Goal: Information Seeking & Learning: Learn about a topic

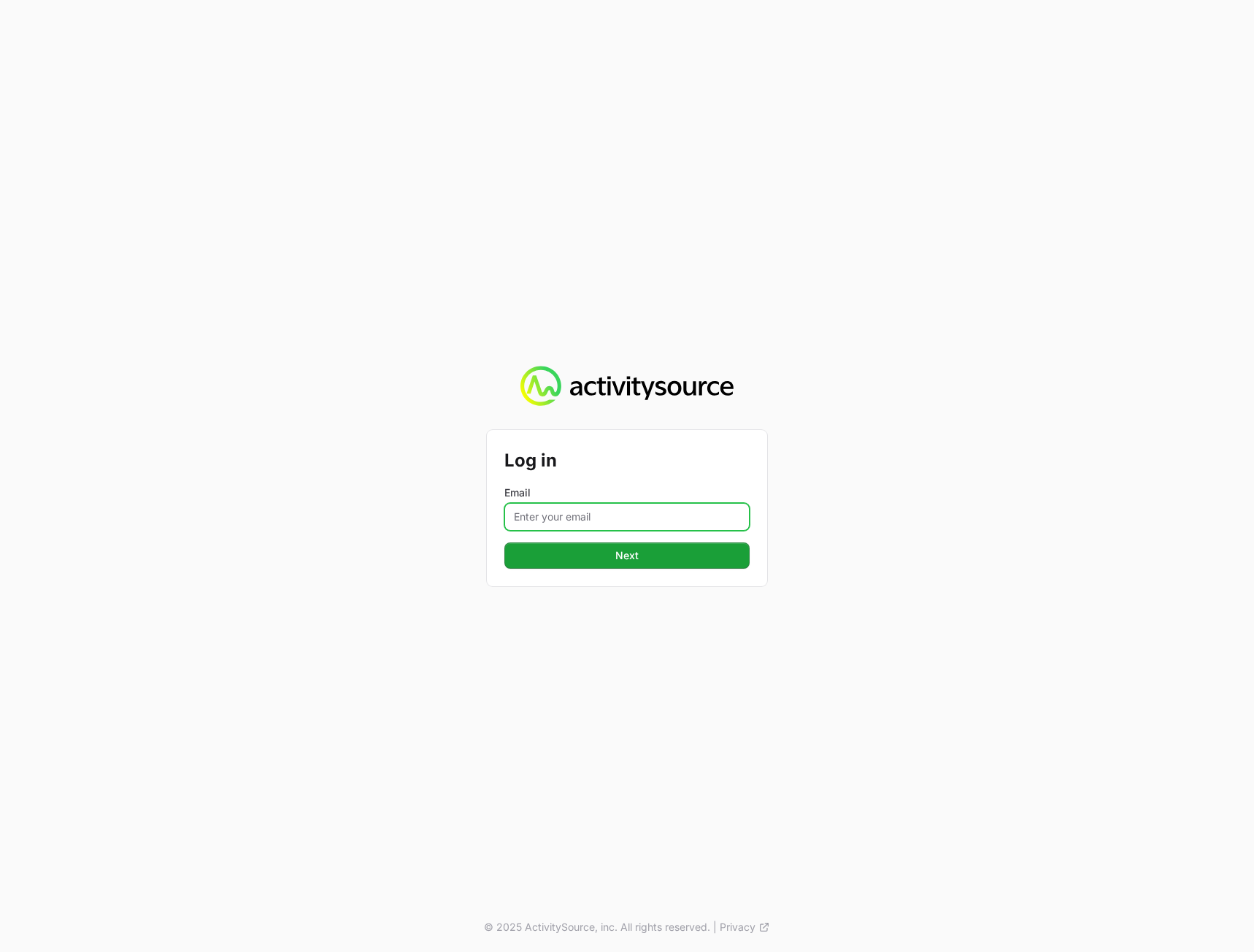
click at [551, 513] on input "Email" at bounding box center [627, 516] width 245 height 28
click at [540, 519] on input "Email" at bounding box center [627, 516] width 245 height 28
paste input "peter@activitysource.com"
type input "peter@activitysource.com"
drag, startPoint x: 958, startPoint y: 559, endPoint x: 789, endPoint y: 555, distance: 169.0
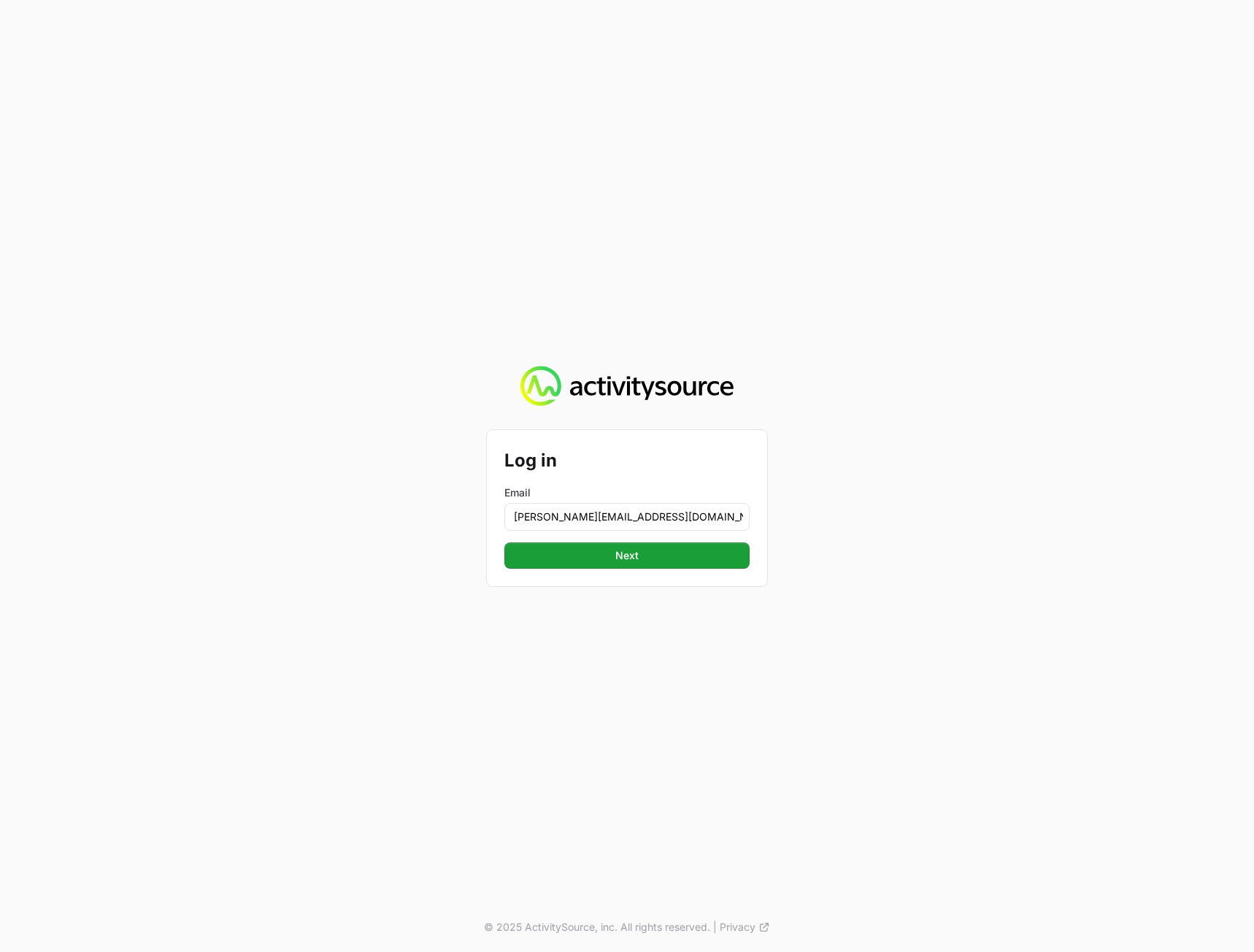
click at [936, 555] on div "Log in Email peter@activitysource.com Next © 2025 ActivitySource, inc. All righ…" at bounding box center [627, 476] width 1254 height 952
click at [649, 561] on button "Next" at bounding box center [627, 555] width 245 height 26
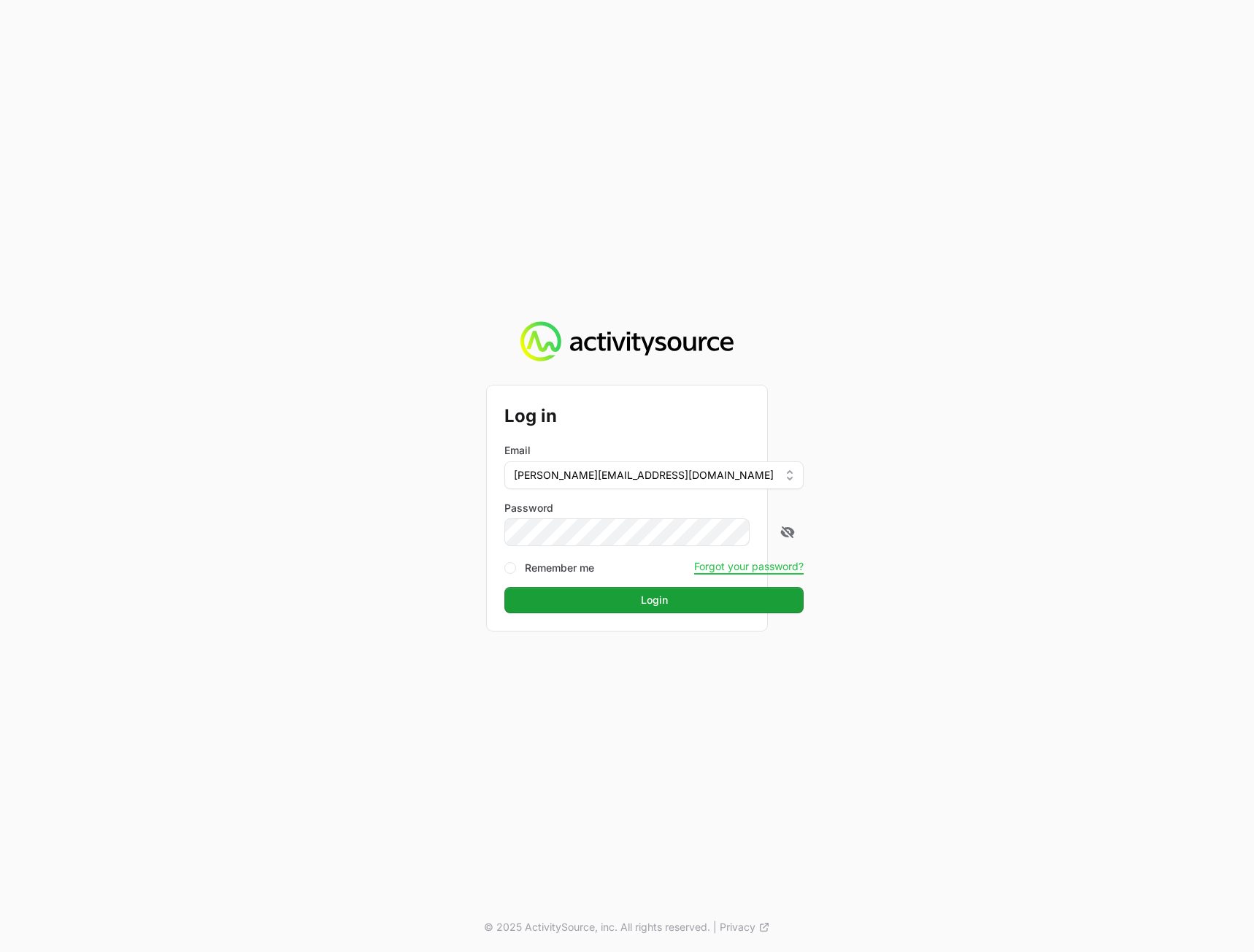
click at [1160, 454] on div "Log in Email peter@activitysource.com Password Remember me Forgot your password…" at bounding box center [627, 476] width 1254 height 952
click at [641, 608] on span "Login" at bounding box center [654, 600] width 27 height 18
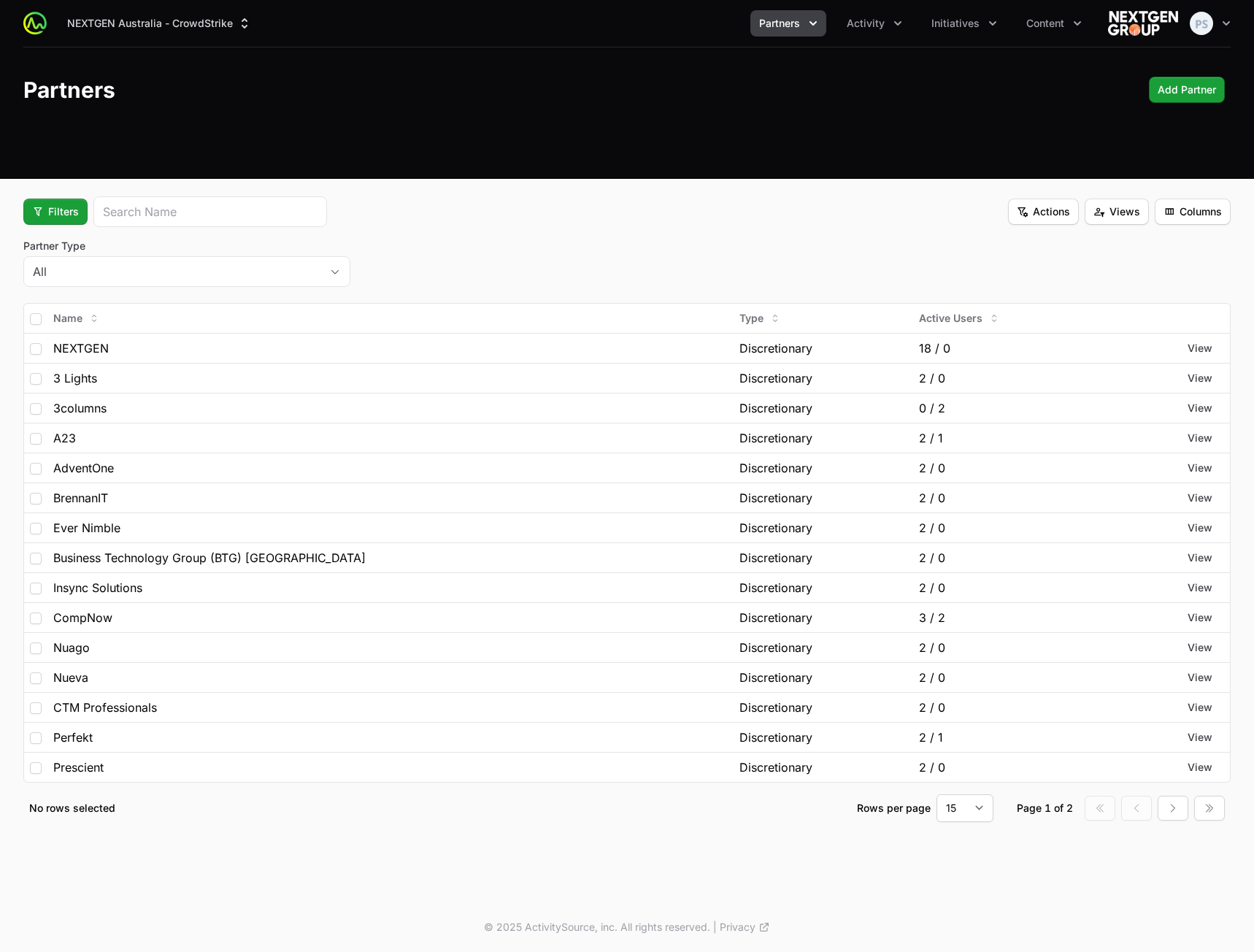
drag, startPoint x: 616, startPoint y: 198, endPoint x: 866, endPoint y: 212, distance: 250.4
click at [616, 198] on div "Filters Actions Views Columns" at bounding box center [627, 212] width 1208 height 30
click at [1049, 213] on span "Actions" at bounding box center [1043, 212] width 53 height 18
click at [865, 212] on html "NEXTGEN Australia - CrowdStrike Partners Activity Initiatives Content Open user…" at bounding box center [627, 476] width 1254 height 952
click at [1095, 212] on span "Views" at bounding box center [1117, 212] width 46 height 18
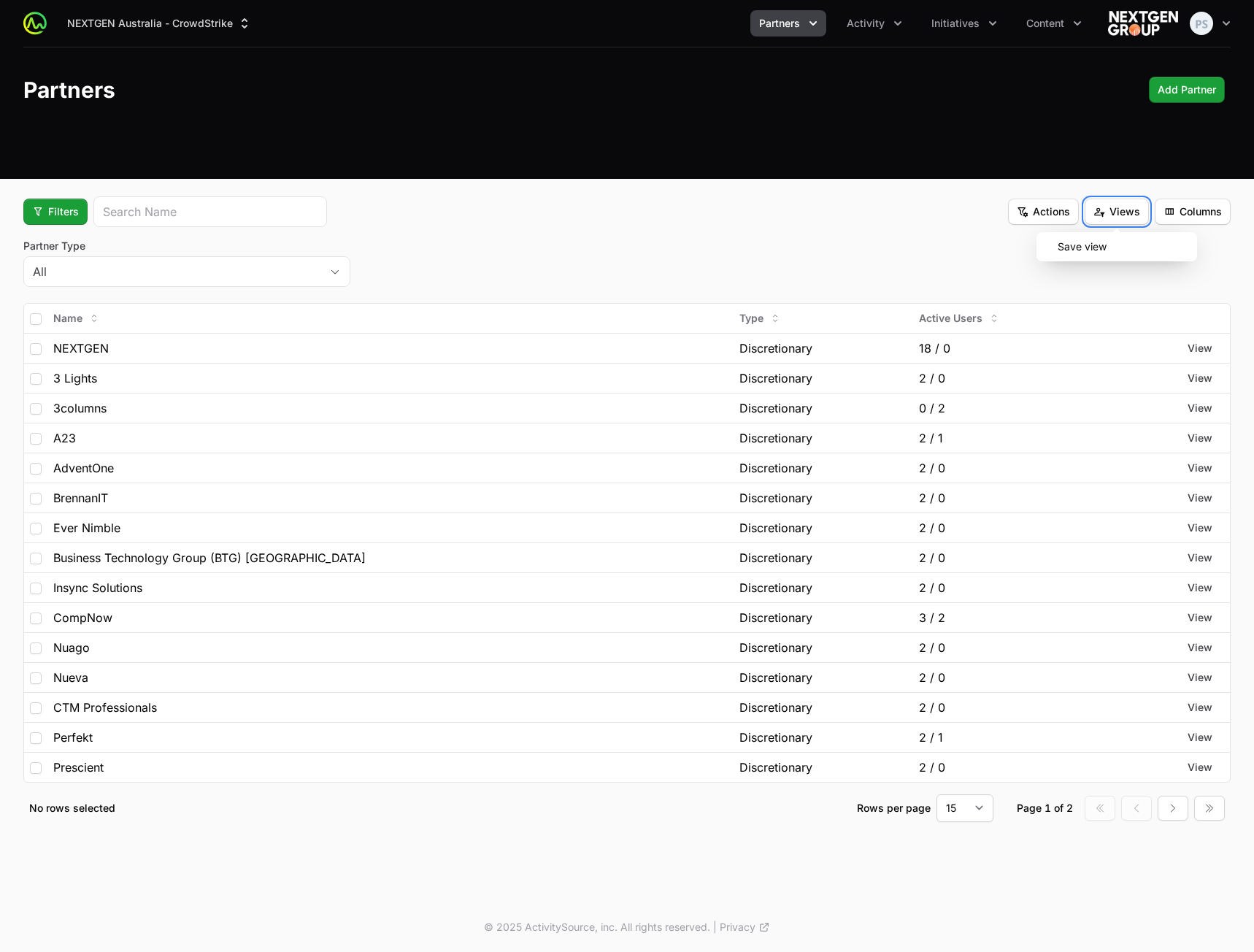
drag, startPoint x: 887, startPoint y: 212, endPoint x: 976, endPoint y: 209, distance: 89.1
click at [887, 212] on html "NEXTGEN Australia - CrowdStrike Partners Activity Initiatives Content Open user…" at bounding box center [627, 476] width 1254 height 952
click at [1186, 209] on span "Columns" at bounding box center [1192, 212] width 58 height 18
click at [874, 203] on html "NEXTGEN Australia - CrowdStrike Partners Activity Initiatives Content Open user…" at bounding box center [627, 476] width 1254 height 952
click at [1082, 211] on div "Actions Views Columns" at bounding box center [1119, 211] width 223 height 26
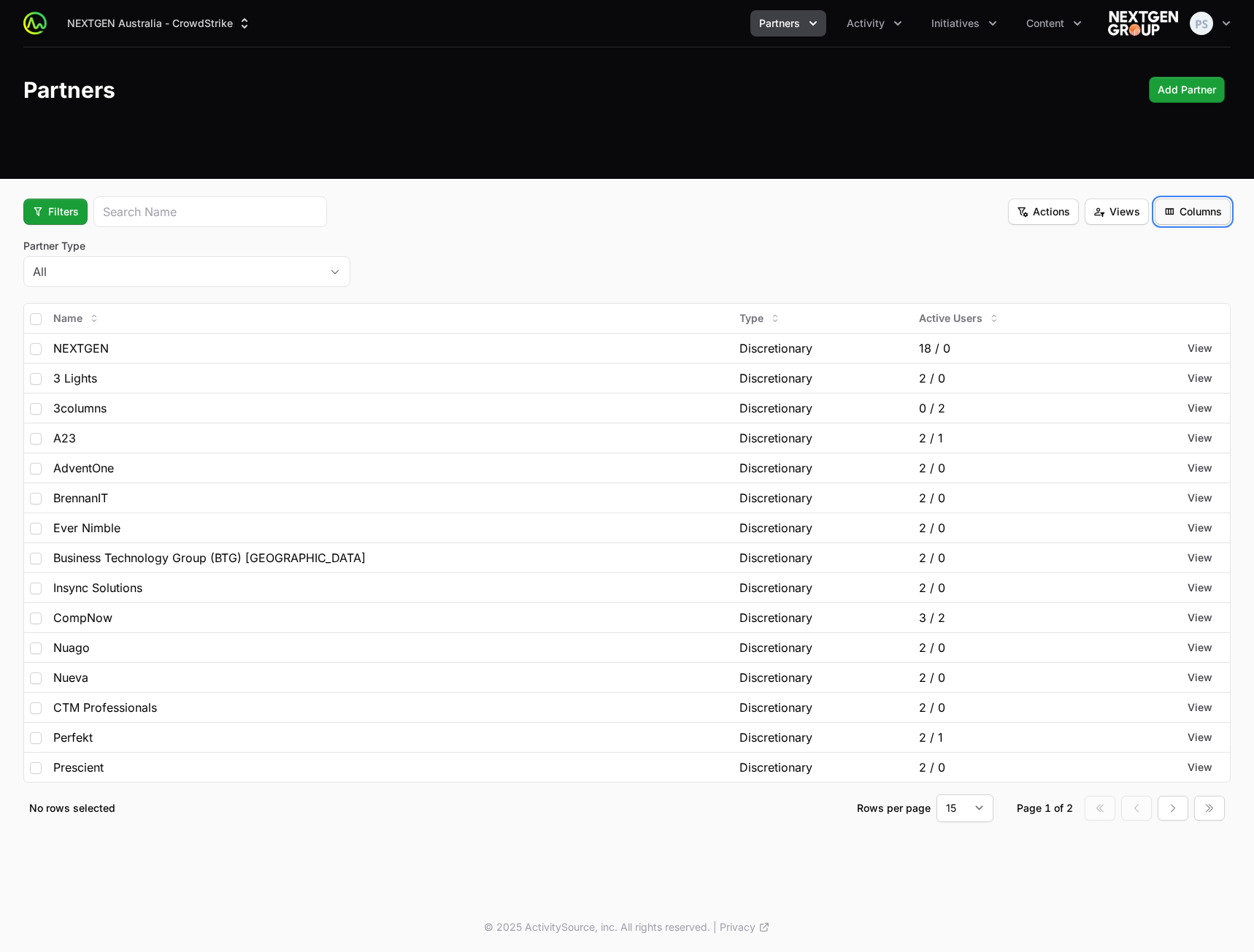
click at [1203, 213] on span "Columns" at bounding box center [1192, 212] width 58 height 18
click at [897, 216] on html "NEXTGEN Australia - CrowdStrike Partners Activity Initiatives Content Open user…" at bounding box center [627, 476] width 1254 height 952
drag, startPoint x: 191, startPoint y: 266, endPoint x: 245, endPoint y: 263, distance: 54.1
click at [191, 265] on div "All" at bounding box center [176, 272] width 288 height 18
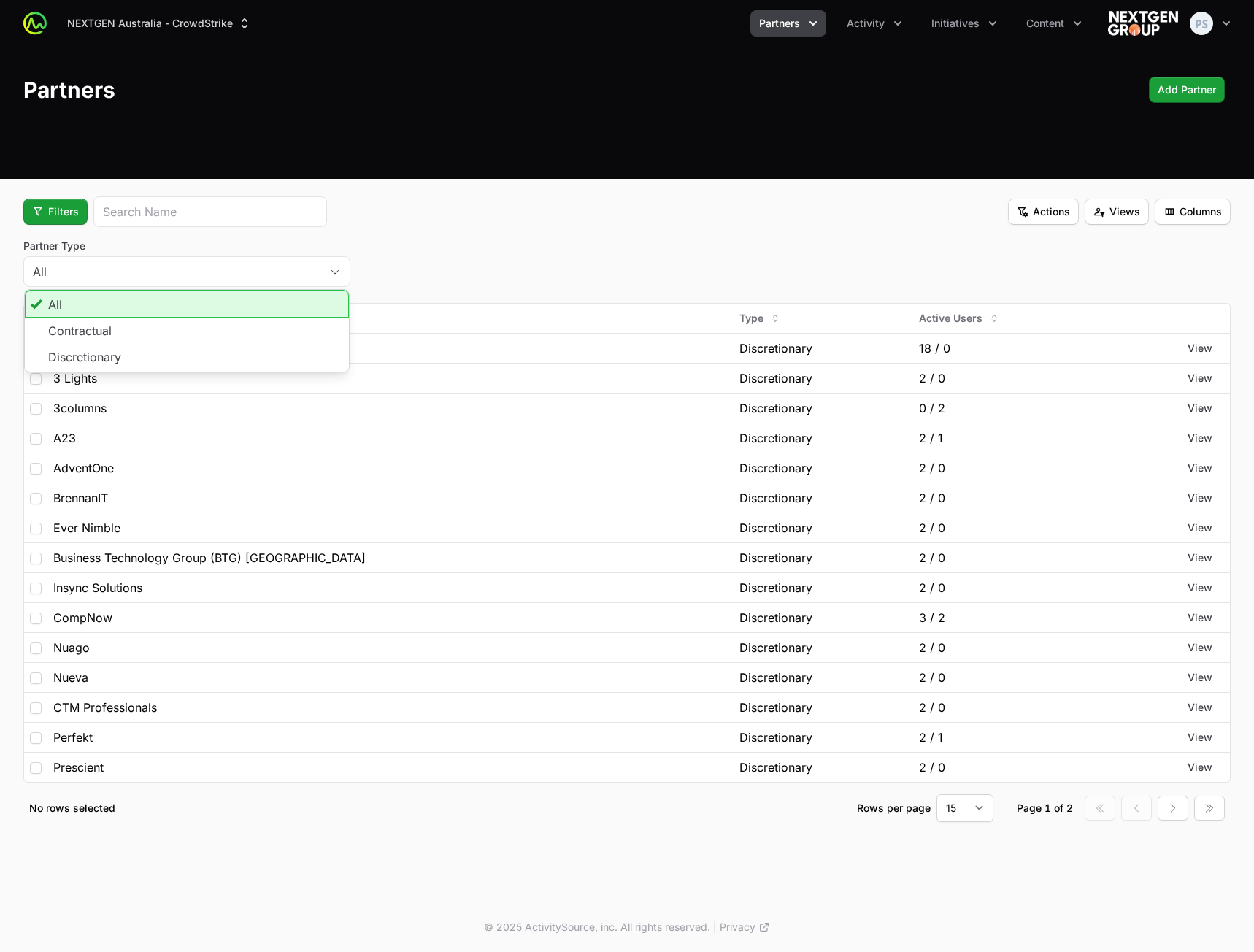
click at [535, 225] on div "Filters Actions Views Columns" at bounding box center [627, 212] width 1208 height 30
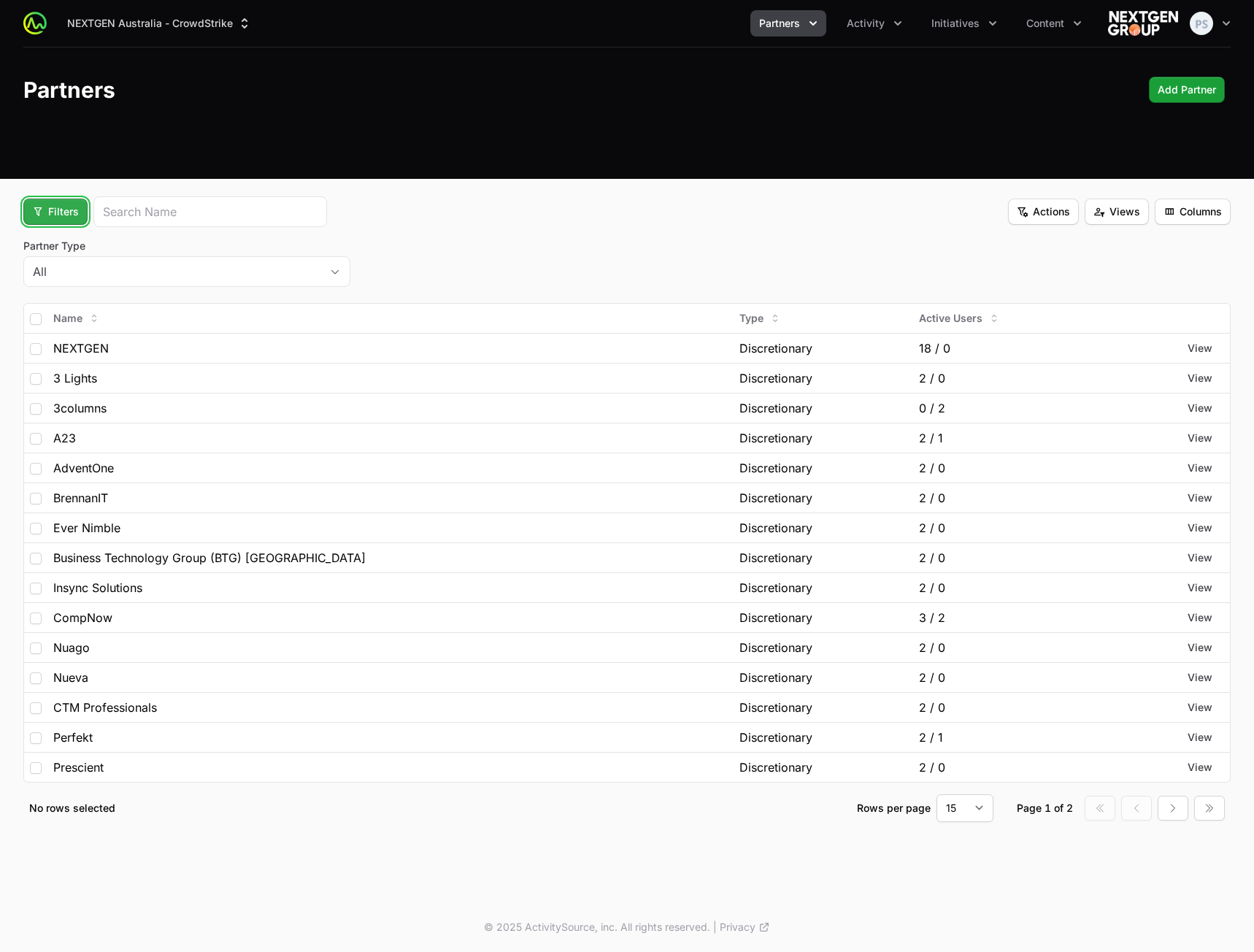
click at [36, 206] on span "Filters" at bounding box center [55, 212] width 46 height 18
click at [599, 207] on html "NEXTGEN Australia - CrowdStrike Partners Activity Initiatives Content Open user…" at bounding box center [627, 476] width 1254 height 952
click at [872, 24] on span "Activity" at bounding box center [865, 23] width 38 height 14
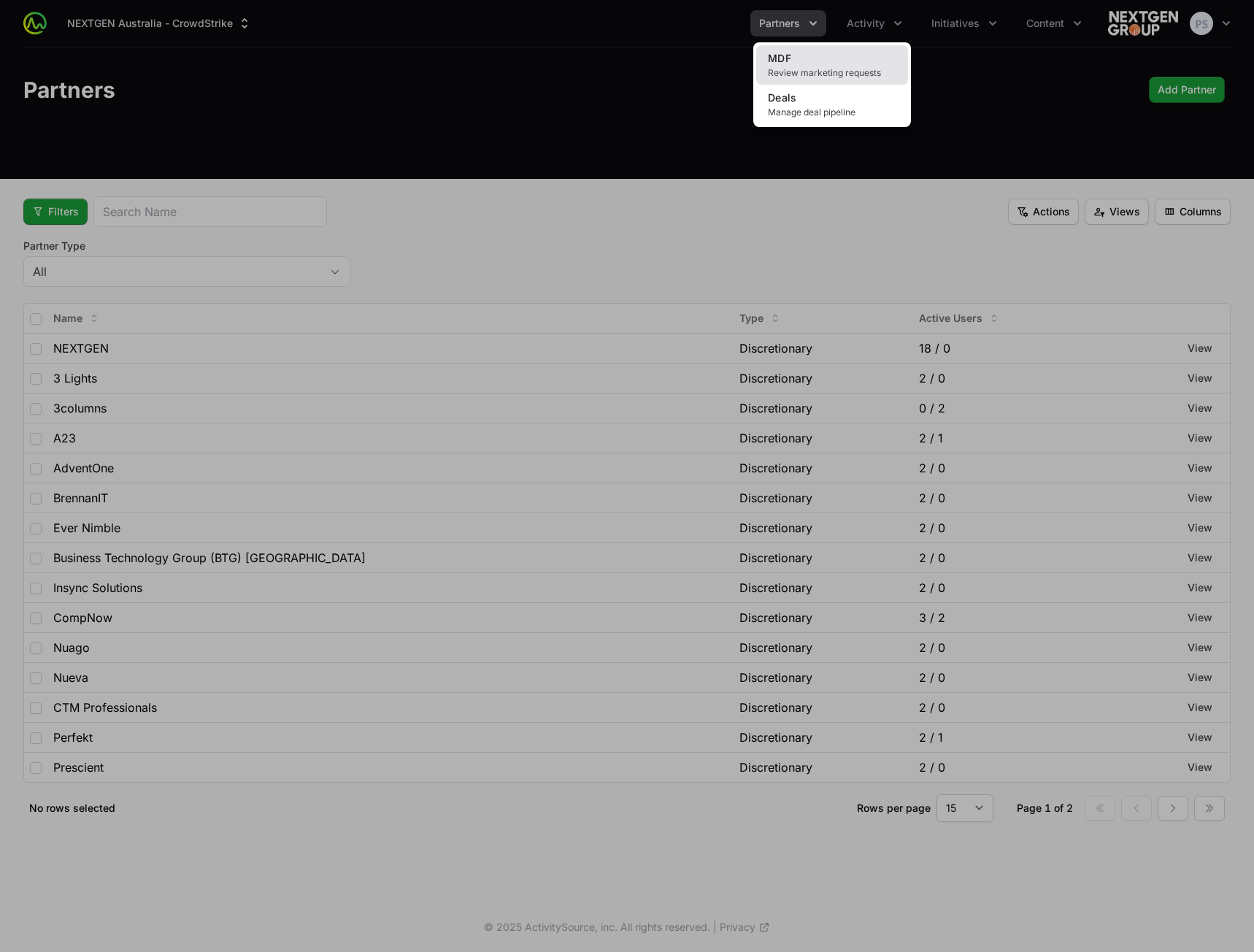
click at [842, 68] on span "Review marketing requests" at bounding box center [832, 73] width 128 height 12
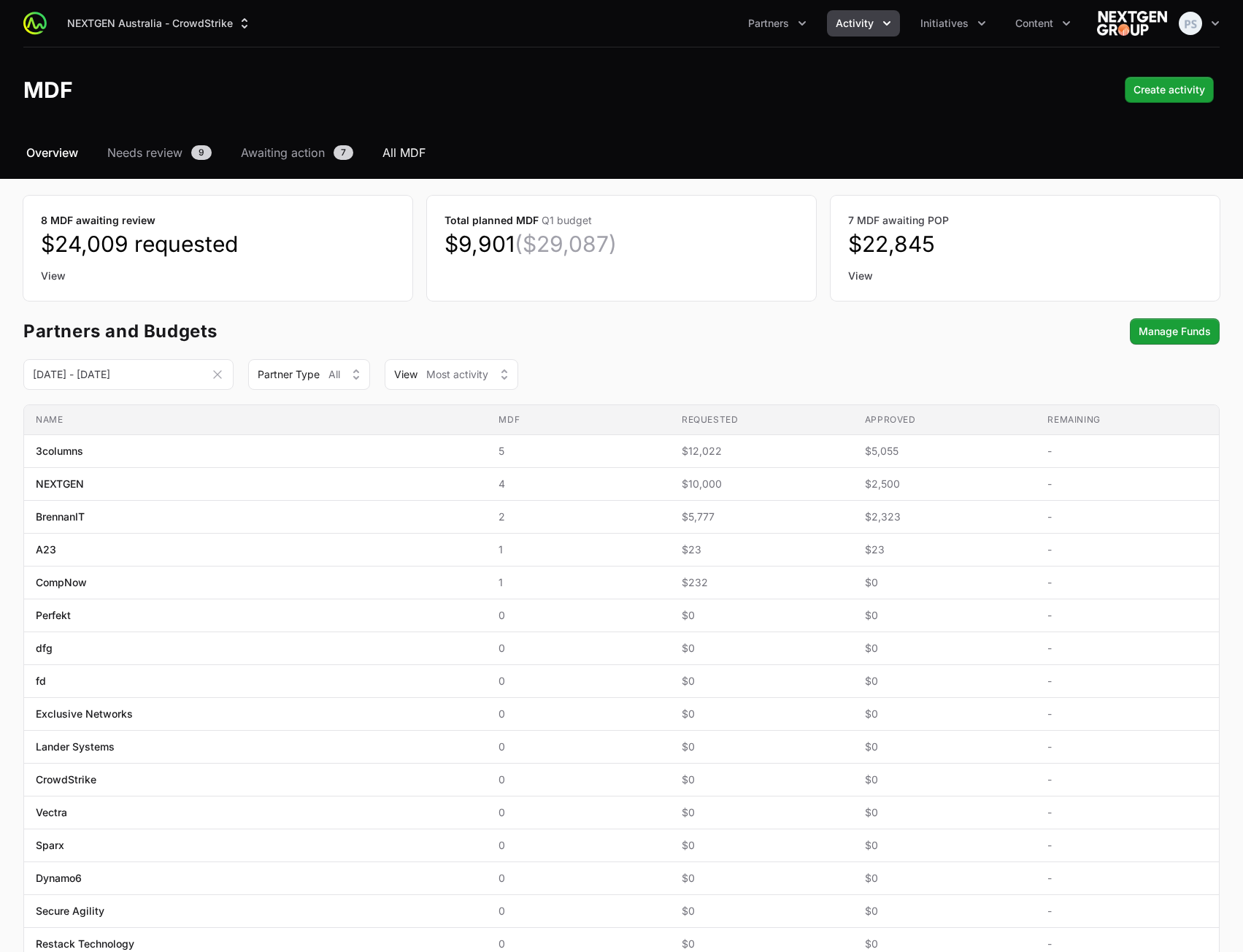
click at [415, 156] on span "All MDF" at bounding box center [404, 153] width 43 height 18
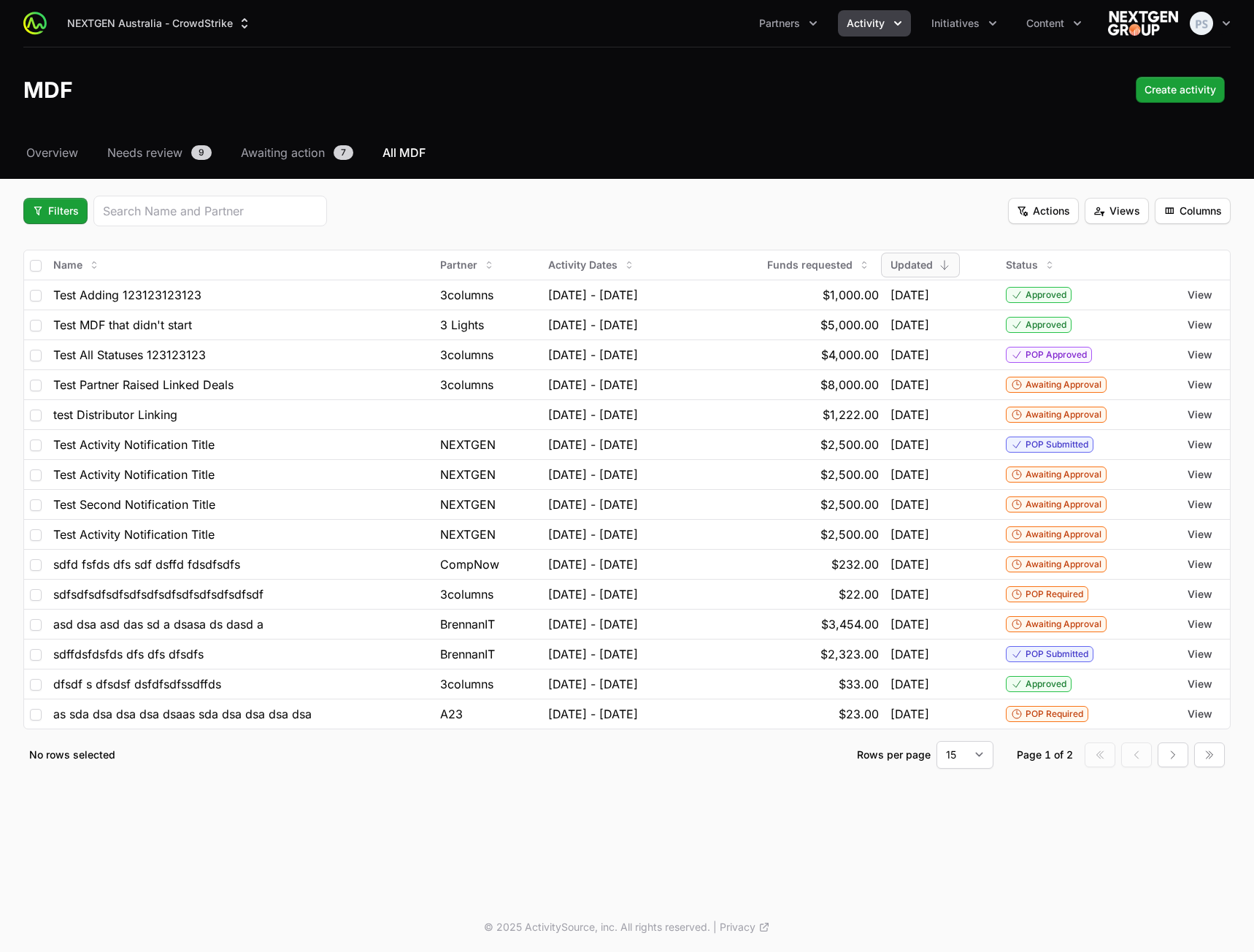
click at [637, 175] on div "Select a tab Overview Needs review Awaiting action All MDF Overview Needs revie…" at bounding box center [627, 474] width 1254 height 659
click at [67, 207] on span "Filters" at bounding box center [55, 211] width 46 height 18
click at [82, 245] on div "Activity Type" at bounding box center [80, 246] width 153 height 22
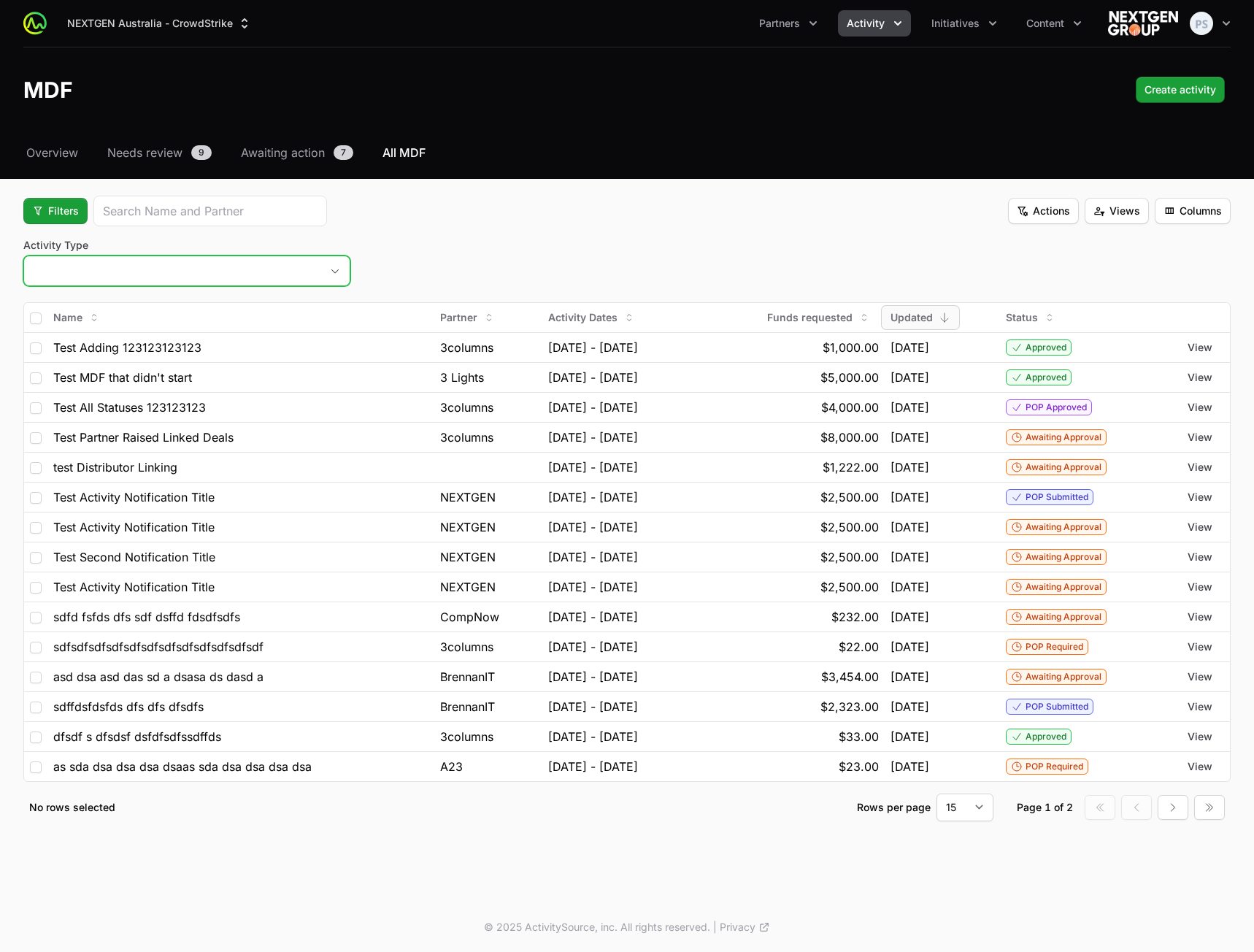
click at [227, 271] on button "placeholder" at bounding box center [187, 271] width 326 height 30
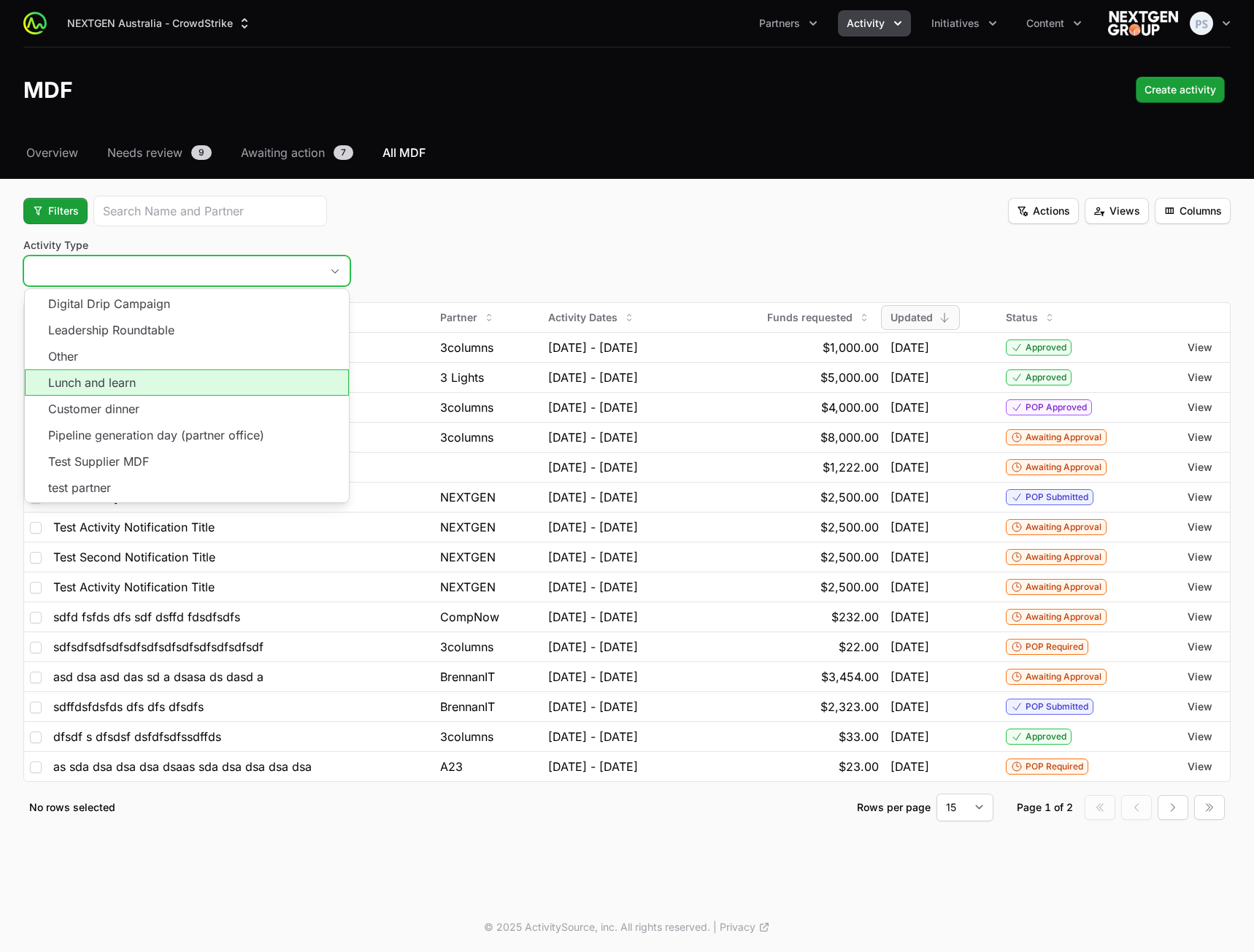
click at [213, 385] on li "Lunch and learn" at bounding box center [186, 382] width 324 height 26
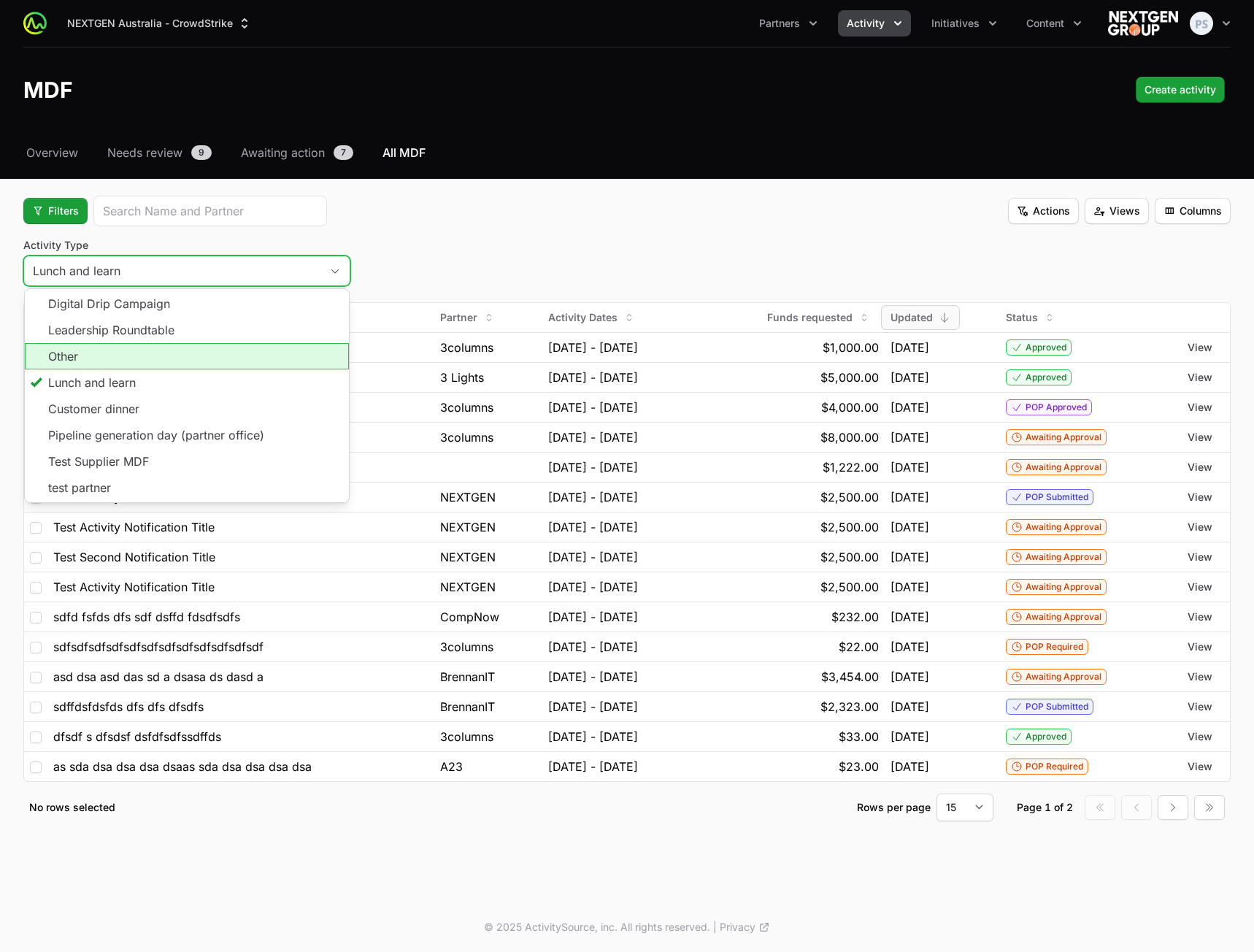
drag, startPoint x: 219, startPoint y: 363, endPoint x: 230, endPoint y: 332, distance: 32.9
click at [219, 362] on li "Other" at bounding box center [186, 356] width 324 height 26
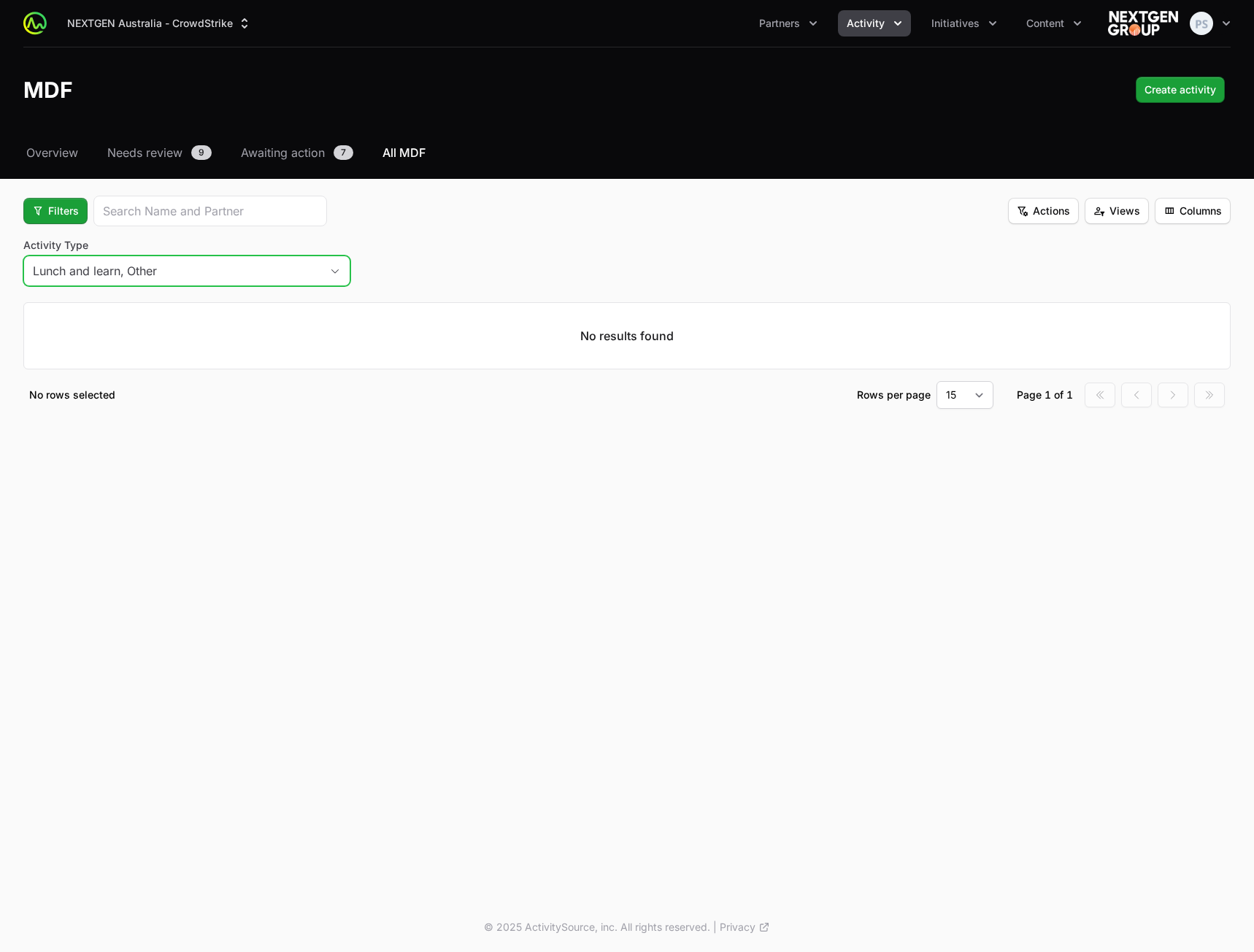
click at [282, 279] on div "Lunch and learn, Other" at bounding box center [167, 271] width 269 height 18
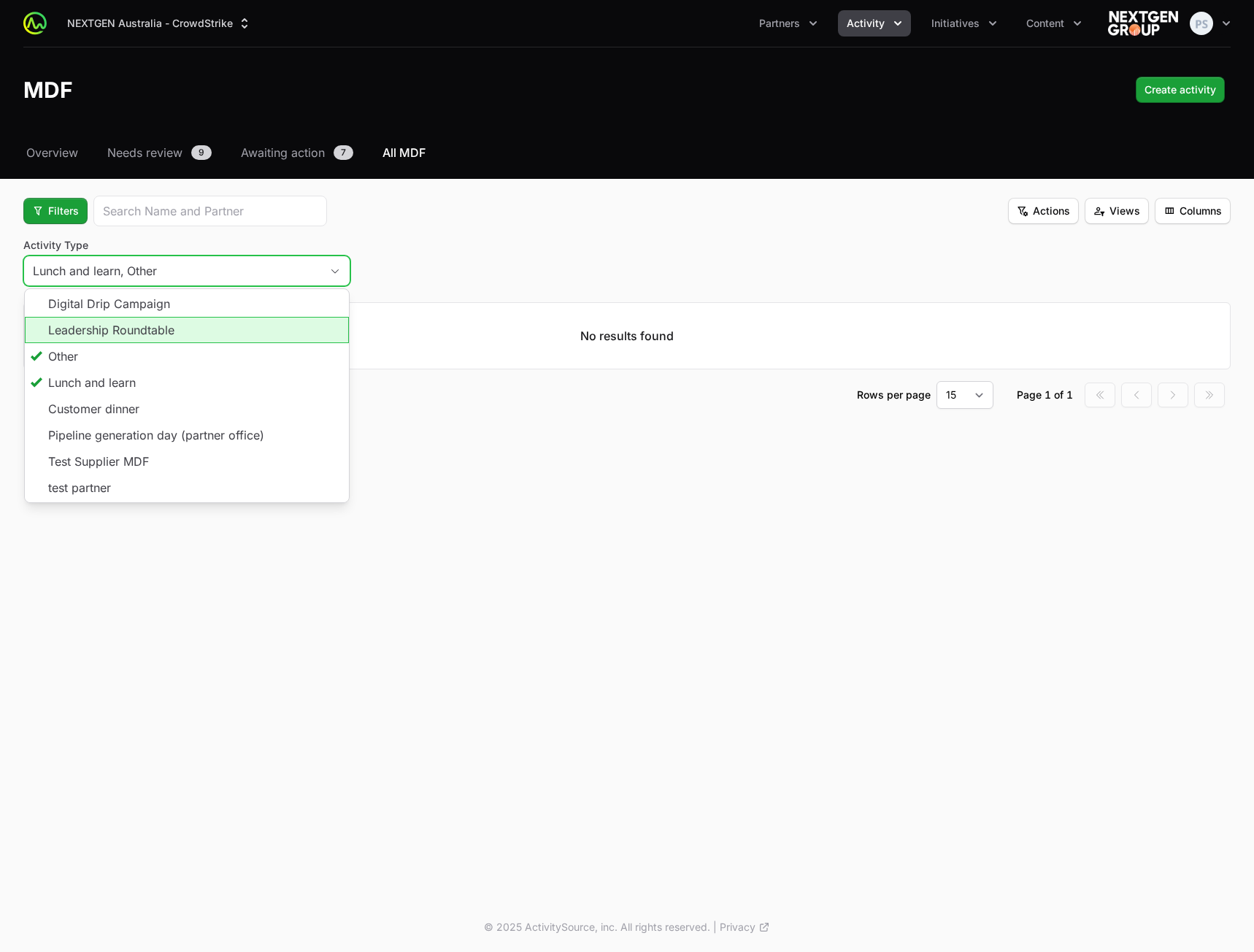
click at [212, 333] on li "Leadership Roundtable" at bounding box center [186, 330] width 324 height 26
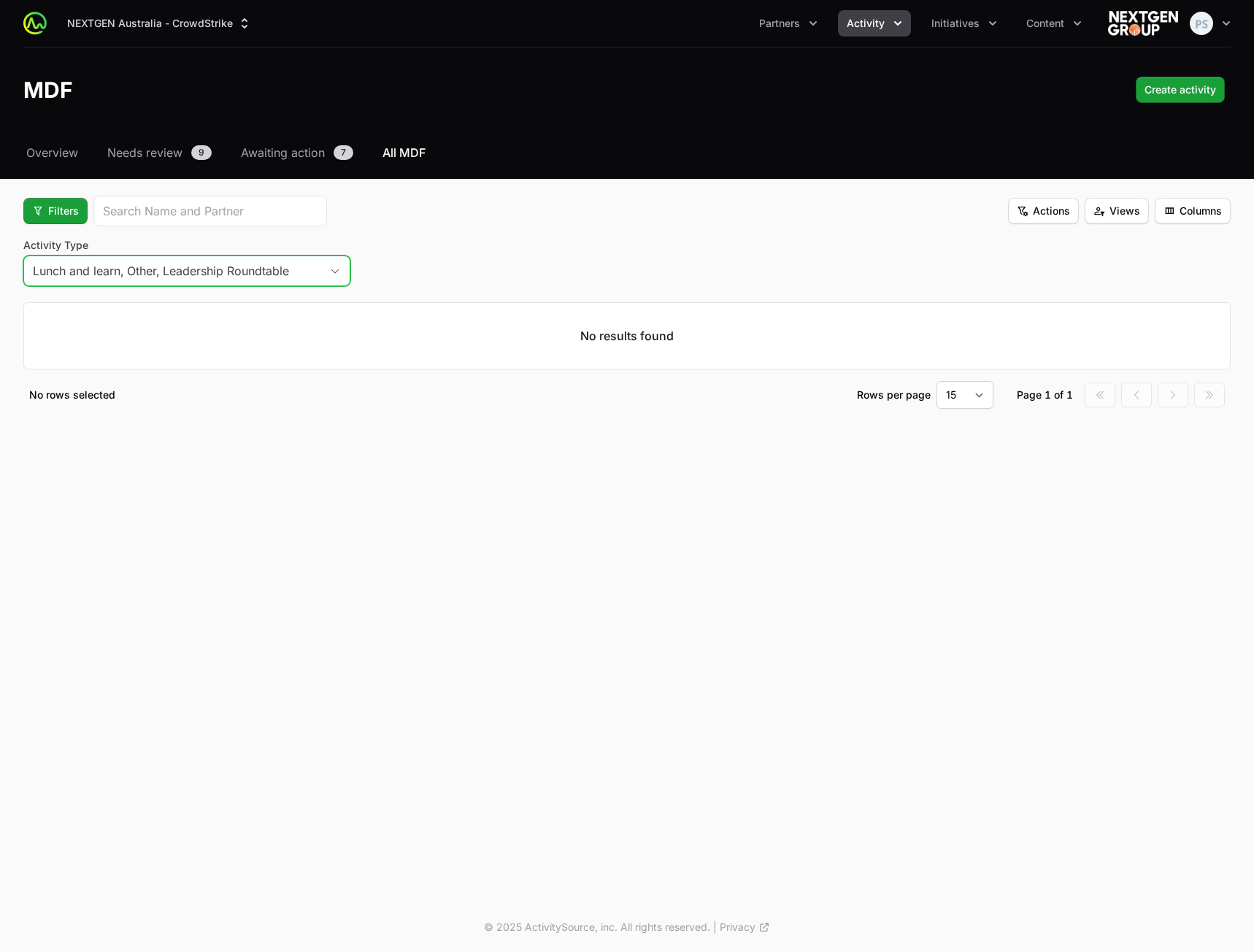
click at [320, 276] on button "Lunch and learn, Other, Leadership Roundtable" at bounding box center [187, 271] width 326 height 30
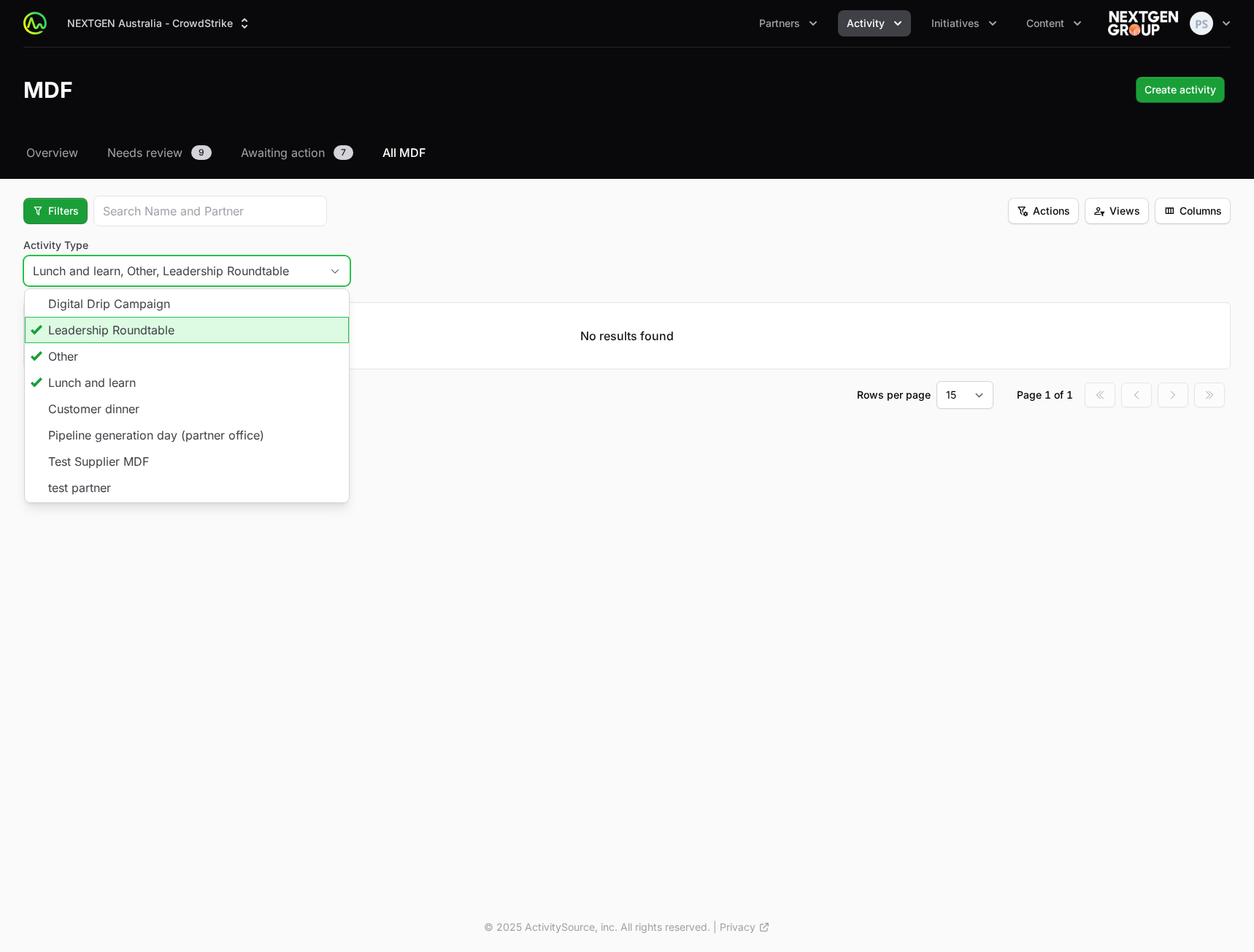
drag, startPoint x: 241, startPoint y: 334, endPoint x: 218, endPoint y: 355, distance: 31.1
click at [241, 334] on li "Leadership Roundtable" at bounding box center [186, 330] width 324 height 26
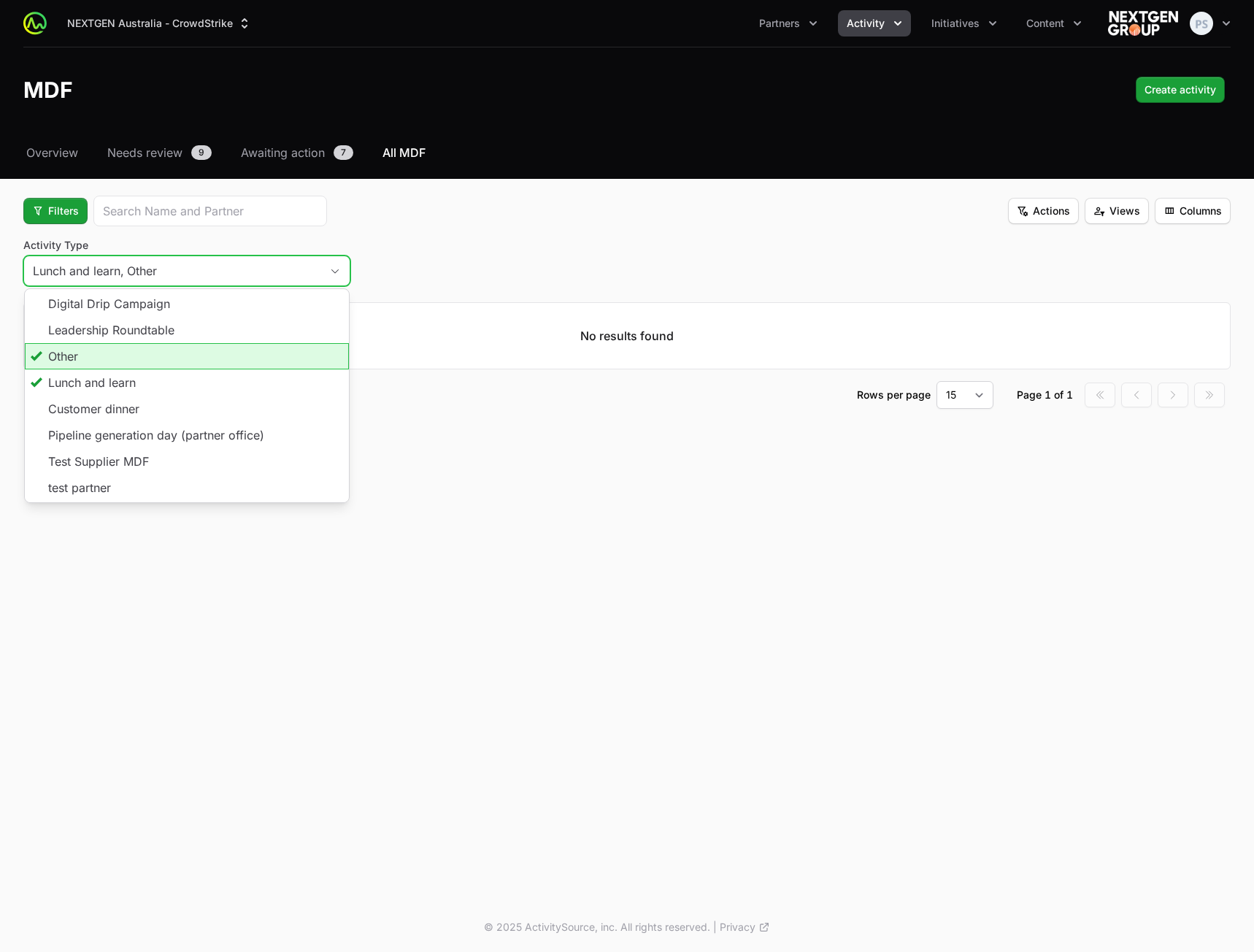
drag, startPoint x: 218, startPoint y: 355, endPoint x: 208, endPoint y: 366, distance: 14.9
click at [214, 359] on li "Other" at bounding box center [186, 356] width 324 height 26
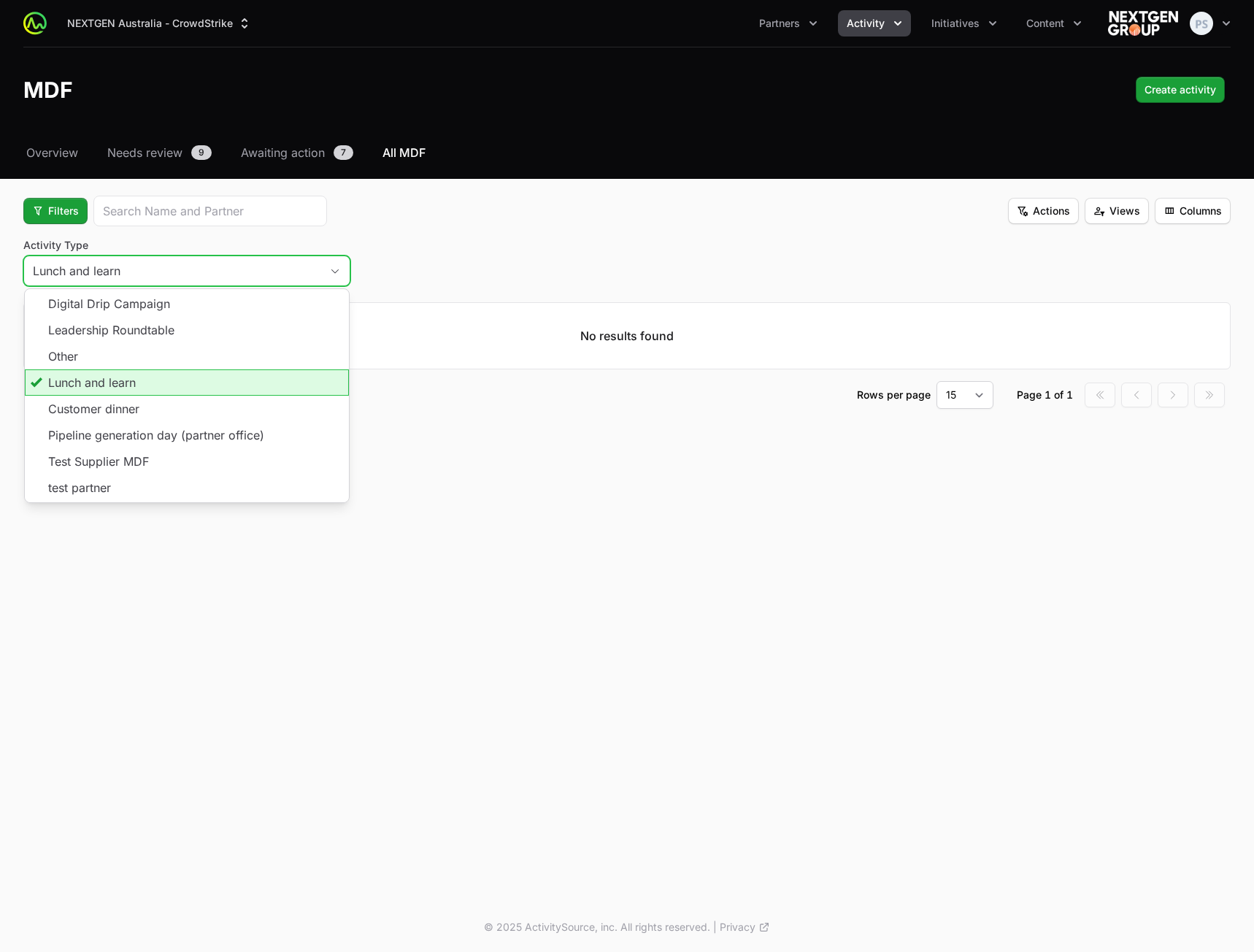
click at [201, 377] on li "Lunch and learn" at bounding box center [186, 382] width 324 height 26
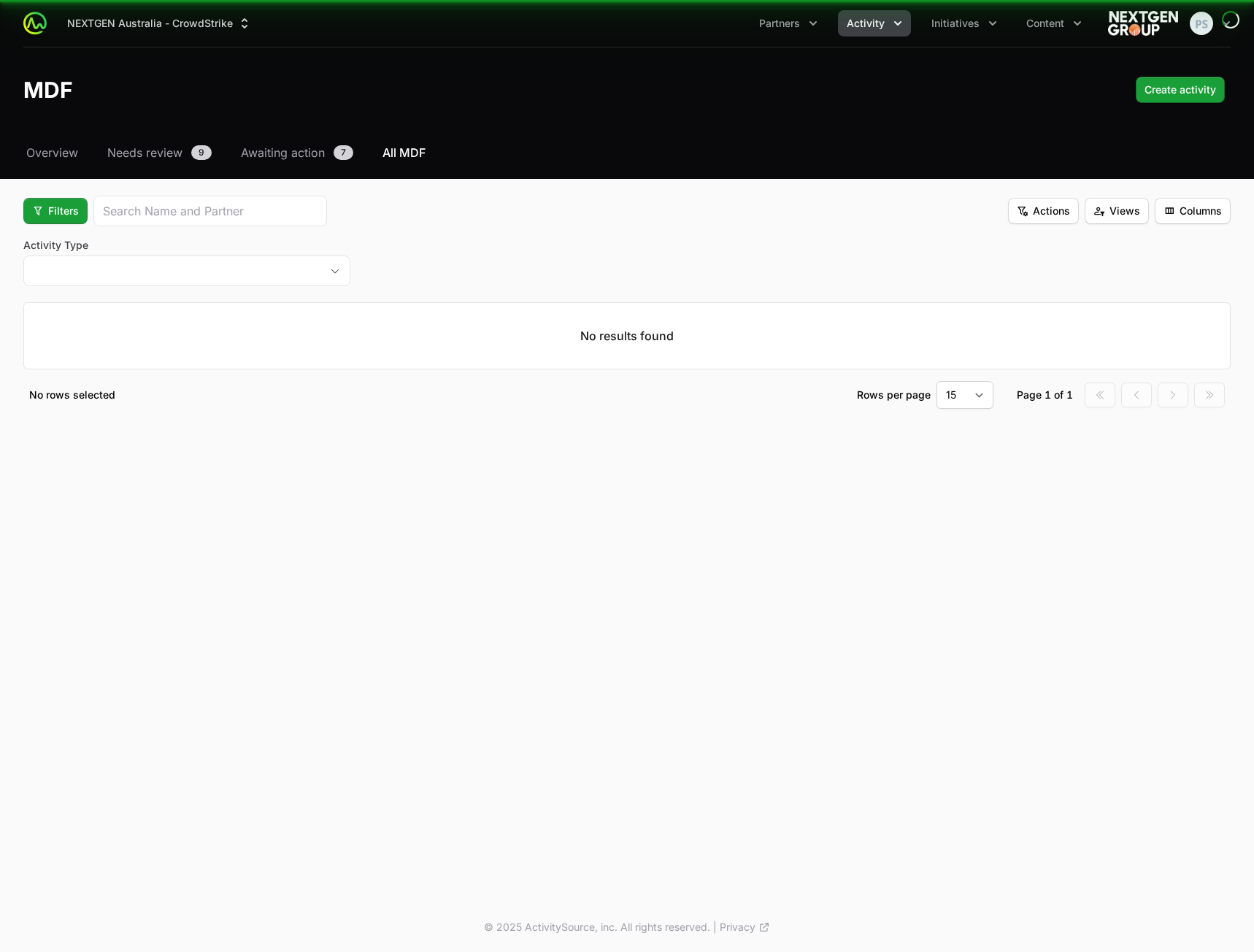
click at [200, 405] on div "No rows selected Rows per page 15 30 50 100 Page 1 of 1 Go to first page Go to …" at bounding box center [627, 395] width 1208 height 28
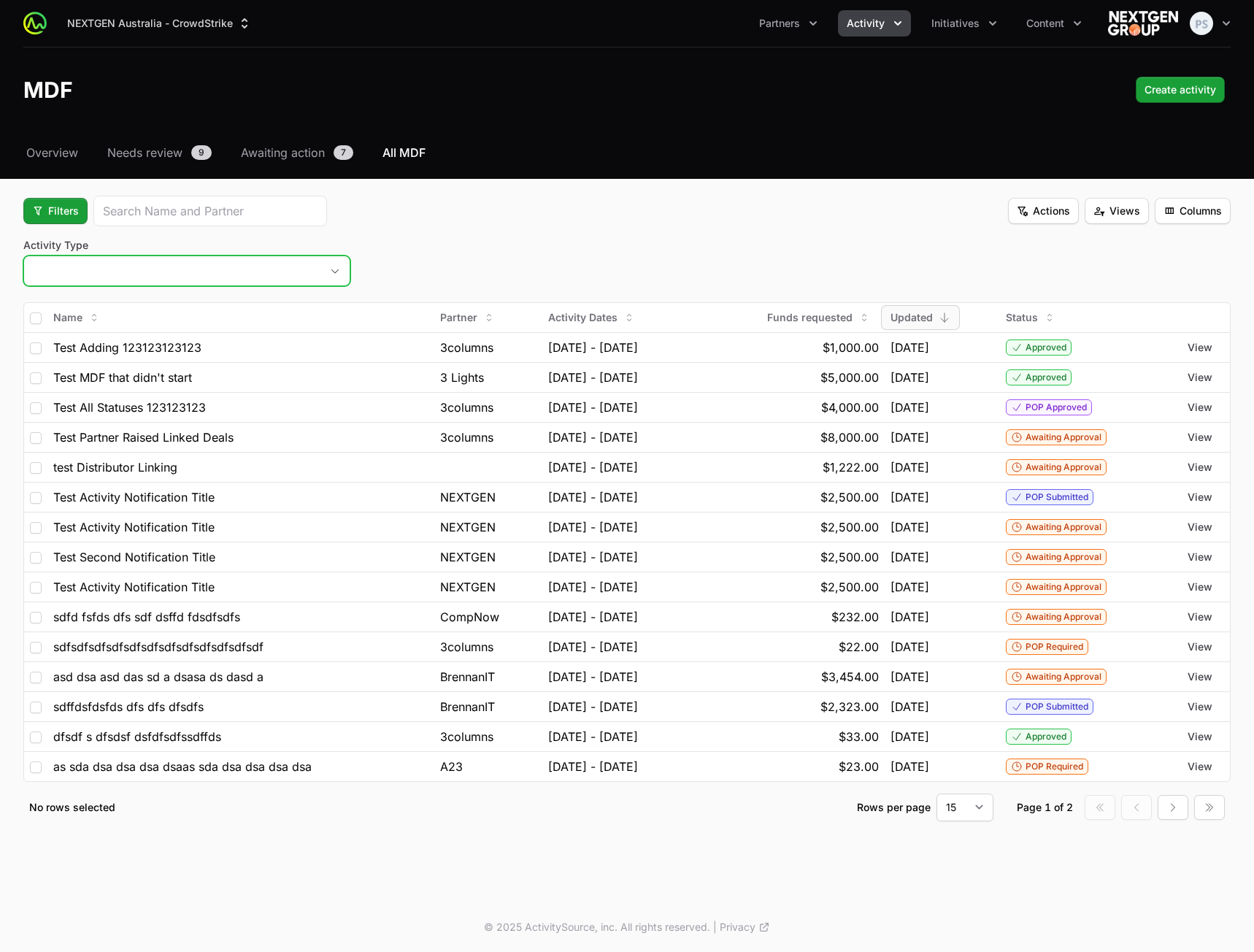
click at [293, 269] on button "placeholder" at bounding box center [187, 271] width 326 height 30
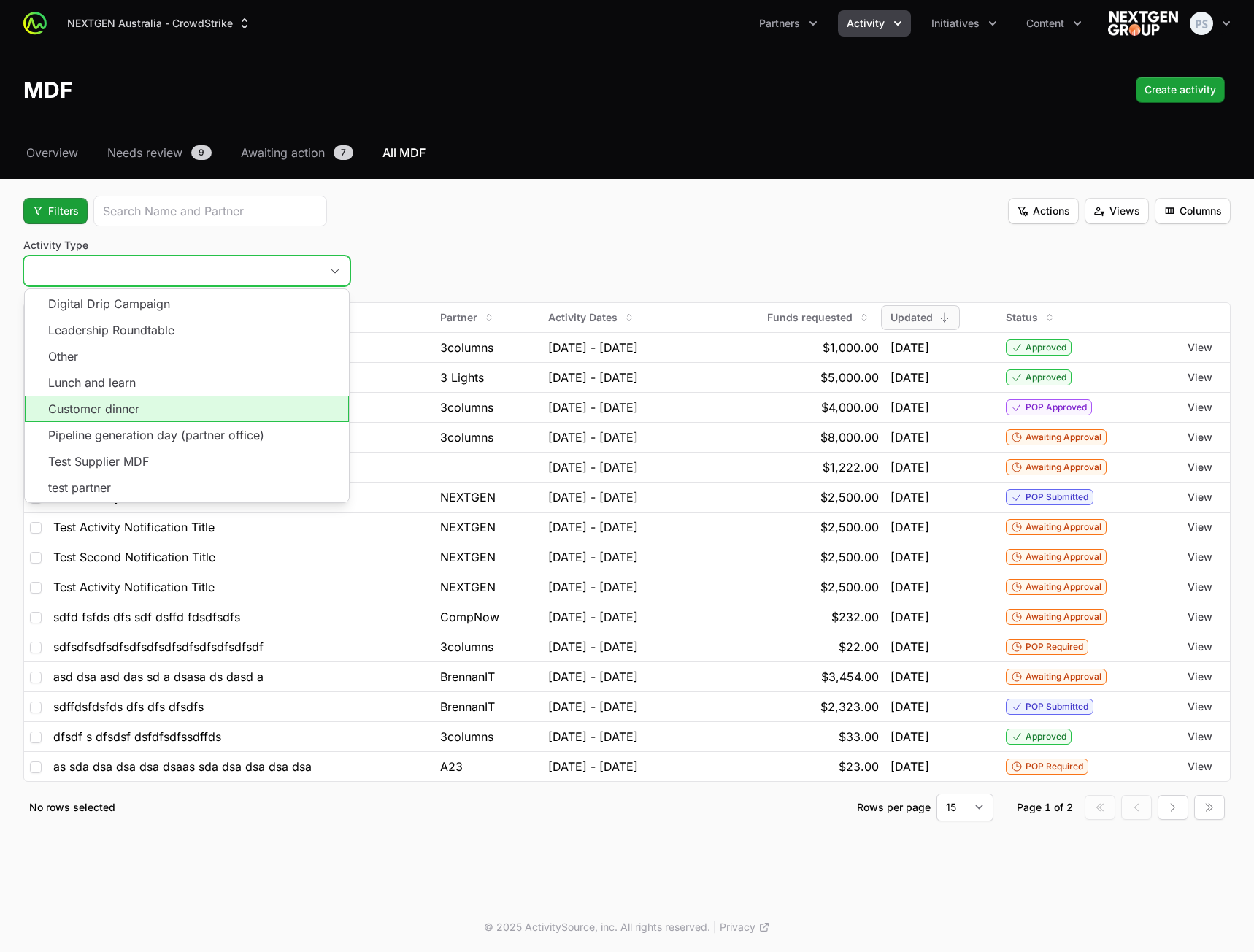
click at [201, 408] on li "Customer dinner" at bounding box center [186, 408] width 324 height 26
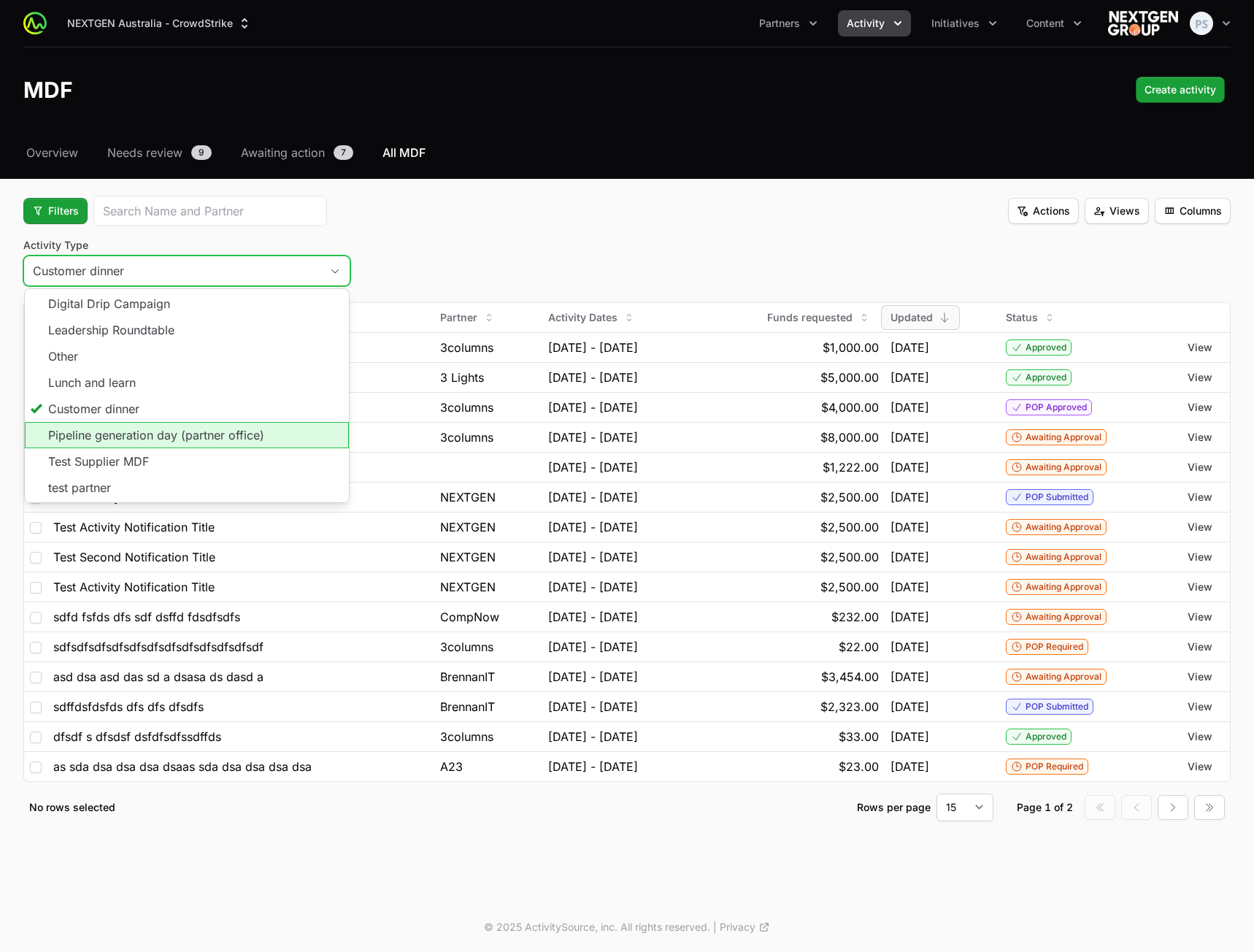
click at [198, 434] on li "Pipeline generation day (partner office)" at bounding box center [186, 434] width 324 height 26
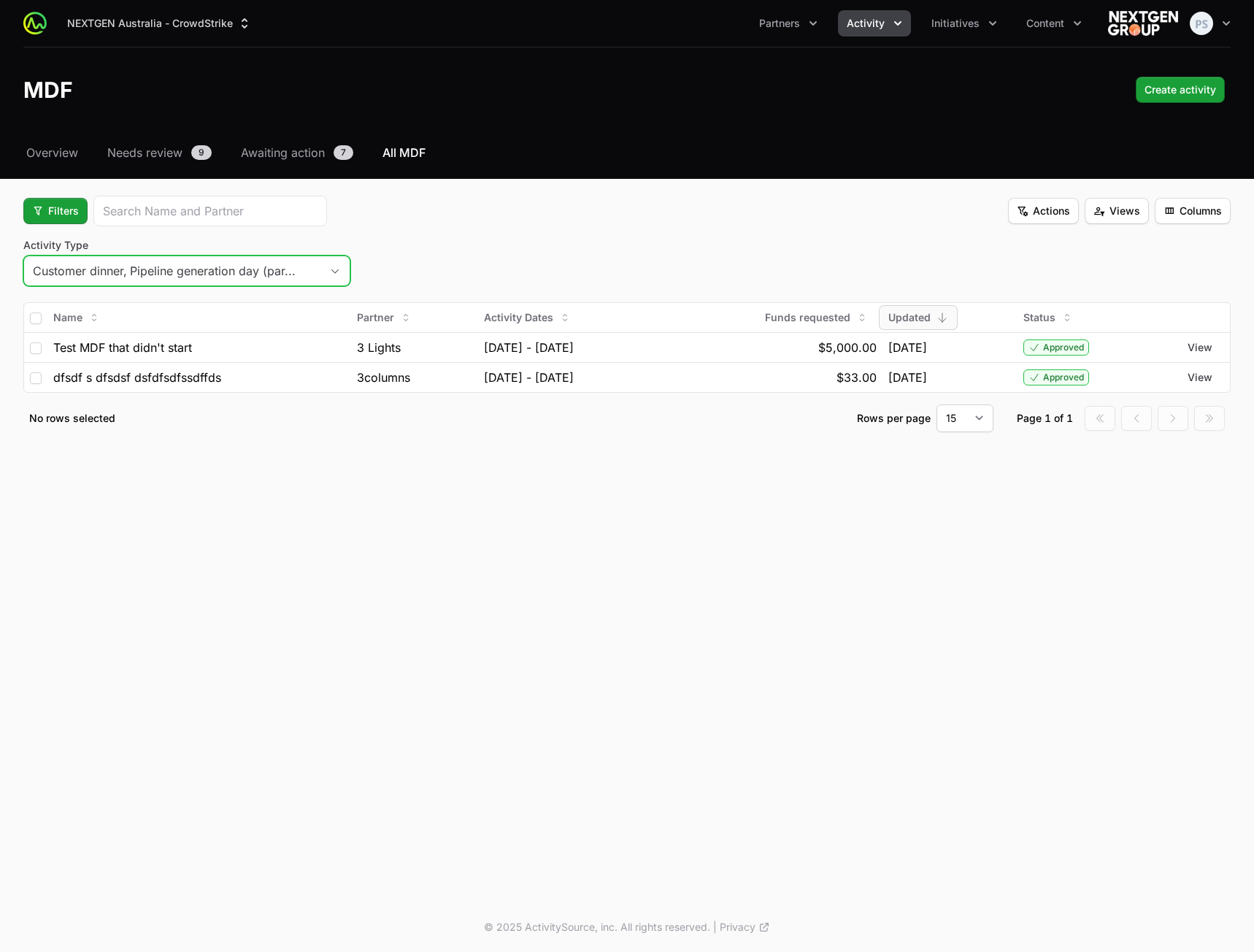
click at [327, 271] on span "button" at bounding box center [335, 272] width 30 height 5
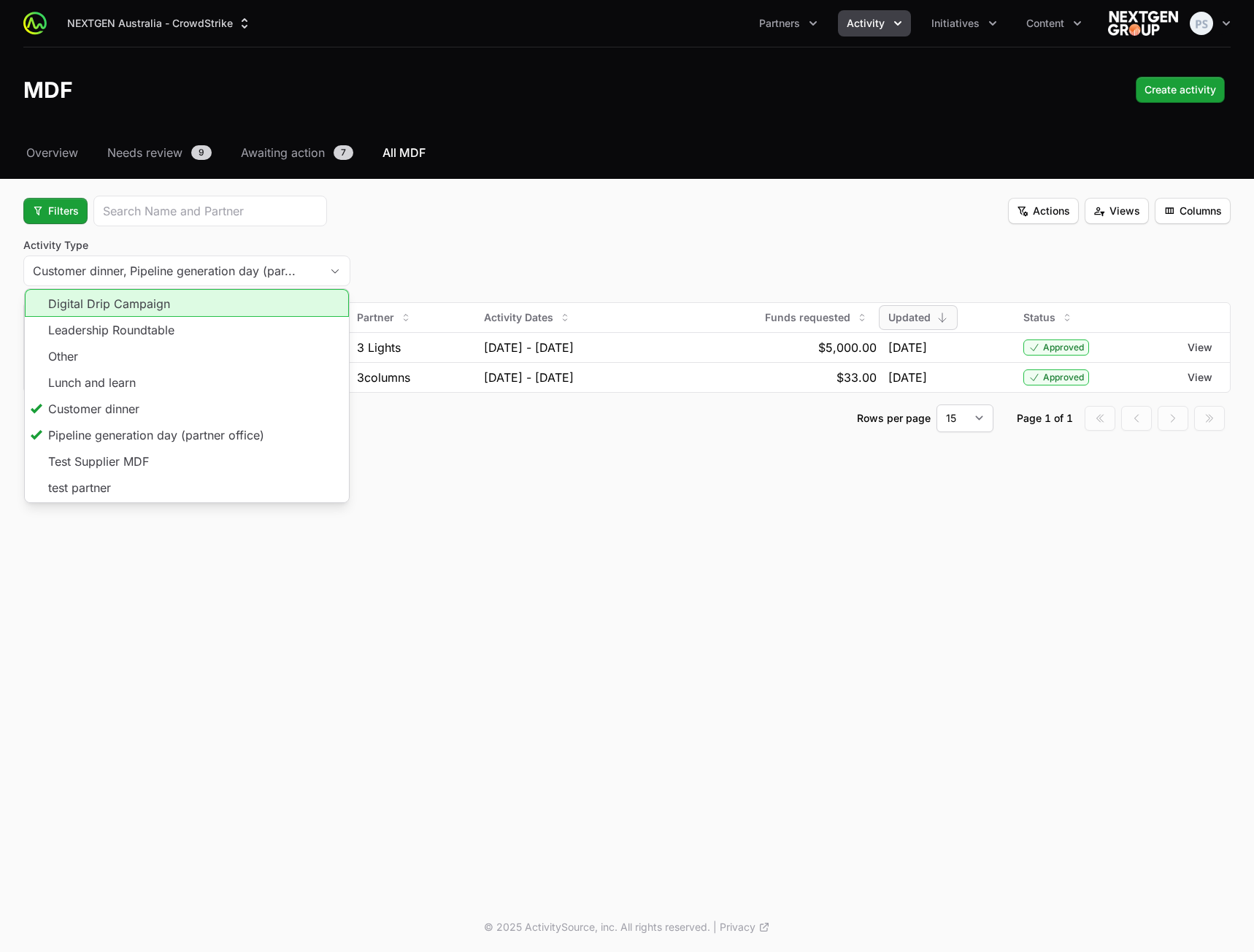
click at [501, 242] on div "Activity Type Customer dinner, Pipeline generation day (par... Digital Drip Cam…" at bounding box center [627, 264] width 1208 height 52
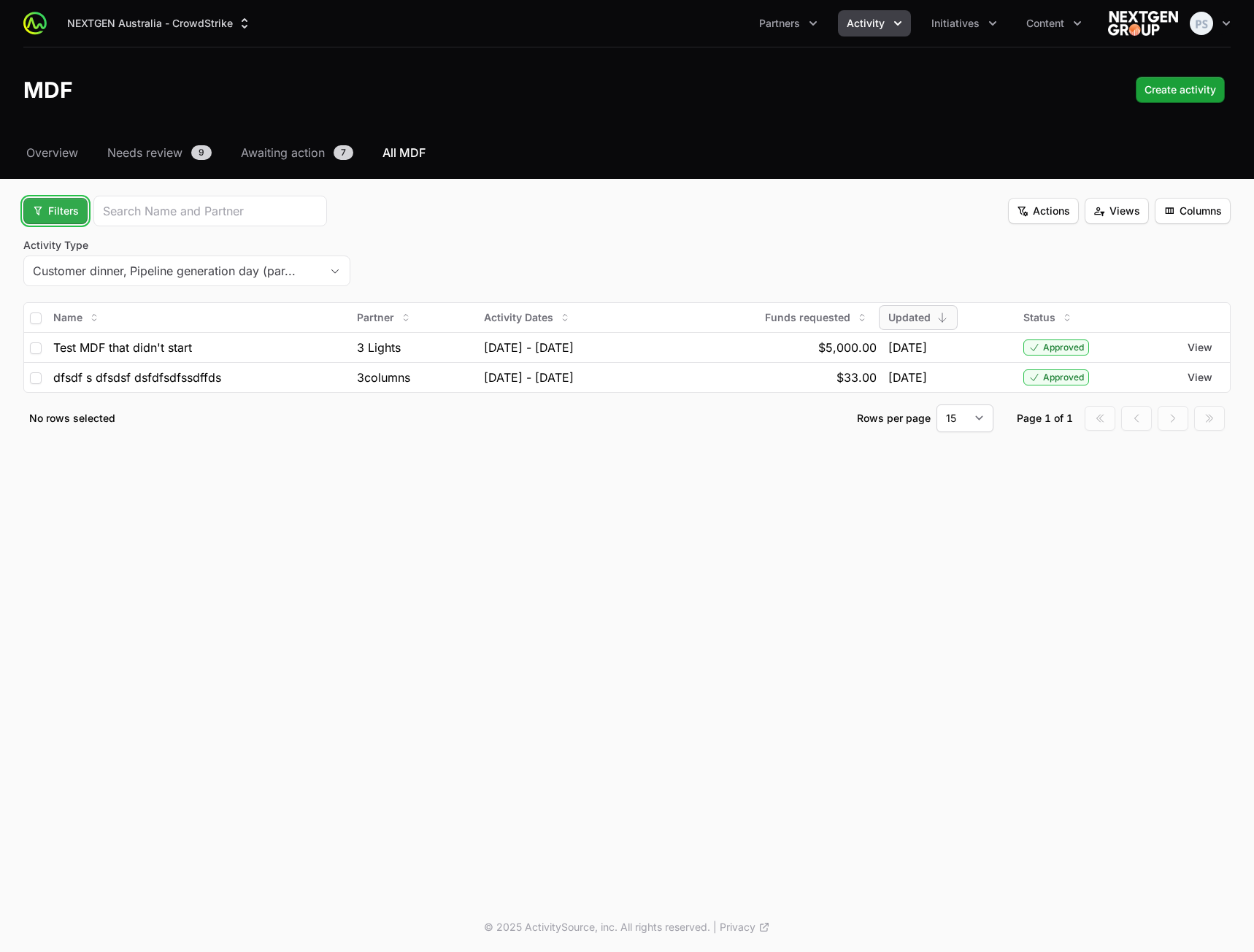
click at [64, 211] on span "Filters" at bounding box center [55, 211] width 46 height 18
click at [75, 251] on div "Activity Type" at bounding box center [80, 246] width 153 height 22
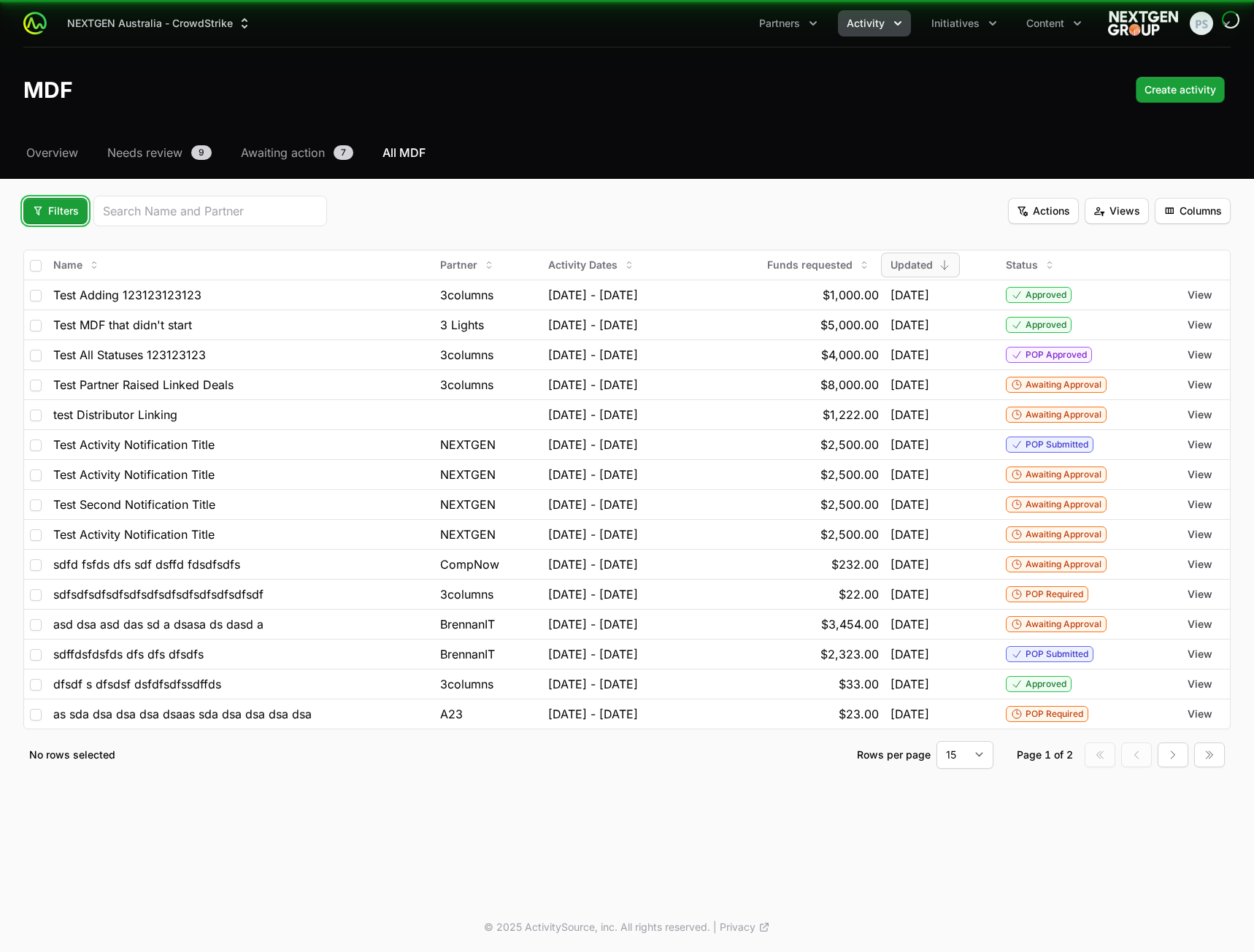
drag, startPoint x: 64, startPoint y: 208, endPoint x: 64, endPoint y: 216, distance: 8.0
click at [64, 211] on span "Filters" at bounding box center [55, 211] width 46 height 18
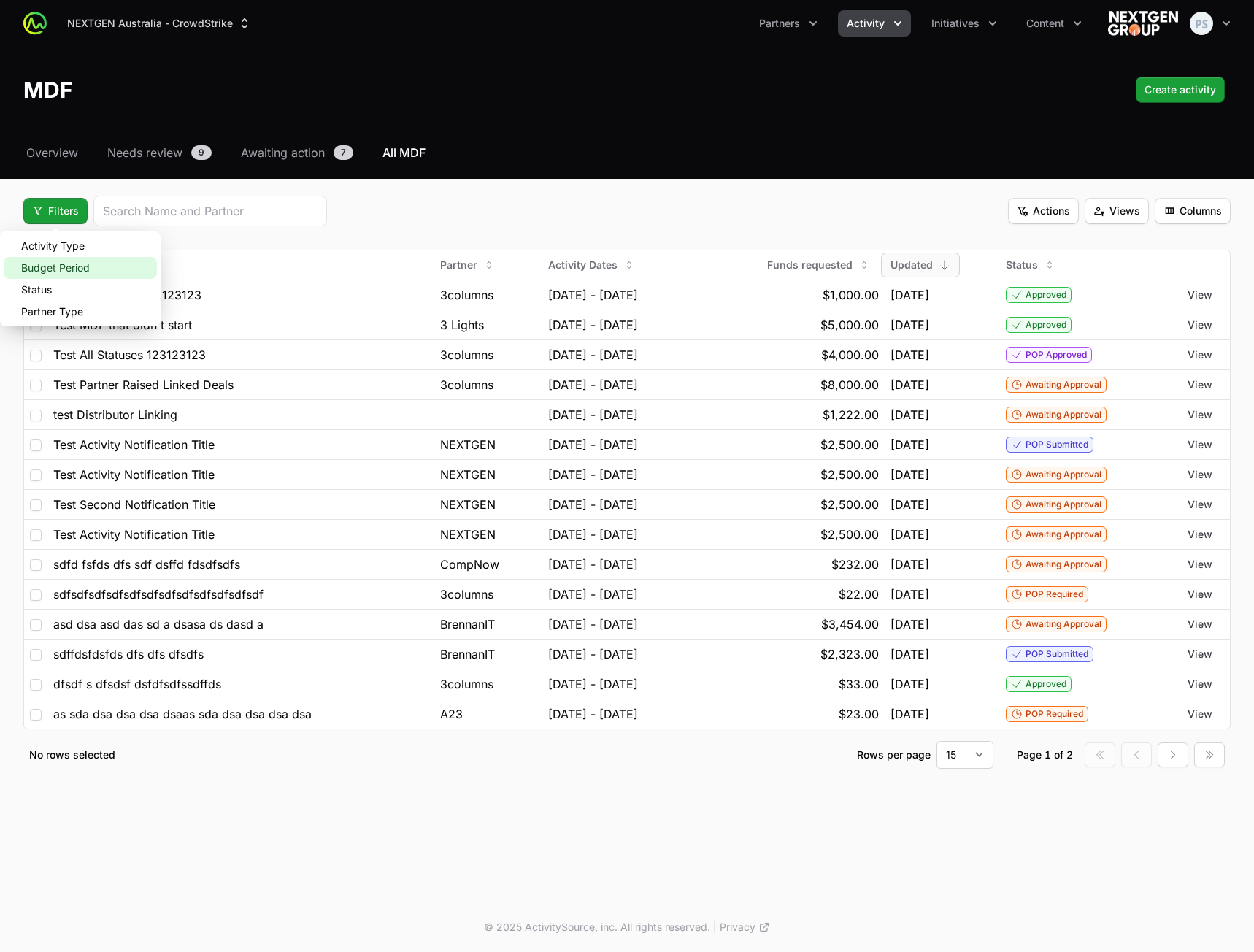
click at [75, 272] on div "Budget Period" at bounding box center [80, 268] width 153 height 22
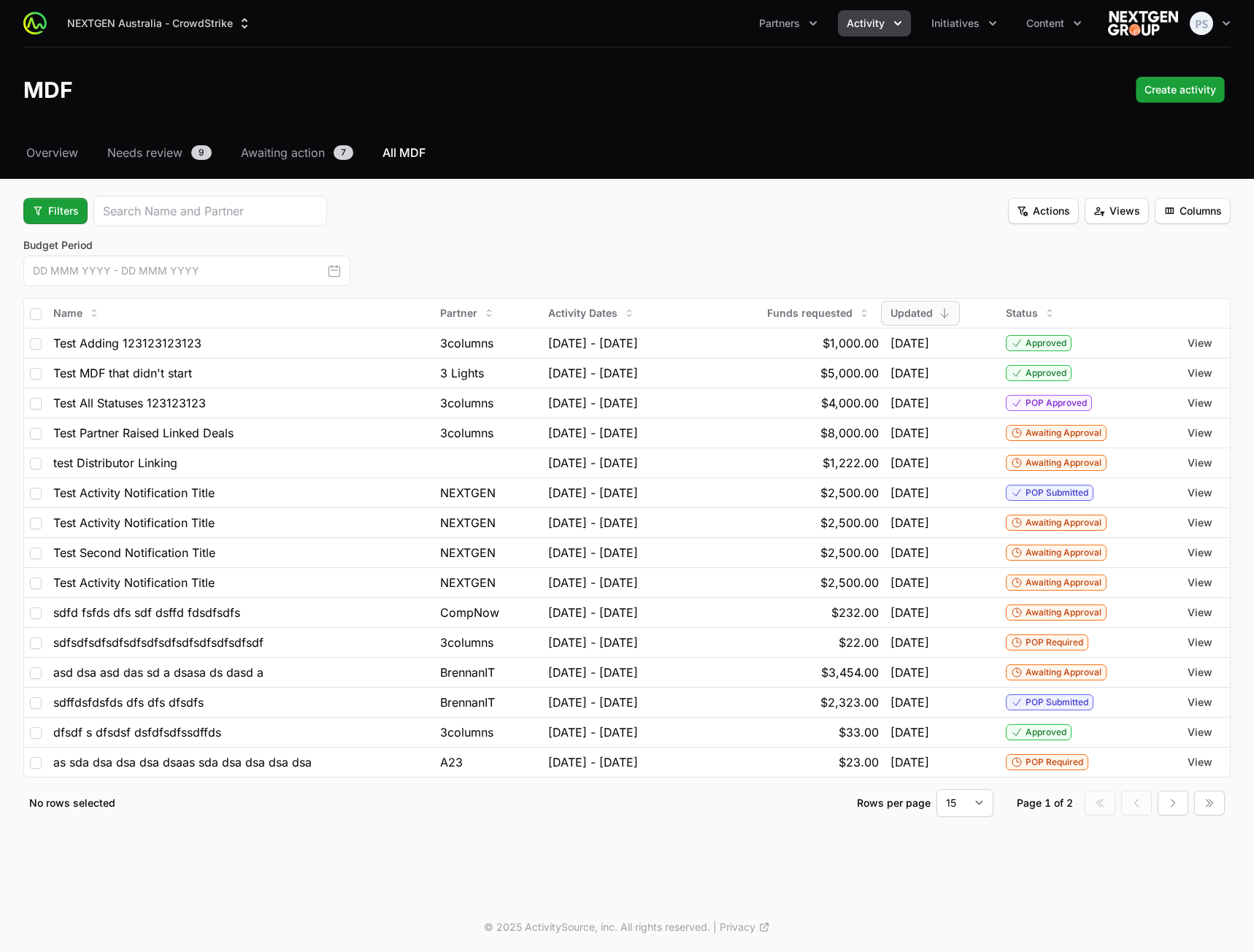
click at [335, 272] on icon "button" at bounding box center [334, 270] width 14 height 14
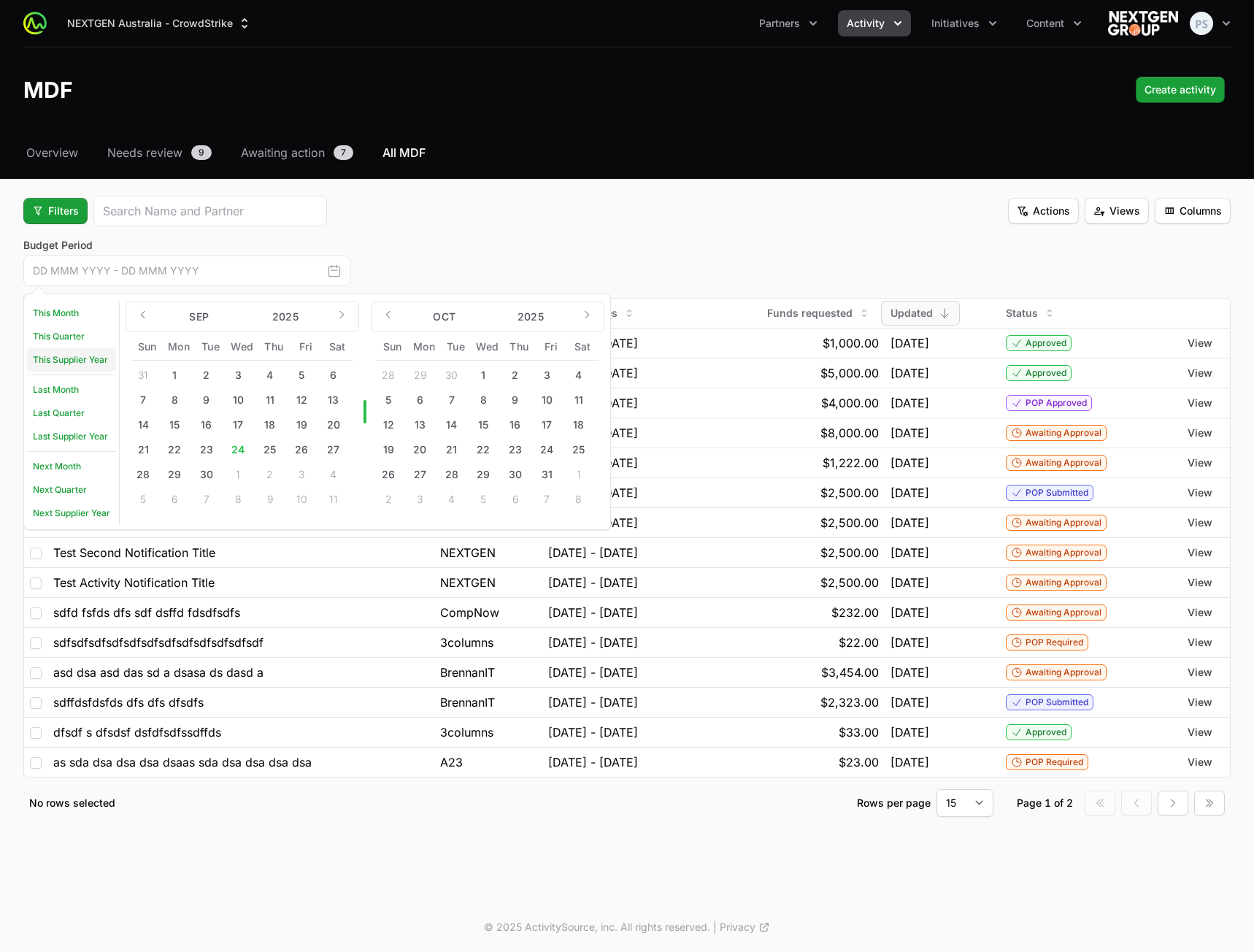
click at [70, 361] on link "This Supplier Year" at bounding box center [72, 360] width 89 height 24
type input "01 Jul 2025 - 30 Jun 2026"
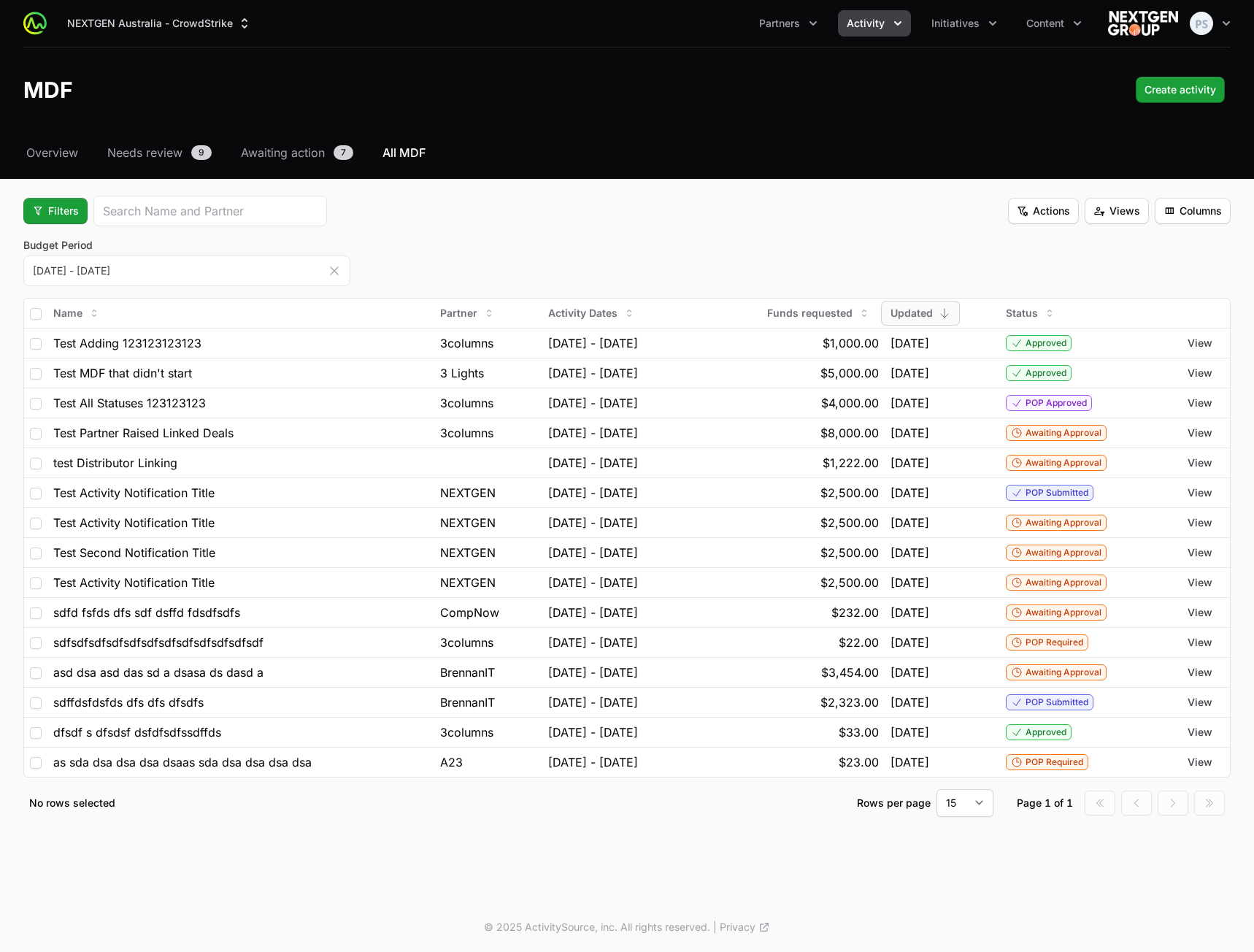
click at [334, 272] on icon "button" at bounding box center [334, 270] width 14 height 14
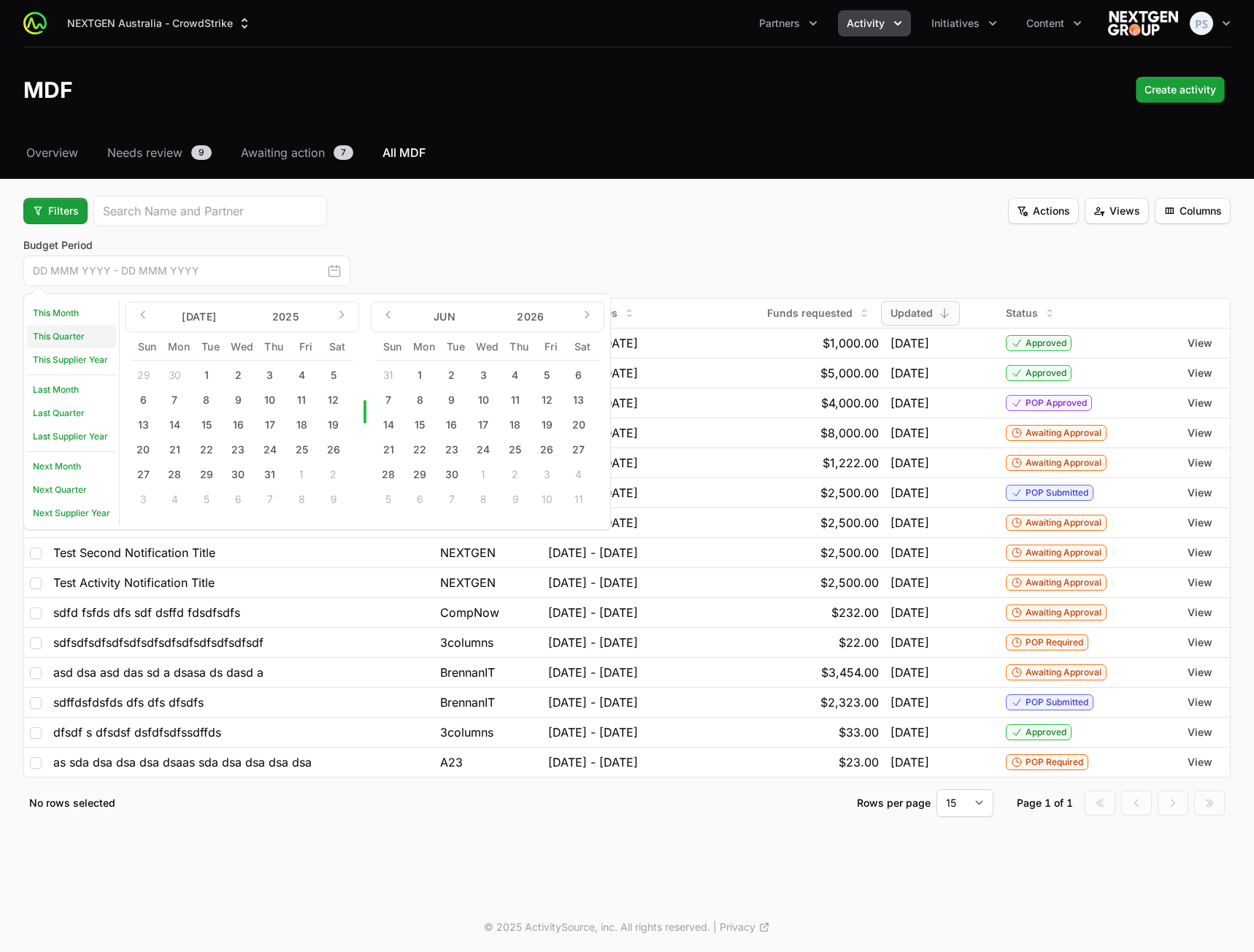
click at [57, 330] on link "This Quarter" at bounding box center [72, 336] width 89 height 24
type input "[DATE] - [DATE]"
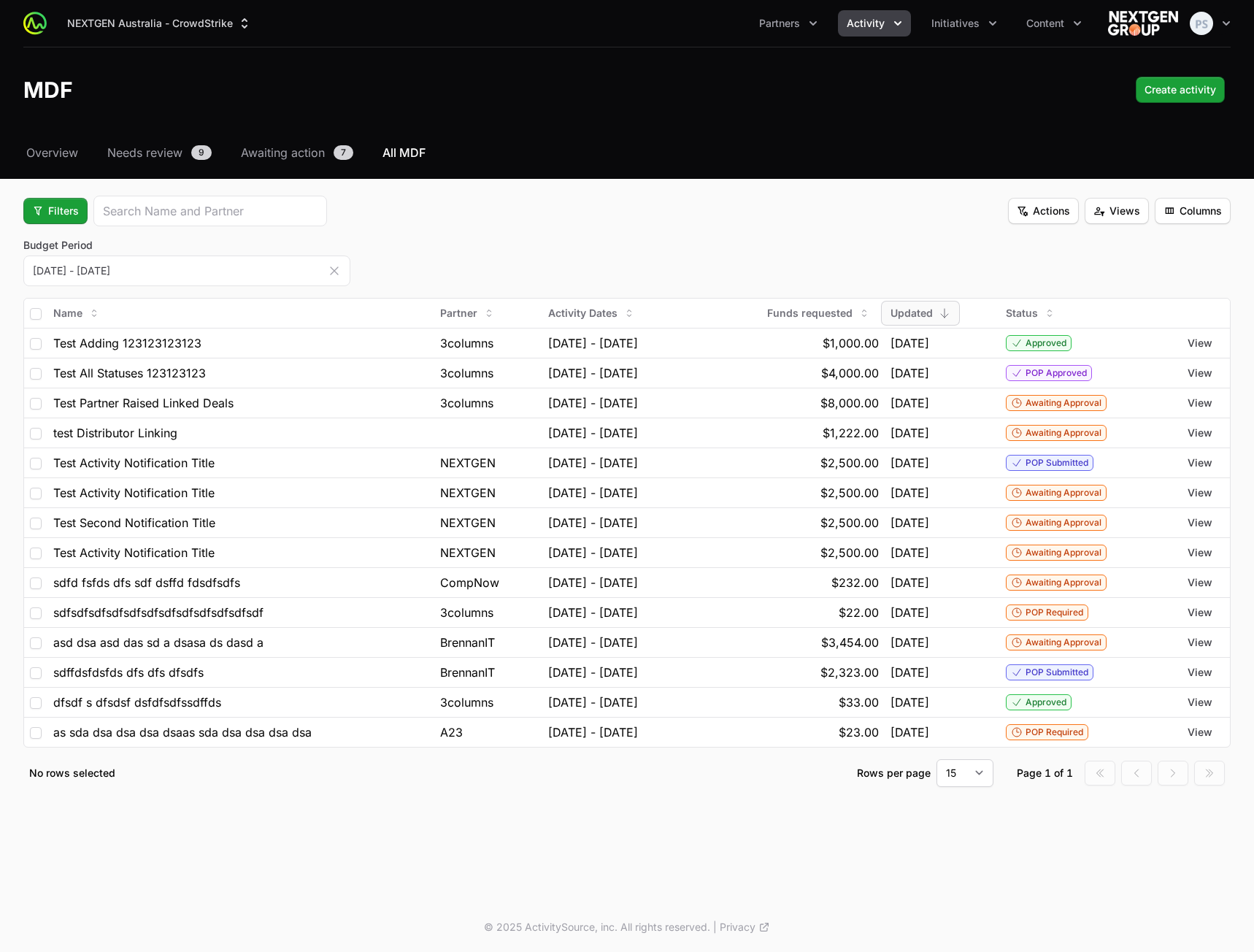
click at [333, 267] on icon "button" at bounding box center [334, 270] width 14 height 14
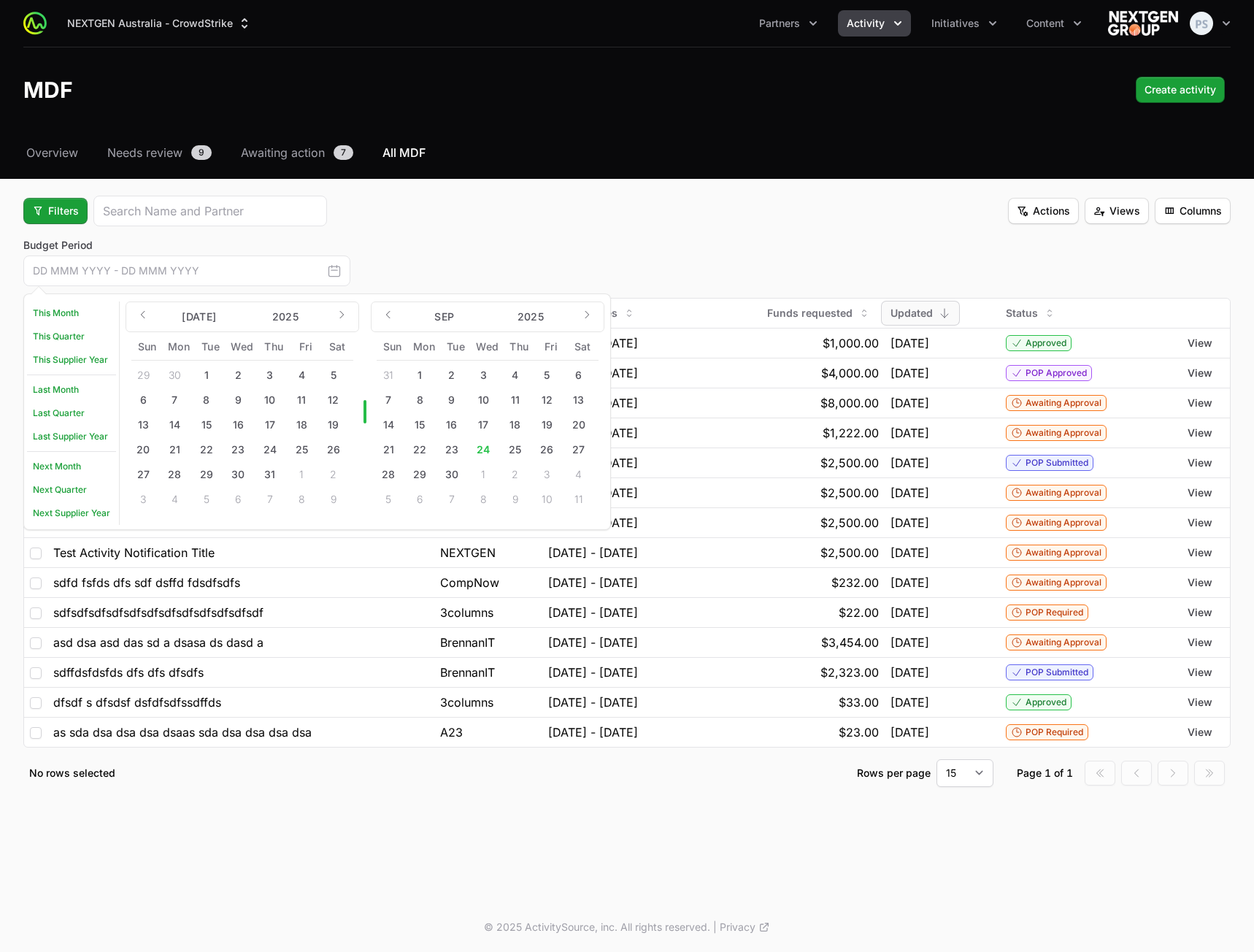
click at [446, 245] on div "Budget Period This Month This Quarter This Supplier Year Last Month Last Quarte…" at bounding box center [627, 261] width 1208 height 48
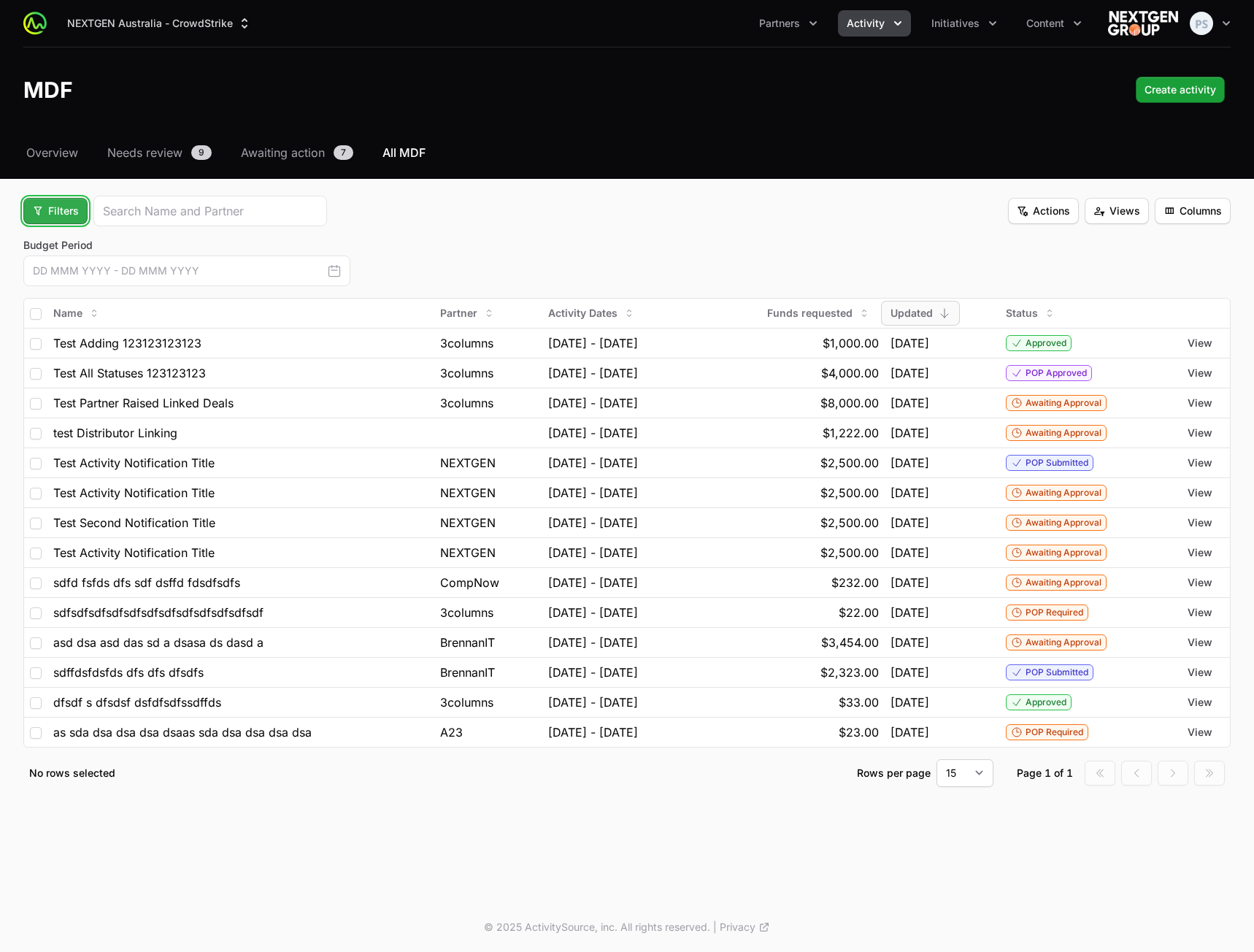
click at [51, 209] on span "Filters" at bounding box center [55, 211] width 46 height 18
click at [65, 295] on div "Status" at bounding box center [80, 290] width 153 height 22
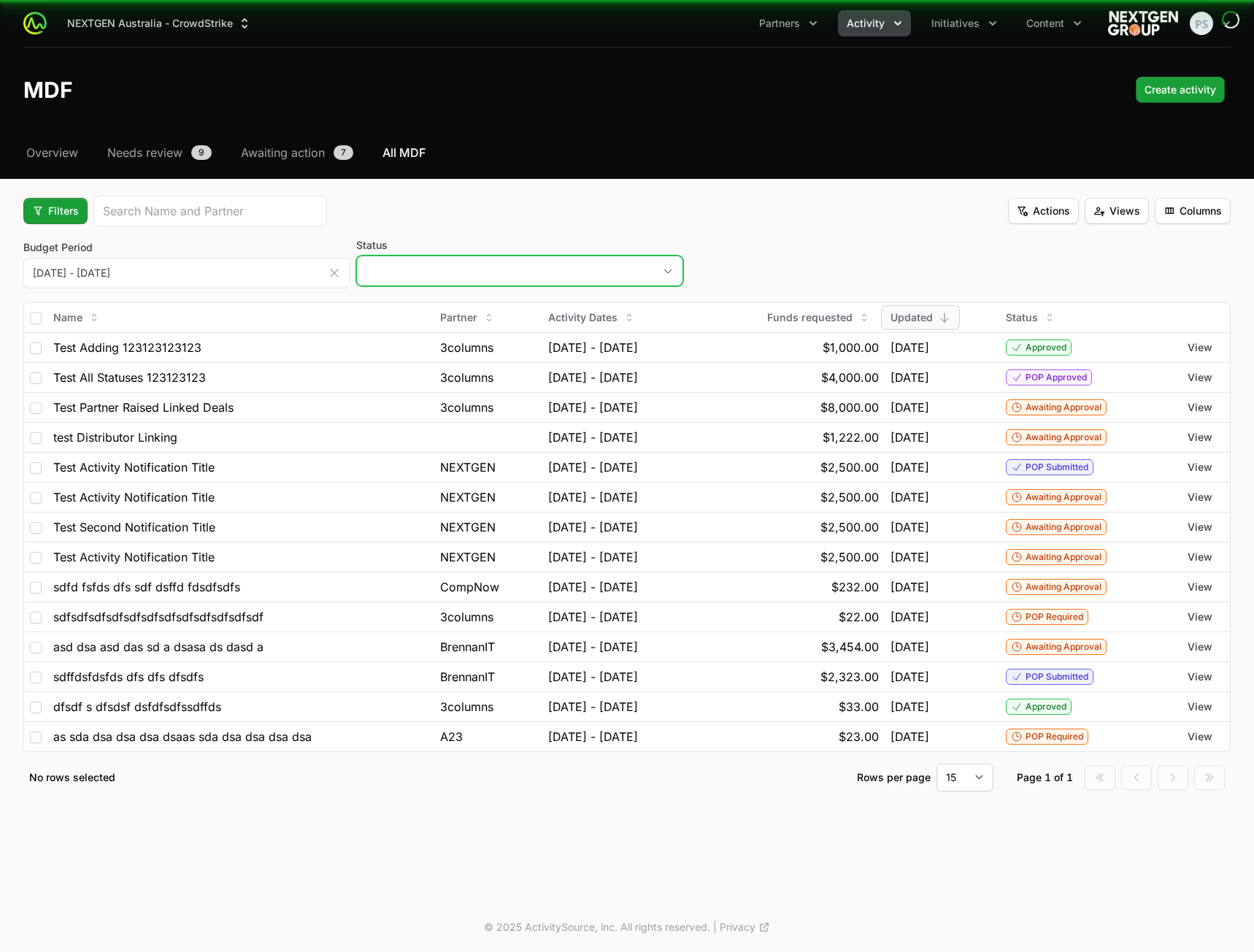
click at [607, 272] on button "placeholder" at bounding box center [519, 271] width 326 height 30
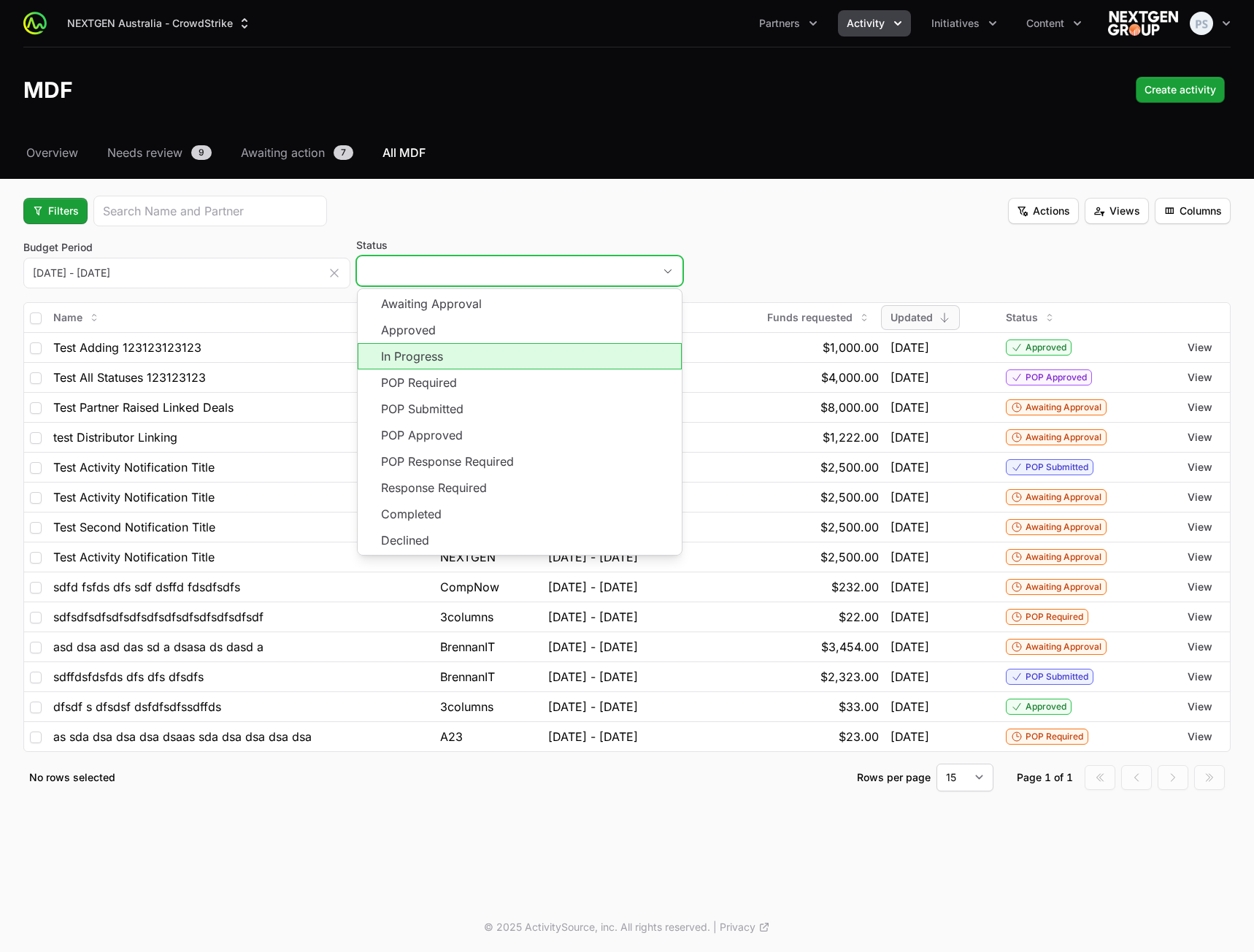
click at [500, 358] on li "In Progress" at bounding box center [519, 356] width 324 height 26
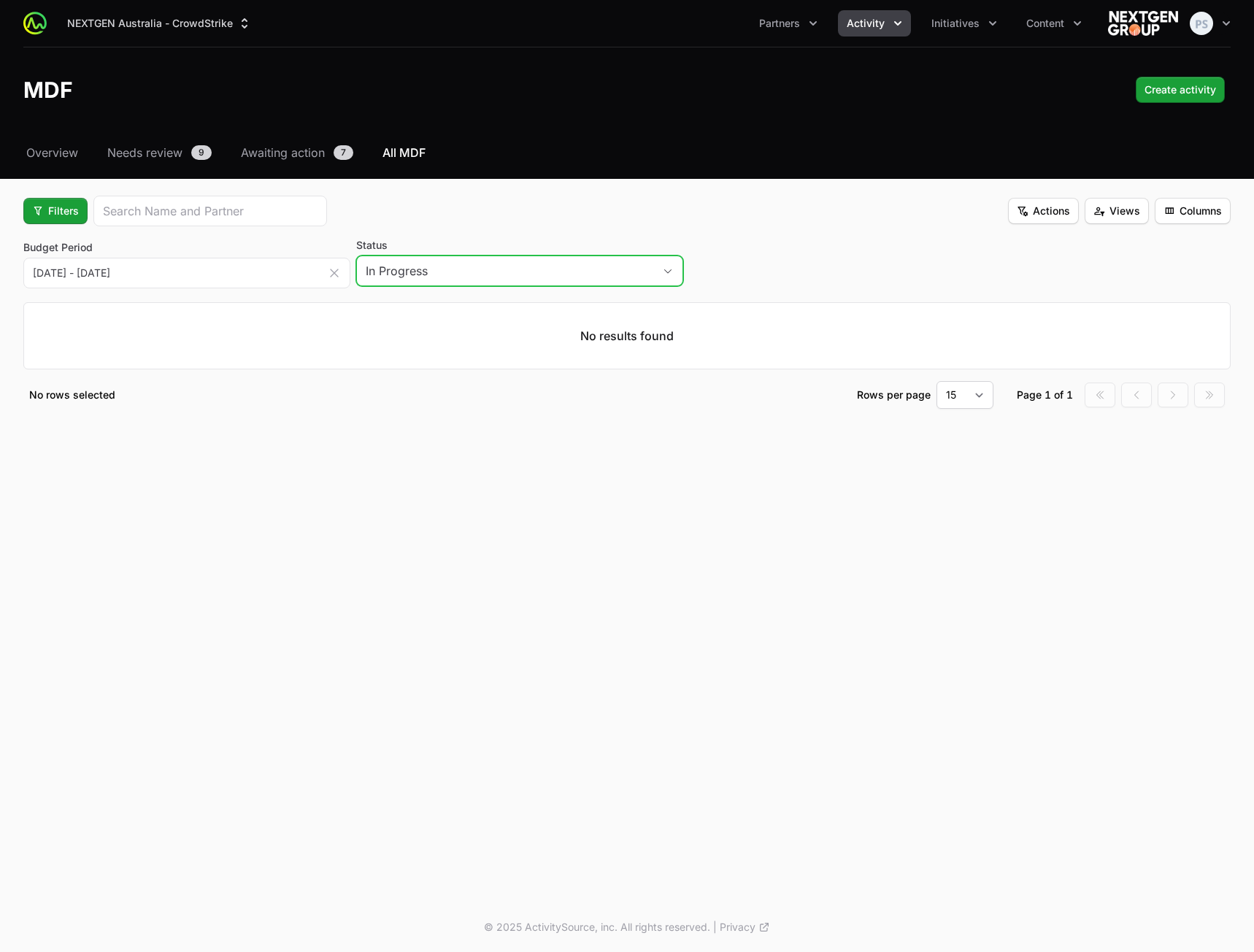
click at [592, 269] on div "In Progress" at bounding box center [500, 271] width 269 height 18
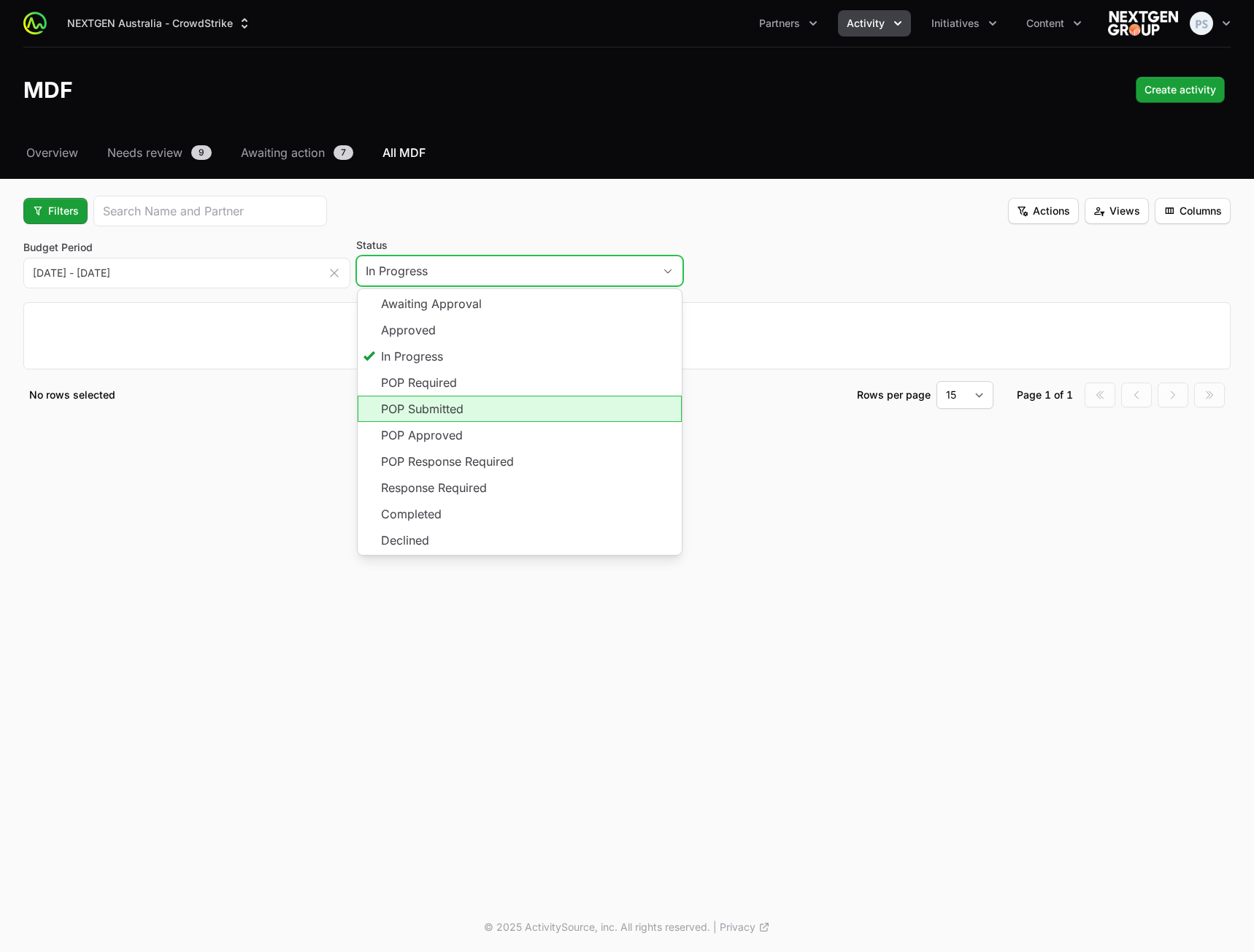
click at [518, 406] on li "POP Submitted" at bounding box center [519, 408] width 324 height 26
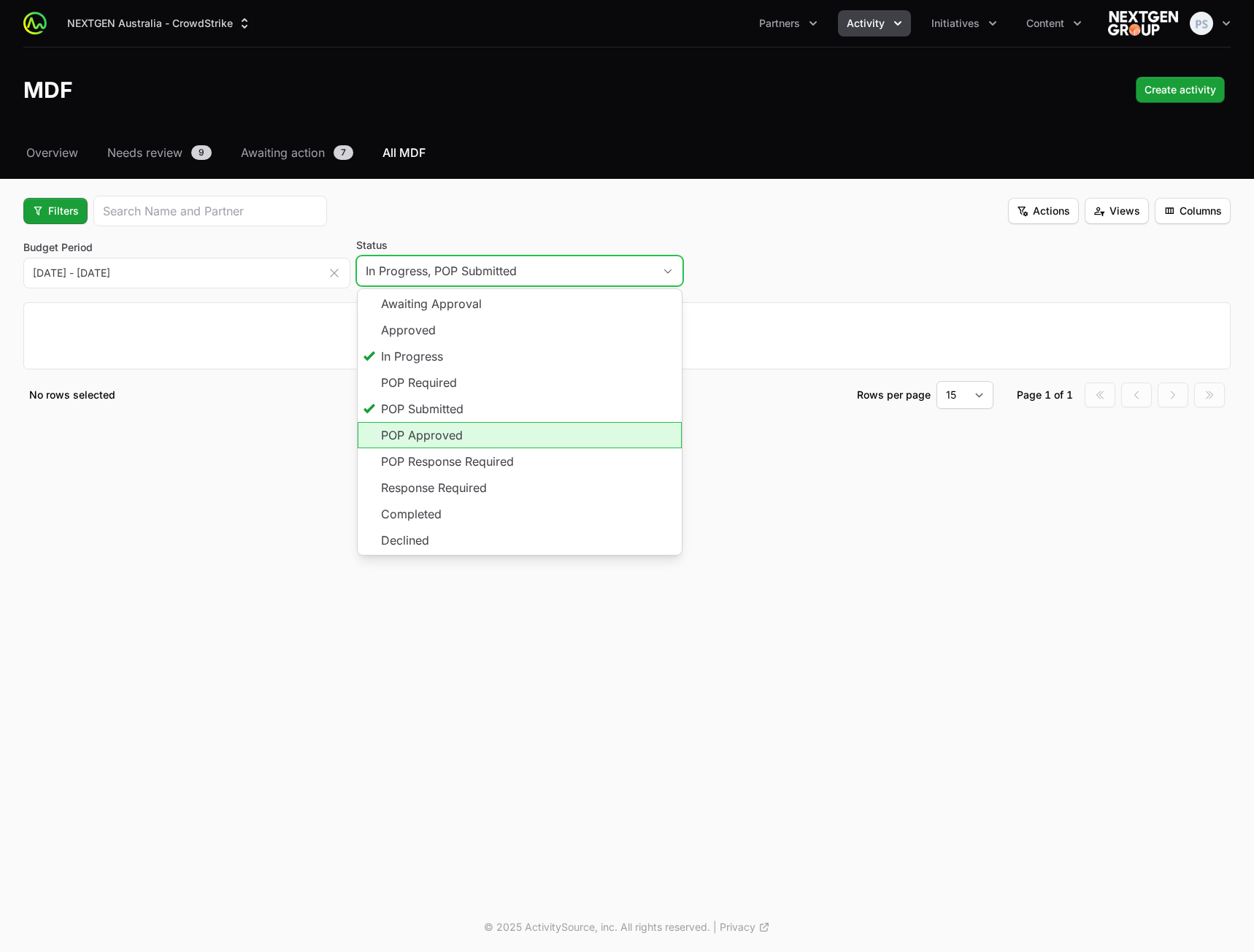
click at [509, 436] on li "POP Approved" at bounding box center [519, 434] width 324 height 26
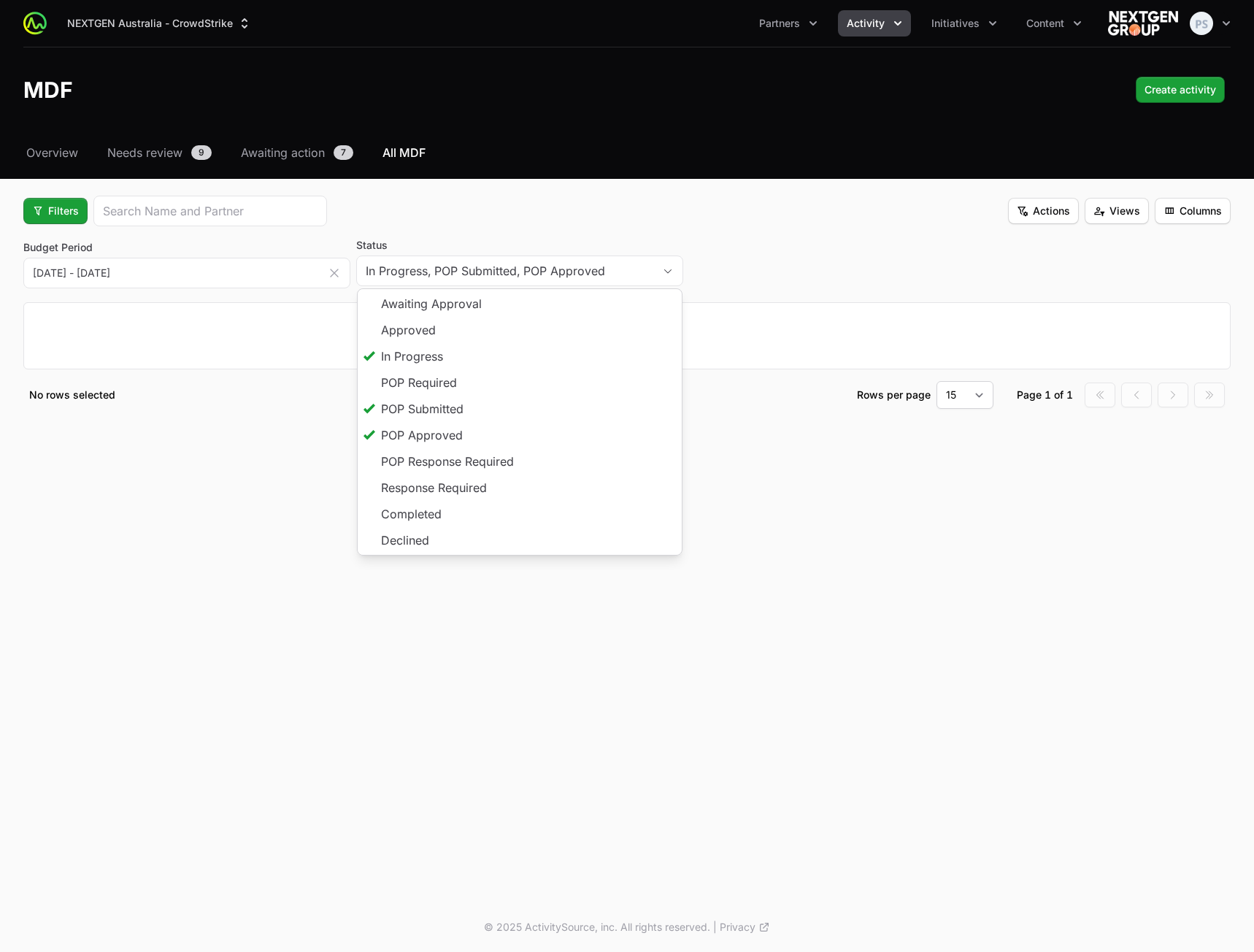
click at [572, 217] on div "Filters Actions Views Columns" at bounding box center [627, 211] width 1208 height 30
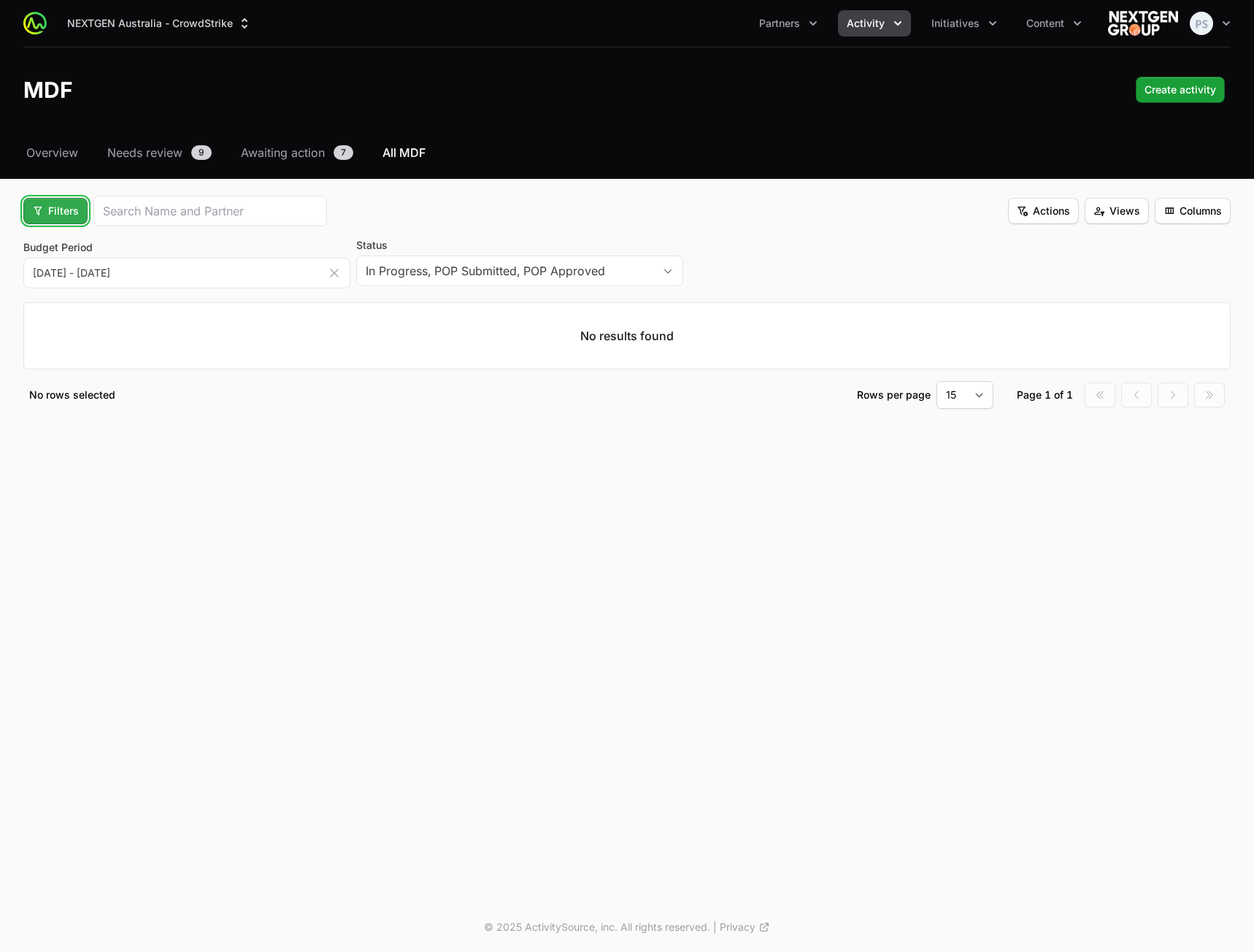
click at [54, 215] on span "Filters" at bounding box center [55, 211] width 46 height 18
click at [62, 310] on div "Partner Type" at bounding box center [80, 312] width 153 height 22
click at [745, 271] on button "placeholder" at bounding box center [853, 271] width 326 height 30
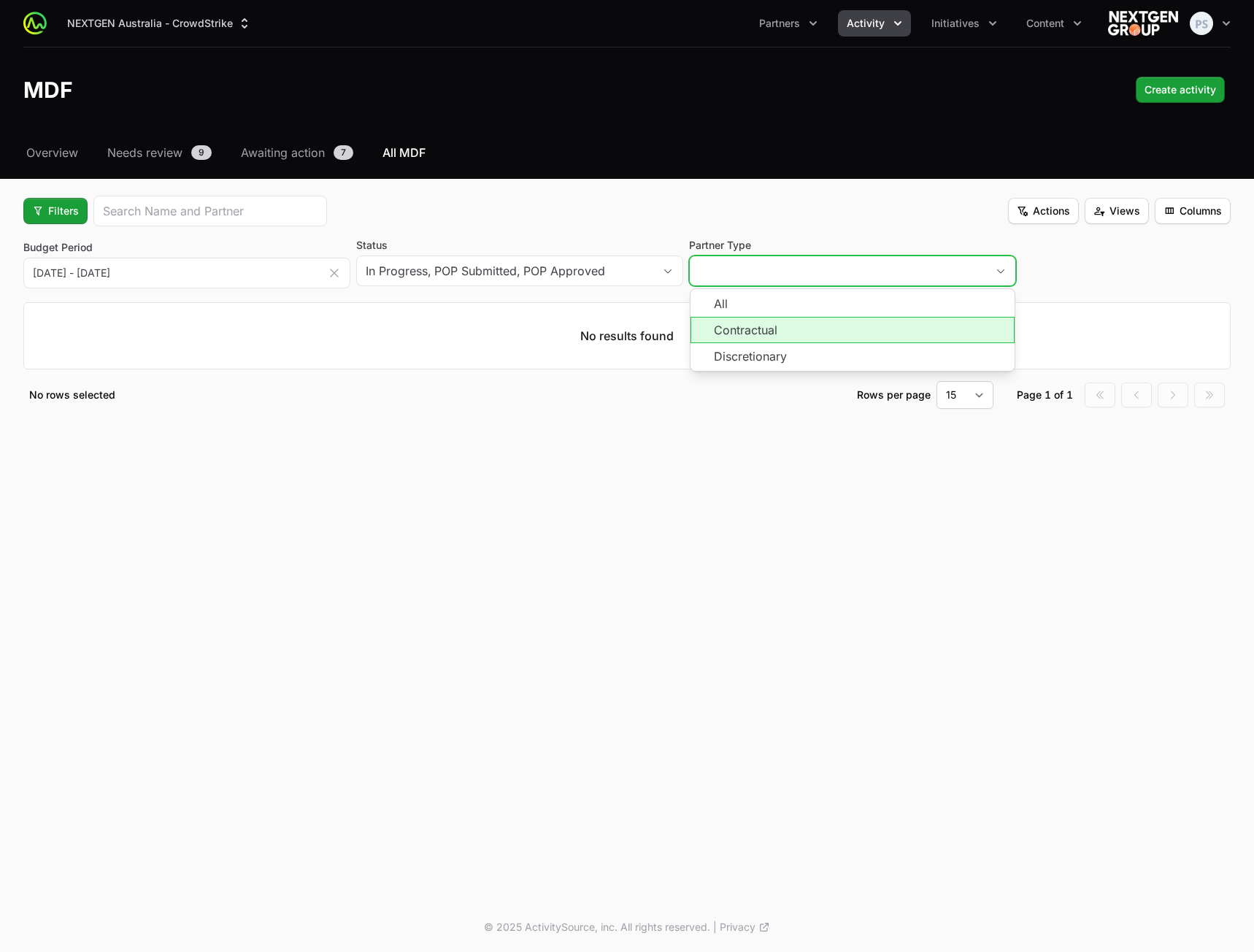
click at [753, 326] on li "Contractual" at bounding box center [853, 330] width 324 height 26
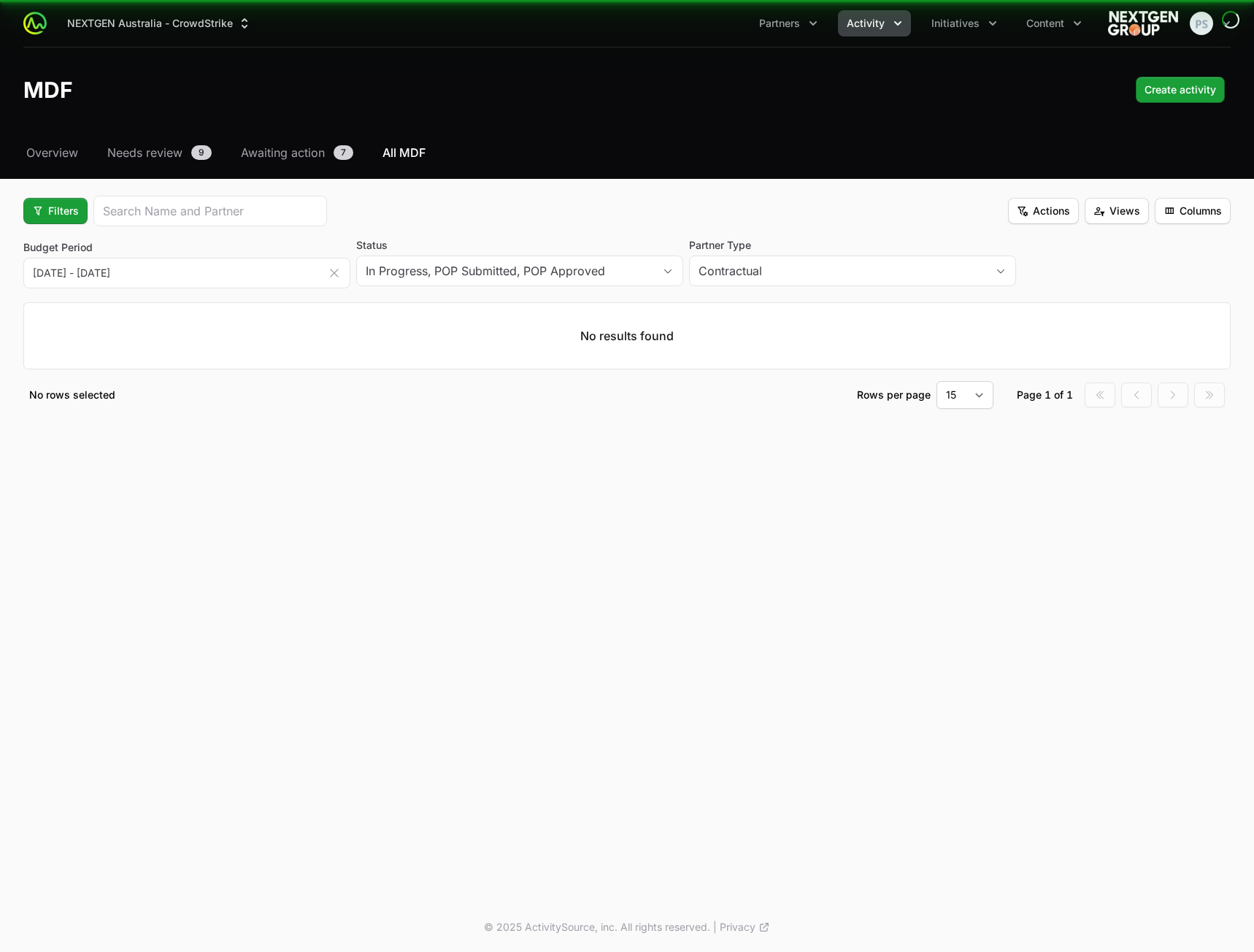
click at [89, 215] on div "Filters" at bounding box center [175, 211] width 304 height 30
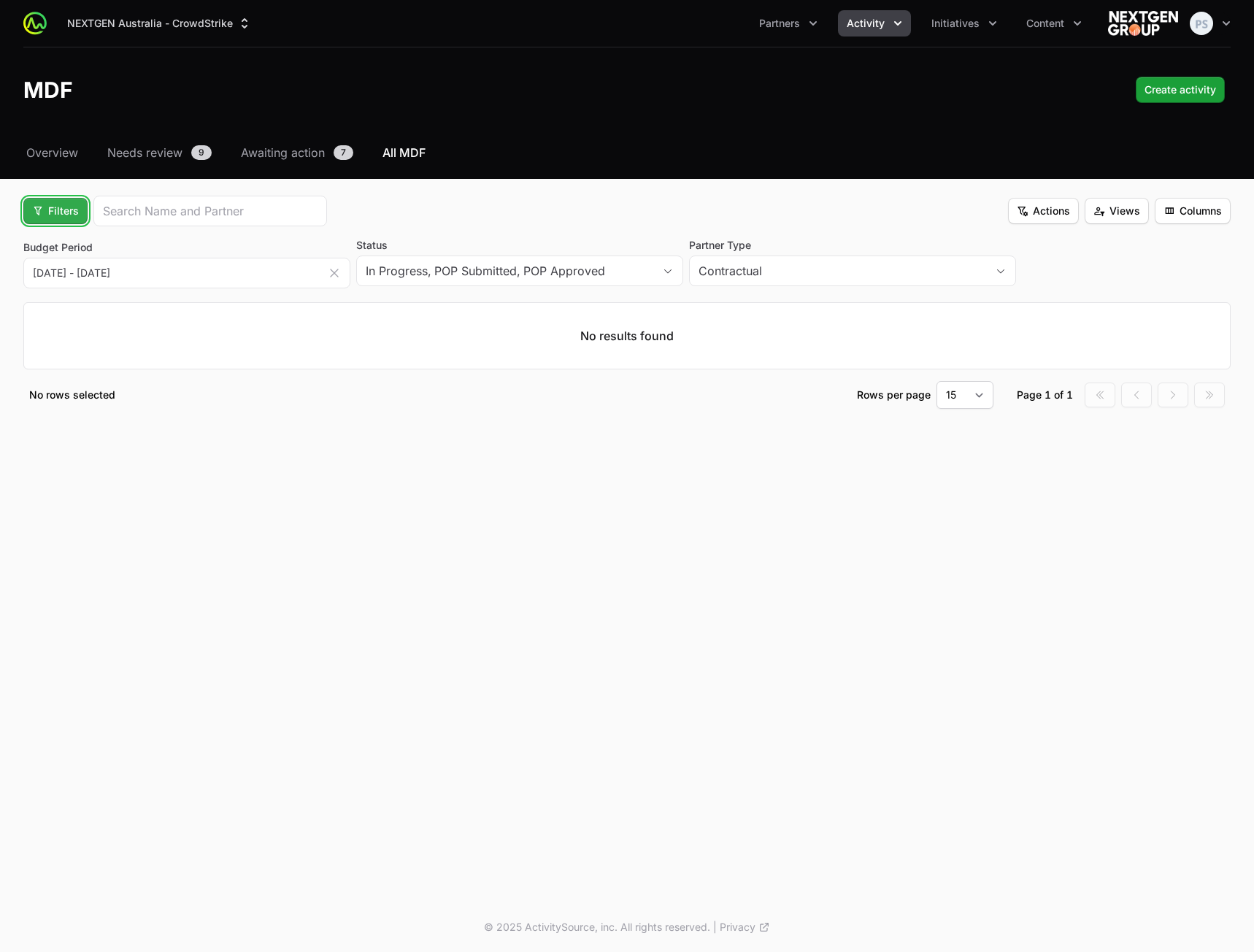
click at [60, 213] on span "Filters" at bounding box center [55, 211] width 46 height 18
click at [89, 245] on div "Activity Type" at bounding box center [80, 246] width 153 height 22
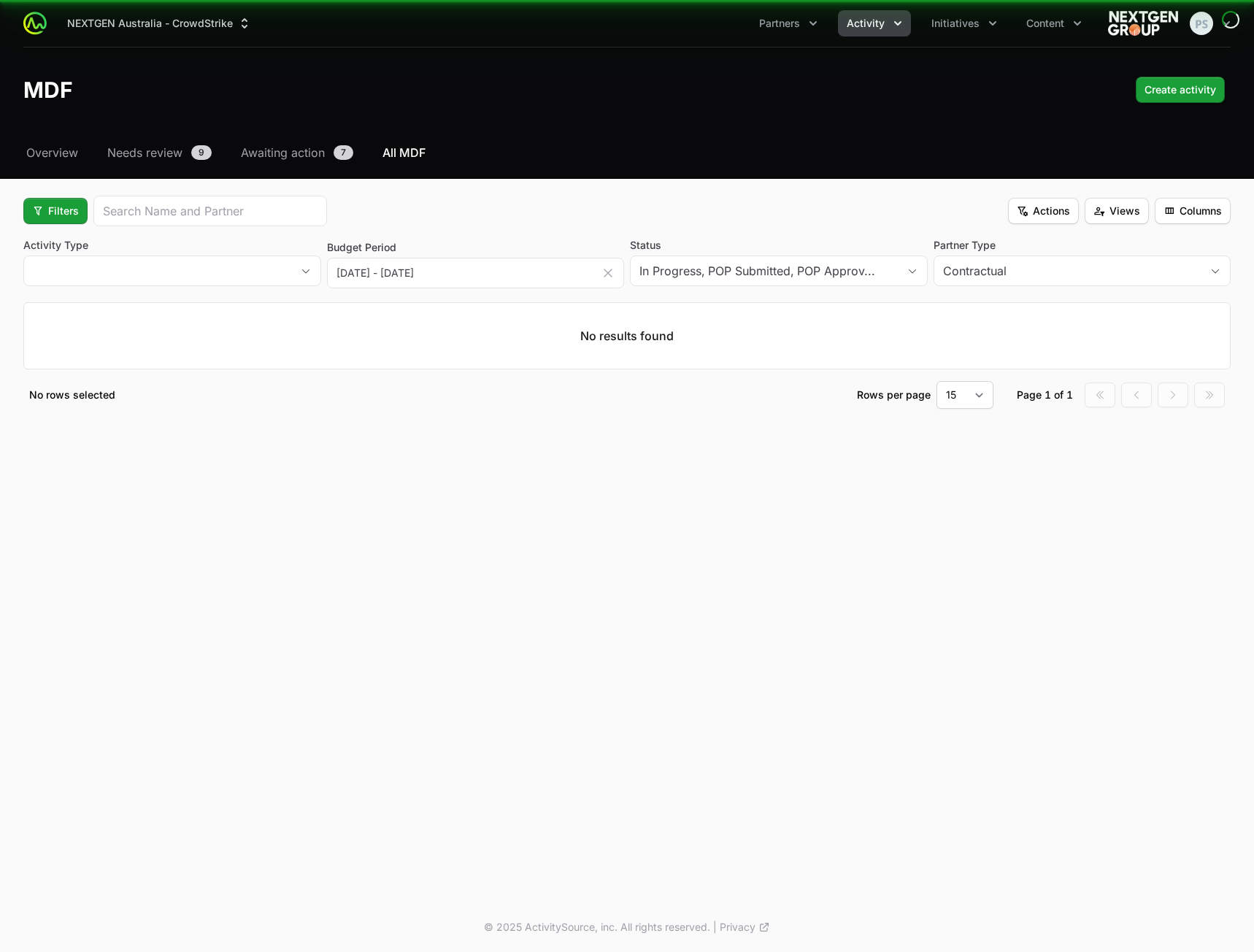
click at [990, 269] on div "Contractual" at bounding box center [1072, 271] width 258 height 18
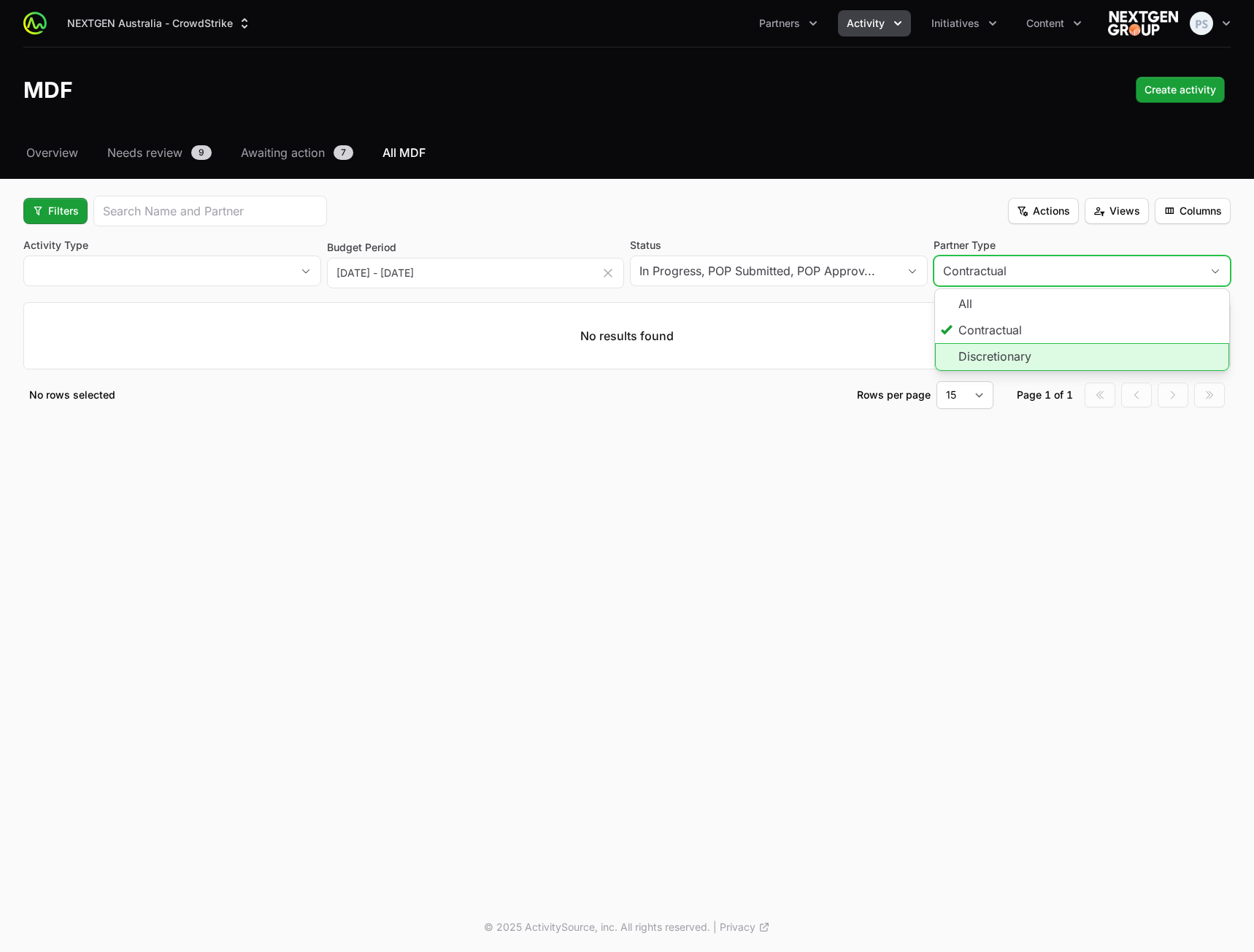
click at [960, 347] on li "Discretionary" at bounding box center [1083, 357] width 295 height 28
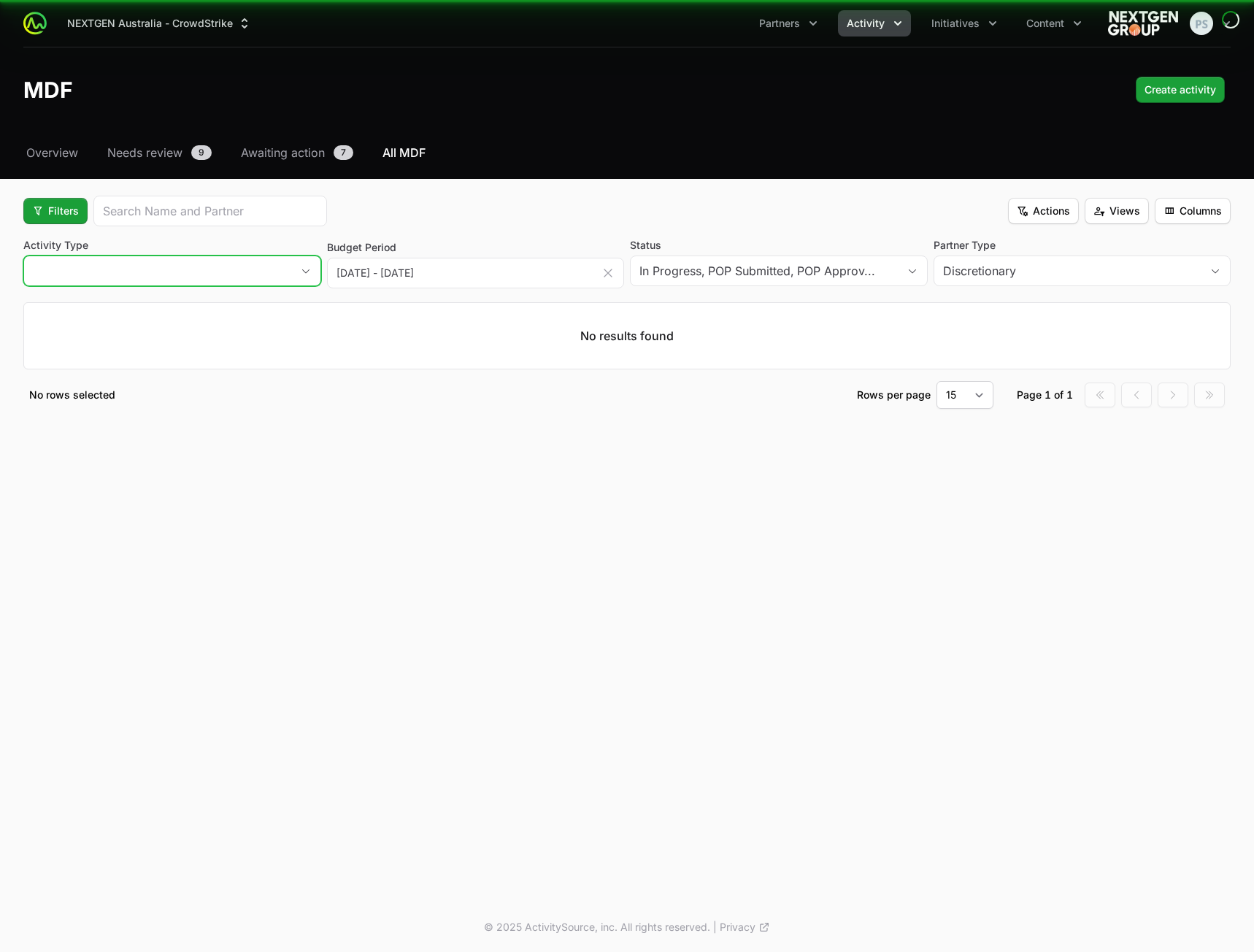
click at [215, 282] on button "placeholder" at bounding box center [172, 271] width 296 height 30
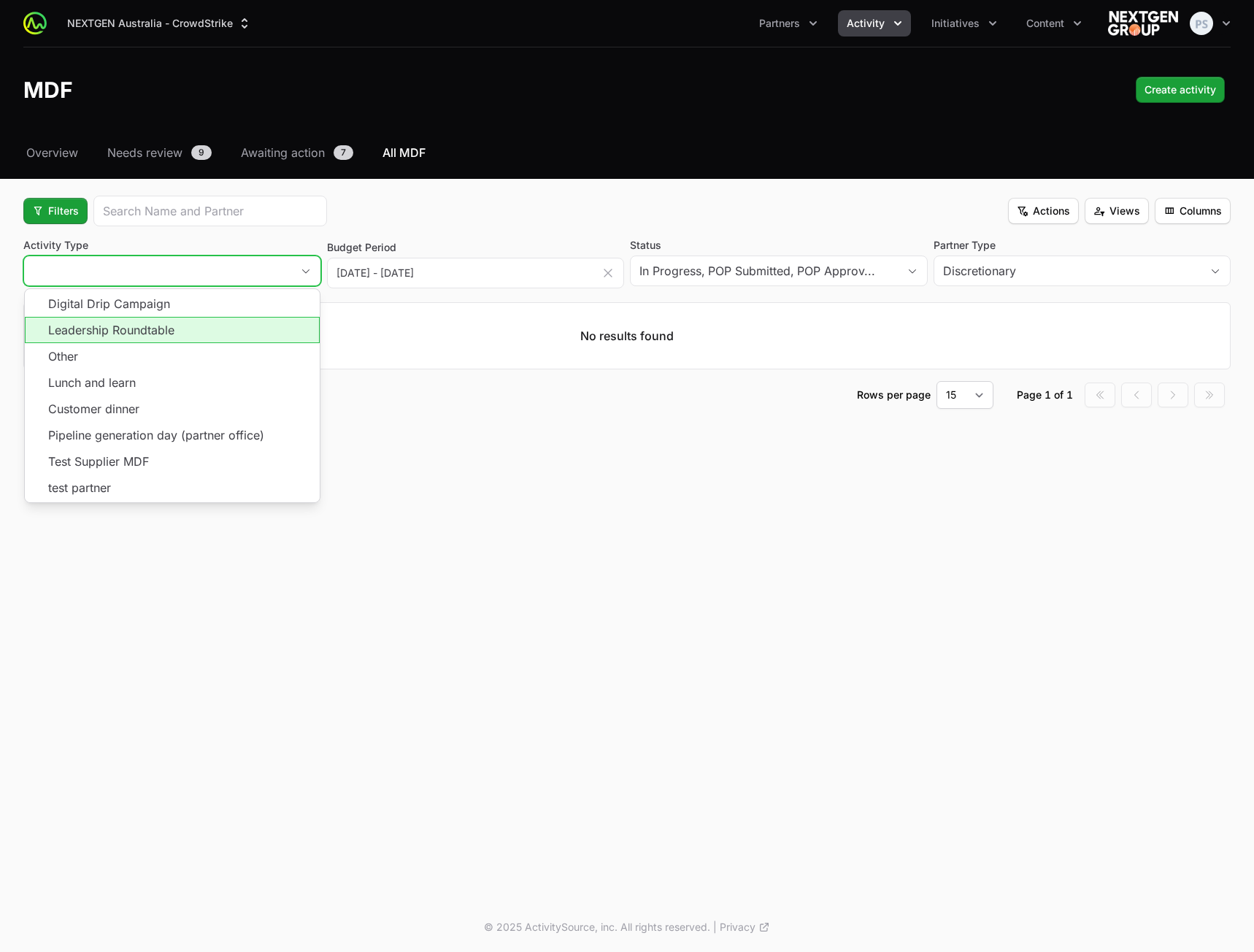
drag, startPoint x: 191, startPoint y: 323, endPoint x: 175, endPoint y: 346, distance: 28.0
click at [190, 325] on li "Leadership Roundtable" at bounding box center [172, 330] width 295 height 26
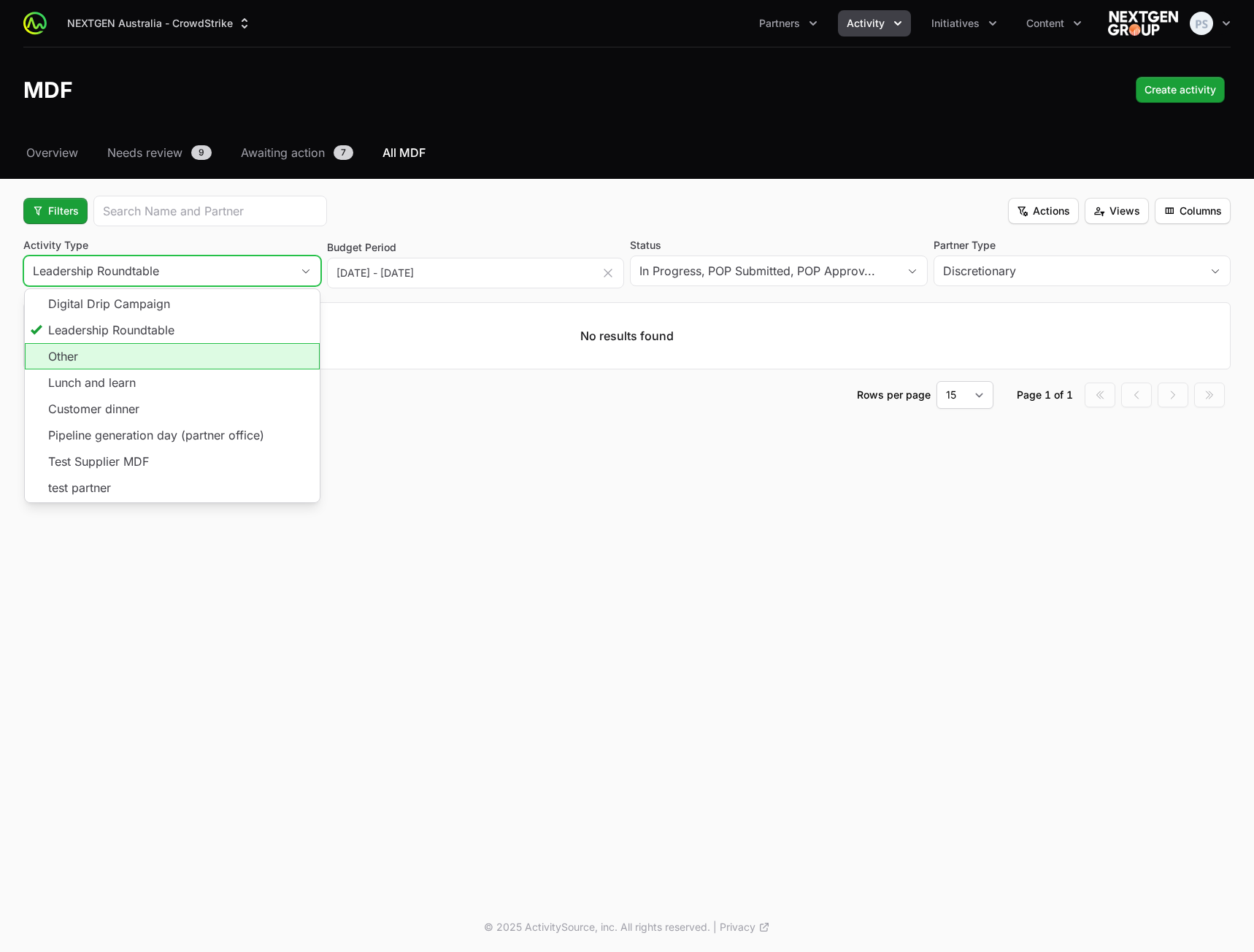
drag, startPoint x: 174, startPoint y: 352, endPoint x: 170, endPoint y: 373, distance: 21.4
click at [171, 355] on li "Other" at bounding box center [172, 356] width 295 height 26
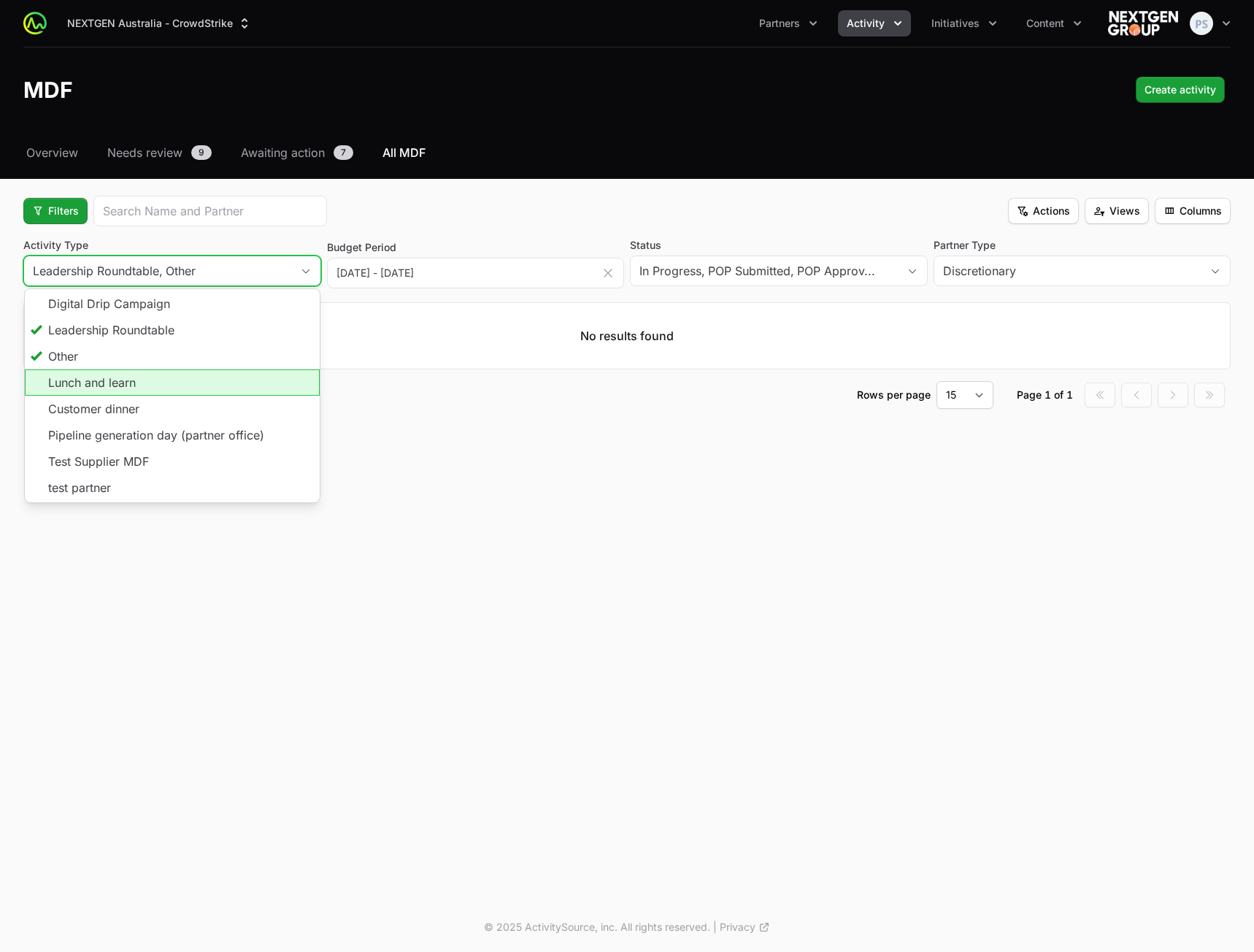
click at [171, 383] on li "Lunch and learn" at bounding box center [172, 382] width 295 height 26
click at [171, 407] on li "Customer dinner" at bounding box center [172, 408] width 295 height 26
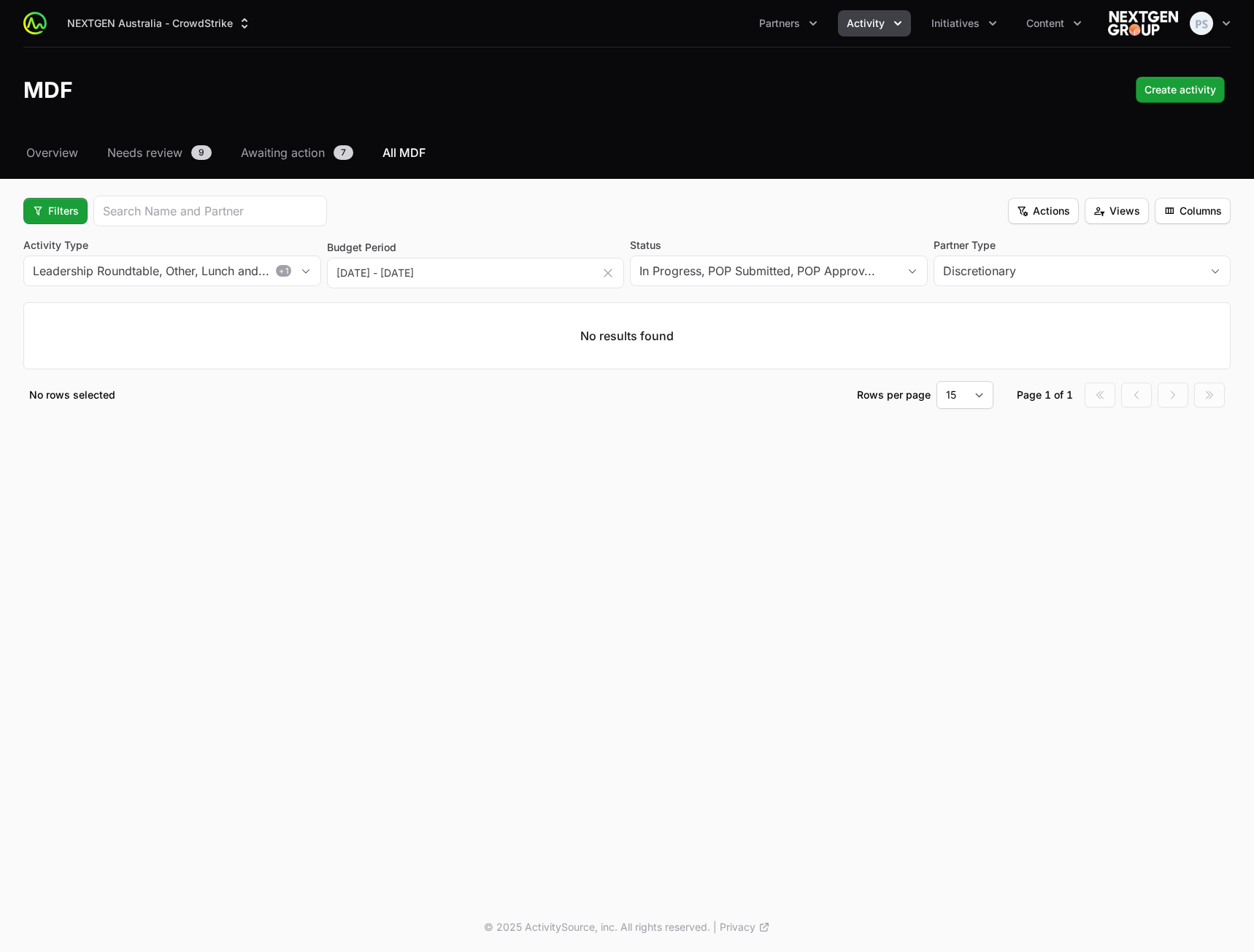
click at [508, 214] on div "Filters Actions Views Columns" at bounding box center [627, 211] width 1208 height 30
click at [1123, 268] on div "Discretionary" at bounding box center [1072, 271] width 258 height 18
click at [930, 245] on div "Activity Type Leadership Roundtable, Other, Lunch and... Customer dinner + 1 Bu…" at bounding box center [627, 264] width 1208 height 52
click at [57, 212] on span "Filters" at bounding box center [55, 211] width 46 height 18
click at [86, 262] on div "Budget Period" at bounding box center [80, 268] width 153 height 22
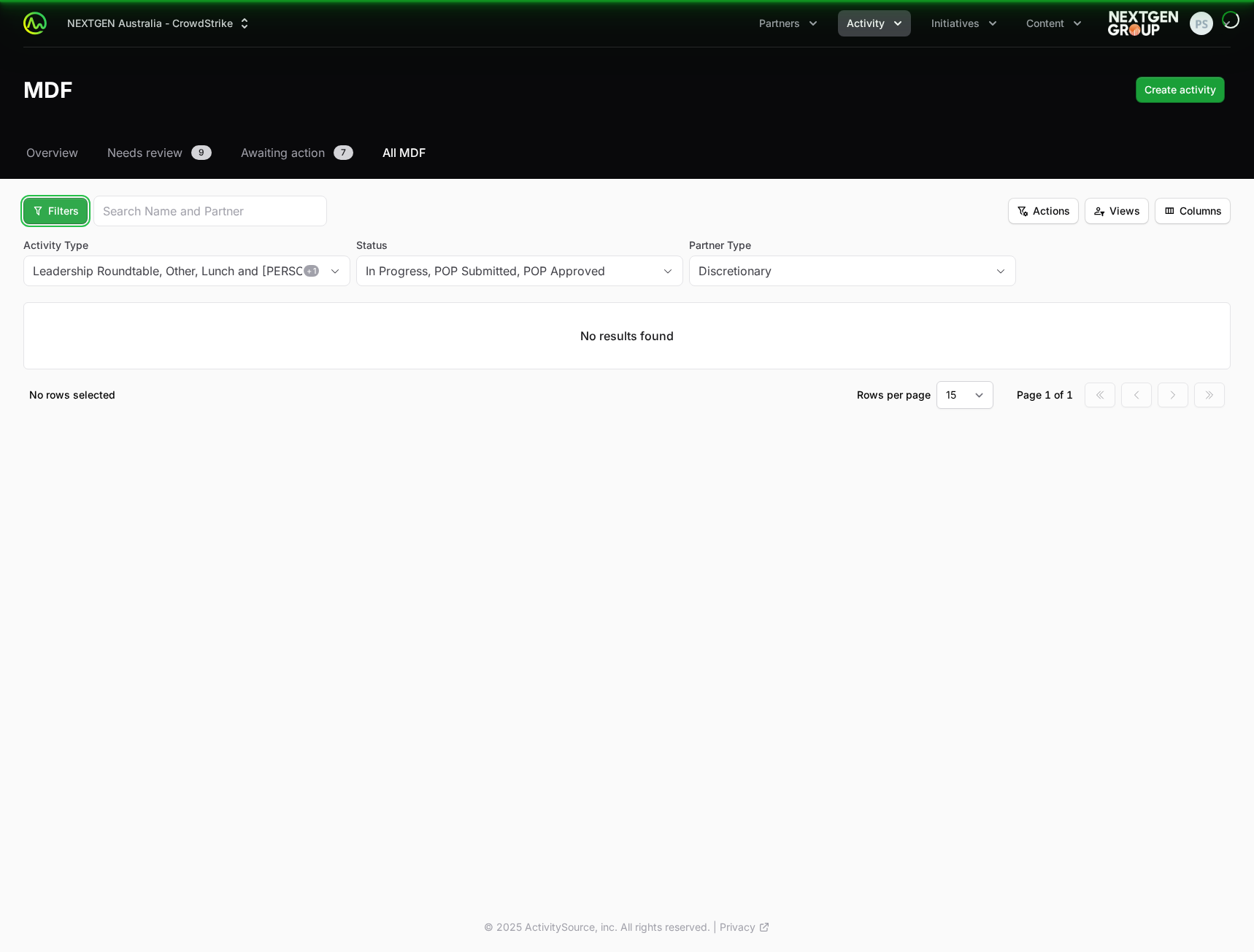
click at [76, 216] on span "Filters" at bounding box center [55, 211] width 46 height 18
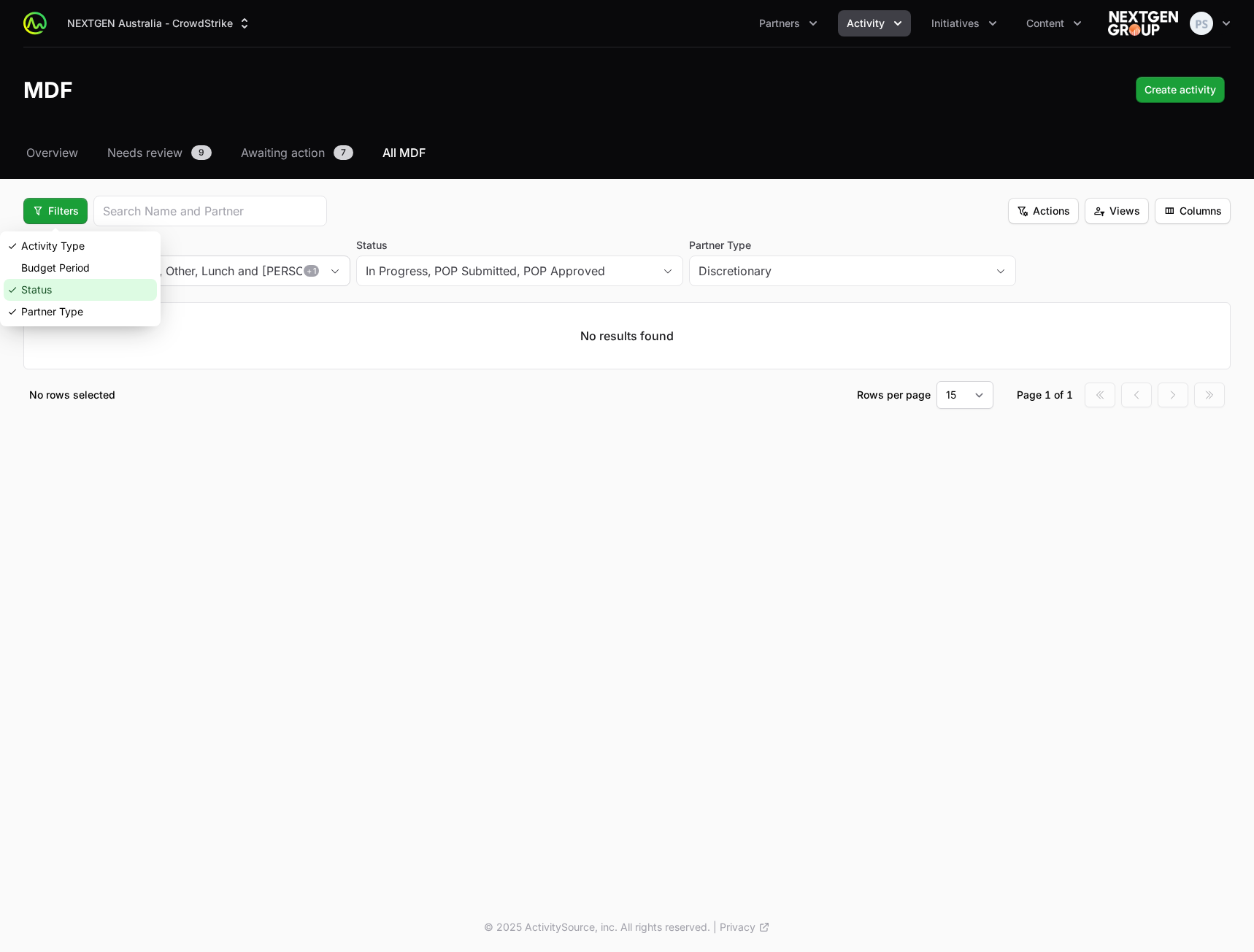
drag, startPoint x: 77, startPoint y: 290, endPoint x: 76, endPoint y: 280, distance: 10.0
click at [77, 290] on div "Status" at bounding box center [80, 290] width 153 height 22
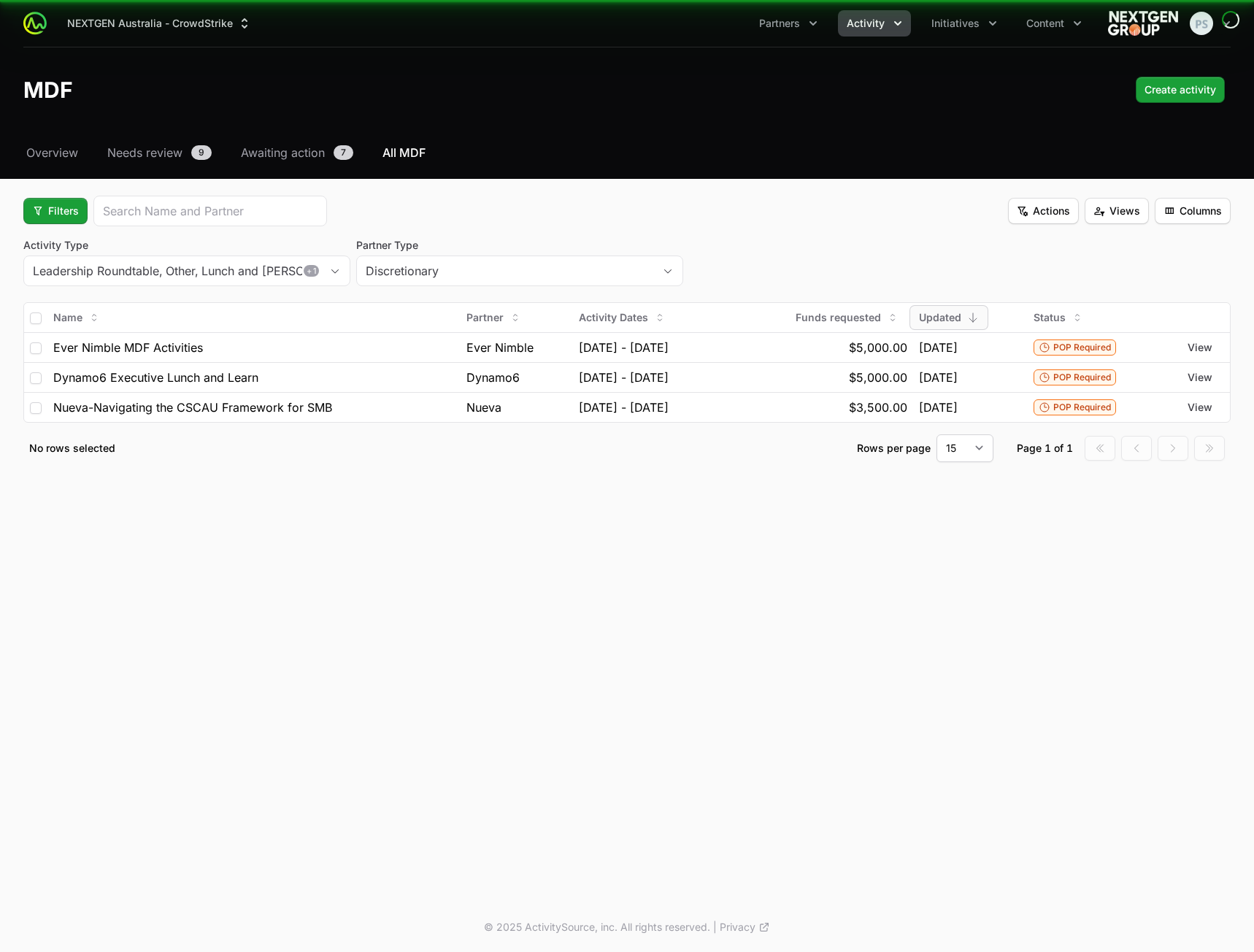
click at [50, 222] on button "Filters" at bounding box center [56, 211] width 64 height 26
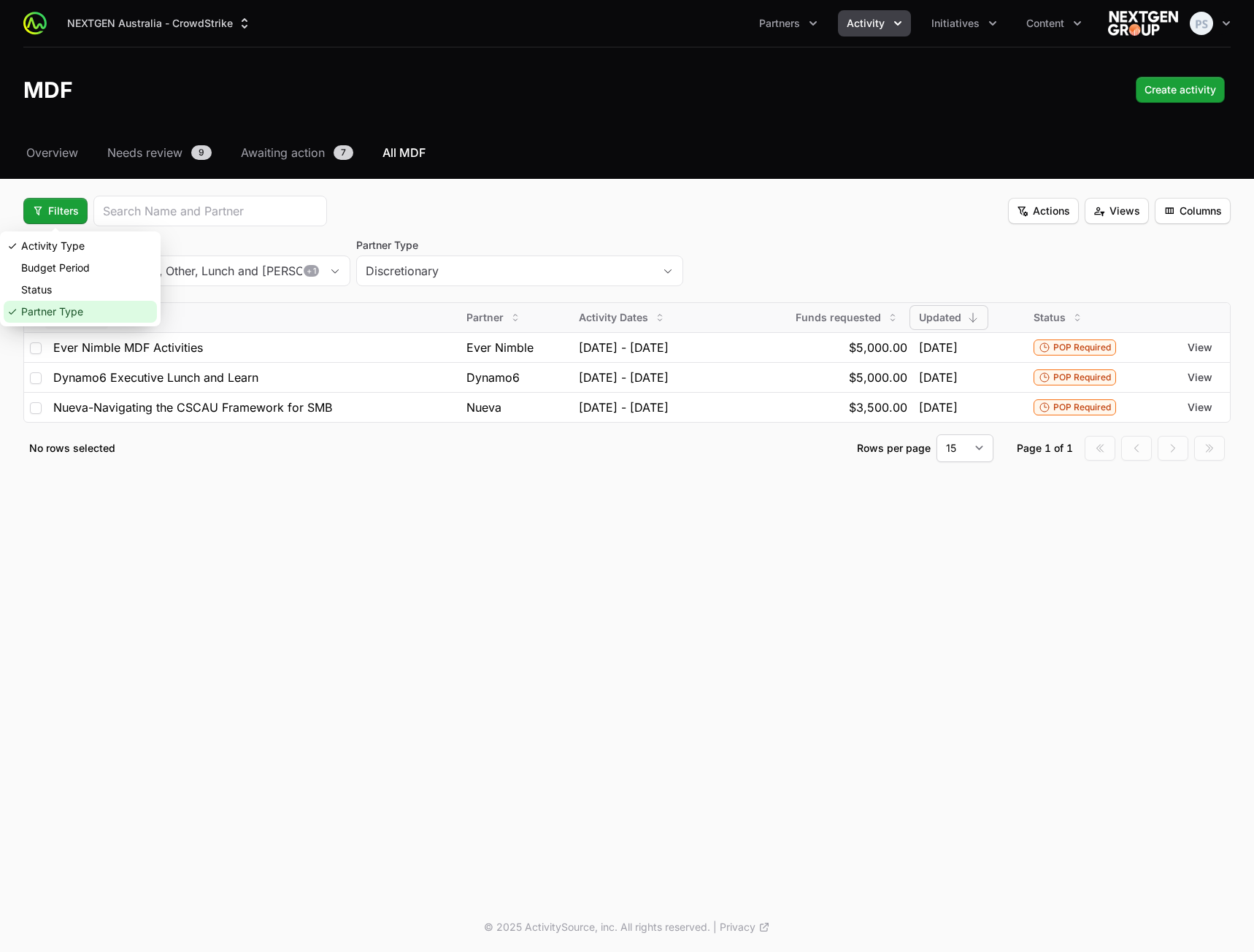
click at [66, 309] on div "Partner Type" at bounding box center [80, 312] width 153 height 22
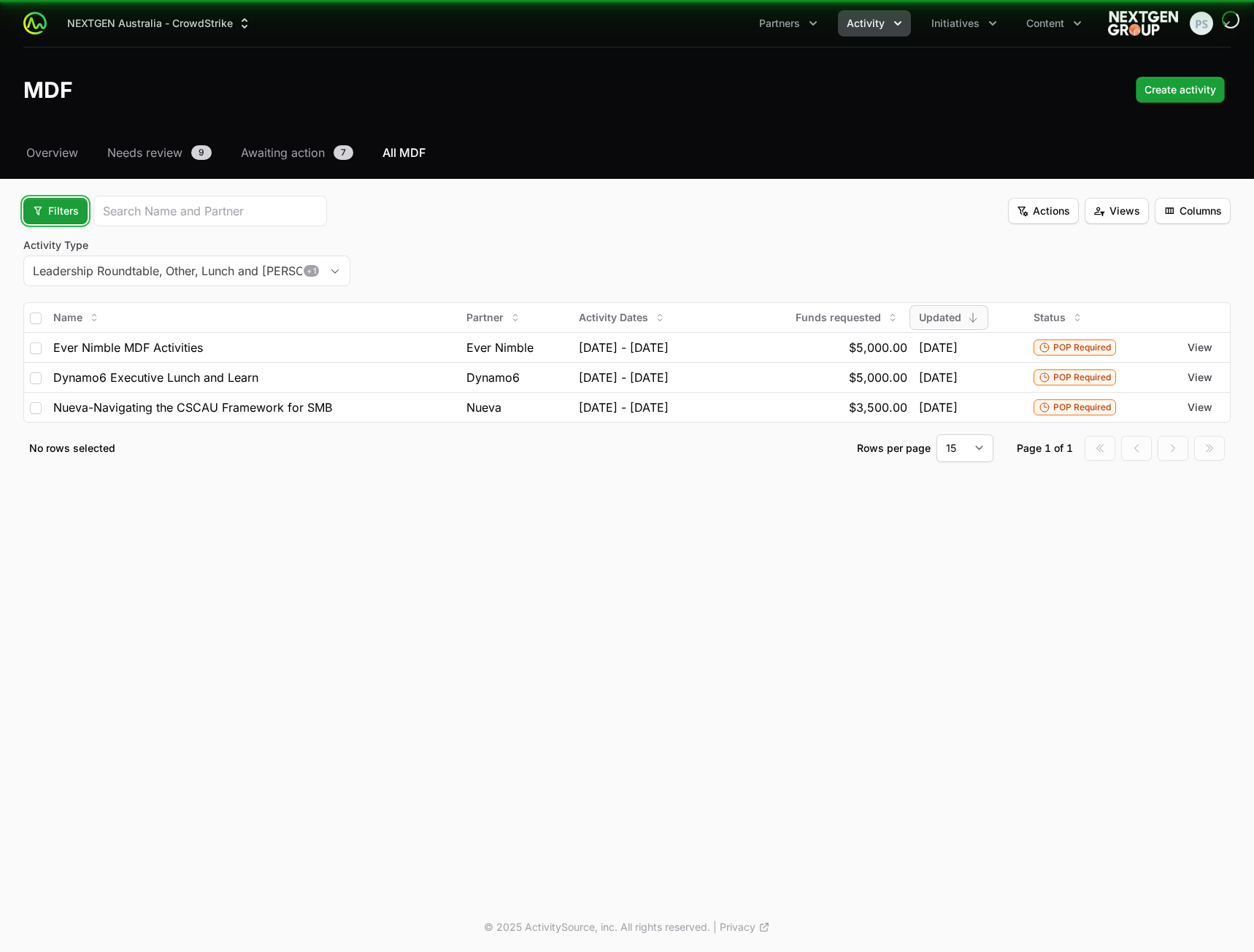
click at [58, 214] on span "Filters" at bounding box center [55, 211] width 46 height 18
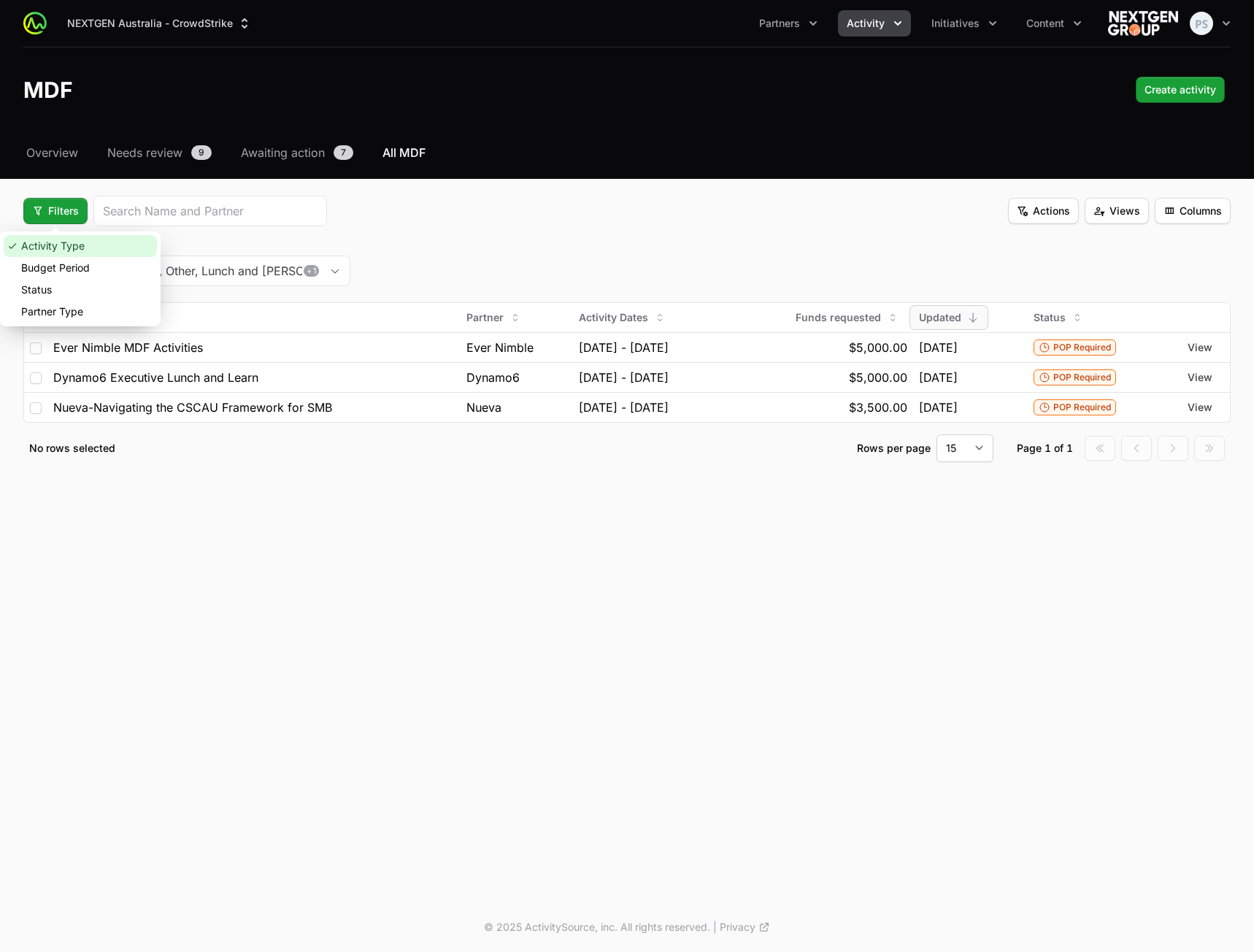
drag, startPoint x: 66, startPoint y: 261, endPoint x: 73, endPoint y: 248, distance: 14.8
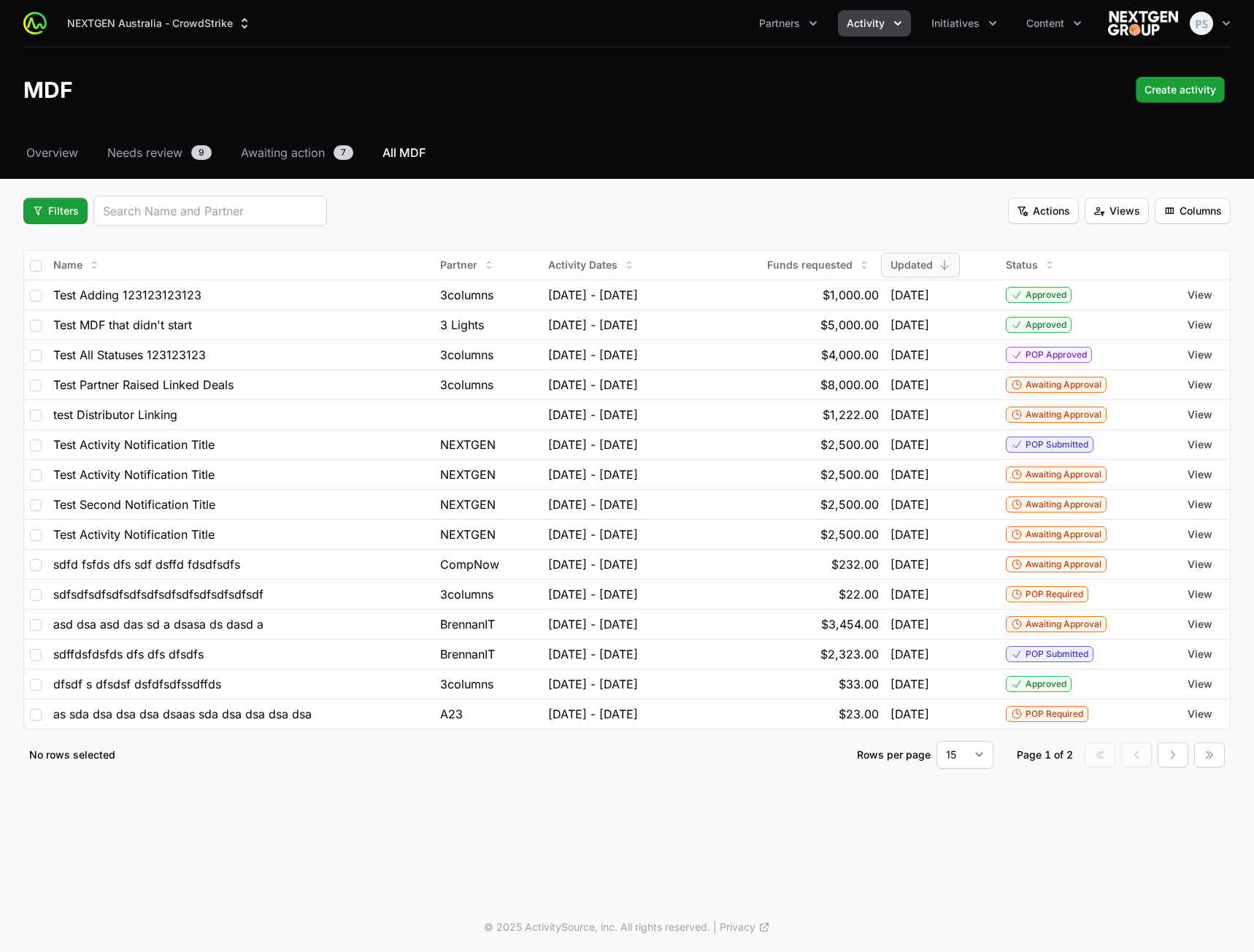
click at [258, 221] on div at bounding box center [210, 211] width 234 height 30
click at [245, 216] on input "search" at bounding box center [210, 211] width 214 height 18
type input "add"
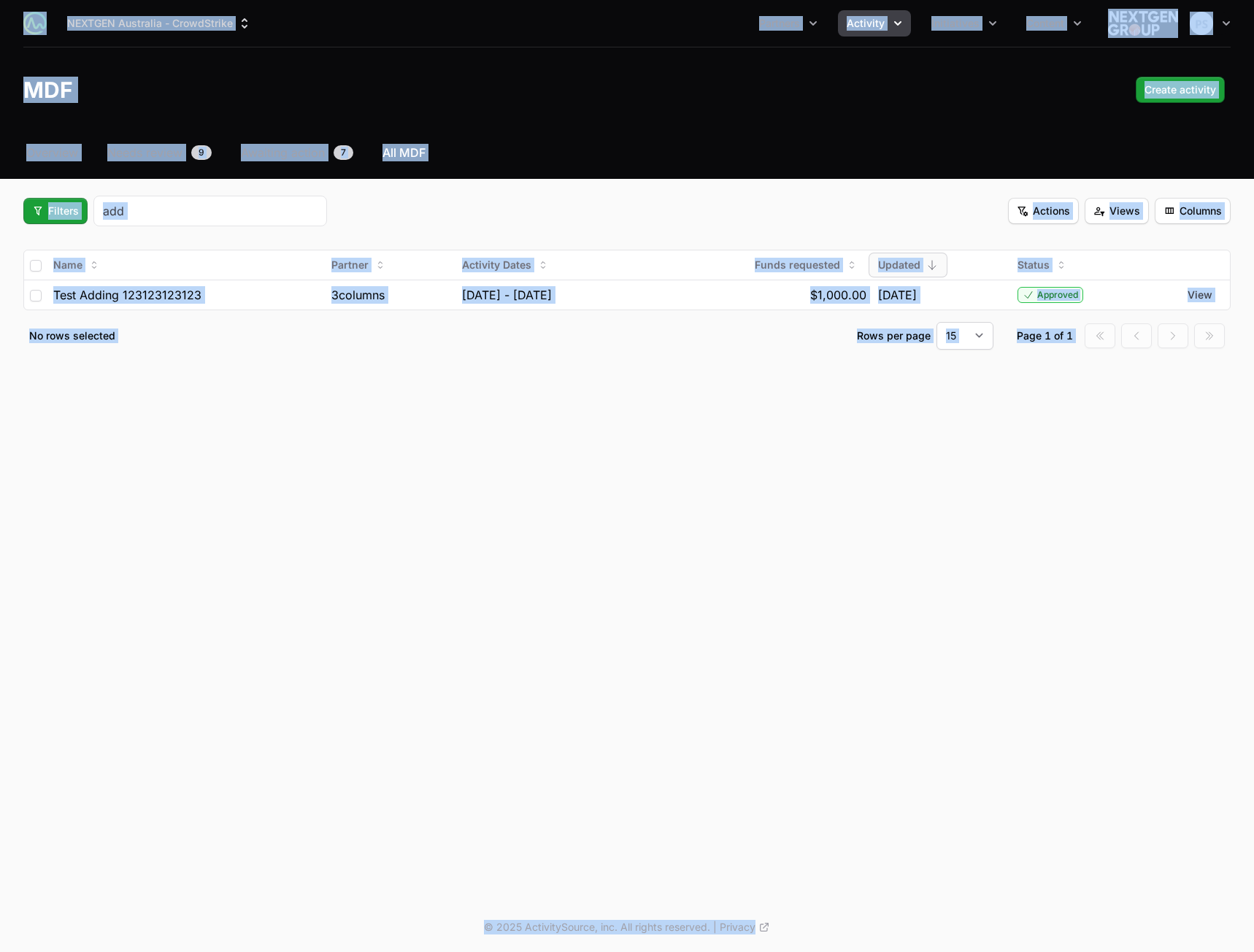
click at [484, 195] on div "Select a tab Overview Needs review Awaiting action All MDF Overview Needs revie…" at bounding box center [627, 265] width 1254 height 241
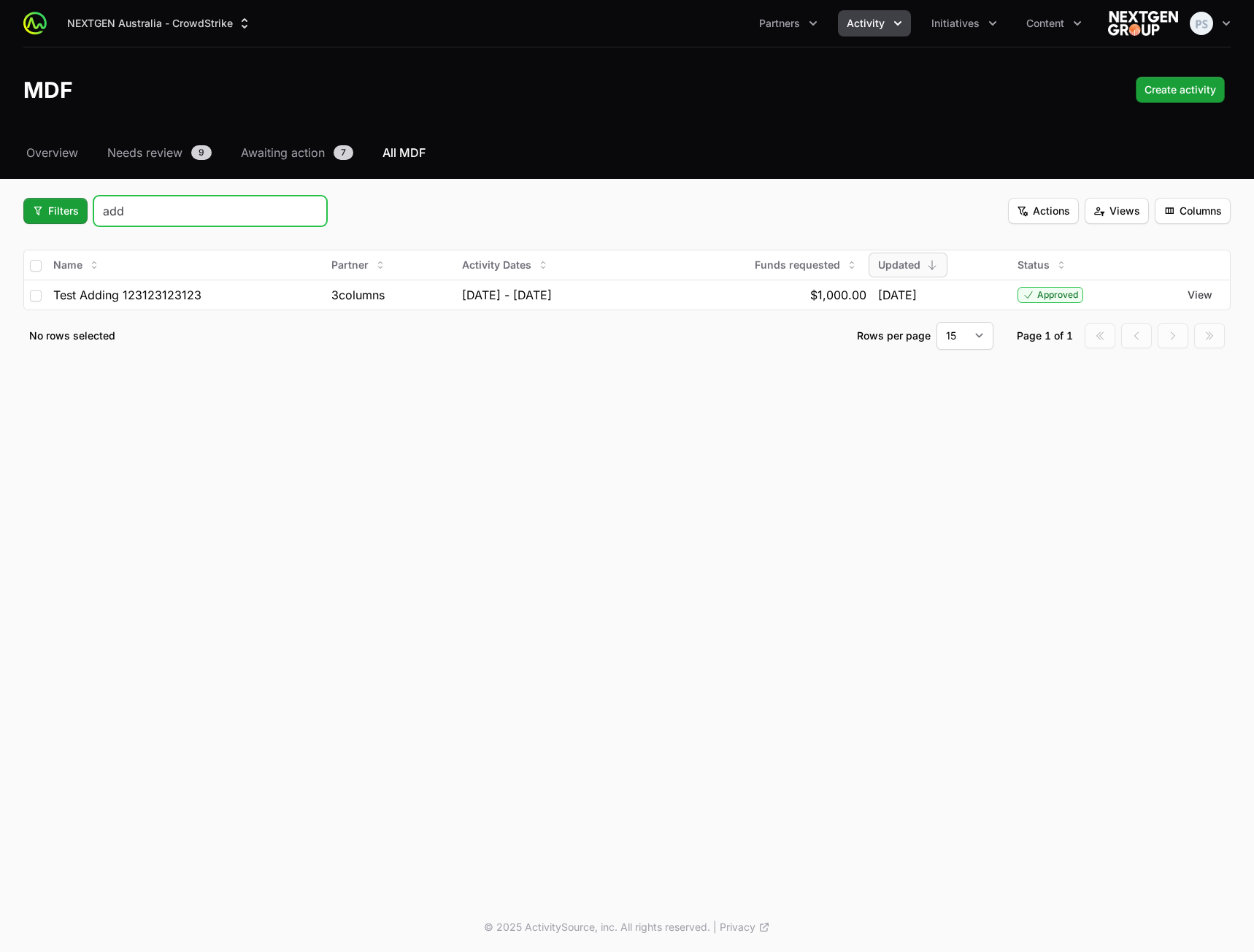
click at [202, 215] on input "add" at bounding box center [210, 211] width 214 height 18
click at [306, 212] on input "add" at bounding box center [210, 211] width 214 height 18
click at [313, 209] on input "add" at bounding box center [210, 211] width 214 height 18
click at [709, 199] on div "Filters Actions Views Columns" at bounding box center [627, 211] width 1208 height 30
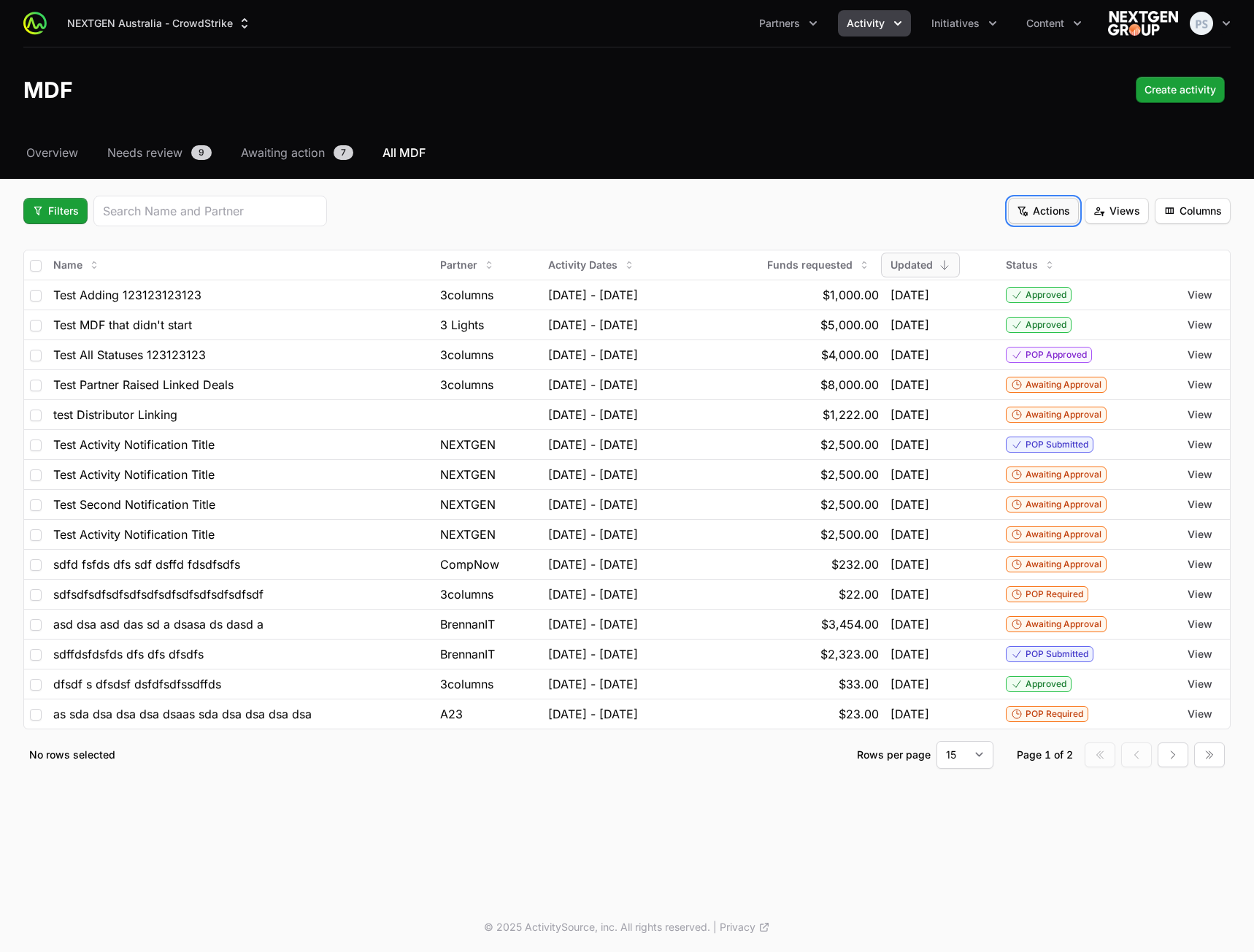
click at [1034, 212] on span "Actions" at bounding box center [1043, 211] width 53 height 18
click at [1028, 236] on link "Excel Export" at bounding box center [1044, 246] width 153 height 22
drag, startPoint x: 985, startPoint y: 144, endPoint x: 1148, endPoint y: 176, distance: 166.1
click at [985, 144] on nav "Overview Needs review 9 Awaiting action 7 All MDF" at bounding box center [627, 153] width 1208 height 18
click at [1122, 212] on span "Views" at bounding box center [1117, 211] width 46 height 18
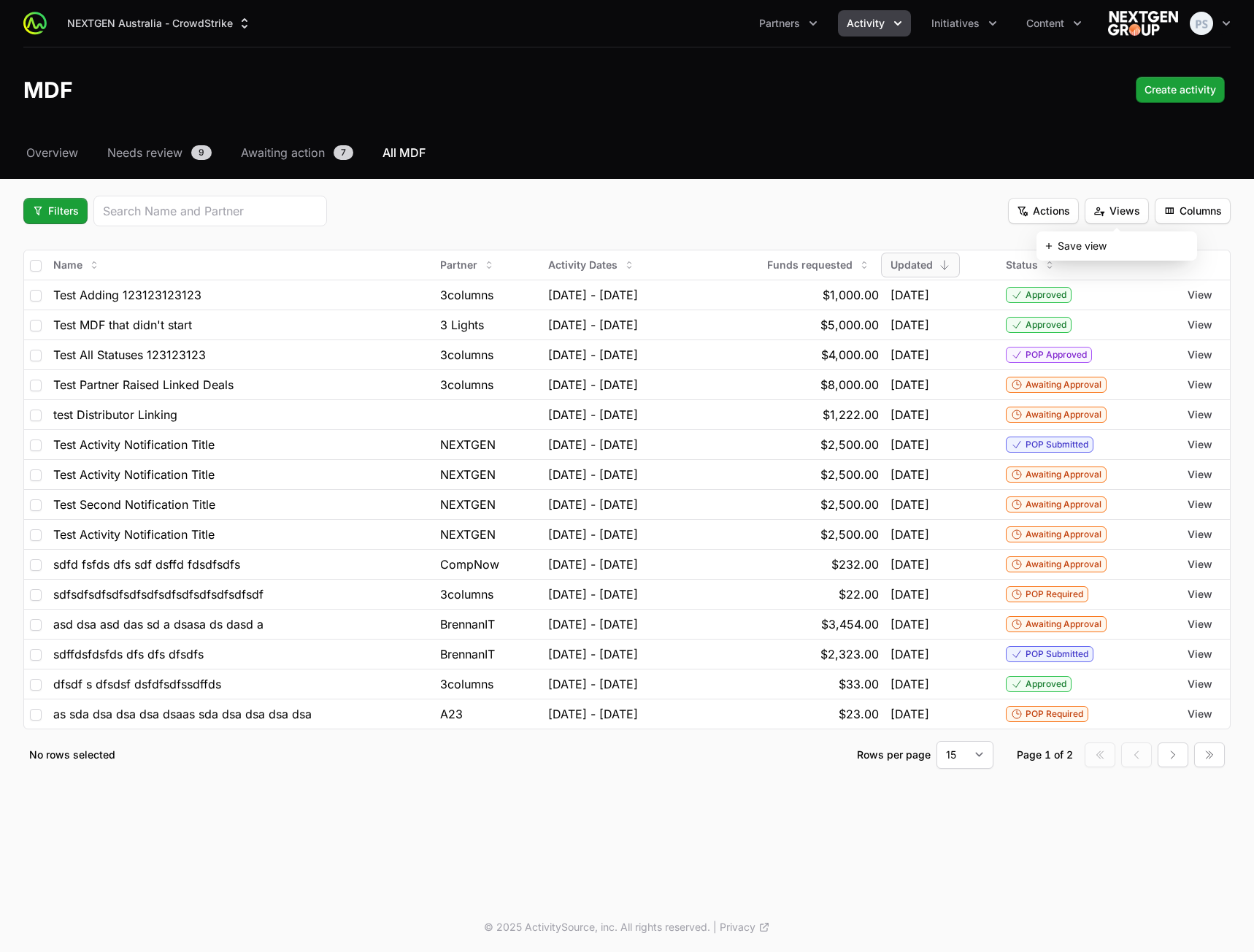
click at [1095, 245] on div "Save view" at bounding box center [1117, 246] width 153 height 22
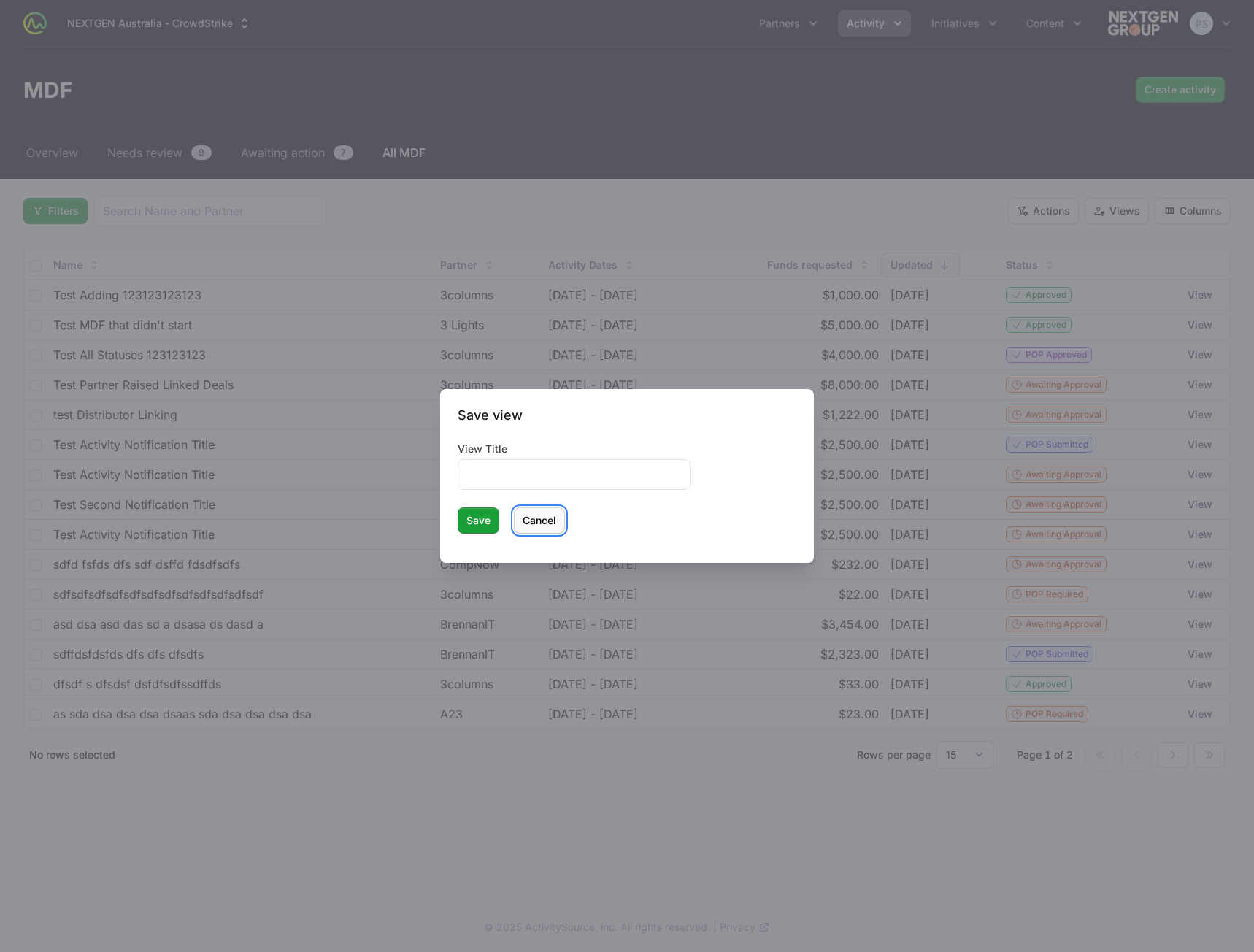
click at [540, 519] on span "Cancel" at bounding box center [540, 520] width 34 height 18
click at [541, 527] on span "Cancel" at bounding box center [540, 520] width 34 height 18
click at [542, 523] on span "Cancel" at bounding box center [540, 520] width 34 height 18
click at [658, 258] on div at bounding box center [627, 476] width 1254 height 952
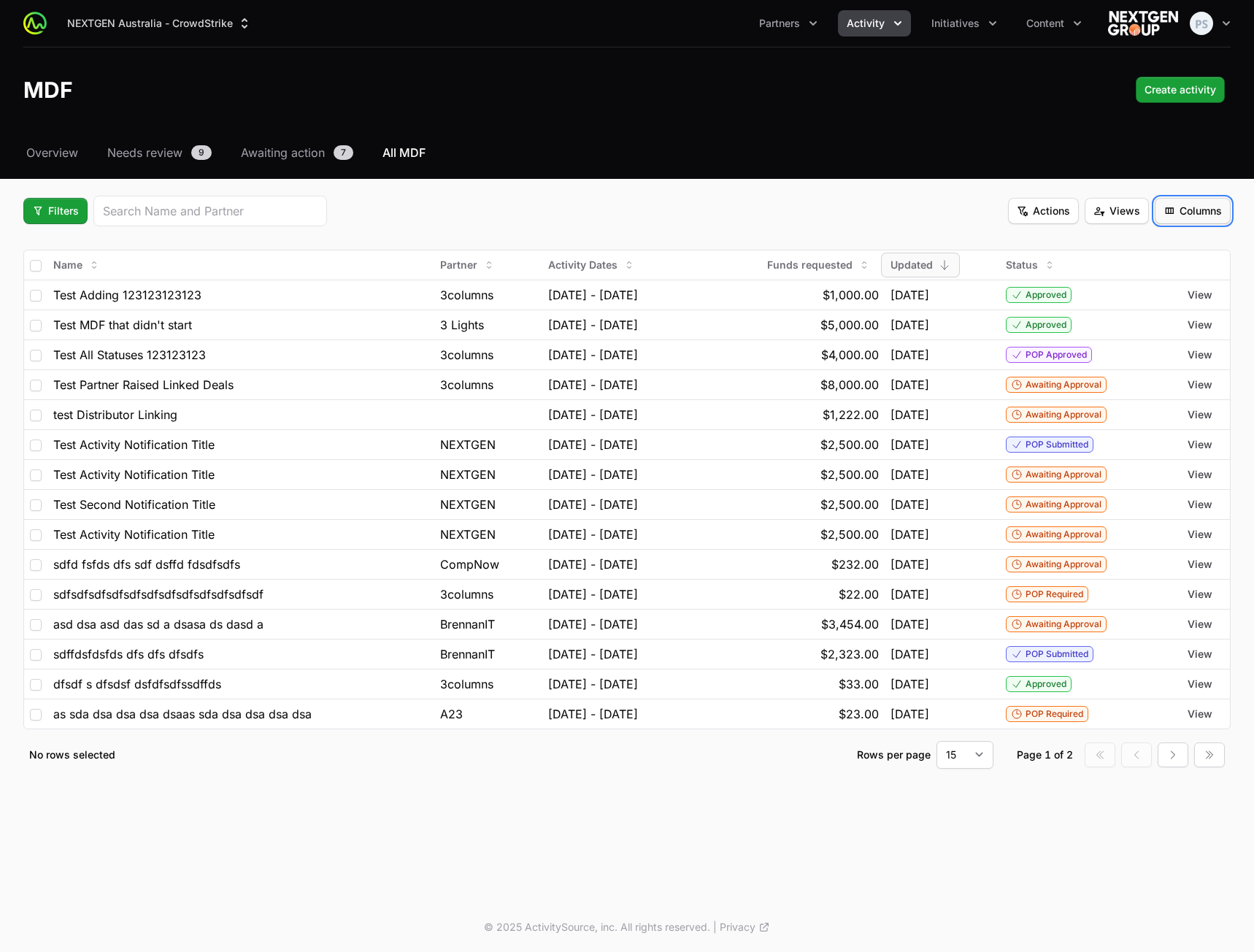
click at [1186, 205] on span "Columns" at bounding box center [1192, 211] width 58 height 18
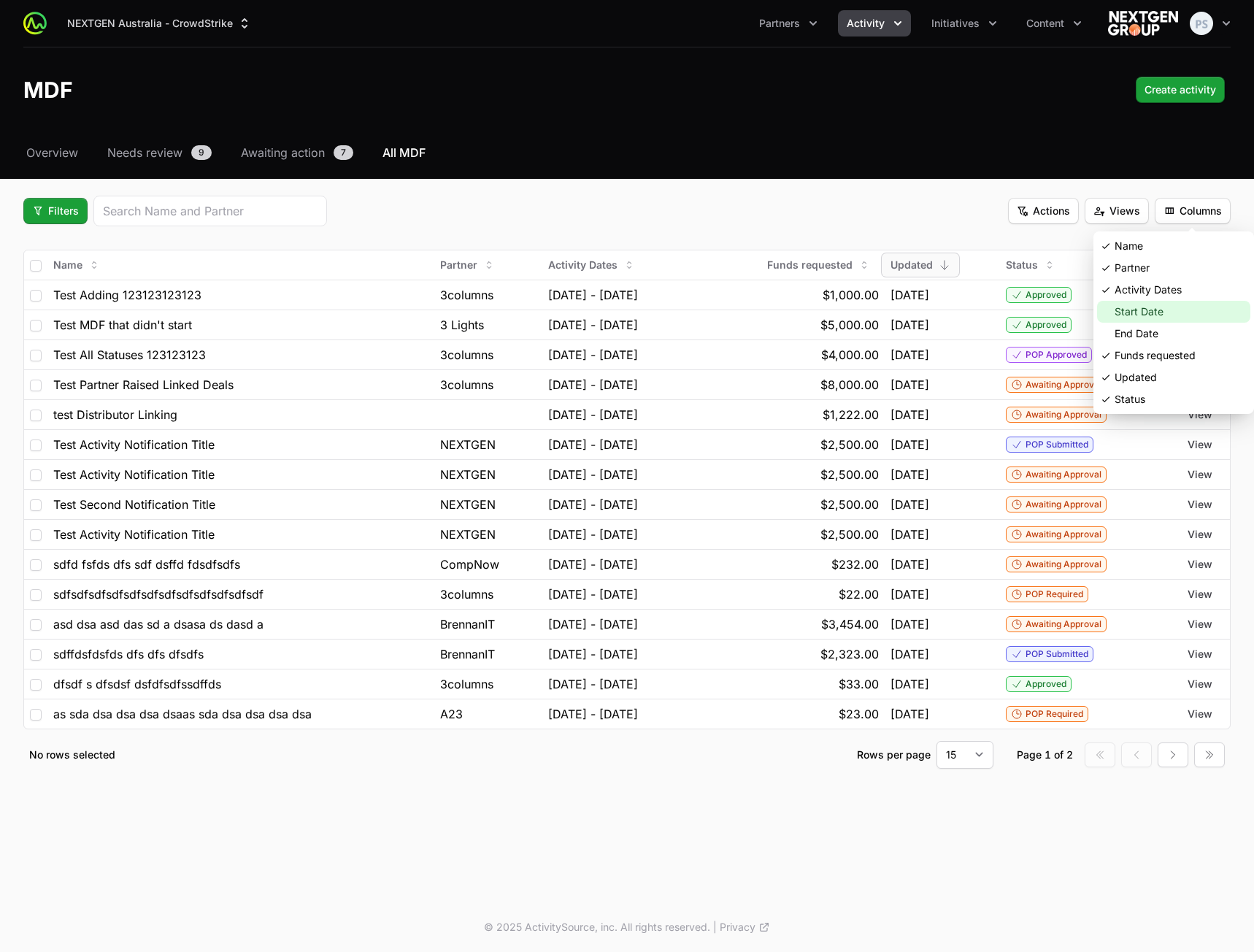
click at [1136, 309] on div "Start Date" at bounding box center [1174, 312] width 153 height 22
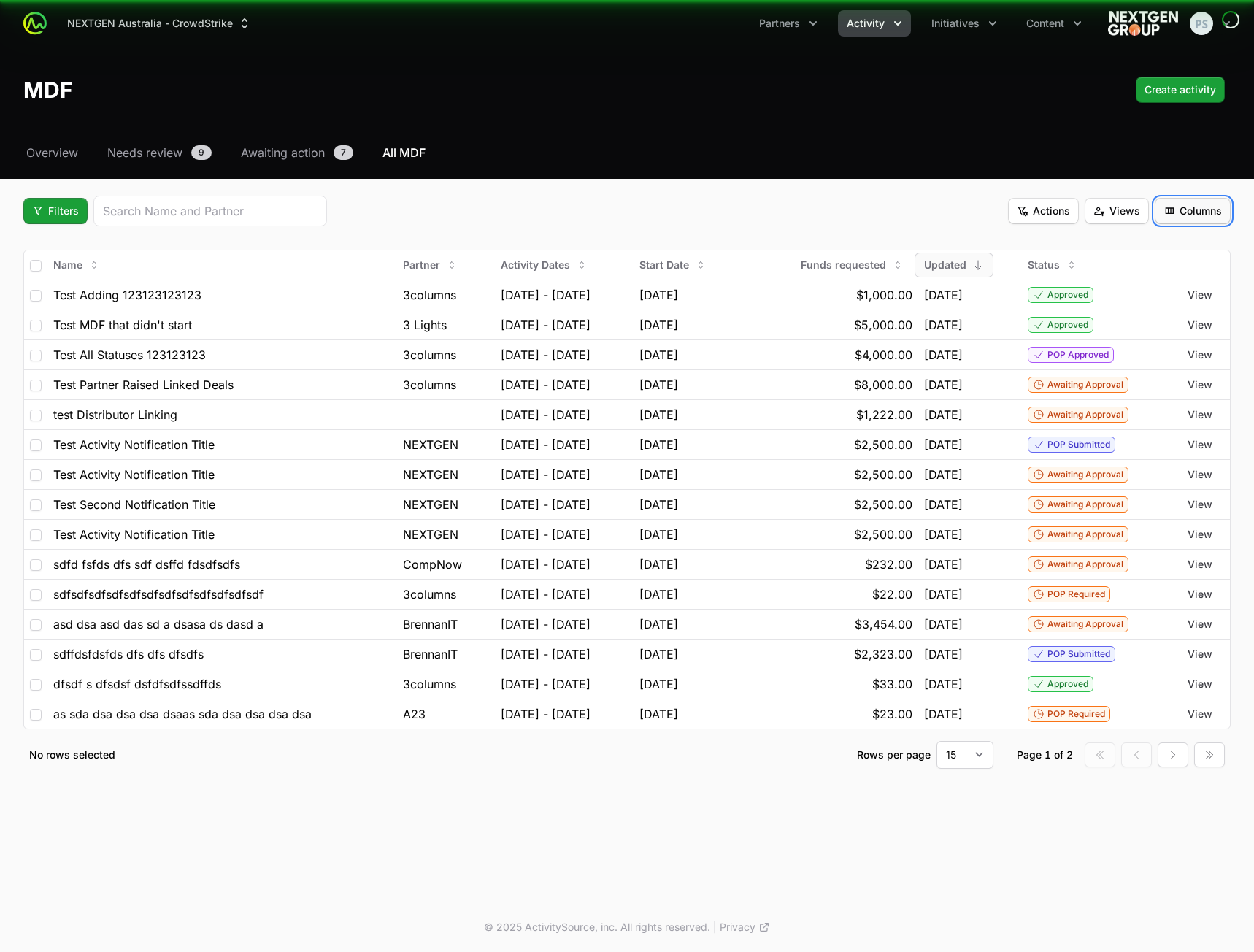
click at [1191, 214] on span "Columns" at bounding box center [1192, 211] width 58 height 18
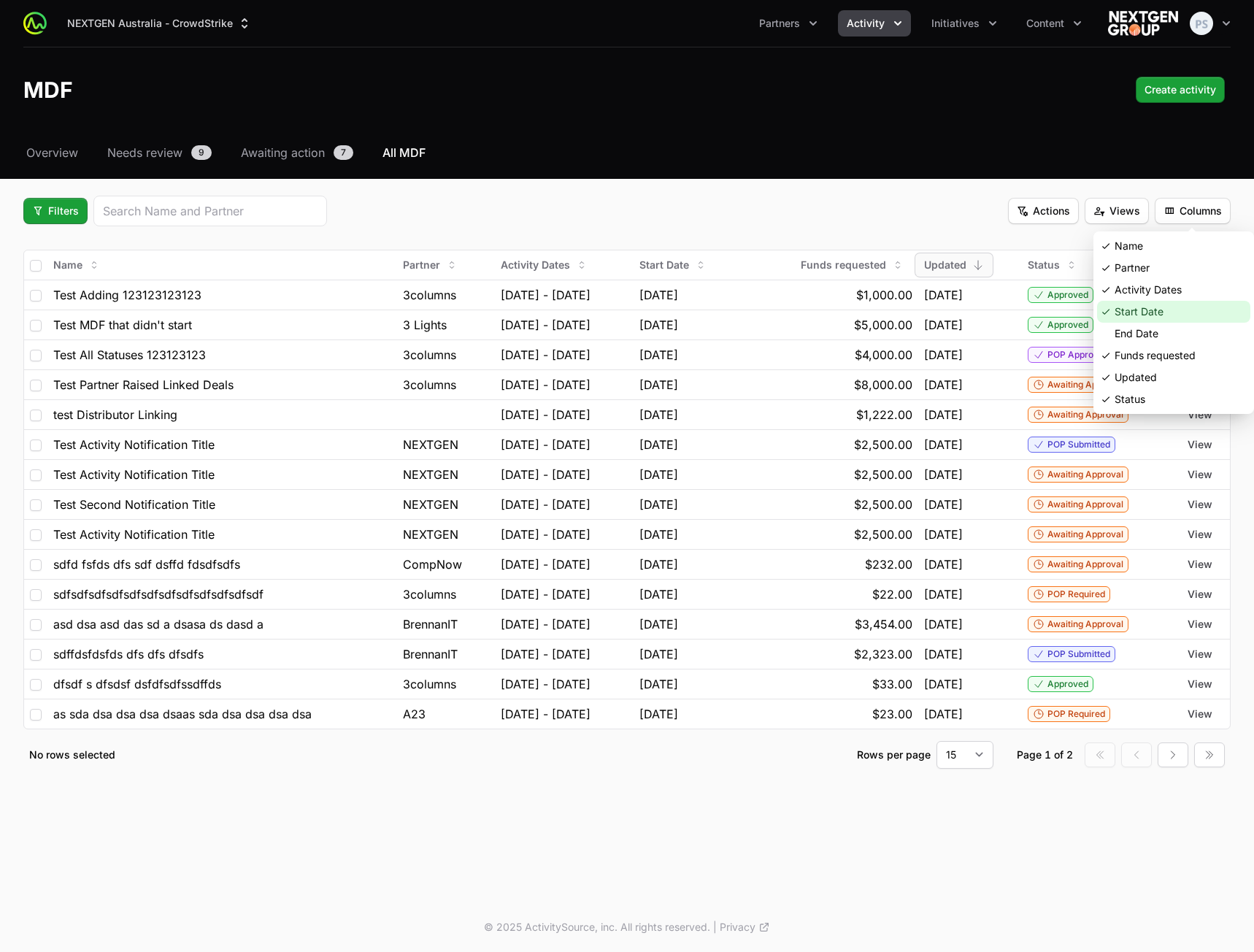
click at [1143, 313] on div "Start Date" at bounding box center [1174, 312] width 153 height 22
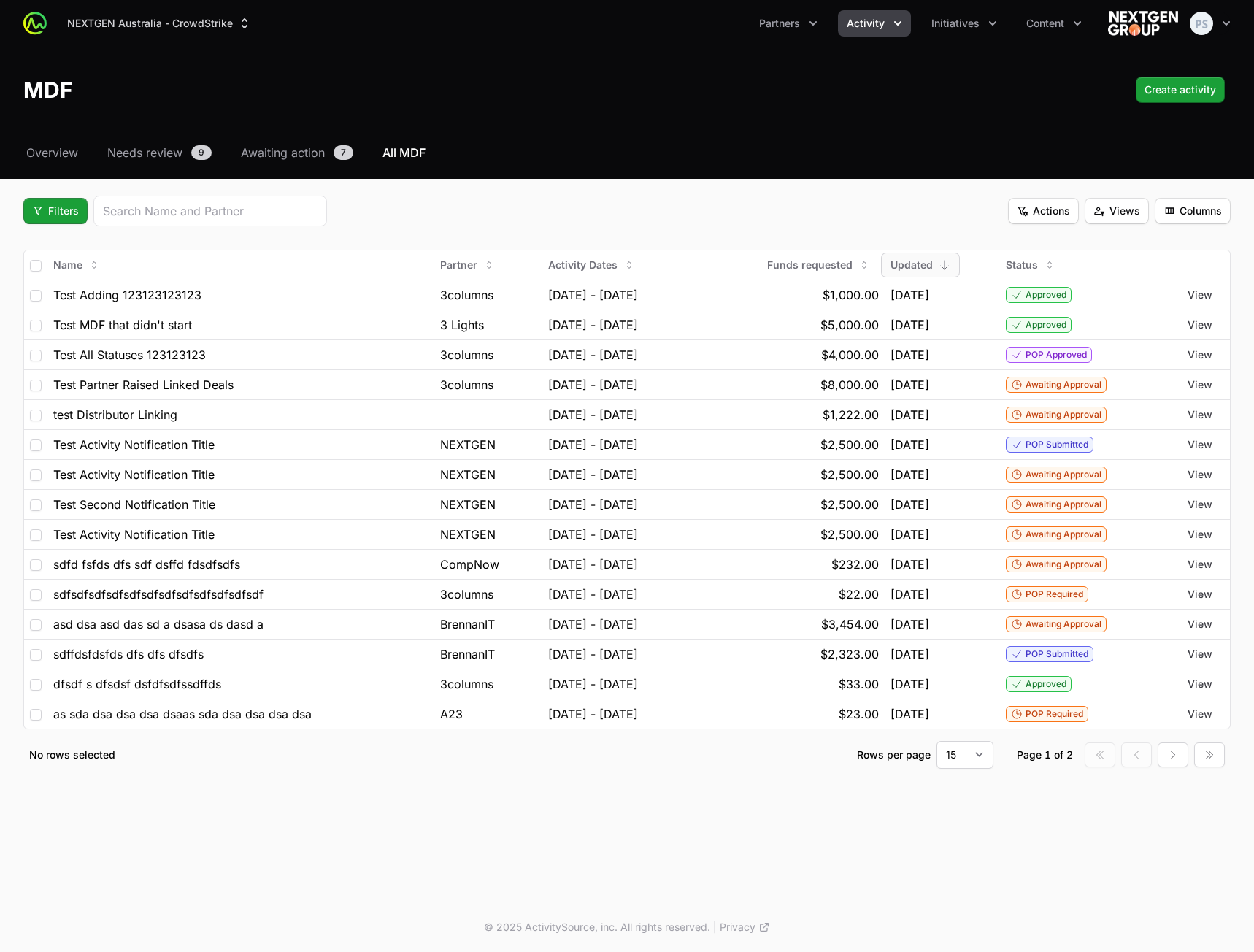
click at [772, 105] on header "MDF Create activity" at bounding box center [627, 89] width 1254 height 84
click at [40, 263] on input "checkbox" at bounding box center [35, 266] width 12 height 12
checkbox input "true"
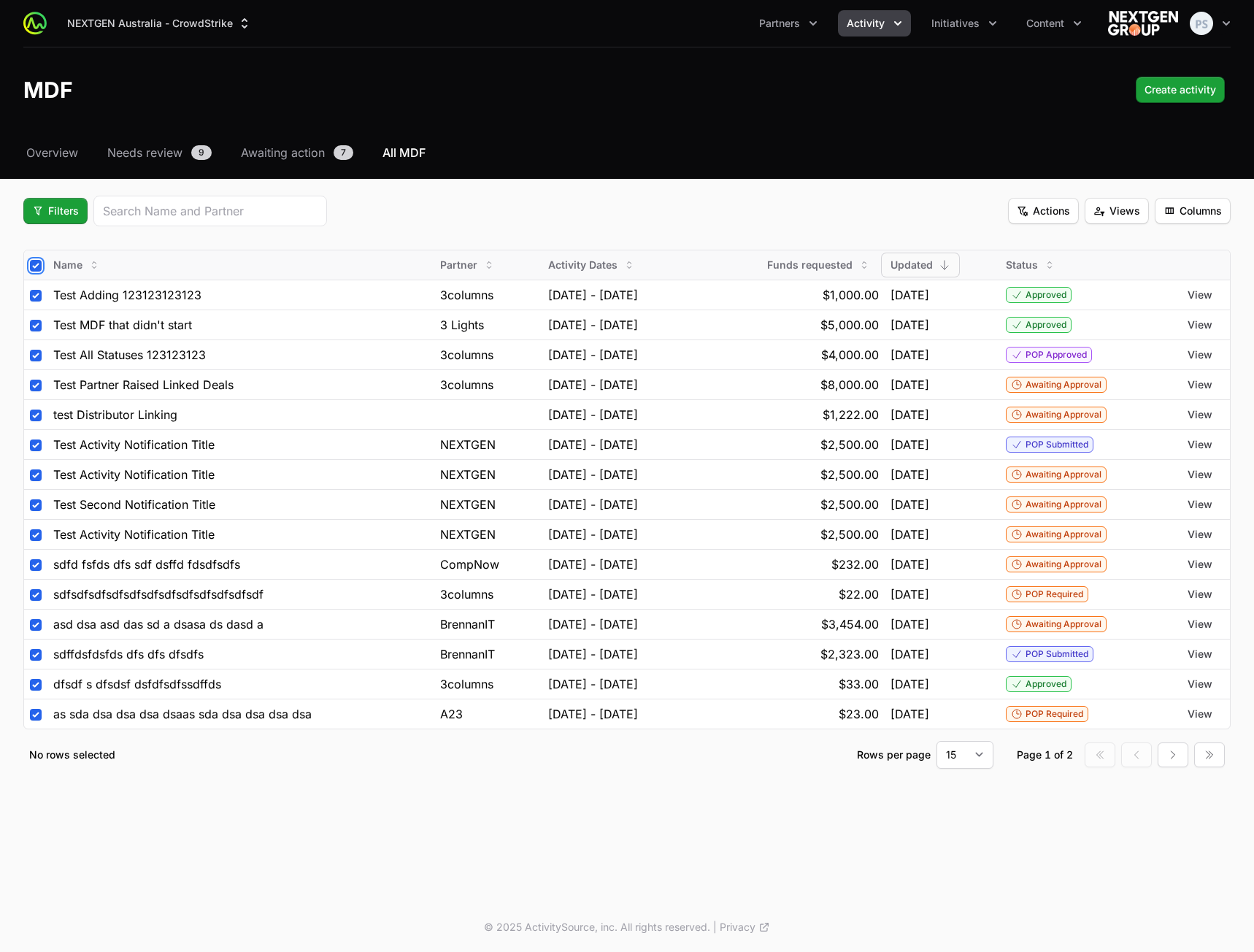
checkbox input "true"
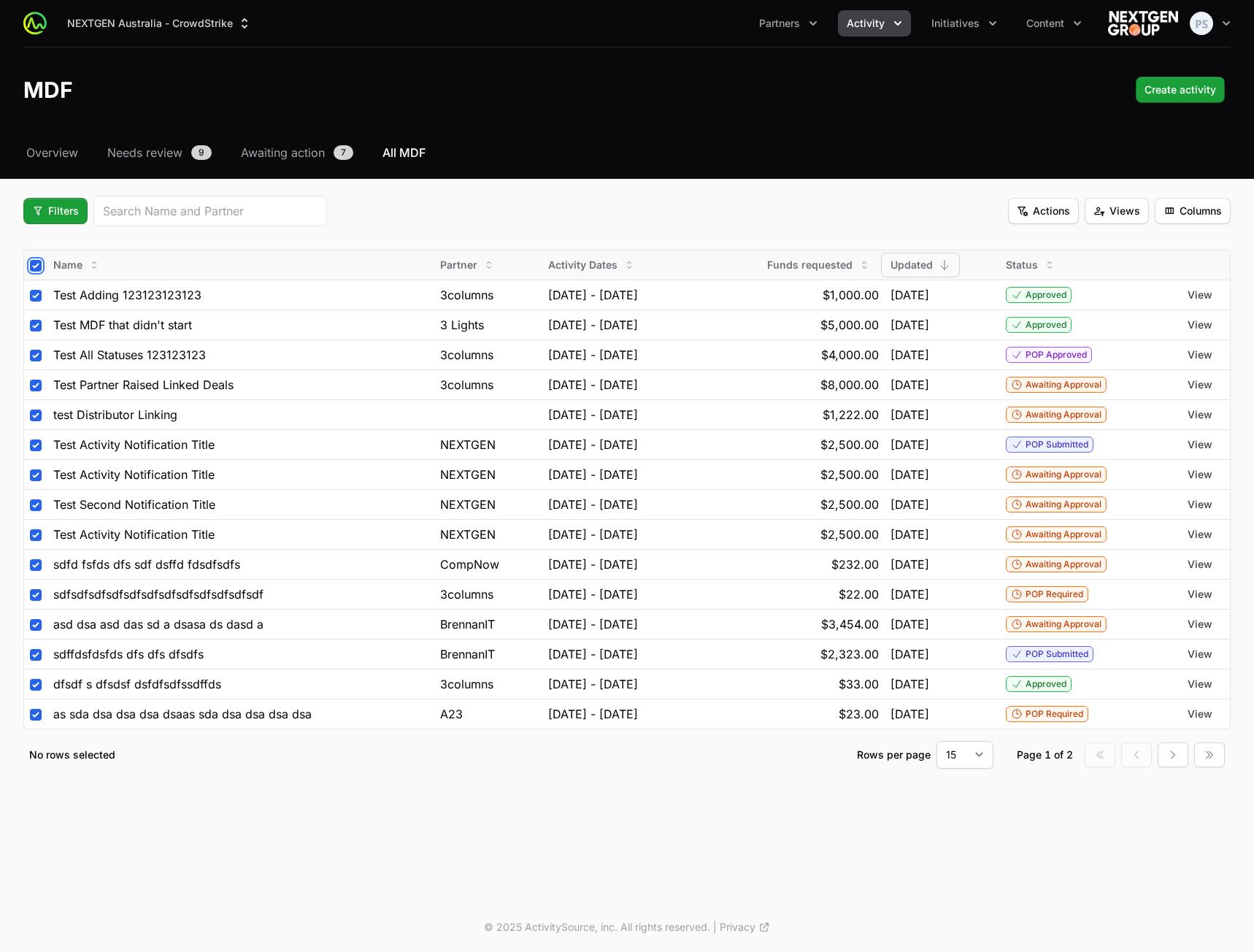
checkbox input "true"
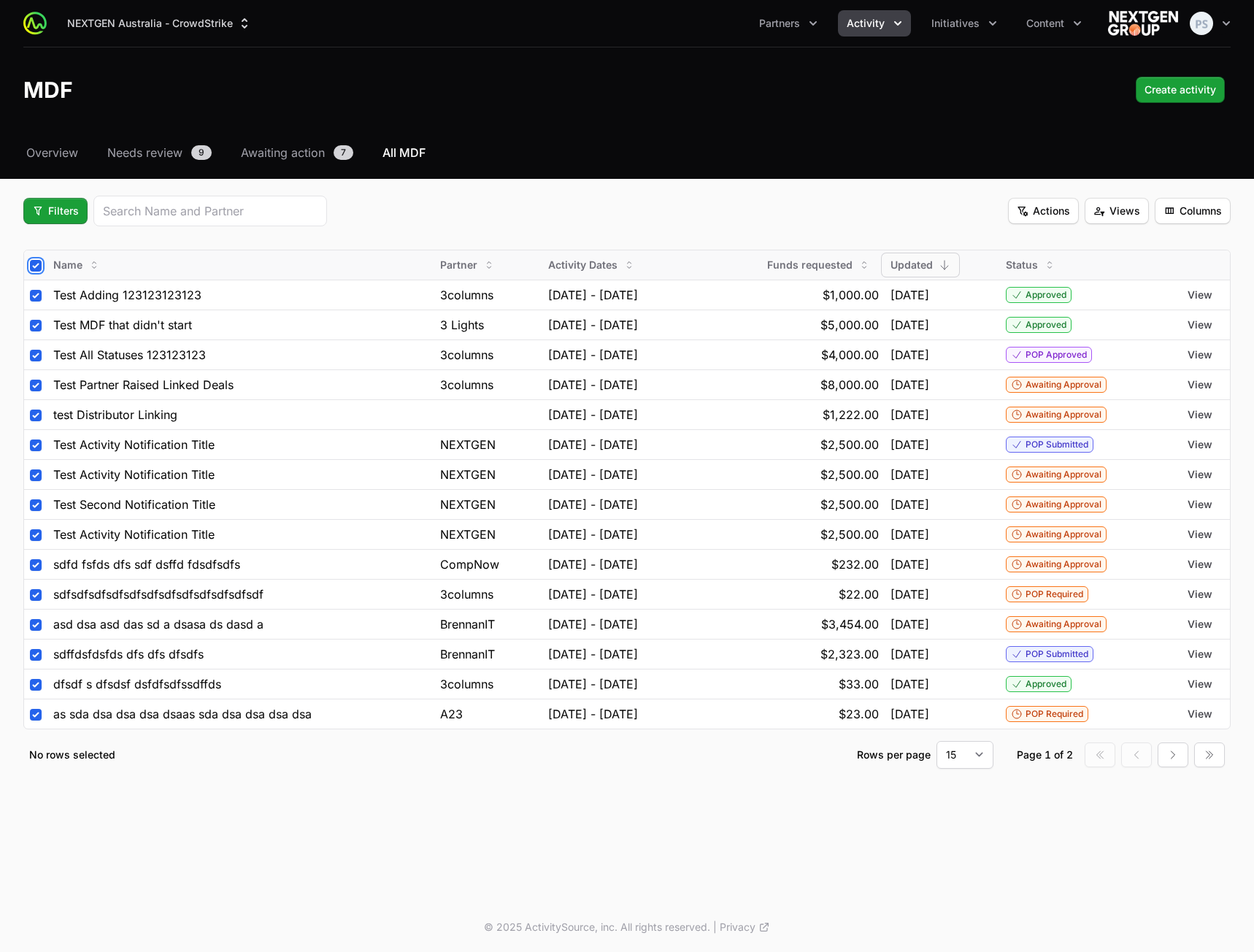
checkbox input "true"
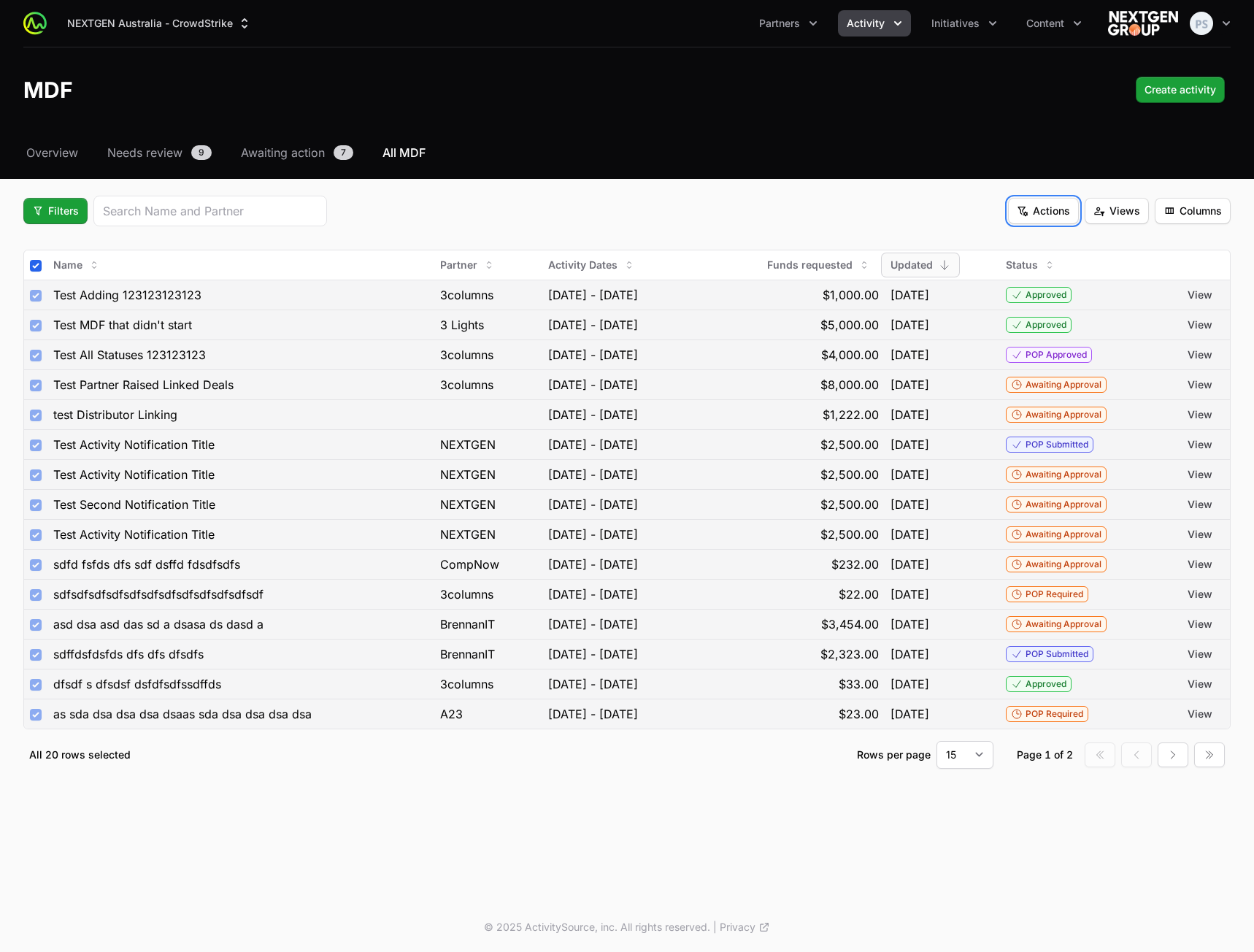
click at [1045, 209] on span "Actions" at bounding box center [1043, 211] width 53 height 18
click at [861, 200] on html "NEXTGEN Australia - CrowdStrike Partners Activity Initiatives Content Open user…" at bounding box center [627, 476] width 1254 height 952
click at [33, 264] on input "checkbox" at bounding box center [35, 266] width 12 height 12
checkbox input "false"
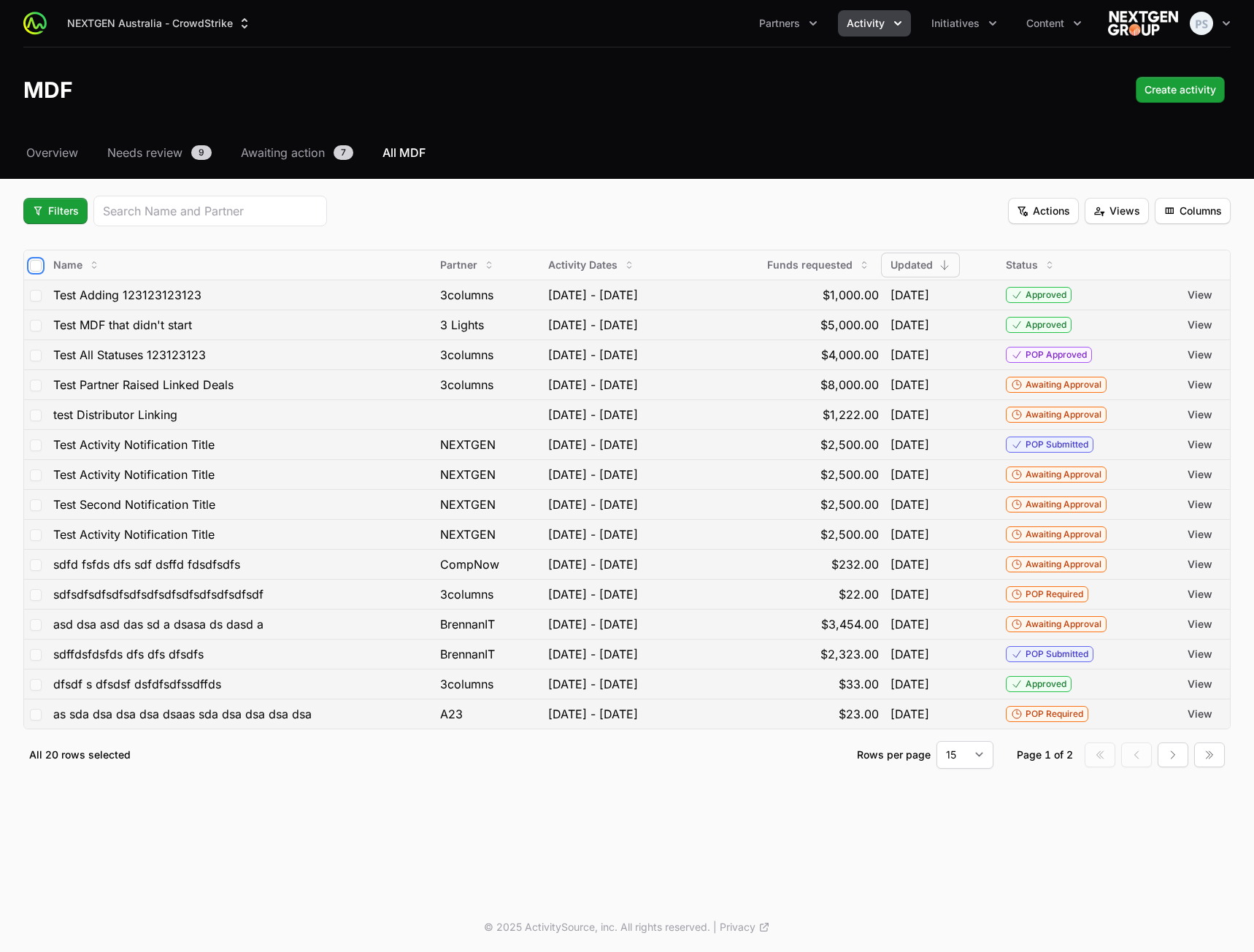
checkbox input "false"
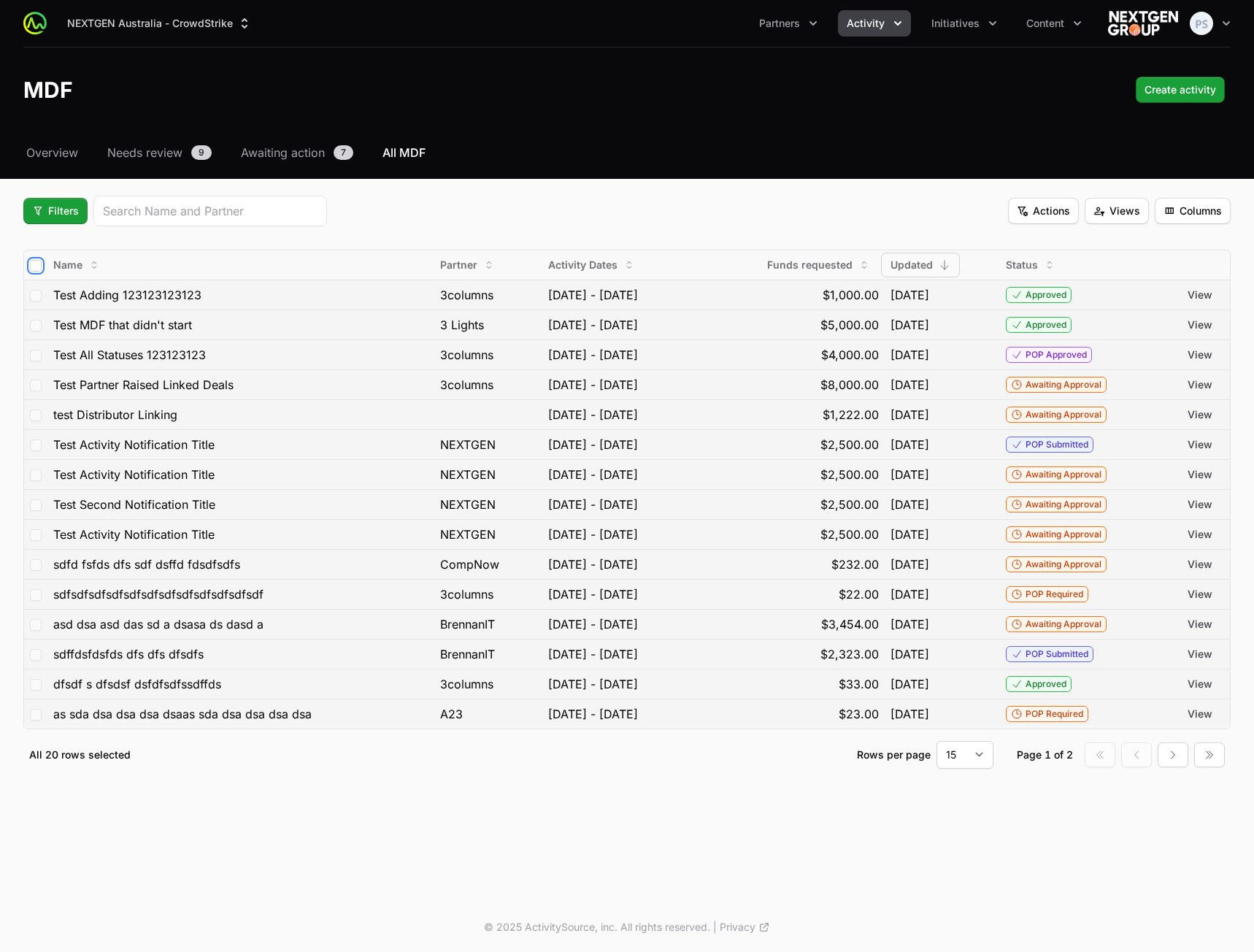
checkbox input "false"
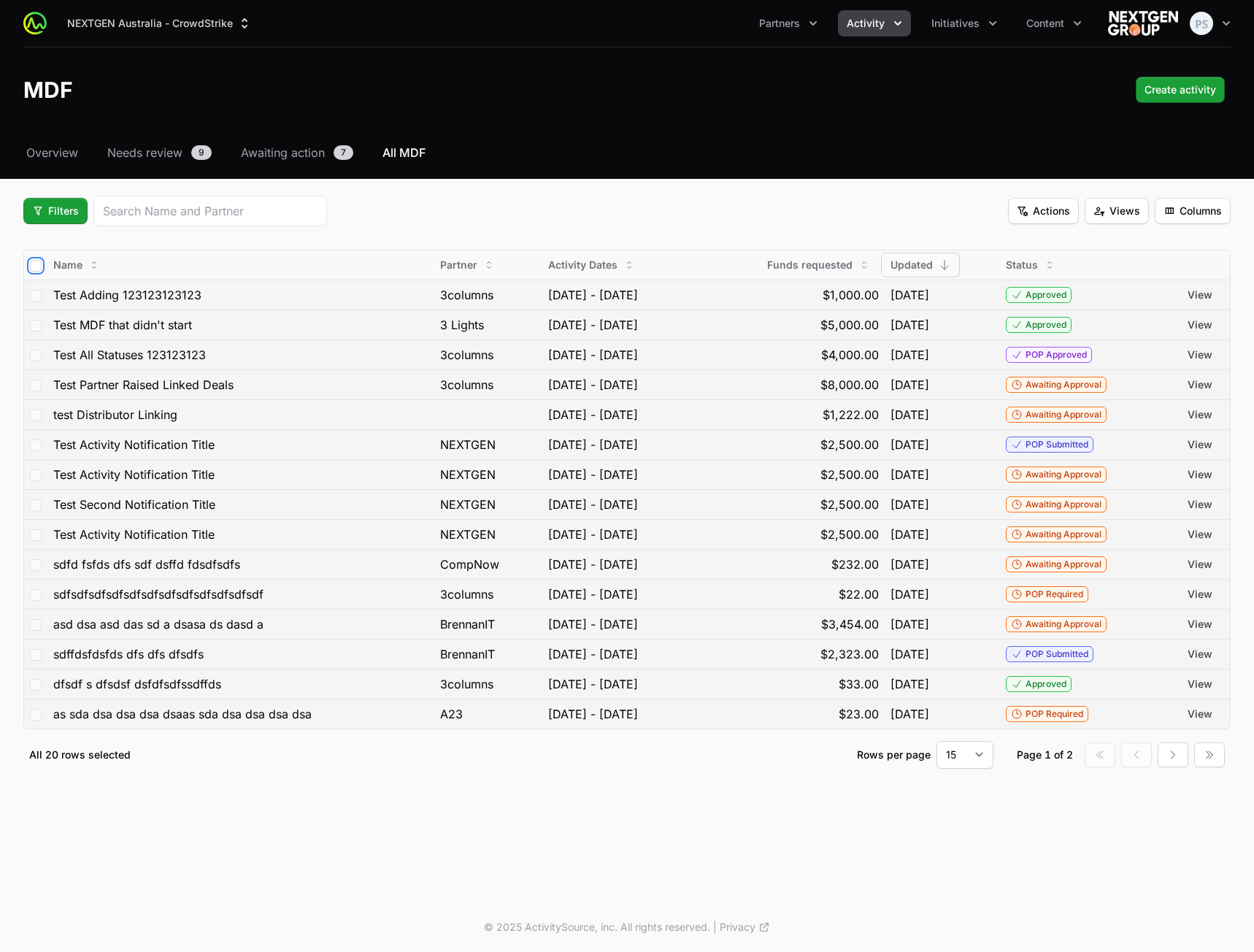
checkbox input "false"
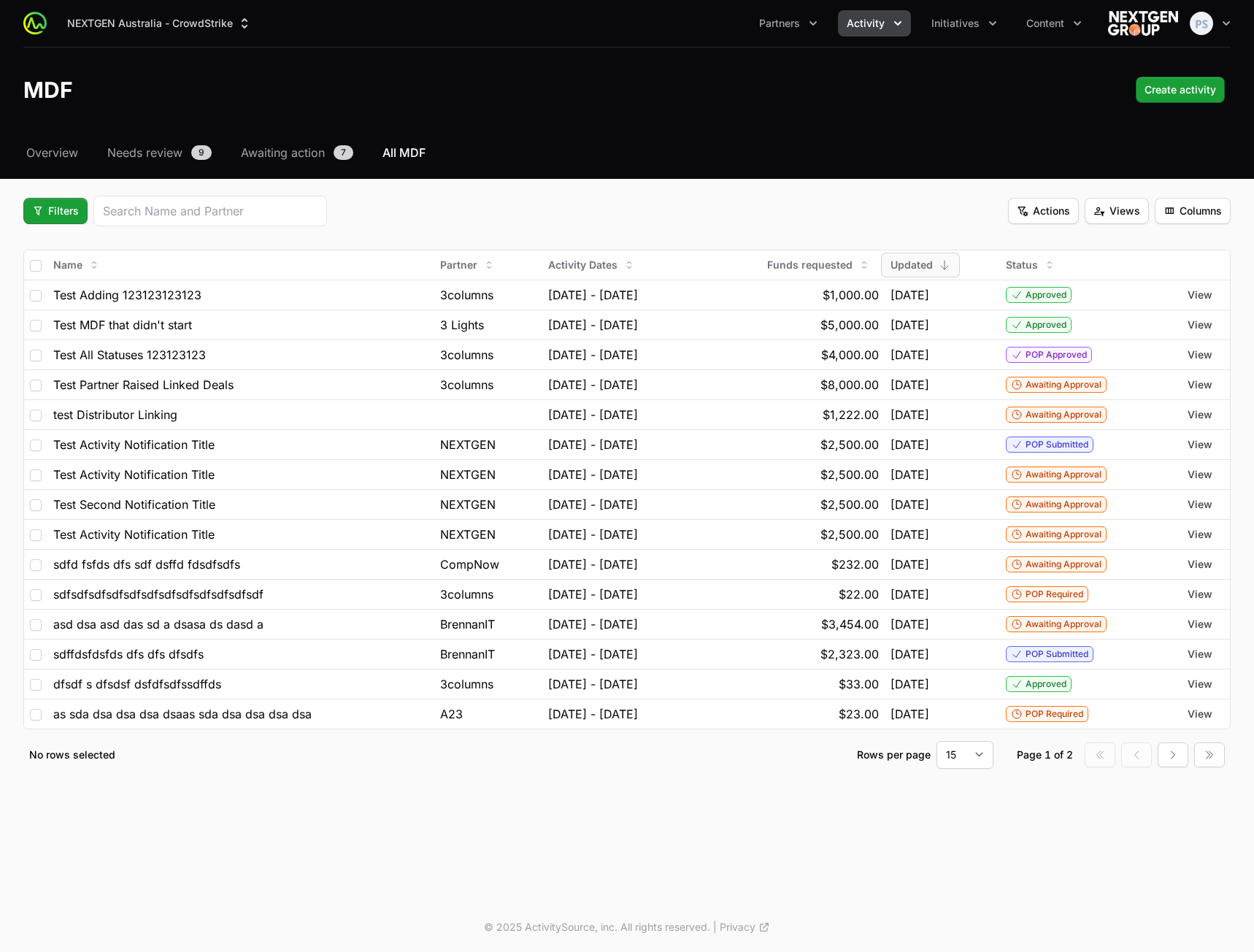
click at [437, 218] on div "Filters Actions Views Columns" at bounding box center [627, 211] width 1208 height 30
click at [665, 680] on div "NEXTGEN Australia - CrowdStrike Partners Activity Initiatives Content Open user…" at bounding box center [627, 451] width 1254 height 902
click at [1203, 294] on span "View" at bounding box center [1199, 294] width 24 height 14
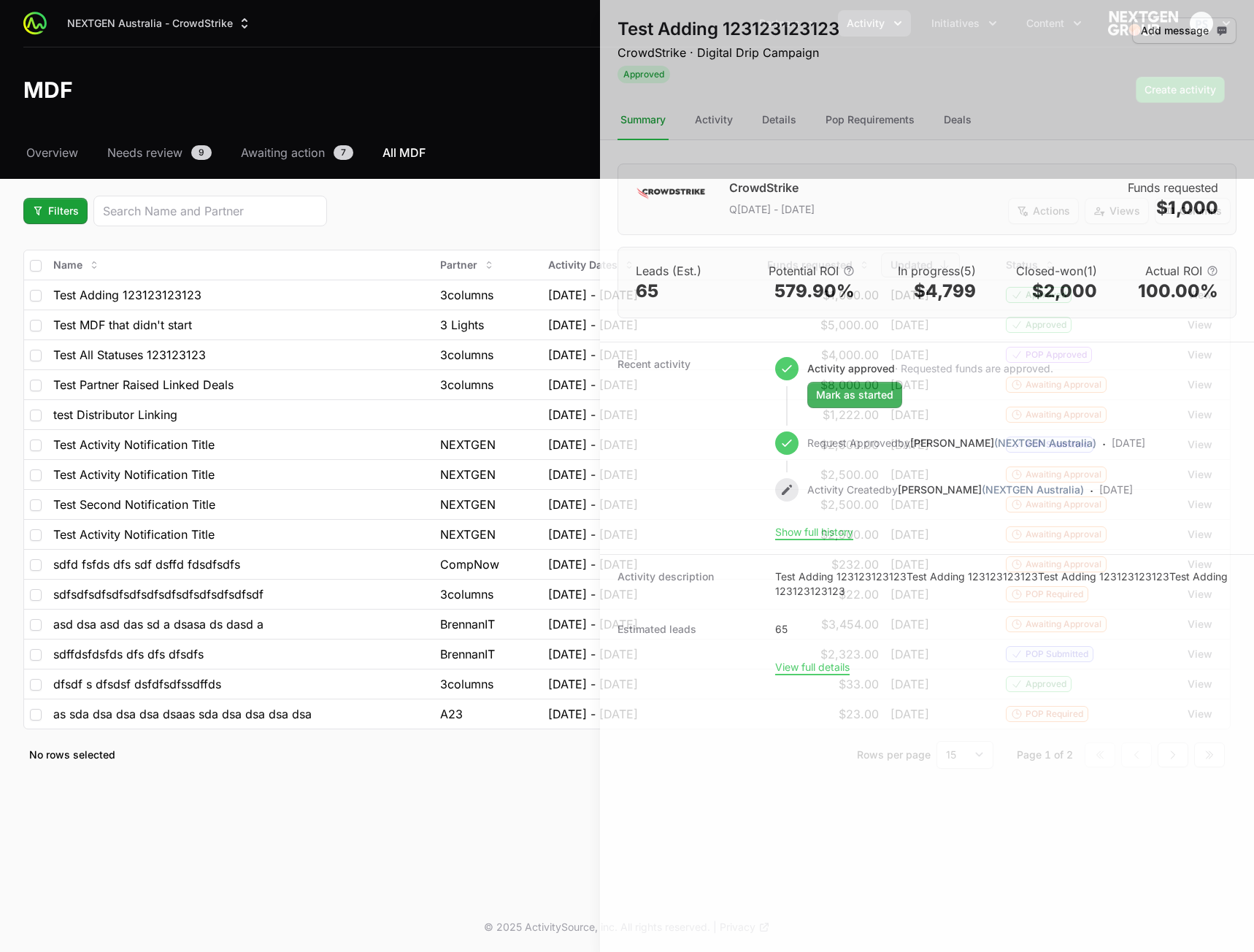
click at [471, 194] on div at bounding box center [627, 476] width 1254 height 952
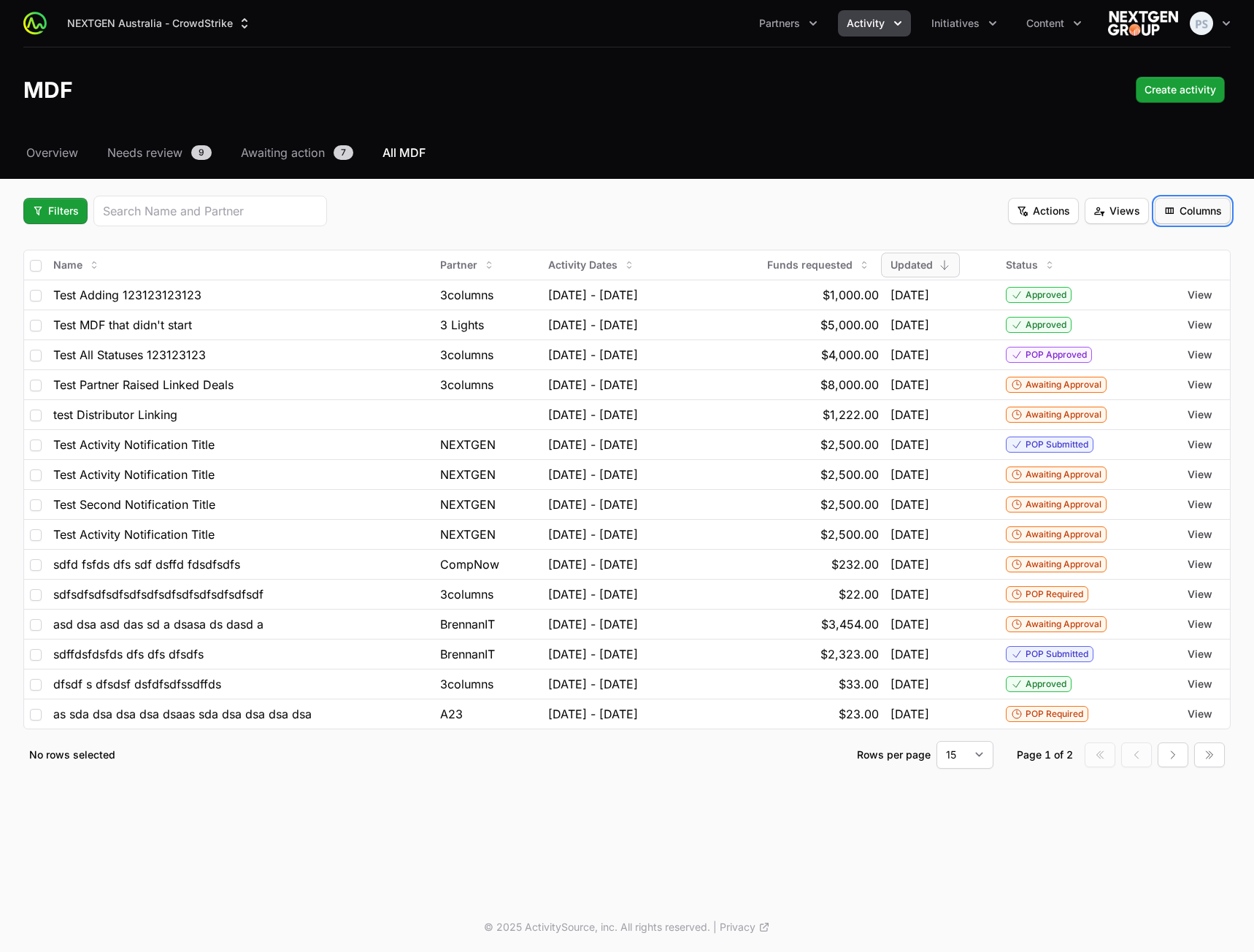
click at [1187, 207] on span "Columns" at bounding box center [1192, 211] width 58 height 18
click at [1187, 207] on html "NEXTGEN Australia - CrowdStrike Partners Activity Initiatives Content Open user…" at bounding box center [627, 476] width 1254 height 952
click at [1121, 207] on span "Views" at bounding box center [1117, 211] width 46 height 18
click at [1120, 209] on html "NEXTGEN Australia - CrowdStrike Partners Activity Initiatives Content Open user…" at bounding box center [627, 476] width 1254 height 952
click at [1120, 209] on span "Views" at bounding box center [1117, 211] width 46 height 18
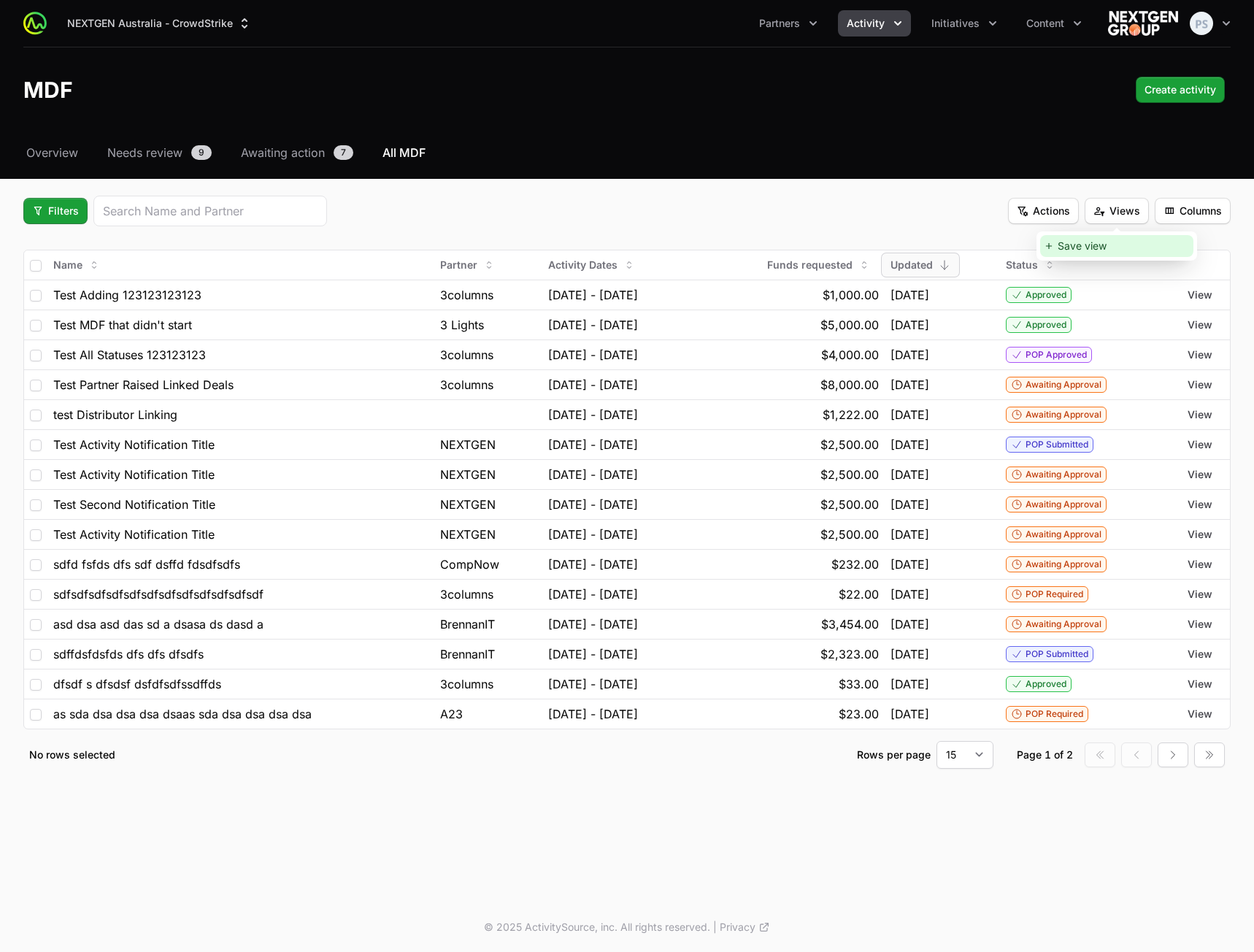
click at [1103, 243] on div "Save view" at bounding box center [1117, 246] width 153 height 22
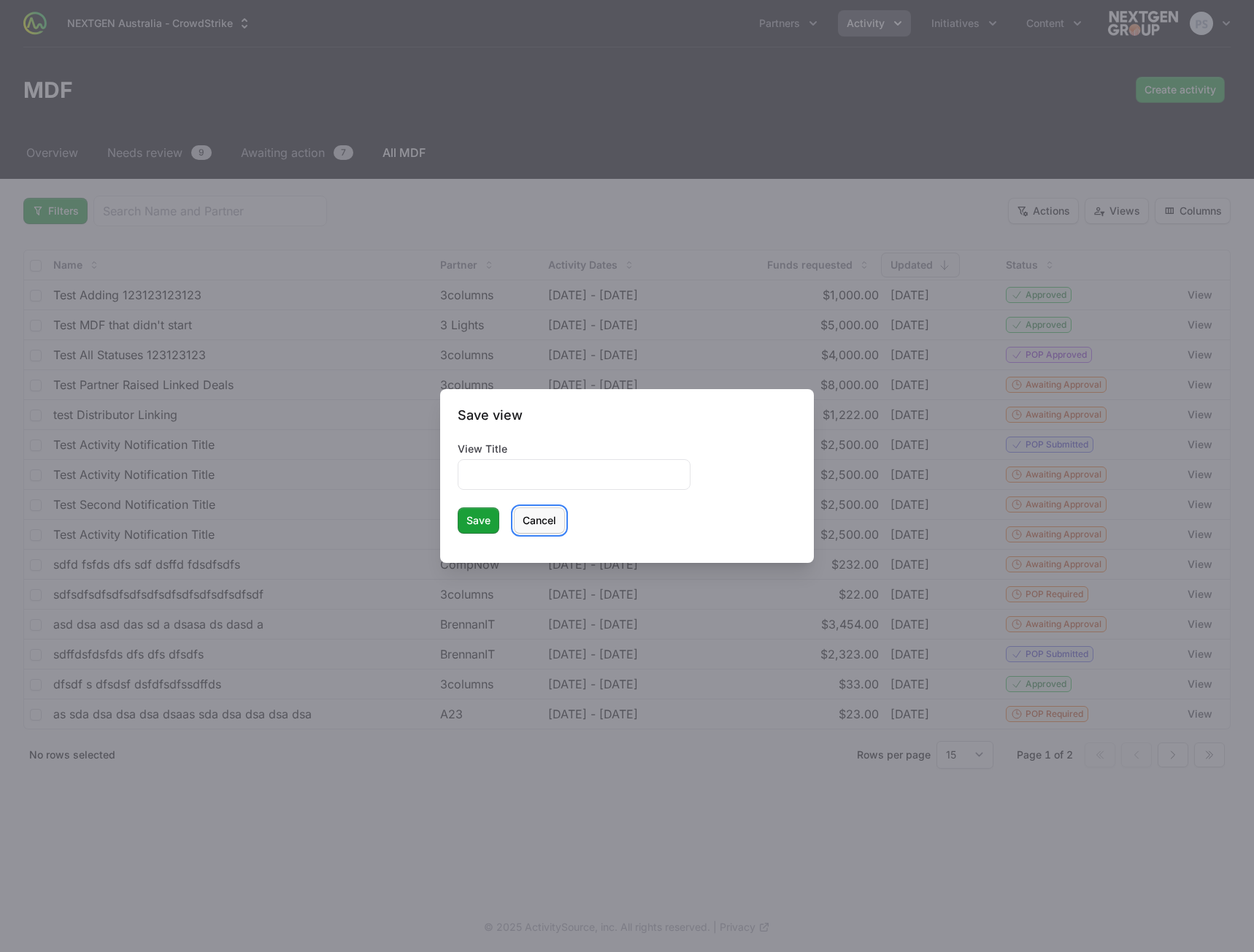
click at [541, 524] on span "Cancel" at bounding box center [540, 520] width 34 height 18
click at [536, 514] on span "Cancel" at bounding box center [540, 520] width 34 height 18
click at [536, 519] on span "Cancel" at bounding box center [540, 520] width 34 height 18
click at [537, 517] on span "Cancel" at bounding box center [540, 520] width 34 height 18
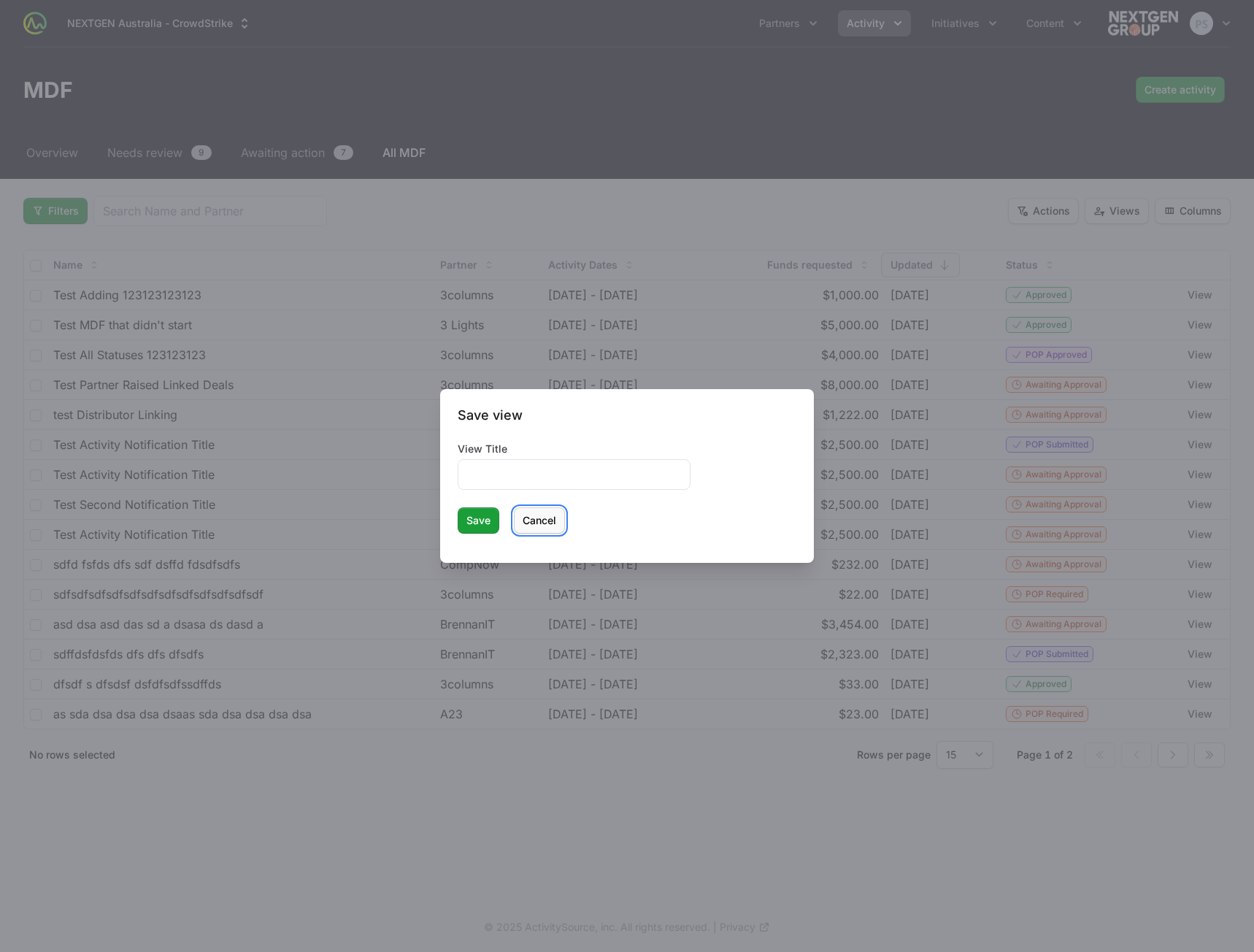
click at [537, 516] on span "Cancel" at bounding box center [540, 520] width 34 height 18
click at [551, 195] on div at bounding box center [627, 476] width 1254 height 952
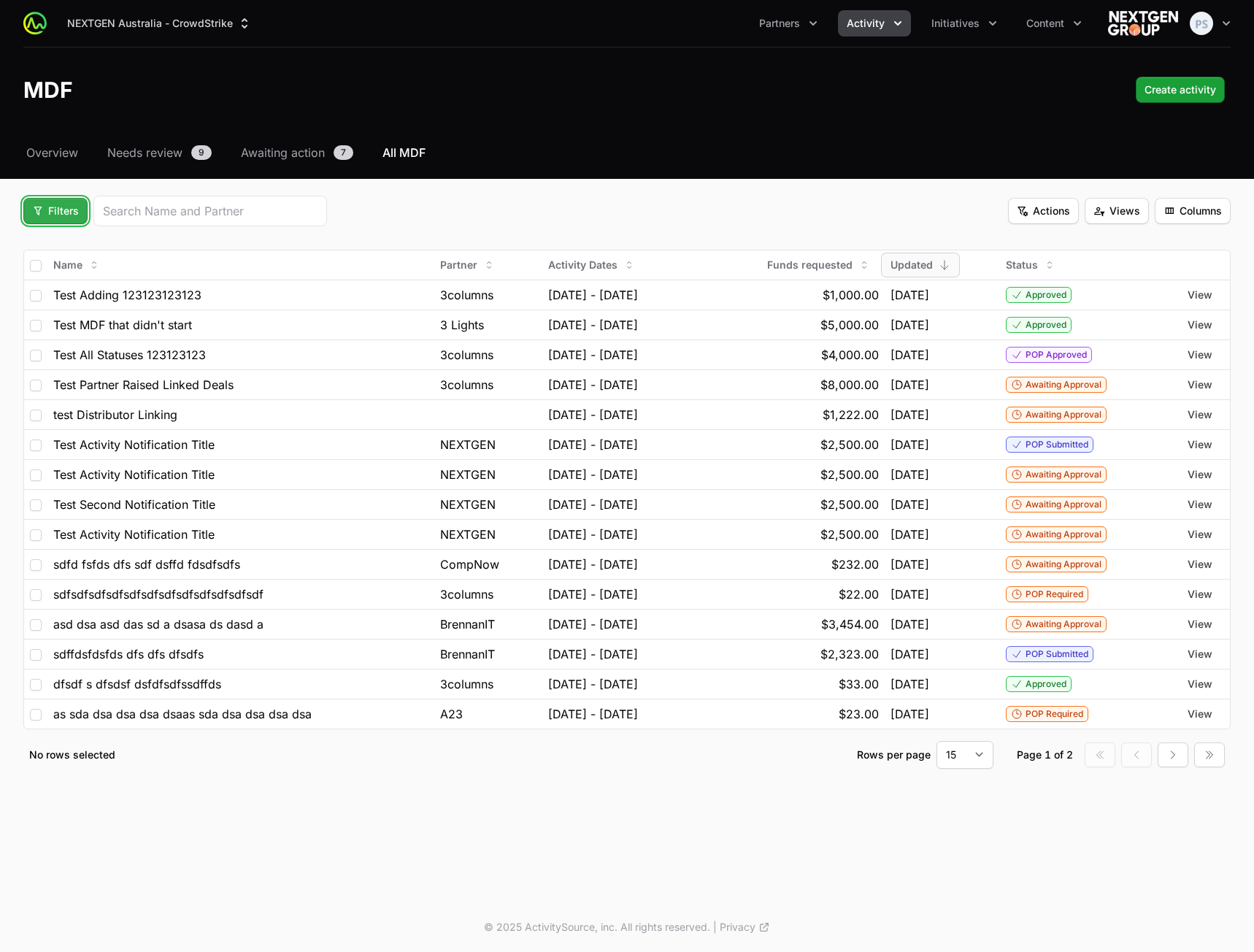
click at [30, 214] on button "Filters" at bounding box center [56, 211] width 64 height 26
click at [81, 266] on div "Budget Period" at bounding box center [80, 268] width 153 height 22
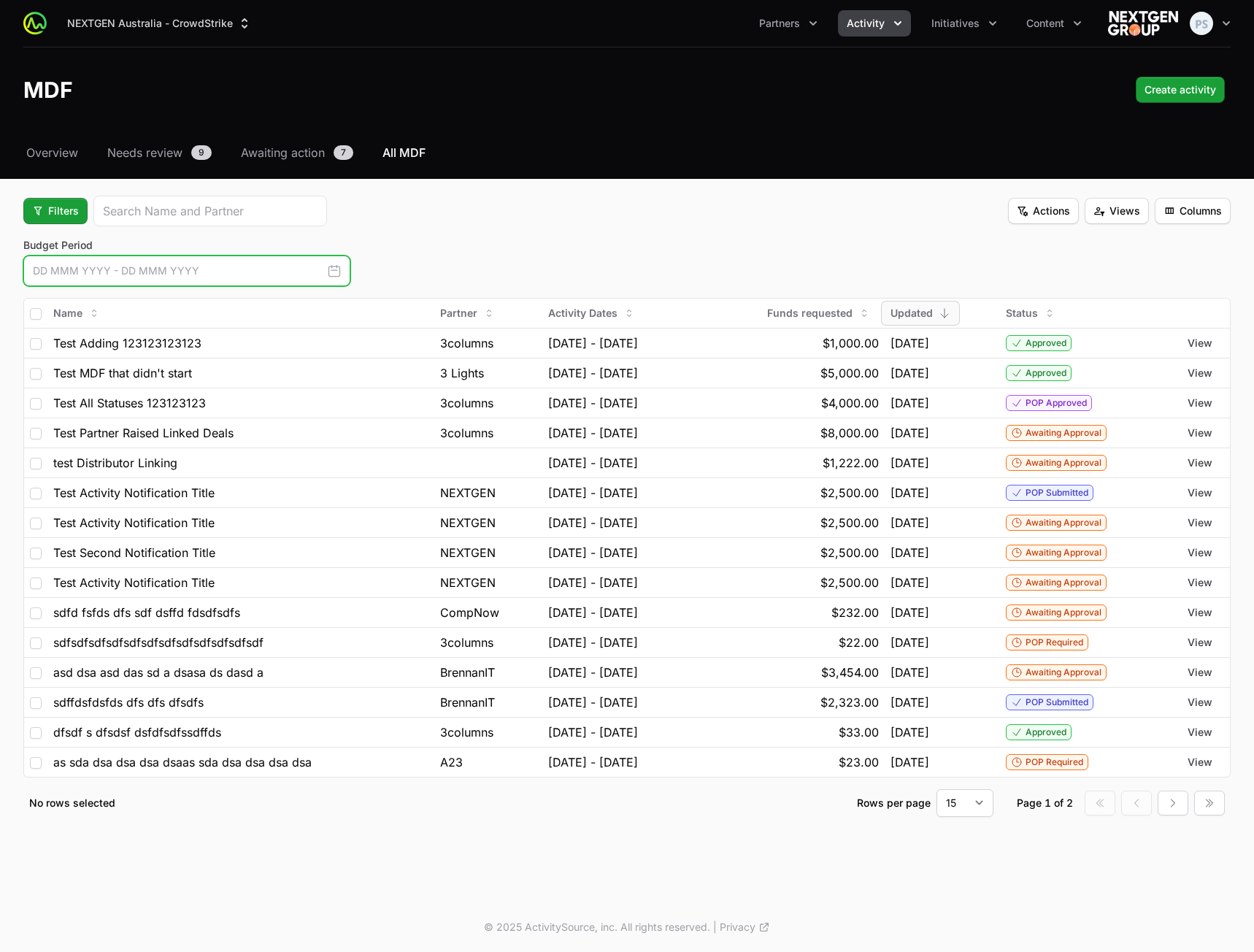
click at [192, 277] on input "text" at bounding box center [187, 271] width 327 height 30
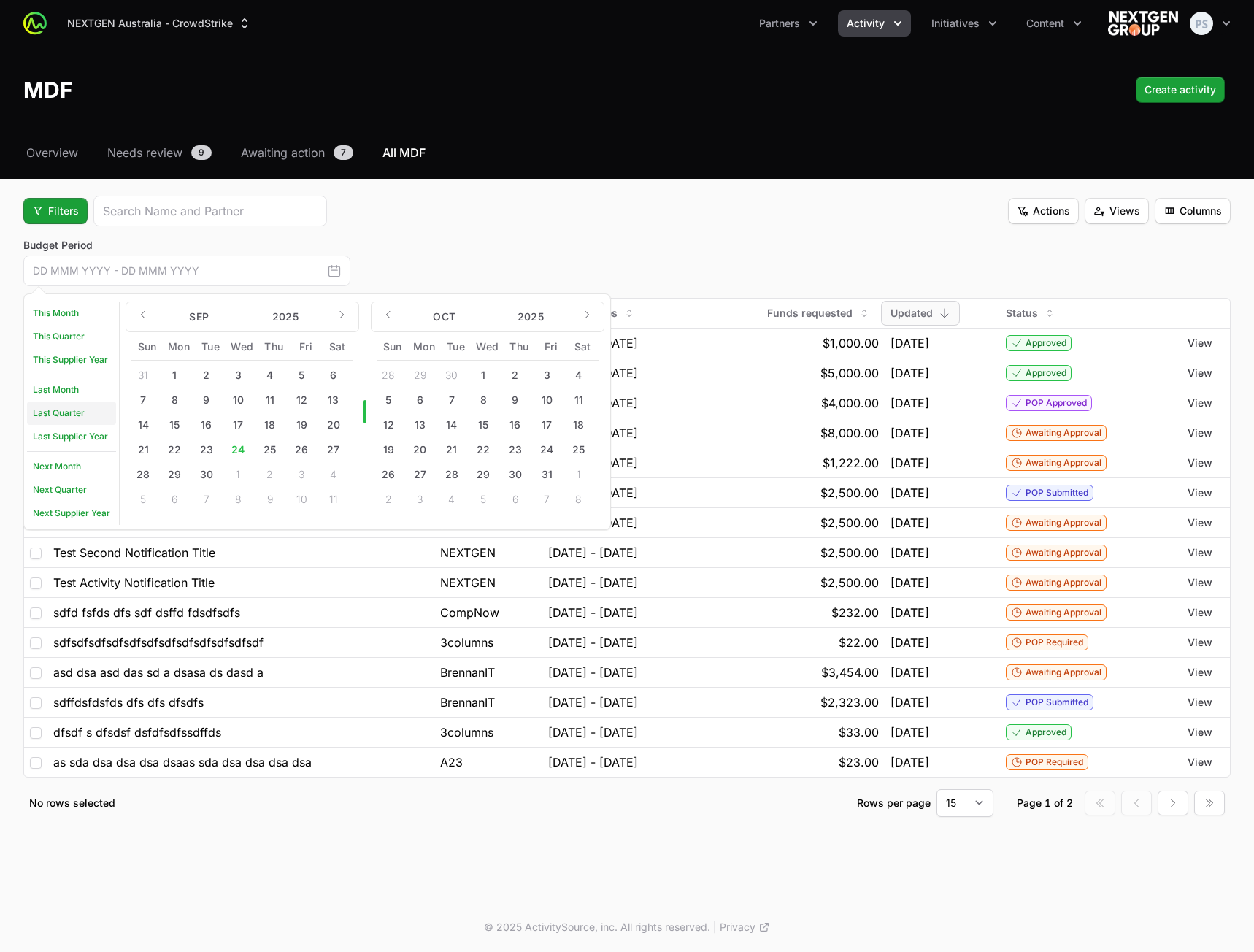
click at [67, 406] on link "Last Quarter" at bounding box center [72, 413] width 89 height 24
type input "[DATE] - [DATE]"
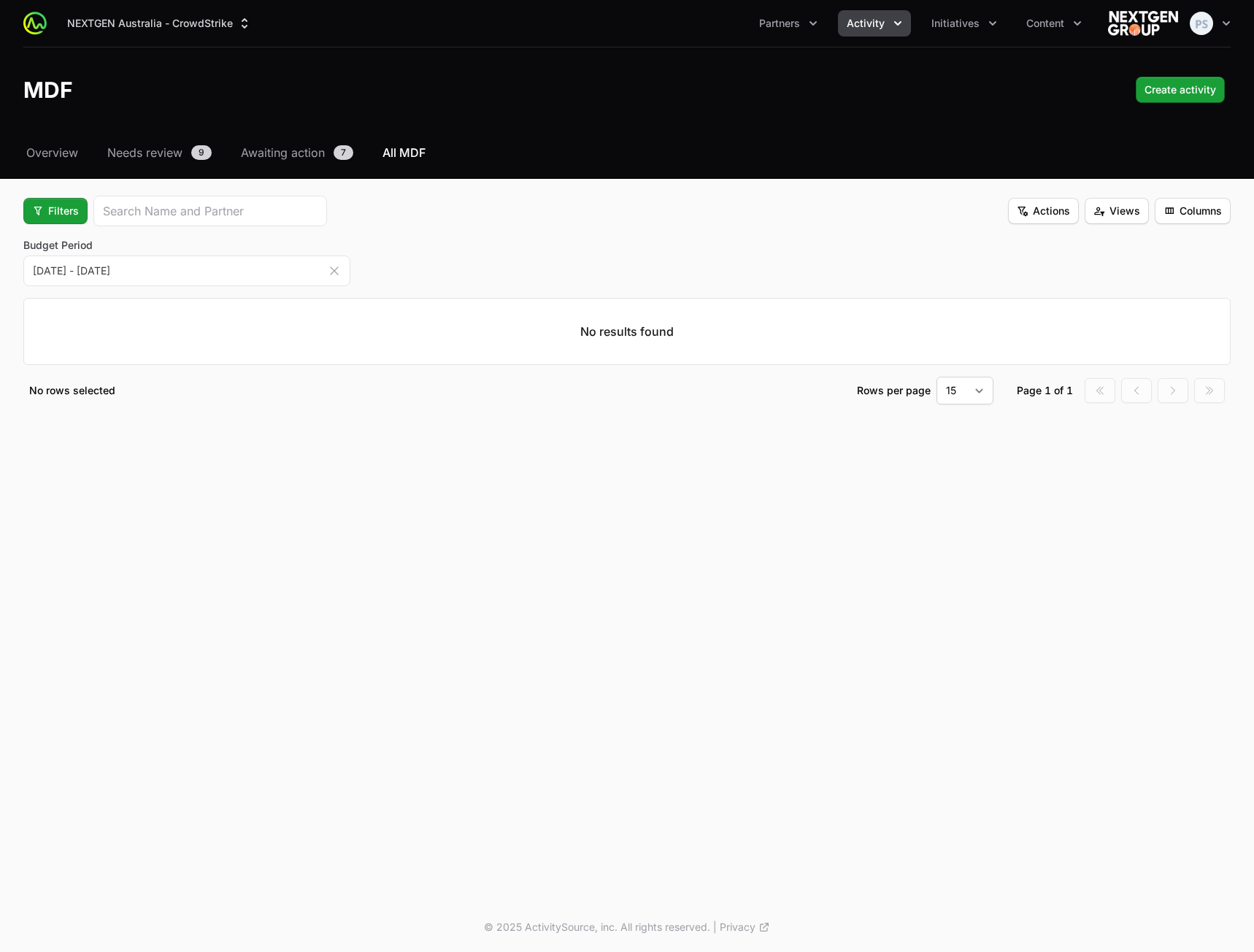
click at [334, 269] on icon "button" at bounding box center [334, 270] width 14 height 14
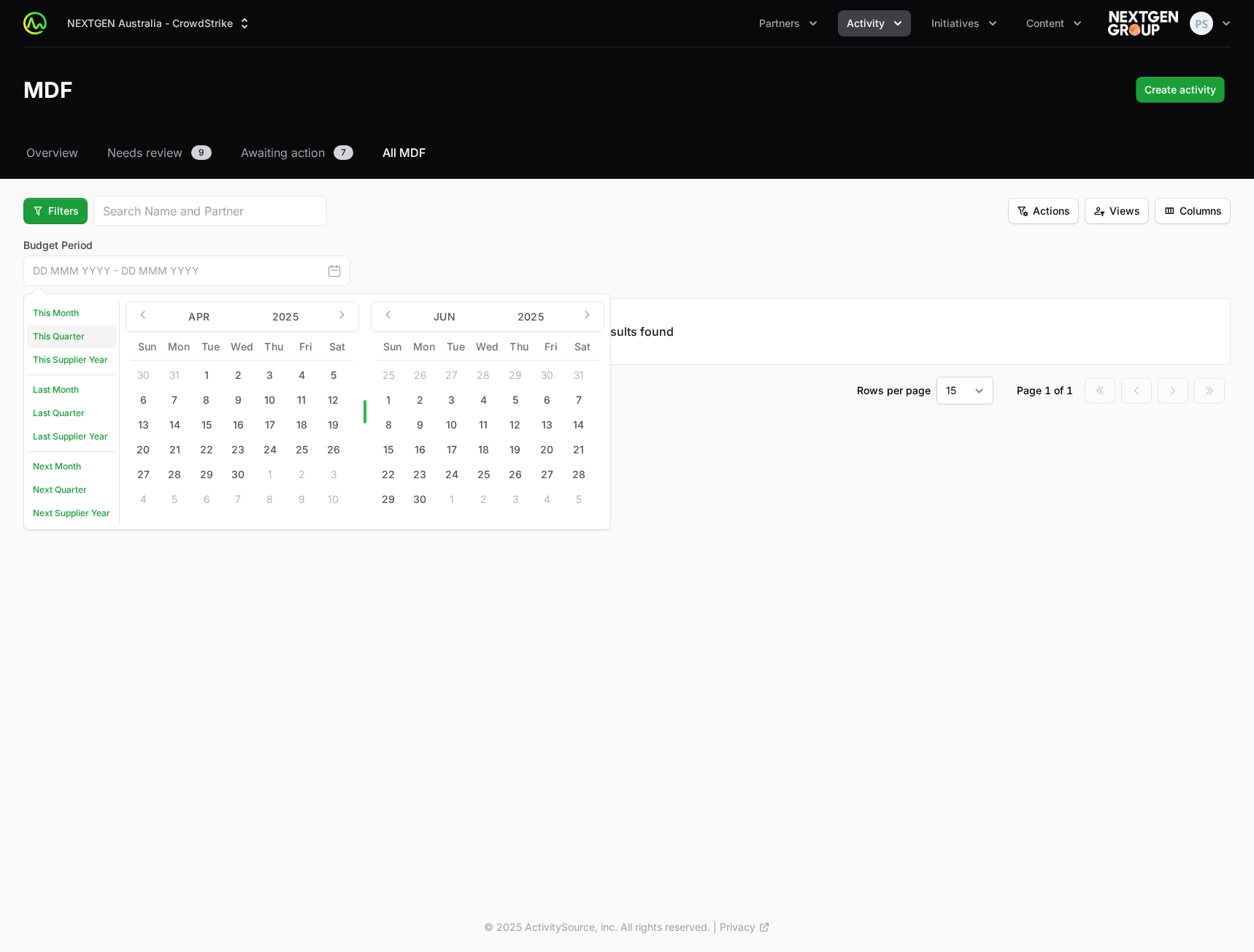
click at [84, 342] on link "This Quarter" at bounding box center [72, 336] width 89 height 24
type input "[DATE] - [DATE]"
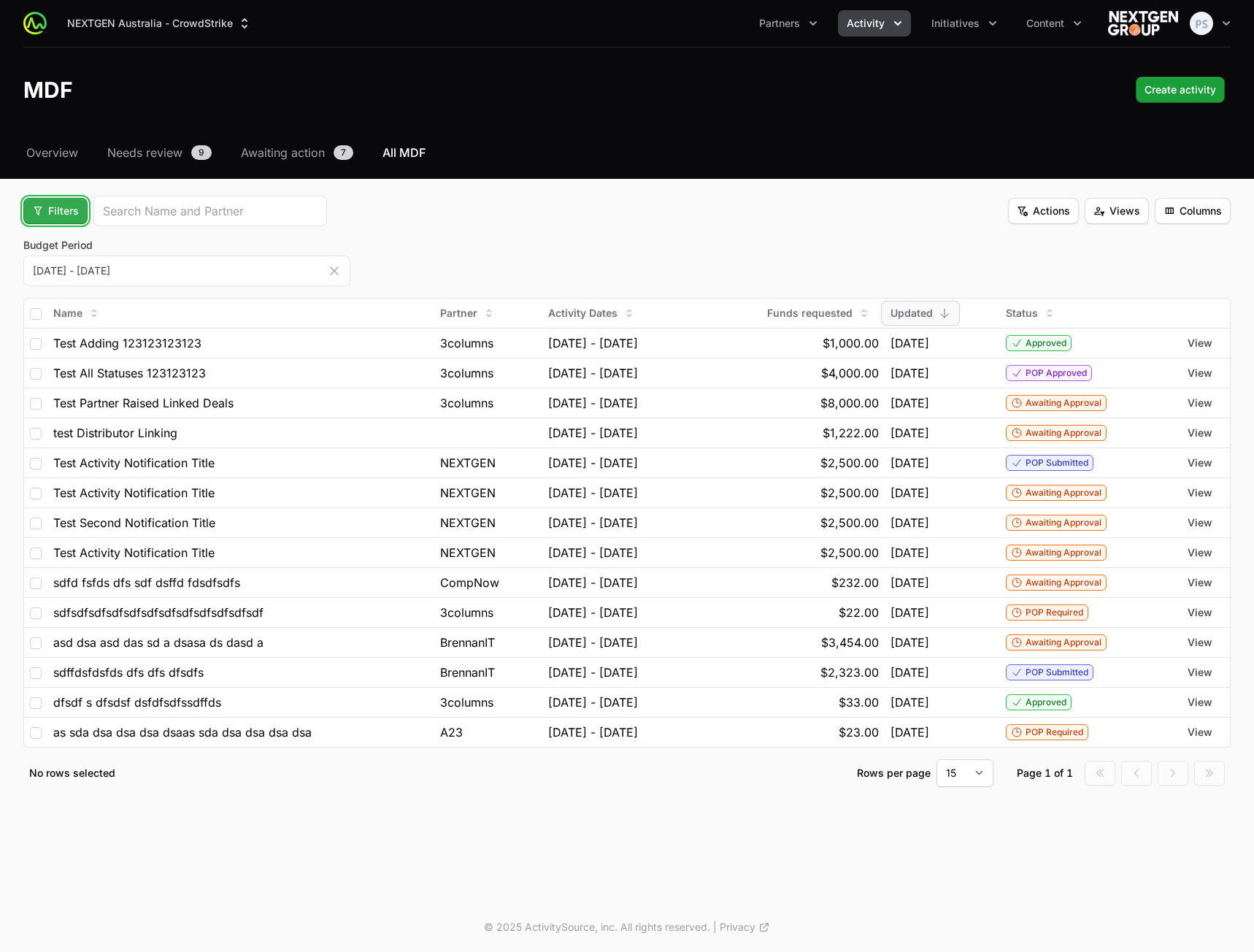
click at [72, 212] on span "Filters" at bounding box center [55, 211] width 46 height 18
click at [83, 282] on div "Status" at bounding box center [80, 290] width 153 height 22
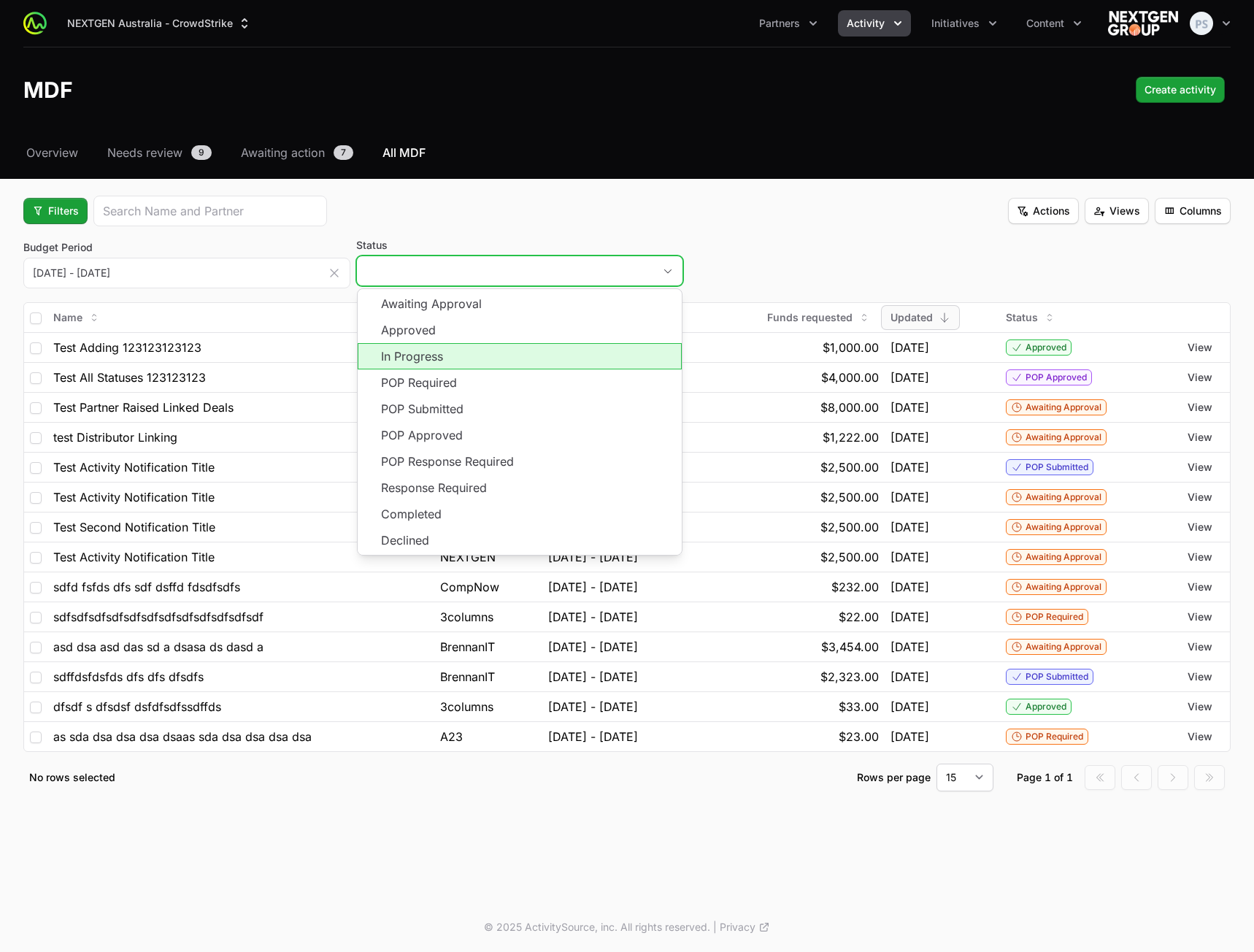
click at [451, 356] on li "In Progress" at bounding box center [519, 356] width 324 height 26
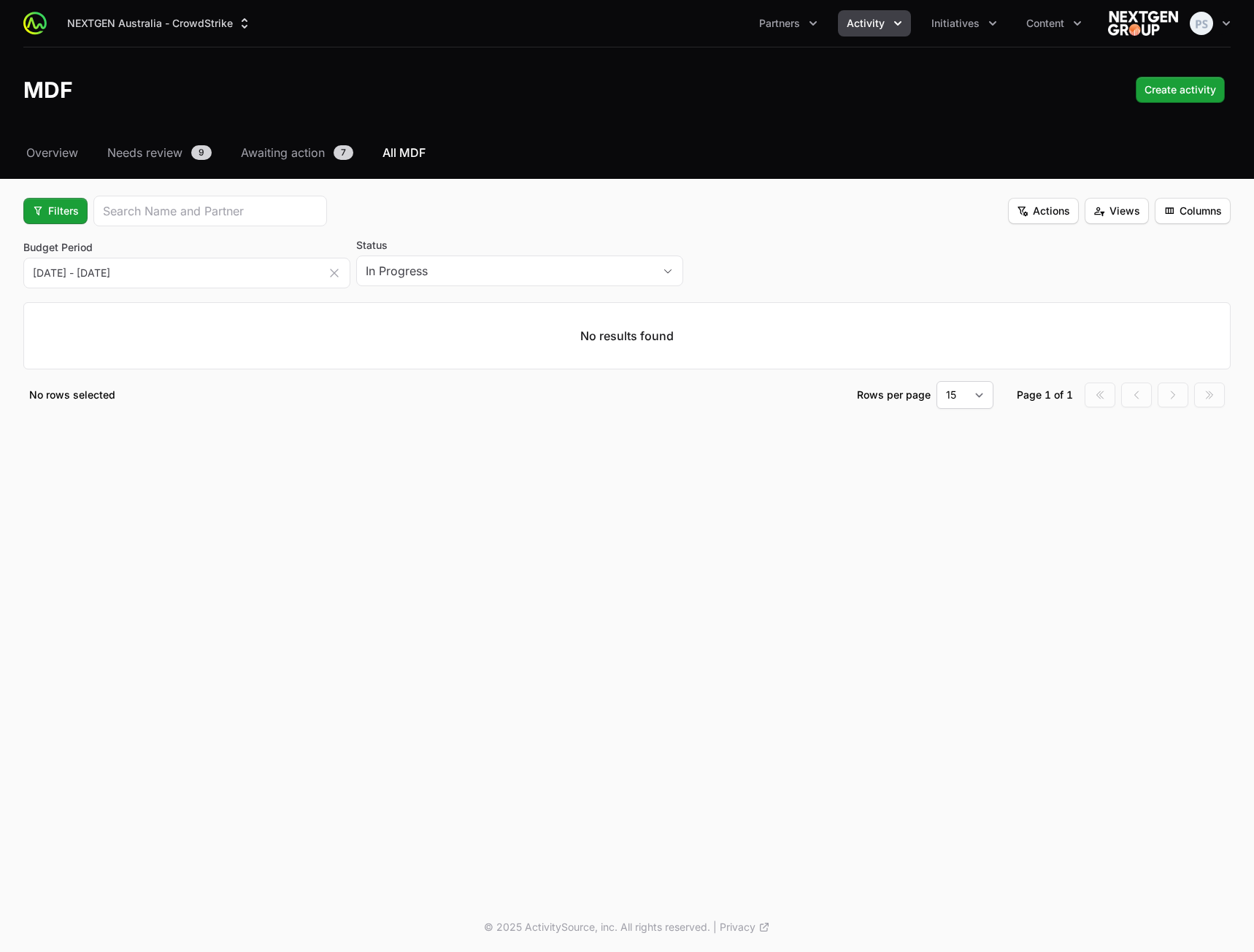
click at [605, 254] on div "Status In Progress" at bounding box center [519, 261] width 327 height 48
click at [659, 272] on span "button" at bounding box center [668, 272] width 30 height 5
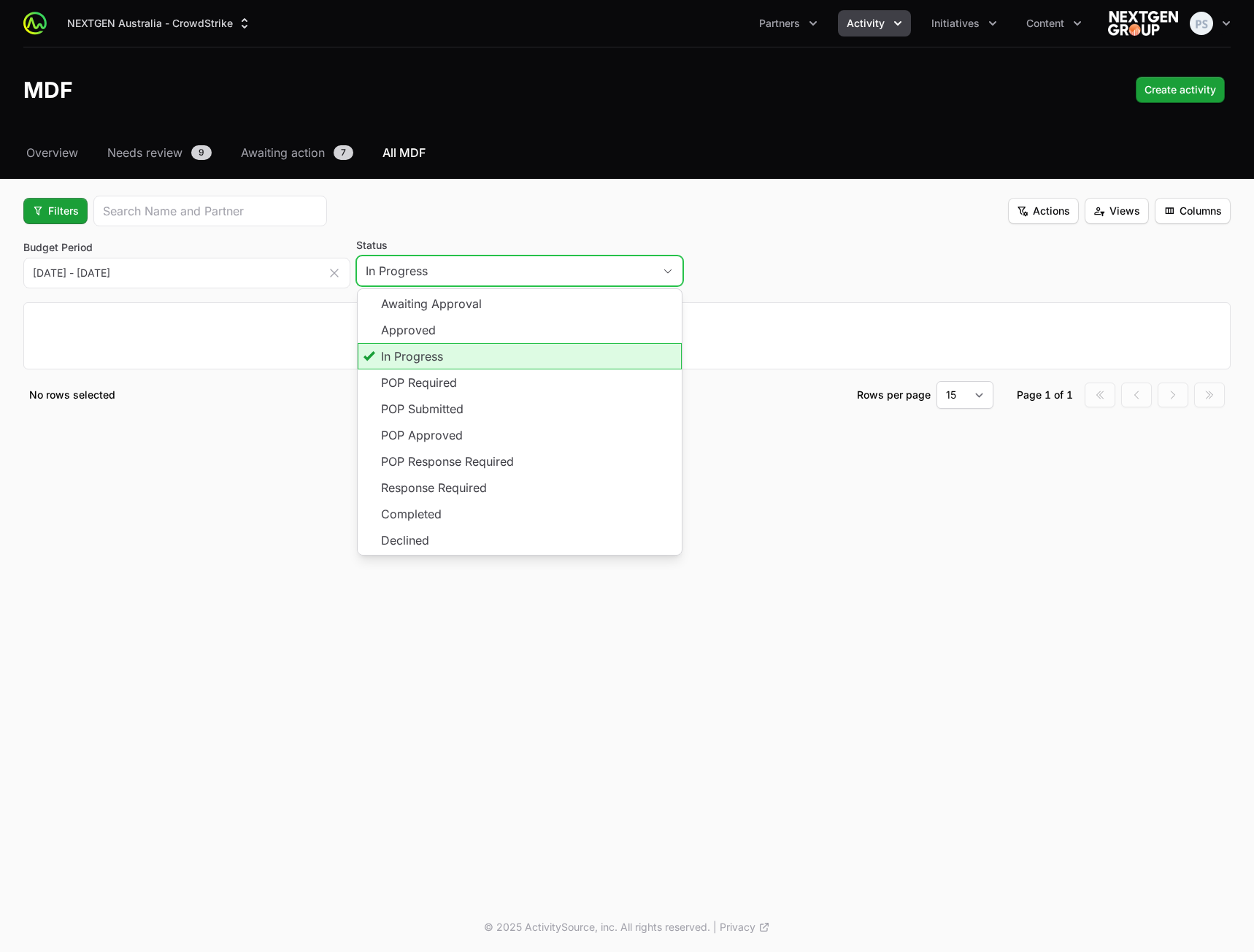
click at [561, 350] on li "In Progress" at bounding box center [519, 356] width 324 height 26
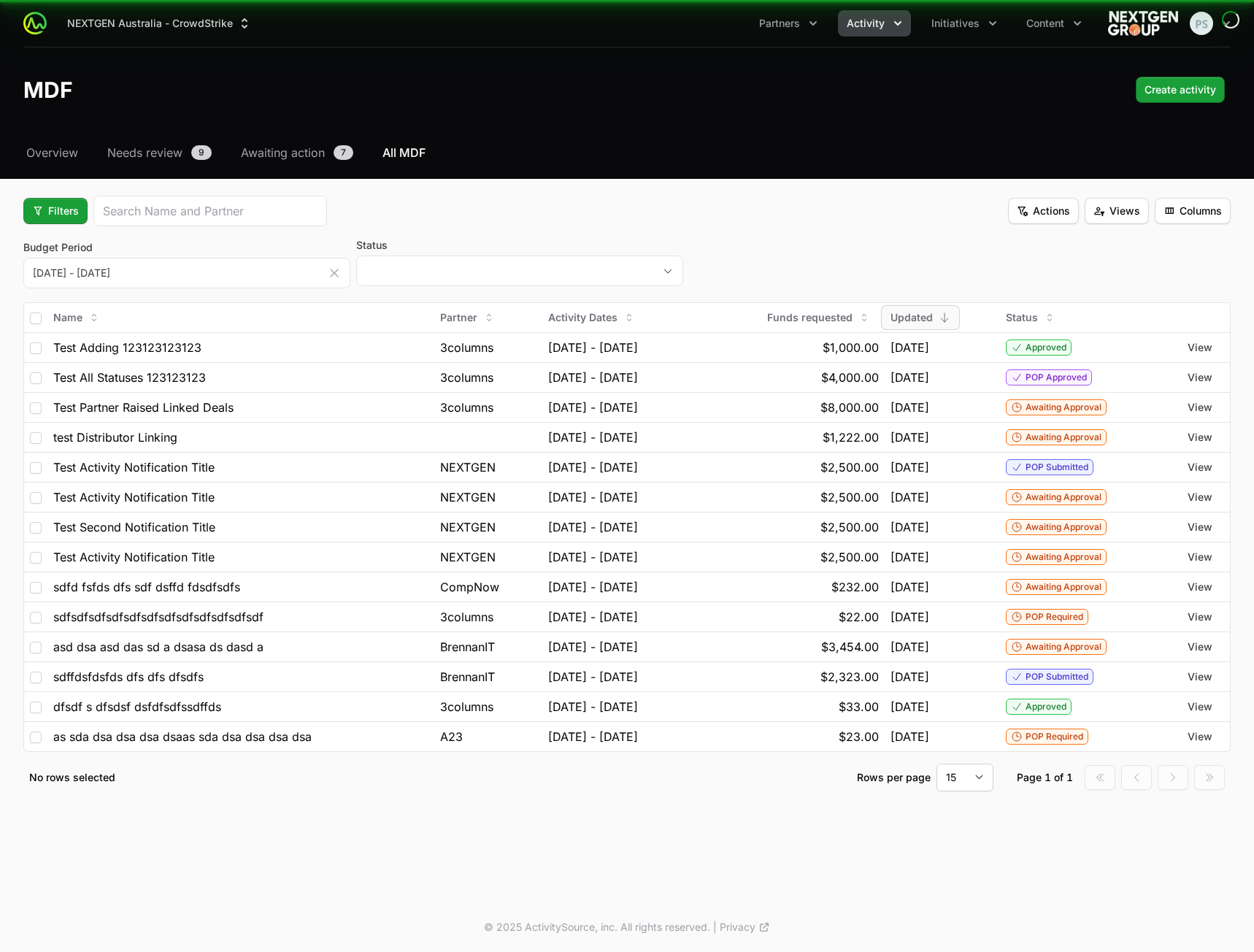
click at [675, 269] on span "button" at bounding box center [668, 272] width 30 height 5
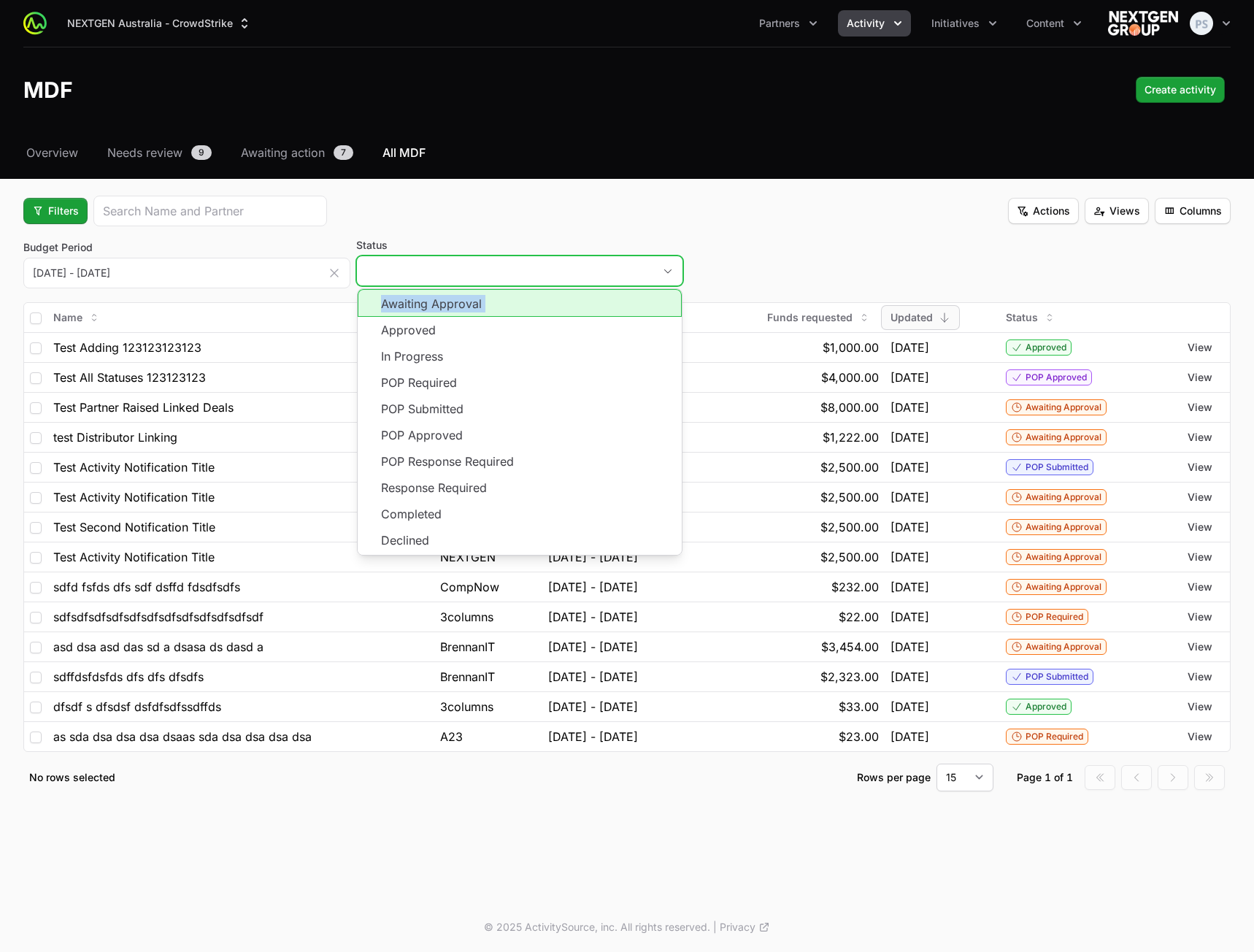
drag, startPoint x: 513, startPoint y: 318, endPoint x: 515, endPoint y: 309, distance: 9.2
click at [515, 309] on ul "Awaiting Approval Approved In Progress POP Required POP Submitted POP Approved …" at bounding box center [519, 422] width 324 height 266
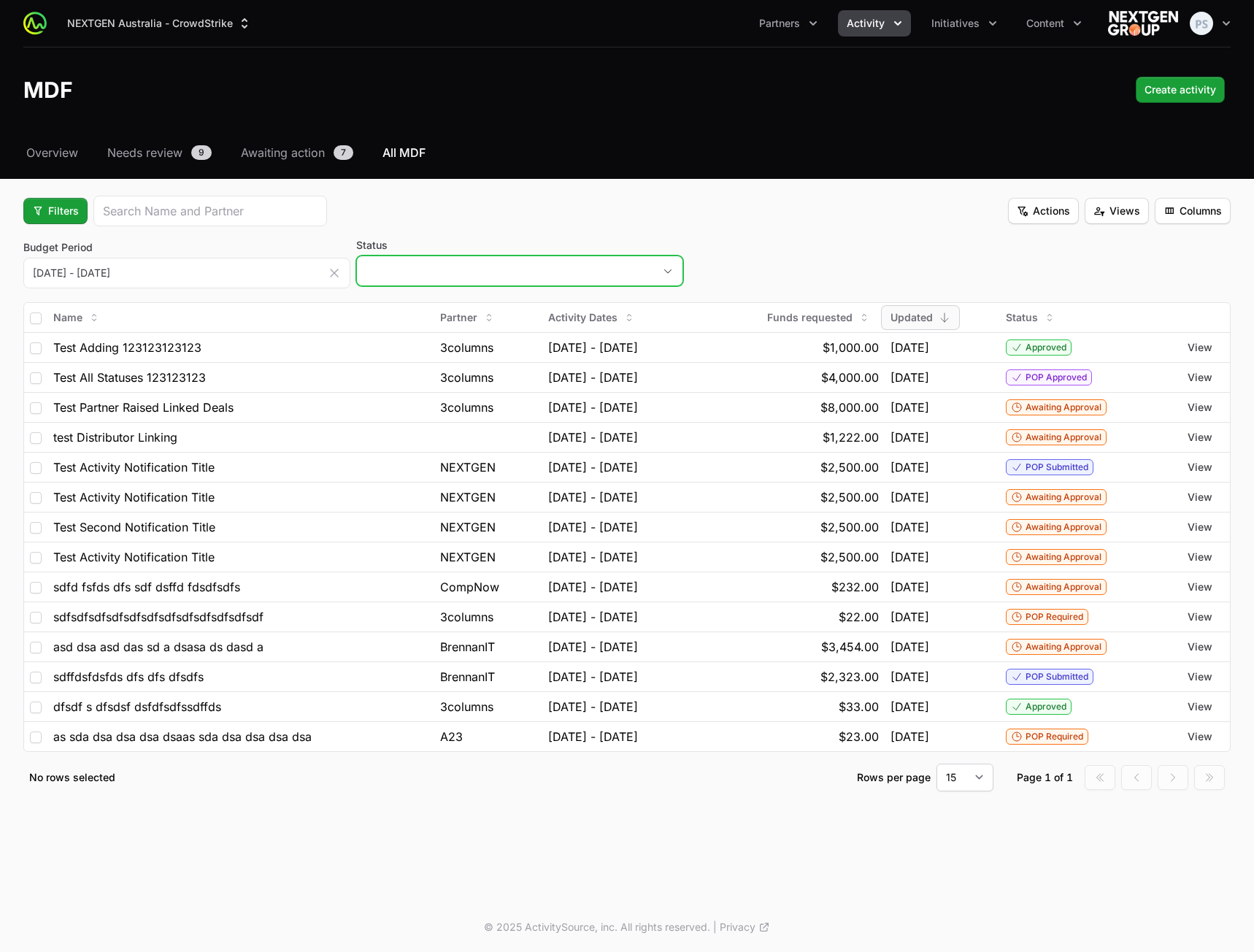
click at [631, 273] on button "placeholder" at bounding box center [519, 271] width 326 height 30
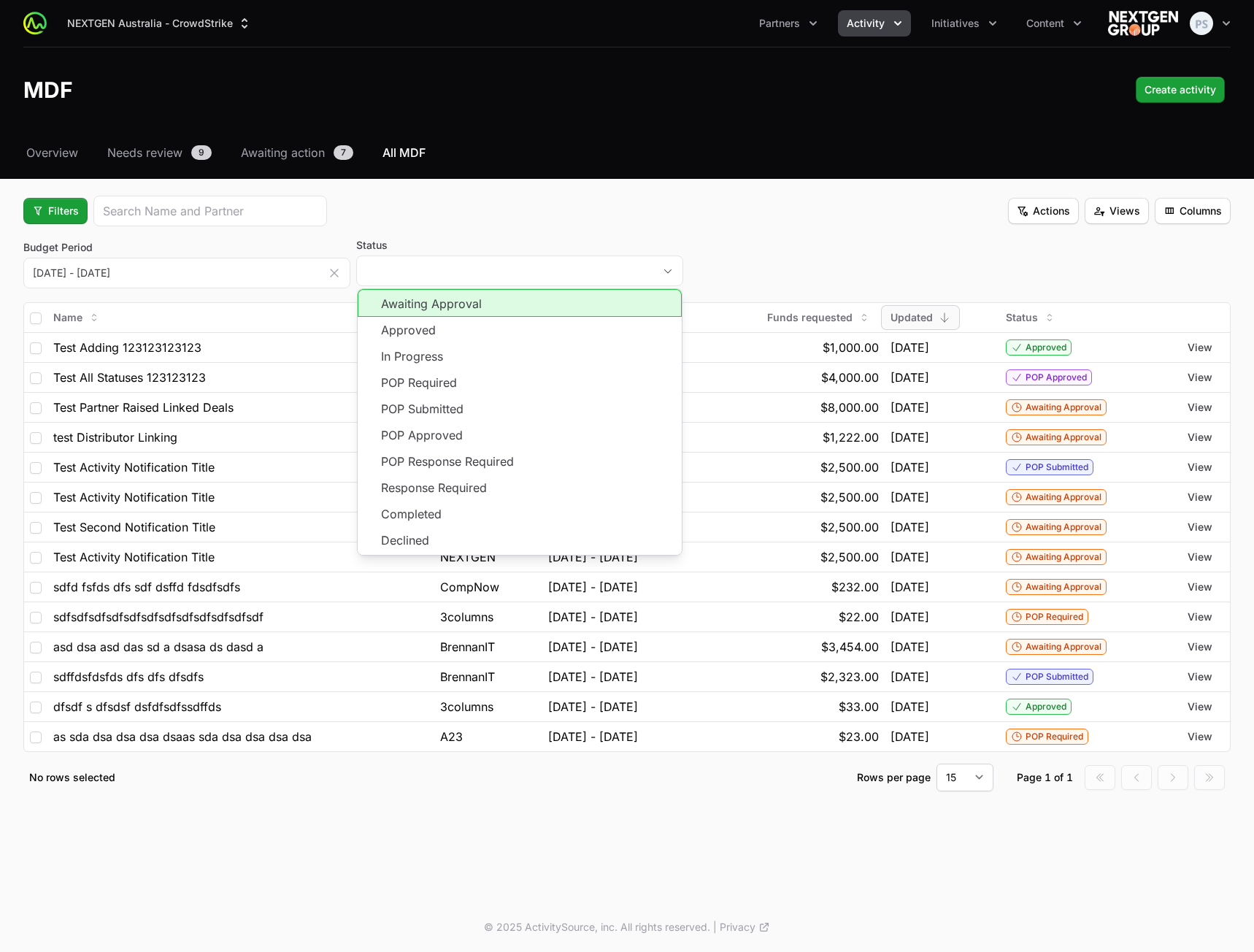
click at [578, 299] on li "Awaiting Approval" at bounding box center [519, 303] width 324 height 28
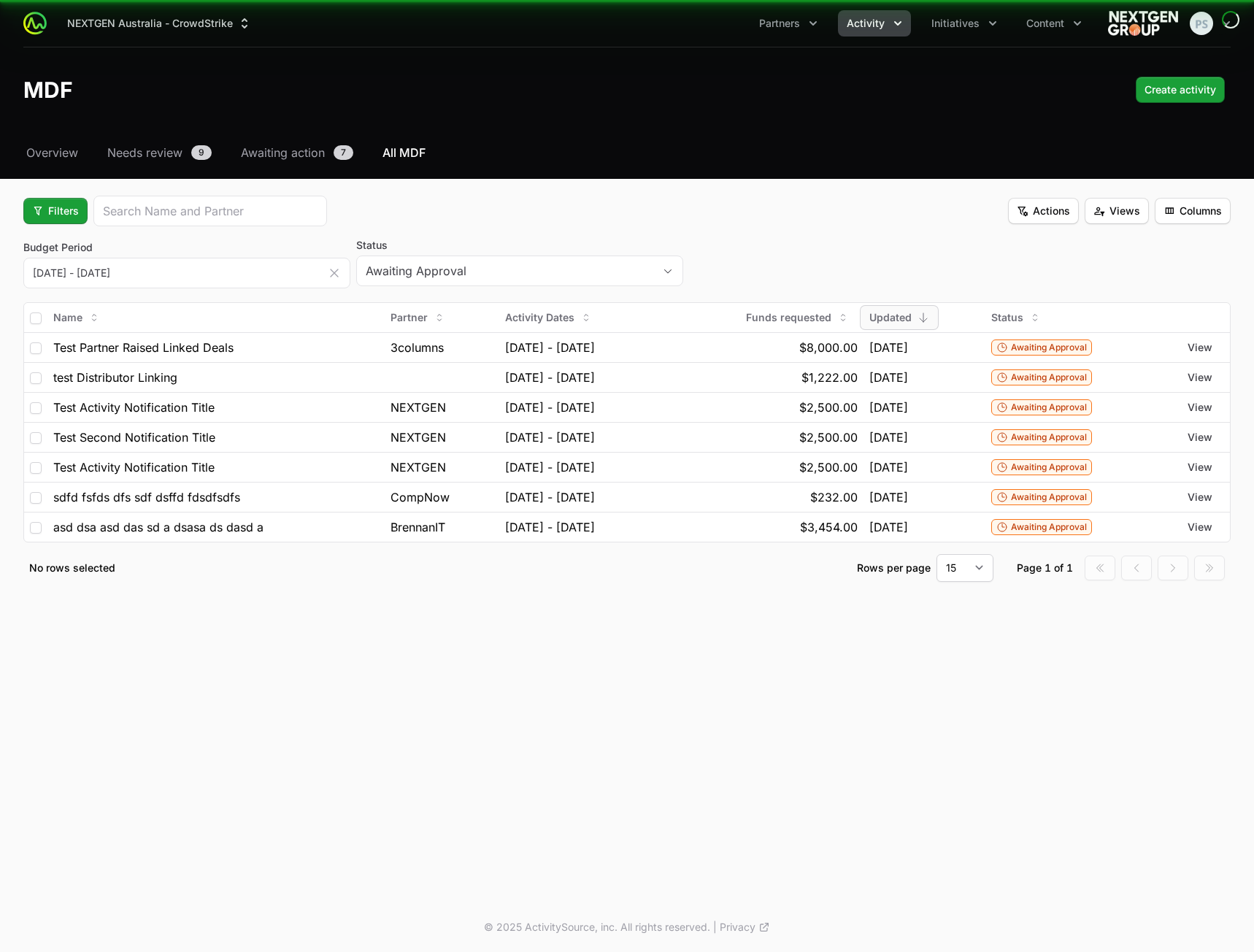
click at [890, 231] on fieldset "Filters Actions Views Columns Budget Period 01 Jul 2025 - 30 Sep 2025 This Mont…" at bounding box center [627, 389] width 1208 height 386
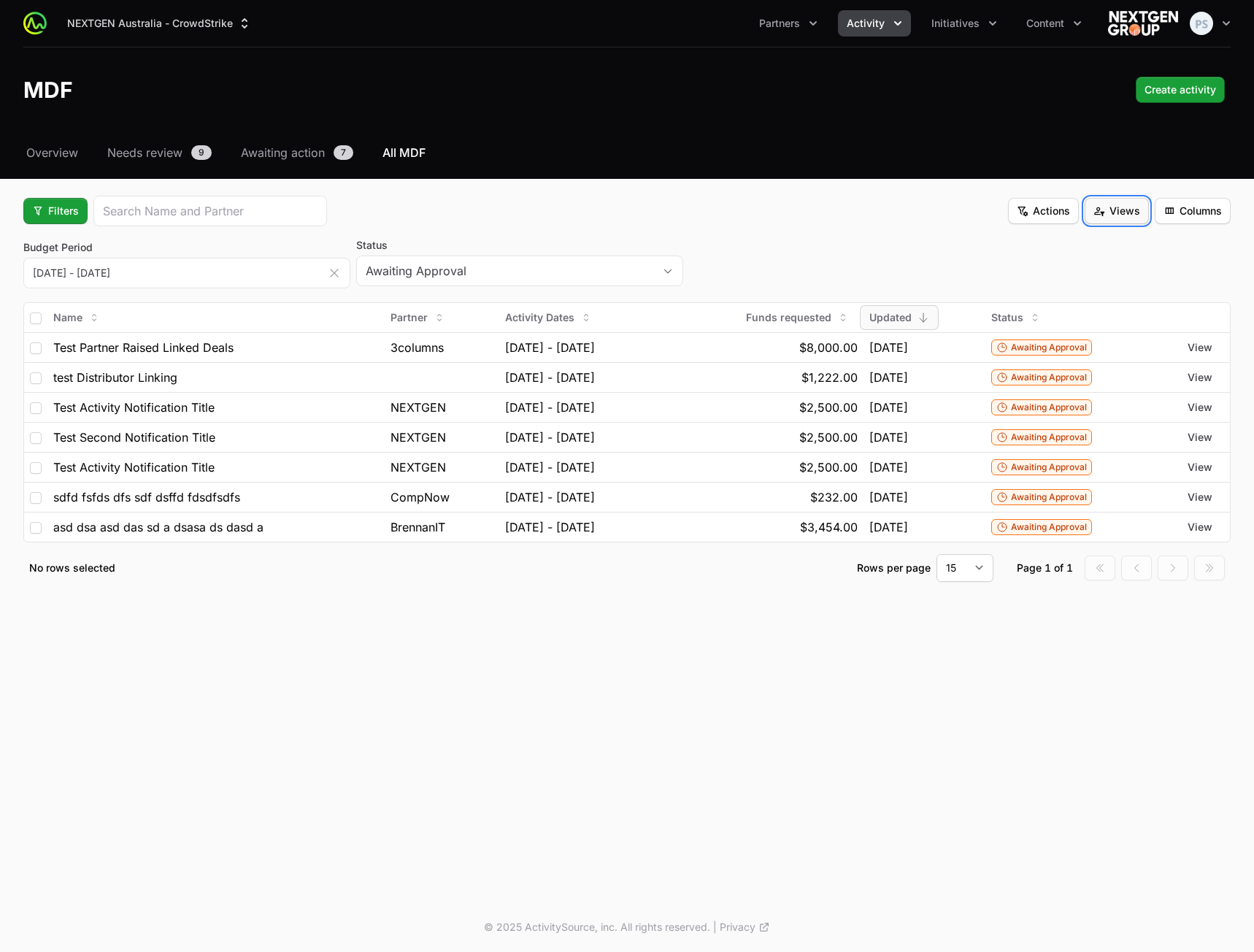
click at [1119, 214] on span "Views" at bounding box center [1117, 211] width 46 height 18
click at [1080, 247] on div "Save view" at bounding box center [1117, 246] width 153 height 22
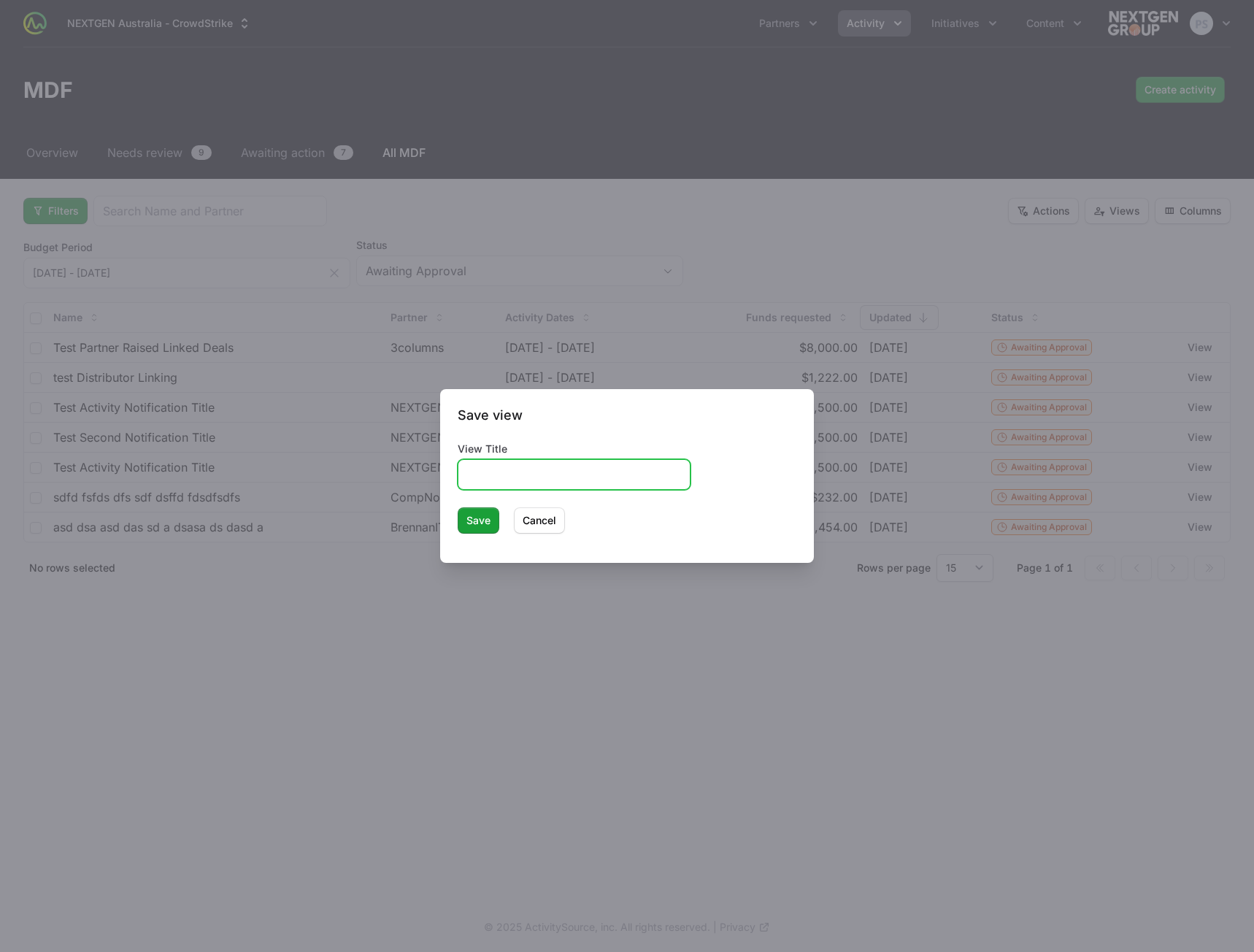
click at [574, 473] on input "View Title" at bounding box center [574, 474] width 214 height 18
type input "Test View"
click at [470, 527] on span "Save" at bounding box center [478, 520] width 24 height 18
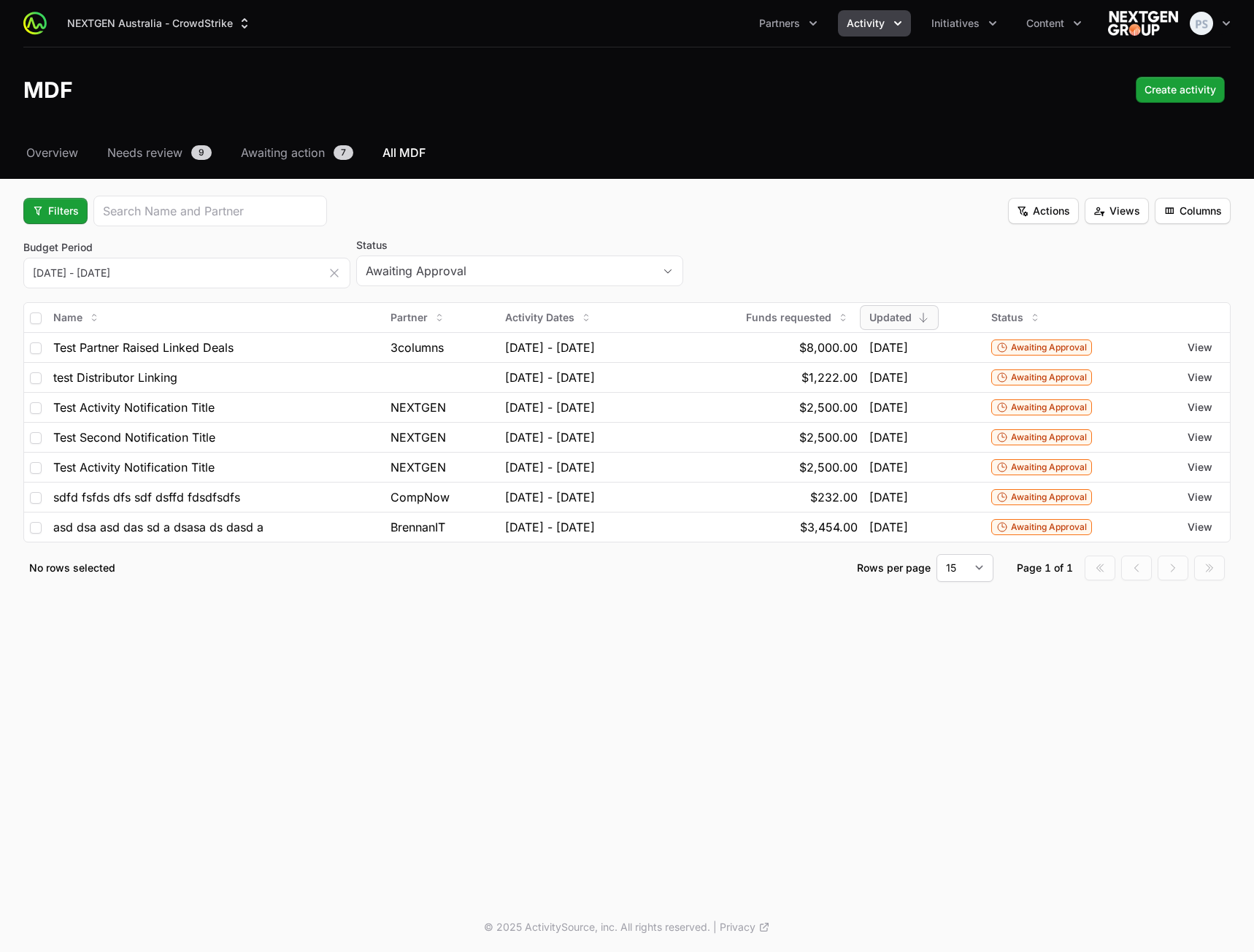
drag, startPoint x: 796, startPoint y: 223, endPoint x: 842, endPoint y: 236, distance: 47.8
click at [796, 225] on div "Filters Actions Views Columns" at bounding box center [627, 211] width 1208 height 30
click at [1101, 223] on button "Views" at bounding box center [1117, 211] width 64 height 26
click at [889, 221] on html "NEXTGEN Australia - CrowdStrike Partners Activity Initiatives Content Open user…" at bounding box center [627, 476] width 1254 height 952
click at [340, 277] on icon "button" at bounding box center [334, 272] width 14 height 14
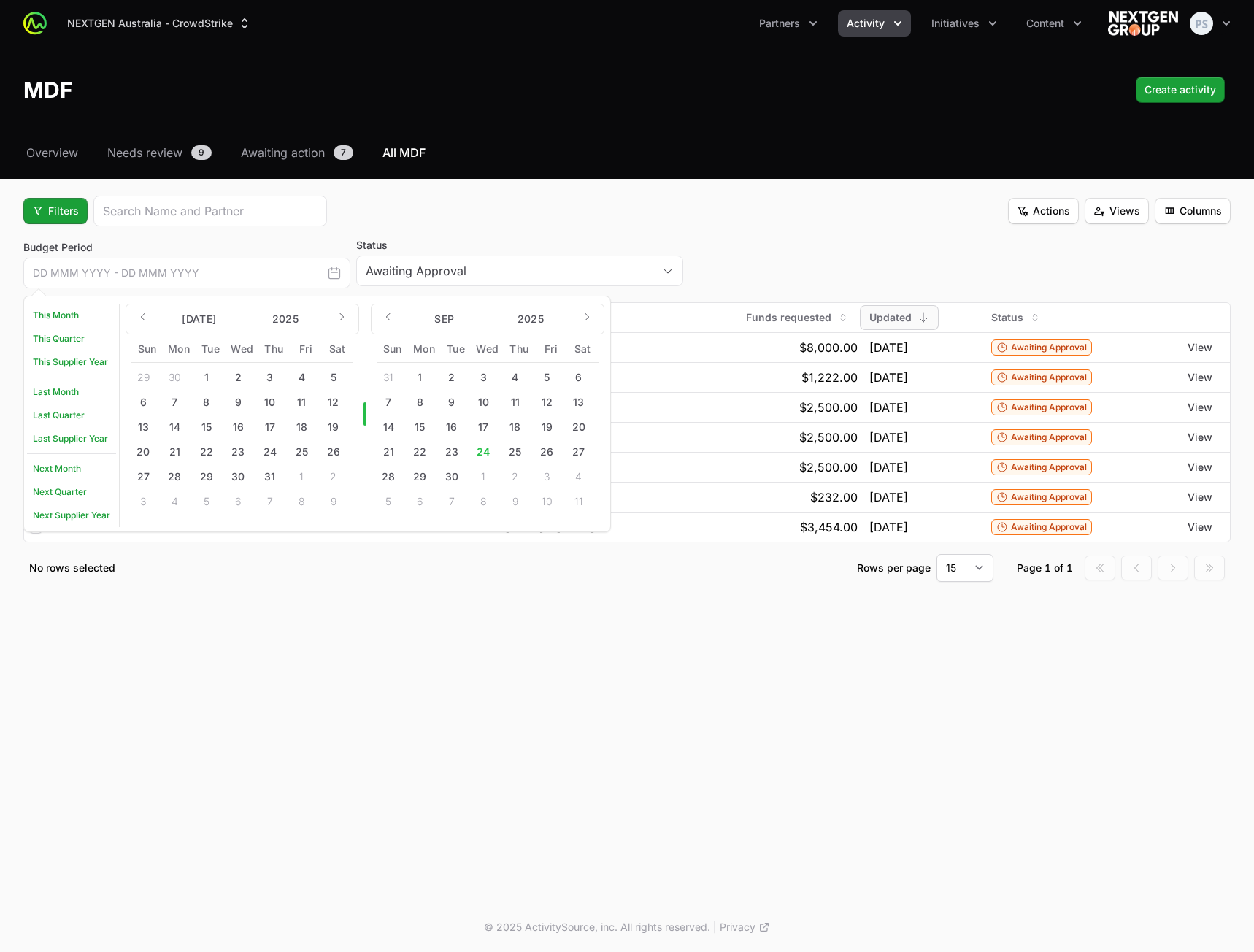
click at [386, 240] on label "Status" at bounding box center [519, 245] width 327 height 14
click at [386, 256] on button "Awaiting Approval" at bounding box center [519, 271] width 326 height 30
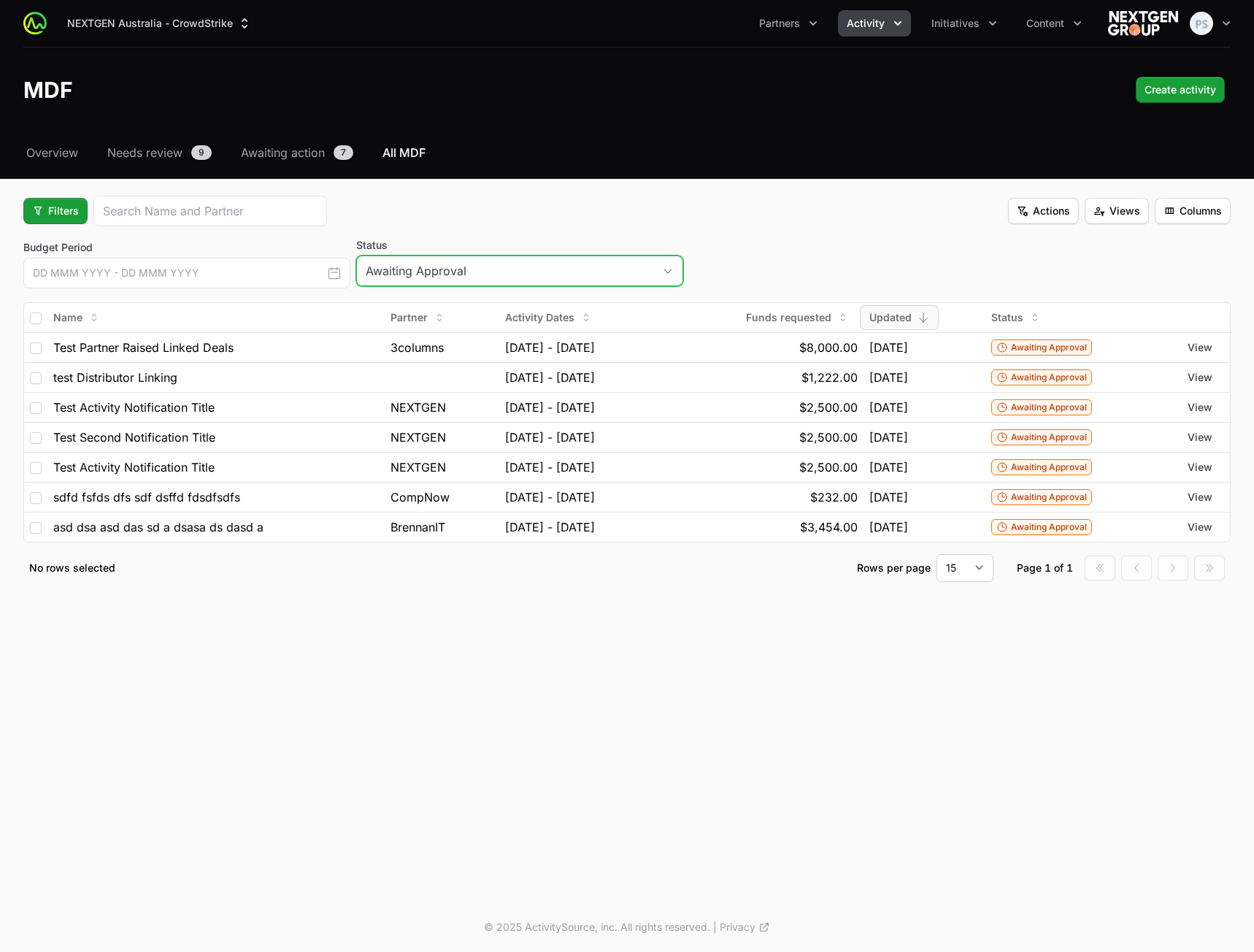
click at [674, 272] on span "button" at bounding box center [668, 272] width 30 height 5
drag, startPoint x: 671, startPoint y: 240, endPoint x: 216, endPoint y: 258, distance: 455.4
click at [669, 239] on label "Status" at bounding box center [519, 245] width 327 height 14
click at [669, 256] on button "Awaiting Approval" at bounding box center [519, 271] width 326 height 30
click at [67, 214] on span "Filters" at bounding box center [55, 211] width 46 height 18
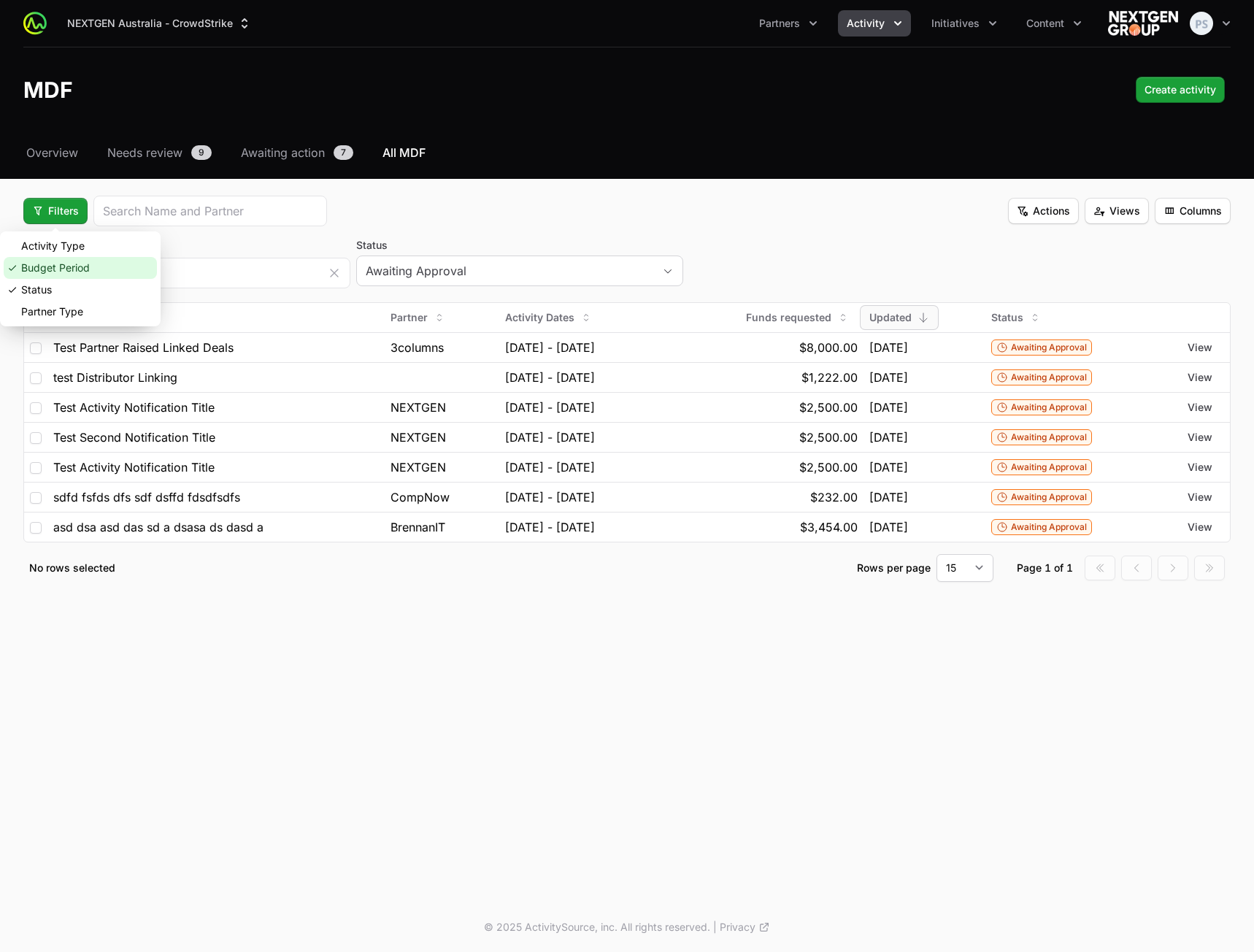
drag, startPoint x: 109, startPoint y: 271, endPoint x: 76, endPoint y: 282, distance: 34.8
click at [105, 273] on div "Budget Period" at bounding box center [80, 268] width 153 height 22
click at [68, 290] on fieldset "Filters Actions Views Columns Status Awaiting Approval Name Partner Activity Da…" at bounding box center [627, 389] width 1208 height 386
click at [75, 208] on span "Filters" at bounding box center [55, 211] width 46 height 18
click at [58, 293] on div "Status" at bounding box center [80, 290] width 153 height 22
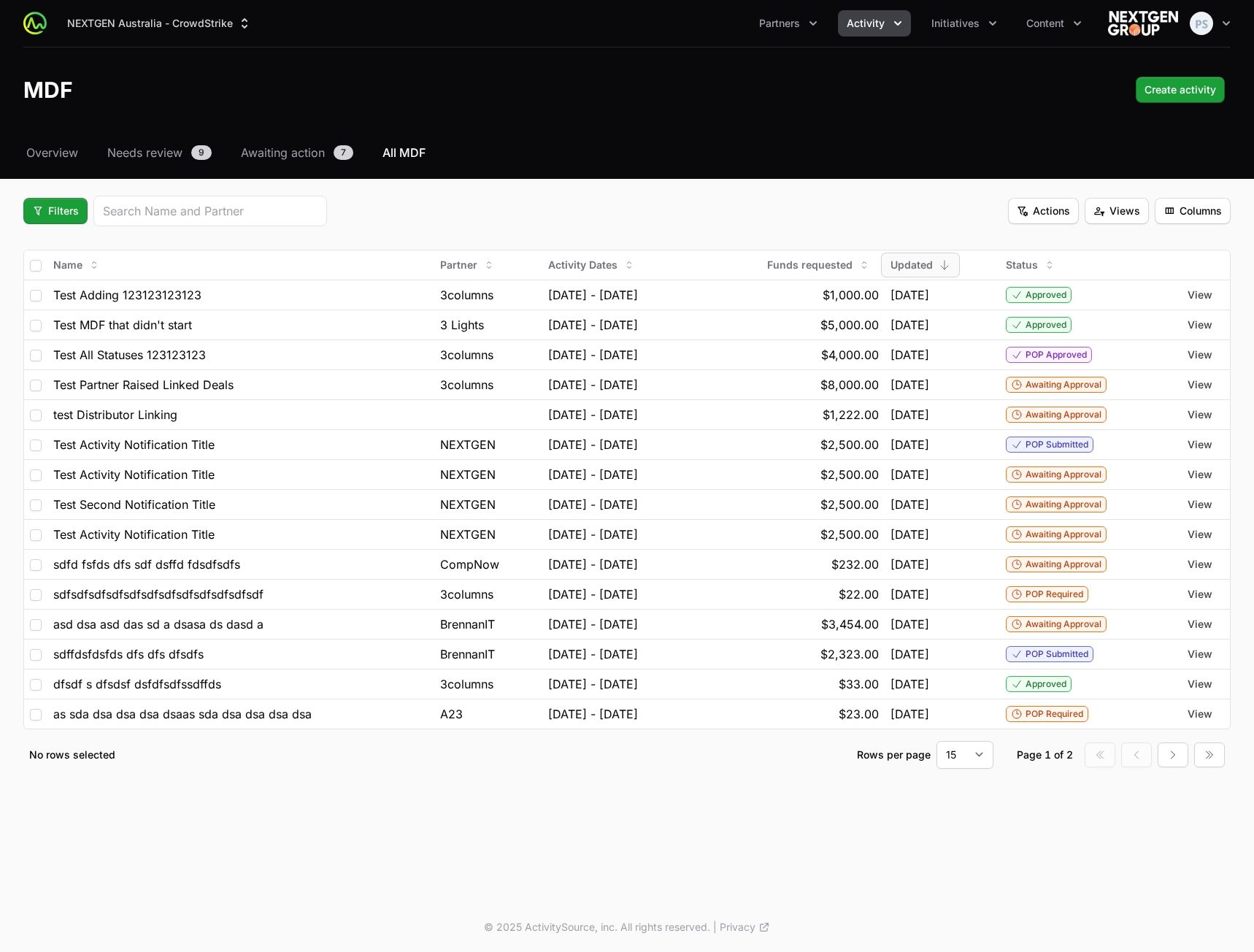
click at [907, 209] on div "Filters Actions Views Columns" at bounding box center [627, 211] width 1208 height 30
click at [1123, 212] on span "Views" at bounding box center [1117, 211] width 46 height 18
click at [1078, 247] on div "Test View" at bounding box center [1117, 246] width 153 height 22
drag, startPoint x: 911, startPoint y: 204, endPoint x: 1057, endPoint y: 209, distance: 146.1
click at [912, 204] on div "Filters Actions Views Columns" at bounding box center [627, 211] width 1208 height 30
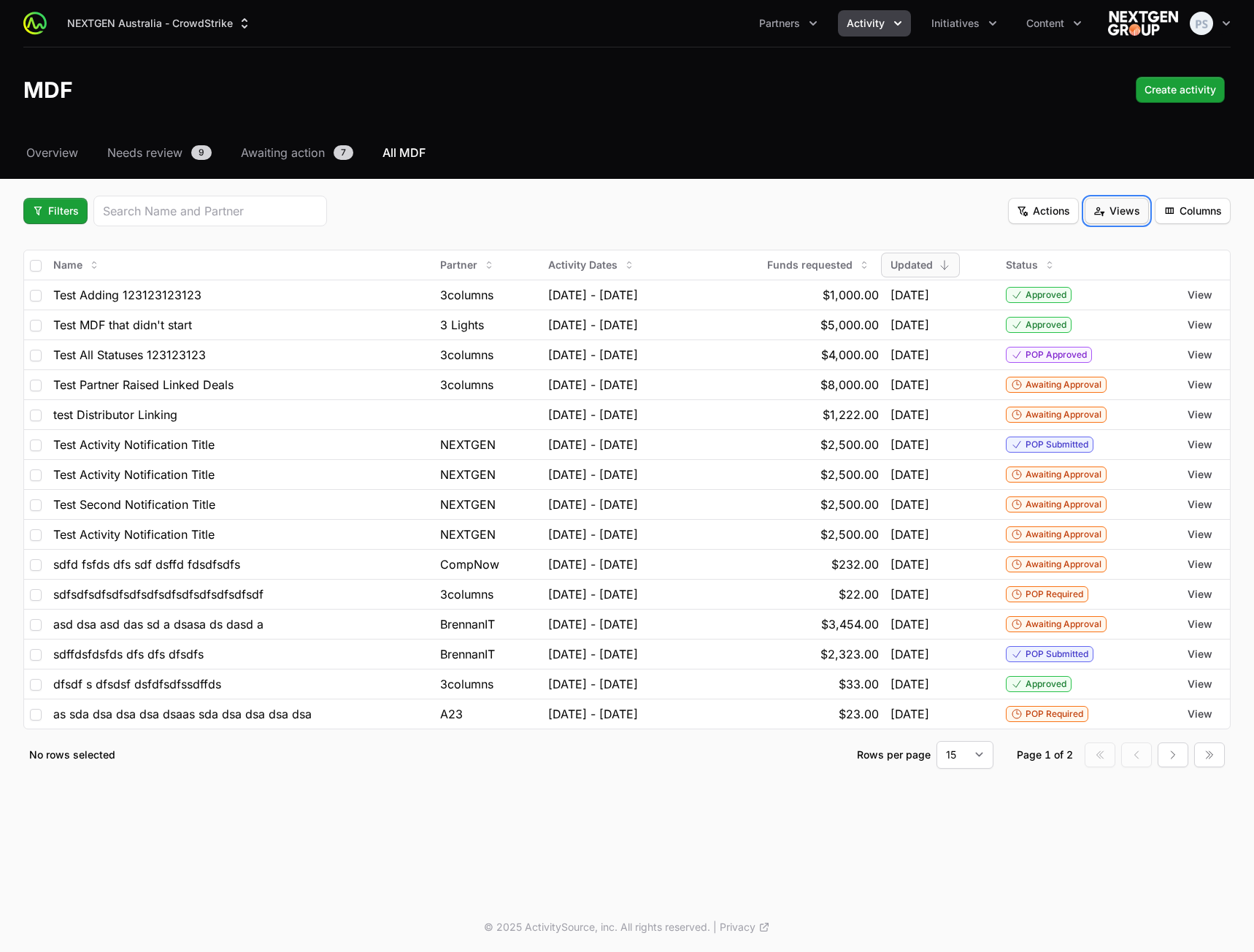
click at [1099, 210] on span "Views" at bounding box center [1117, 211] width 46 height 18
click at [1090, 244] on div "Test View" at bounding box center [1117, 246] width 153 height 22
drag, startPoint x: 798, startPoint y: 214, endPoint x: 437, endPoint y: 185, distance: 362.2
click at [797, 214] on div "Filters Actions Views Columns" at bounding box center [627, 211] width 1208 height 30
click at [251, 159] on span "Awaiting action" at bounding box center [283, 153] width 84 height 18
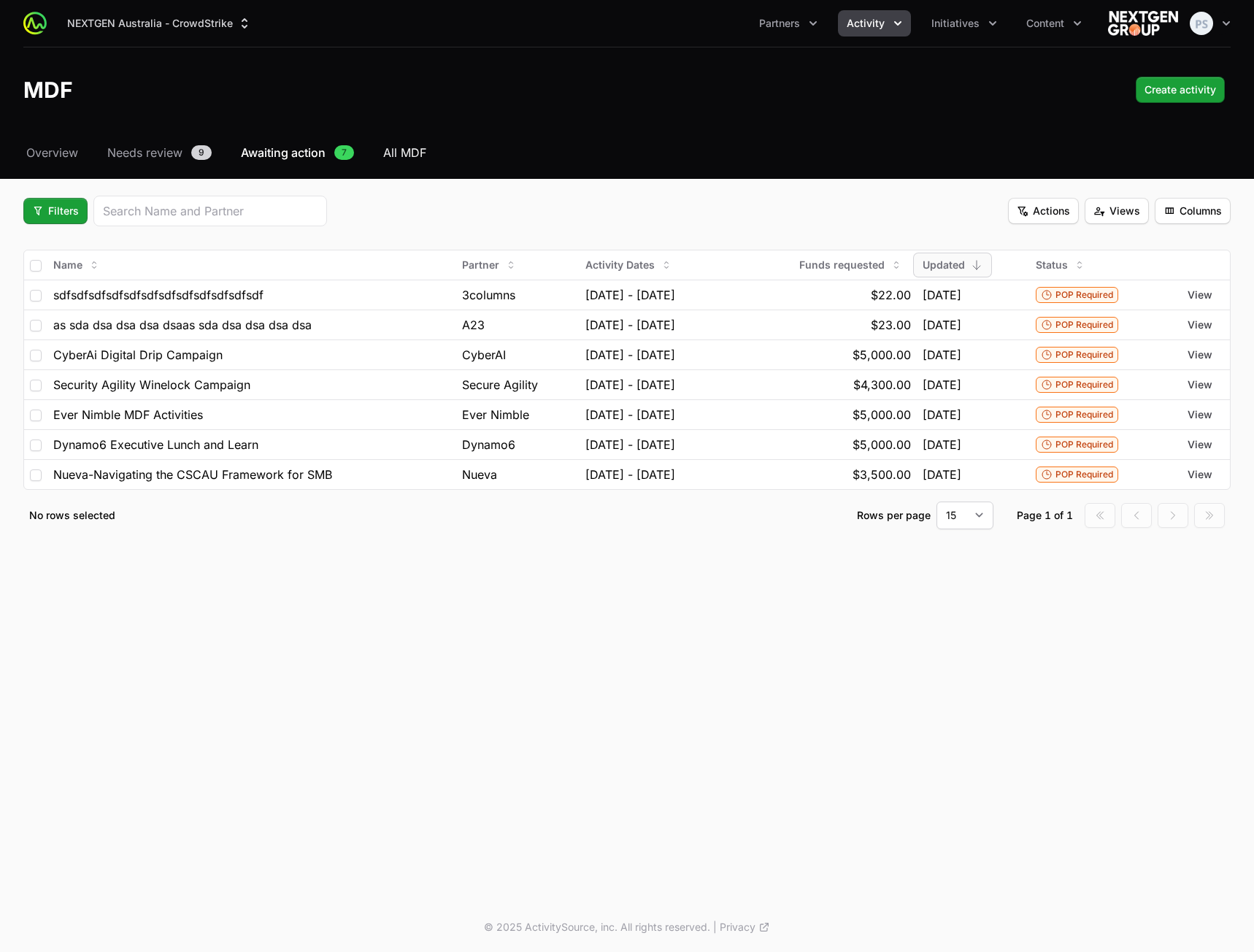
click at [401, 156] on span "All MDF" at bounding box center [404, 153] width 43 height 18
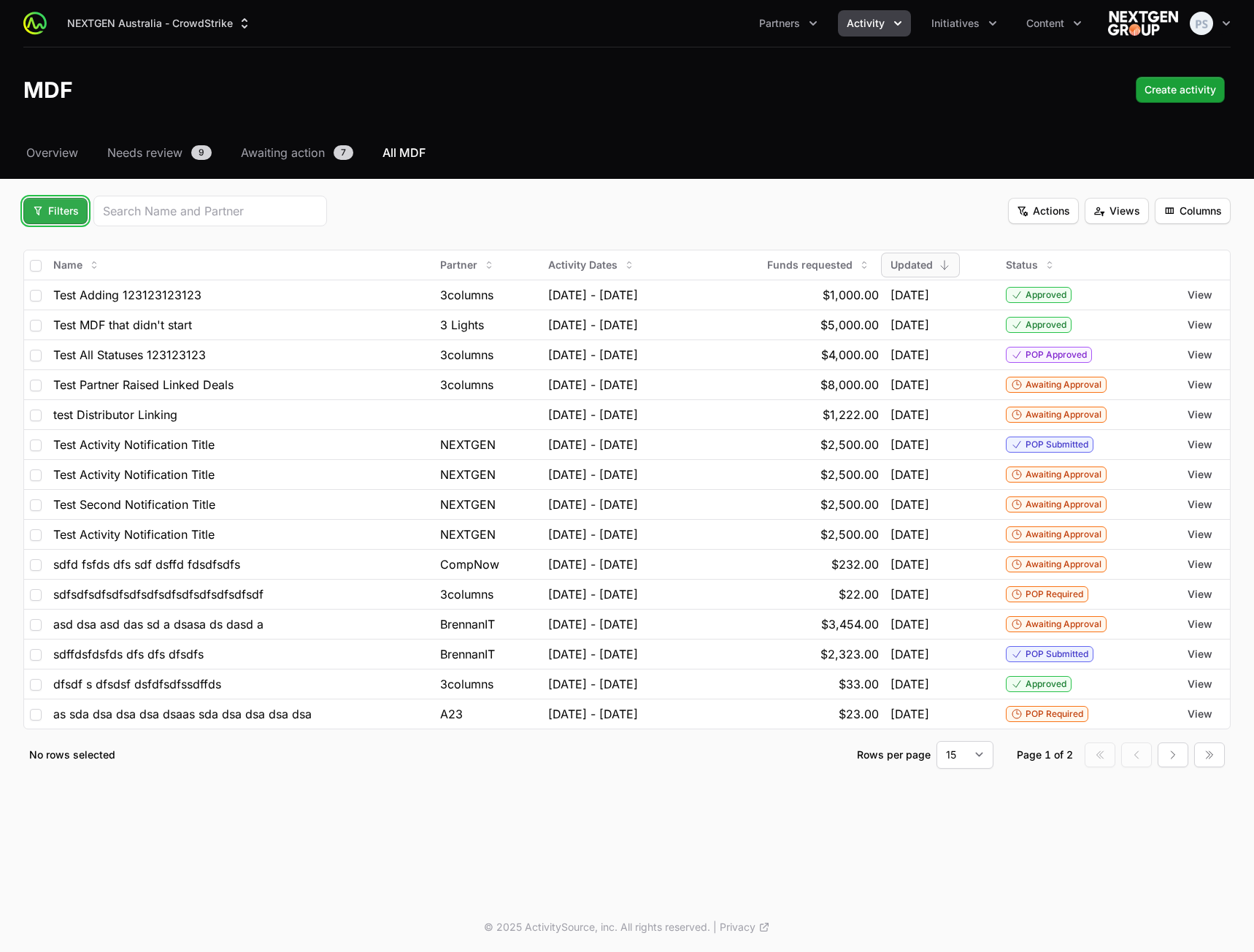
click at [57, 209] on span "Filters" at bounding box center [55, 211] width 46 height 18
click at [632, 196] on html "NEXTGEN Australia - CrowdStrike Partners Activity Initiatives Content Open user…" at bounding box center [627, 476] width 1254 height 952
click at [667, 201] on div "Filters Actions Views Columns" at bounding box center [627, 211] width 1208 height 30
click at [149, 800] on div "Select a tab Overview Needs review Awaiting action All MDF Overview Needs revie…" at bounding box center [627, 474] width 1254 height 659
click at [727, 147] on nav "Overview Needs review 9 Awaiting action 7 All MDF" at bounding box center [627, 153] width 1208 height 18
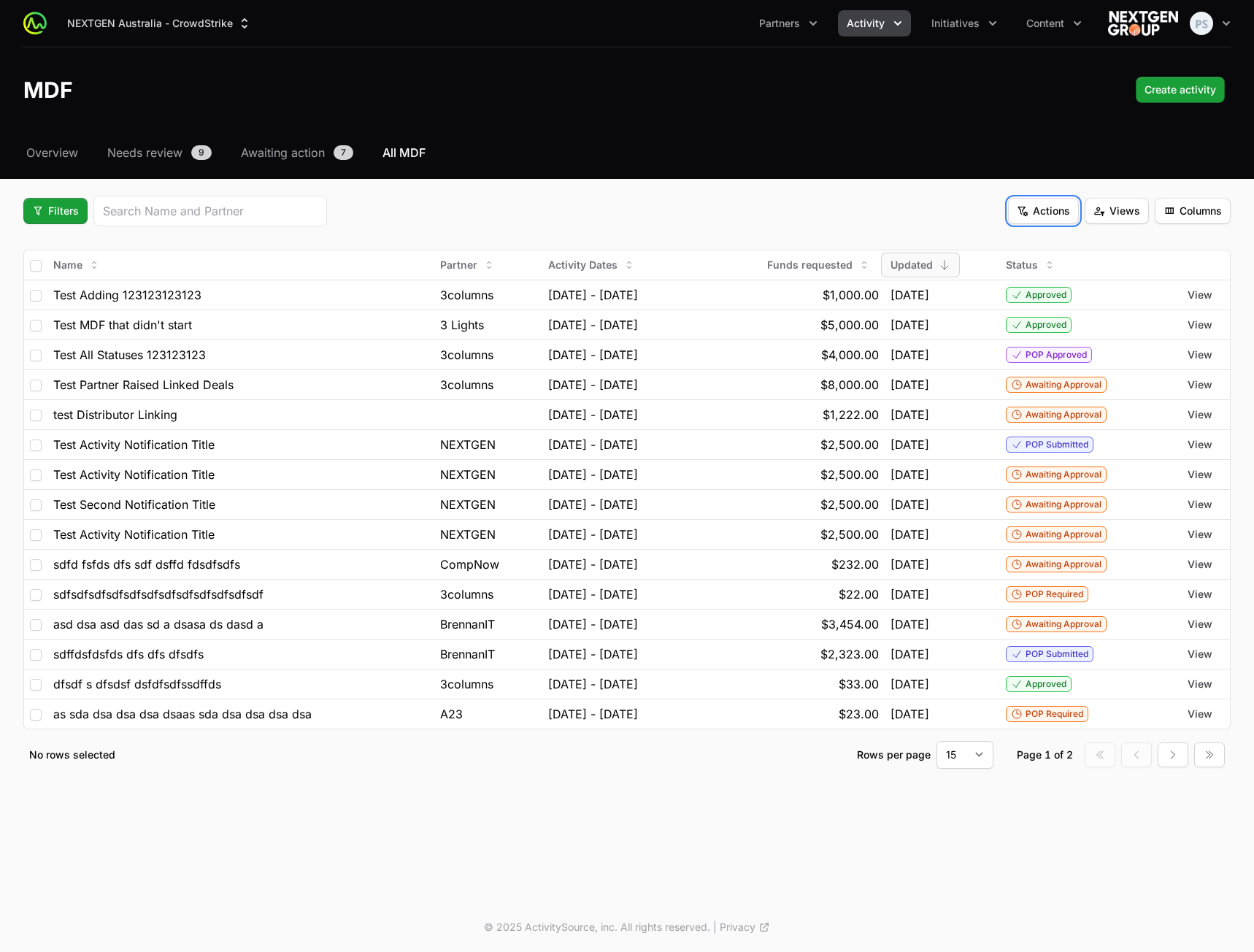
click at [1062, 211] on span "Actions" at bounding box center [1043, 211] width 53 height 18
click at [675, 171] on html "NEXTGEN Australia - CrowdStrike Partners Activity Initiatives Content Open user…" at bounding box center [627, 476] width 1254 height 952
click at [1112, 218] on span "Views" at bounding box center [1117, 211] width 46 height 18
drag, startPoint x: 800, startPoint y: 182, endPoint x: 1068, endPoint y: 215, distance: 270.0
click at [805, 183] on html "NEXTGEN Australia - CrowdStrike Partners Activity Initiatives Content Open user…" at bounding box center [627, 476] width 1254 height 952
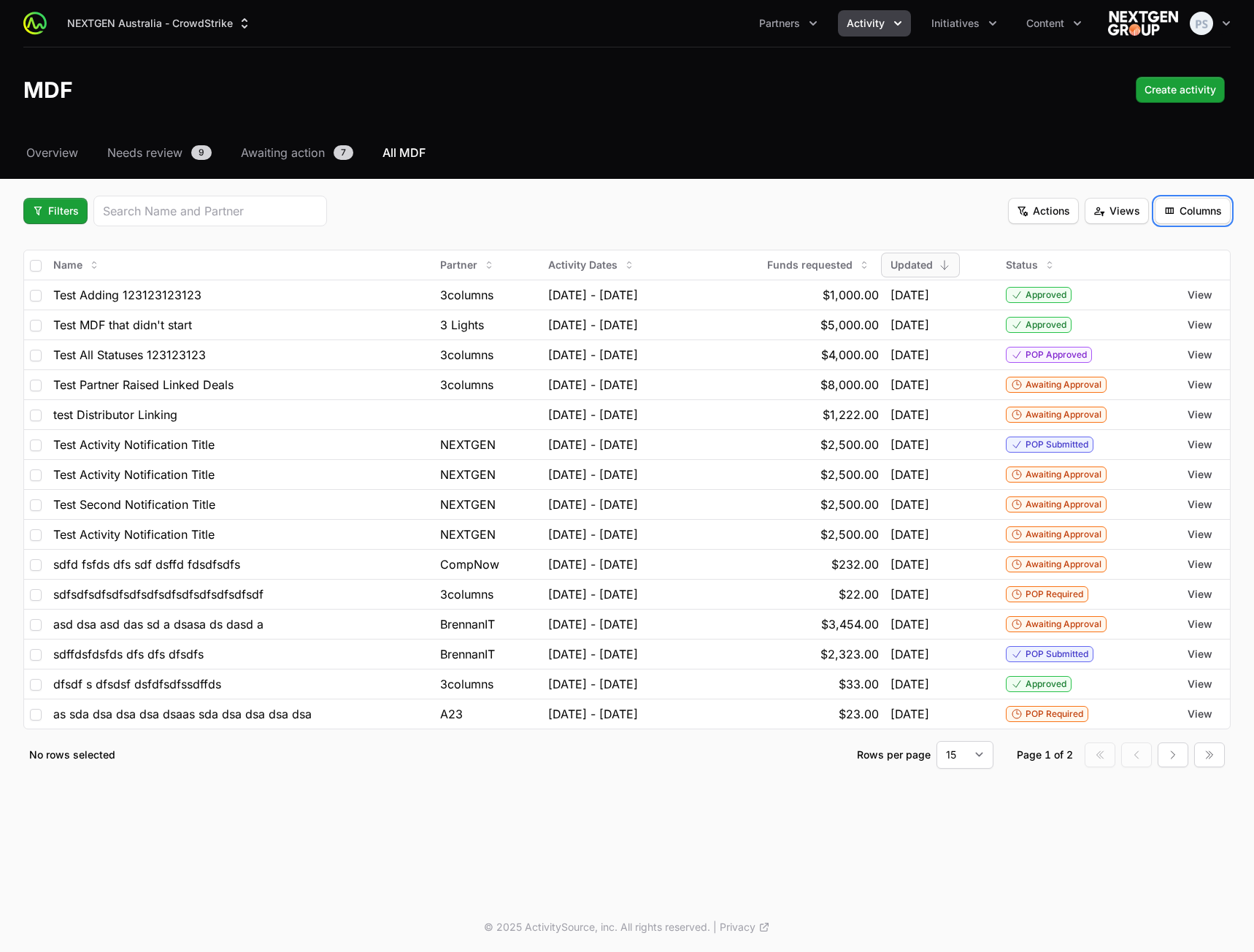
click at [1159, 211] on button "Columns" at bounding box center [1192, 211] width 76 height 26
drag, startPoint x: 805, startPoint y: 189, endPoint x: 795, endPoint y: 189, distance: 10.0
click at [805, 189] on html "NEXTGEN Australia - CrowdStrike Partners Activity Initiatives Content Open user…" at bounding box center [627, 476] width 1254 height 952
click at [254, 213] on input "search" at bounding box center [210, 211] width 214 height 18
drag, startPoint x: 82, startPoint y: 223, endPoint x: 67, endPoint y: 220, distance: 15.3
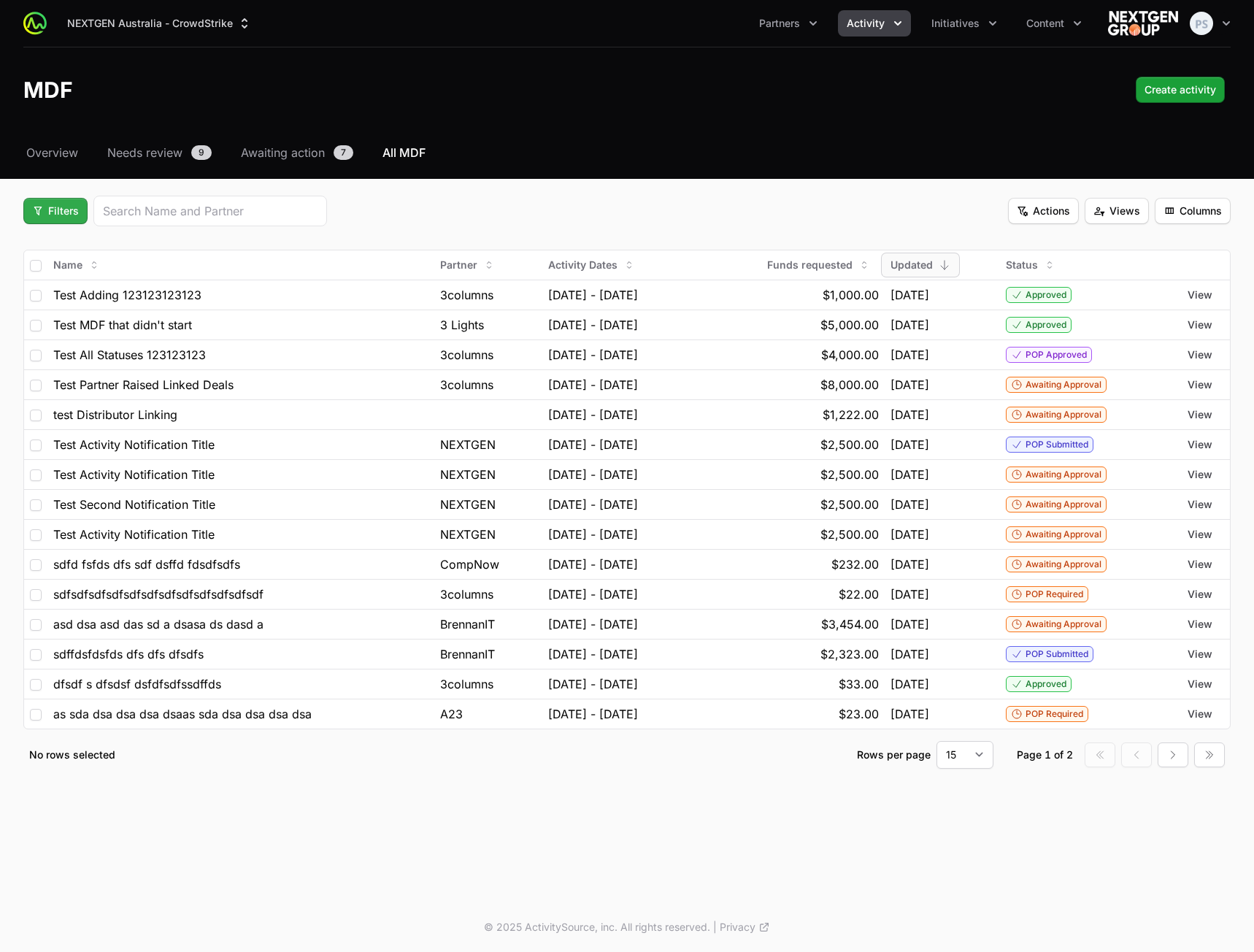
click at [81, 223] on div "Filters" at bounding box center [175, 211] width 304 height 30
click at [64, 214] on span "Filters" at bounding box center [55, 211] width 46 height 18
click at [81, 312] on div "Partner Type" at bounding box center [80, 312] width 153 height 22
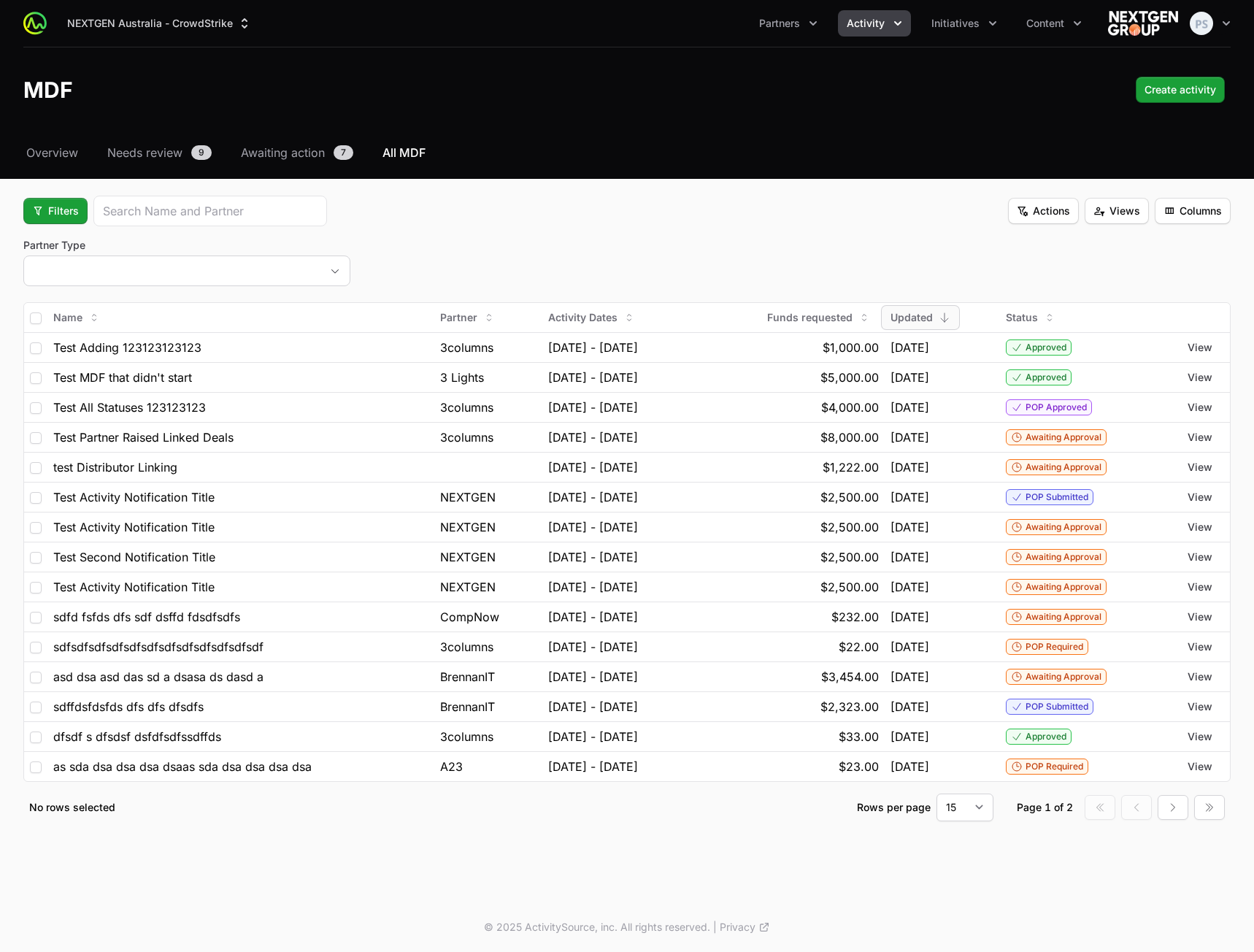
click at [180, 285] on div "placeholder" at bounding box center [187, 271] width 327 height 30
click at [186, 273] on button "placeholder" at bounding box center [187, 271] width 326 height 30
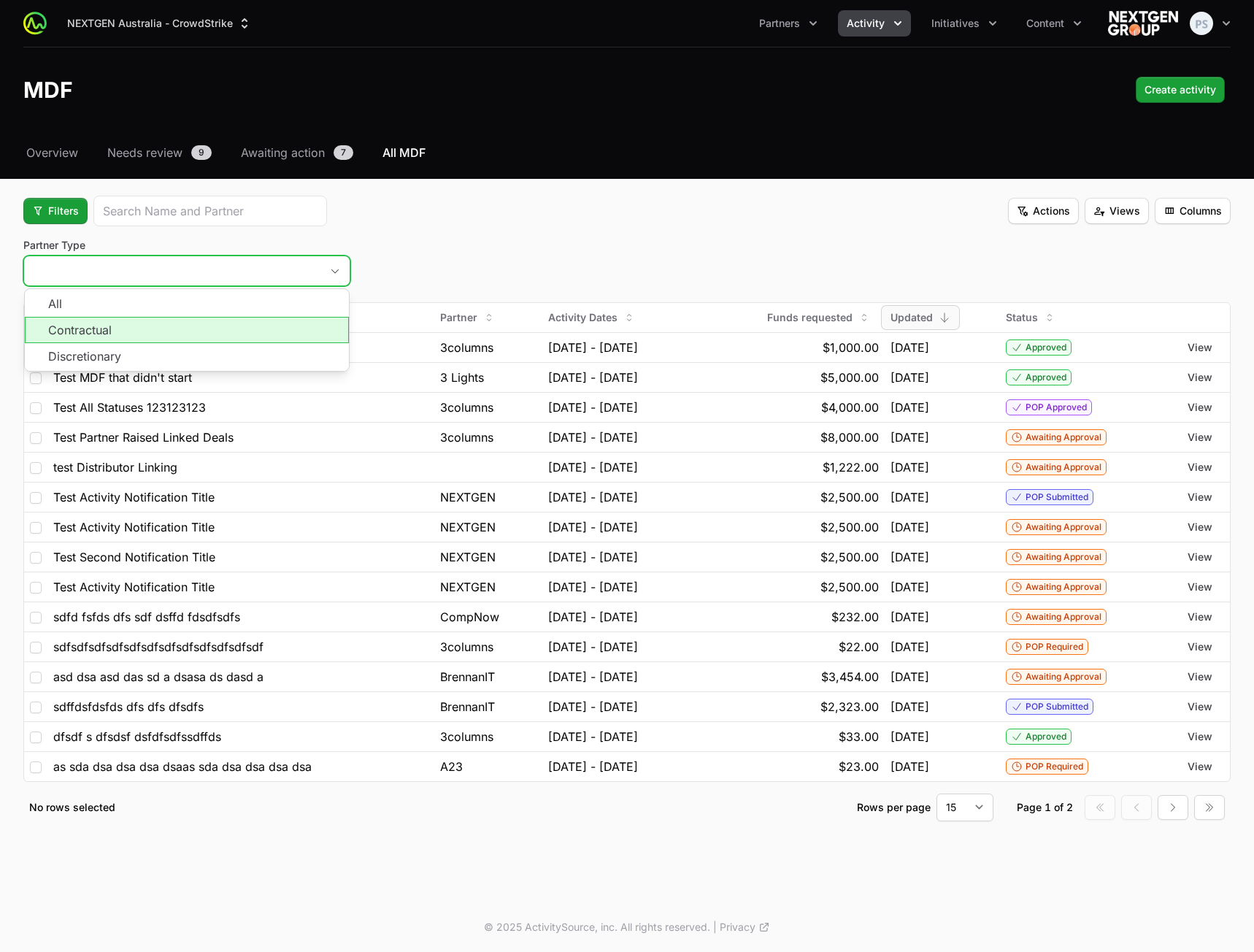
click at [184, 329] on li "Contractual" at bounding box center [186, 330] width 324 height 26
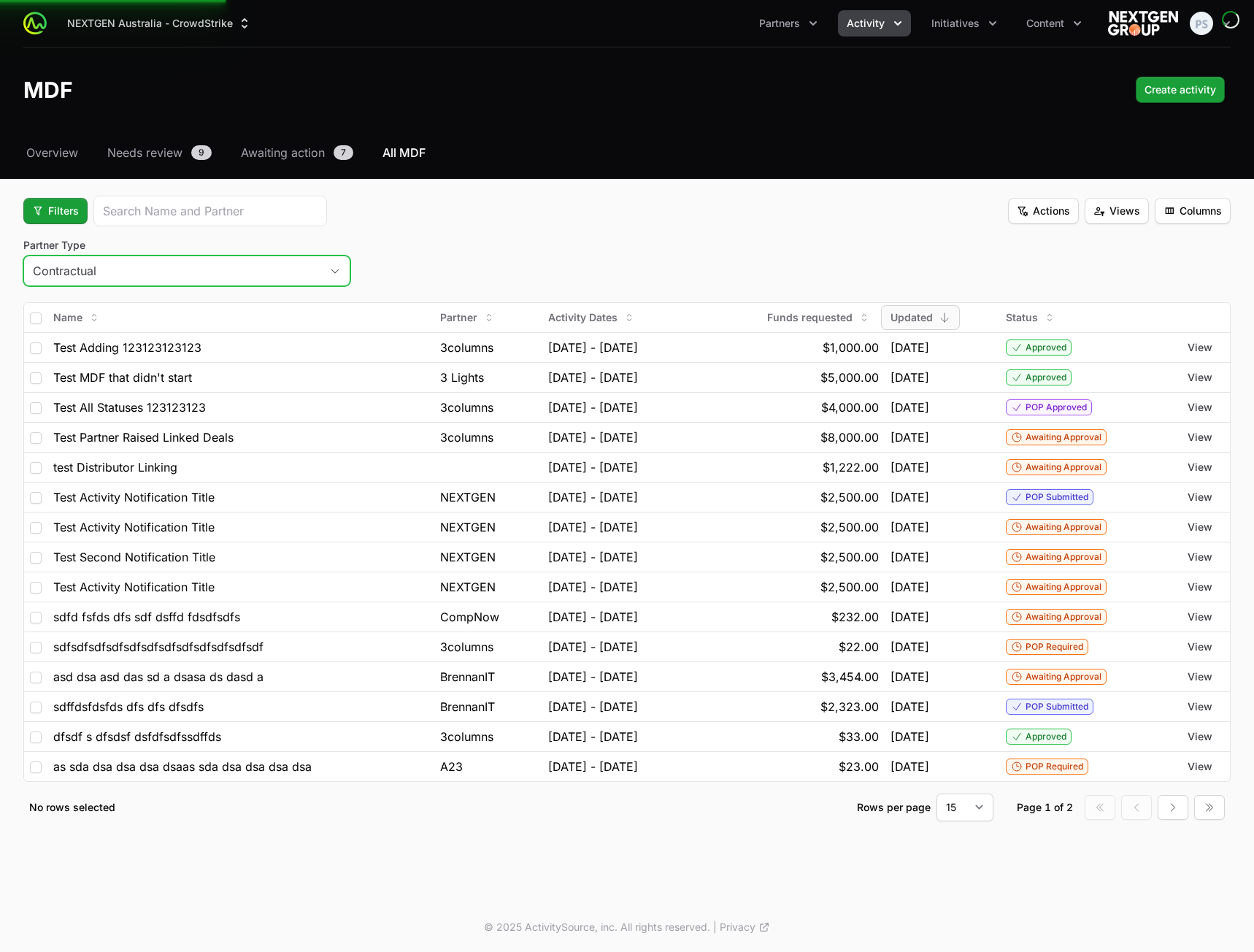
click at [197, 279] on button "Contractual" at bounding box center [187, 271] width 326 height 30
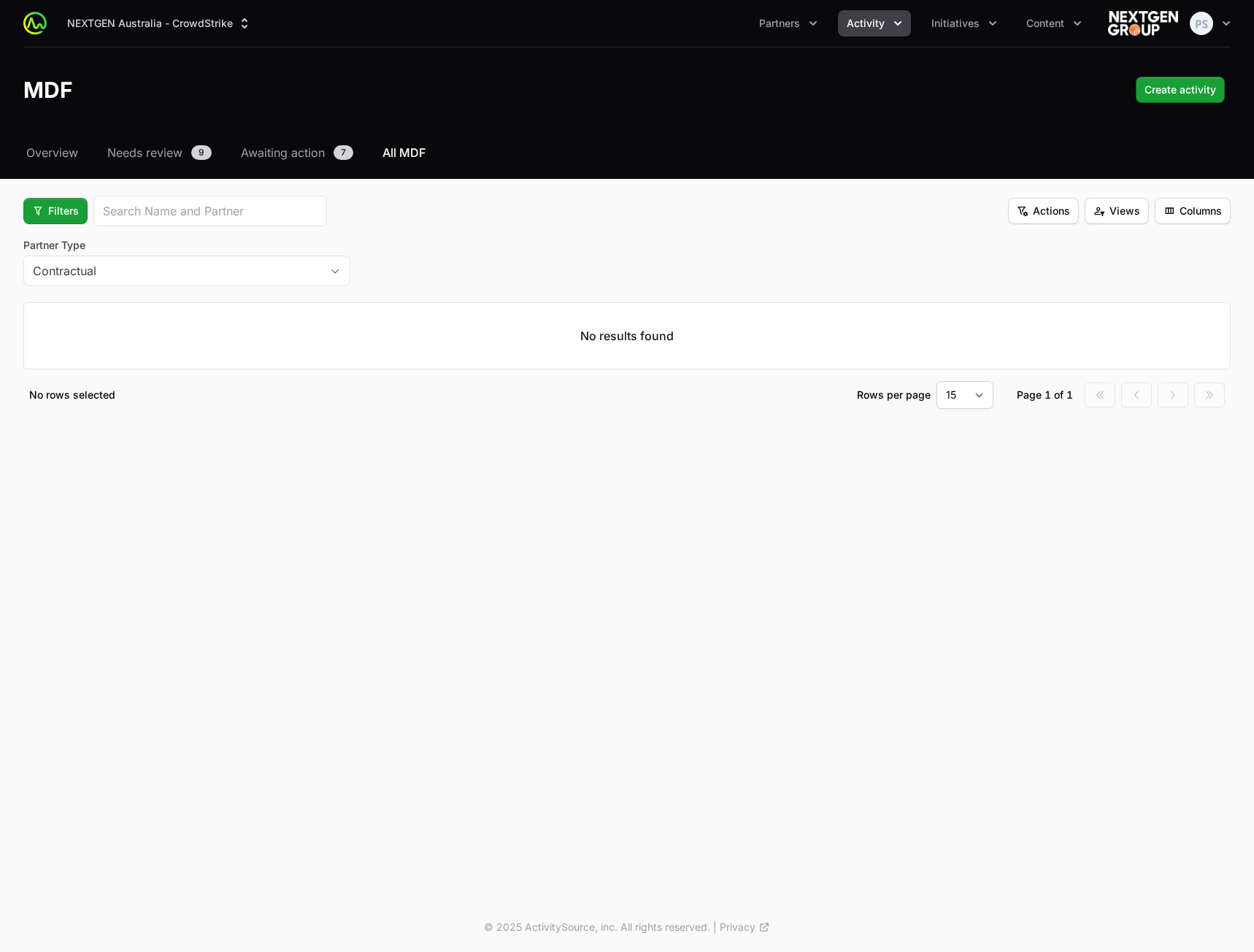
click at [148, 358] on p "No results found" at bounding box center [627, 336] width 1204 height 64
click at [179, 279] on button "Contractual" at bounding box center [187, 271] width 326 height 30
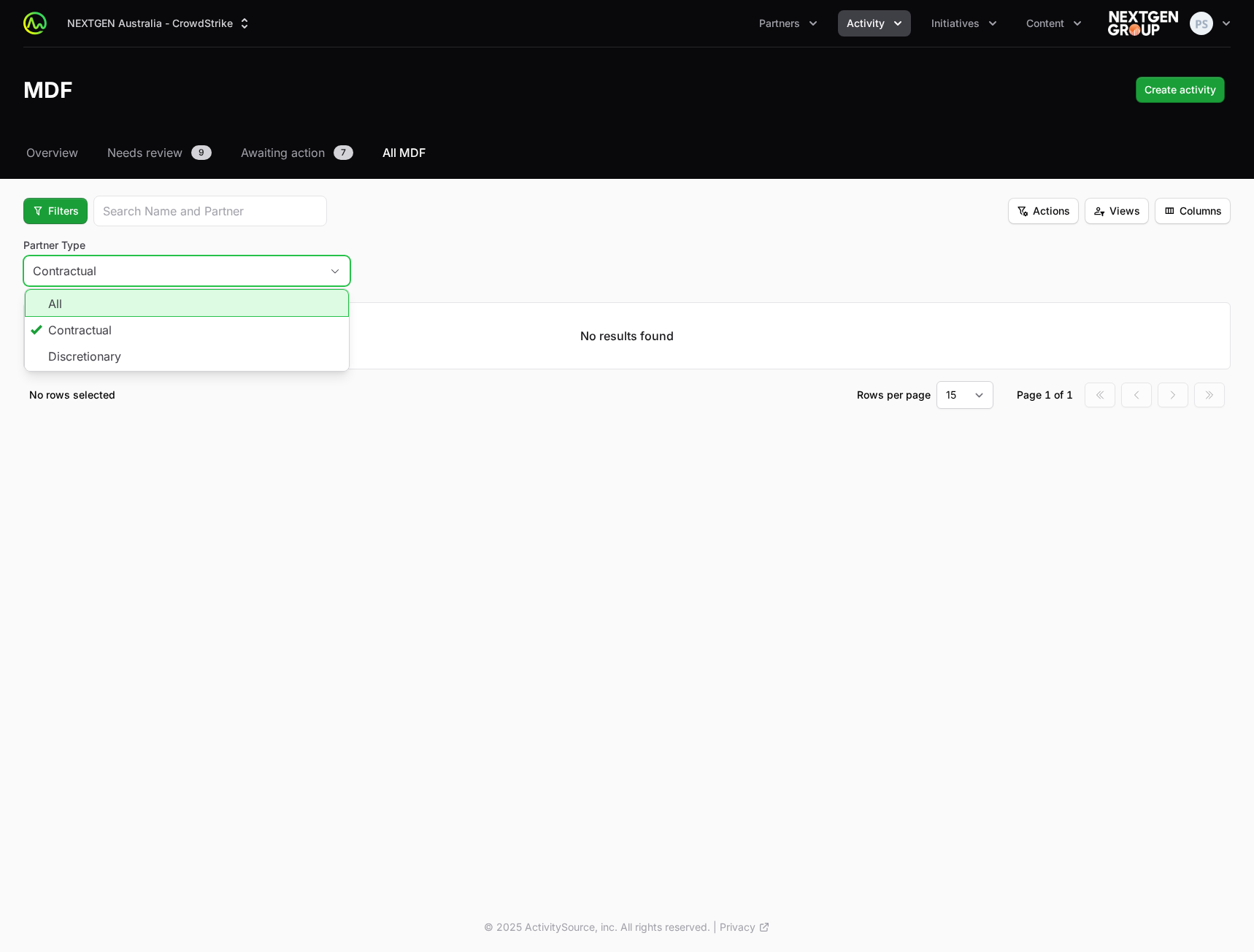
click at [157, 307] on li "All" at bounding box center [186, 303] width 324 height 28
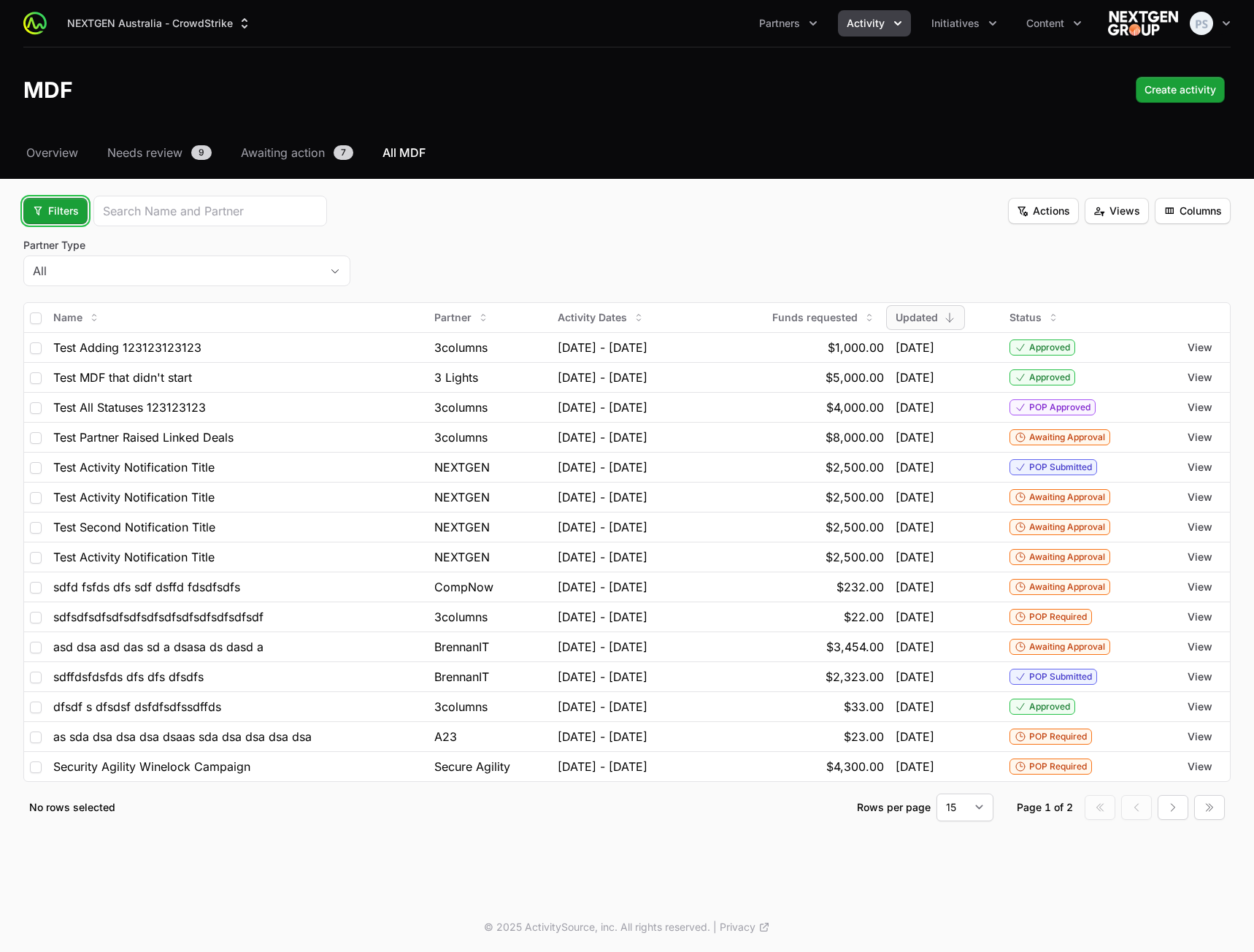
click at [78, 218] on button "Filters" at bounding box center [56, 211] width 64 height 26
click at [94, 307] on div "Partner Type" at bounding box center [80, 312] width 153 height 22
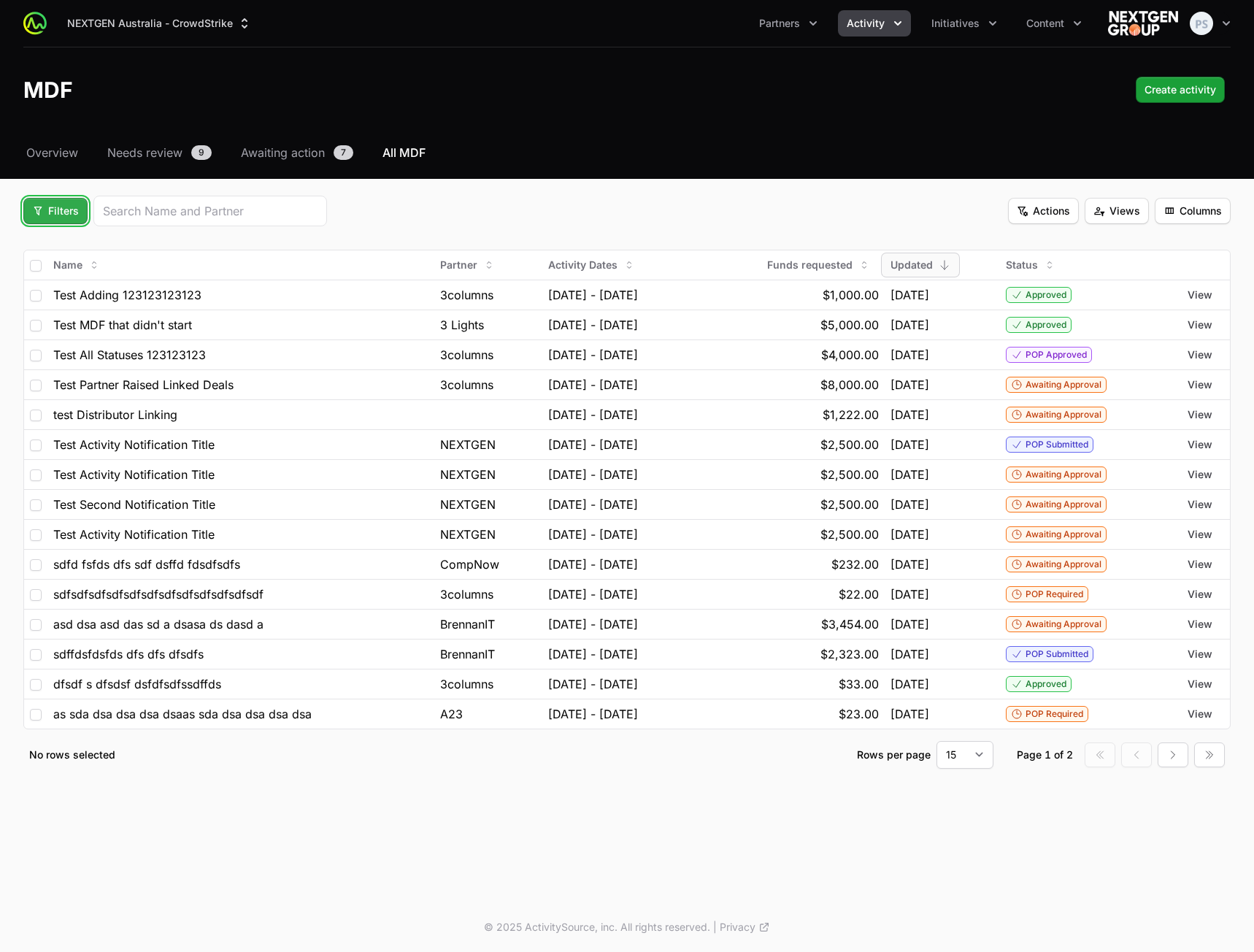
click at [59, 213] on span "Filters" at bounding box center [55, 211] width 46 height 18
click at [67, 267] on div "Budget Period" at bounding box center [80, 268] width 153 height 22
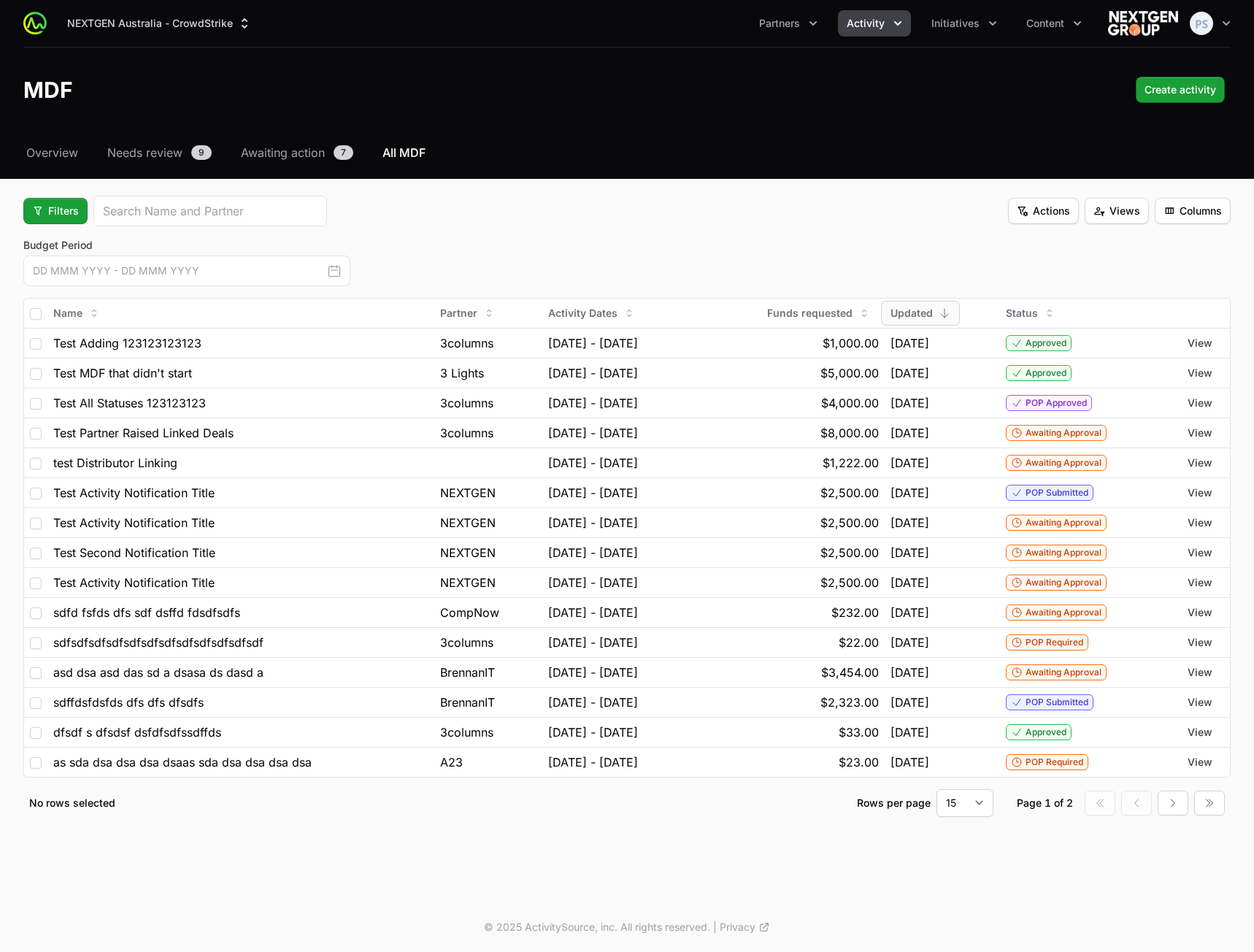
click at [329, 269] on icon "button" at bounding box center [334, 271] width 11 height 11
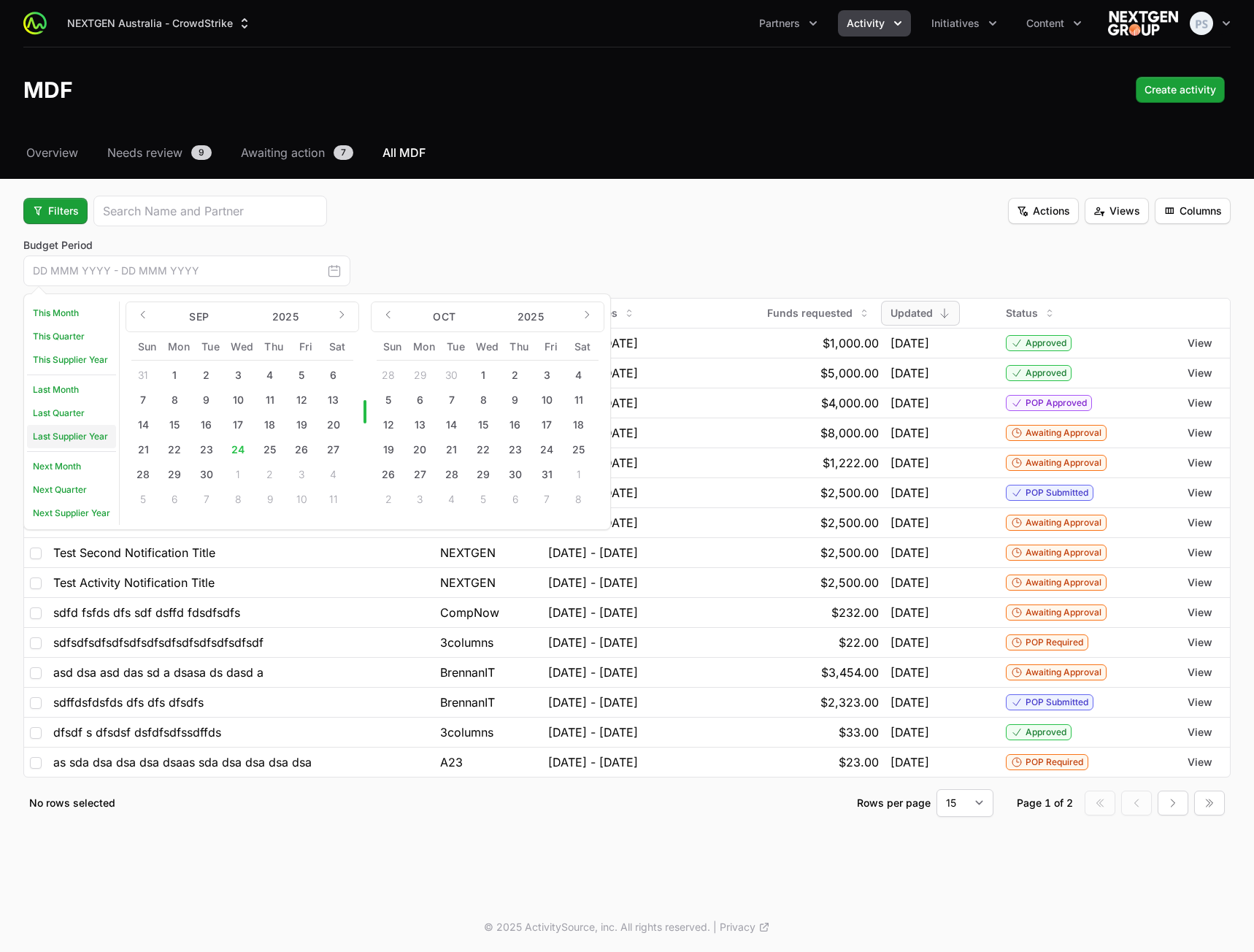
click at [60, 426] on link "Last Supplier Year" at bounding box center [72, 437] width 89 height 24
type input "[DATE] - [DATE]"
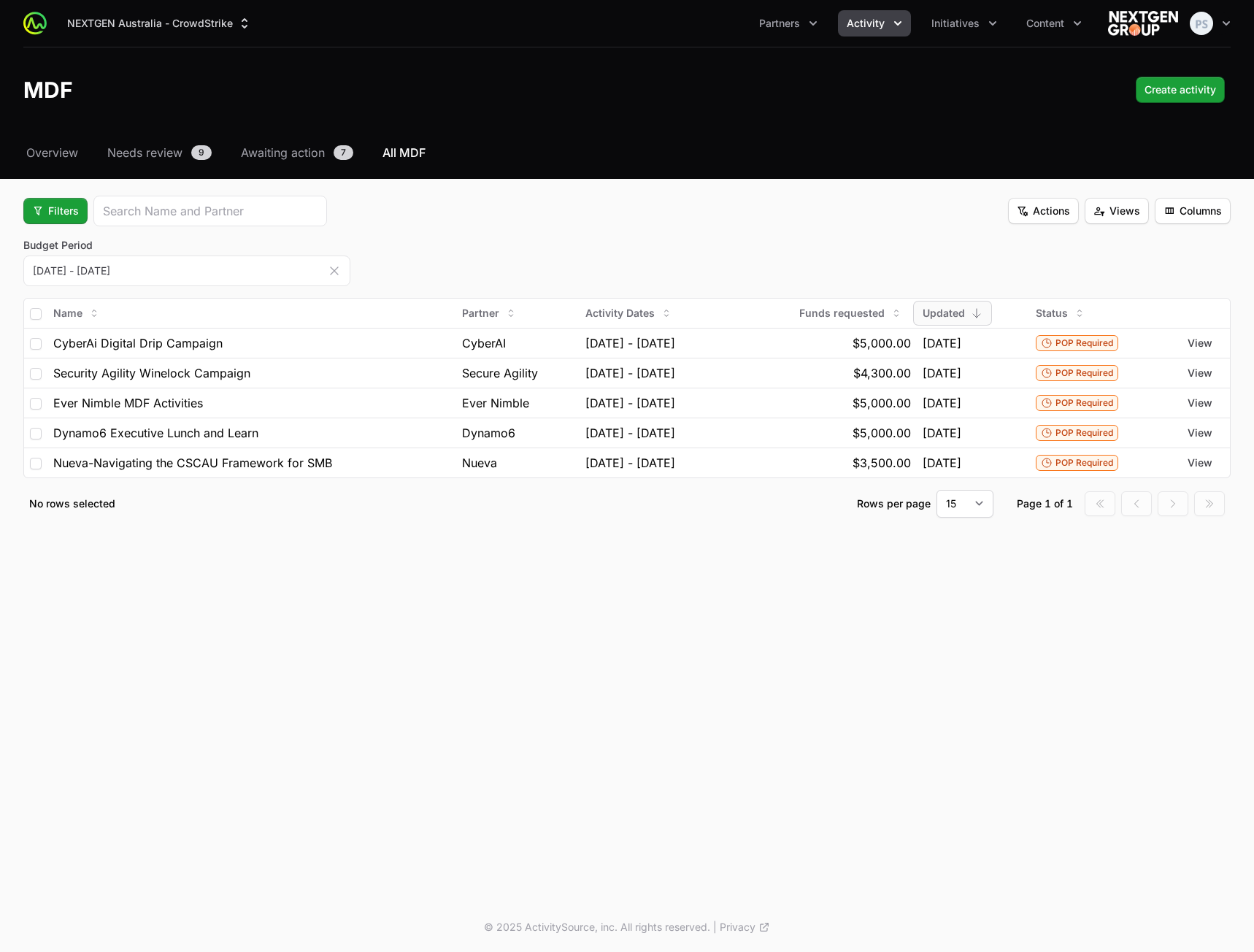
click at [330, 272] on icon "button" at bounding box center [334, 270] width 14 height 14
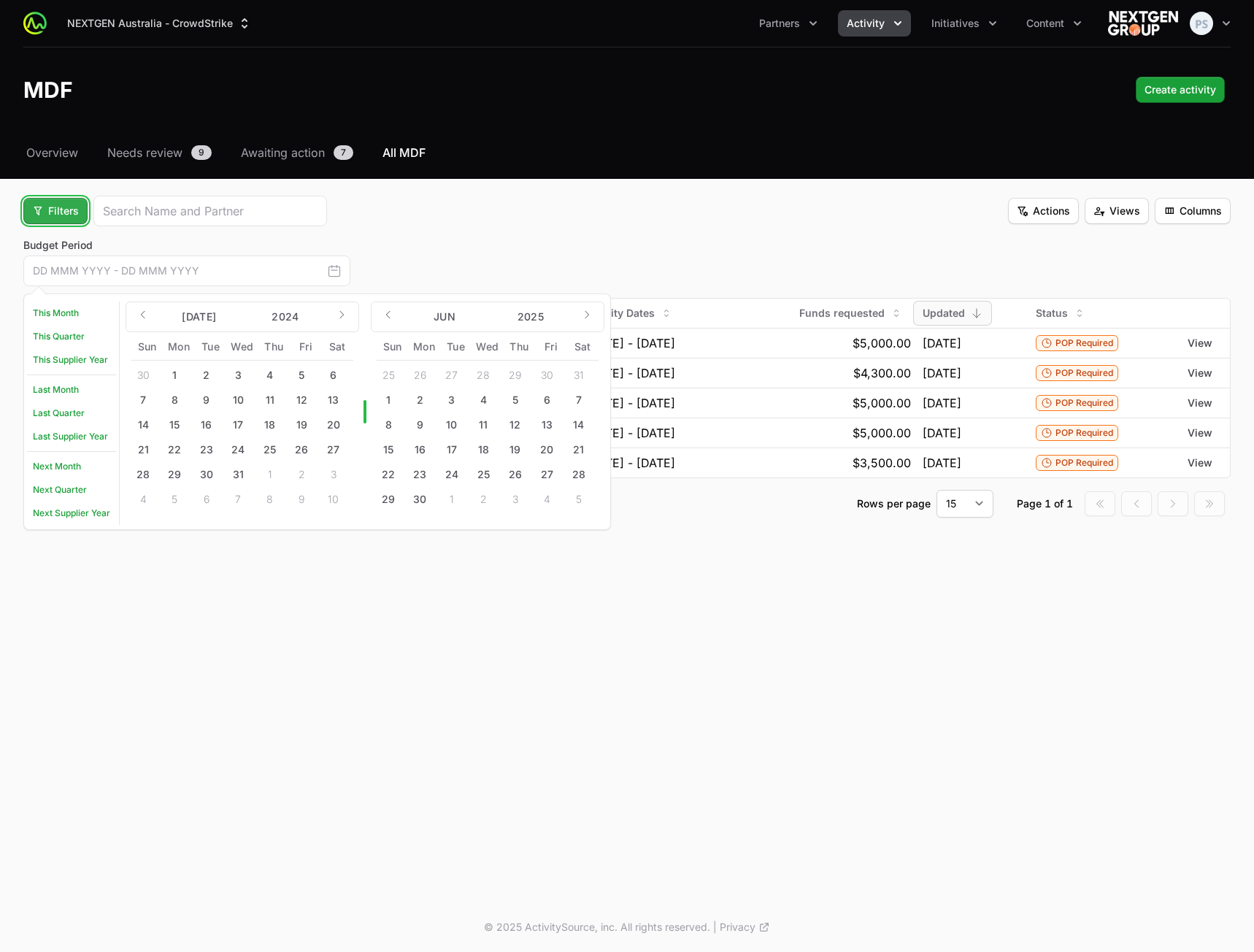
click at [55, 212] on span "Filters" at bounding box center [55, 211] width 46 height 18
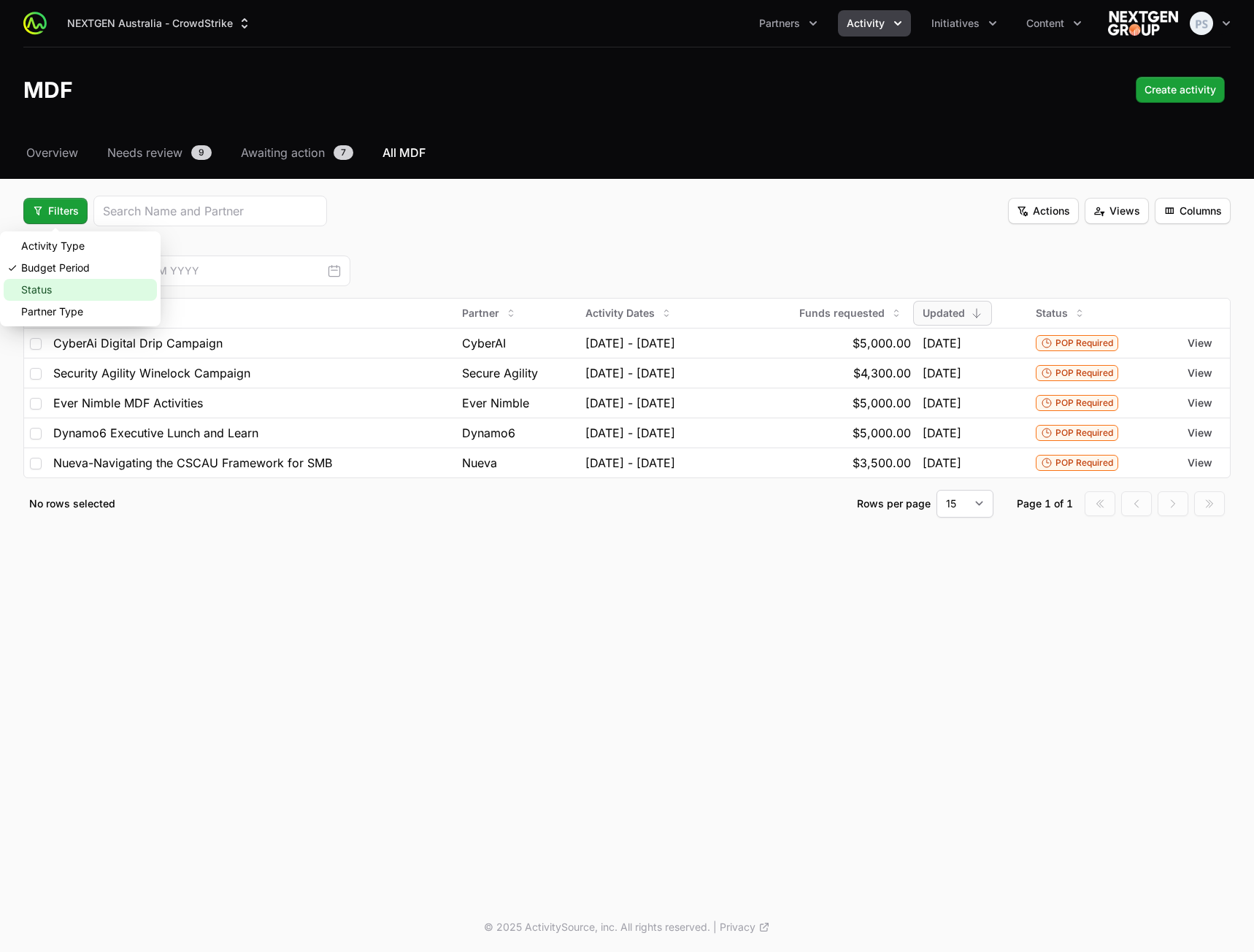
click at [62, 282] on div "Status" at bounding box center [80, 290] width 153 height 22
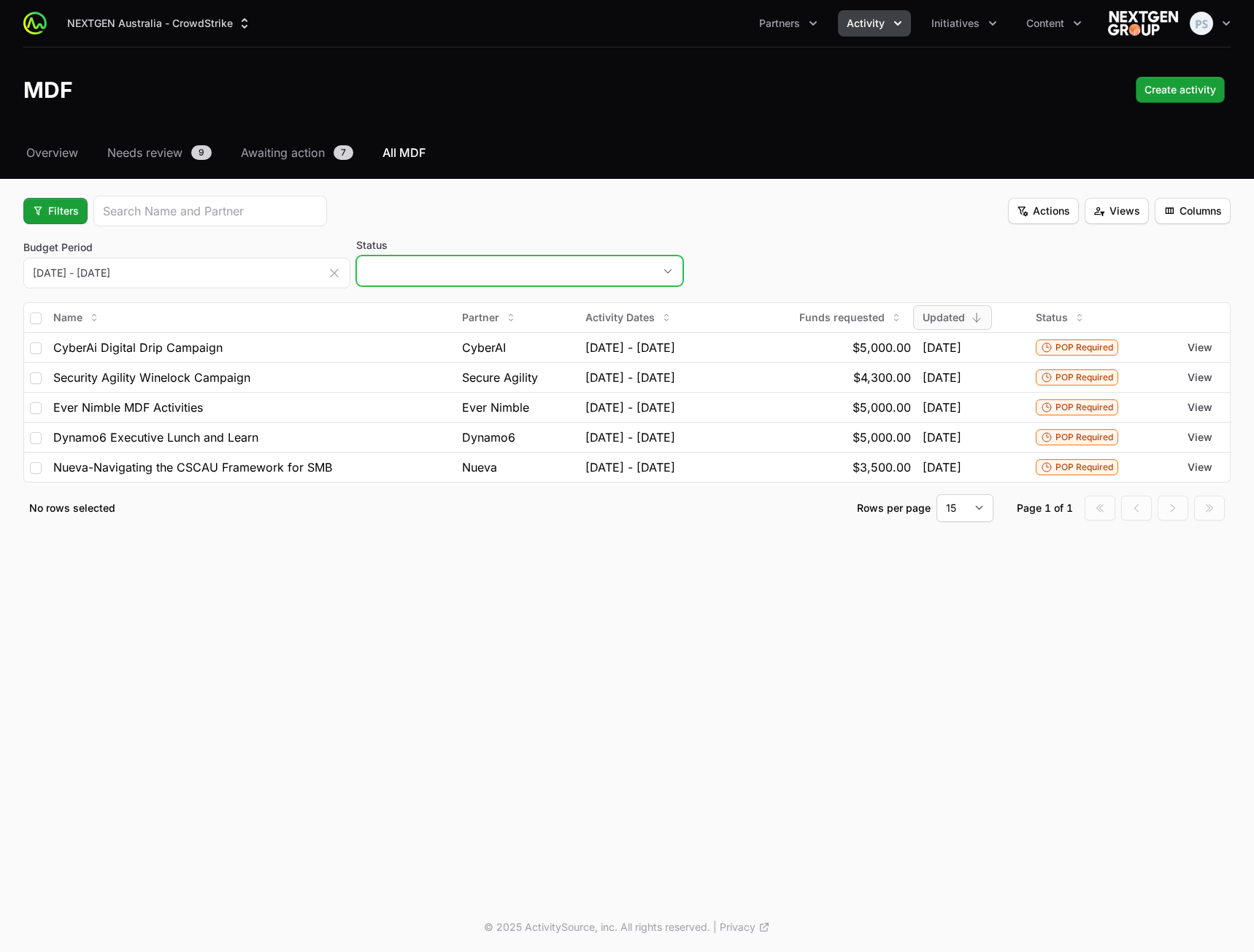
click at [401, 263] on button "placeholder" at bounding box center [519, 271] width 326 height 30
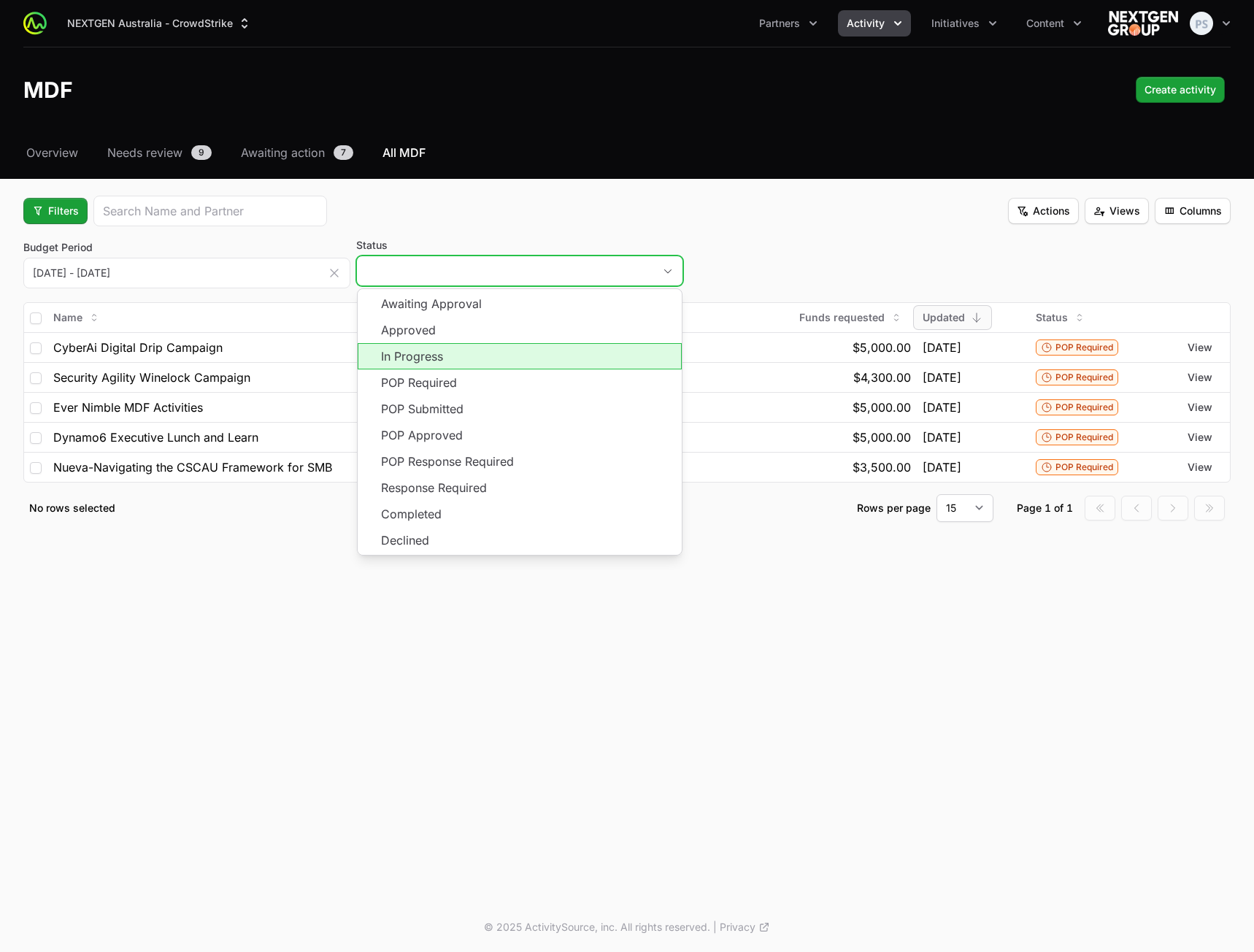
click at [412, 363] on li "In Progress" at bounding box center [519, 356] width 324 height 26
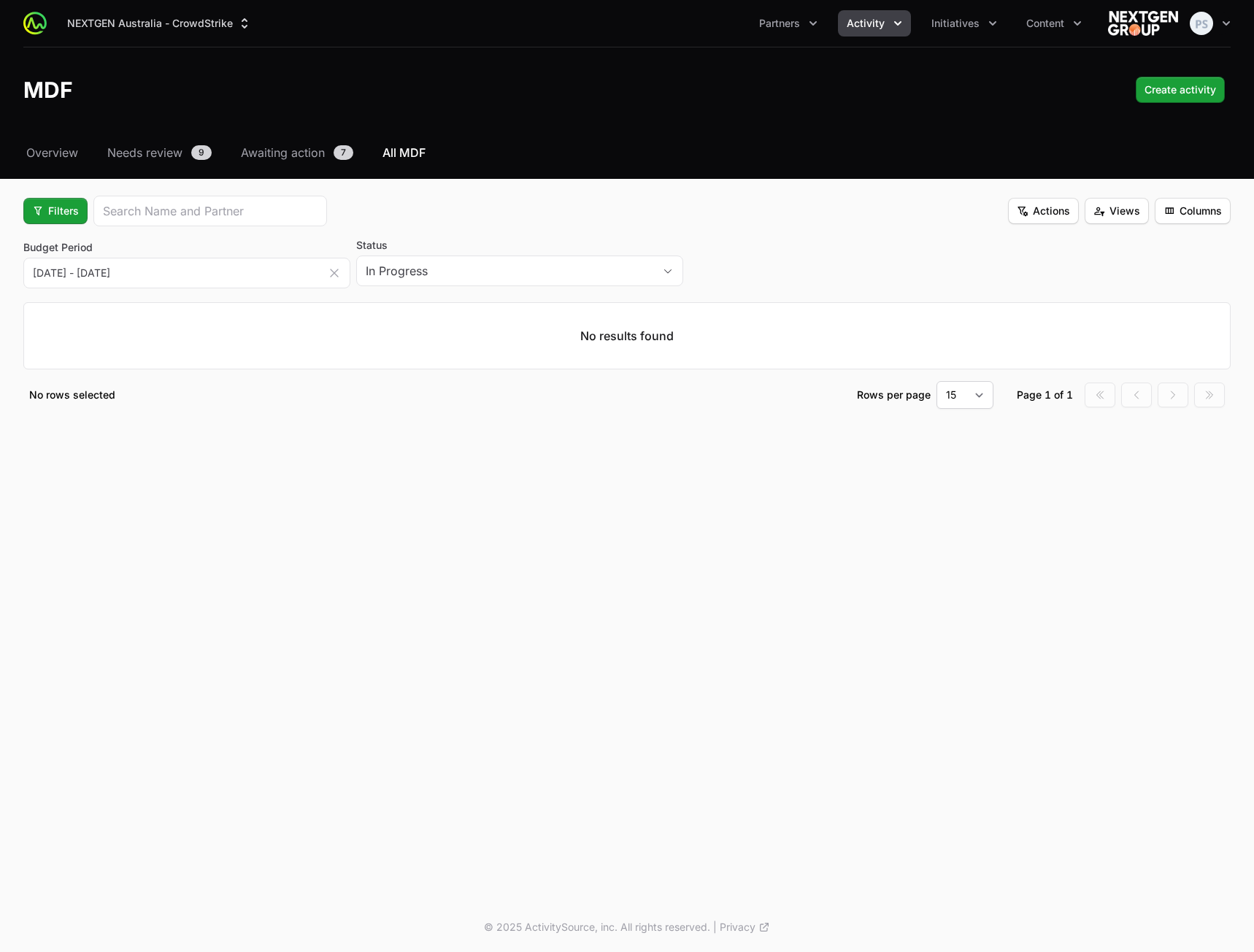
click at [338, 275] on icon "button" at bounding box center [334, 272] width 14 height 14
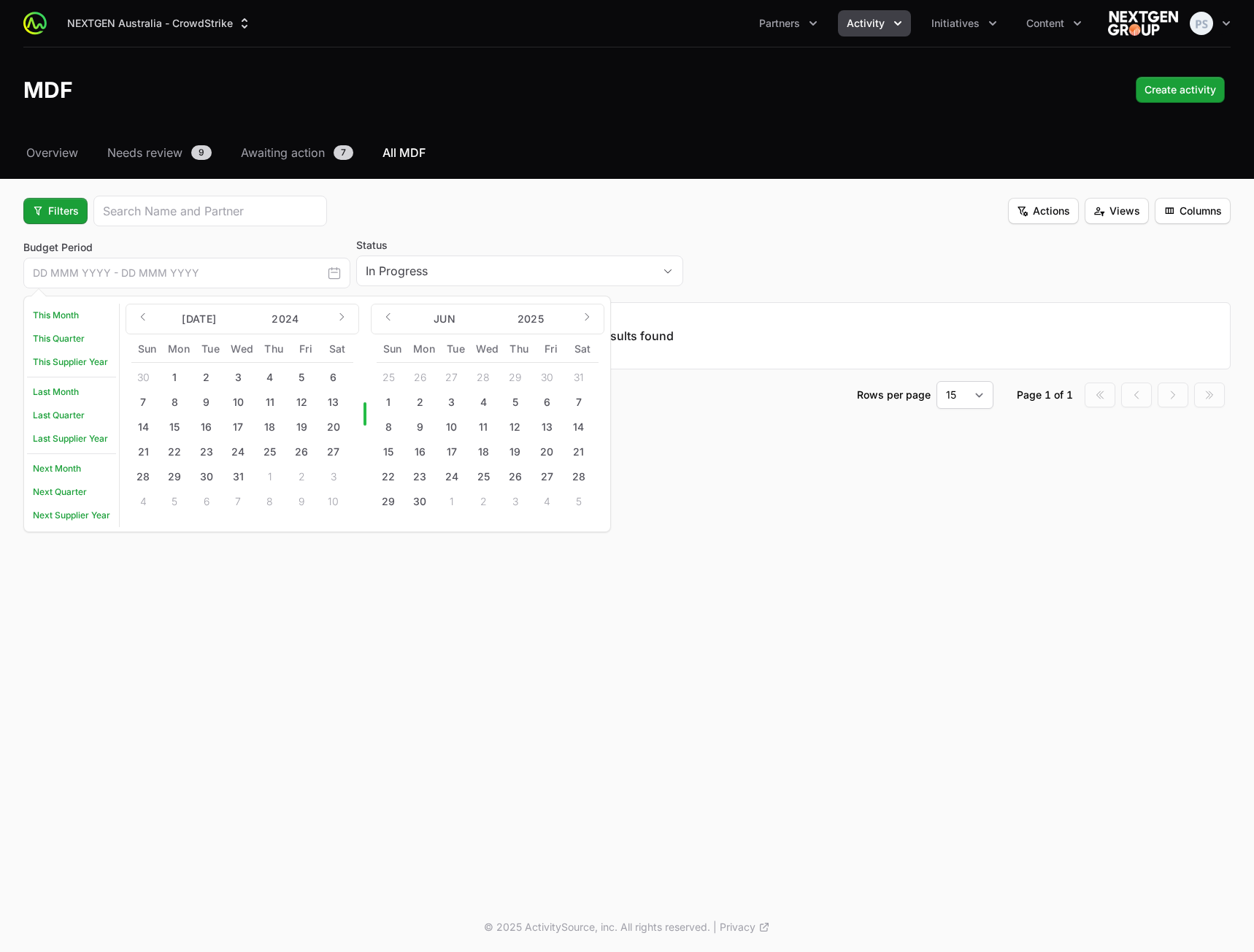
click at [591, 229] on fieldset "Filters Actions Views Columns Budget Period This Month This Quarter This Suppli…" at bounding box center [627, 302] width 1208 height 213
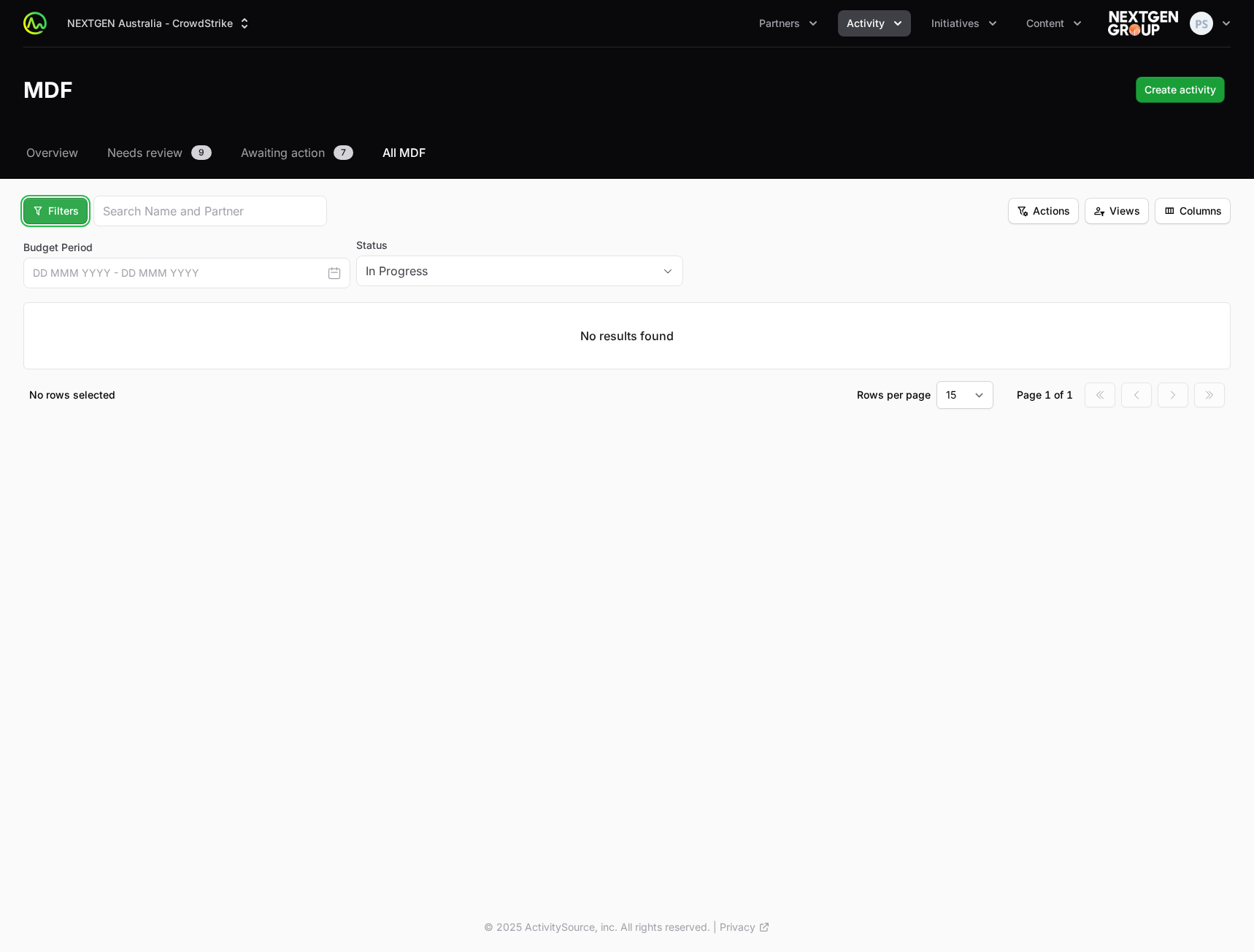
click at [67, 215] on span "Filters" at bounding box center [55, 211] width 46 height 18
drag, startPoint x: 61, startPoint y: 261, endPoint x: 51, endPoint y: 277, distance: 18.9
click at [60, 262] on div "Budget Period" at bounding box center [80, 268] width 153 height 22
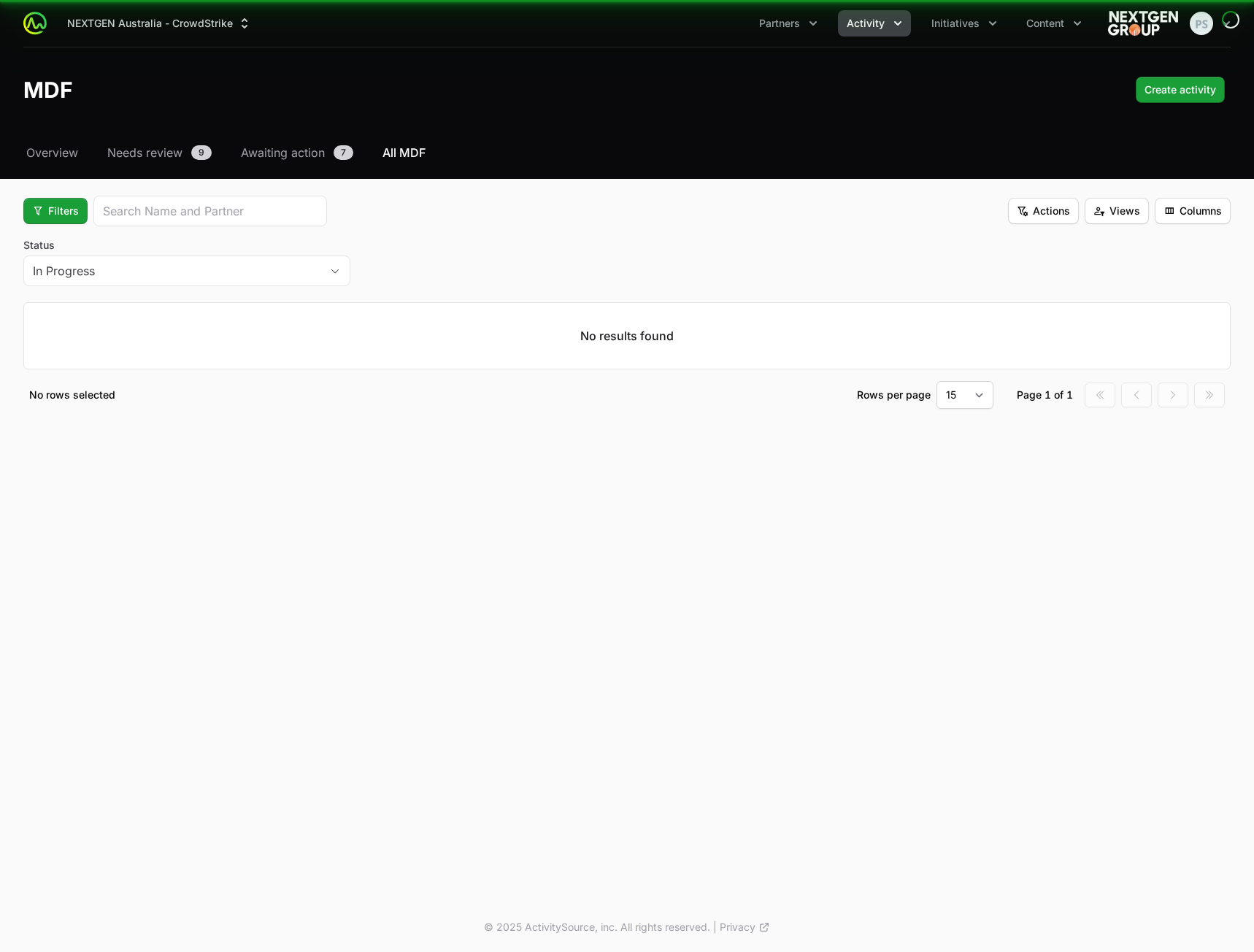
click at [54, 223] on button "Filters" at bounding box center [56, 211] width 64 height 26
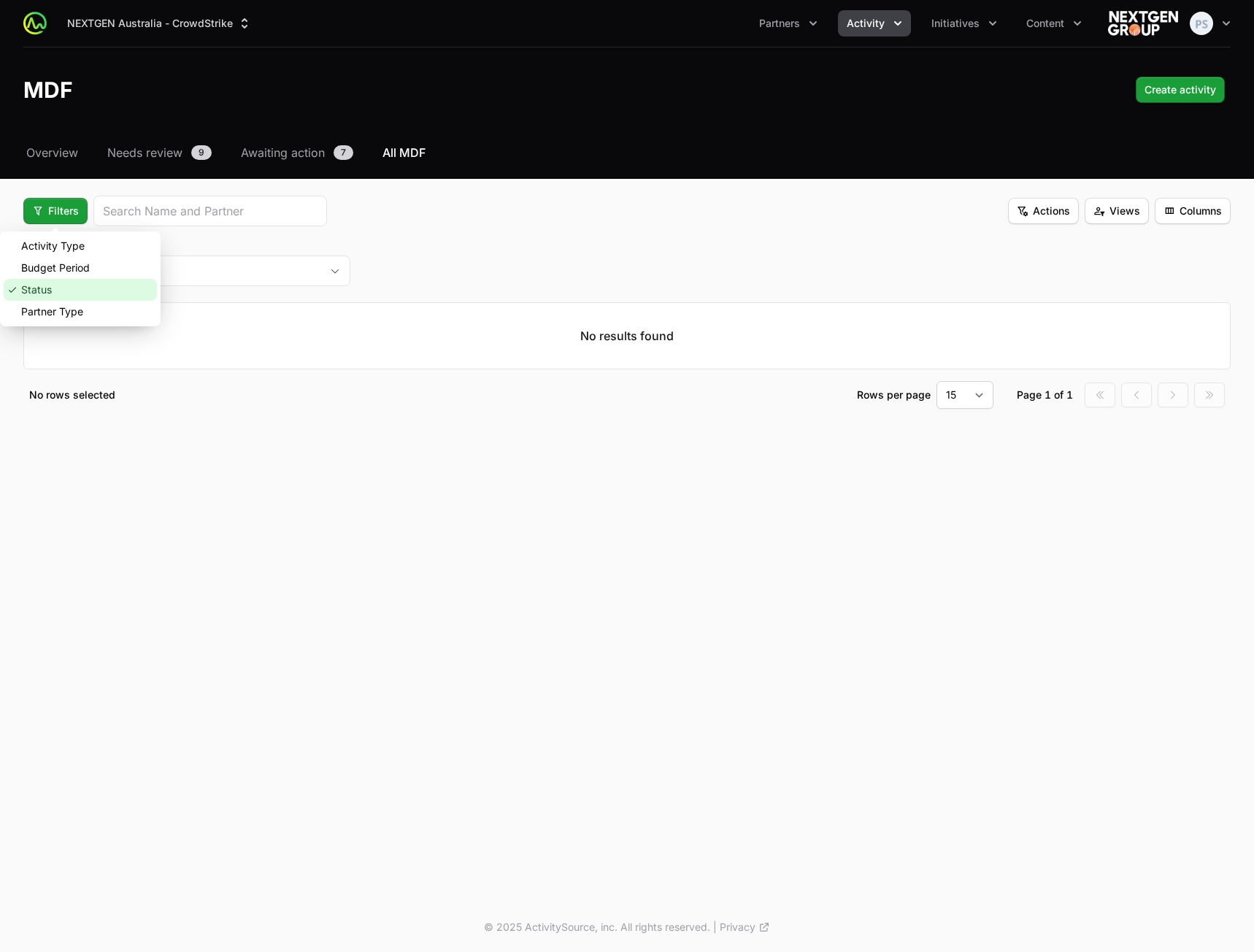
click at [49, 290] on div "Status" at bounding box center [80, 290] width 153 height 22
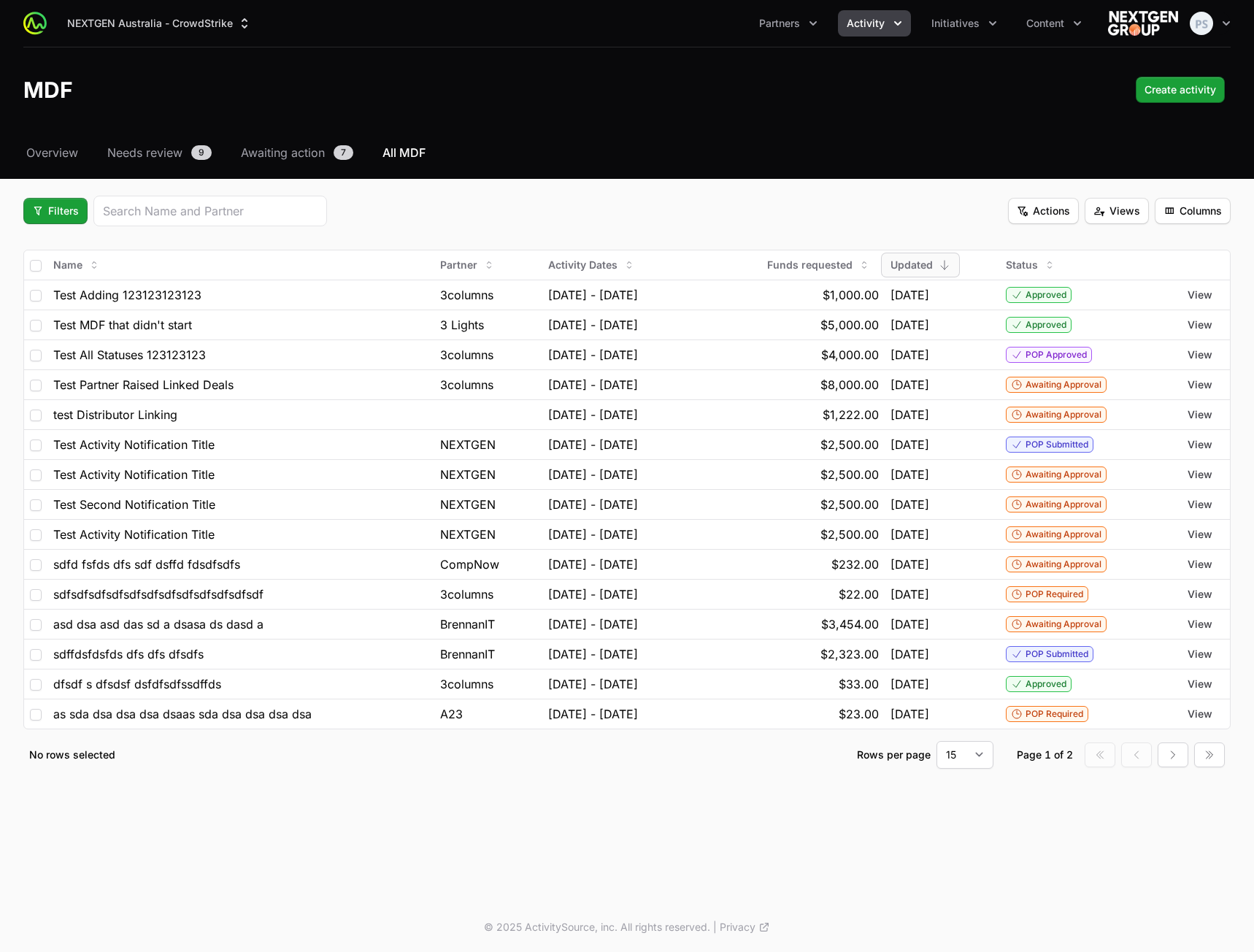
click at [538, 226] on fieldset "Filters Actions Views Columns Name Partner Activity Dates Funds requested Updat…" at bounding box center [627, 481] width 1208 height 573
click at [622, 186] on div "Select a tab Overview Needs review Awaiting action All MDF Overview Needs revie…" at bounding box center [627, 474] width 1254 height 659
click at [953, 757] on select "15 30 50 100" at bounding box center [965, 755] width 57 height 28
select select "50"
click at [936, 741] on select "15 30 50 100" at bounding box center [965, 755] width 57 height 28
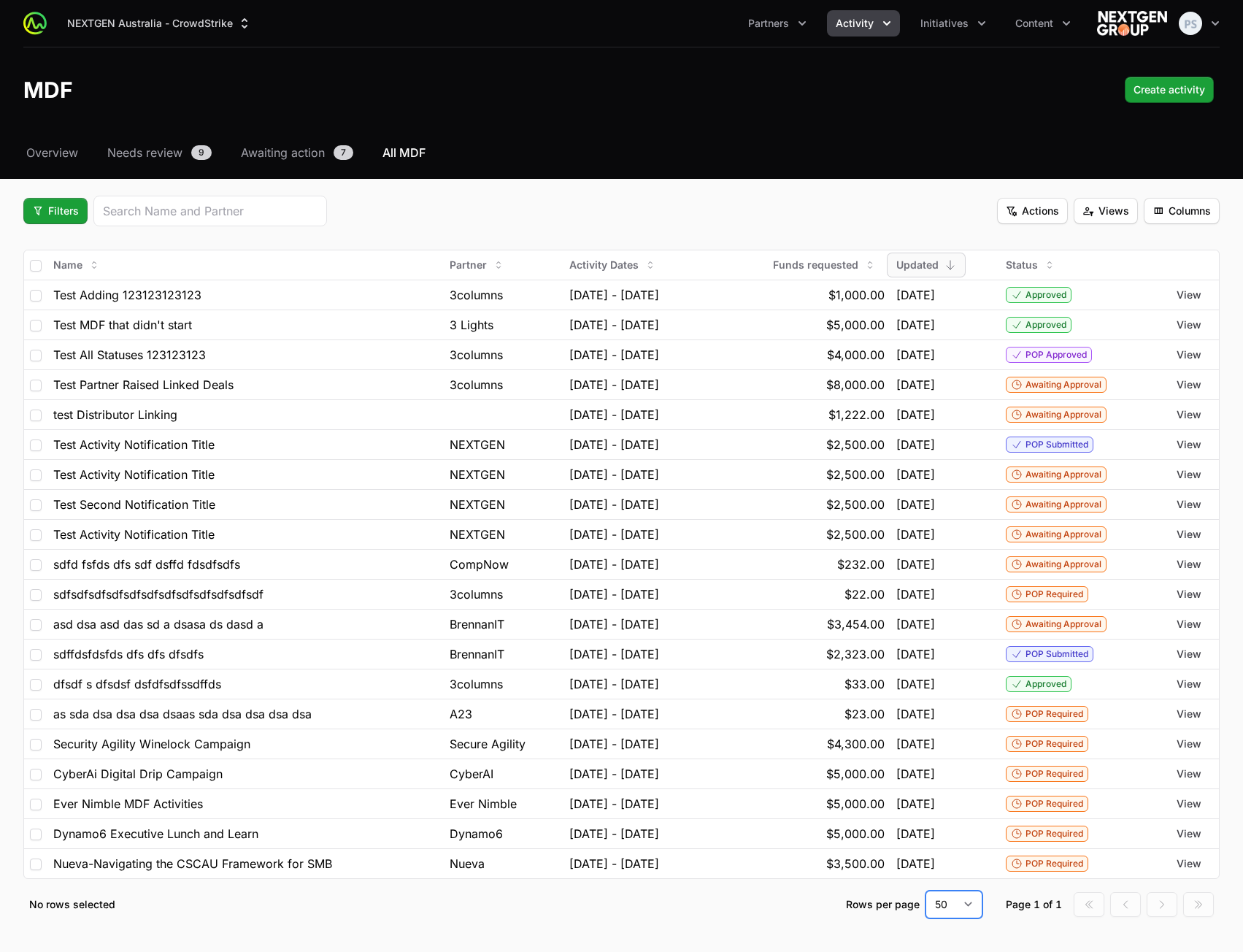
click at [943, 917] on select "15 30 50 100" at bounding box center [954, 904] width 57 height 28
select select "15"
click at [925, 890] on select "15 30 50 100" at bounding box center [954, 904] width 57 height 28
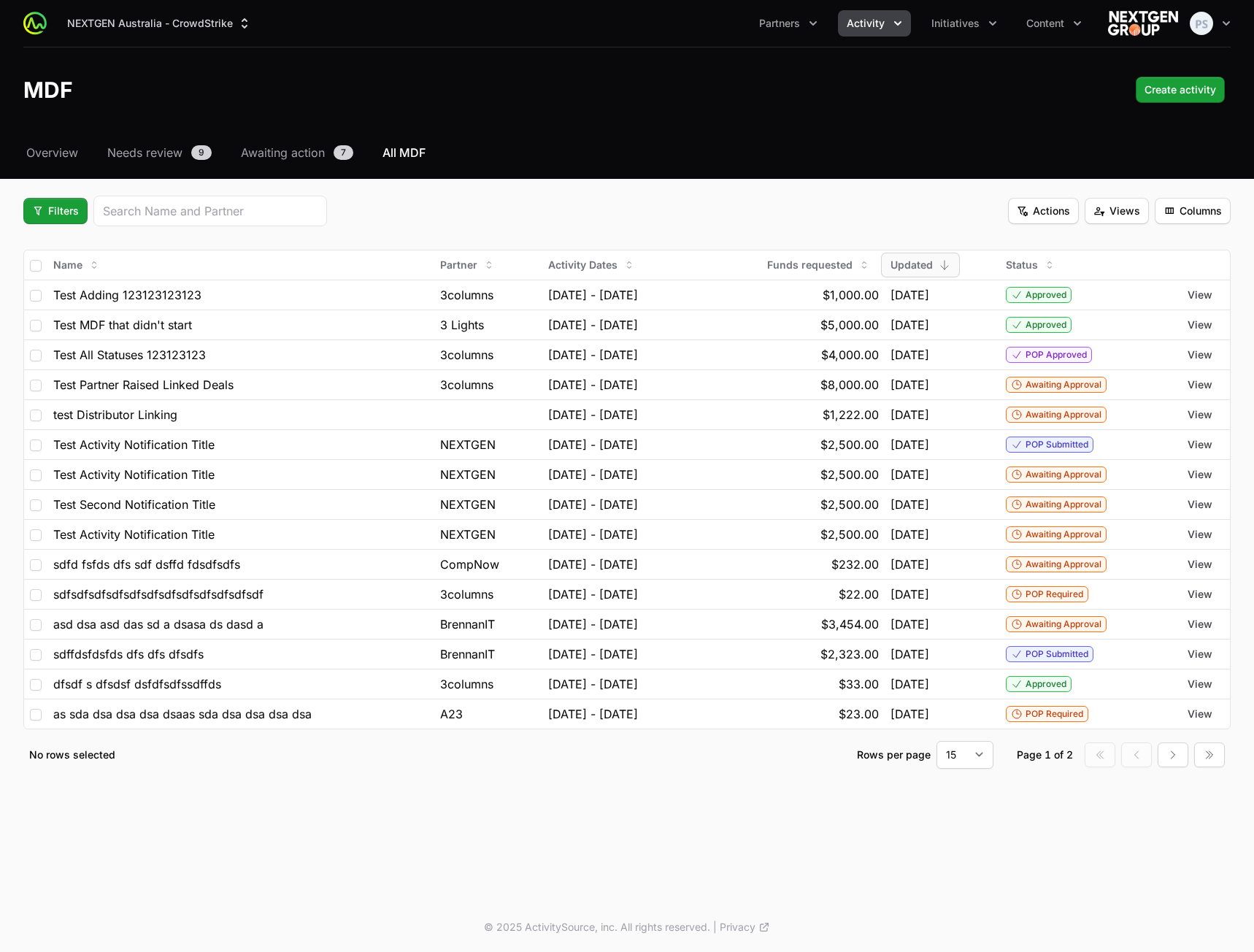
click at [718, 171] on div "Select a tab Overview Needs review Awaiting action All MDF Overview Needs revie…" at bounding box center [627, 474] width 1254 height 659
click at [759, 34] on button "Partners" at bounding box center [788, 23] width 76 height 26
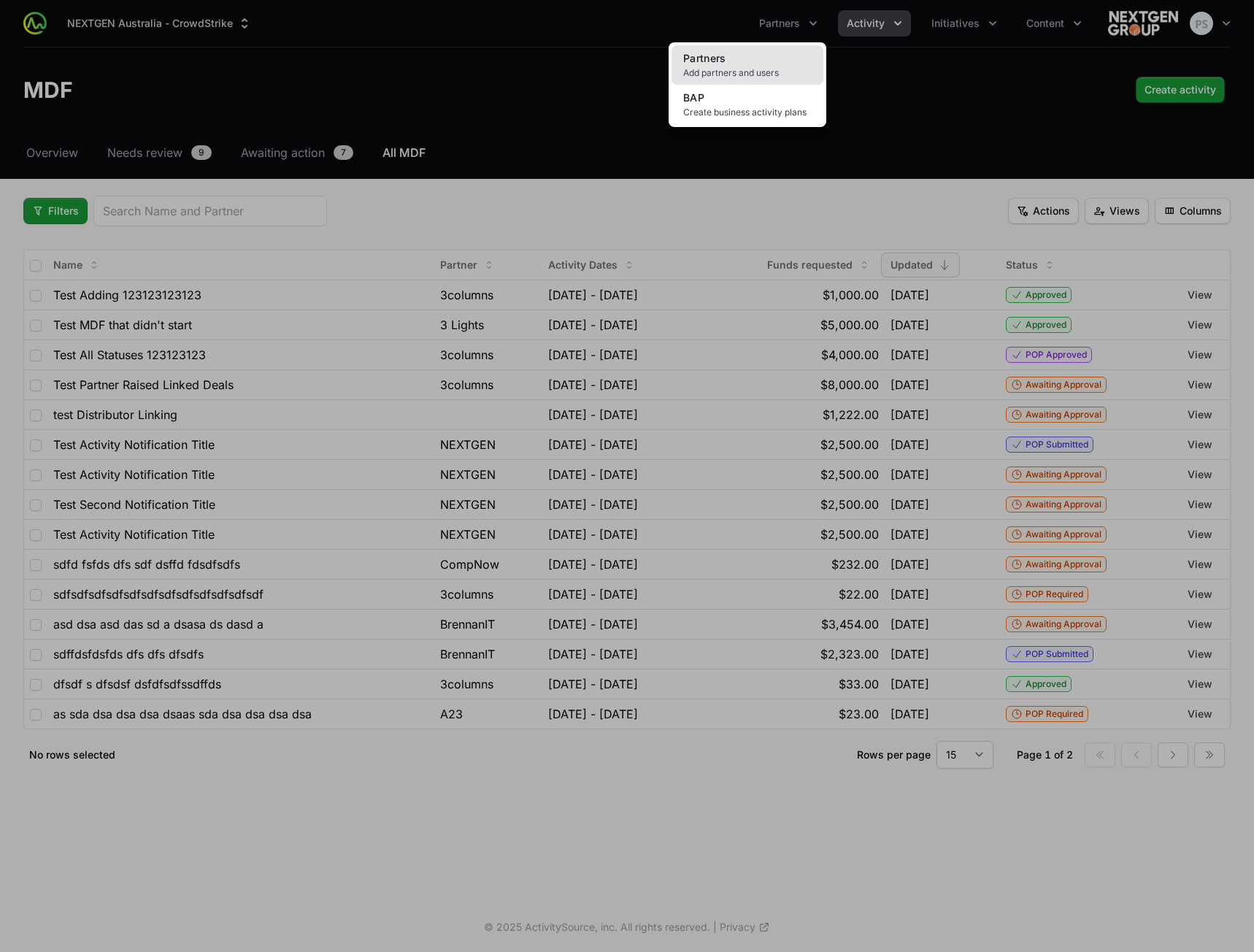
click at [758, 56] on link "Partners Add partners and users" at bounding box center [747, 65] width 152 height 40
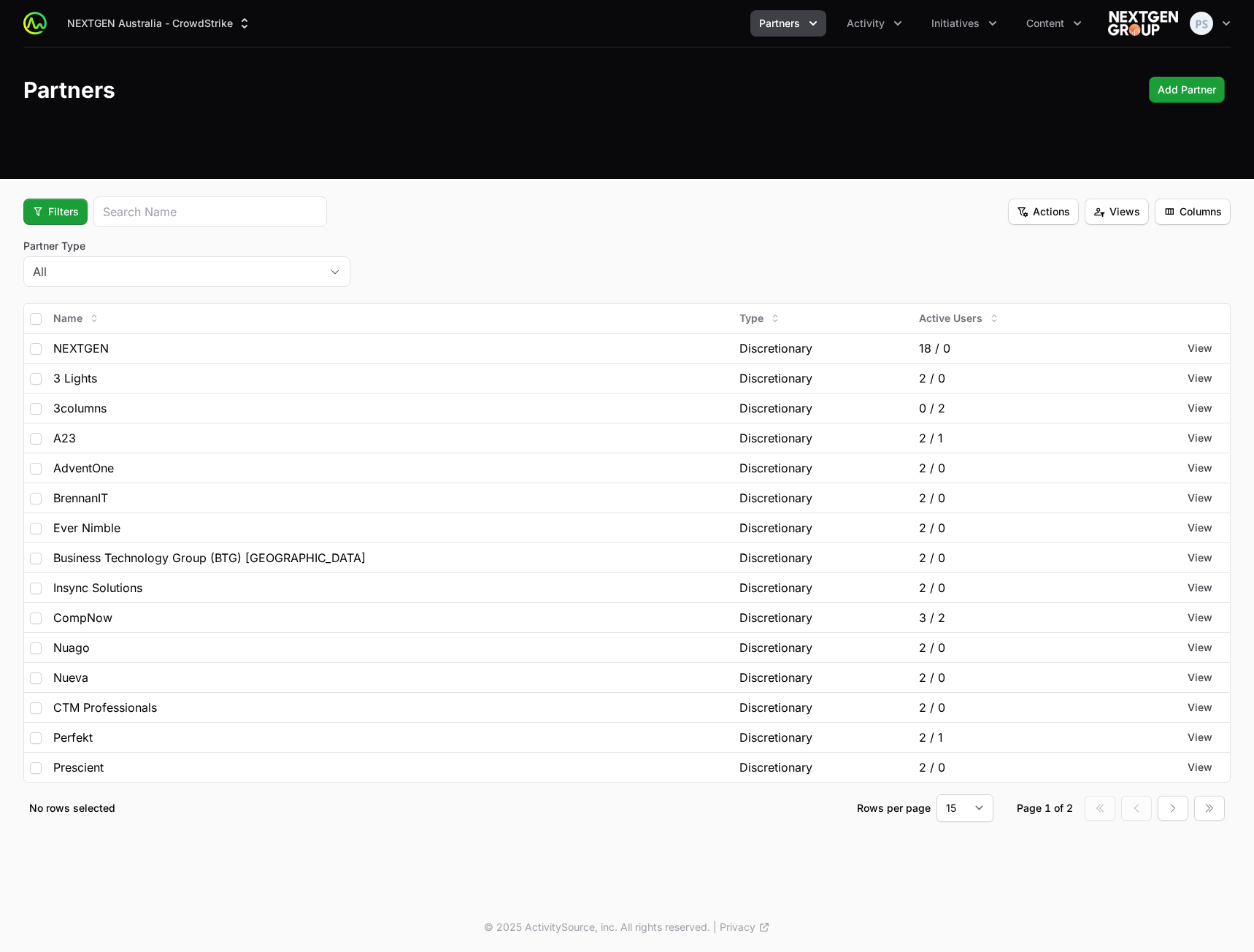
click at [398, 285] on div "Partner Type All" at bounding box center [627, 265] width 1208 height 52
click at [79, 212] on button "Filters" at bounding box center [56, 211] width 64 height 26
click at [88, 247] on div "Partner Type" at bounding box center [80, 247] width 153 height 22
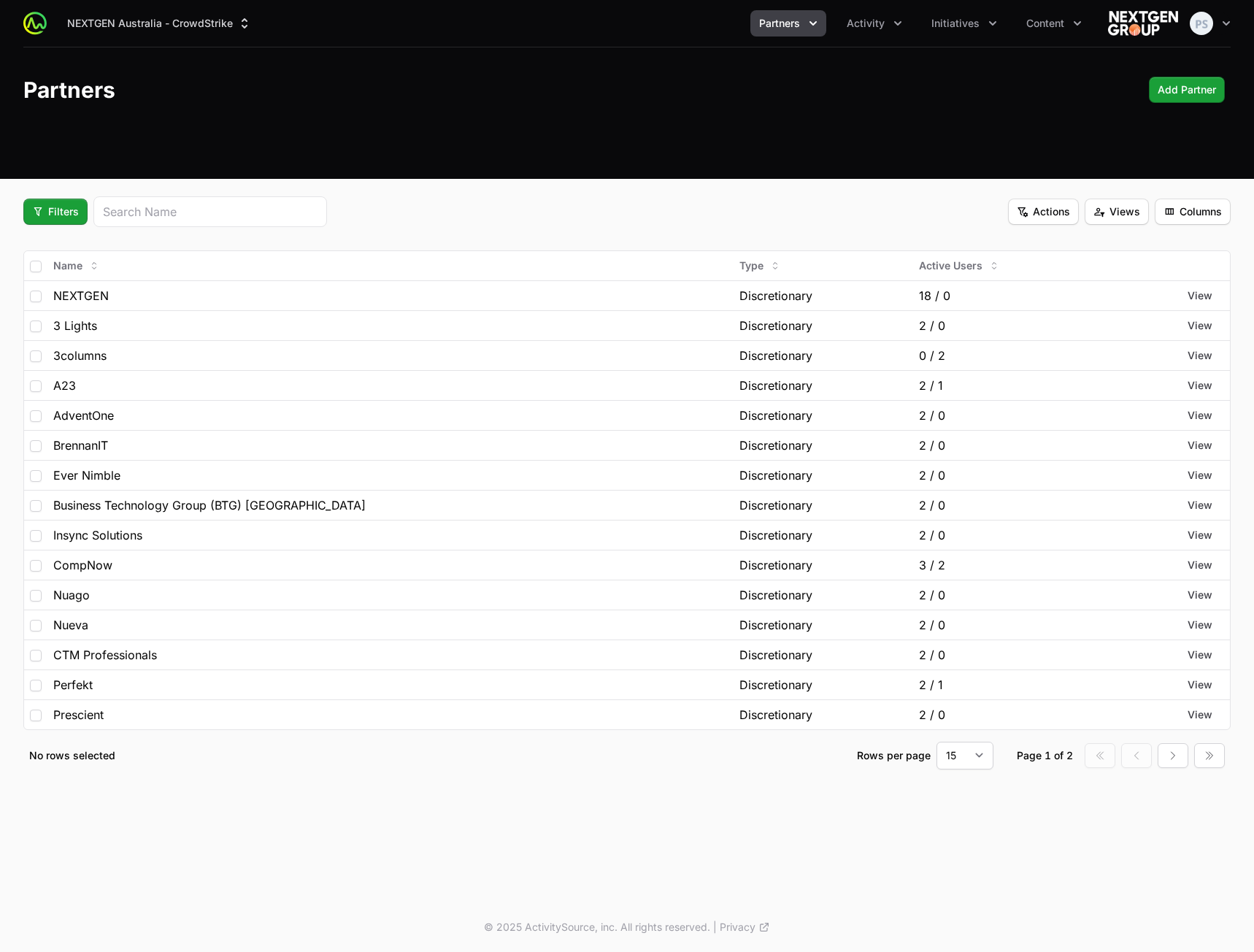
click at [545, 218] on div "Filters Actions Views Columns" at bounding box center [627, 212] width 1208 height 30
click at [944, 19] on span "Initiatives" at bounding box center [955, 23] width 48 height 14
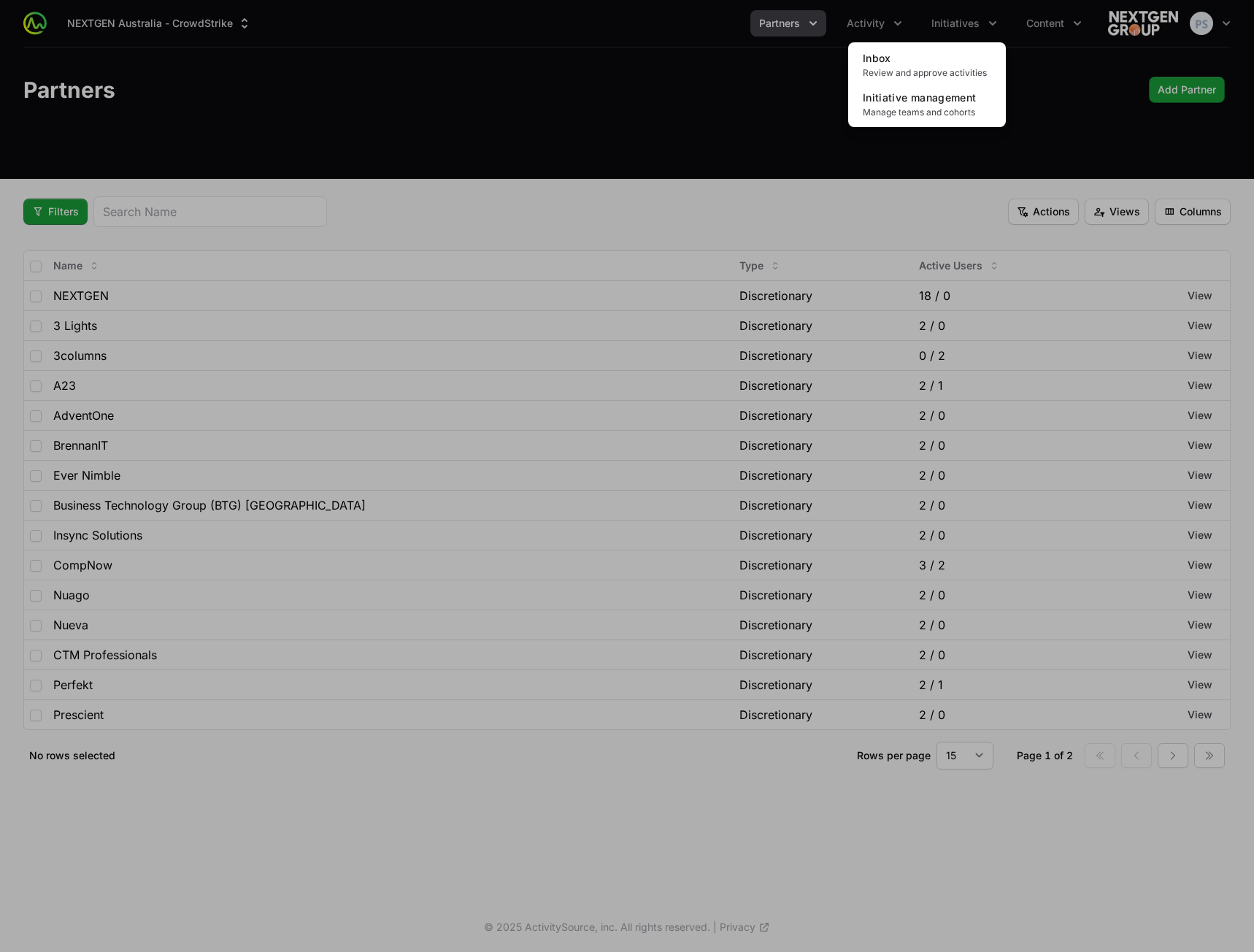
click at [810, 28] on div "Initiatives menu" at bounding box center [627, 476] width 1254 height 952
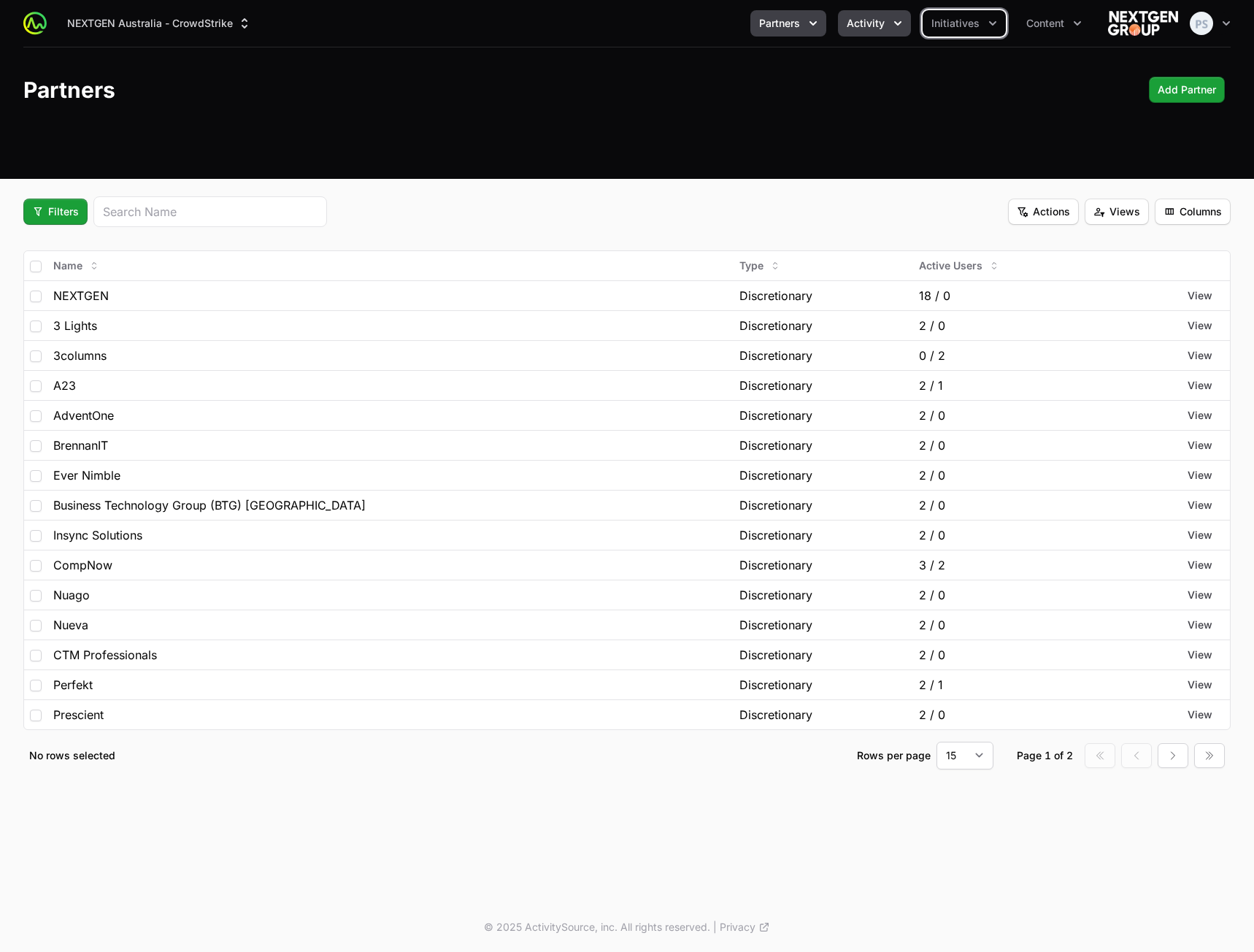
click at [866, 19] on span "Activity" at bounding box center [865, 23] width 38 height 14
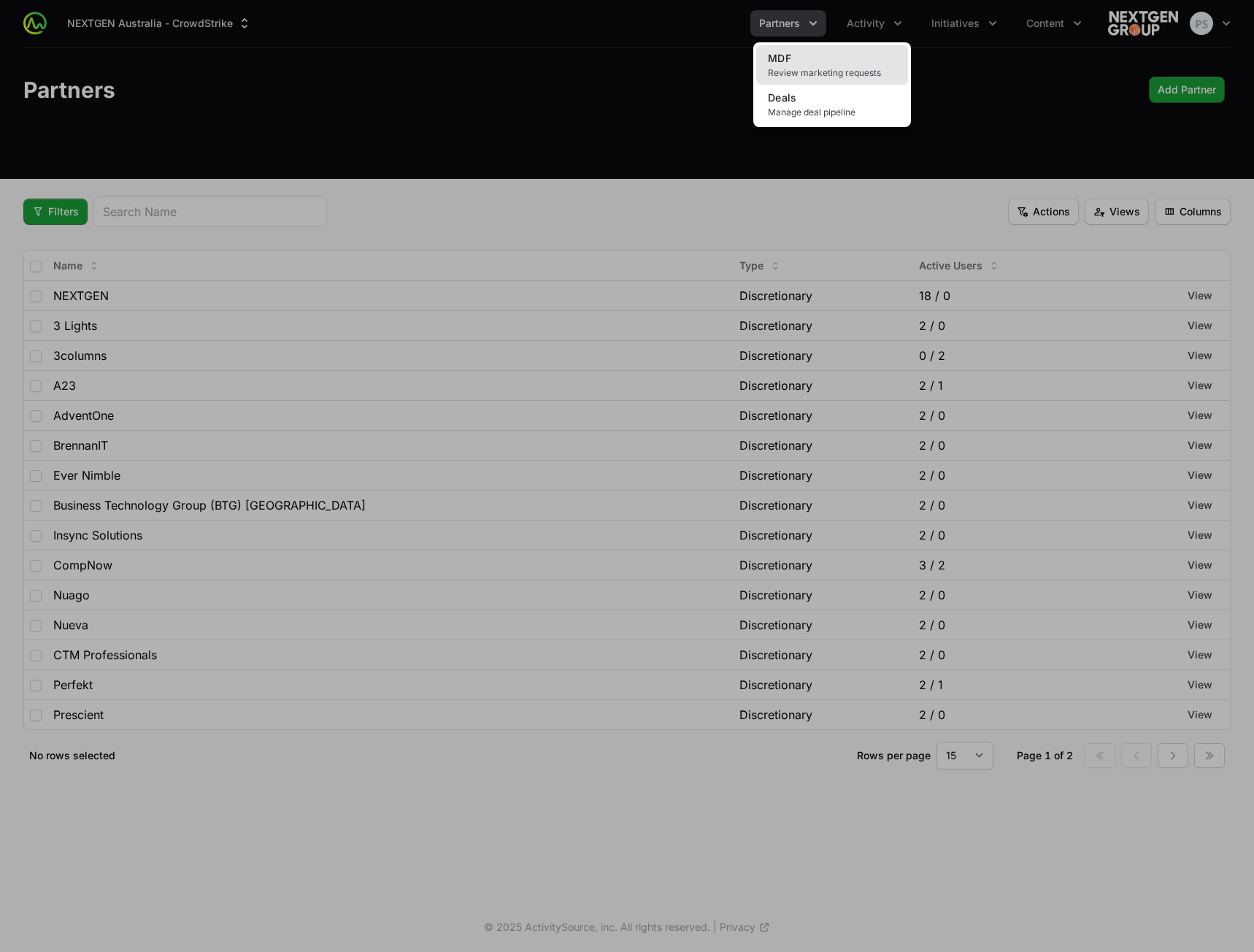
click at [833, 62] on link "MDF Review marketing requests" at bounding box center [832, 65] width 152 height 40
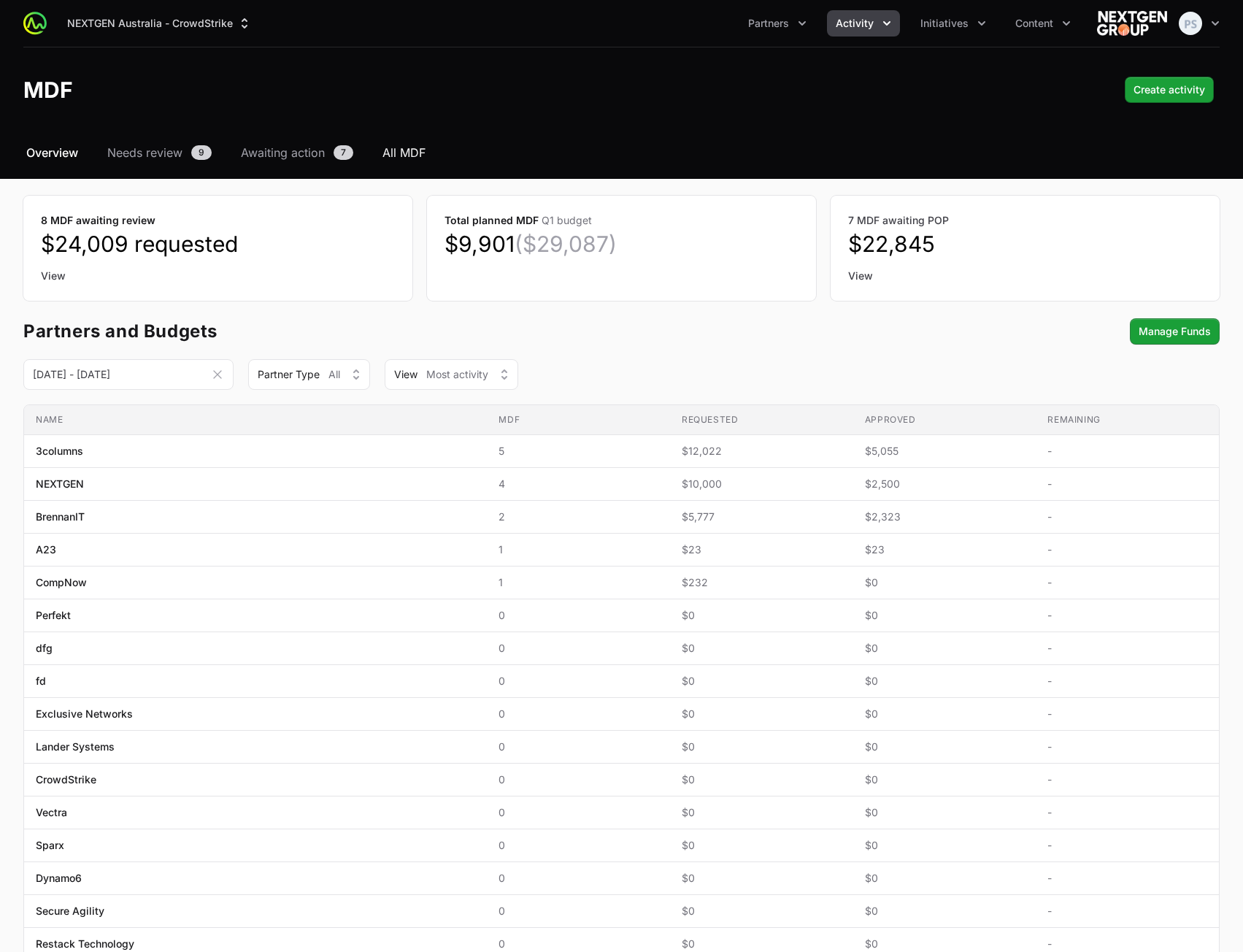
click at [405, 151] on span "All MDF" at bounding box center [404, 153] width 43 height 18
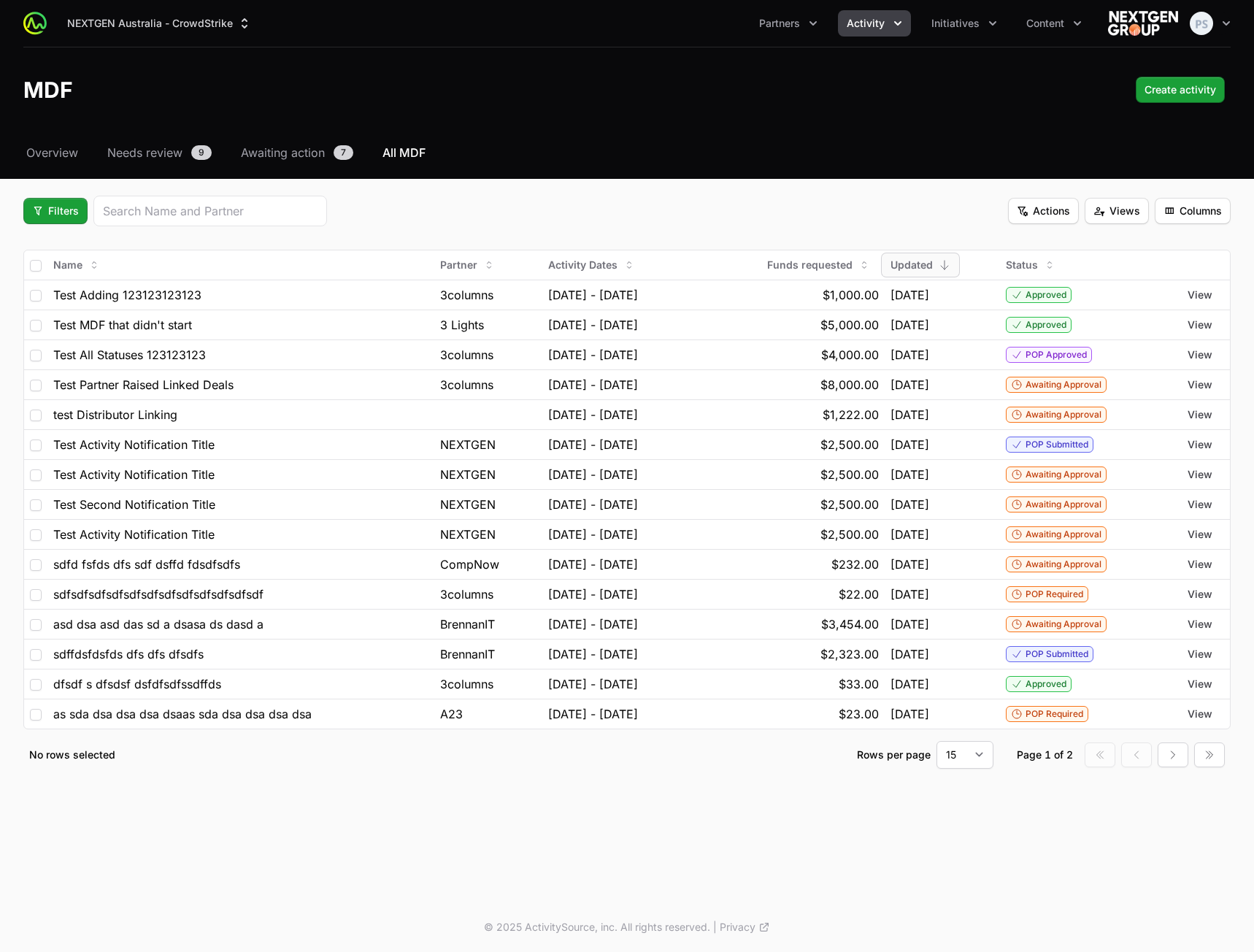
click at [356, 817] on div "NEXTGEN Australia - CrowdStrike Partners Activity Initiatives Content Open user…" at bounding box center [627, 451] width 1254 height 902
click at [470, 209] on div "Filters Actions Views Columns" at bounding box center [627, 211] width 1208 height 30
click at [56, 206] on span "Filters" at bounding box center [55, 211] width 46 height 18
click at [448, 221] on html "NEXTGEN Australia - CrowdStrike Partners Activity Initiatives Content Open user…" at bounding box center [627, 476] width 1254 height 952
click at [1075, 214] on button "Actions" at bounding box center [1043, 211] width 71 height 26
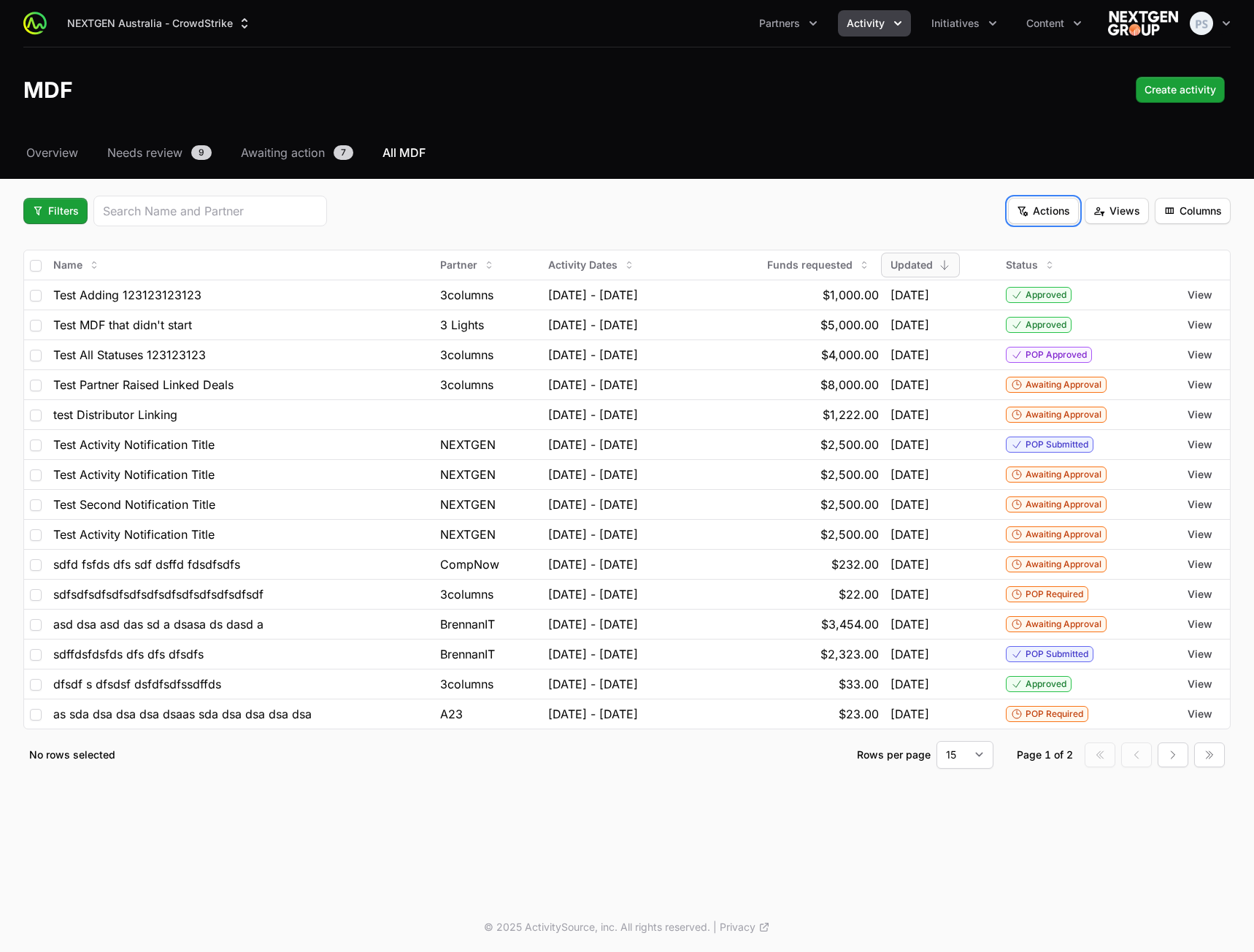
click at [1063, 207] on html "NEXTGEN Australia - CrowdStrike Partners Activity Initiatives Content Open user…" at bounding box center [627, 476] width 1254 height 952
click at [1078, 176] on div "Select a tab Overview Needs review Awaiting action All MDF Overview Needs revie…" at bounding box center [627, 474] width 1254 height 659
click at [1119, 198] on button "Views" at bounding box center [1117, 211] width 64 height 26
click at [1116, 182] on html "NEXTGEN Australia - CrowdStrike Partners Activity Initiatives Content Open user…" at bounding box center [627, 476] width 1254 height 952
click at [1187, 202] on span "Columns" at bounding box center [1192, 211] width 58 height 18
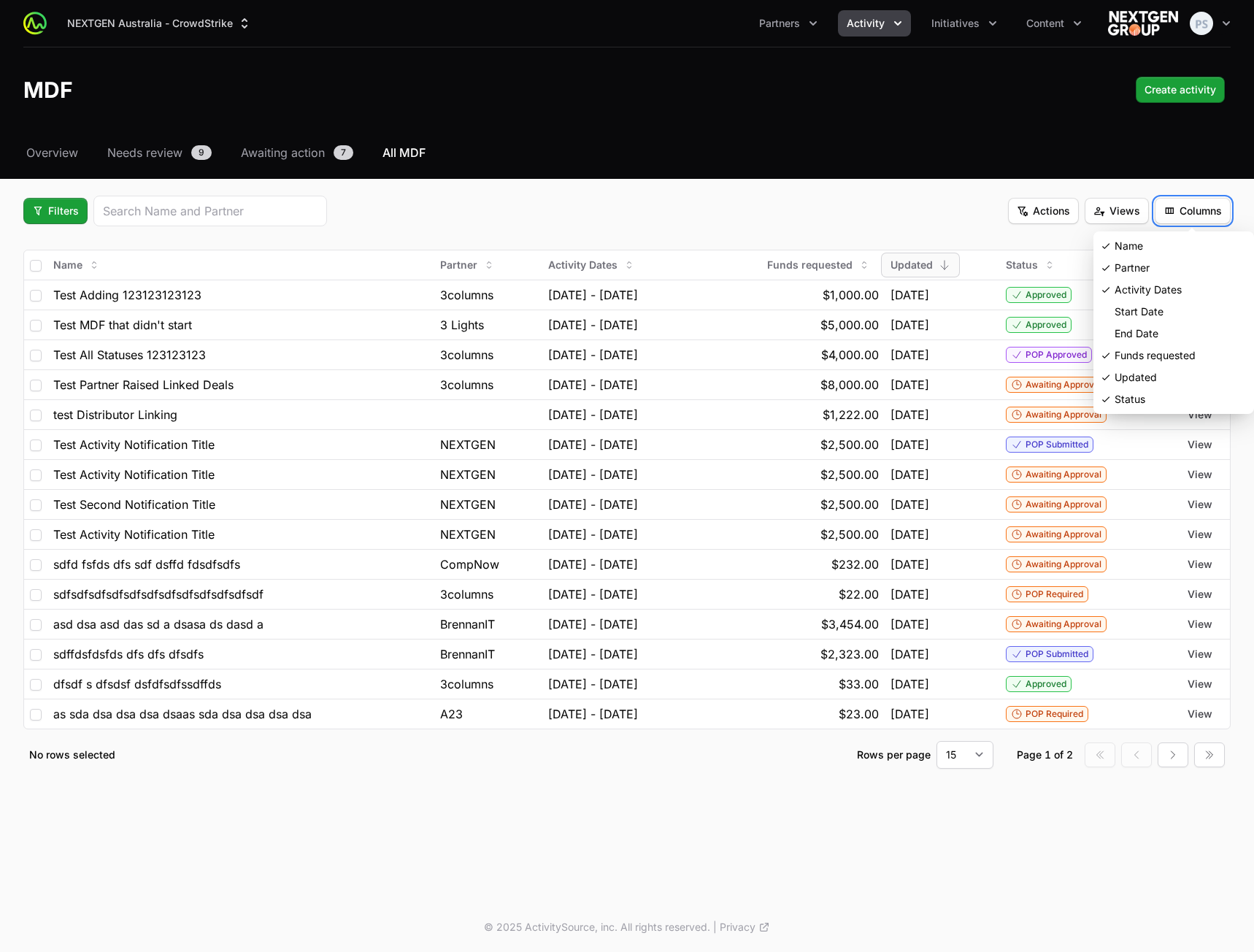
click at [1160, 178] on html "NEXTGEN Australia - CrowdStrike Partners Activity Initiatives Content Open user…" at bounding box center [627, 476] width 1254 height 952
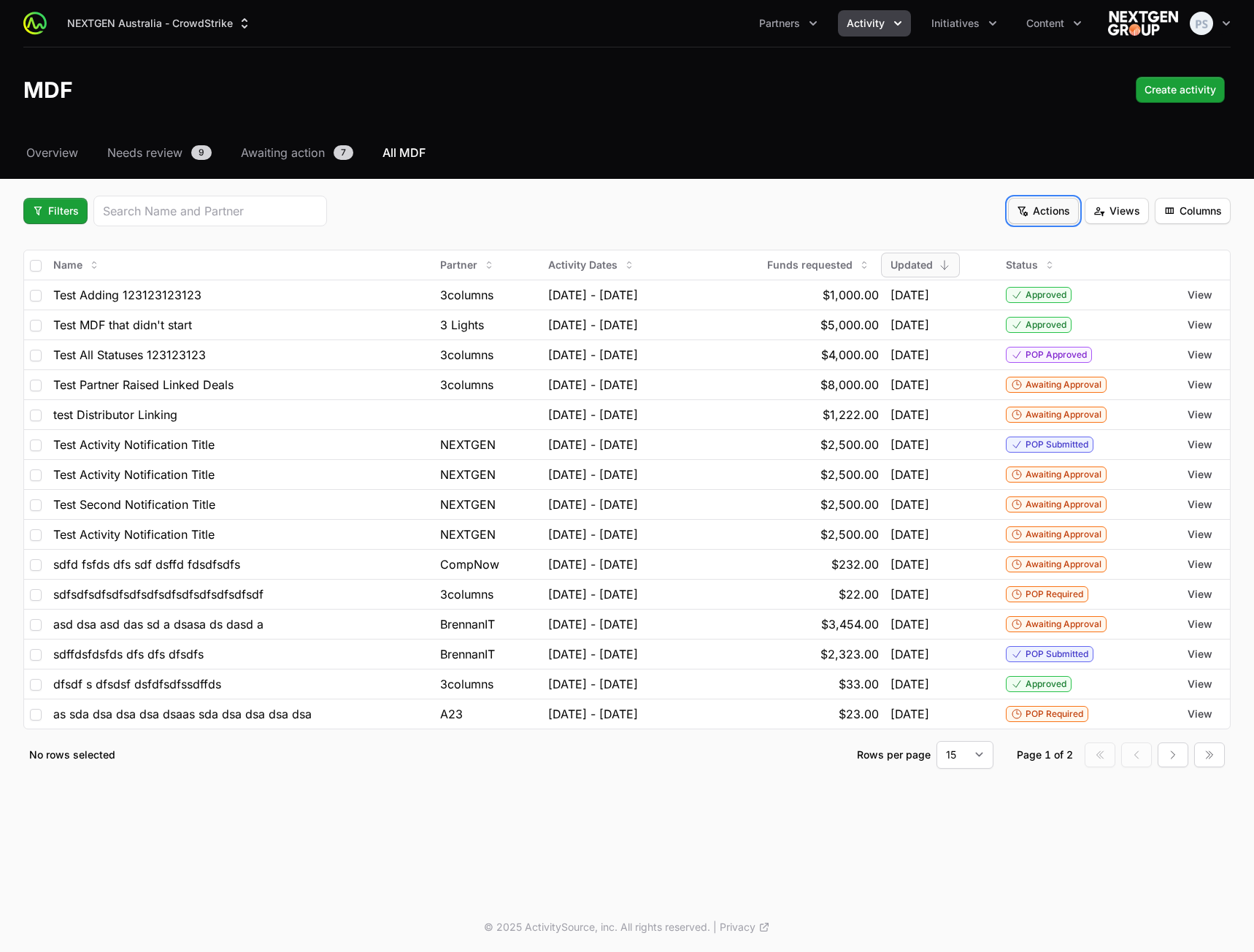
click at [1035, 204] on span "Actions" at bounding box center [1043, 211] width 53 height 18
click at [920, 178] on html "NEXTGEN Australia - CrowdStrike Partners Activity Initiatives Content Open user…" at bounding box center [627, 476] width 1254 height 952
click at [1204, 206] on span "Columns" at bounding box center [1192, 211] width 58 height 18
click at [917, 177] on html "NEXTGEN Australia - CrowdStrike Partners Activity Initiatives Content Open user…" at bounding box center [627, 476] width 1254 height 952
click at [1112, 206] on span "Views" at bounding box center [1117, 211] width 46 height 18
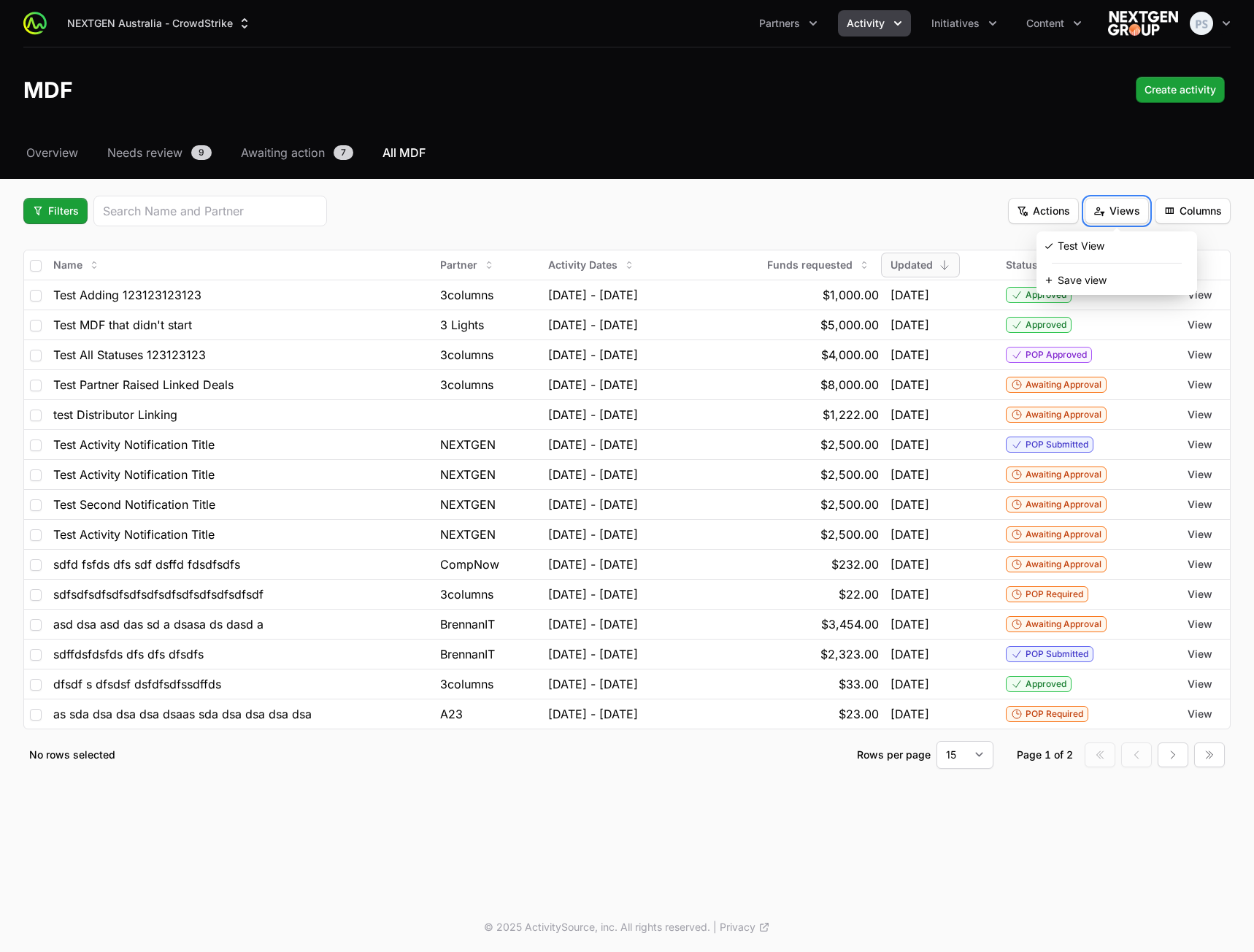
click at [915, 206] on html "NEXTGEN Australia - CrowdStrike Partners Activity Initiatives Content Open user…" at bounding box center [627, 476] width 1254 height 952
click at [866, 216] on div "Filters Actions Views Columns" at bounding box center [627, 211] width 1208 height 30
click at [738, 149] on nav "Overview Needs review 9 Awaiting action 7 All MDF" at bounding box center [627, 153] width 1208 height 18
click at [565, 203] on div "Filters Actions Views Columns" at bounding box center [627, 211] width 1208 height 30
click at [1031, 222] on button "Actions" at bounding box center [1043, 211] width 71 height 26
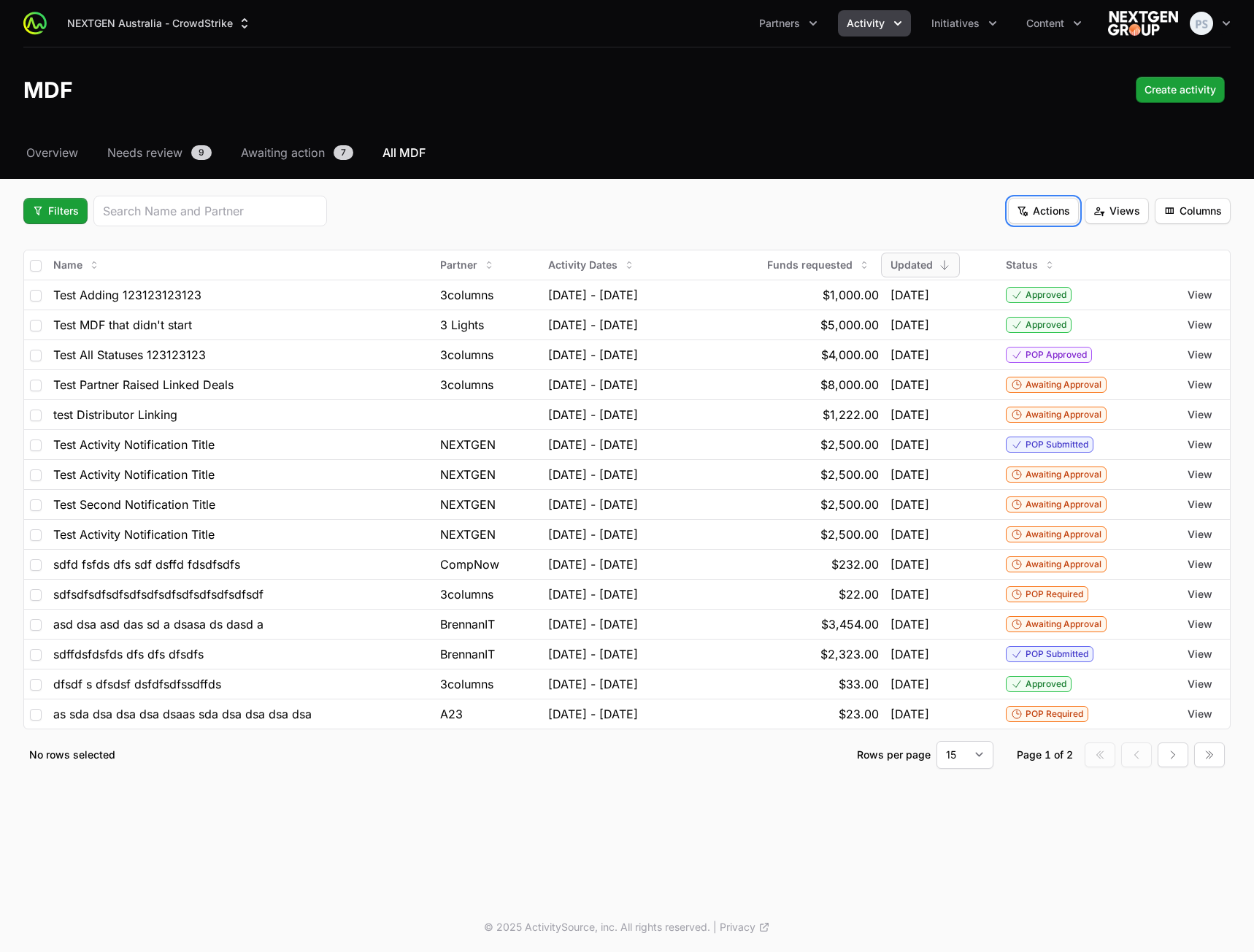
click at [1036, 214] on html "NEXTGEN Australia - CrowdStrike Partners Activity Initiatives Content Open user…" at bounding box center [627, 476] width 1254 height 952
drag, startPoint x: 1032, startPoint y: 212, endPoint x: 1024, endPoint y: 212, distance: 8.0
click at [1029, 212] on span "Actions" at bounding box center [1043, 211] width 53 height 18
click at [891, 223] on html "NEXTGEN Australia - CrowdStrike Partners Activity Initiatives Content Open user…" at bounding box center [627, 476] width 1254 height 952
click at [1143, 225] on div "Filters Actions Views Columns" at bounding box center [627, 211] width 1208 height 30
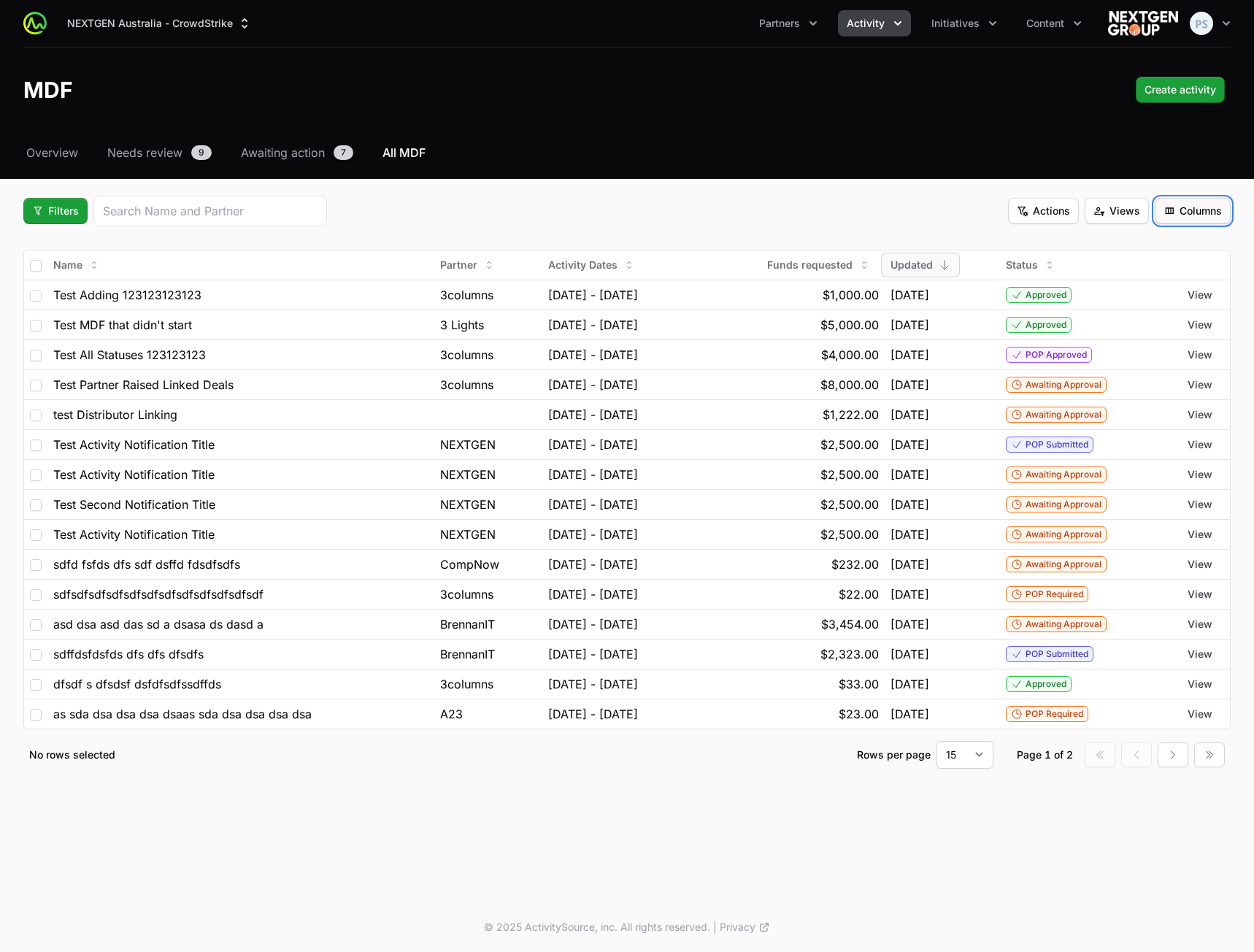
click at [1203, 217] on span "Columns" at bounding box center [1192, 211] width 58 height 18
click at [1132, 209] on html "NEXTGEN Australia - CrowdStrike Partners Activity Initiatives Content Open user…" at bounding box center [627, 476] width 1254 height 952
click at [1187, 212] on span "Columns" at bounding box center [1192, 211] width 58 height 18
click at [1104, 213] on html "NEXTGEN Australia - CrowdStrike Partners Activity Initiatives Content Open user…" at bounding box center [627, 476] width 1254 height 952
click at [1015, 214] on button "Actions" at bounding box center [1043, 211] width 71 height 26
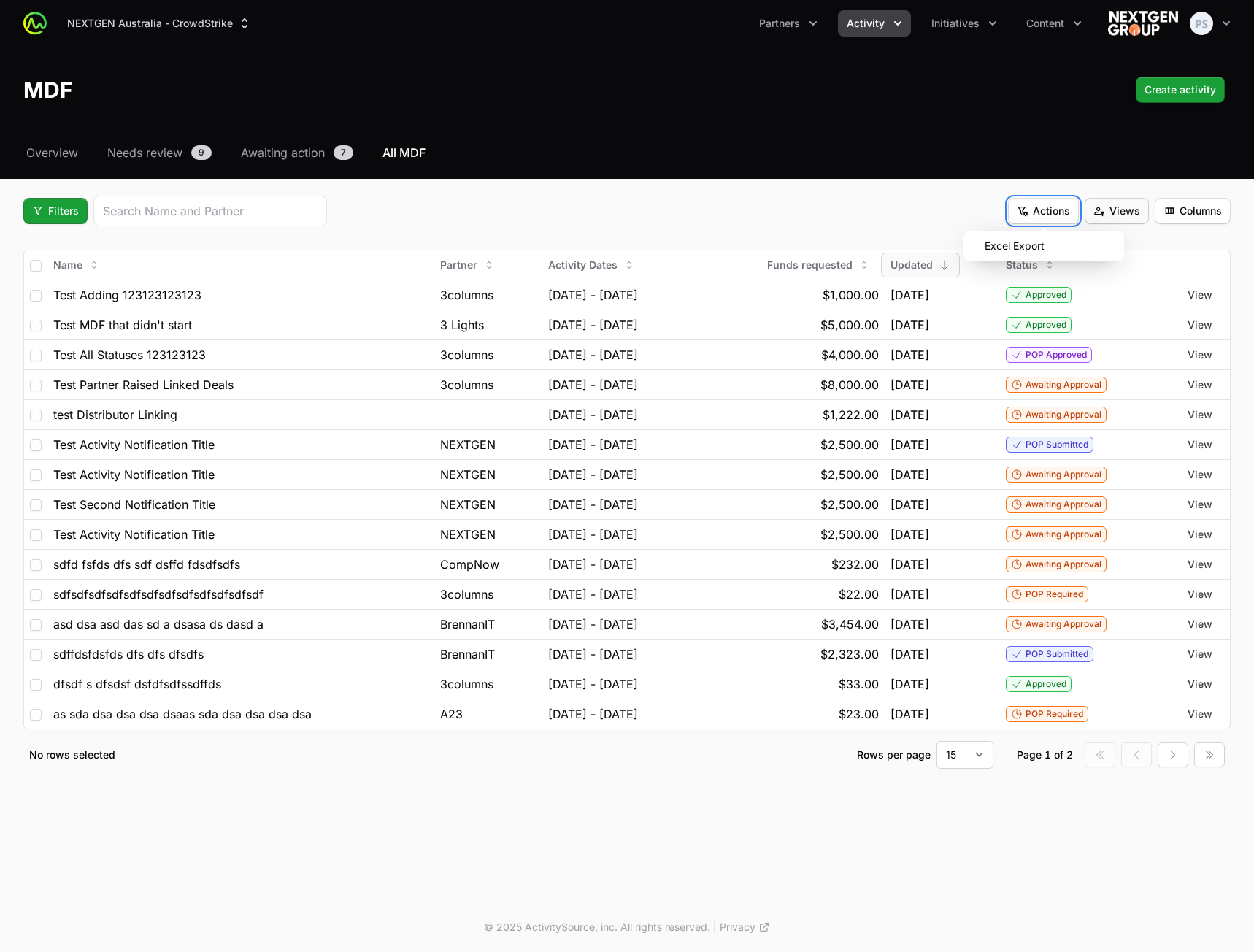
click at [1114, 213] on html "NEXTGEN Australia - CrowdStrike Partners Activity Initiatives Content Open user…" at bounding box center [627, 476] width 1254 height 952
click at [1199, 212] on span "Columns" at bounding box center [1192, 211] width 58 height 18
click at [1110, 215] on html "NEXTGEN Australia - CrowdStrike Partners Activity Initiatives Content Open user…" at bounding box center [627, 476] width 1254 height 952
click at [1110, 214] on span "Views" at bounding box center [1117, 211] width 46 height 18
click at [1030, 212] on html "NEXTGEN Australia - CrowdStrike Partners Activity Initiatives Content Open user…" at bounding box center [627, 476] width 1254 height 952
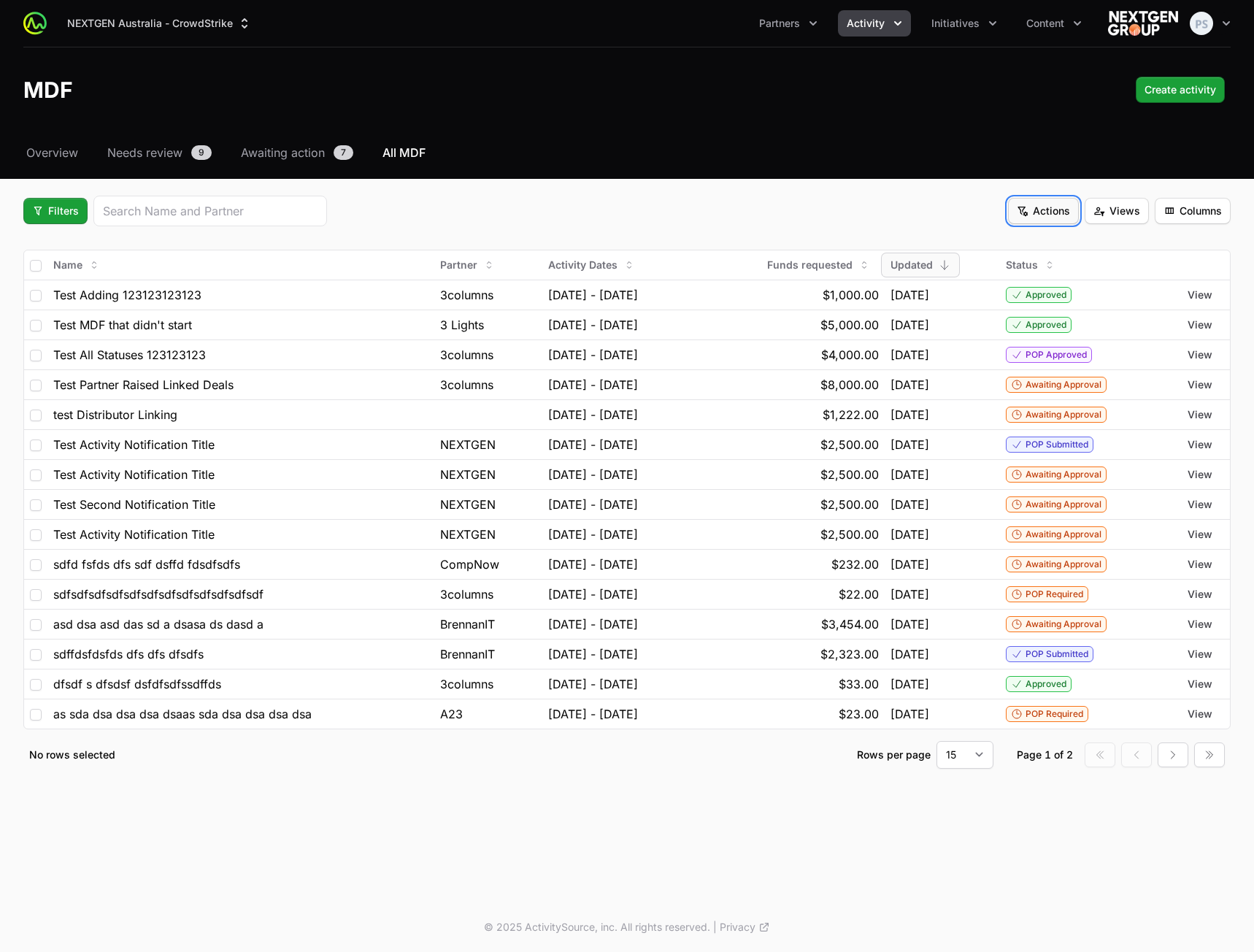
click at [1062, 209] on span "Actions" at bounding box center [1043, 211] width 53 height 18
click at [1116, 209] on html "NEXTGEN Australia - CrowdStrike Partners Activity Initiatives Content Open user…" at bounding box center [627, 476] width 1254 height 952
click at [1132, 209] on span "Views" at bounding box center [1117, 211] width 46 height 18
click at [1187, 212] on html "NEXTGEN Australia - CrowdStrike Partners Activity Initiatives Content Open user…" at bounding box center [627, 476] width 1254 height 952
click at [1187, 212] on span "Columns" at bounding box center [1192, 211] width 58 height 18
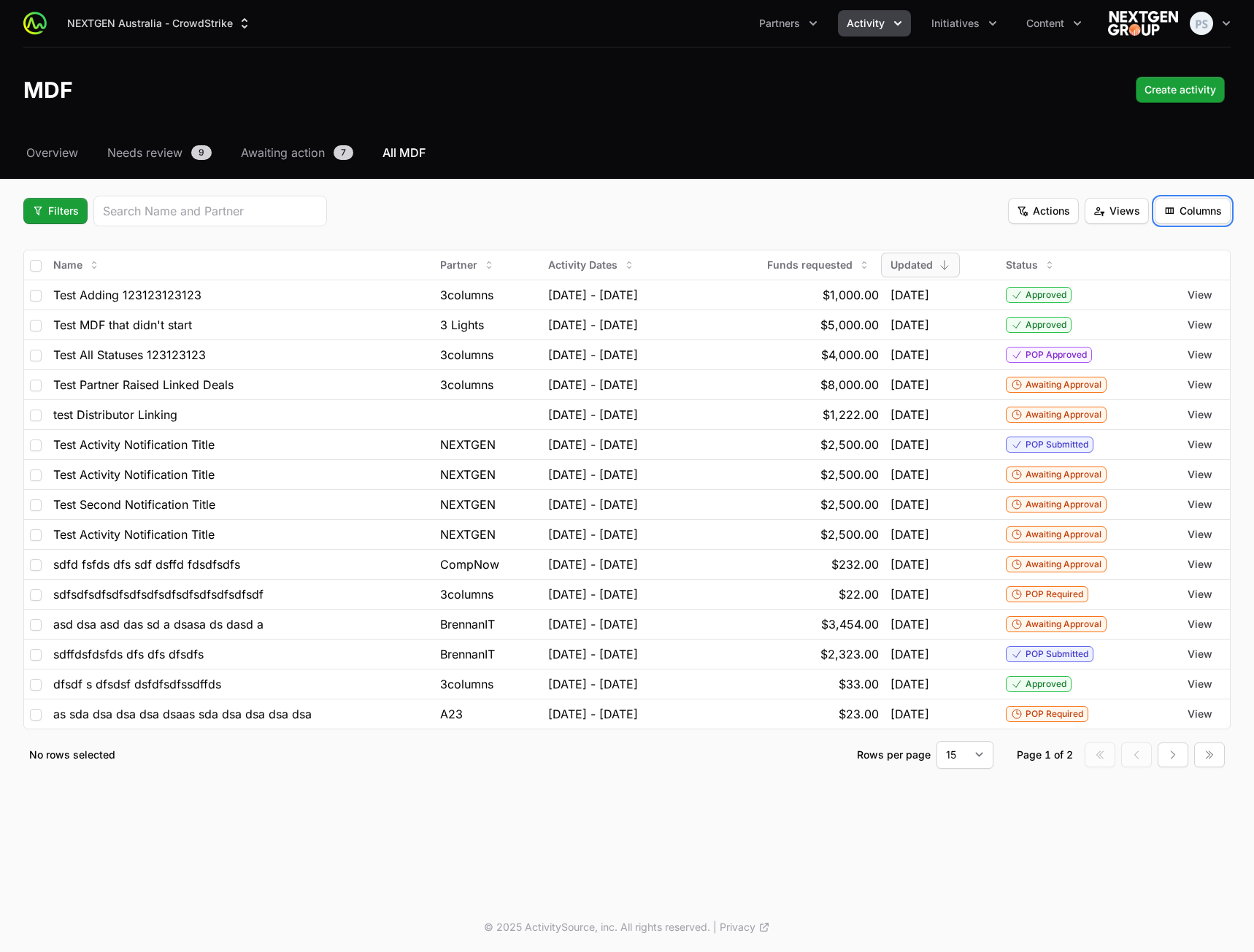
click at [1021, 210] on html "NEXTGEN Australia - CrowdStrike Partners Activity Initiatives Content Open user…" at bounding box center [627, 476] width 1254 height 952
click at [1021, 209] on span "Actions" at bounding box center [1043, 211] width 53 height 18
click at [812, 207] on html "NEXTGEN Australia - CrowdStrike Partners Activity Initiatives Content Open user…" at bounding box center [627, 476] width 1254 height 952
click at [57, 209] on span "Filters" at bounding box center [55, 211] width 46 height 18
click at [102, 246] on div "Activity Type" at bounding box center [80, 246] width 153 height 22
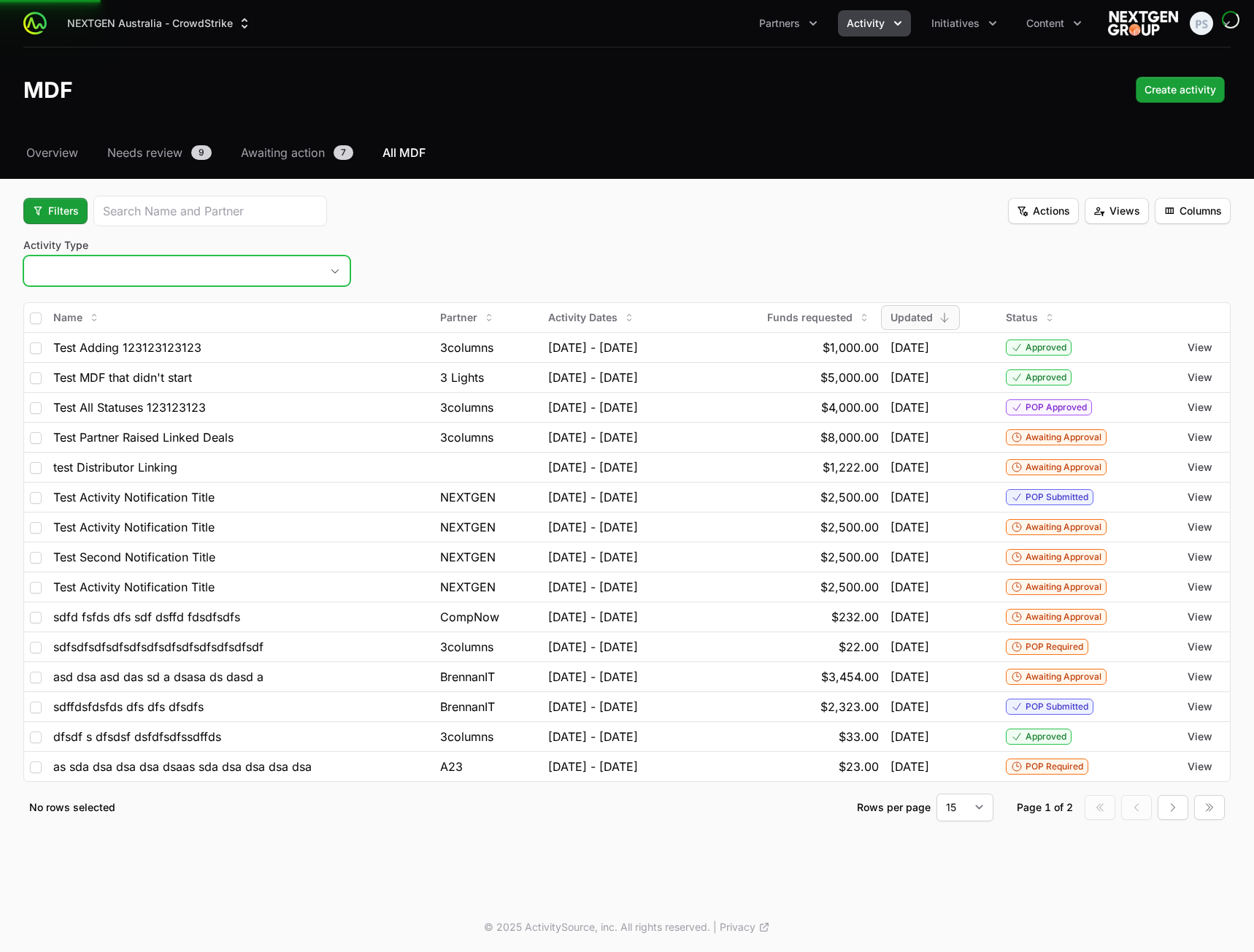
click at [165, 265] on button "placeholder" at bounding box center [187, 271] width 326 height 30
click at [315, 274] on button "placeholder" at bounding box center [187, 271] width 326 height 30
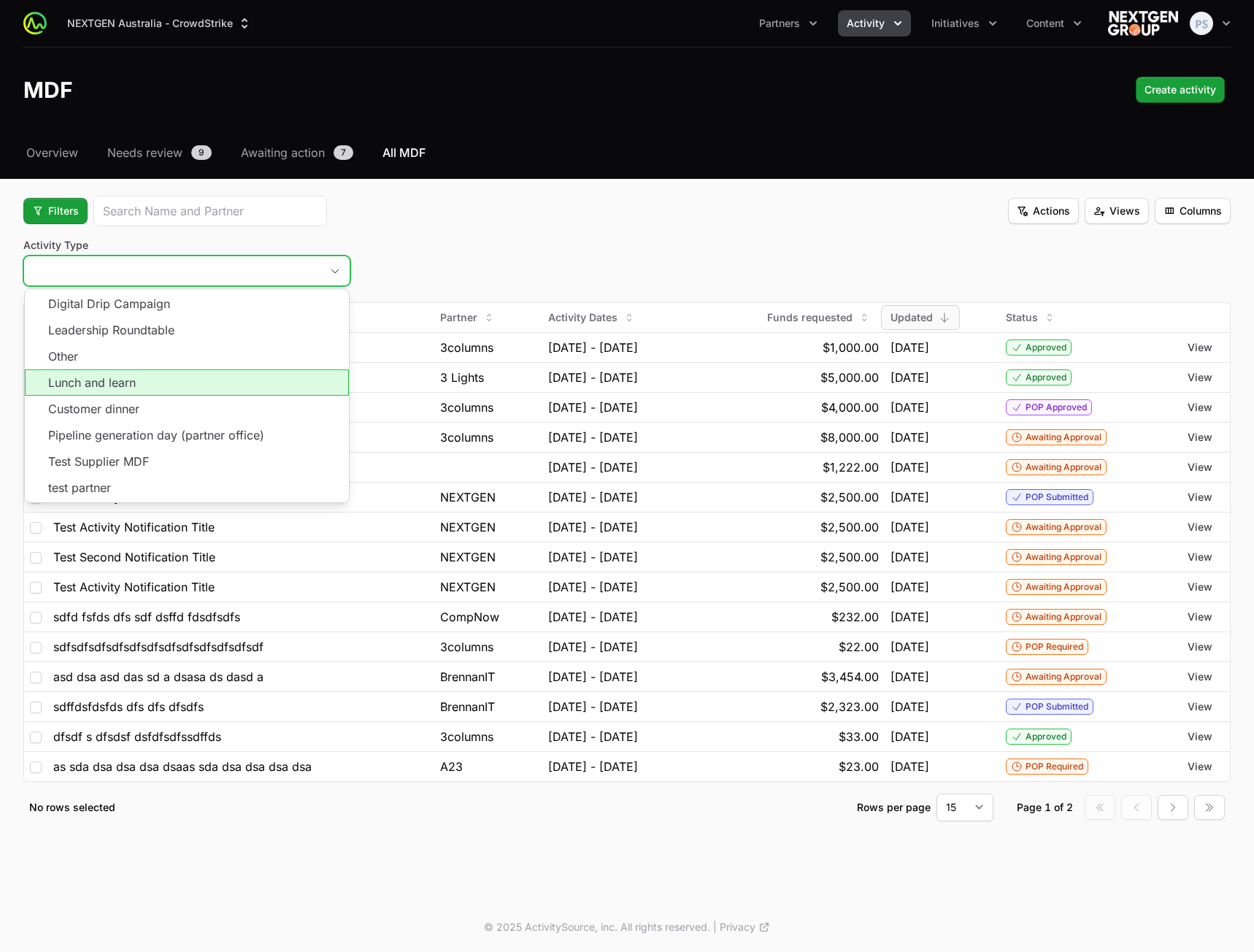
click at [191, 383] on li "Lunch and learn" at bounding box center [186, 382] width 324 height 26
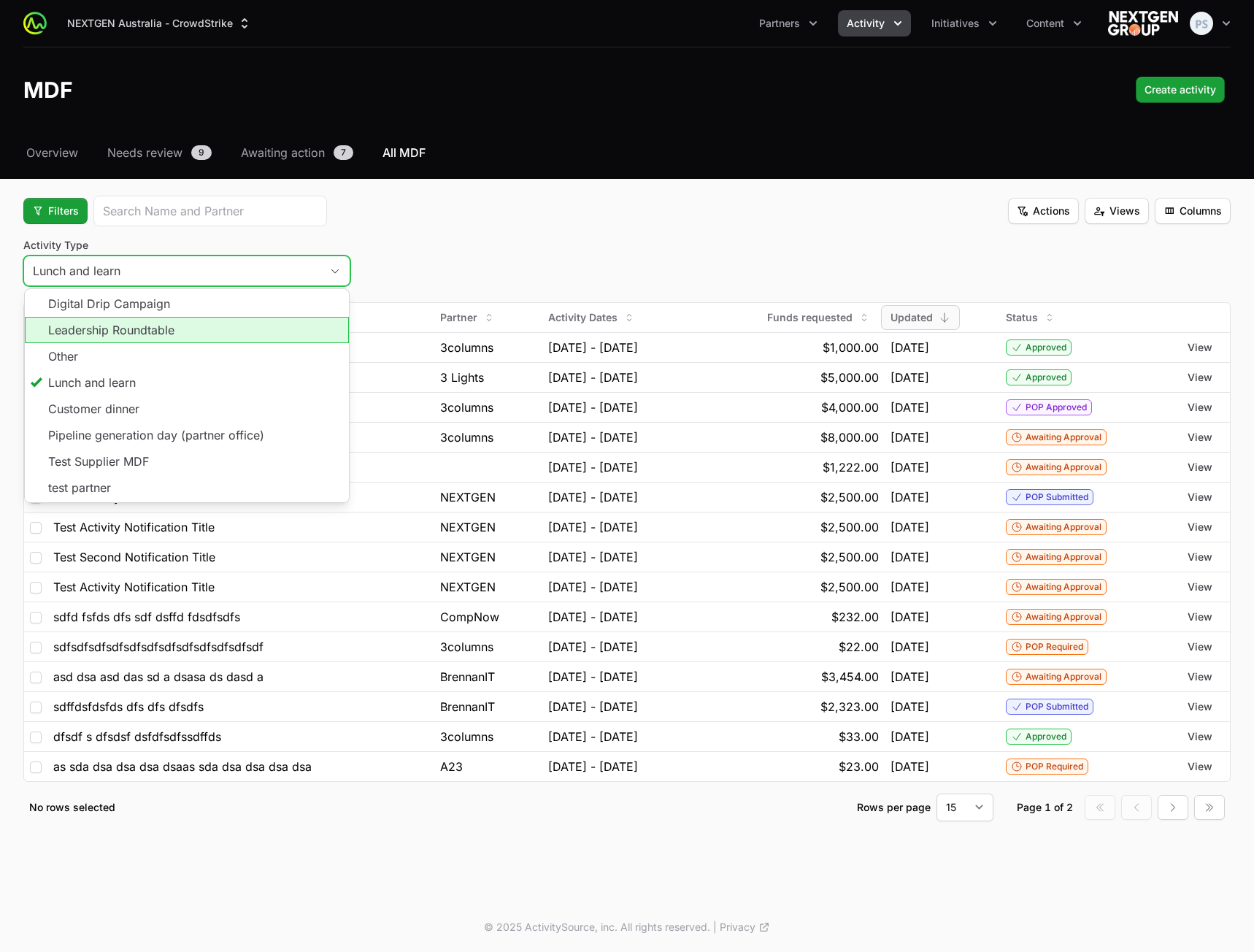
drag, startPoint x: 205, startPoint y: 326, endPoint x: 207, endPoint y: 334, distance: 8.2
click at [206, 326] on li "Leadership Roundtable" at bounding box center [186, 330] width 324 height 26
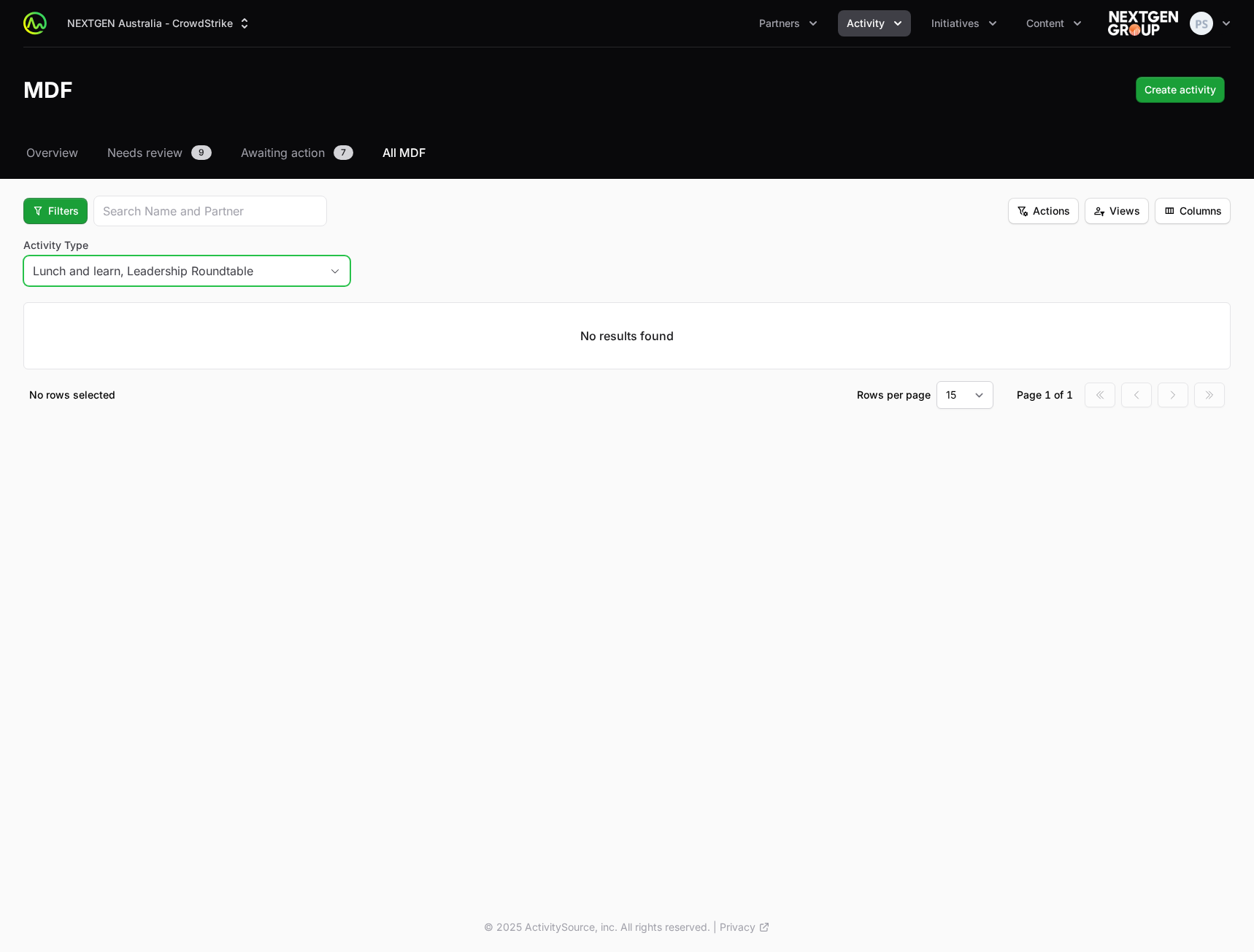
click at [316, 268] on button "Lunch and learn, Leadership Roundtable" at bounding box center [187, 271] width 326 height 30
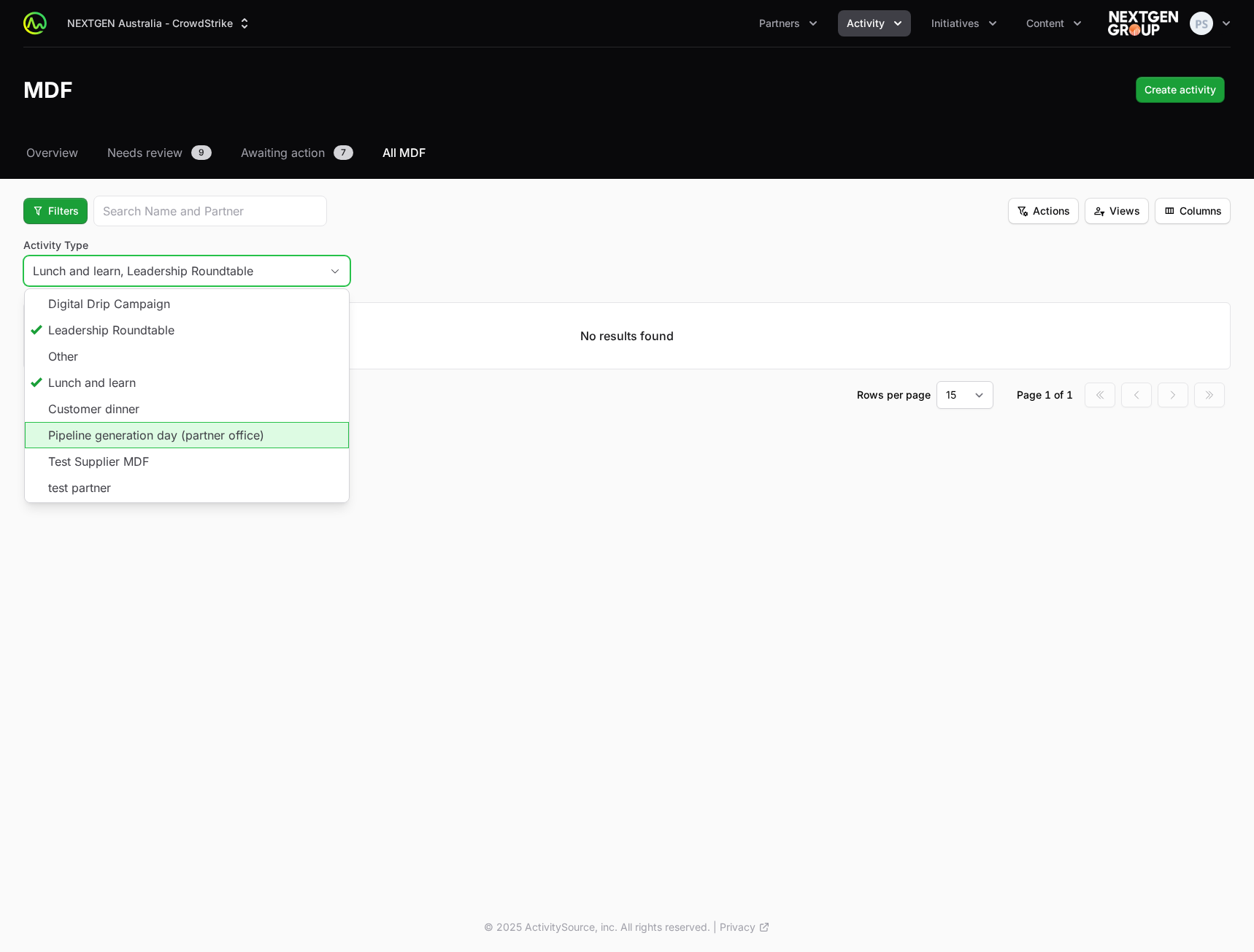
click at [226, 426] on li "Pipeline generation day (partner office)" at bounding box center [186, 434] width 324 height 26
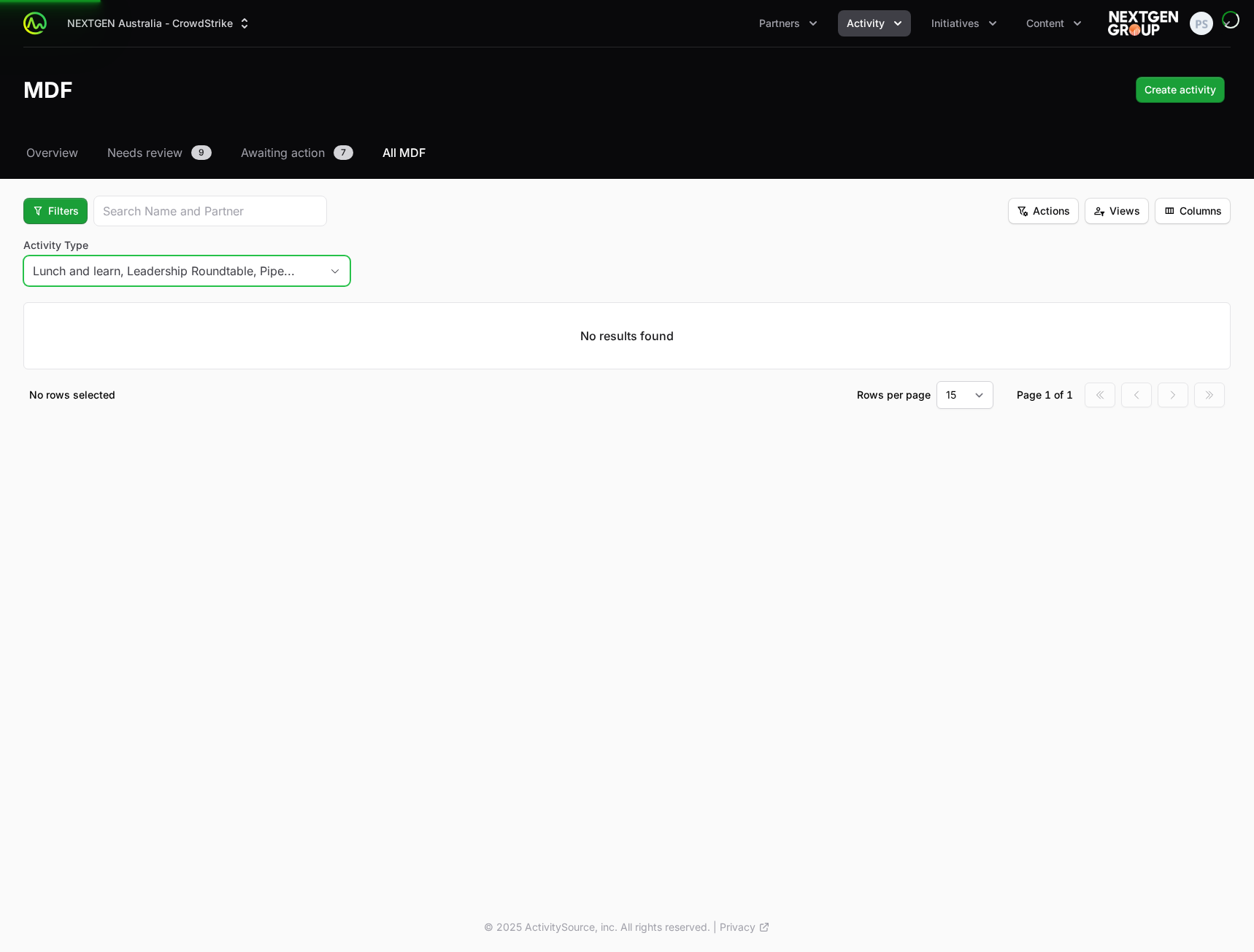
click at [492, 229] on fieldset "Filters Actions Views Columns Activity Type Lunch and learn, Leadership Roundta…" at bounding box center [627, 302] width 1208 height 213
click at [432, 255] on div "Activity Type Lunch and learn, Leadership Roundtable, Pipe..." at bounding box center [627, 264] width 1208 height 52
drag, startPoint x: 366, startPoint y: 263, endPoint x: 381, endPoint y: 270, distance: 16.6
click at [366, 265] on div "Activity Type Lunch and learn, Leadership Roundtable, Pipe..." at bounding box center [627, 264] width 1208 height 52
click at [426, 267] on div "Activity Type Lunch and learn, Leadership Roundtable, Pipe..." at bounding box center [627, 264] width 1208 height 52
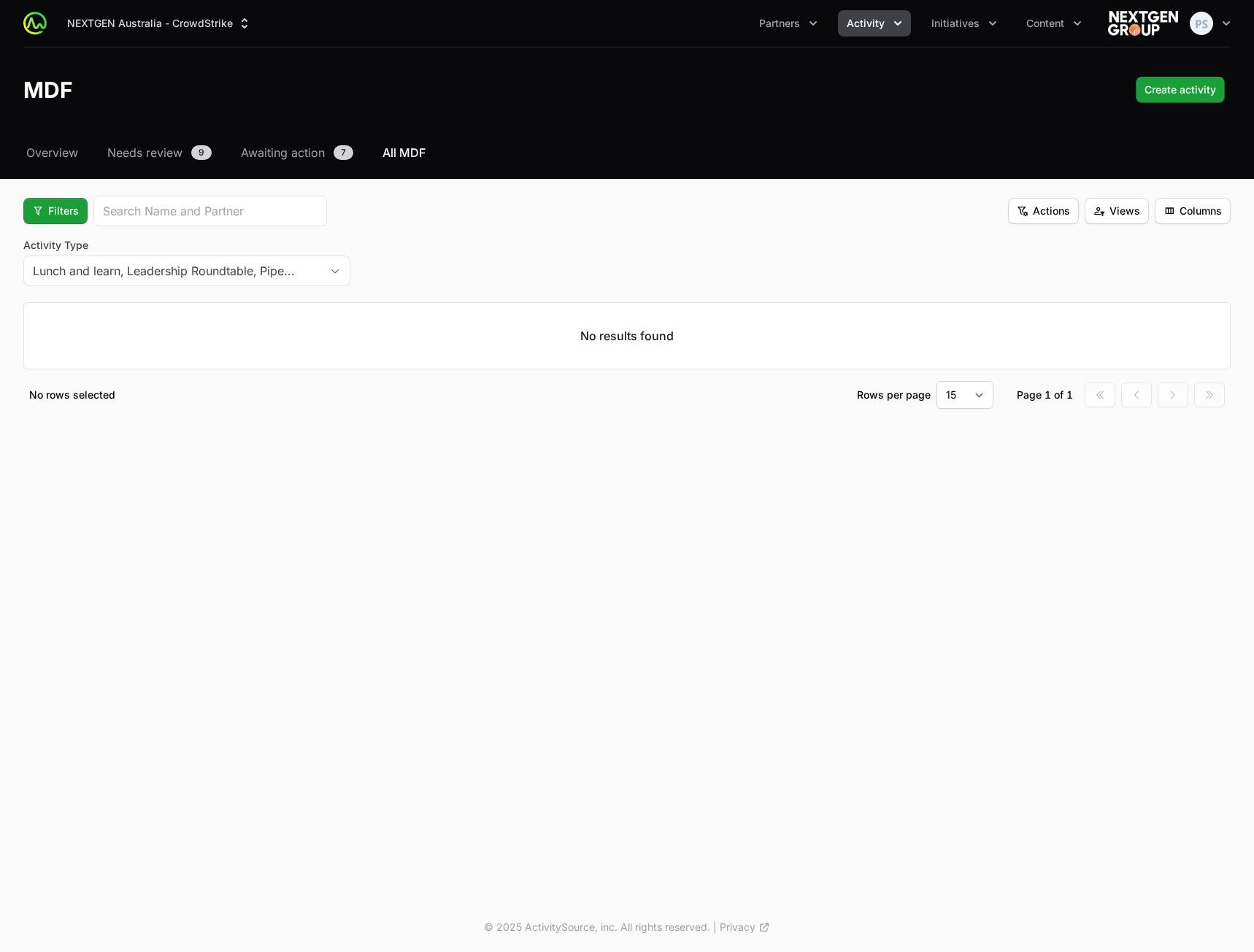
click at [428, 268] on div "Activity Type Lunch and learn, Leadership Roundtable, Pipe..." at bounding box center [627, 264] width 1208 height 52
click at [289, 238] on fieldset "Filters Actions Views Columns Activity Type Lunch and learn, Leadership Roundta…" at bounding box center [627, 302] width 1208 height 213
drag, startPoint x: 289, startPoint y: 239, endPoint x: 462, endPoint y: 245, distance: 173.1
click at [289, 239] on label "Activity Type" at bounding box center [187, 245] width 327 height 14
click at [289, 256] on button "Lunch and learn, Leadership Roundtable, Pipe..." at bounding box center [187, 271] width 326 height 30
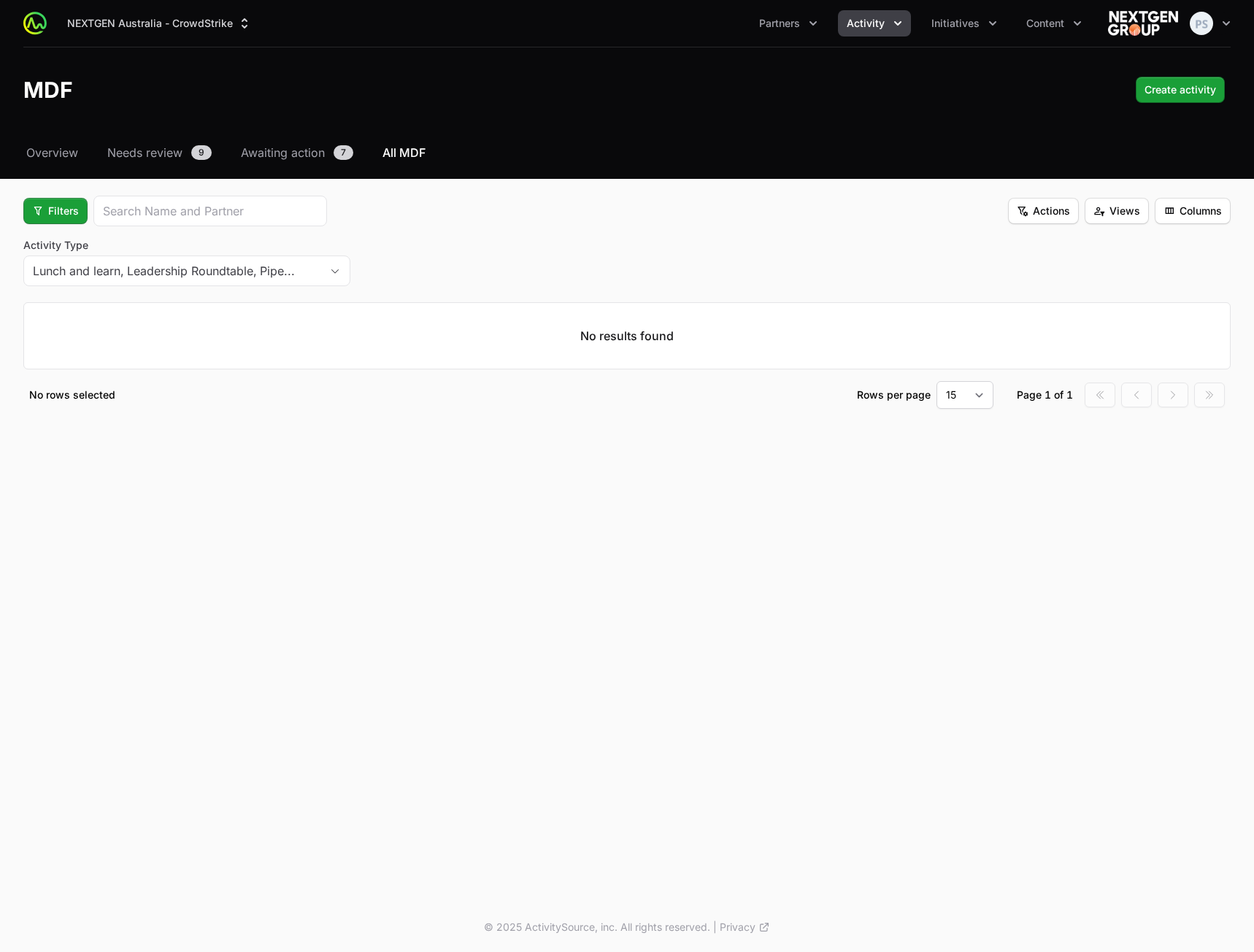
click at [487, 250] on div "Activity Type Lunch and learn, Leadership Roundtable, Pipe..." at bounding box center [627, 264] width 1208 height 52
click at [497, 274] on div "Activity Type Lunch and learn, Leadership Roundtable, Pipe..." at bounding box center [627, 264] width 1208 height 52
drag, startPoint x: 405, startPoint y: 263, endPoint x: 395, endPoint y: 272, distance: 13.5
click at [404, 263] on div "Activity Type Lunch and learn, Leadership Roundtable, Pipe..." at bounding box center [627, 264] width 1208 height 52
click at [343, 271] on span "button" at bounding box center [335, 272] width 30 height 5
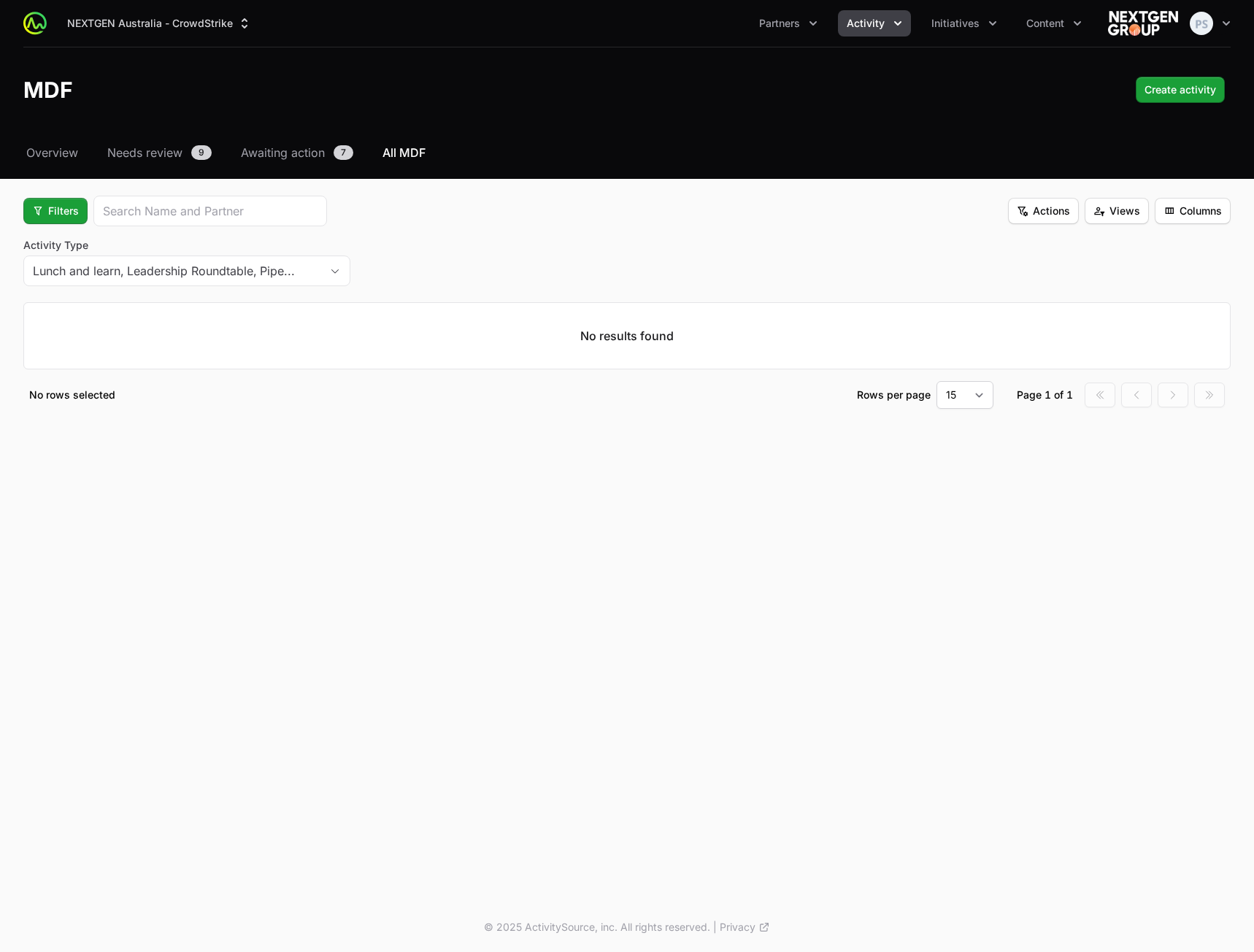
click at [440, 256] on div "Activity Type Lunch and learn, Leadership Roundtable, Pipe..." at bounding box center [627, 264] width 1208 height 52
click at [331, 266] on button "Lunch and learn, Leadership Roundtable, Pipe..." at bounding box center [187, 271] width 326 height 30
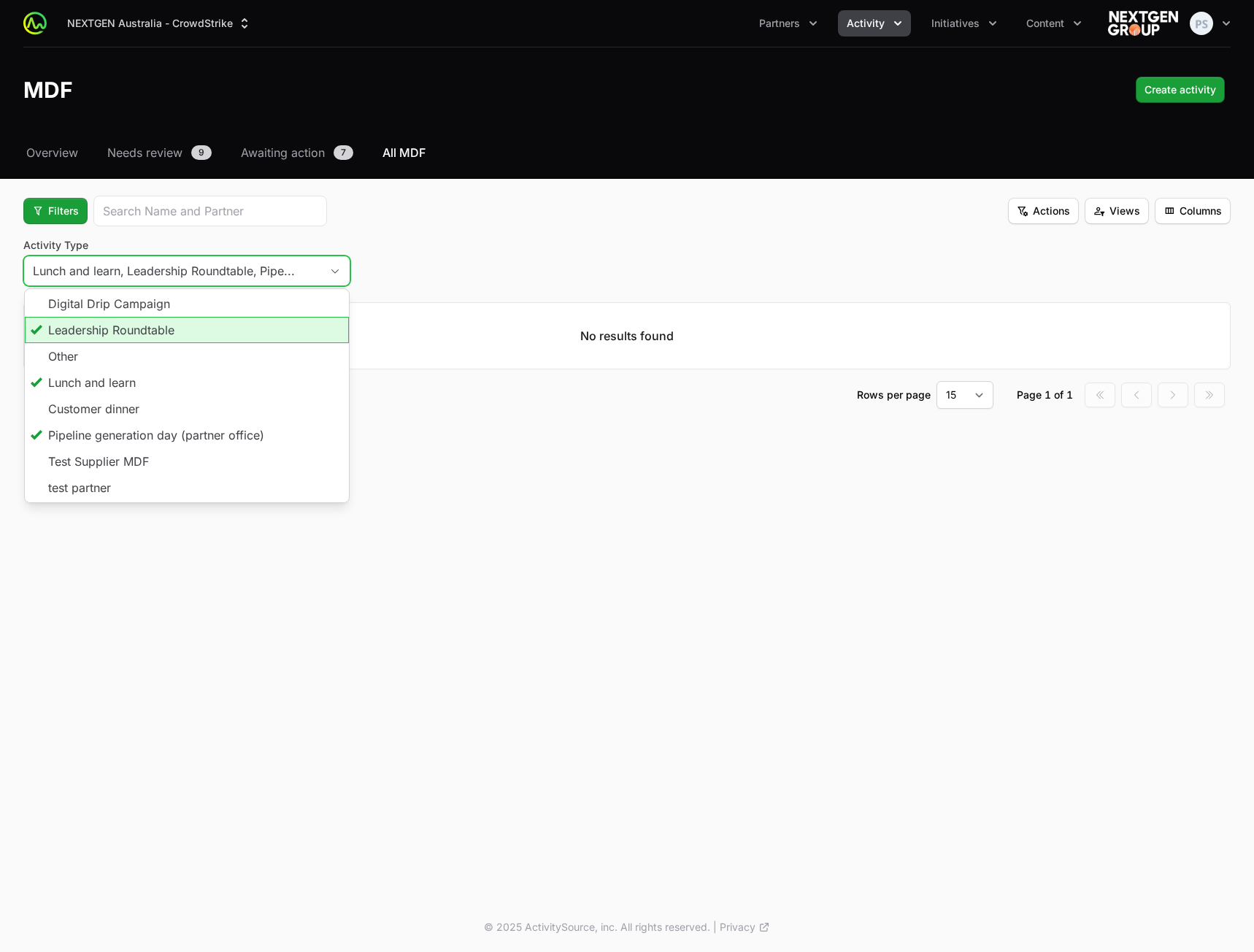
drag, startPoint x: 126, startPoint y: 330, endPoint x: 154, endPoint y: 335, distance: 28.4
click at [126, 331] on li "Leadership Roundtable" at bounding box center [186, 330] width 324 height 26
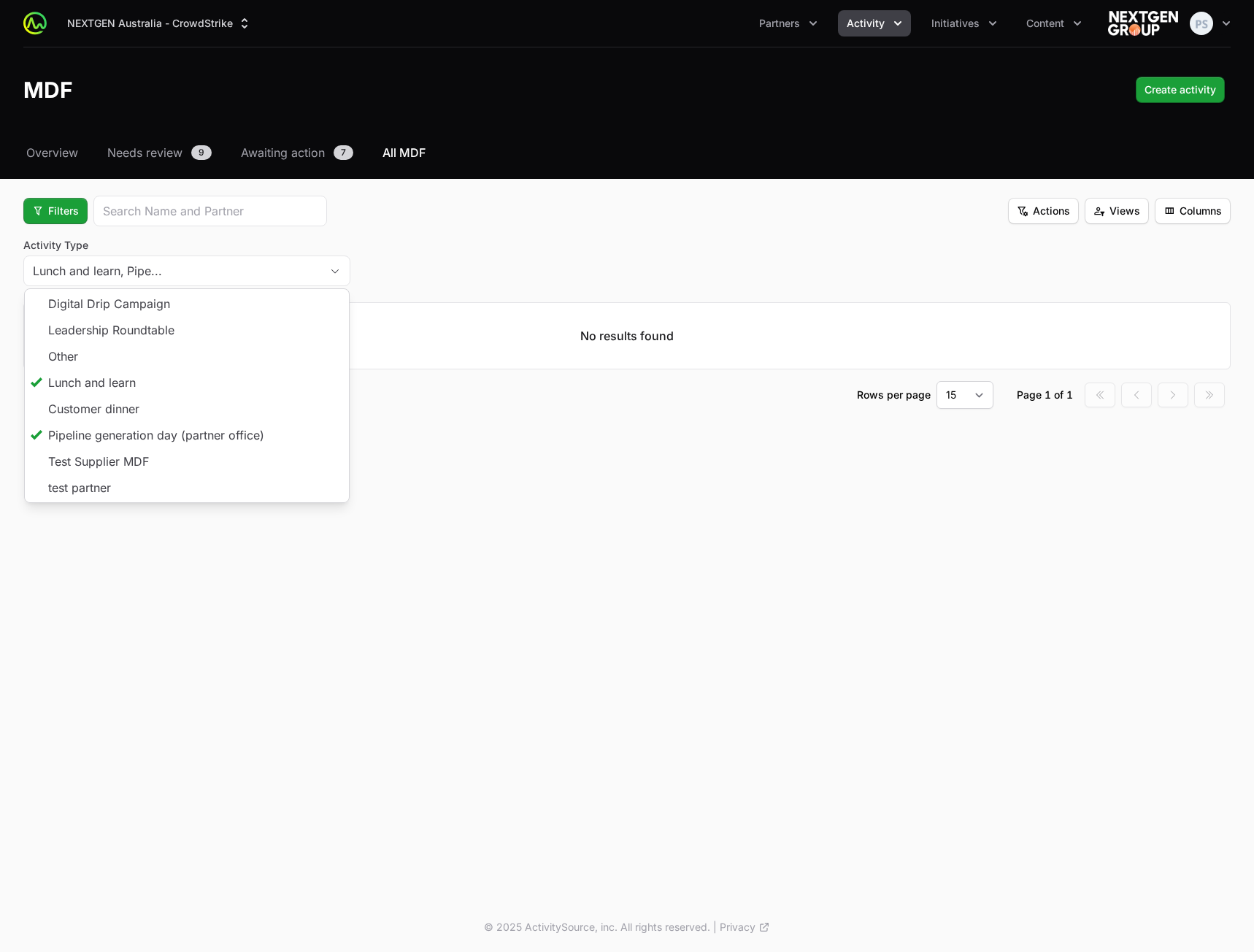
click at [472, 244] on div "Activity Type Lunch and learn, Pipe... Digital Drip Campaign Leadership Roundta…" at bounding box center [627, 264] width 1208 height 52
click at [372, 266] on div "Activity Type Lunch and learn, Pipeline generation day (par..." at bounding box center [627, 264] width 1208 height 52
drag, startPoint x: 411, startPoint y: 257, endPoint x: 426, endPoint y: 258, distance: 15.0
click at [412, 260] on div "Activity Type Lunch and learn, Pipeline generation day (par..." at bounding box center [627, 264] width 1208 height 52
drag, startPoint x: 464, startPoint y: 250, endPoint x: 444, endPoint y: 245, distance: 20.6
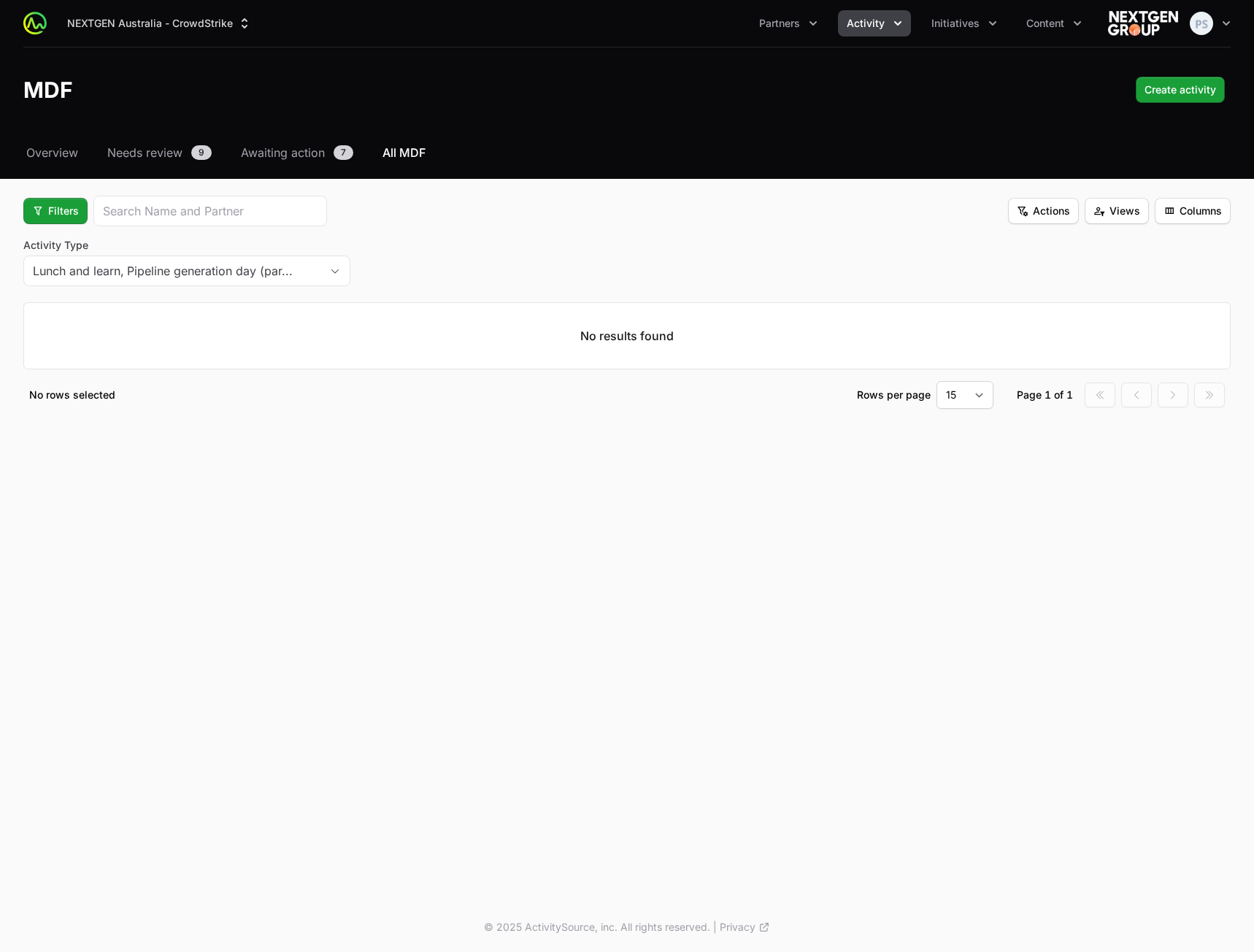
click at [459, 250] on div "Activity Type Lunch and learn, Pipeline generation day (par..." at bounding box center [627, 264] width 1208 height 52
click at [73, 211] on span "Filters" at bounding box center [55, 211] width 46 height 18
click at [65, 247] on div "Activity Type" at bounding box center [80, 246] width 153 height 22
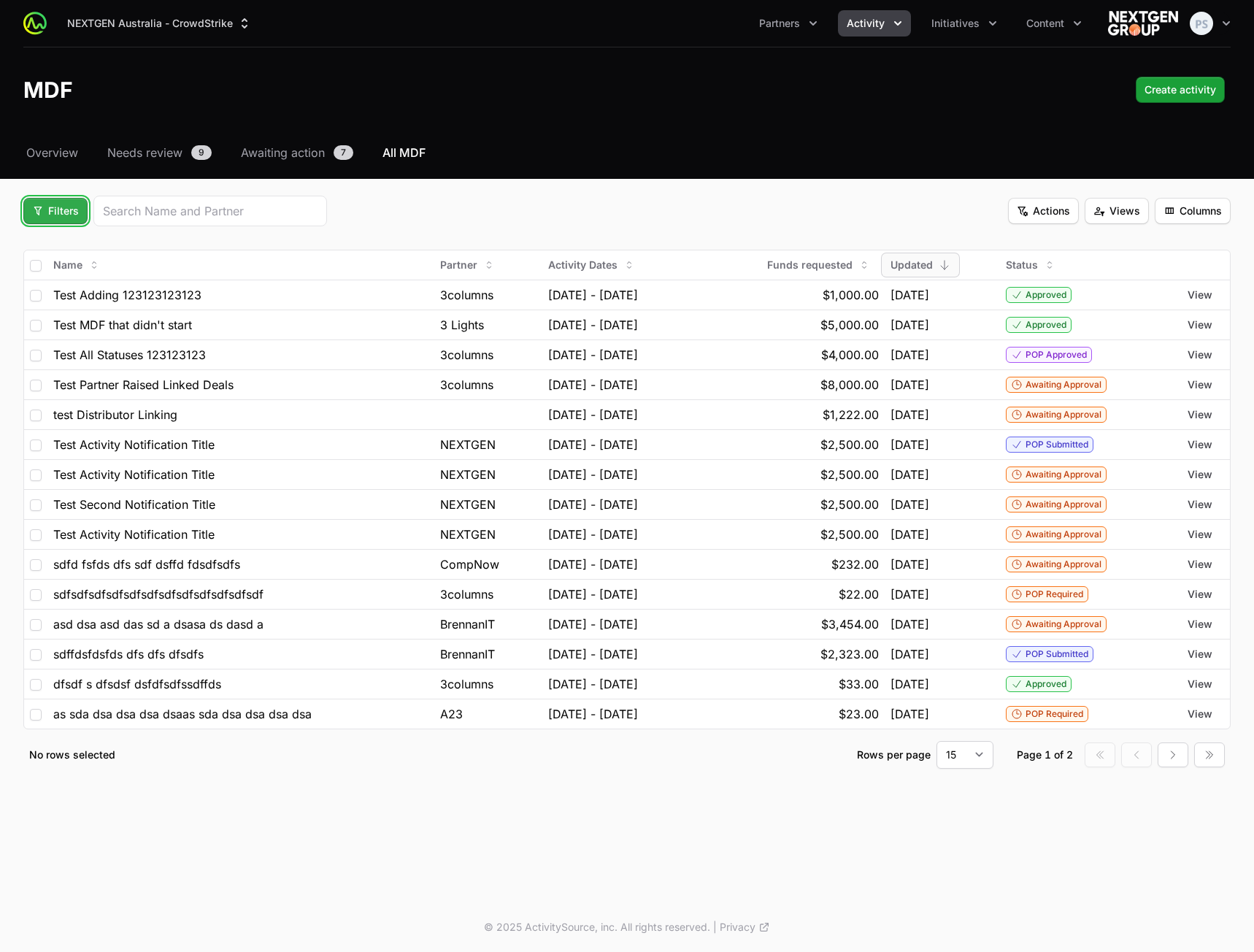
click at [59, 213] on span "Filters" at bounding box center [55, 211] width 46 height 18
click at [89, 286] on div "Status" at bounding box center [80, 290] width 153 height 22
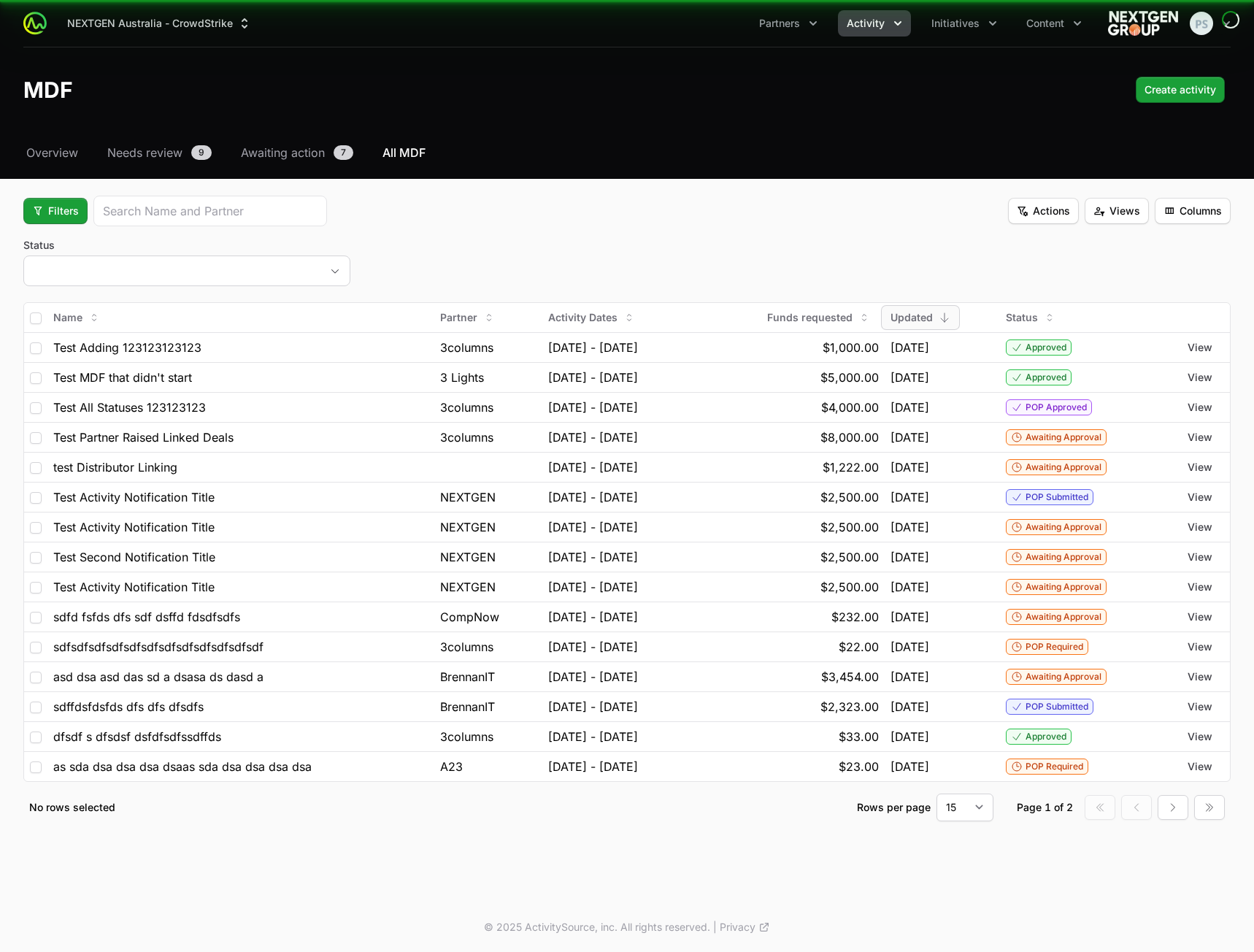
click at [328, 266] on button "placeholder" at bounding box center [187, 271] width 326 height 30
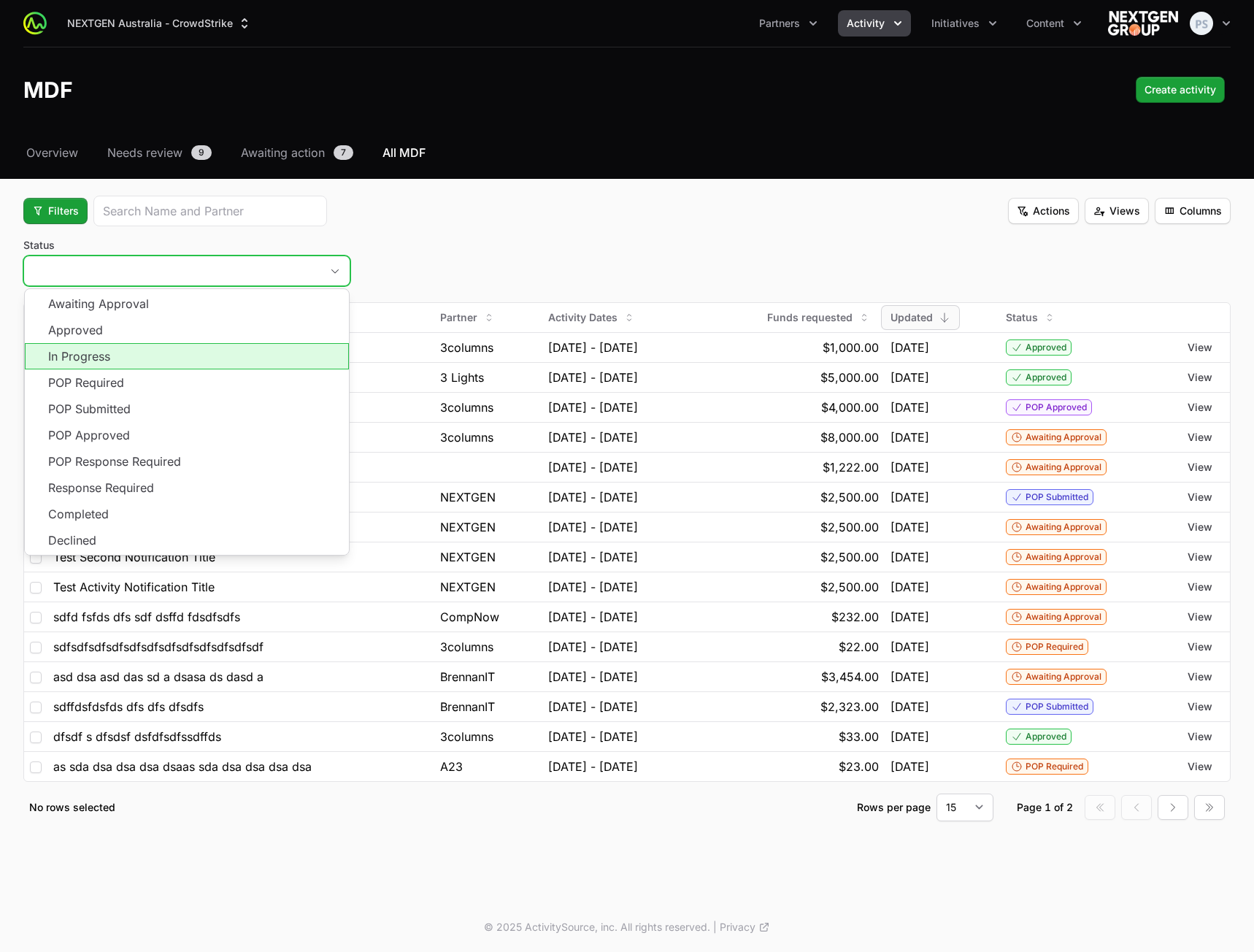
drag, startPoint x: 234, startPoint y: 350, endPoint x: 232, endPoint y: 362, distance: 12.2
click at [233, 351] on li "In Progress" at bounding box center [186, 356] width 324 height 26
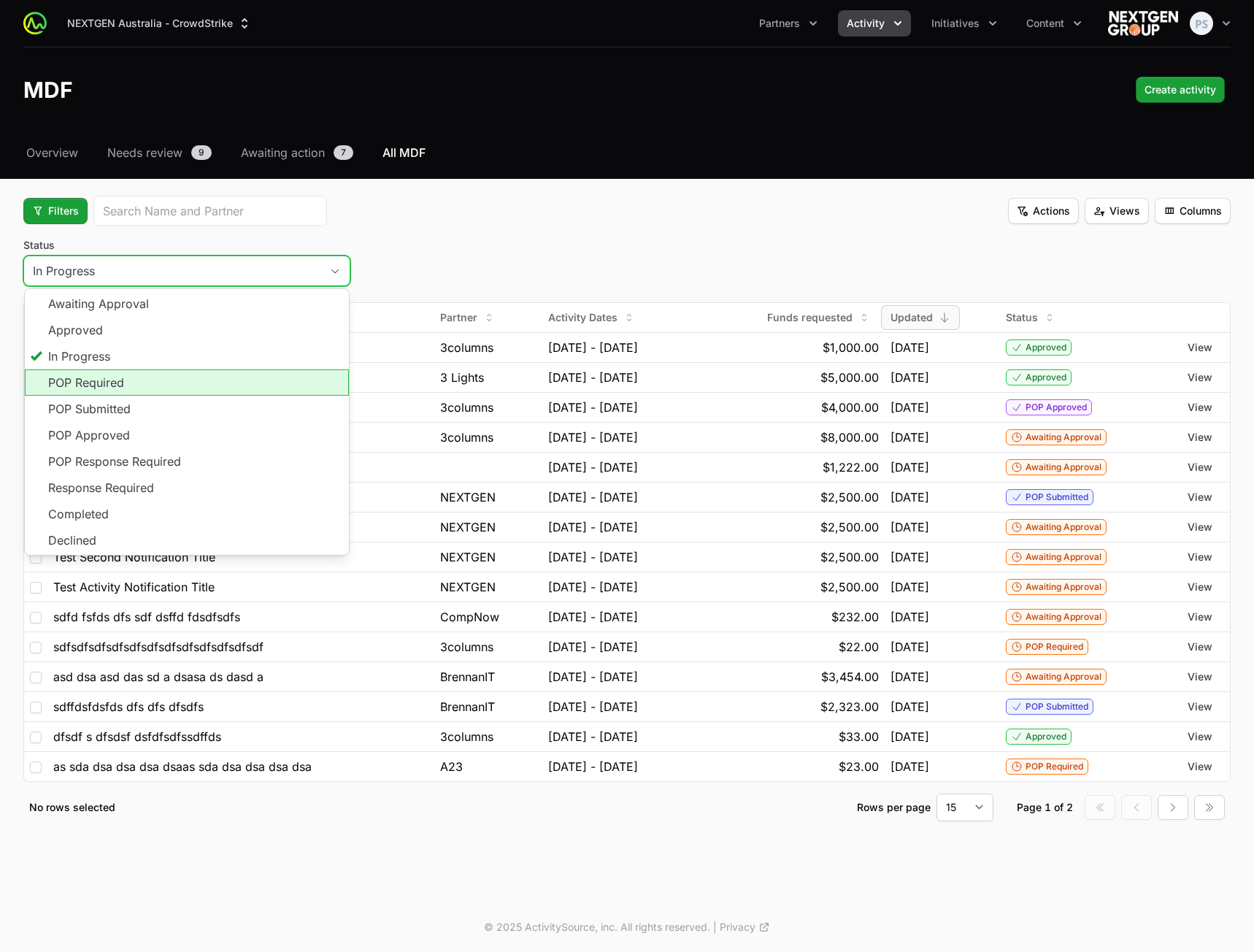
click at [229, 373] on li "POP Required" at bounding box center [186, 382] width 324 height 26
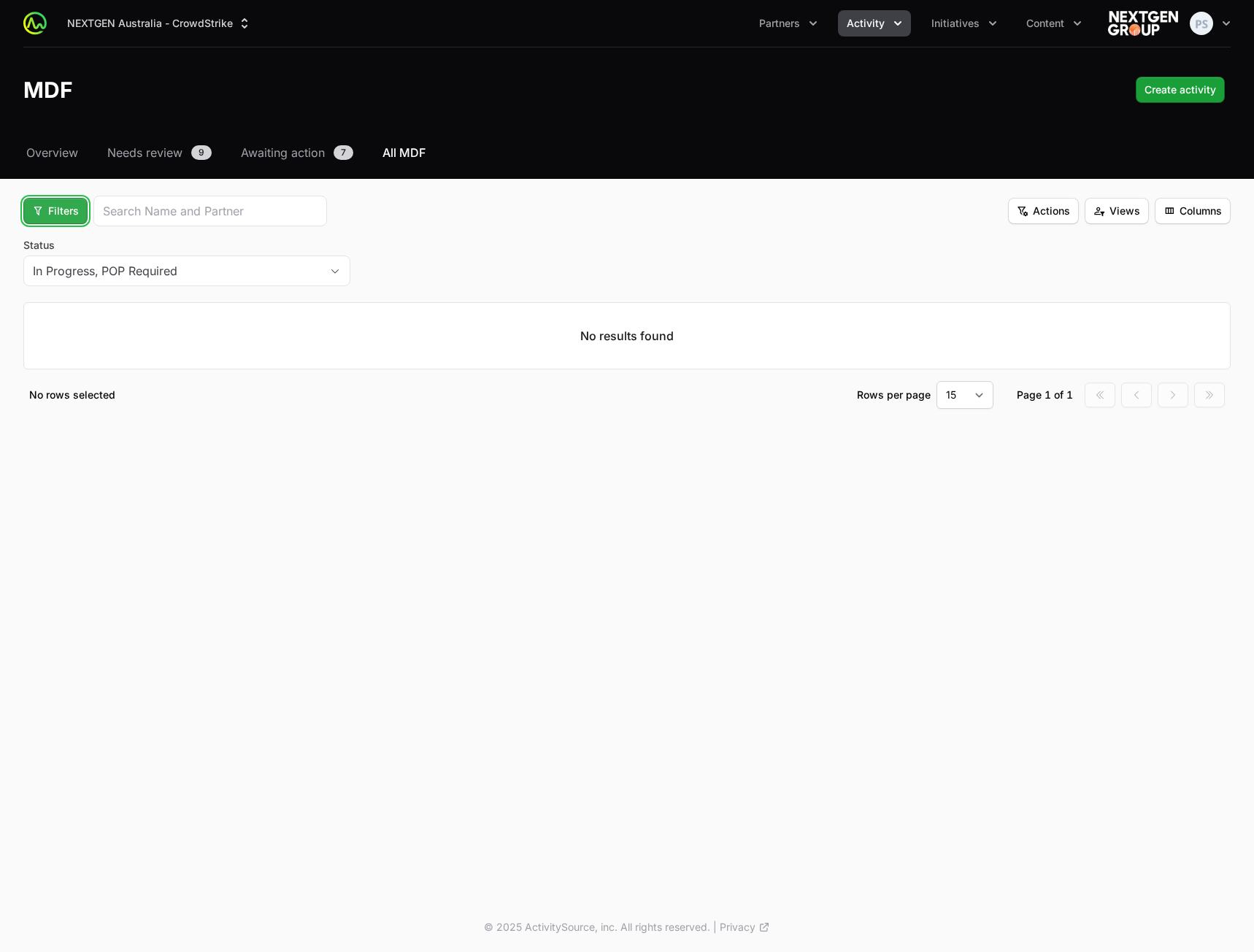
click at [35, 207] on span "Filters" at bounding box center [55, 211] width 46 height 18
click at [66, 247] on div "Activity Type" at bounding box center [80, 246] width 153 height 22
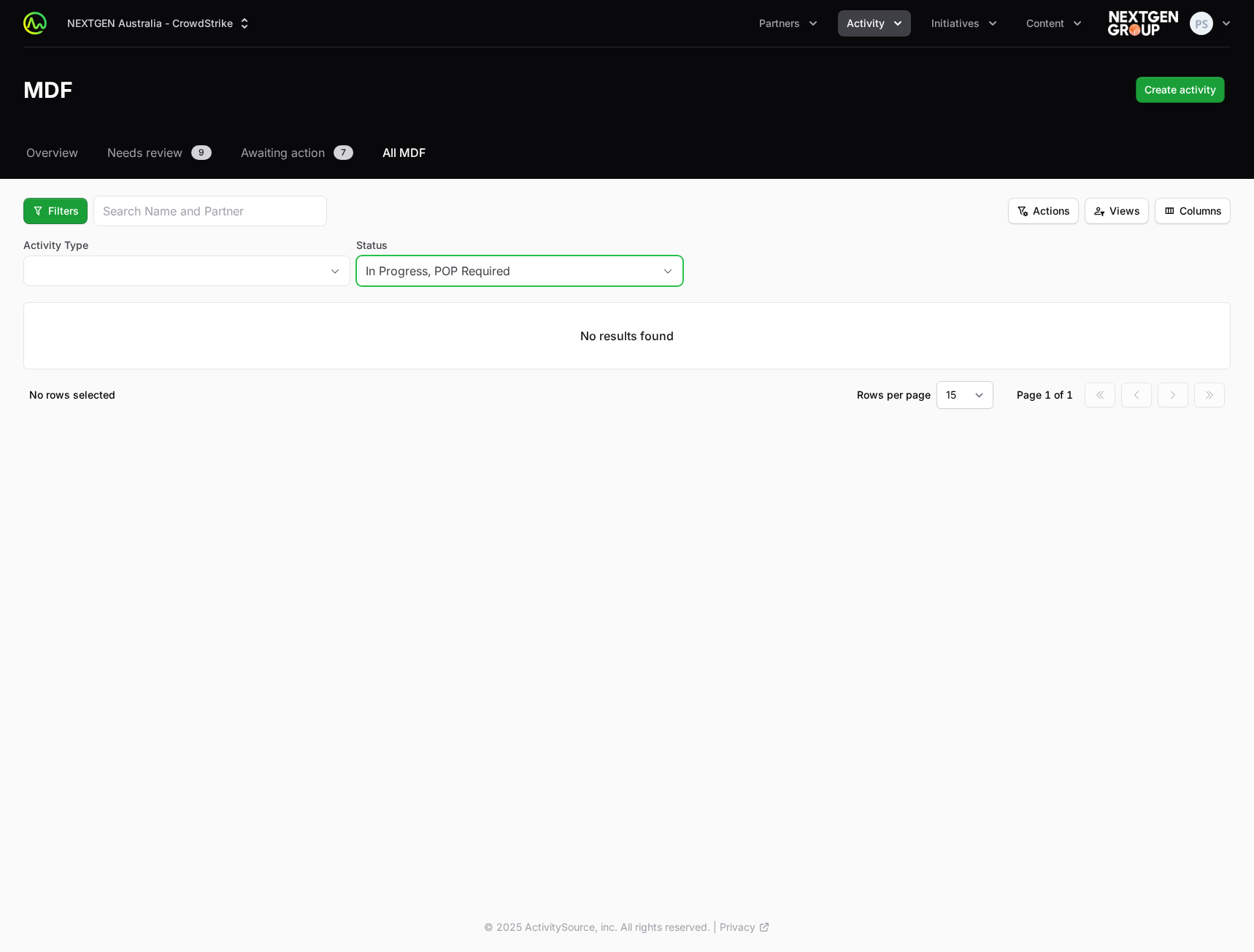
click at [418, 268] on div "In Progress," at bounding box center [399, 271] width 66 height 18
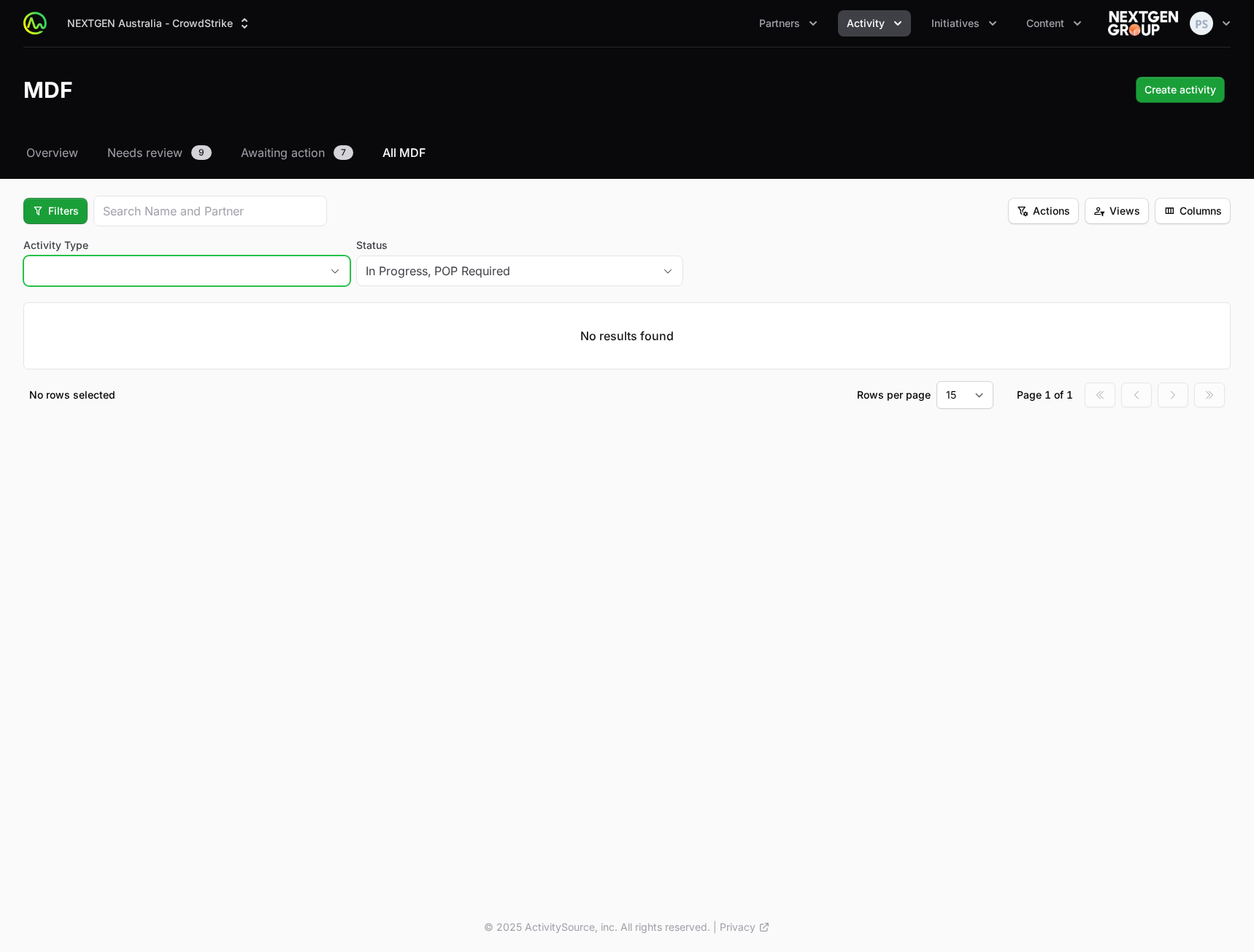
click at [301, 266] on button "placeholder" at bounding box center [187, 271] width 326 height 30
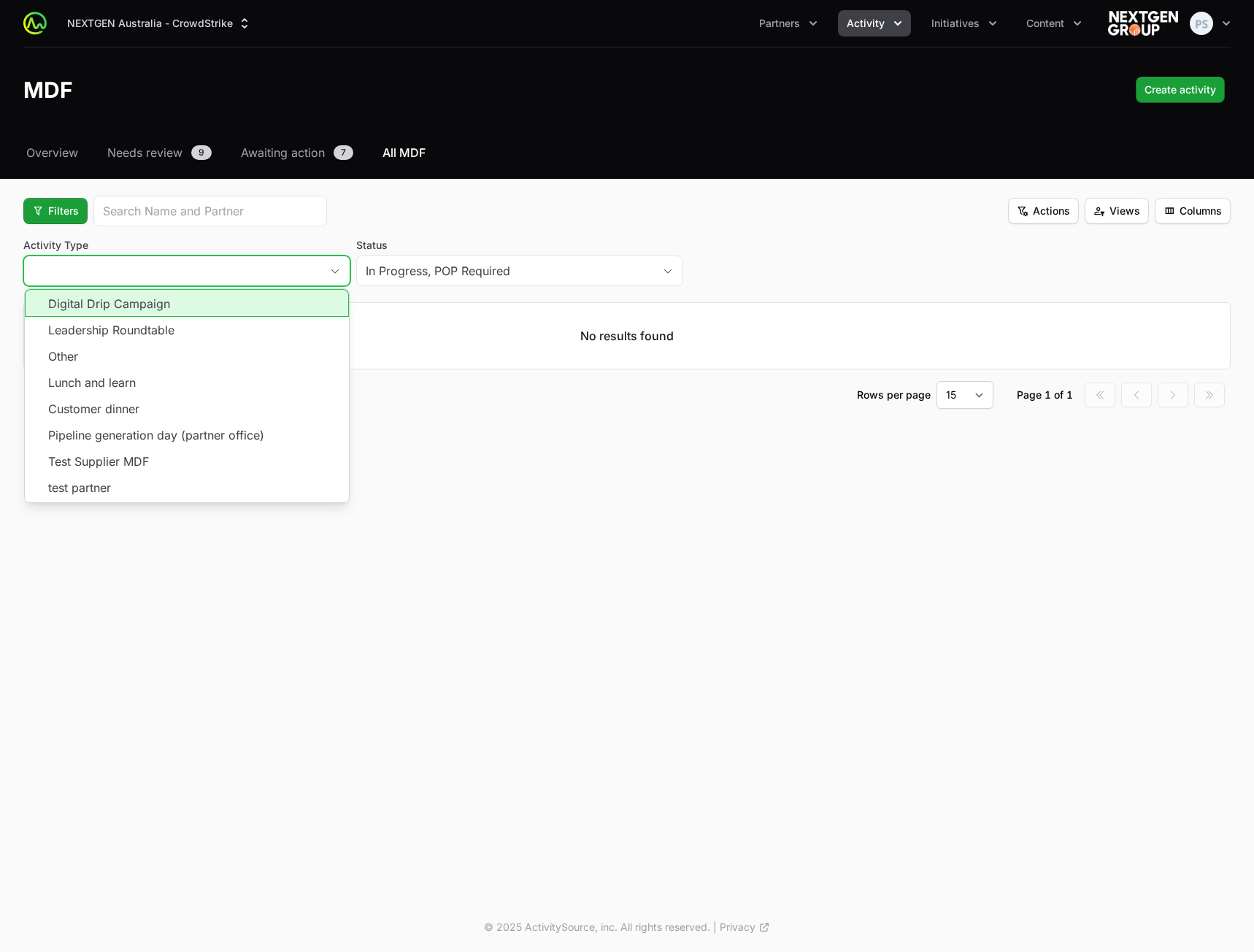
click at [284, 308] on li "Digital Drip Campaign" at bounding box center [186, 303] width 324 height 28
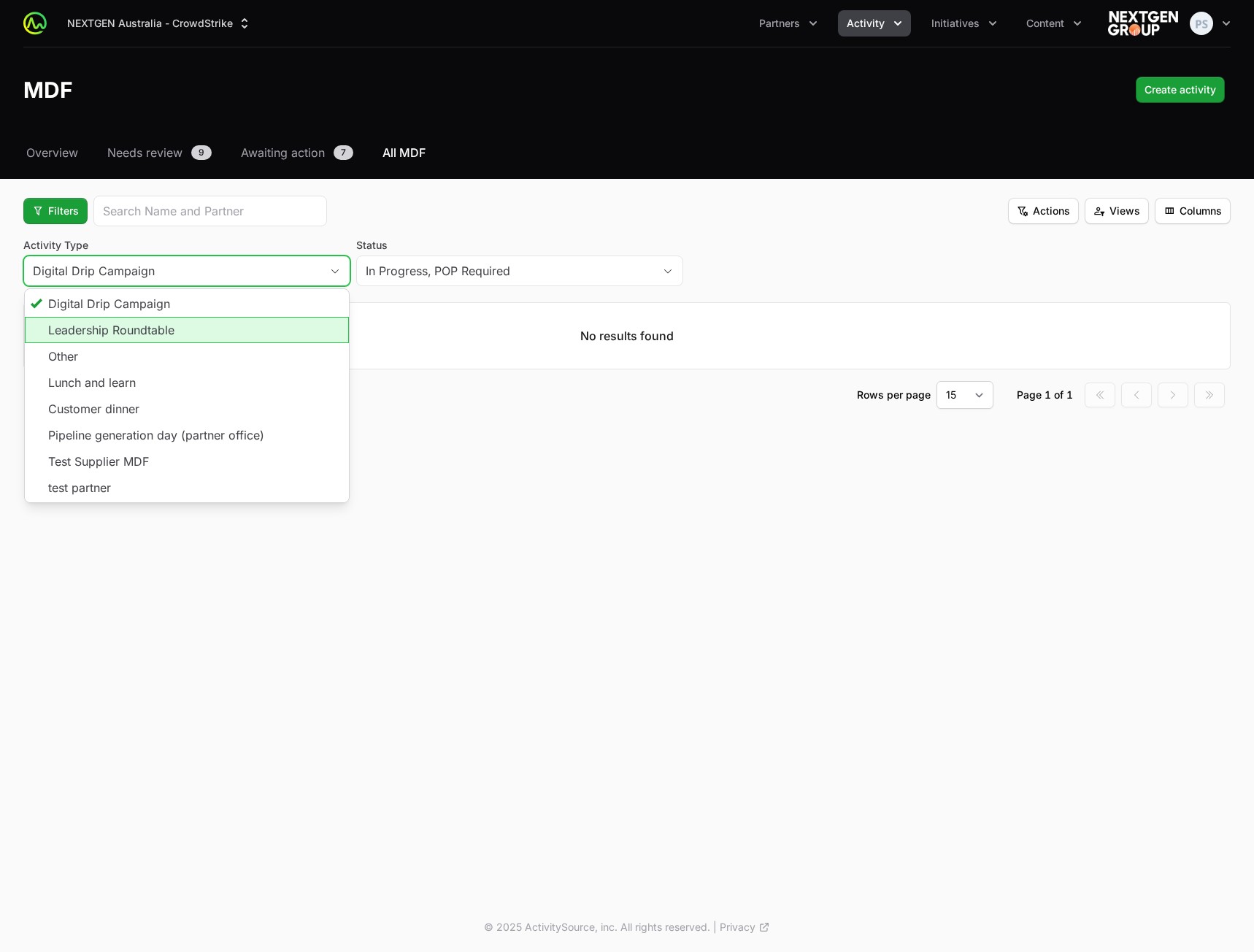
click at [262, 336] on li "Leadership Roundtable" at bounding box center [186, 330] width 324 height 26
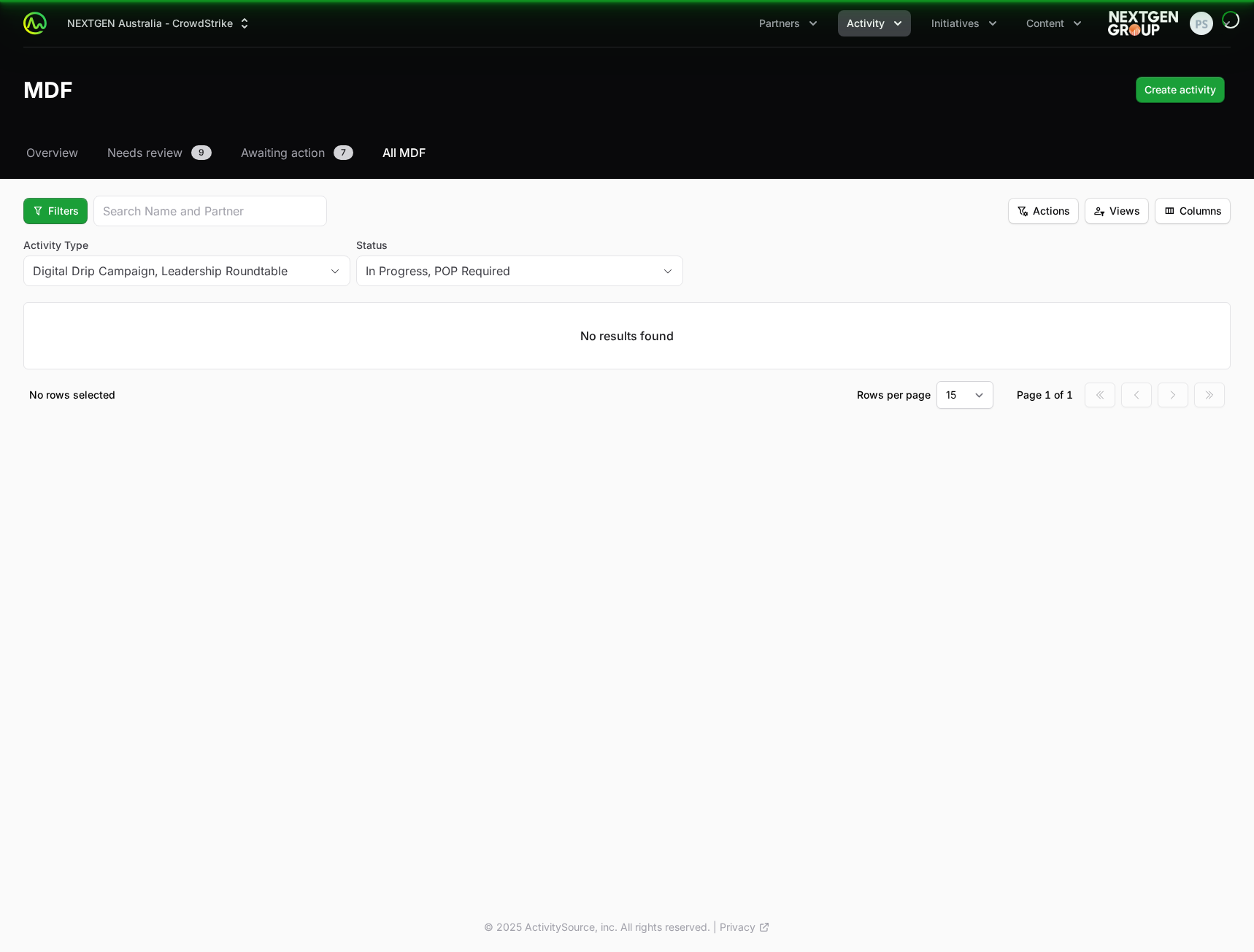
click at [250, 377] on fieldset "Filters Actions Views Columns Activity Type Digital Drip Campaign, Leadership R…" at bounding box center [627, 302] width 1208 height 213
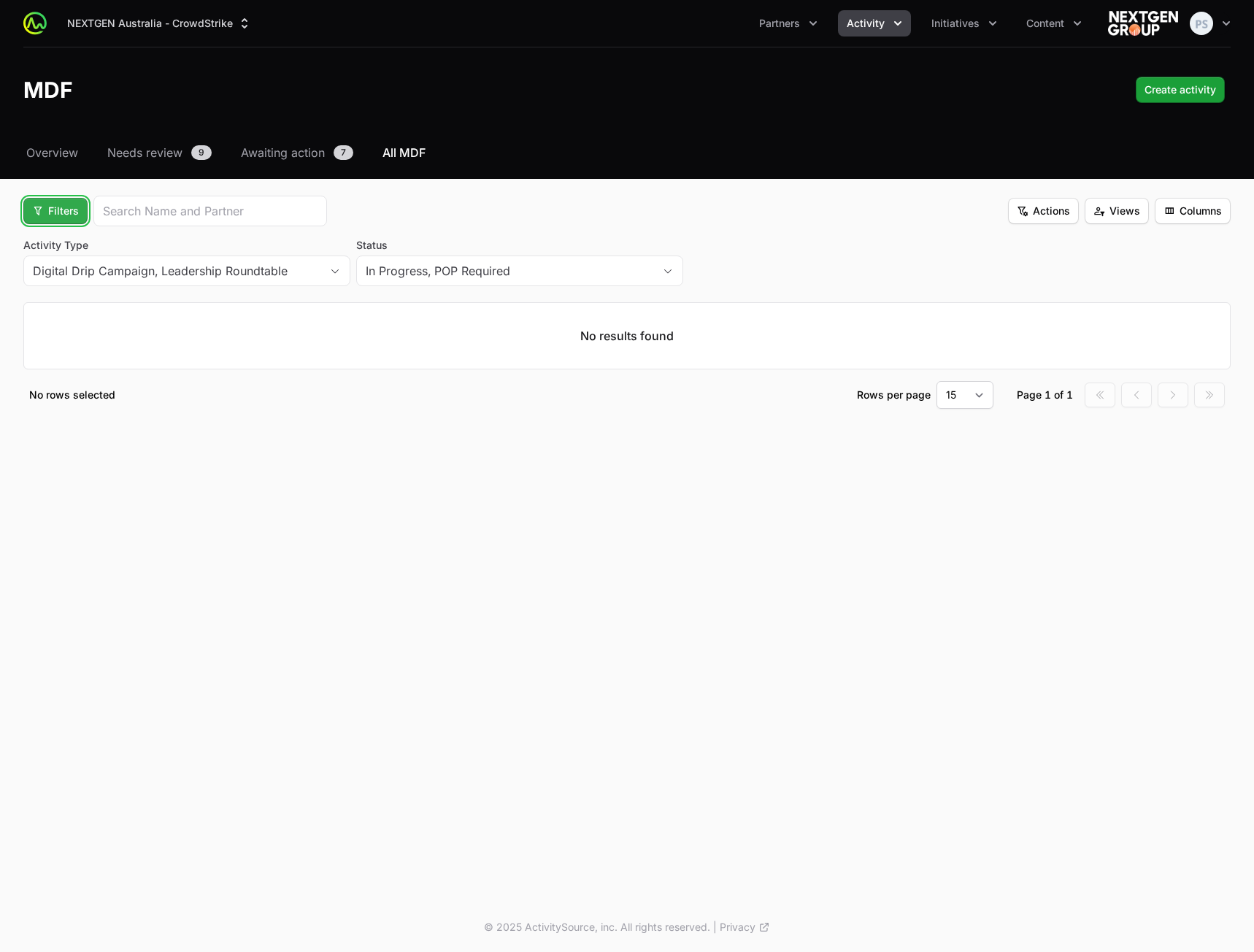
click at [35, 202] on span "Filters" at bounding box center [55, 211] width 46 height 18
click at [83, 309] on div "Partner Type" at bounding box center [80, 312] width 153 height 22
click at [811, 276] on button "placeholder" at bounding box center [853, 271] width 326 height 30
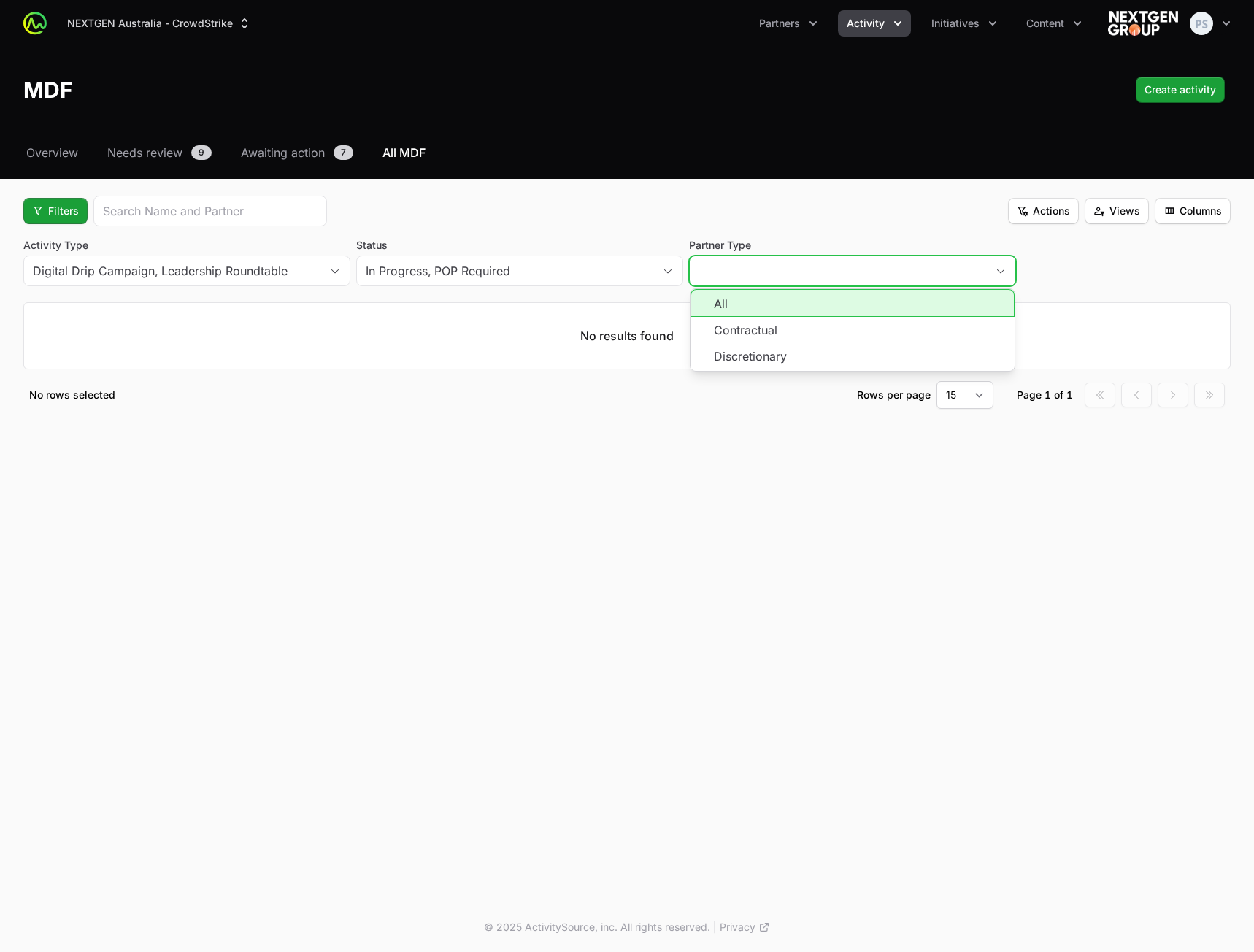
click at [798, 315] on li "All" at bounding box center [853, 303] width 324 height 28
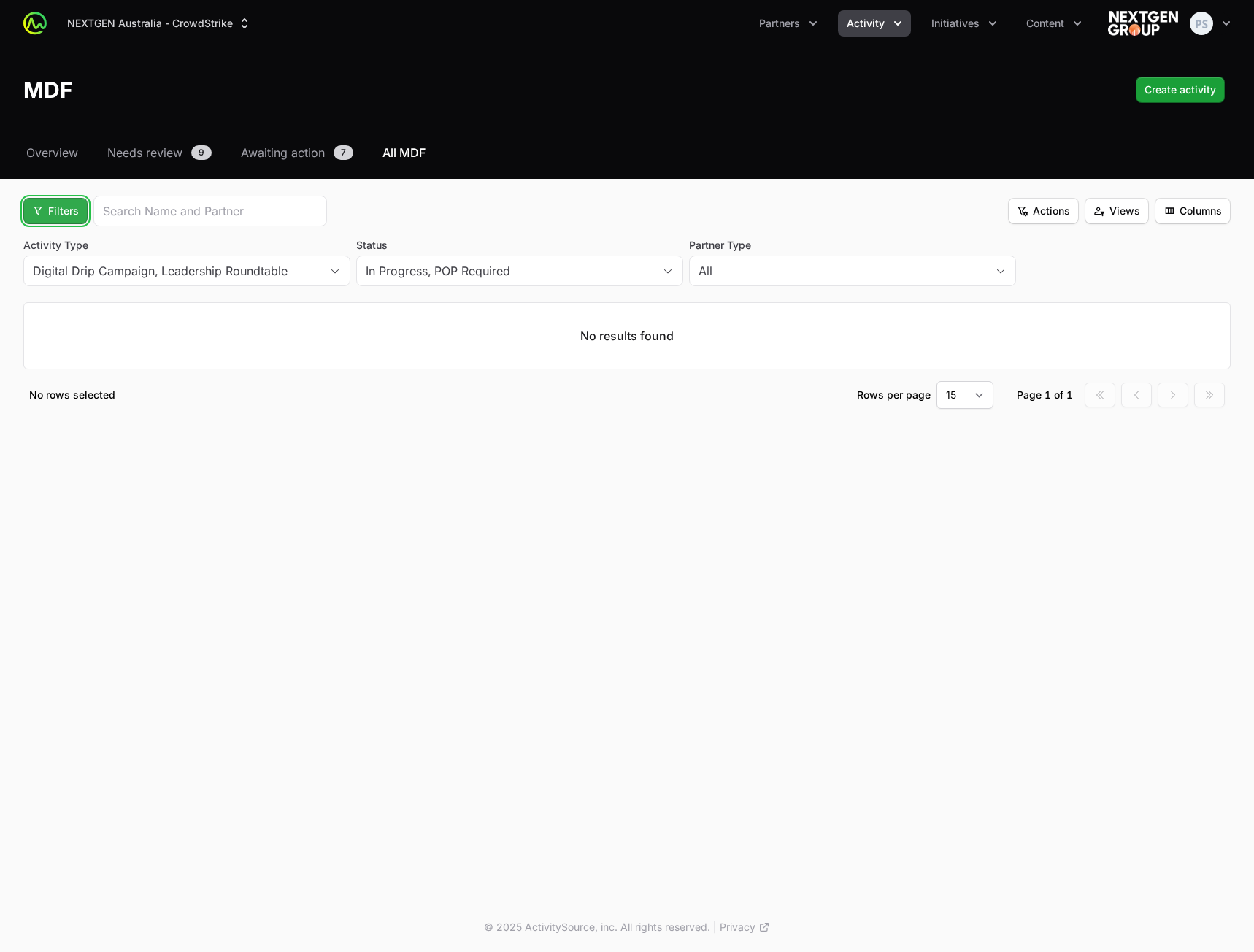
click at [67, 214] on span "Filters" at bounding box center [55, 211] width 46 height 18
click at [91, 271] on div "Budget Period" at bounding box center [80, 268] width 153 height 22
click at [617, 276] on button "button" at bounding box center [607, 273] width 26 height 20
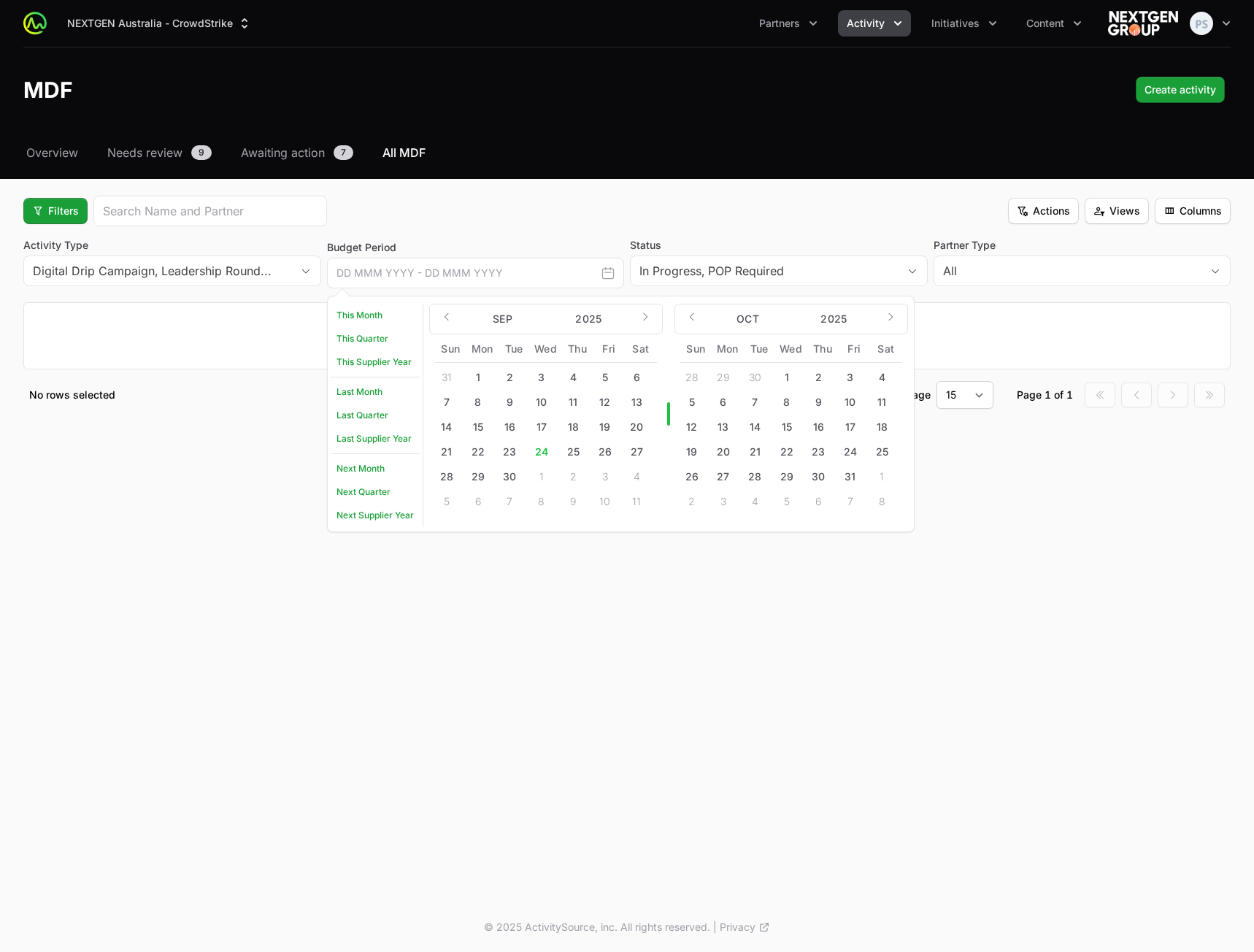
click at [557, 426] on div "17" at bounding box center [545, 427] width 31 height 24
click at [573, 422] on button "18" at bounding box center [573, 427] width 24 height 24
click at [611, 422] on button "19" at bounding box center [605, 427] width 24 height 24
type input "[DATE] - [DATE]"
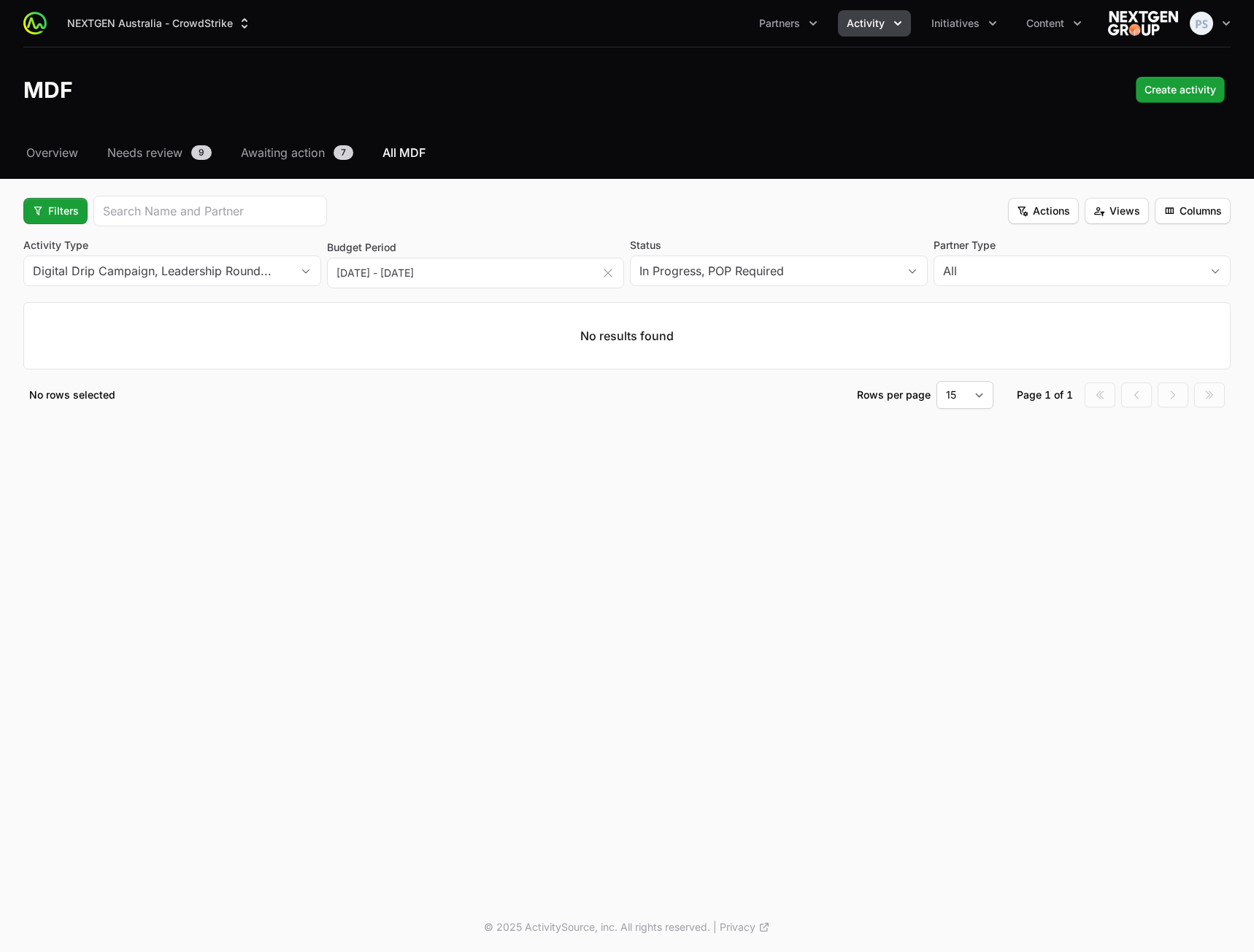
click at [488, 499] on div "NEXTGEN Australia - CrowdStrike Partners Activity Initiatives Content Open user…" at bounding box center [627, 451] width 1254 height 902
click at [485, 214] on div "Filters Actions Views Columns" at bounding box center [627, 211] width 1208 height 30
click at [1058, 277] on div "All" at bounding box center [1072, 271] width 258 height 18
click at [920, 203] on div "Filters Actions Views Columns" at bounding box center [627, 211] width 1208 height 30
drag, startPoint x: 101, startPoint y: 204, endPoint x: 29, endPoint y: 225, distance: 75.0
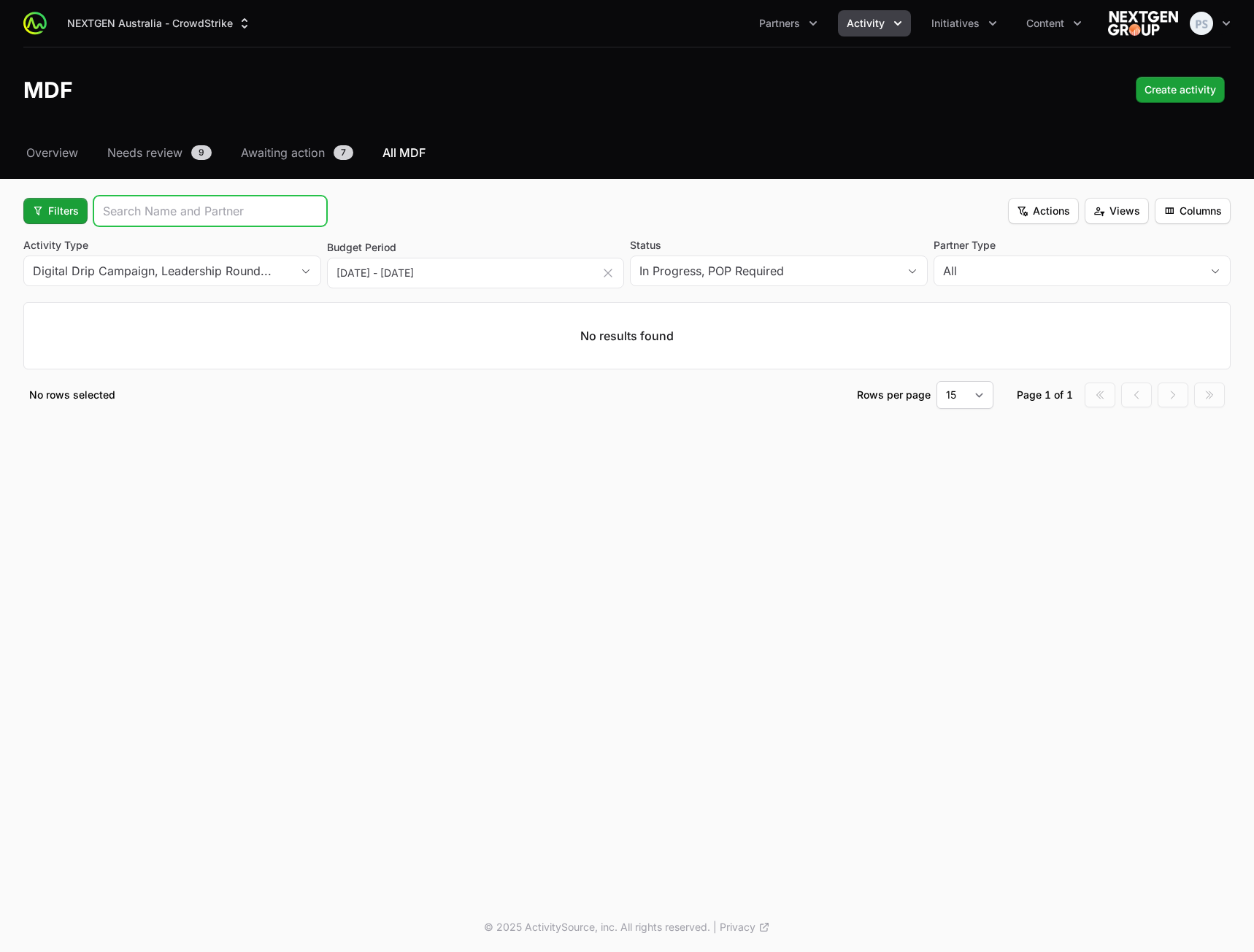
click at [89, 209] on div "Filters" at bounding box center [175, 211] width 304 height 30
click at [40, 223] on button "Filters" at bounding box center [56, 211] width 64 height 26
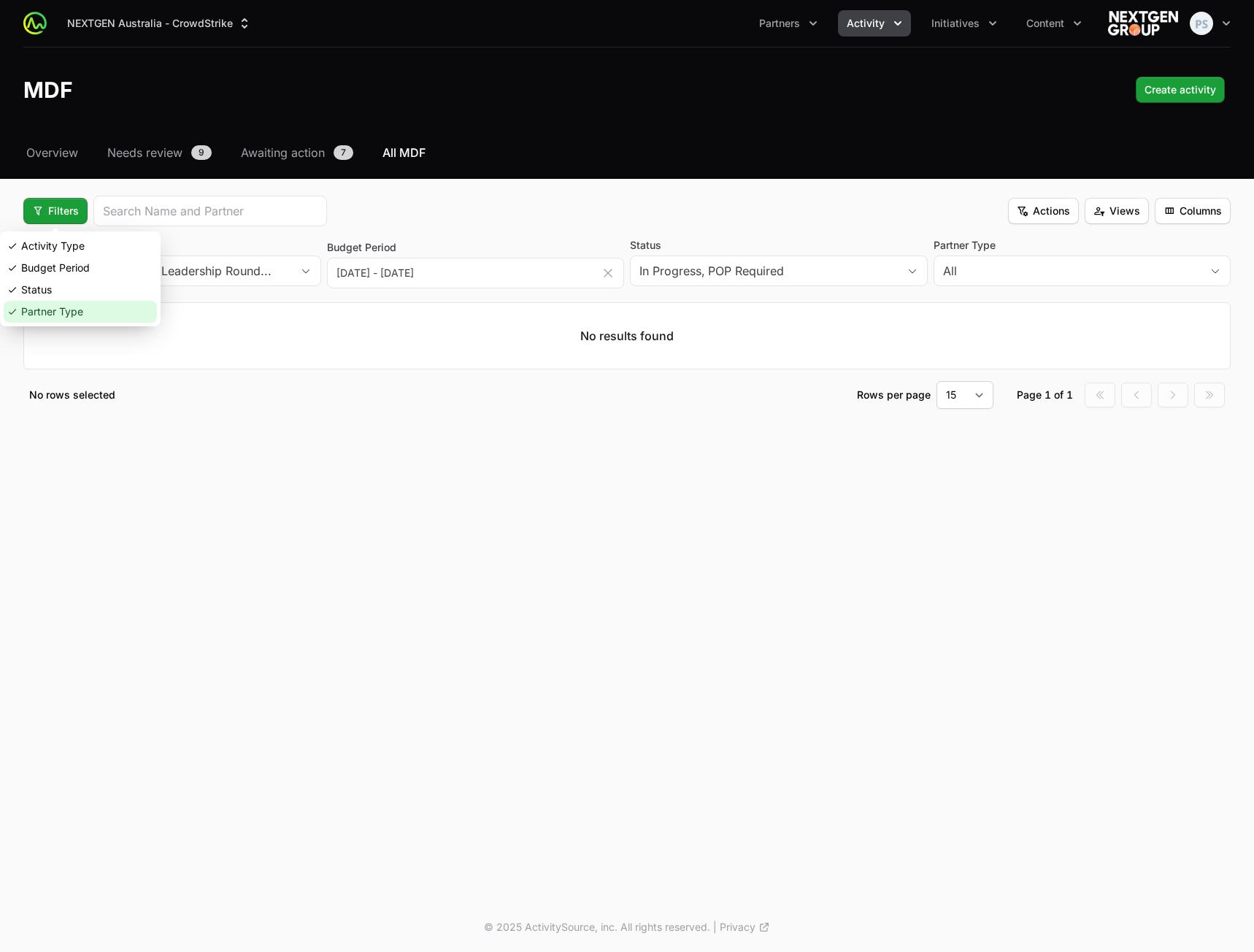
click at [63, 310] on div "Partner Type" at bounding box center [80, 312] width 153 height 22
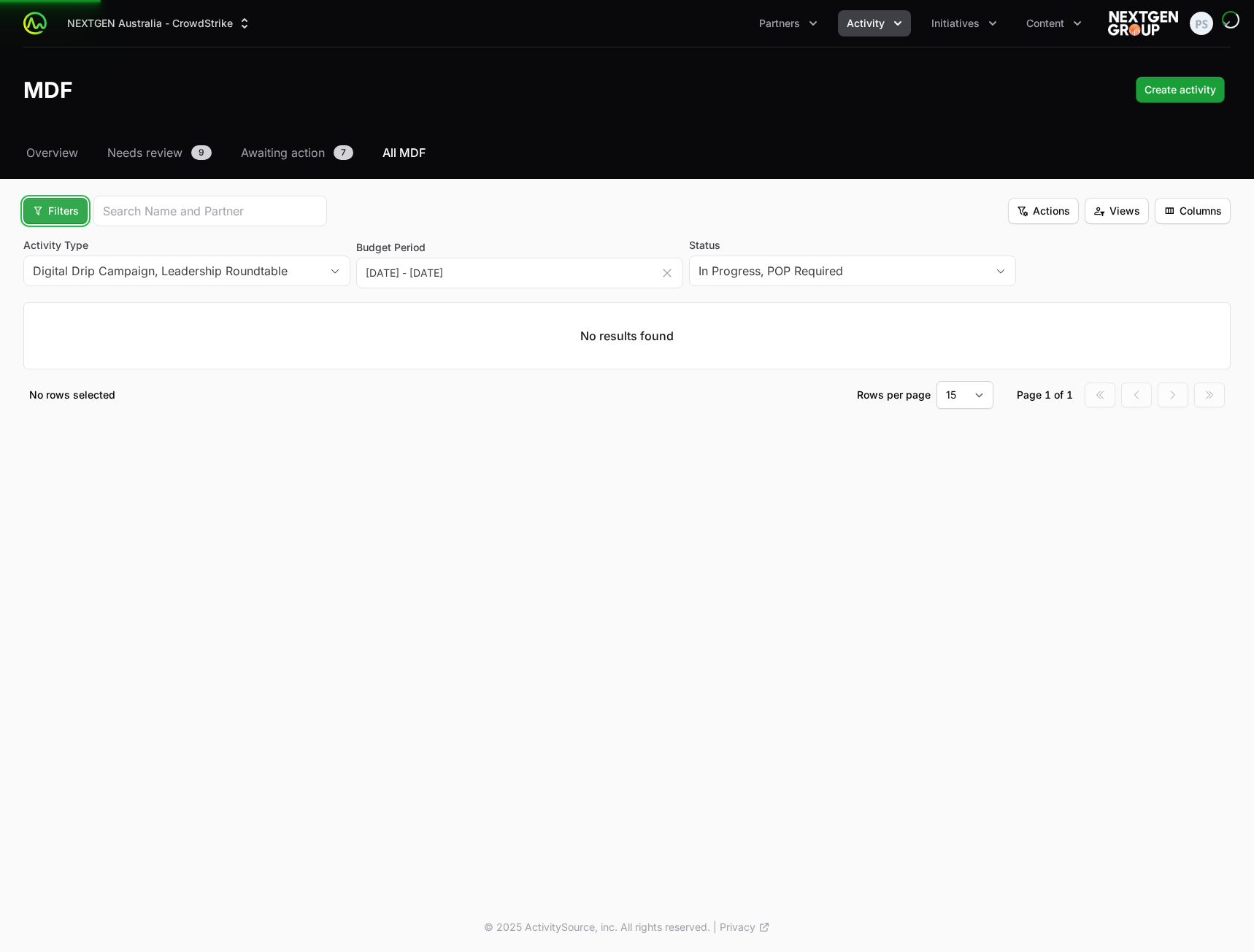
click at [57, 216] on span "Filters" at bounding box center [55, 211] width 46 height 18
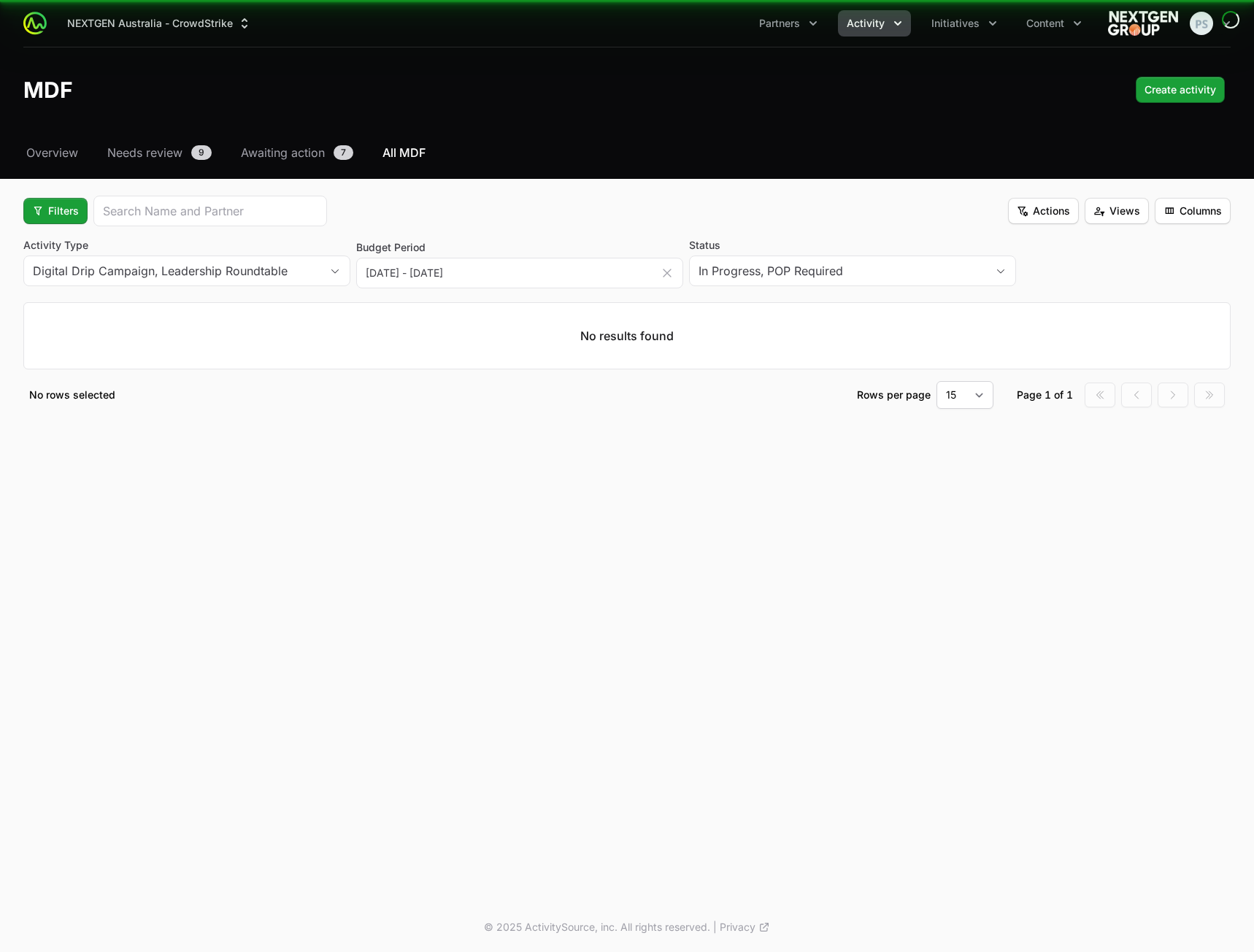
click at [53, 288] on div "Activity Type Digital Drip Campaign, Leadership Roundtable" at bounding box center [187, 264] width 327 height 52
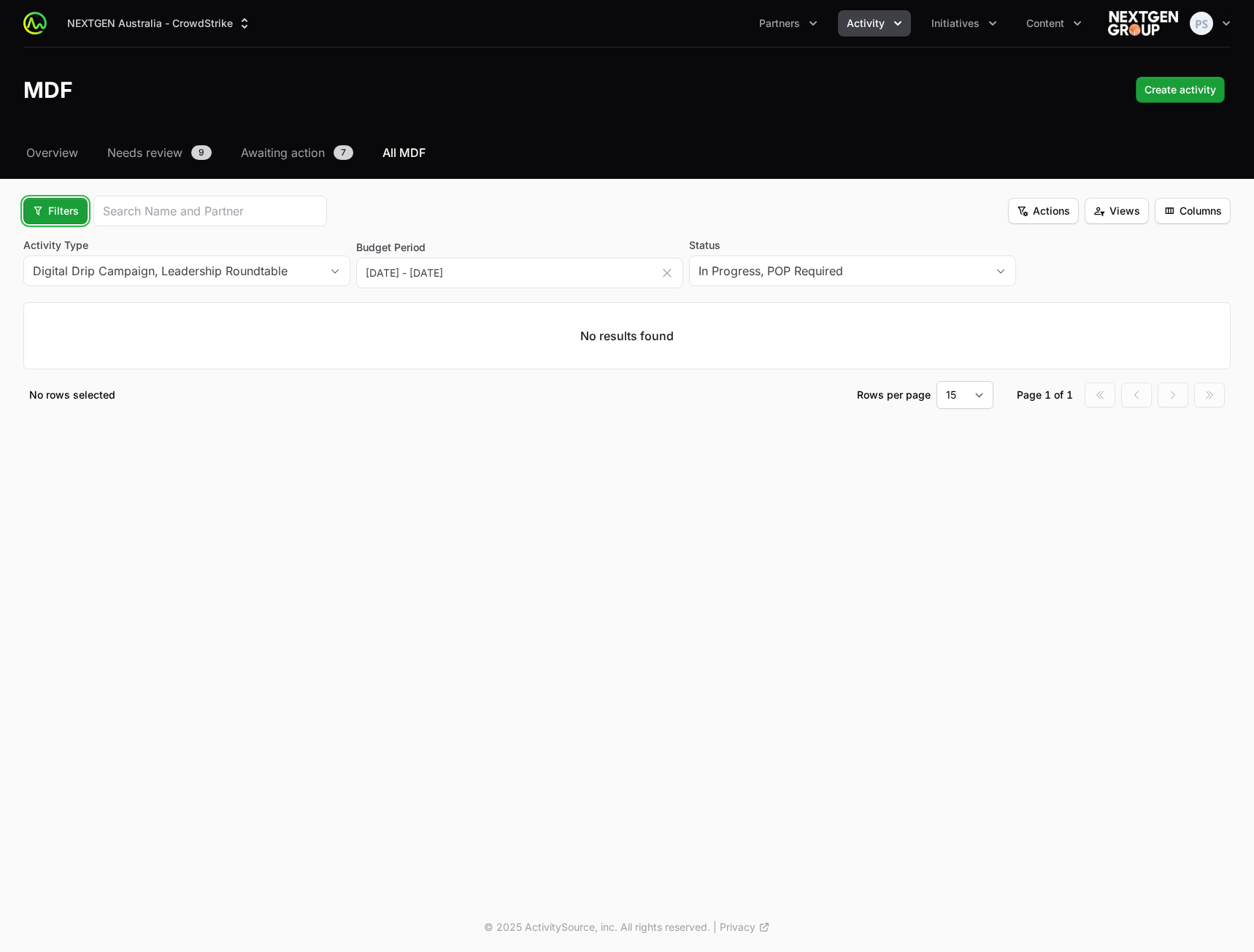
click at [63, 211] on span "Filters" at bounding box center [55, 211] width 46 height 18
click at [63, 271] on div "Budget Period" at bounding box center [80, 268] width 153 height 22
click at [65, 213] on span "Filters" at bounding box center [55, 211] width 46 height 18
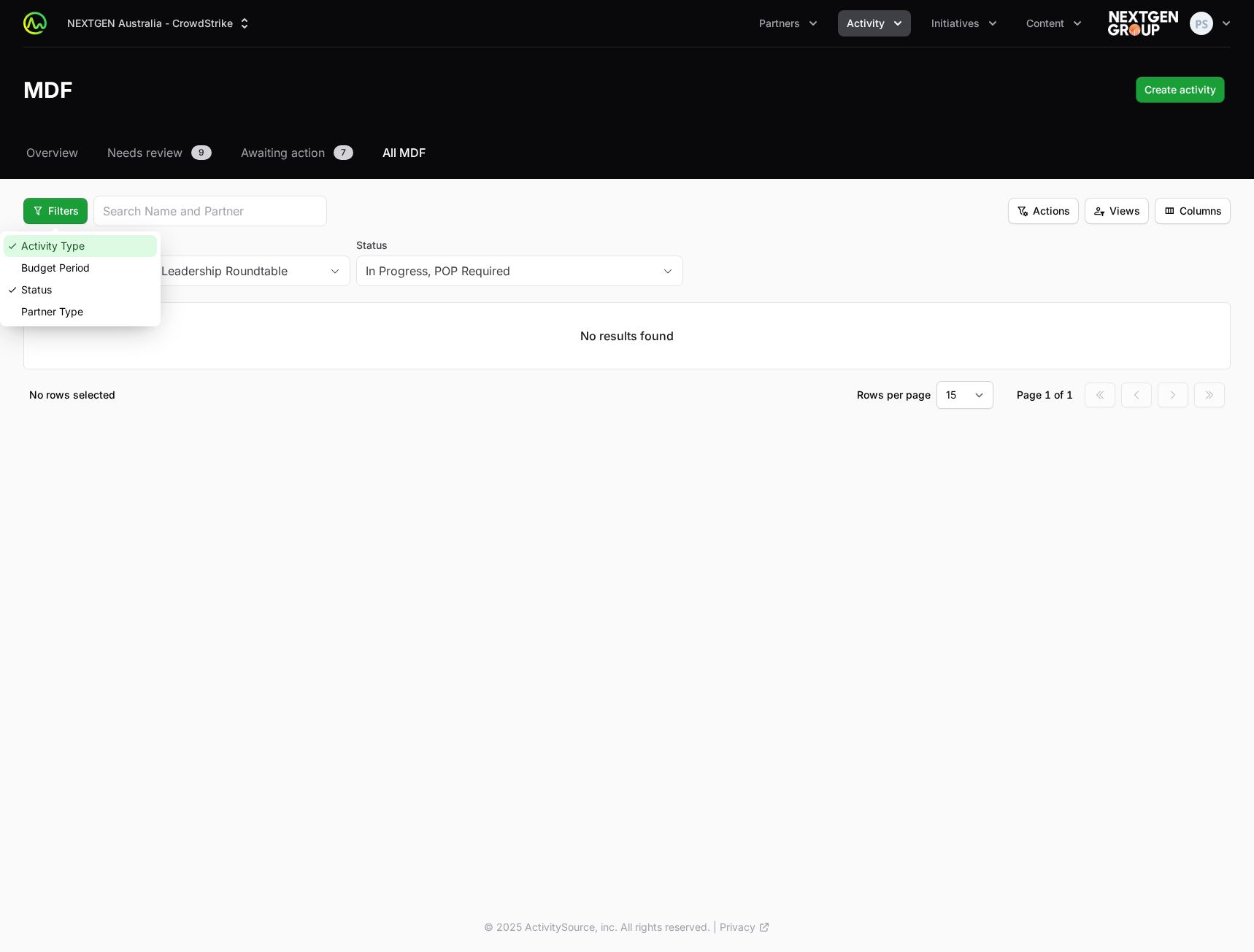
drag, startPoint x: 69, startPoint y: 239, endPoint x: 67, endPoint y: 229, distance: 10.2
click at [69, 239] on div "Activity Type" at bounding box center [80, 246] width 153 height 22
click at [52, 284] on div "Status" at bounding box center [80, 290] width 153 height 22
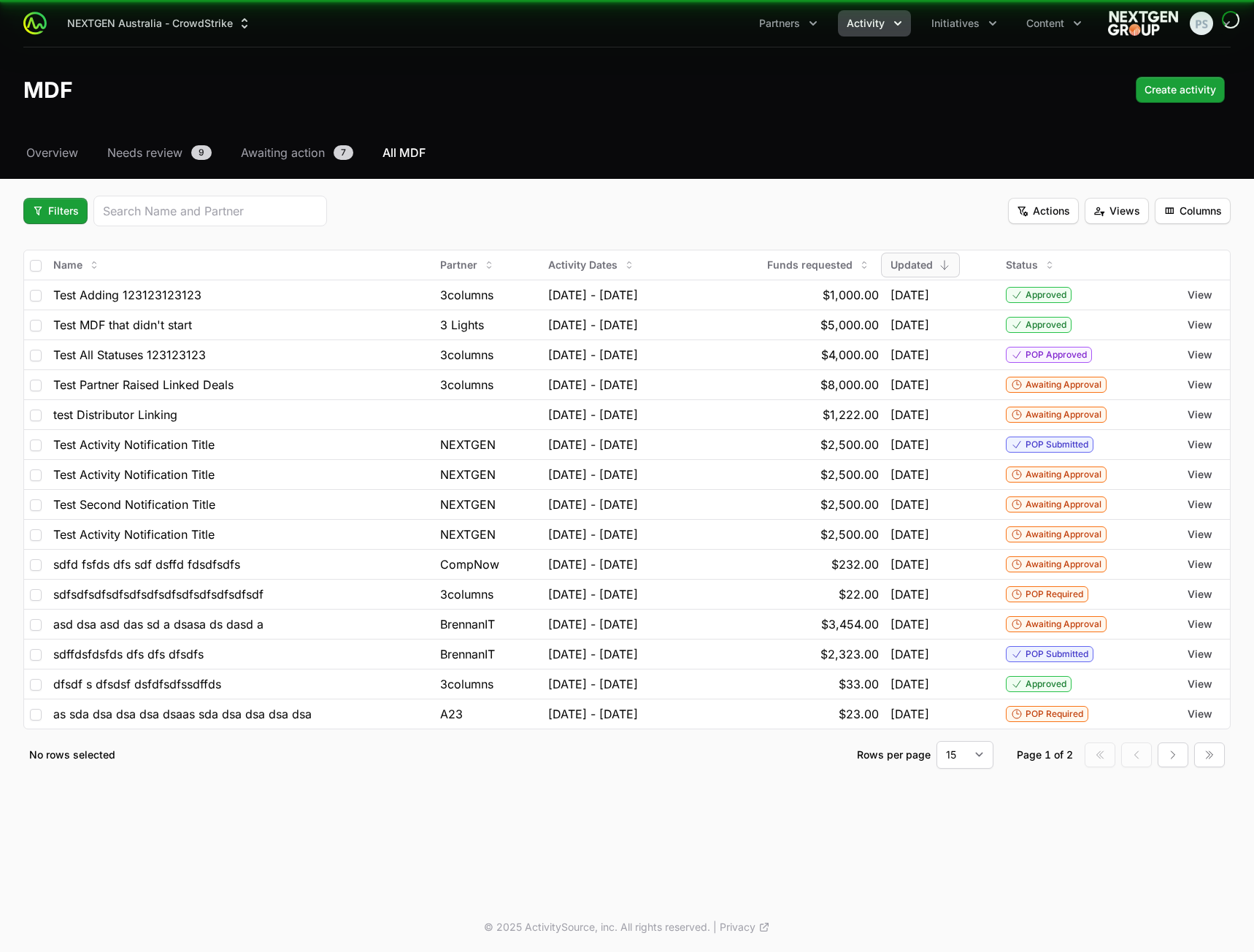
click at [523, 204] on div "Filters Actions Views Columns" at bounding box center [627, 211] width 1208 height 30
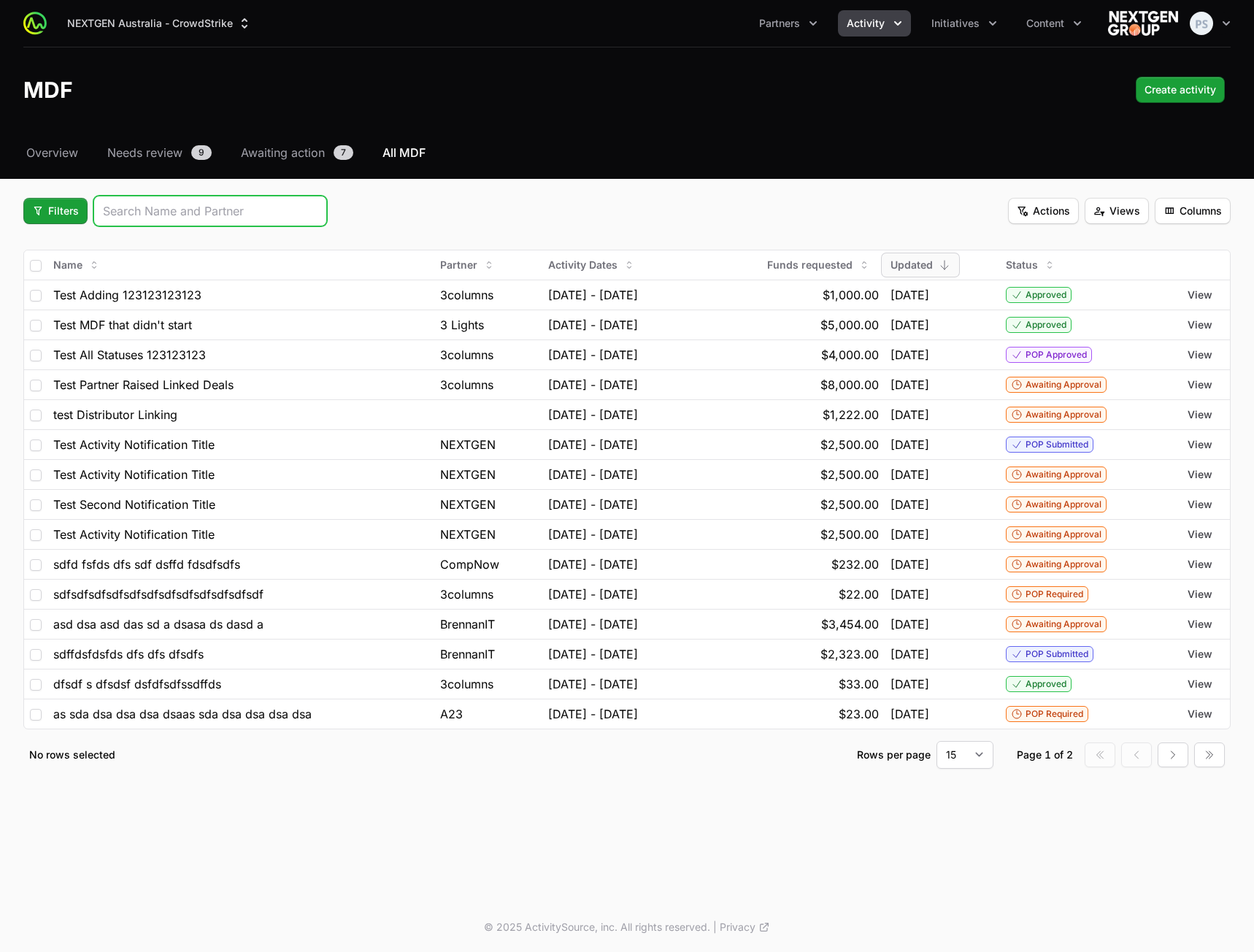
click at [216, 202] on input "search" at bounding box center [210, 211] width 214 height 18
type input "test"
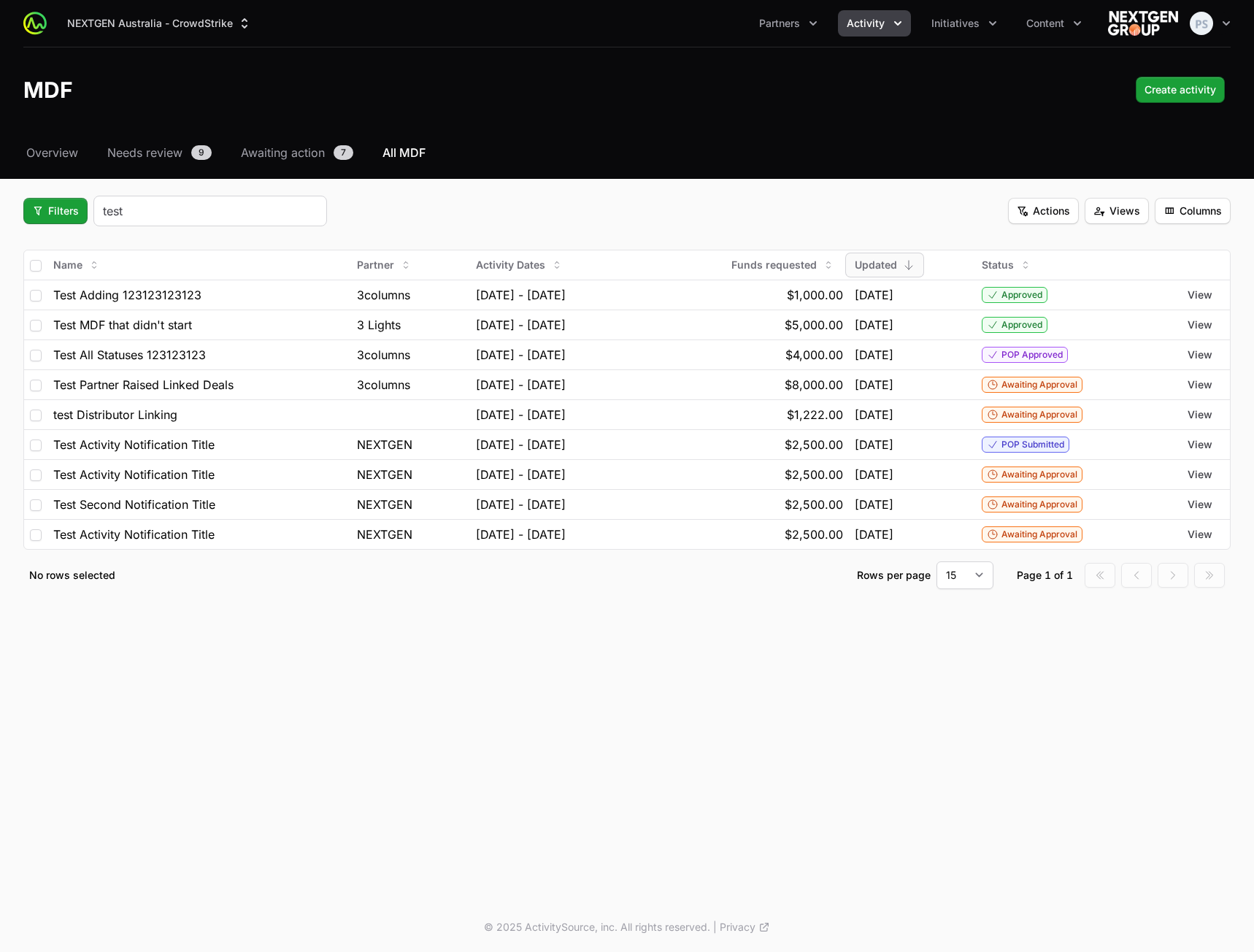
click at [197, 221] on div "test" at bounding box center [210, 211] width 234 height 30
click at [302, 213] on input "test" at bounding box center [210, 211] width 214 height 18
click at [315, 212] on input "test" at bounding box center [210, 211] width 214 height 18
click at [307, 209] on input "test" at bounding box center [210, 211] width 214 height 18
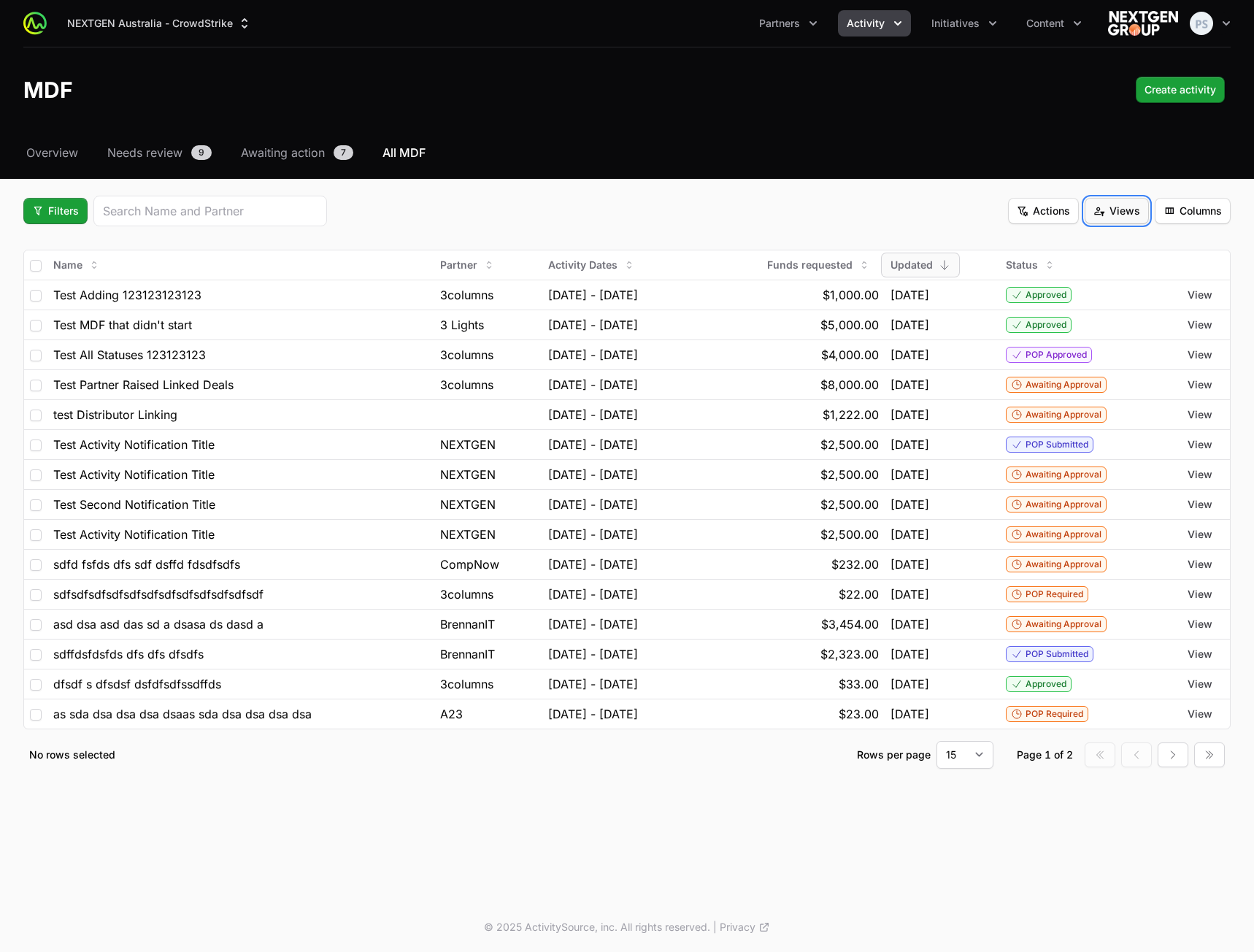
click at [1129, 213] on span "Views" at bounding box center [1117, 211] width 46 height 18
click at [1113, 238] on div "Test View" at bounding box center [1117, 246] width 153 height 22
click at [1115, 216] on span "Views" at bounding box center [1117, 211] width 46 height 18
click at [1105, 236] on div "Test View" at bounding box center [1117, 246] width 153 height 22
drag, startPoint x: 793, startPoint y: 198, endPoint x: 875, endPoint y: 203, distance: 82.2
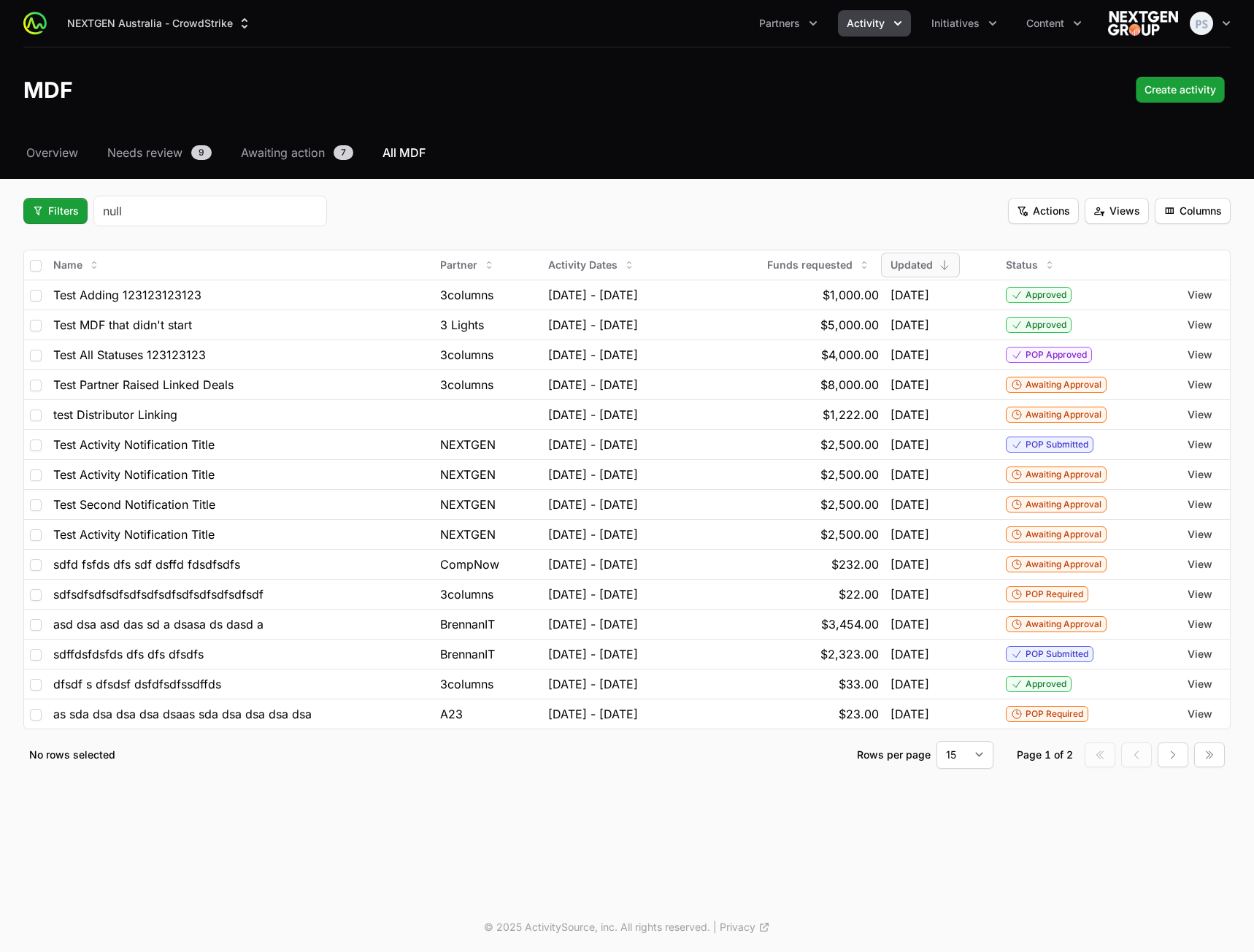
click at [797, 198] on div "Filters Actions Views Columns" at bounding box center [627, 211] width 1208 height 30
drag, startPoint x: 1230, startPoint y: 210, endPoint x: 1220, endPoint y: 211, distance: 10.0
click at [1224, 211] on button "Columns" at bounding box center [1192, 211] width 76 height 26
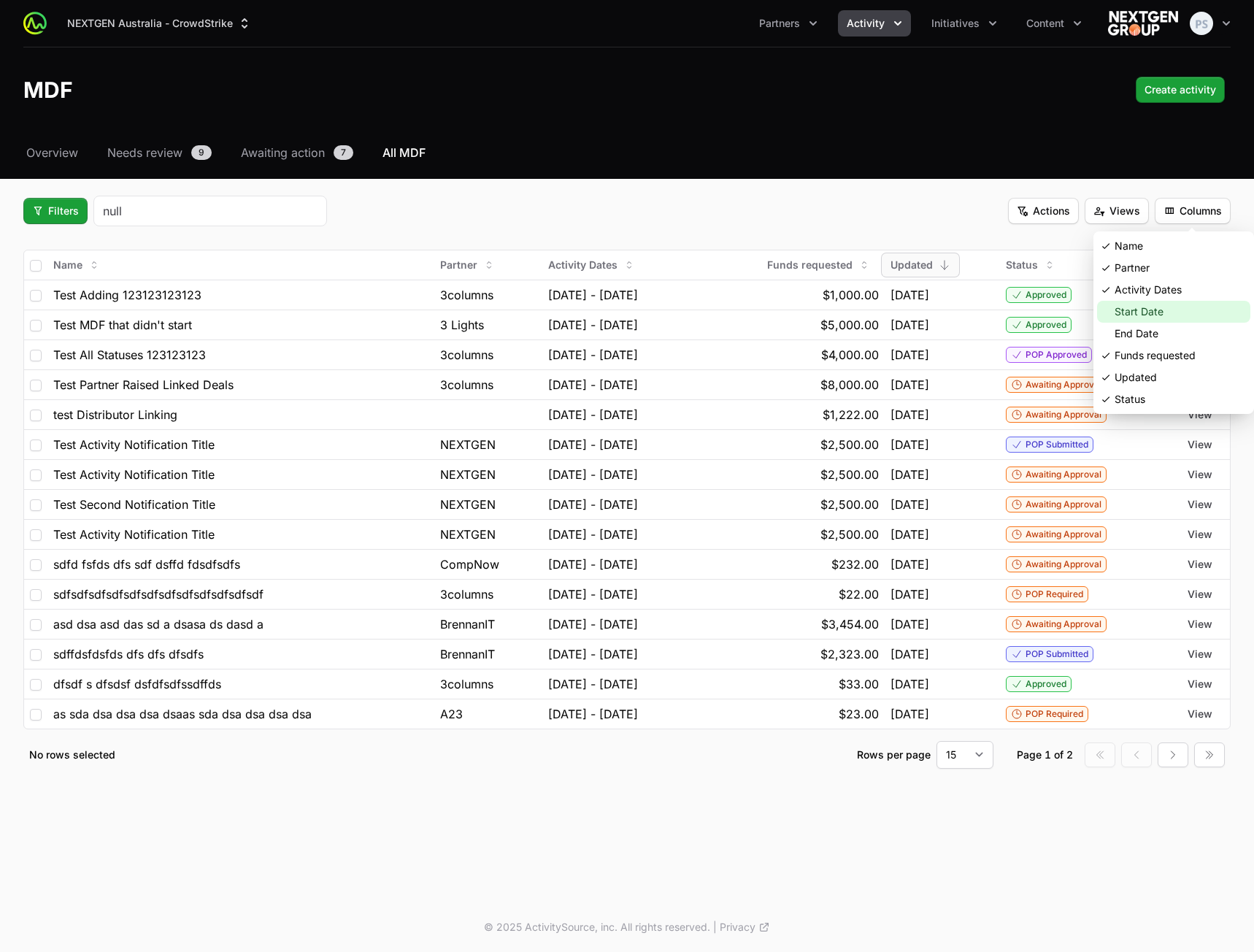
click at [1157, 309] on div "Start Date" at bounding box center [1174, 312] width 153 height 22
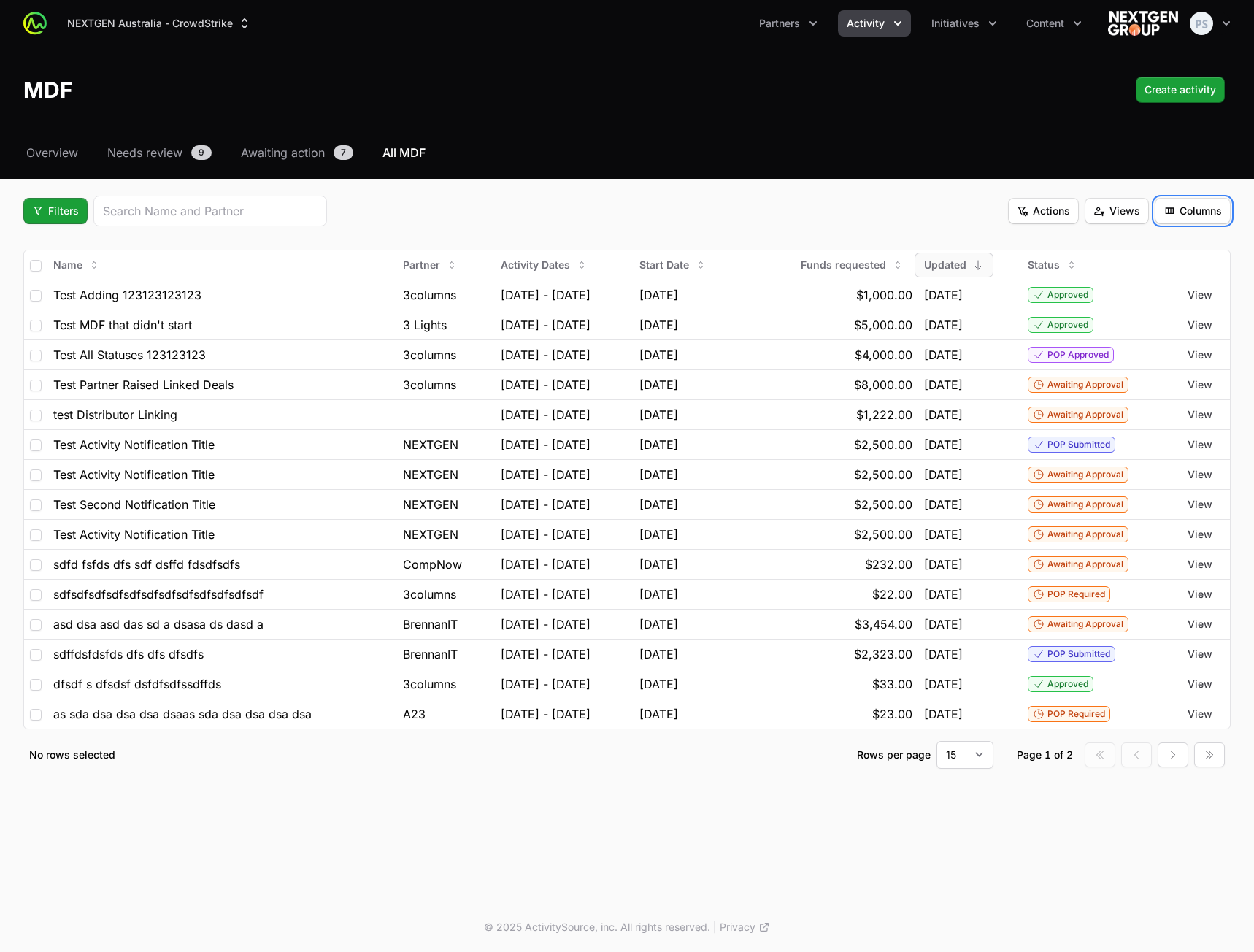
click at [1192, 214] on span "Columns" at bounding box center [1192, 211] width 58 height 18
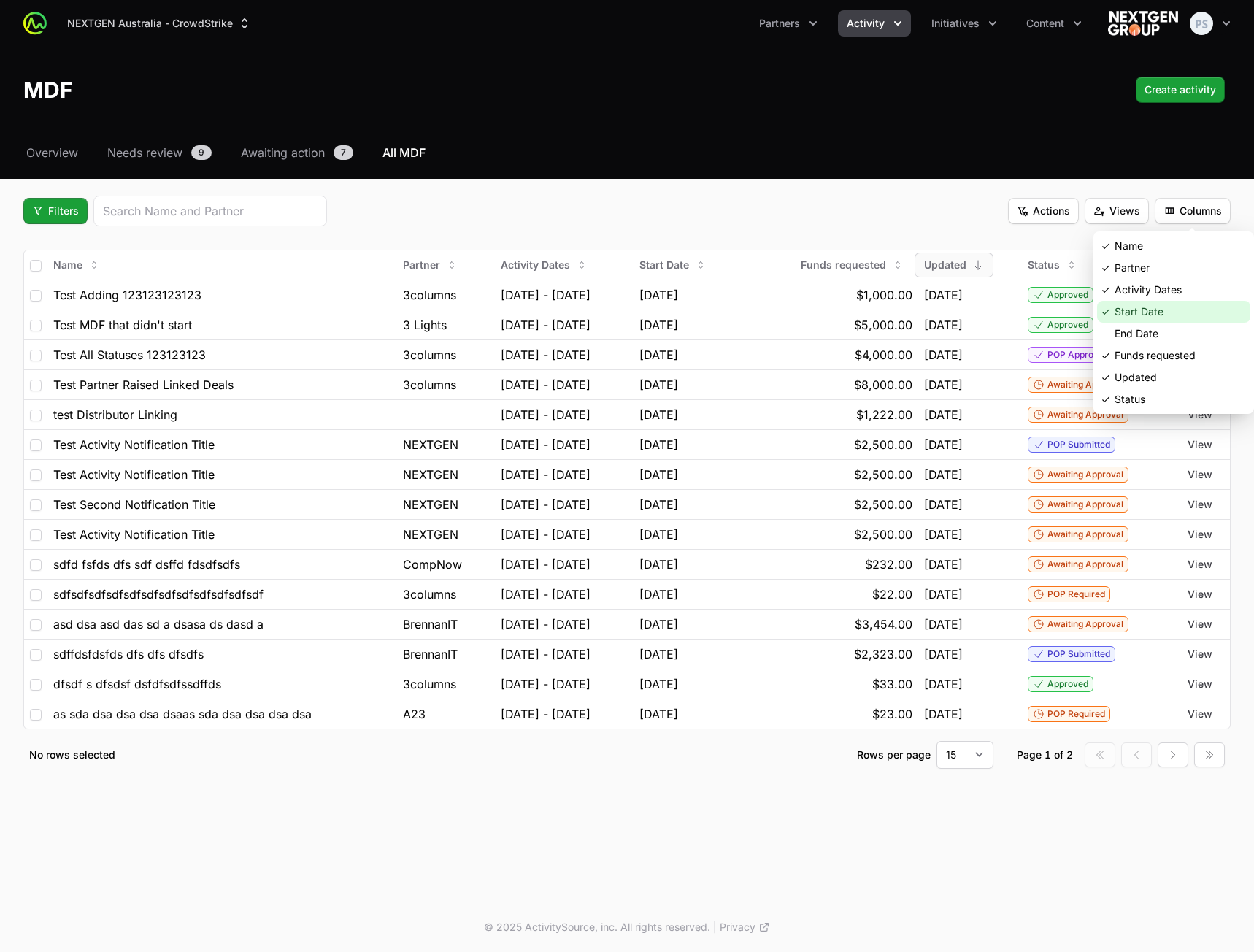
click at [1164, 307] on div "Start Date" at bounding box center [1174, 312] width 153 height 22
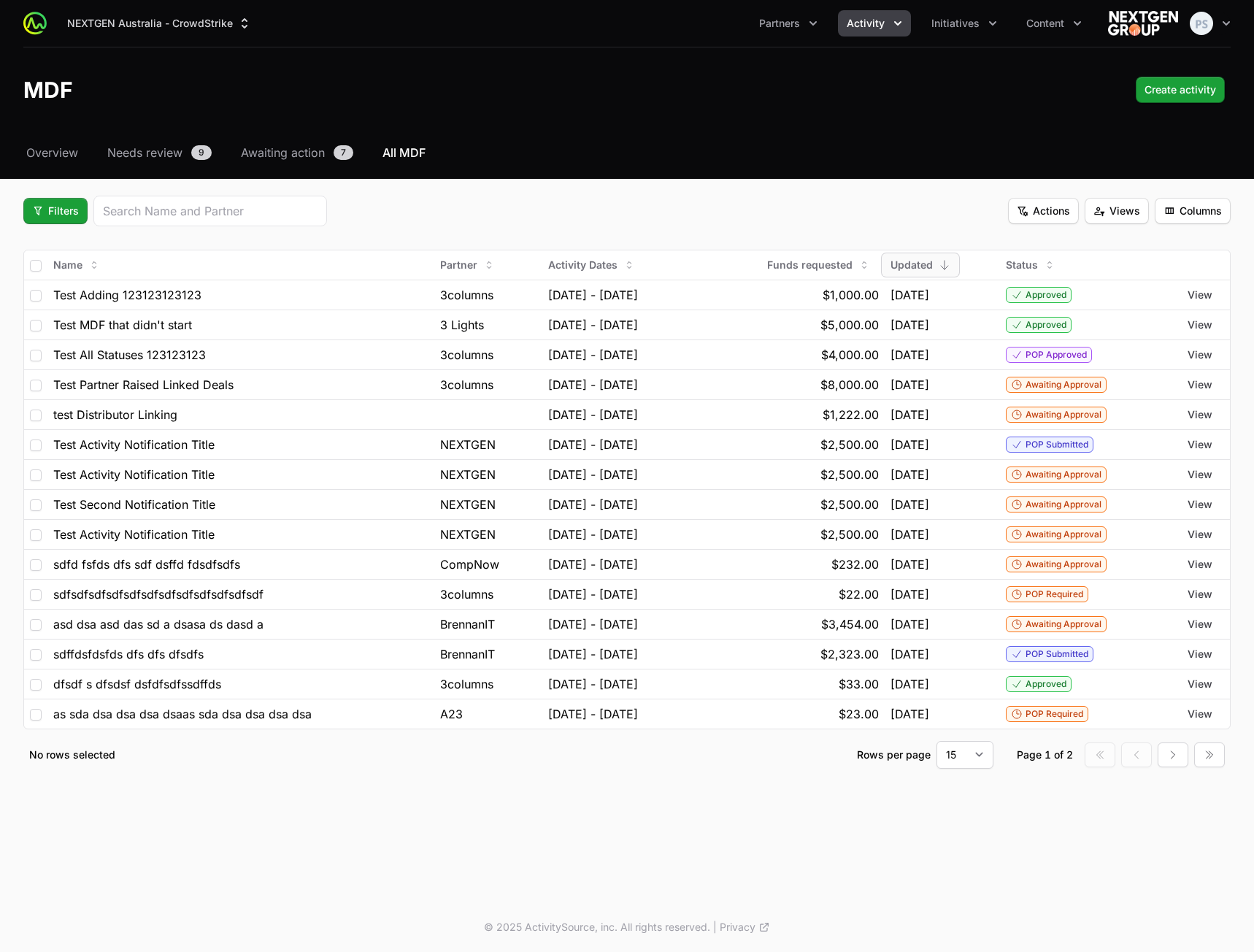
click at [805, 208] on div "Filters Actions Views Columns" at bounding box center [627, 211] width 1208 height 30
click at [769, 204] on div "Filters Actions Views Columns" at bounding box center [627, 211] width 1208 height 30
click at [535, 197] on div "Filters Actions Views Columns" at bounding box center [627, 211] width 1208 height 30
click at [51, 208] on span "Filters" at bounding box center [55, 211] width 46 height 18
click at [89, 269] on div "Budget Period" at bounding box center [80, 268] width 153 height 22
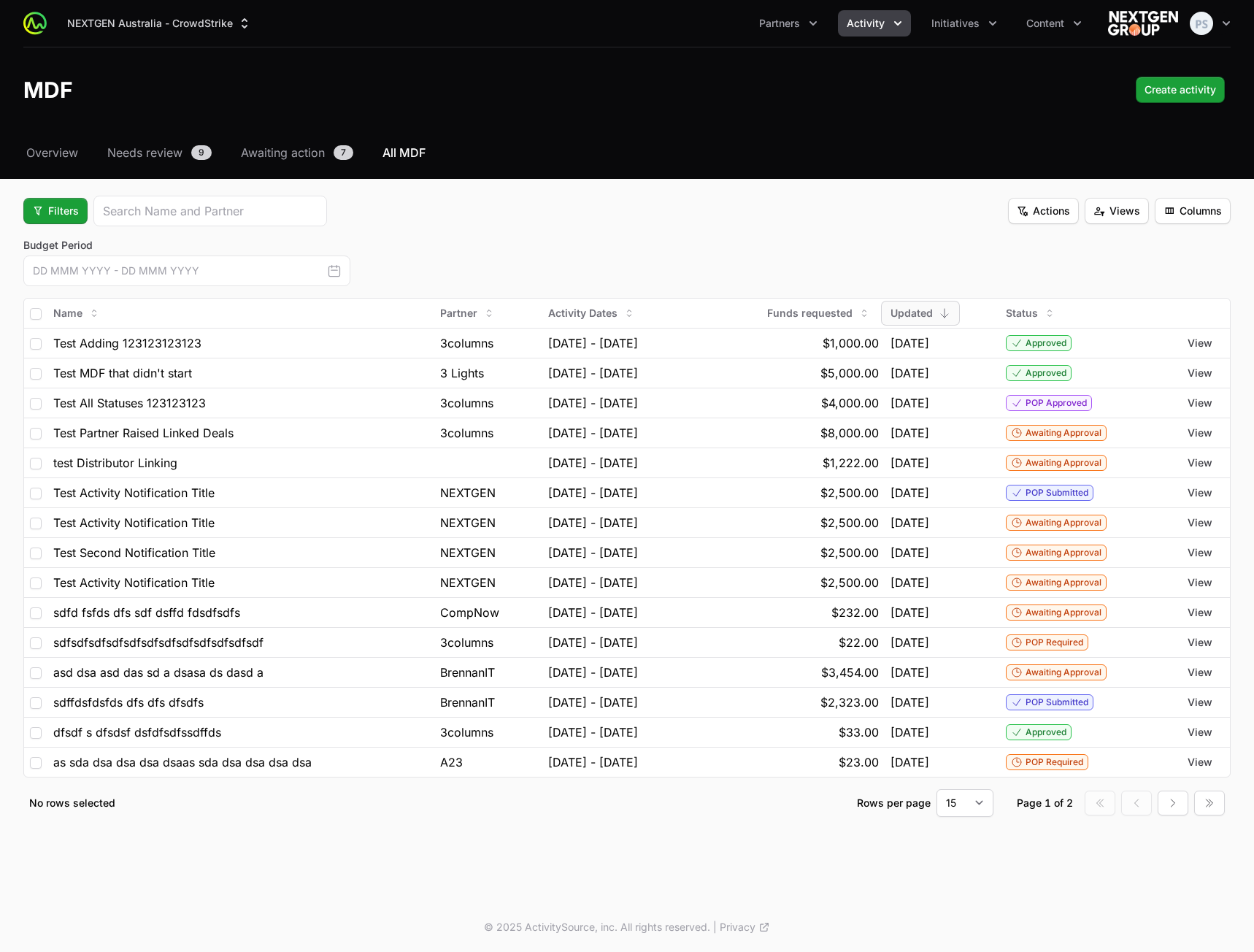
click at [343, 270] on button "button" at bounding box center [334, 271] width 26 height 20
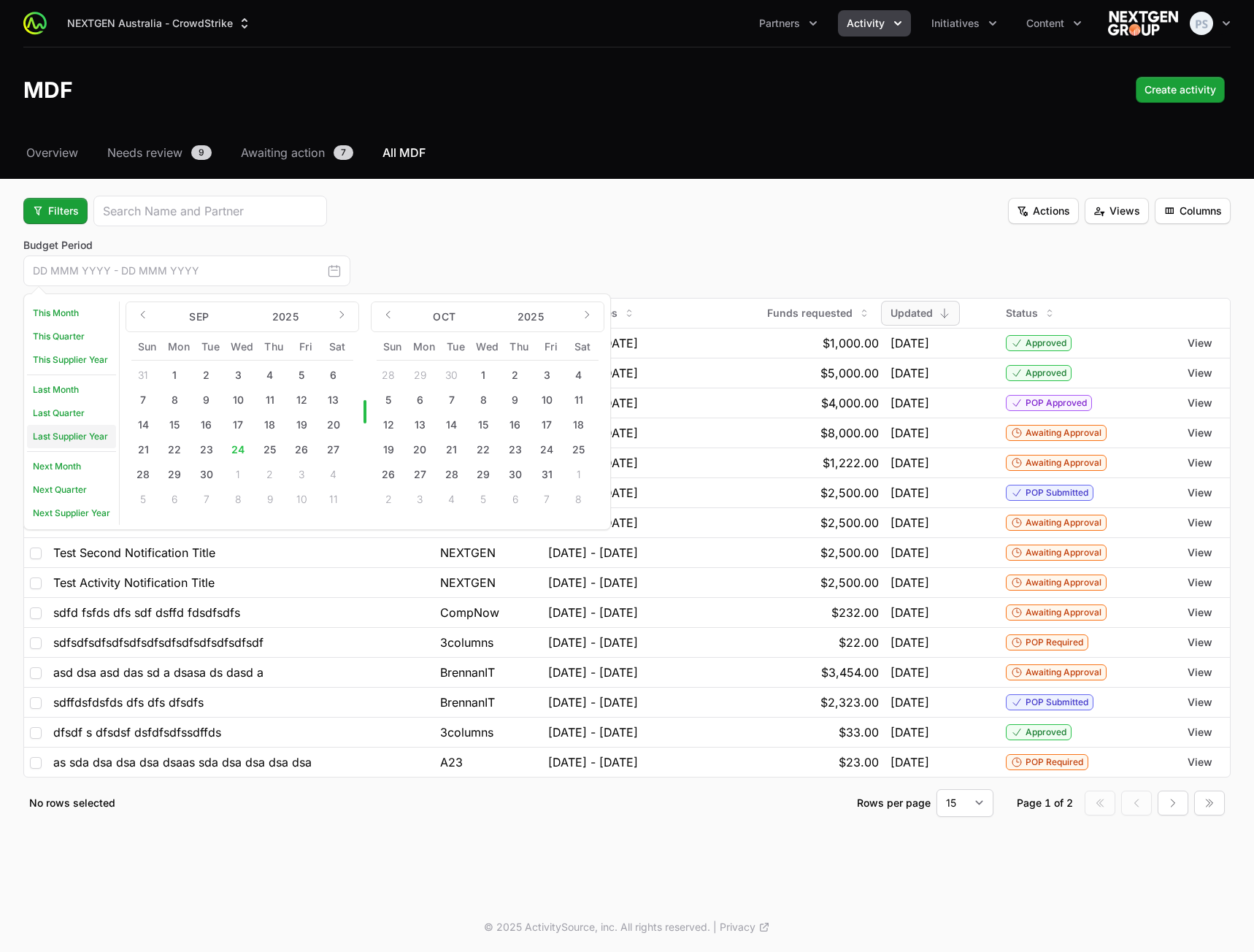
drag, startPoint x: 57, startPoint y: 448, endPoint x: 49, endPoint y: 449, distance: 8.1
click at [54, 449] on ol "This Month This Quarter This Supplier Year Last Month Last Quarter Last Supplie…" at bounding box center [73, 412] width 92 height 223
click at [57, 411] on link "Last Quarter" at bounding box center [72, 413] width 89 height 24
type input "[DATE] - [DATE]"
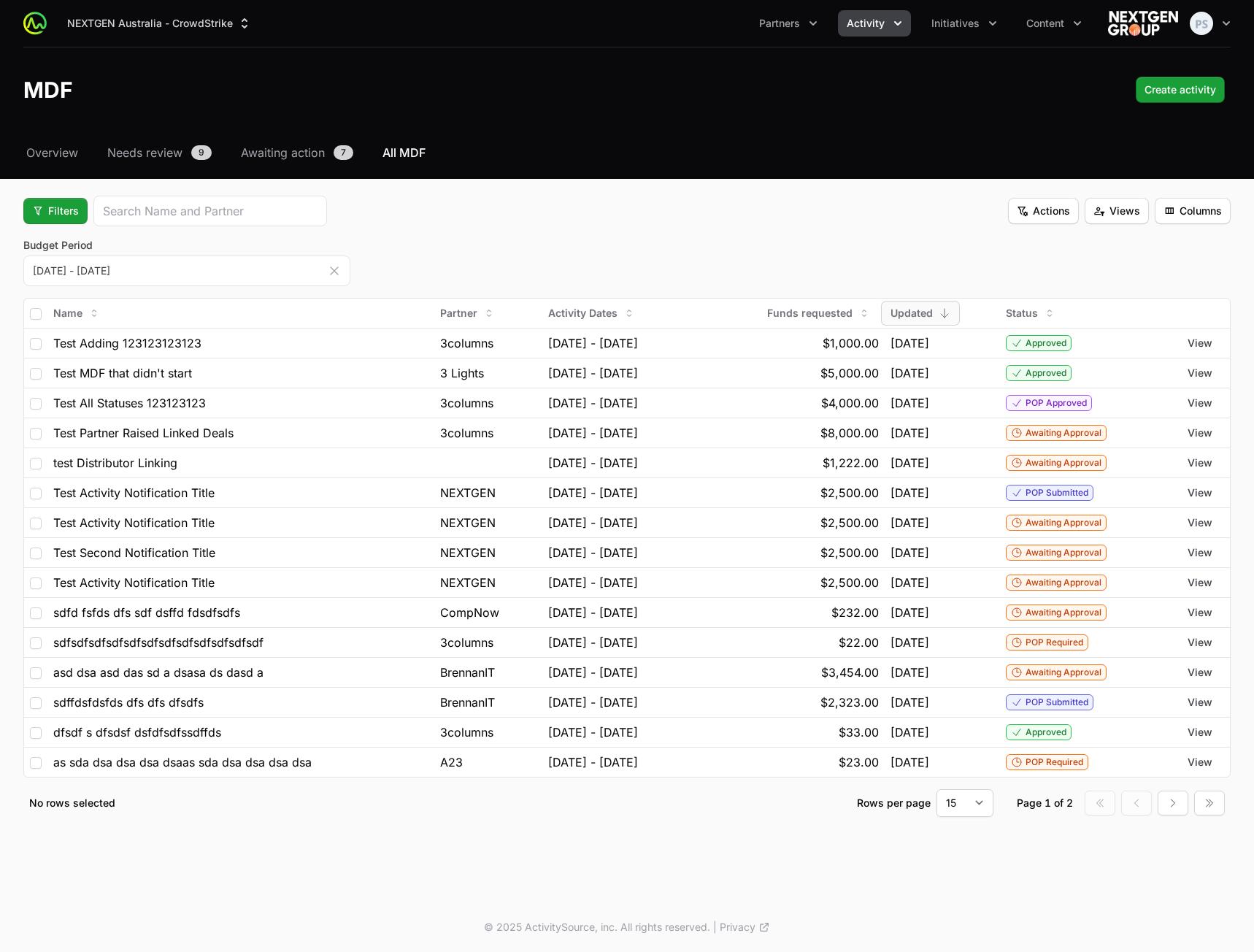
click at [487, 247] on div "Budget Period [DATE] - [DATE] This Month This Quarter This Supplier Year Last M…" at bounding box center [627, 261] width 1208 height 48
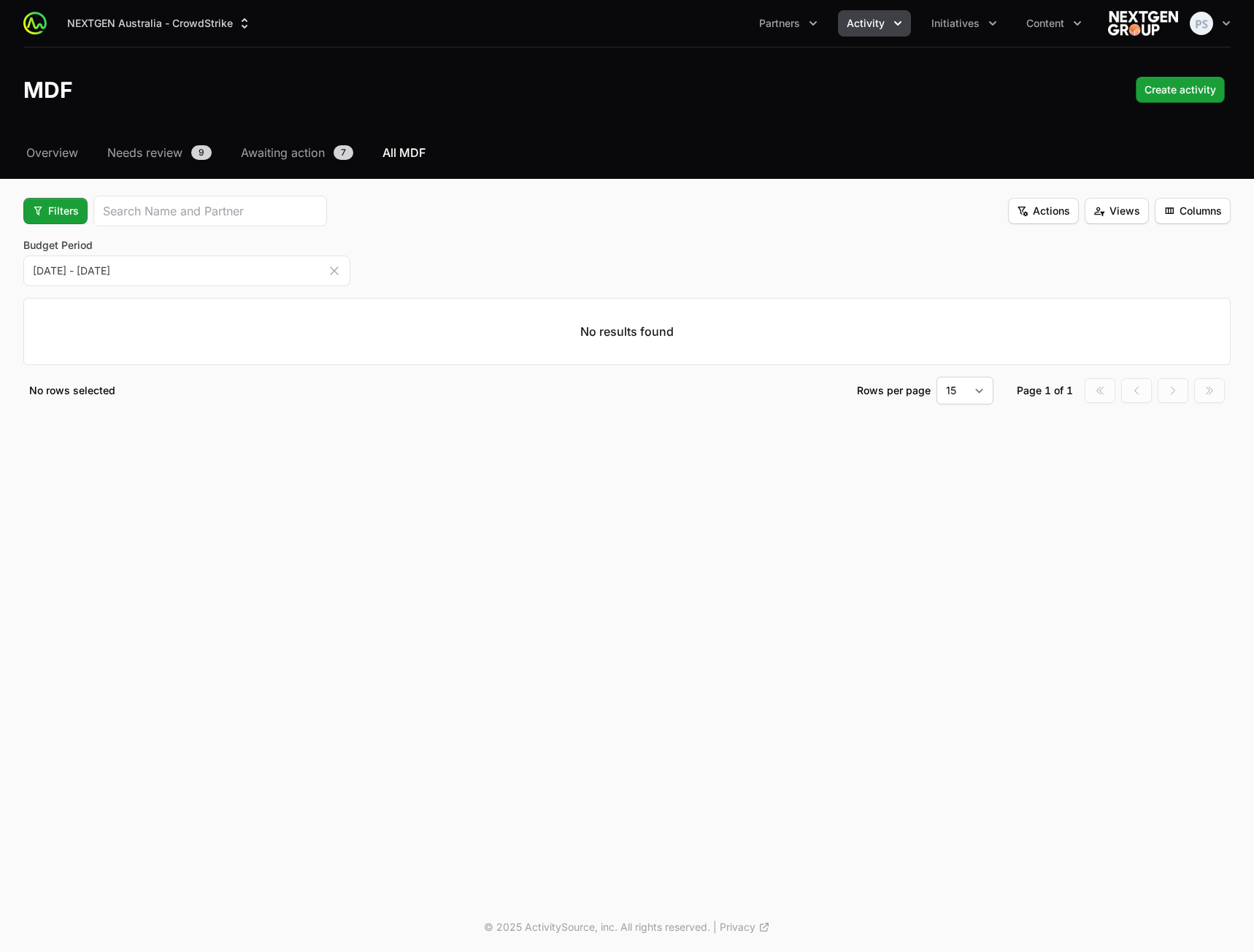
click at [334, 270] on icon "button" at bounding box center [334, 270] width 14 height 14
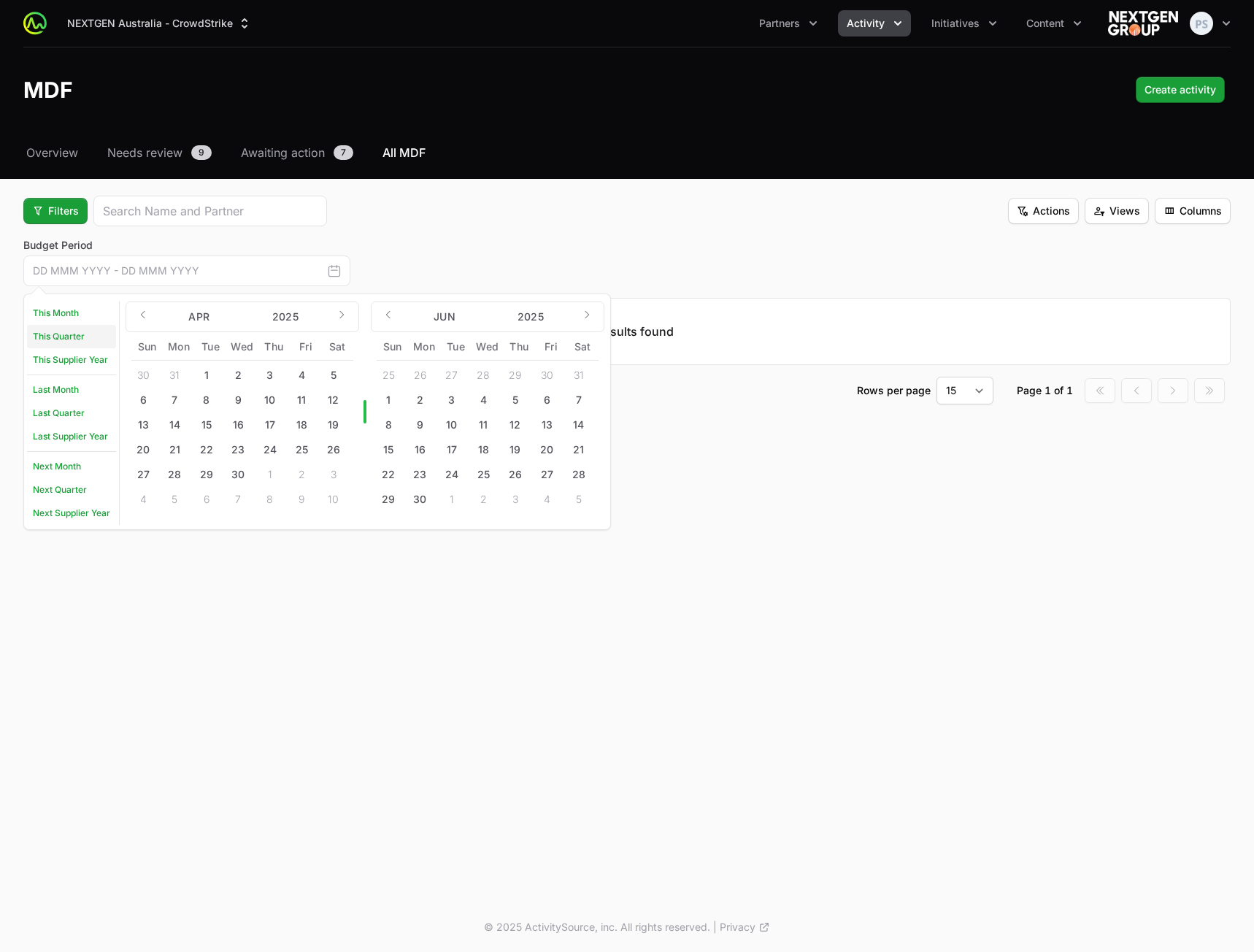
click at [78, 336] on link "This Quarter" at bounding box center [72, 336] width 89 height 24
type input "[DATE] - [DATE]"
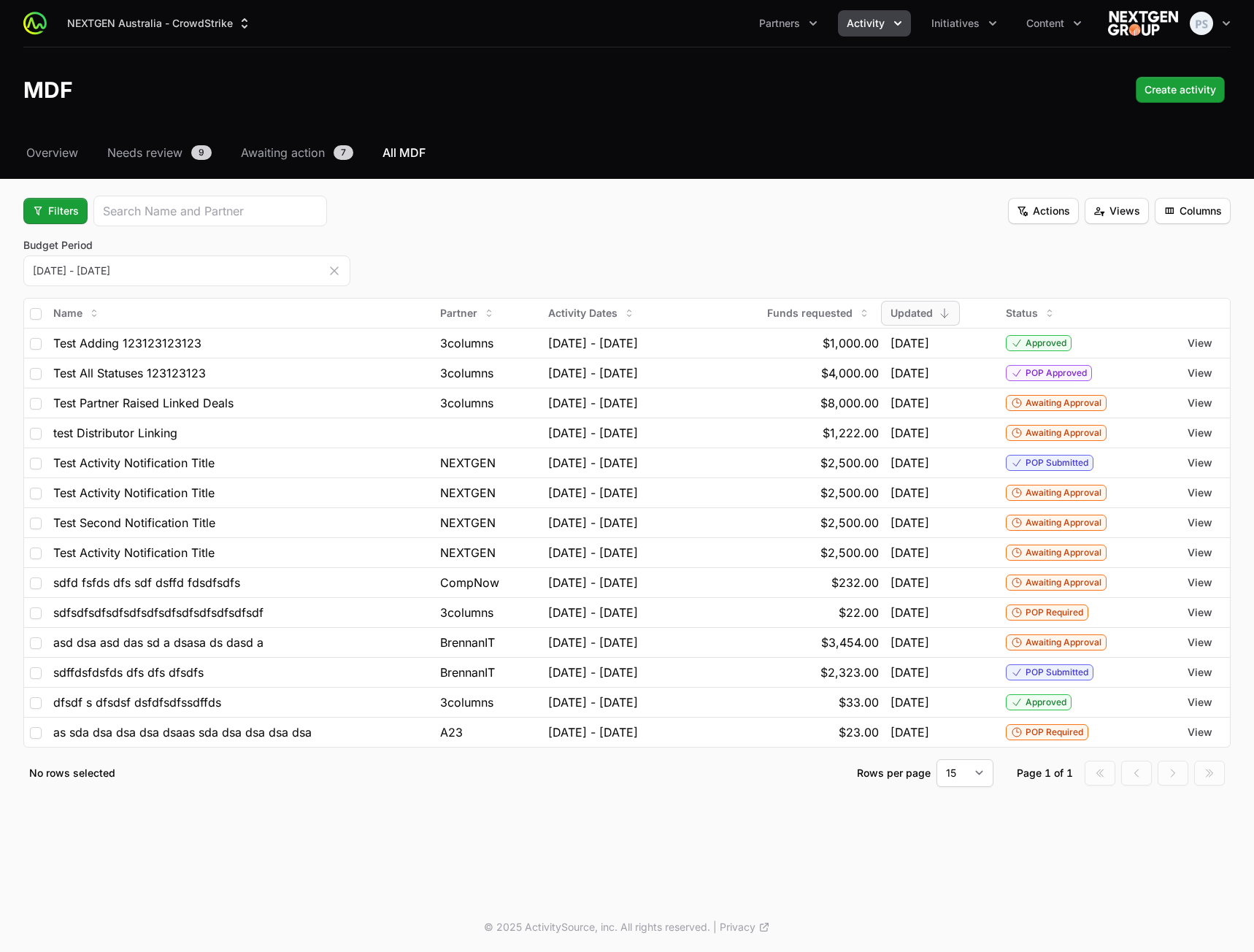
click at [336, 271] on icon "button" at bounding box center [334, 270] width 14 height 14
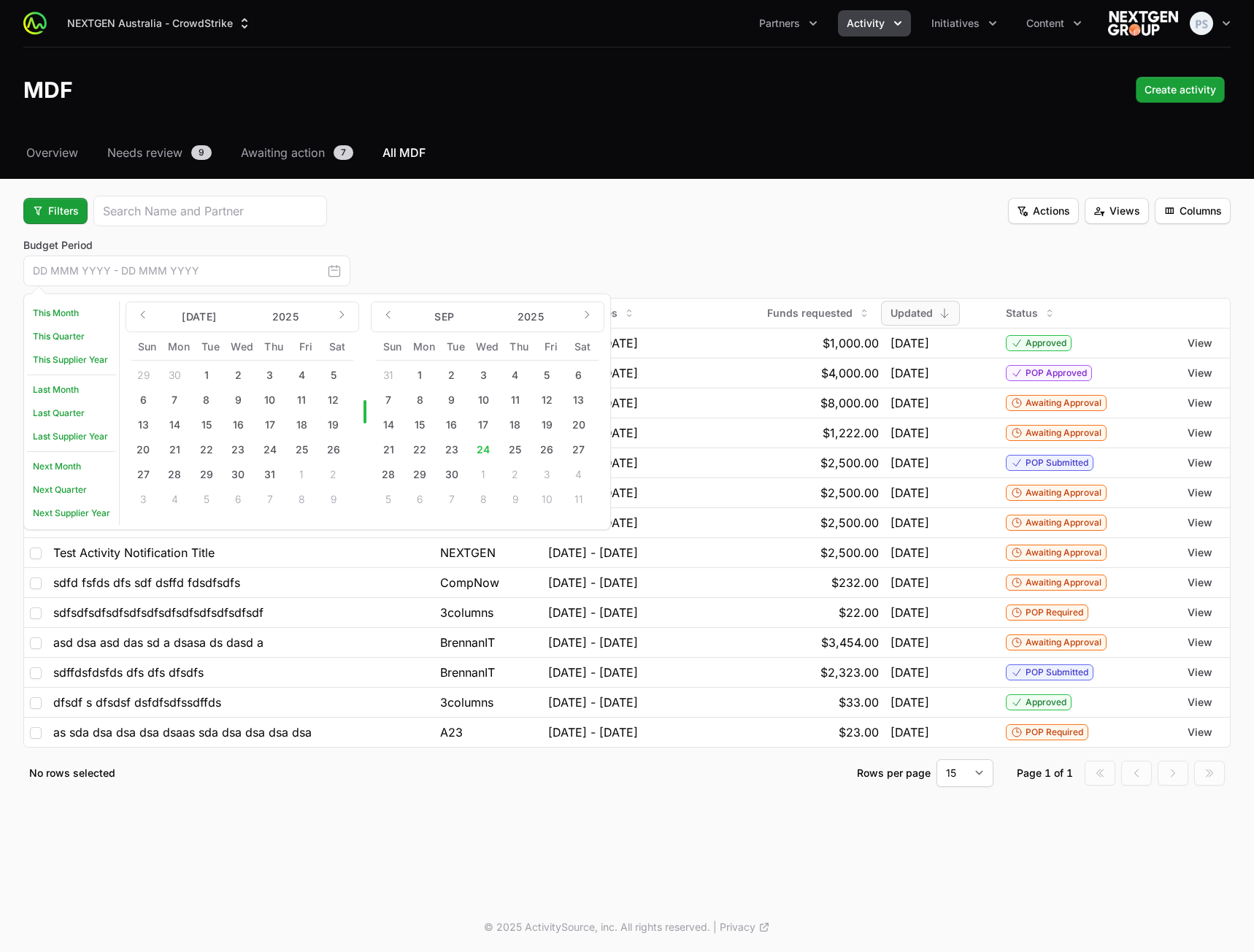
click at [412, 245] on div "Budget Period This Month This Quarter This Supplier Year Last Month Last Quarte…" at bounding box center [627, 261] width 1208 height 48
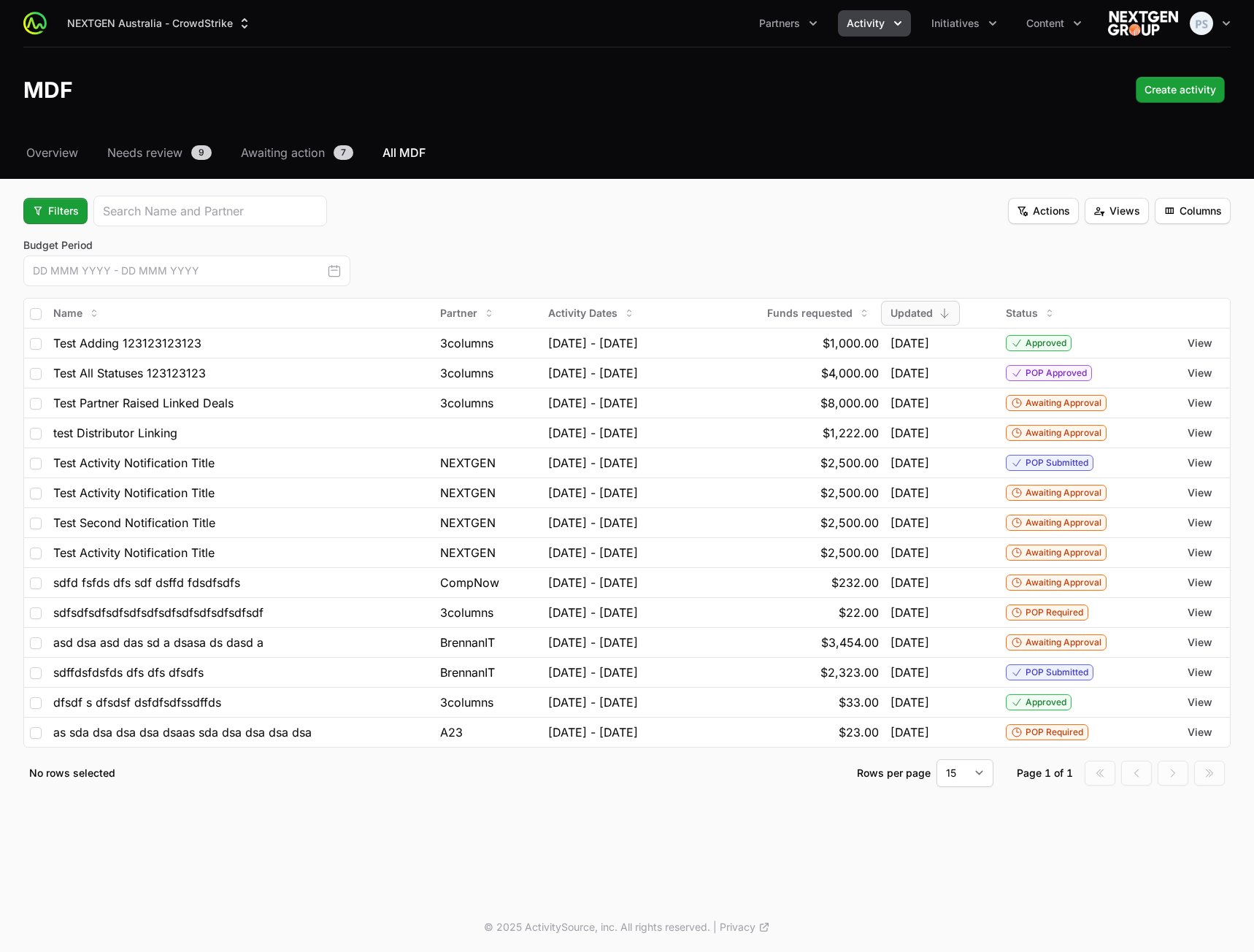
click at [84, 236] on fieldset "Filters Actions Views Columns Budget Period This Month This Quarter This Suppli…" at bounding box center [627, 491] width 1208 height 591
click at [60, 212] on span "Filters" at bounding box center [55, 211] width 46 height 18
click at [69, 284] on div "Status" at bounding box center [80, 290] width 153 height 22
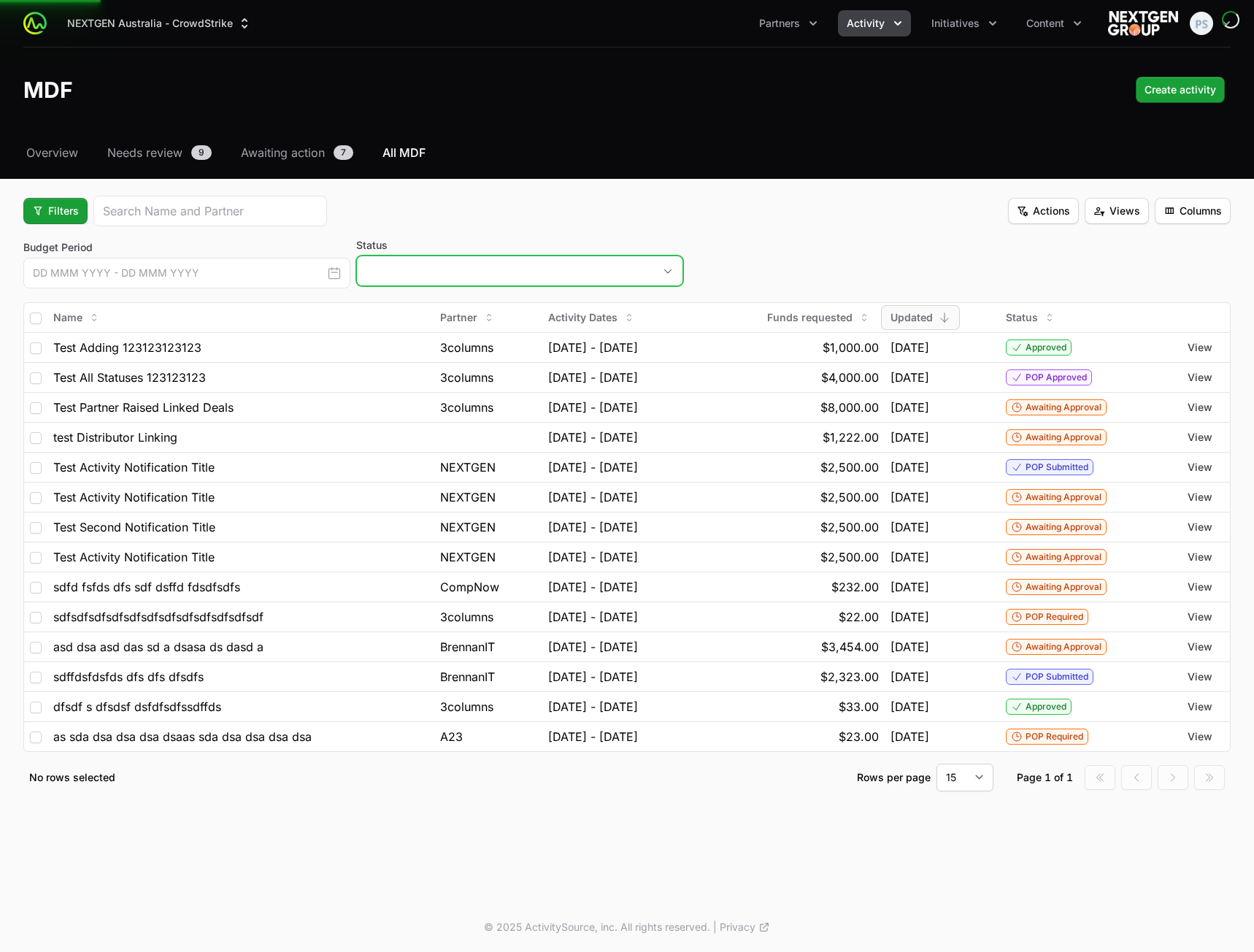
click at [453, 274] on button "placeholder" at bounding box center [519, 271] width 326 height 30
click at [455, 266] on button "placeholder" at bounding box center [519, 271] width 326 height 30
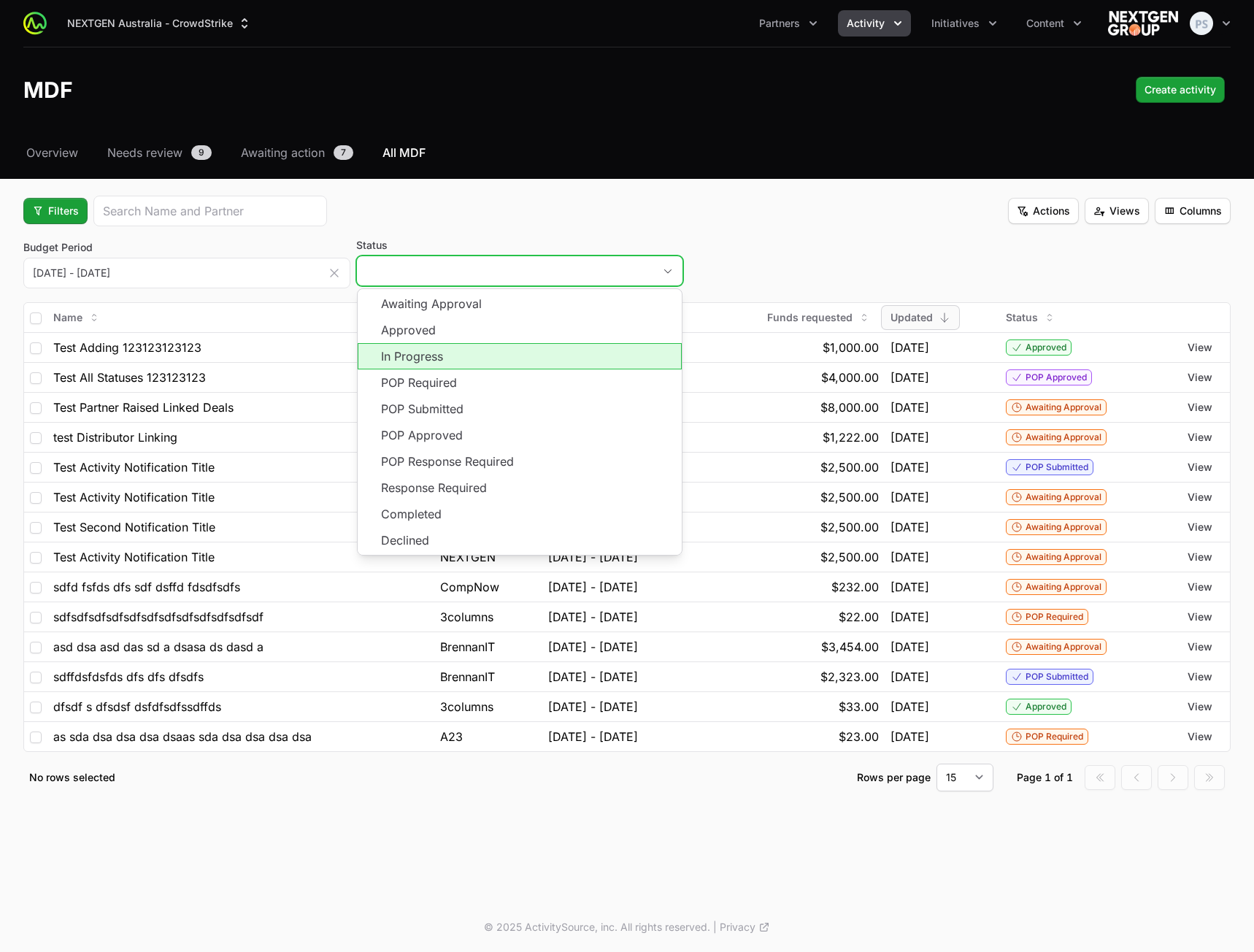
click at [435, 368] on li "In Progress" at bounding box center [519, 356] width 324 height 26
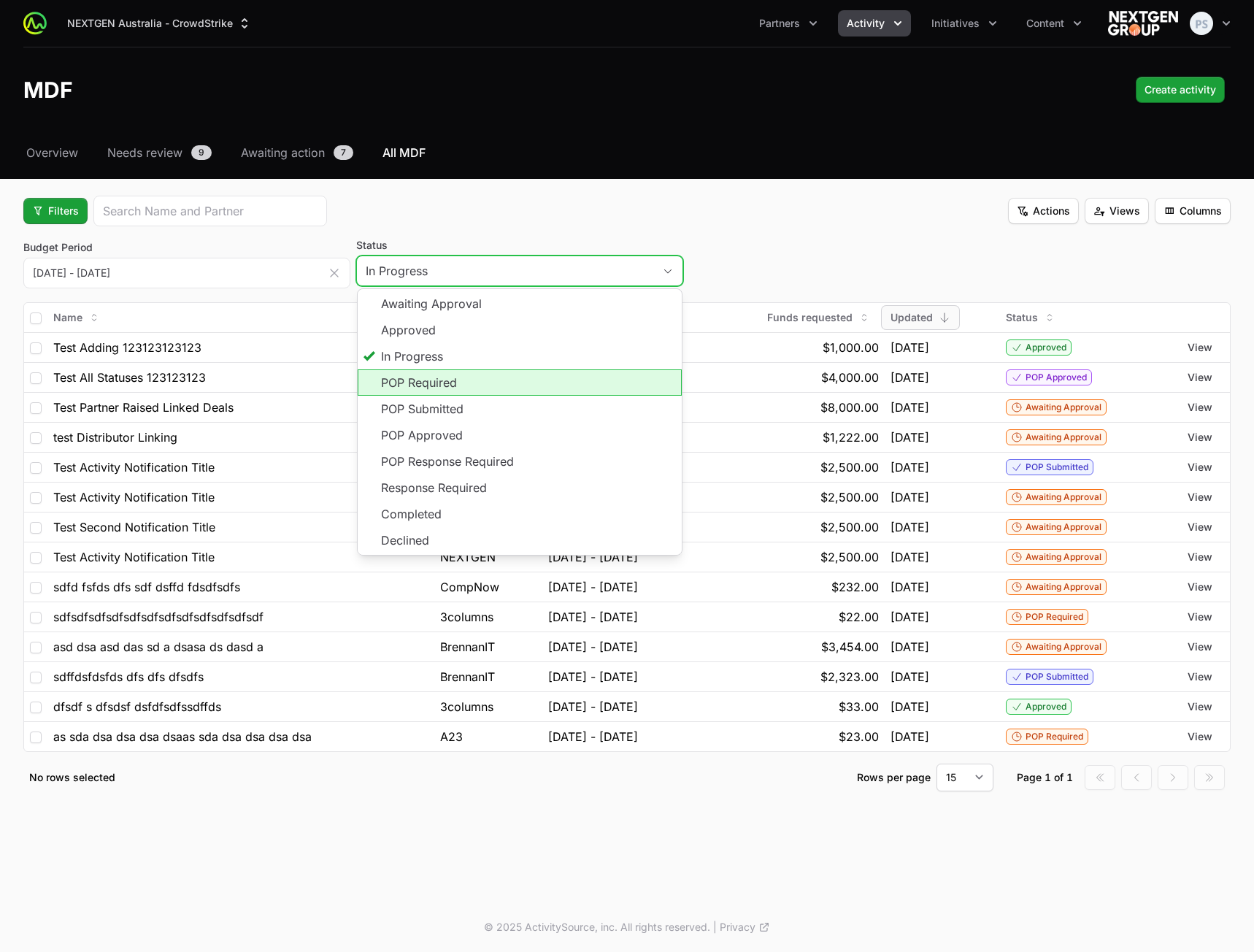
click at [434, 384] on li "POP Required" at bounding box center [519, 382] width 324 height 26
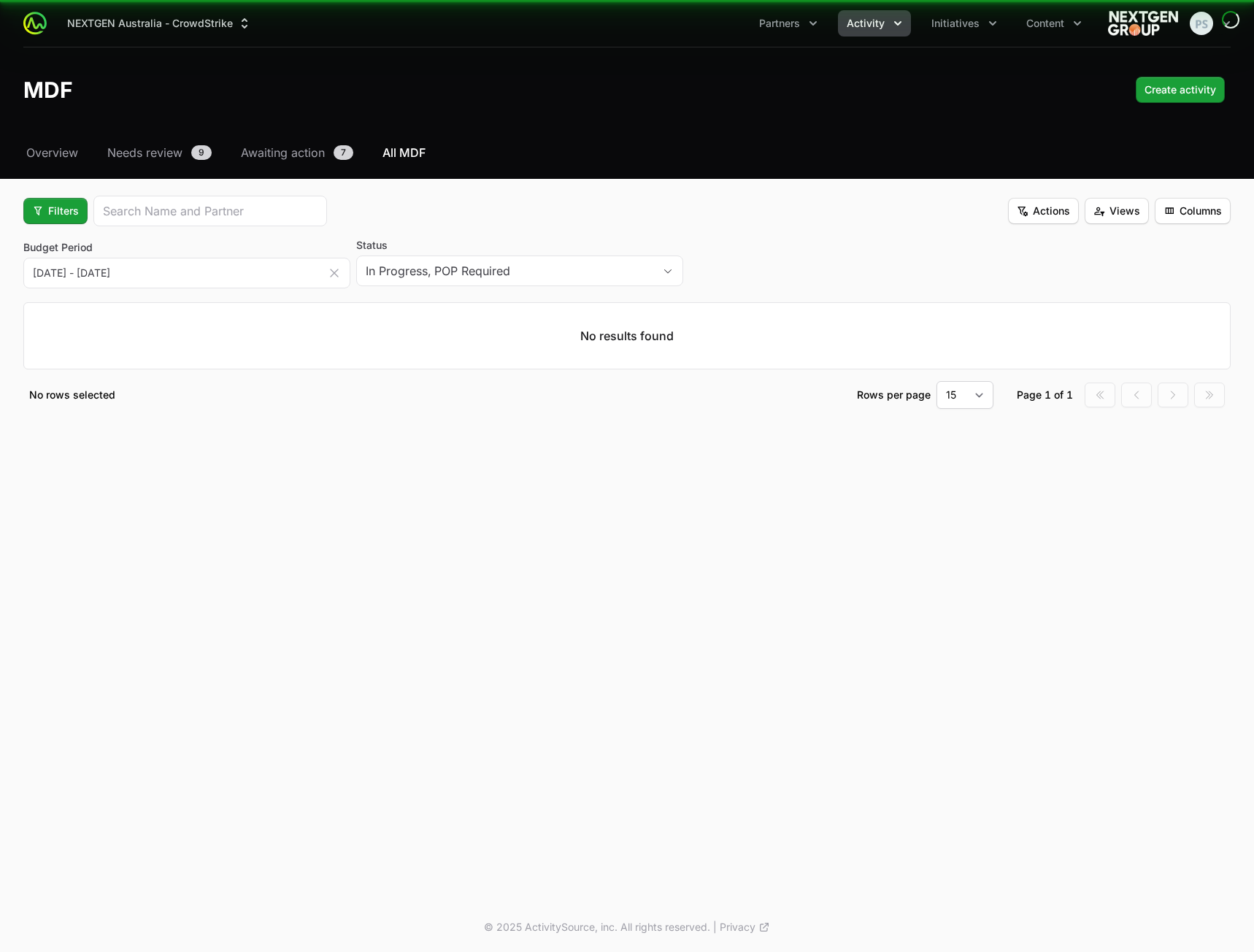
click at [540, 236] on fieldset "Filters Actions Views Columns Budget Period [DATE] - [DATE] This Month This Qua…" at bounding box center [627, 302] width 1208 height 213
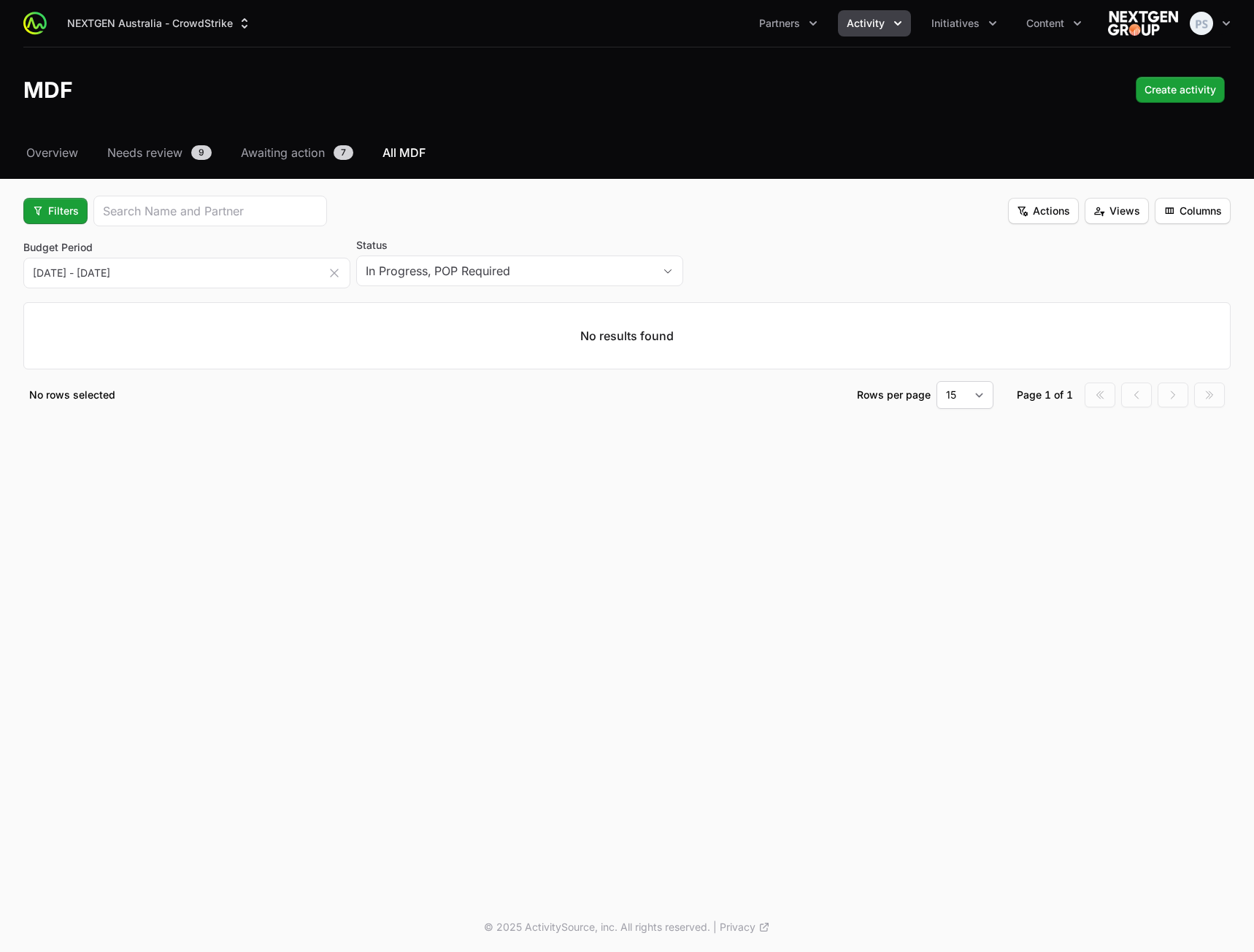
click at [735, 241] on div "Budget Period [DATE] - [DATE] This Month This Quarter This Supplier Year Last M…" at bounding box center [627, 264] width 1208 height 52
click at [62, 214] on span "Filters" at bounding box center [55, 211] width 46 height 18
click at [757, 243] on html "NEXTGEN [GEOGRAPHIC_DATA] - CrowdStrike Partners Activity Initiatives Content O…" at bounding box center [627, 476] width 1254 height 952
click at [819, 245] on div "Budget Period [DATE] - [DATE] This Month This Quarter This Supplier Year Last M…" at bounding box center [627, 264] width 1208 height 52
click at [787, 258] on div "Budget Period [DATE] - [DATE] This Month This Quarter This Supplier Year Last M…" at bounding box center [627, 264] width 1208 height 52
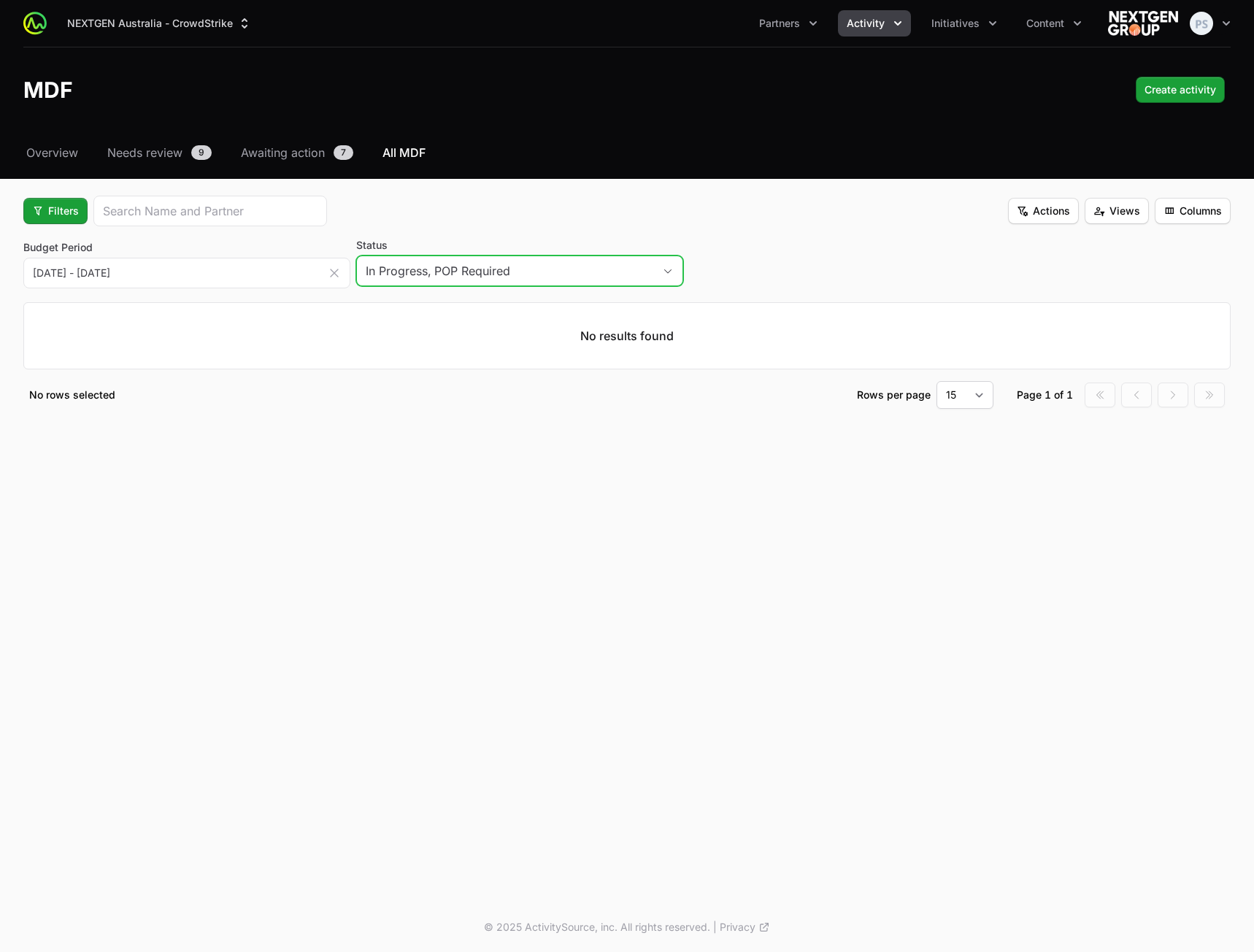
click at [659, 269] on span "button" at bounding box center [668, 272] width 30 height 5
click at [471, 232] on fieldset "Filters Actions Views Columns Budget Period [DATE] - [DATE] This Month This Qua…" at bounding box center [627, 302] width 1208 height 213
click at [60, 214] on span "Filters" at bounding box center [55, 211] width 46 height 18
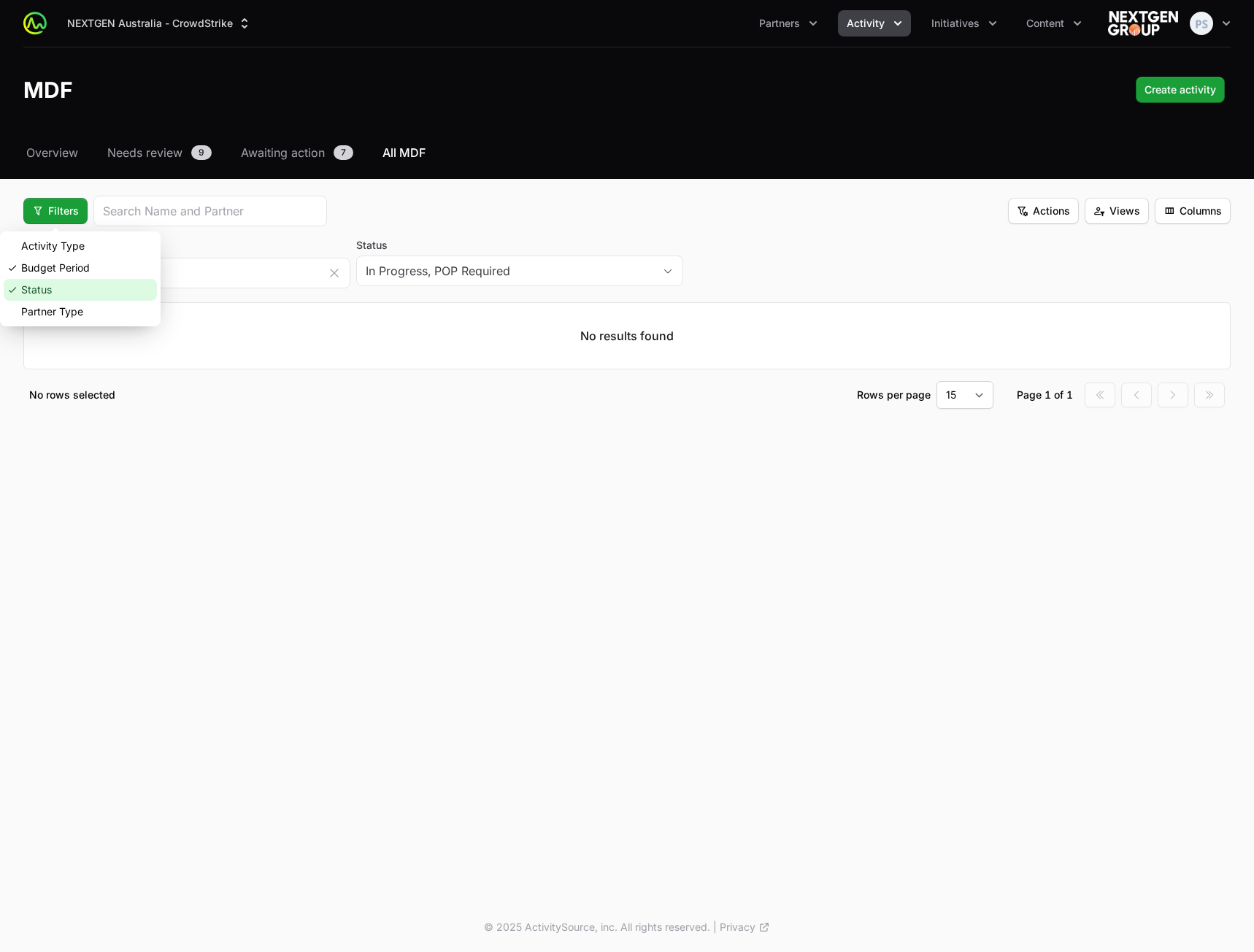
click at [65, 283] on div "Status" at bounding box center [80, 290] width 153 height 22
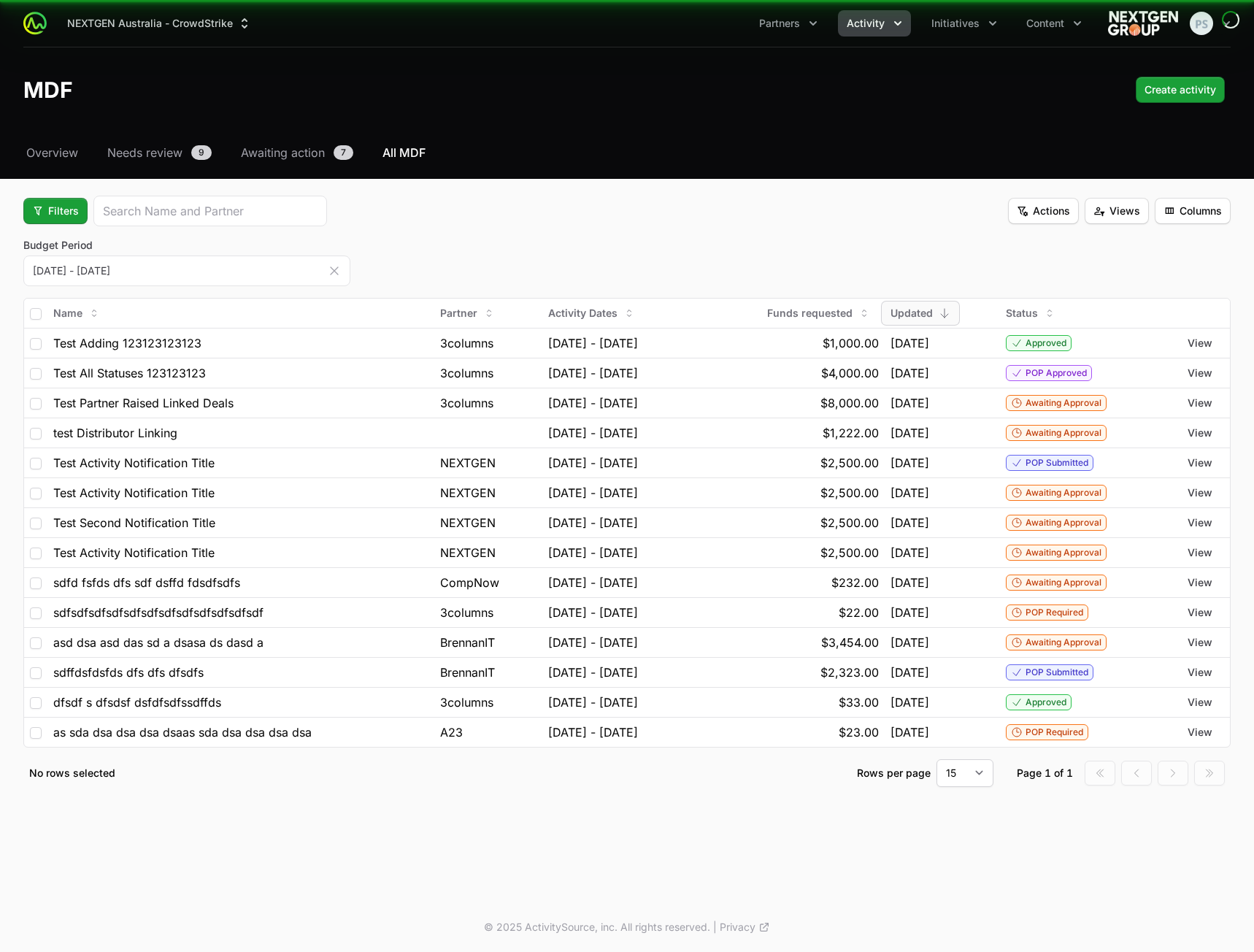
click at [47, 213] on span "Filters" at bounding box center [55, 211] width 46 height 18
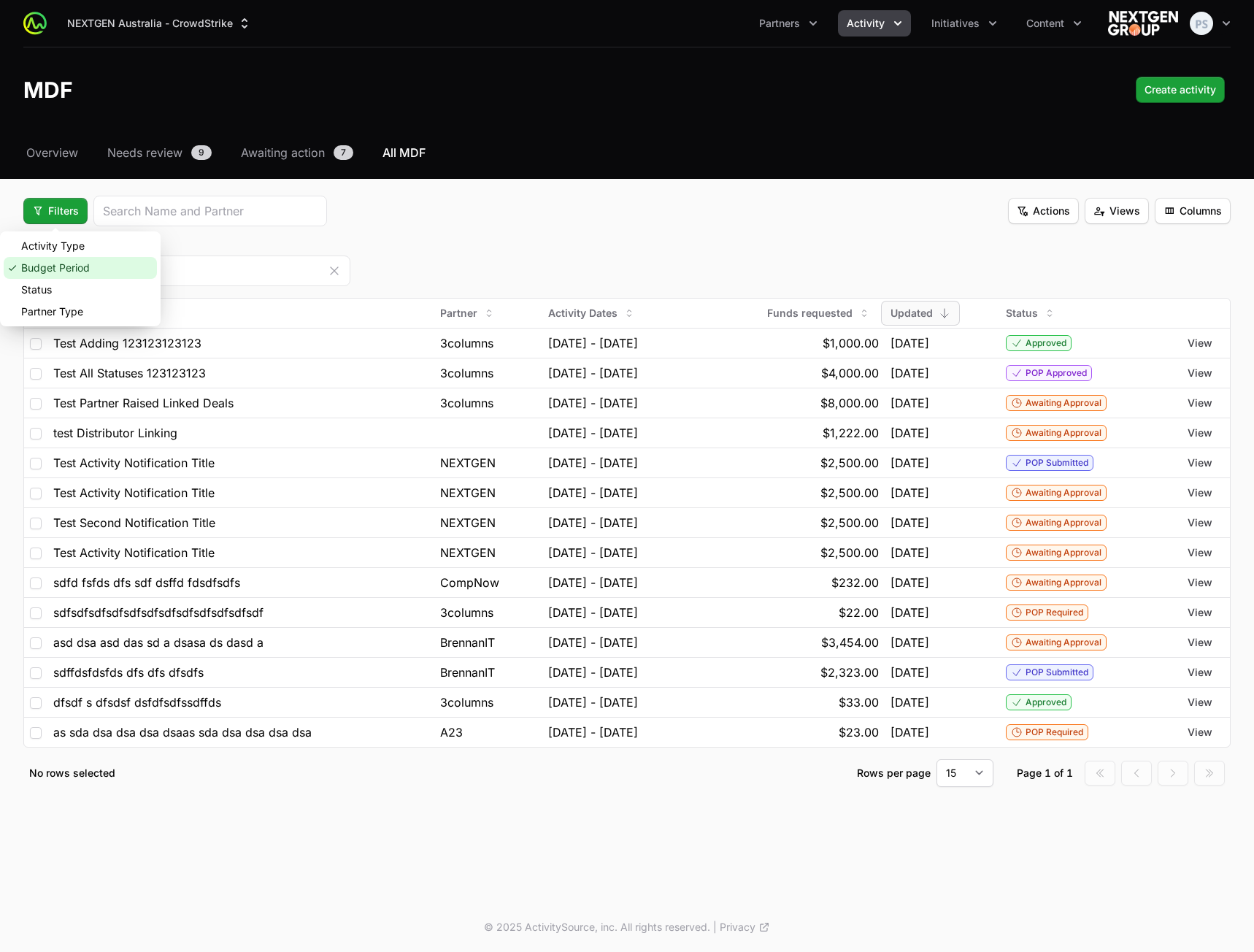
click at [74, 269] on div "Budget Period" at bounding box center [80, 268] width 153 height 22
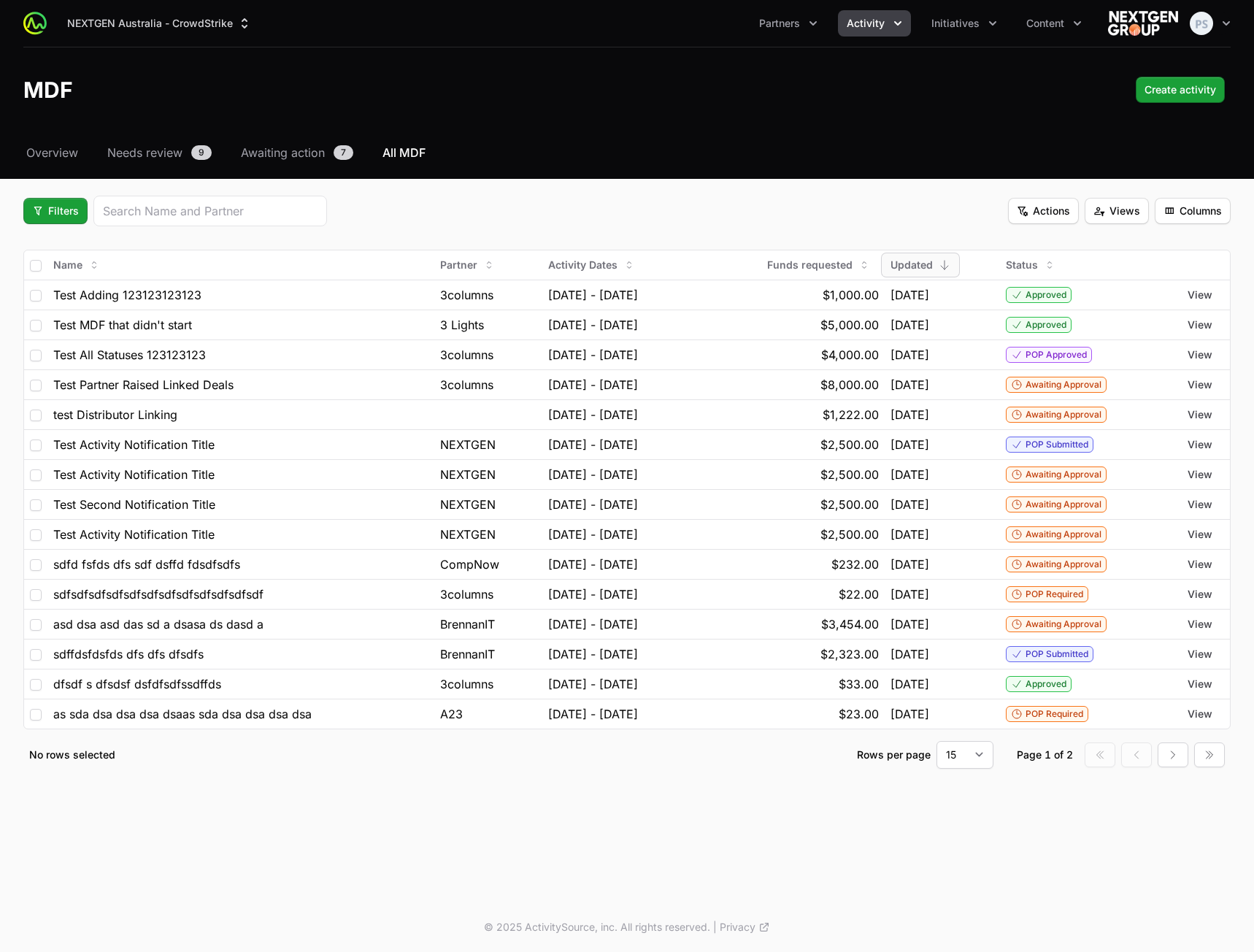
click at [564, 214] on div "Filters Actions Views Columns" at bounding box center [627, 211] width 1208 height 30
click at [67, 218] on span "Filters" at bounding box center [55, 211] width 46 height 18
click at [65, 217] on html "NEXTGEN Australia - CrowdStrike Partners Activity Initiatives Content Open user…" at bounding box center [627, 476] width 1254 height 952
click at [62, 207] on span "Filters" at bounding box center [55, 211] width 46 height 18
click at [519, 196] on html "NEXTGEN Australia - CrowdStrike Partners Activity Initiatives Content Open user…" at bounding box center [627, 476] width 1254 height 952
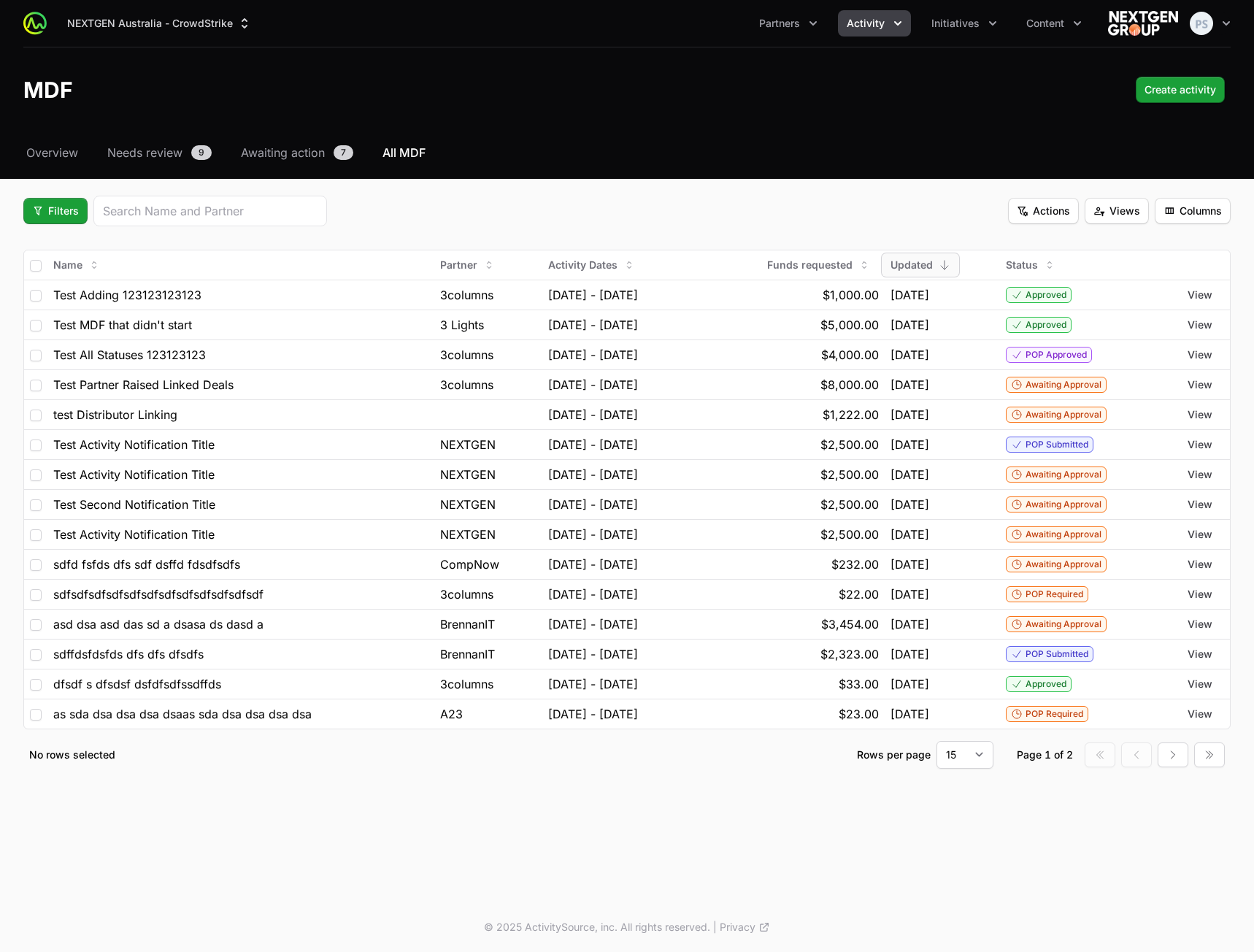
click at [519, 196] on div "Filters Actions Views Columns" at bounding box center [627, 211] width 1208 height 30
click at [514, 202] on div "Filters Actions Views Columns" at bounding box center [627, 211] width 1208 height 30
click at [66, 208] on span "Filters" at bounding box center [55, 211] width 46 height 18
click at [94, 290] on div "Status" at bounding box center [80, 290] width 153 height 22
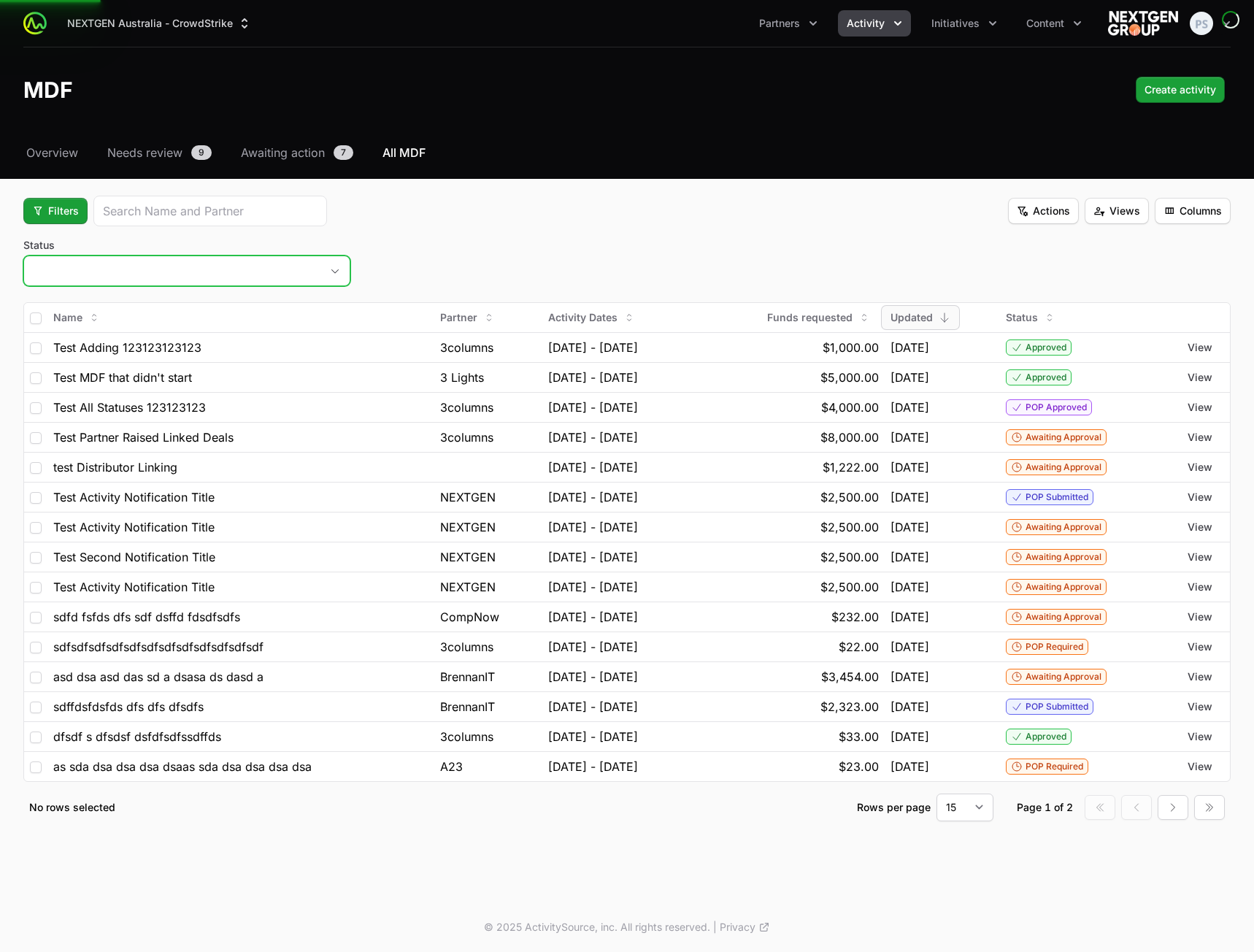
click at [249, 271] on button "placeholder" at bounding box center [187, 271] width 326 height 30
click at [267, 257] on button "placeholder" at bounding box center [187, 271] width 326 height 30
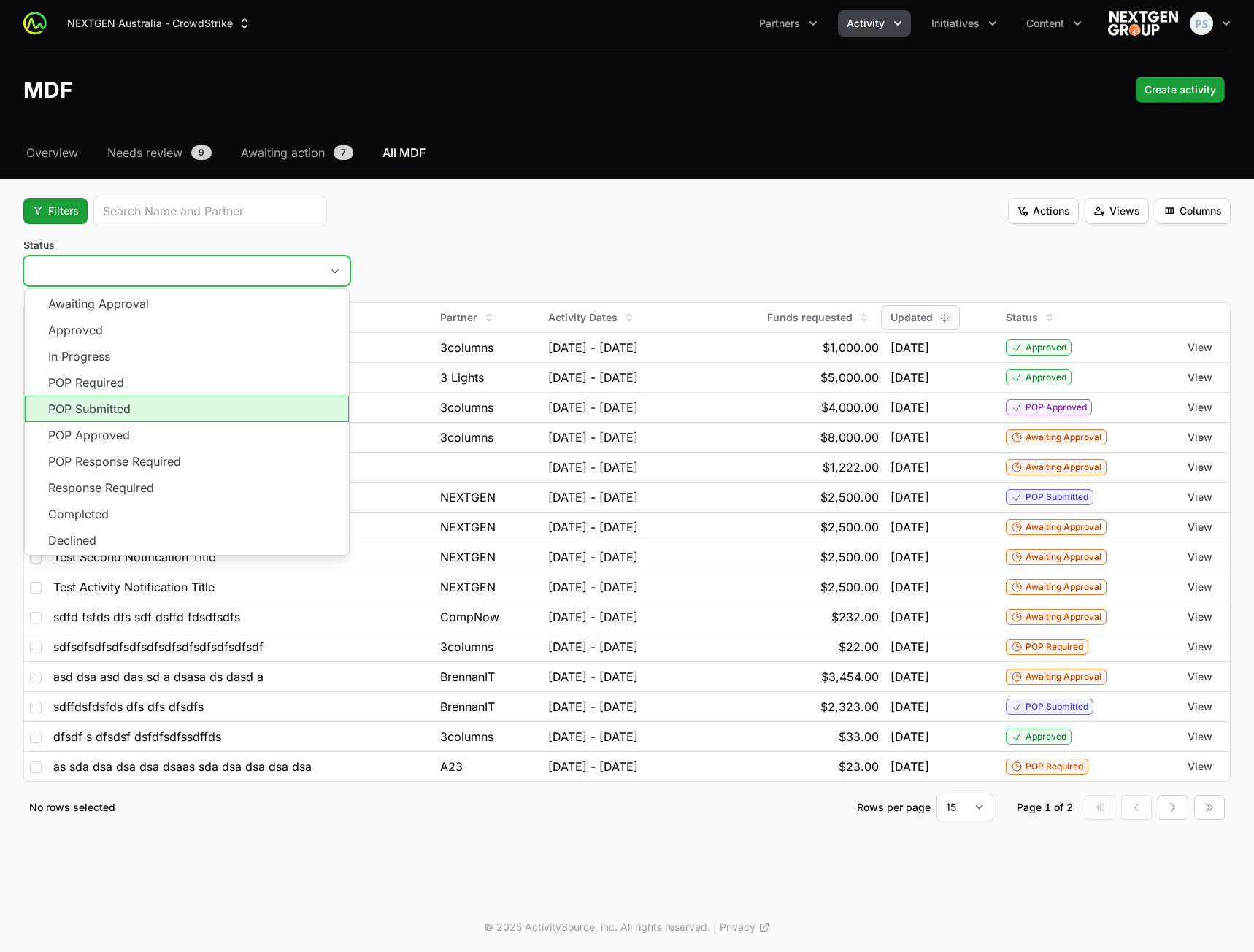
drag, startPoint x: 239, startPoint y: 407, endPoint x: 226, endPoint y: 424, distance: 21.4
click at [238, 408] on li "POP Submitted" at bounding box center [186, 408] width 324 height 26
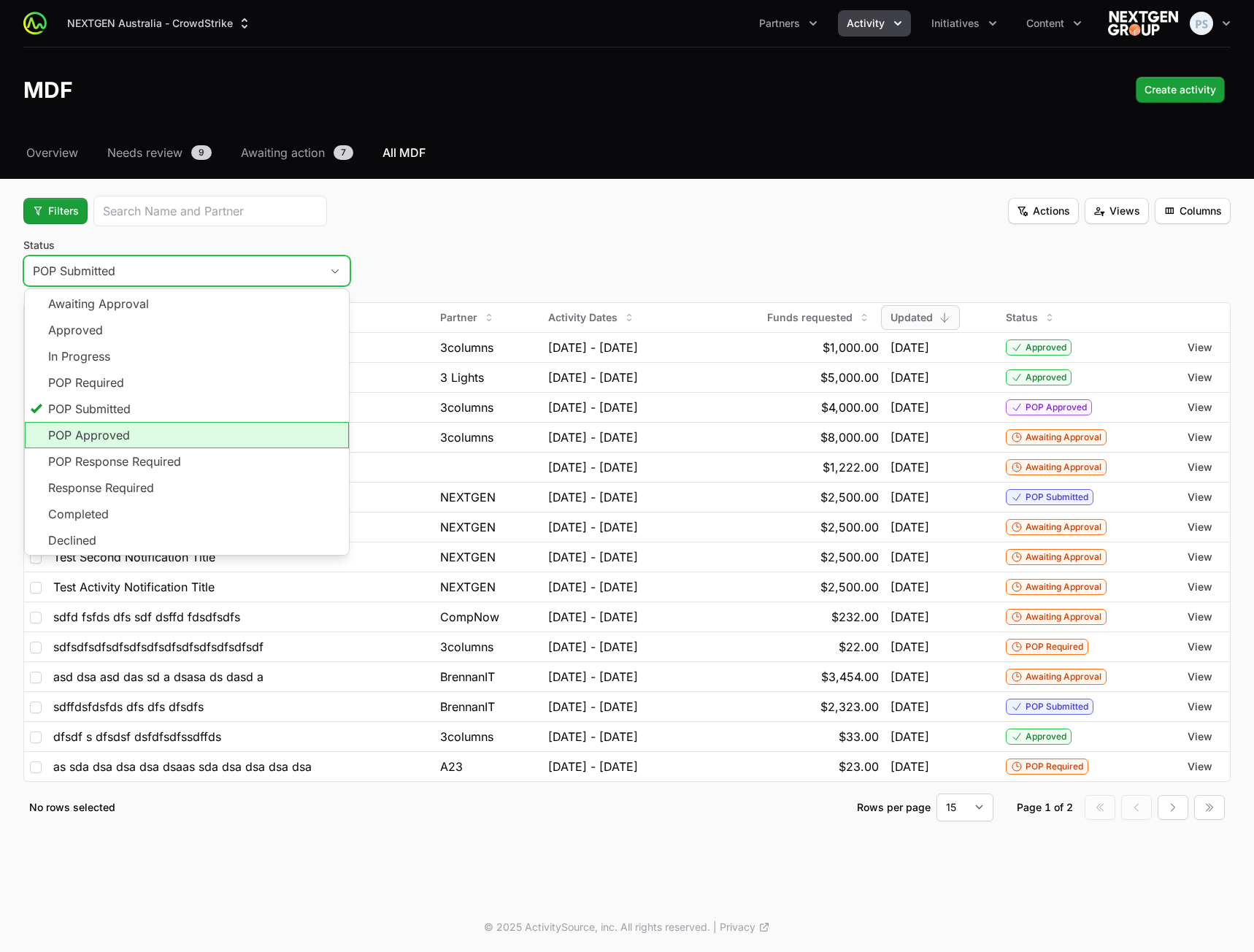
click at [220, 432] on li "POP Approved" at bounding box center [186, 434] width 324 height 26
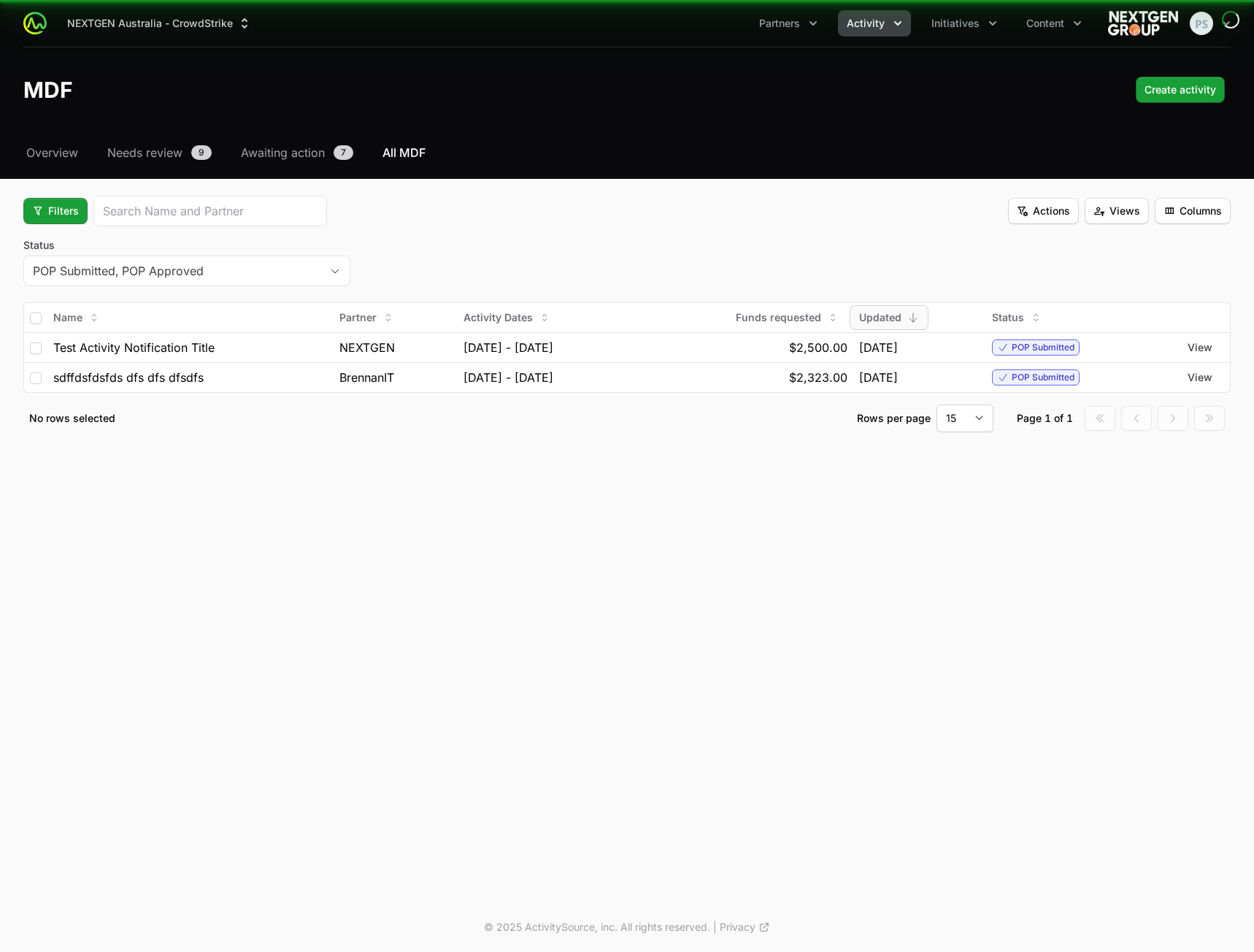
click at [544, 201] on div "Filters Actions Views Columns" at bounding box center [627, 211] width 1208 height 30
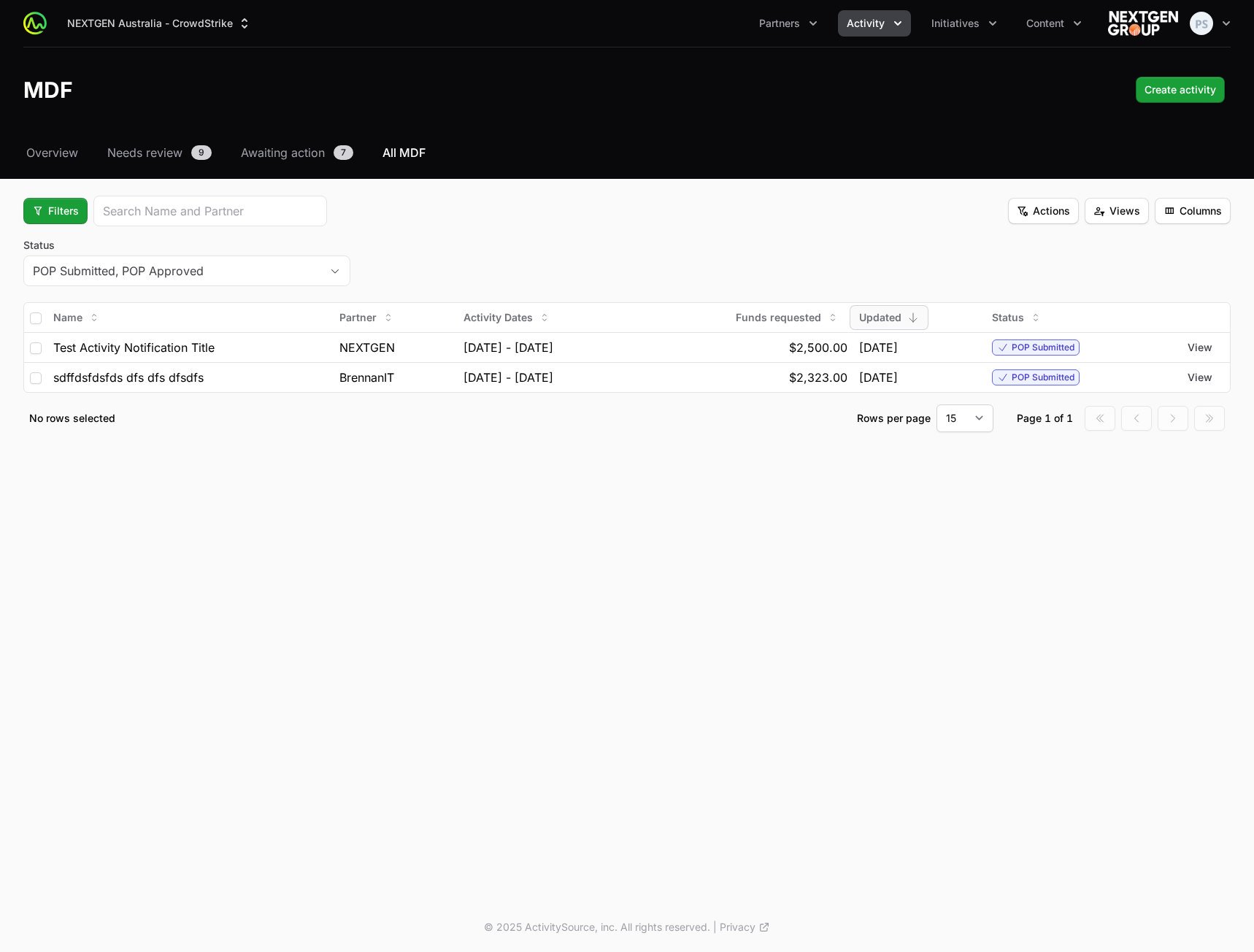
drag, startPoint x: 483, startPoint y: 250, endPoint x: 459, endPoint y: 259, distance: 25.6
click at [482, 250] on div "Status POP Submitted, POP Approved" at bounding box center [627, 264] width 1208 height 52
click at [377, 266] on div "Status POP Submitted, POP Approved" at bounding box center [627, 264] width 1208 height 52
click at [337, 269] on icon "button" at bounding box center [335, 272] width 12 height 5
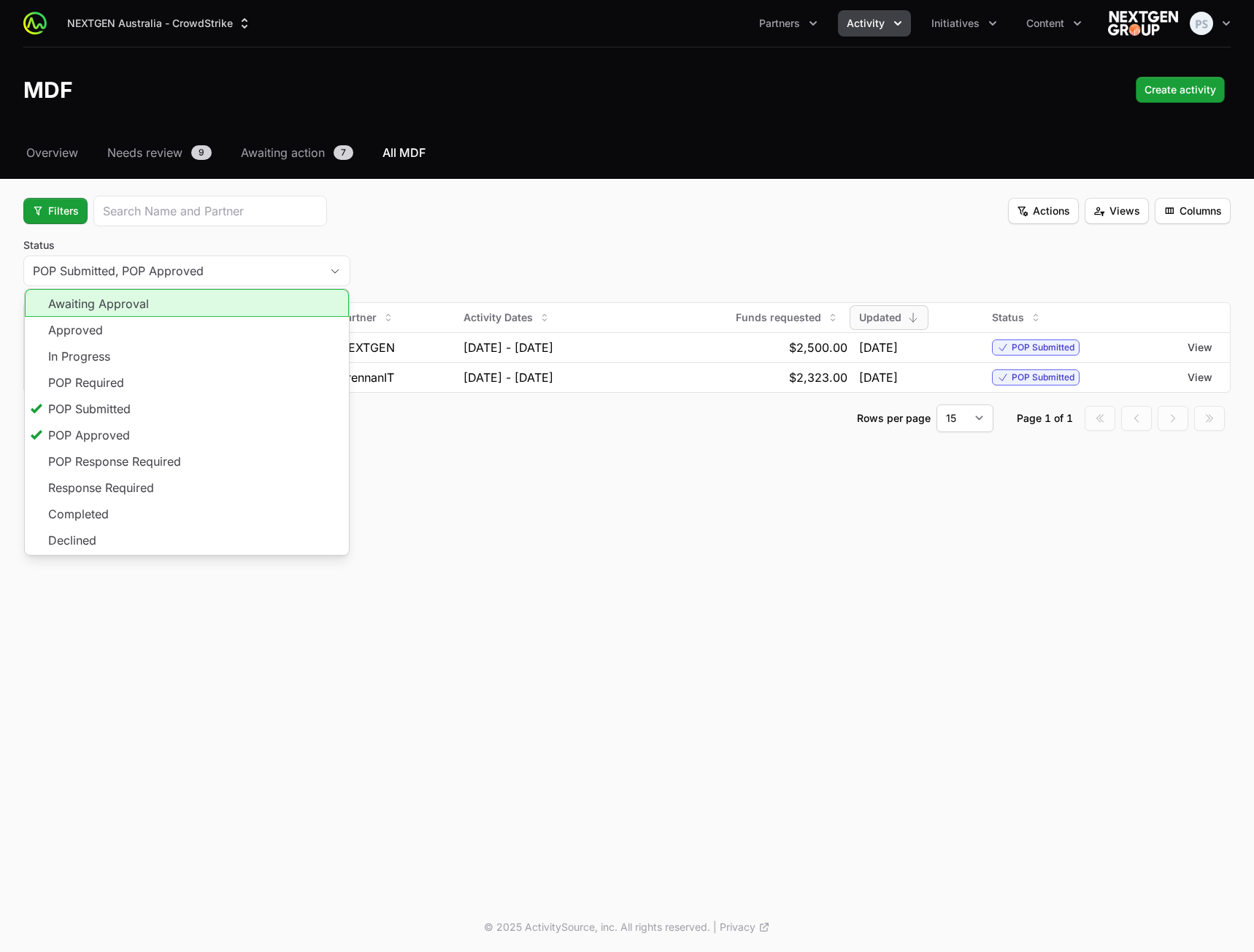
click at [568, 243] on div "Status POP Submitted, POP Approved Awaiting Approval Approved In Progress POP R…" at bounding box center [627, 264] width 1208 height 52
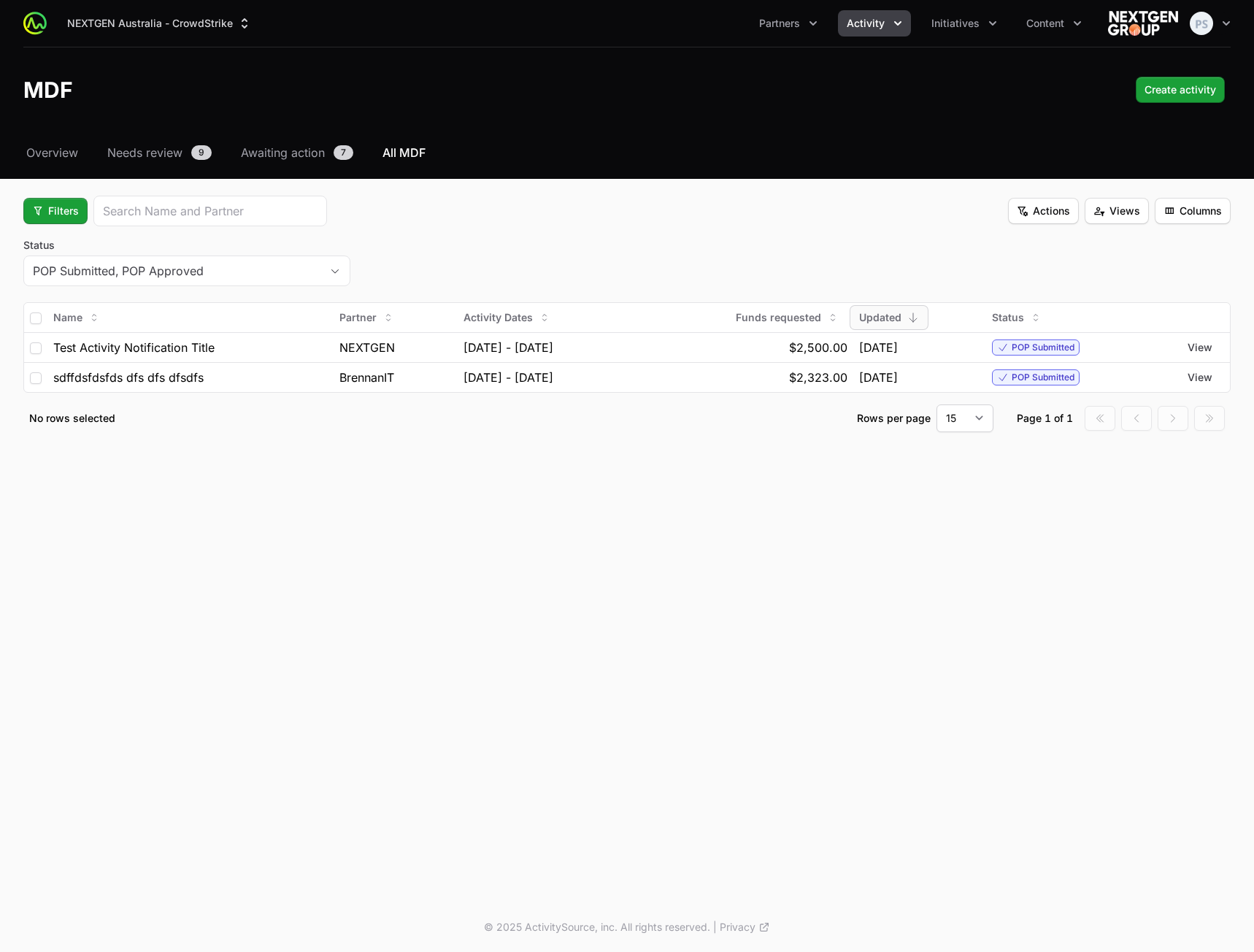
click at [342, 236] on fieldset "Filters Actions Views Columns Status POP Submitted, POP Approved Name Partner A…" at bounding box center [627, 314] width 1208 height 236
click at [46, 247] on label "Status" at bounding box center [187, 245] width 327 height 14
click at [46, 256] on button "POP Submitted, POP Approved" at bounding box center [187, 271] width 326 height 30
drag, startPoint x: 8, startPoint y: 242, endPoint x: 317, endPoint y: 259, distance: 309.5
click at [313, 259] on div "Select a tab Overview Needs review Awaiting action All MDF Overview Needs revie…" at bounding box center [627, 305] width 1254 height 323
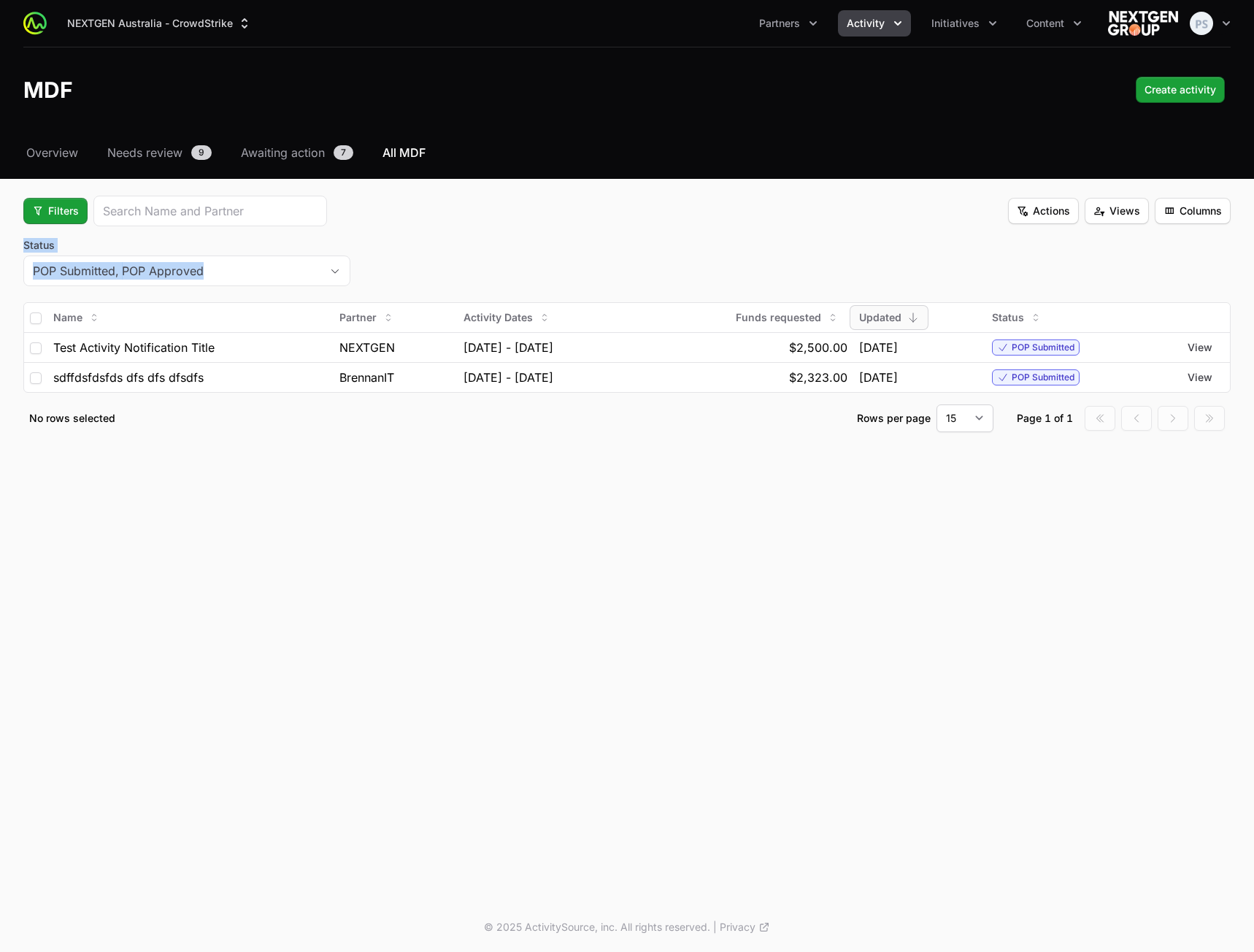
click at [421, 254] on div "Status POP Submitted, POP Approved" at bounding box center [627, 264] width 1208 height 52
click at [53, 219] on span "Filters" at bounding box center [55, 211] width 46 height 18
click at [59, 285] on div "Status" at bounding box center [80, 290] width 153 height 22
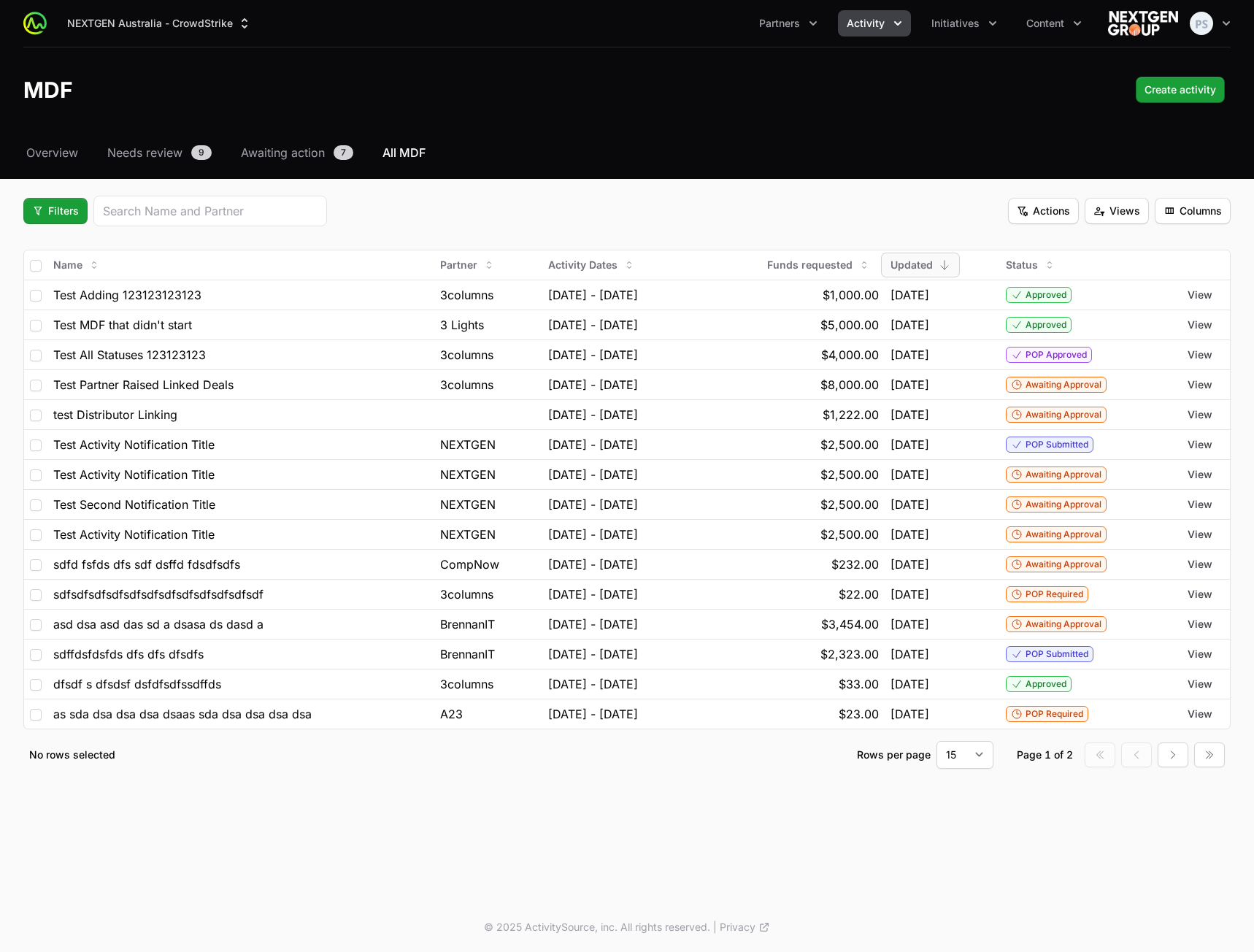
click at [433, 215] on div "Filters Actions Views Columns" at bounding box center [627, 211] width 1208 height 30
drag, startPoint x: 418, startPoint y: 214, endPoint x: 161, endPoint y: 234, distance: 257.8
click at [417, 212] on div "Filters Actions Views Columns" at bounding box center [627, 211] width 1208 height 30
click at [72, 215] on span "Filters" at bounding box center [55, 211] width 46 height 18
click at [481, 216] on html "NEXTGEN Australia - CrowdStrike Partners Activity Initiatives Content Open user…" at bounding box center [627, 476] width 1254 height 952
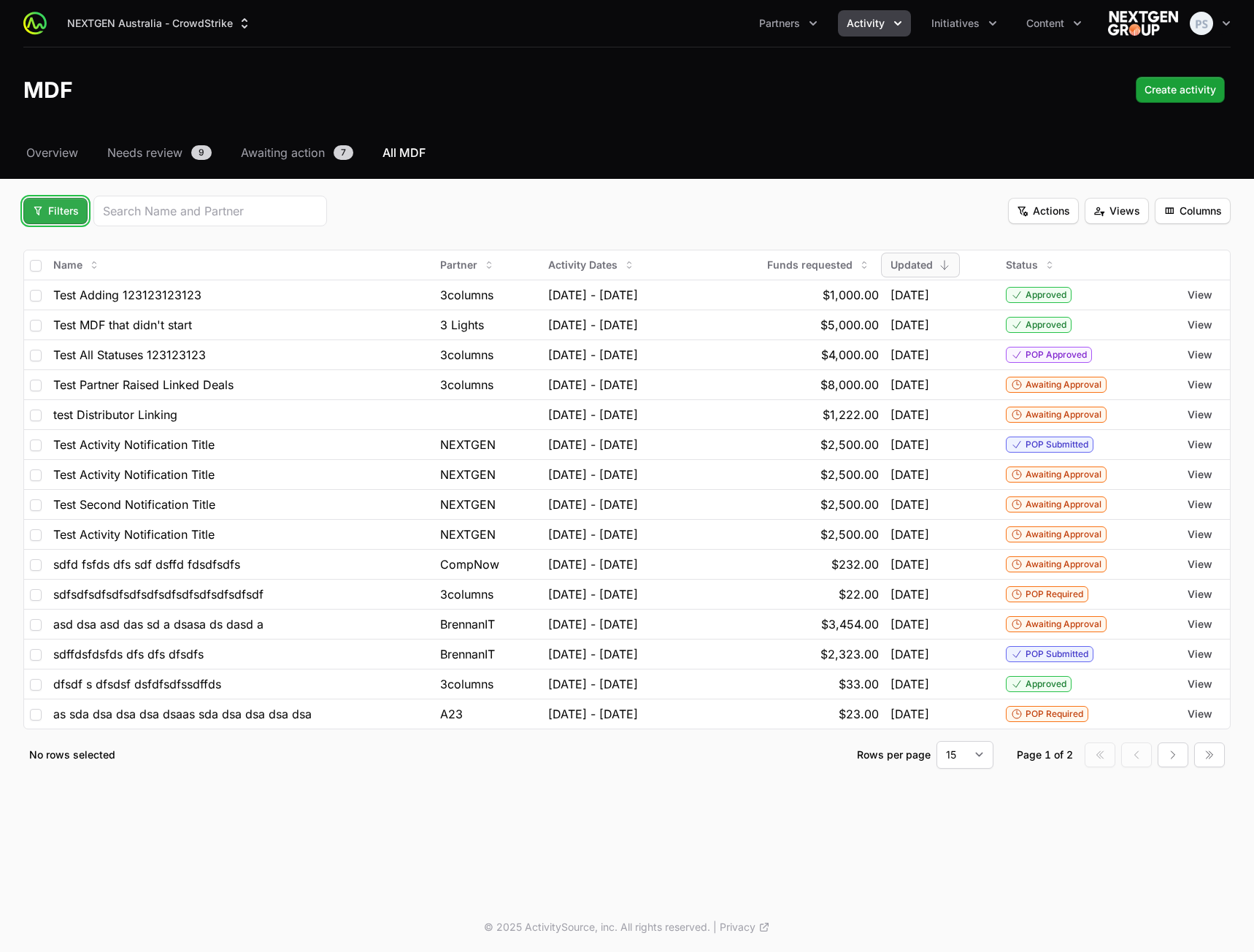
click at [75, 211] on span "Filters" at bounding box center [55, 211] width 46 height 18
click at [67, 246] on div "Activity Type" at bounding box center [80, 246] width 153 height 22
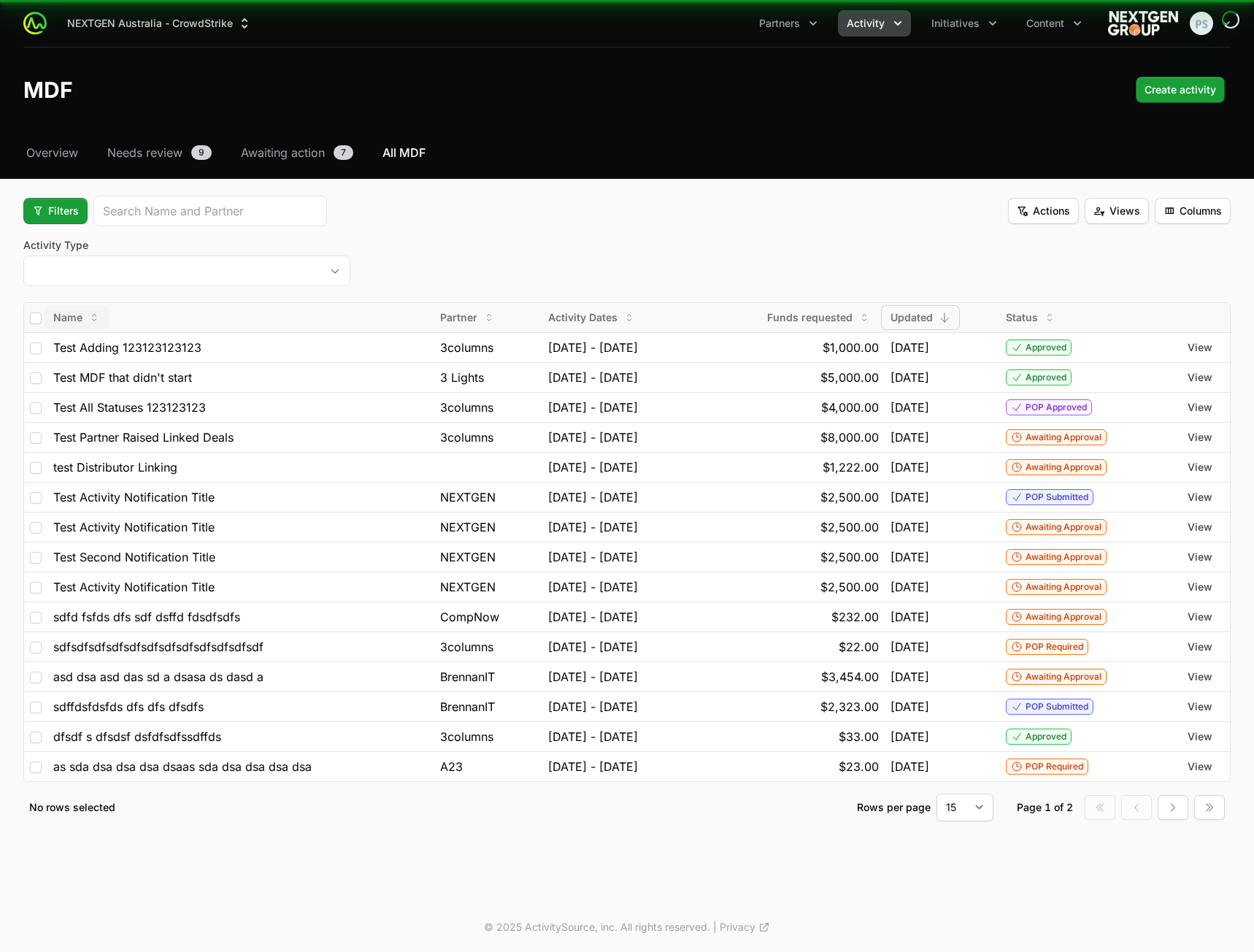
click at [100, 317] on div "Name" at bounding box center [77, 318] width 64 height 24
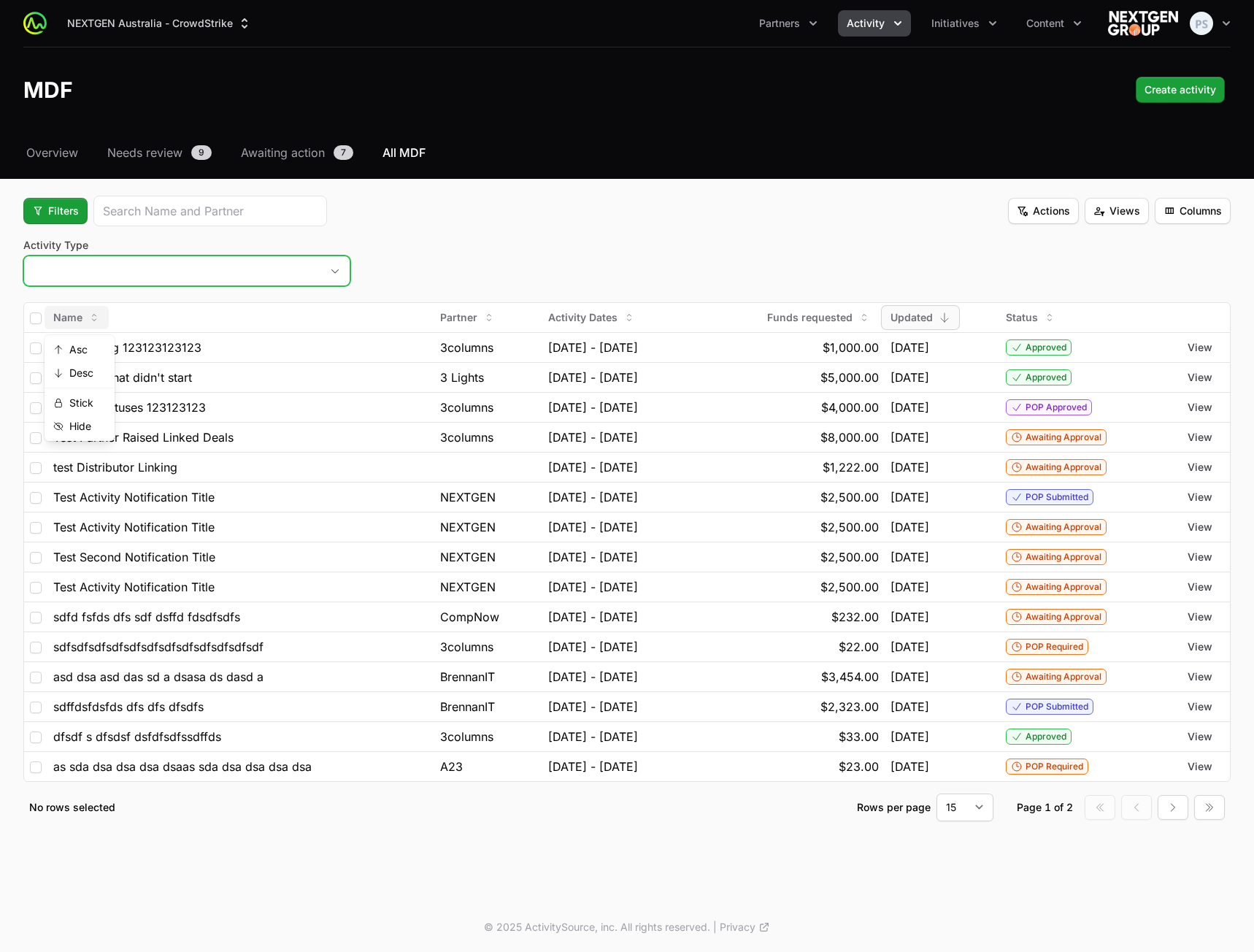
click at [106, 269] on button "placeholder" at bounding box center [187, 271] width 326 height 30
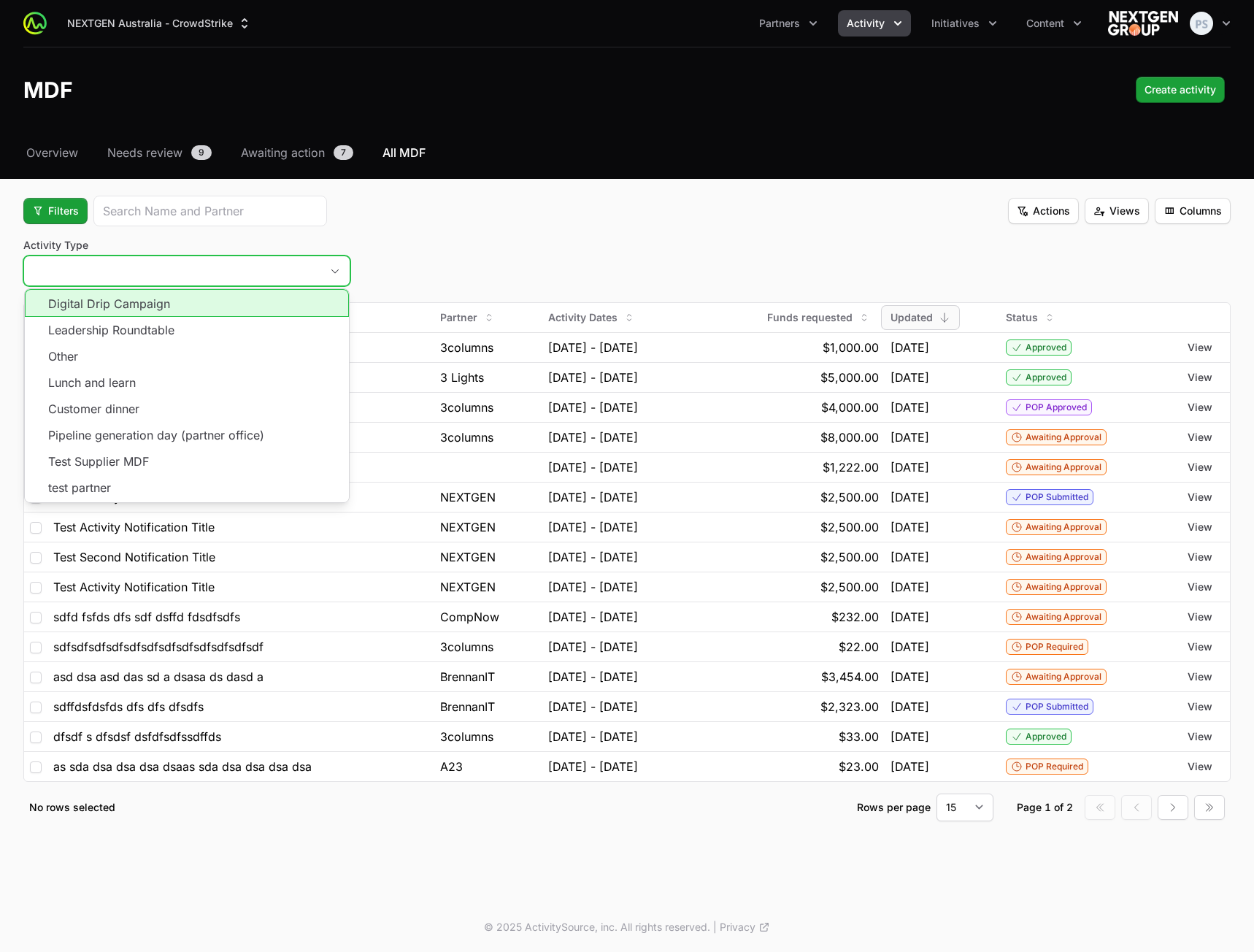
click at [116, 322] on li "Leadership Roundtable" at bounding box center [186, 330] width 324 height 26
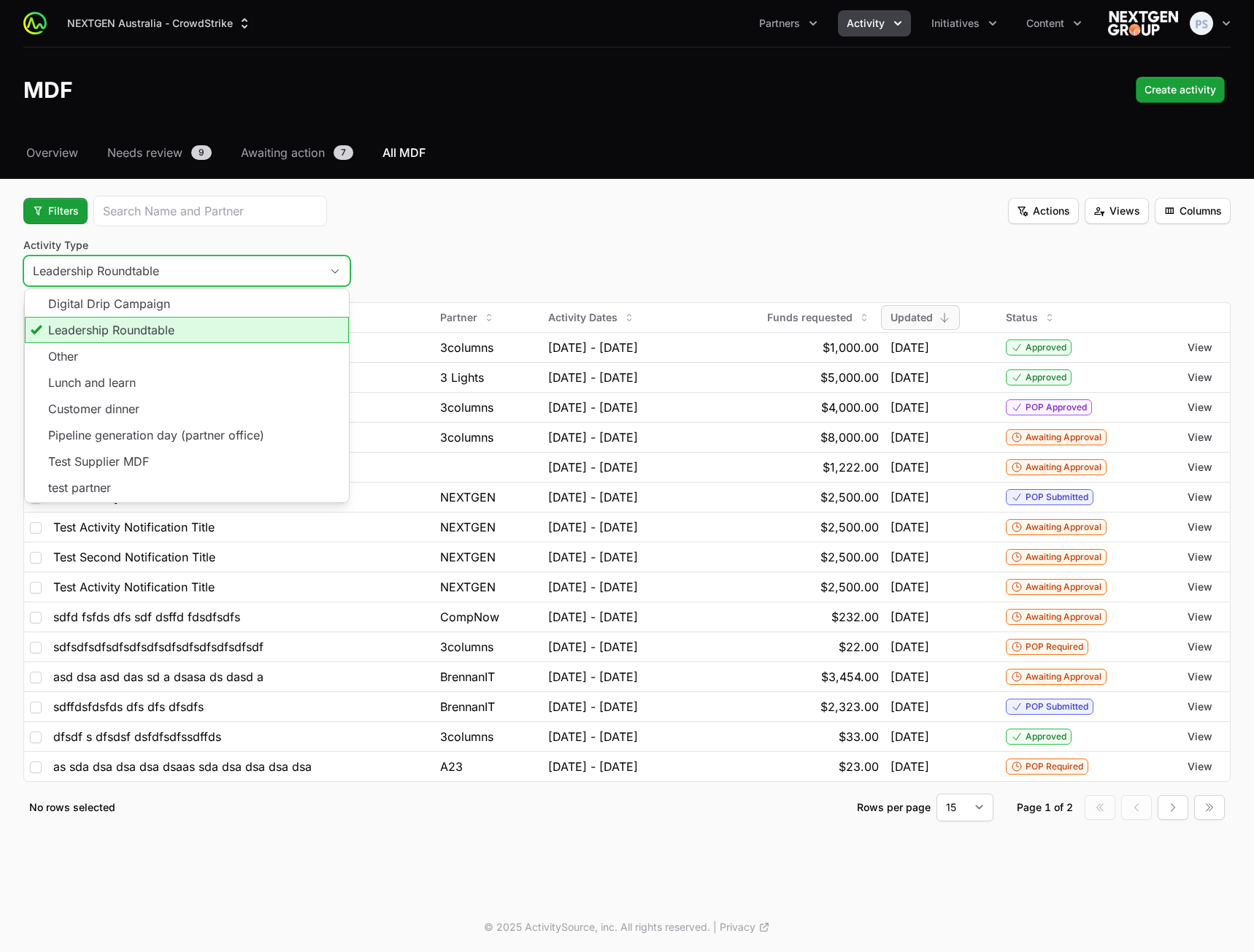
click at [111, 356] on li "Other" at bounding box center [186, 356] width 324 height 26
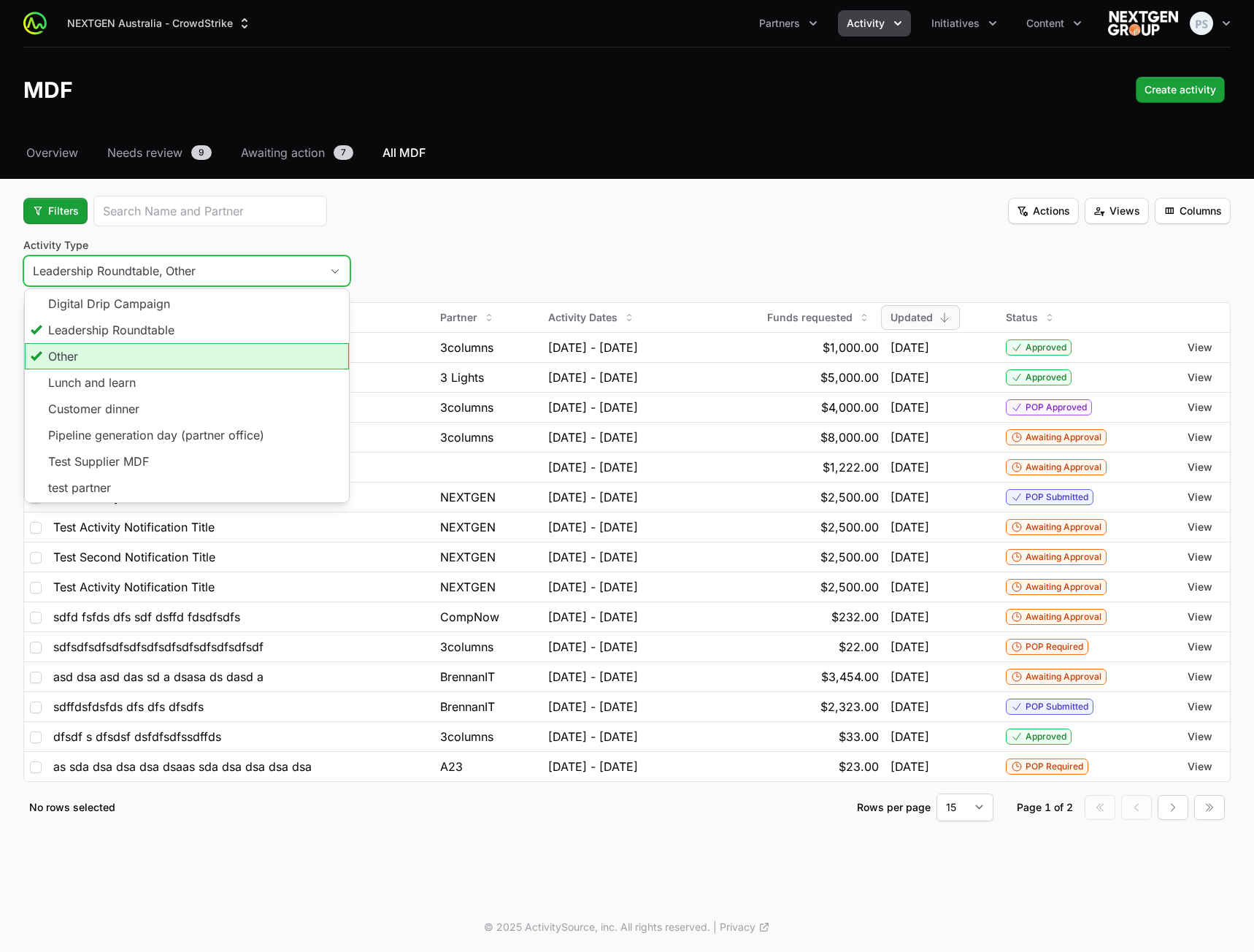
click at [116, 389] on li "Lunch and learn" at bounding box center [186, 382] width 324 height 26
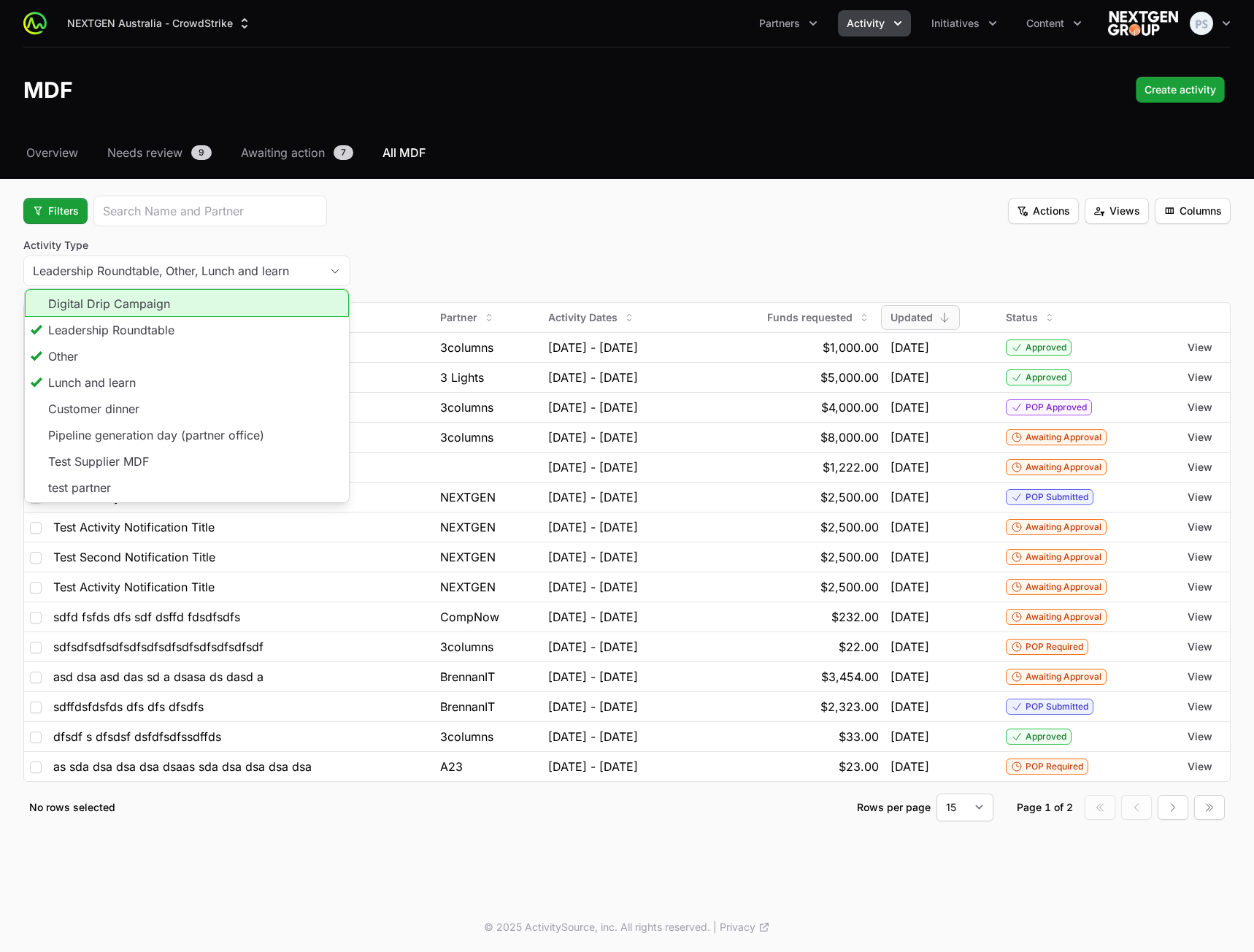
click at [499, 244] on div "Activity Type Leadership Roundtable, Other, Lunch and learn Digital Drip Campai…" at bounding box center [627, 264] width 1208 height 52
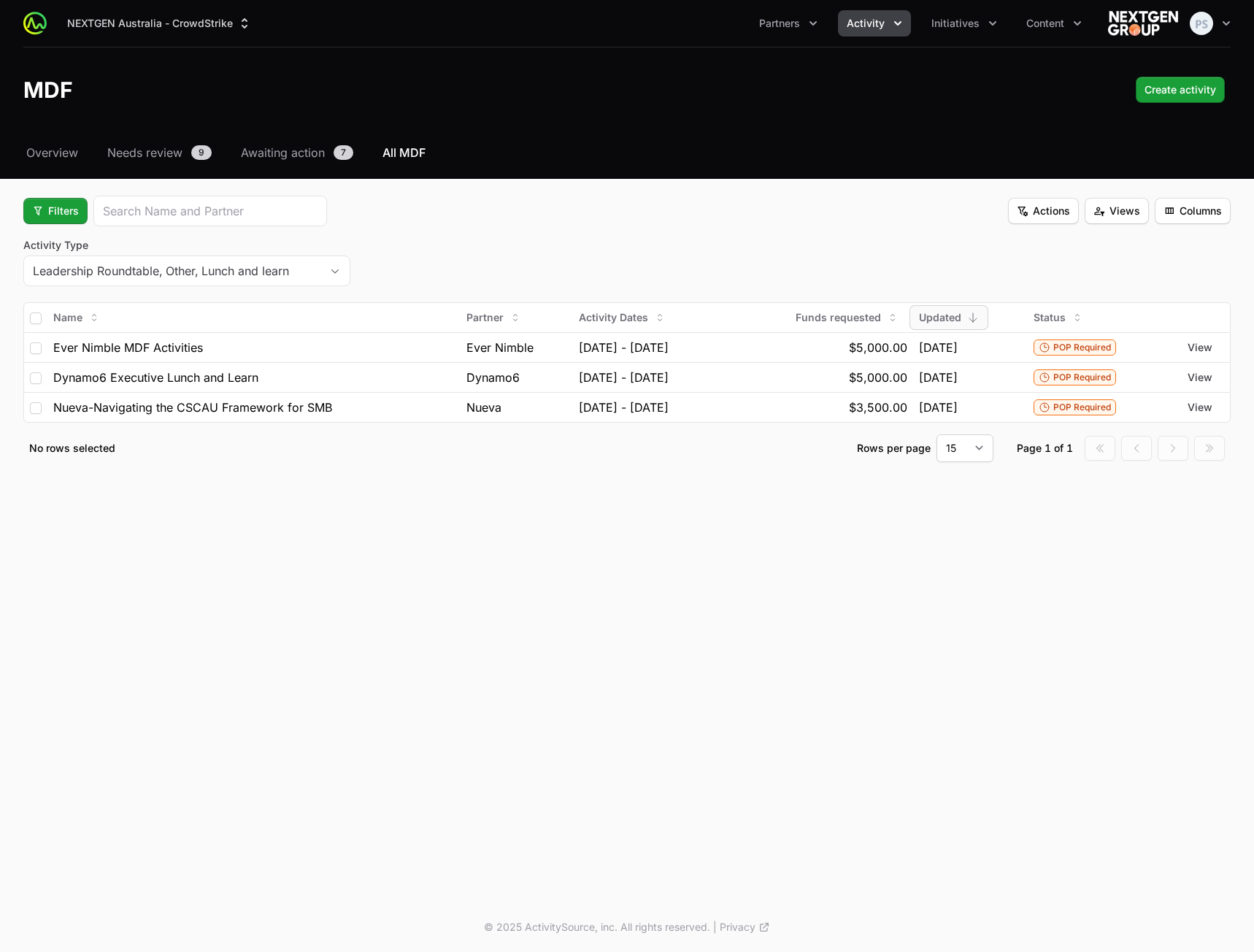
click at [434, 212] on div "Filters Actions Views Columns" at bounding box center [627, 211] width 1208 height 30
click at [13, 198] on div "Select a tab Overview Needs review Awaiting action All MDF Overview Needs revie…" at bounding box center [627, 320] width 1254 height 353
click at [67, 202] on button "Filters" at bounding box center [56, 211] width 64 height 26
click at [52, 242] on div "Activity Type" at bounding box center [80, 246] width 153 height 22
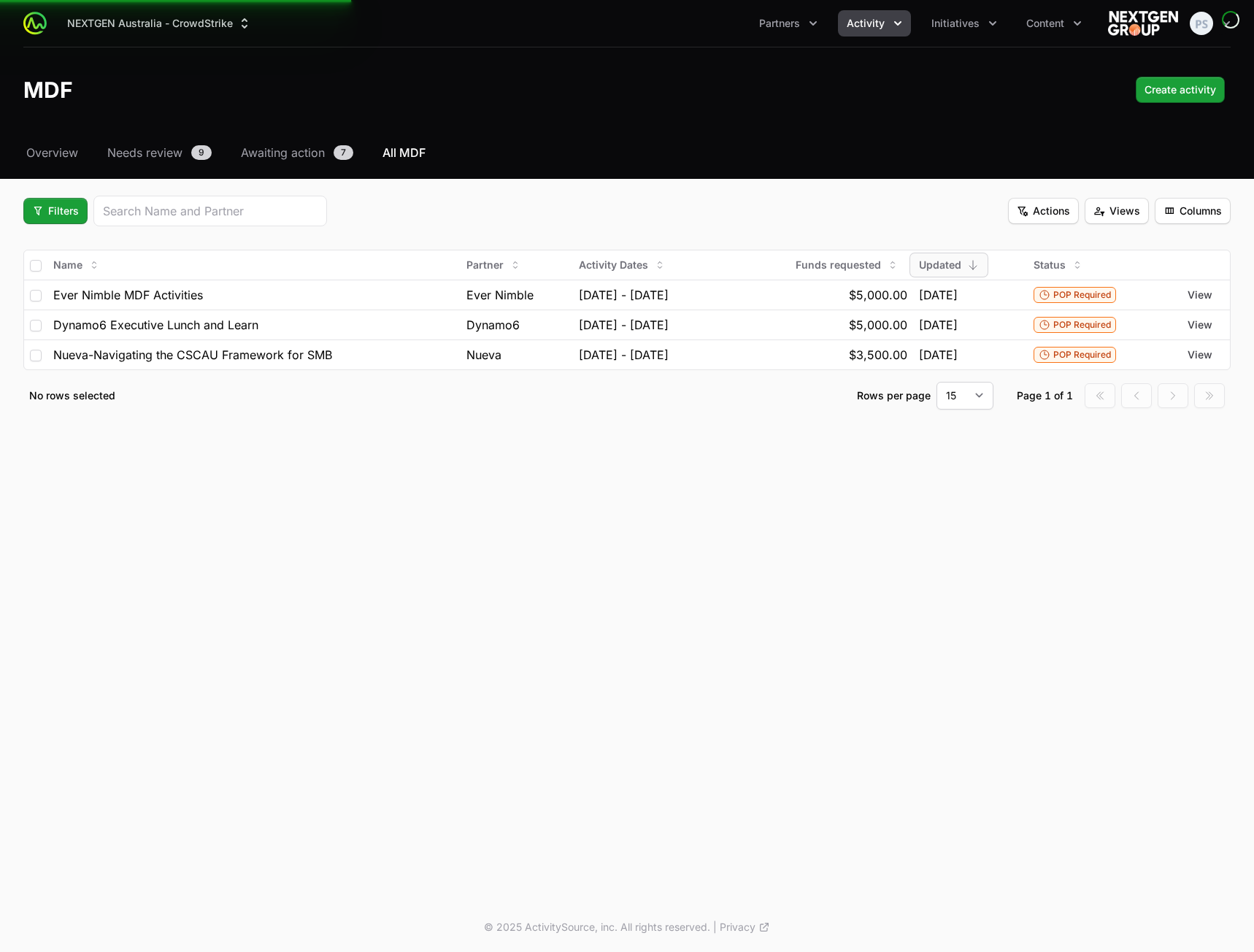
click at [569, 193] on div "Select a tab Overview Needs review Awaiting action All MDF Overview Needs revie…" at bounding box center [627, 294] width 1254 height 301
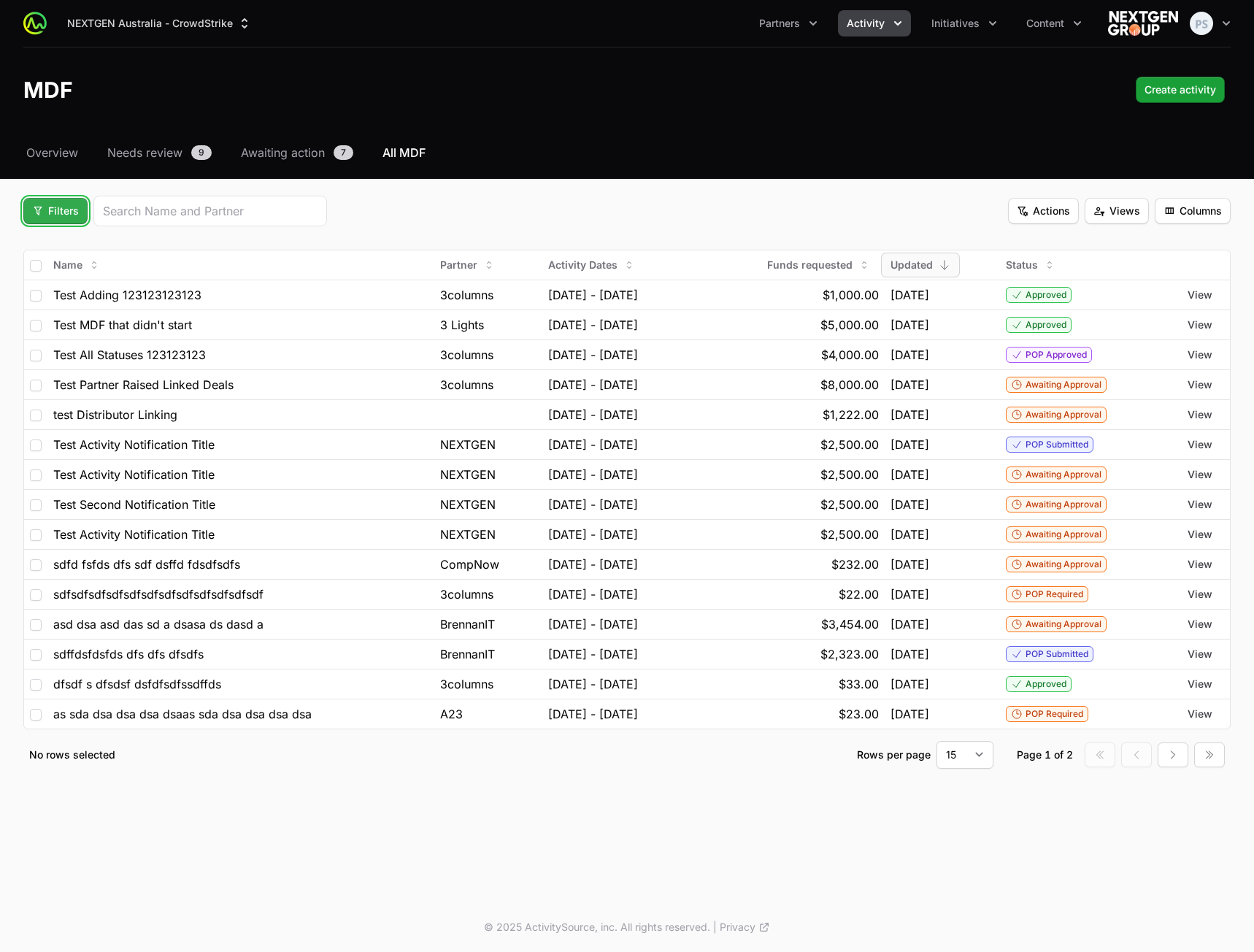
click at [56, 207] on span "Filters" at bounding box center [55, 211] width 46 height 18
click at [887, 24] on html "NEXTGEN Australia - CrowdStrike Partners Activity Initiatives Content Open user…" at bounding box center [627, 476] width 1254 height 952
click at [898, 19] on icon "Activity menu" at bounding box center [897, 23] width 14 height 14
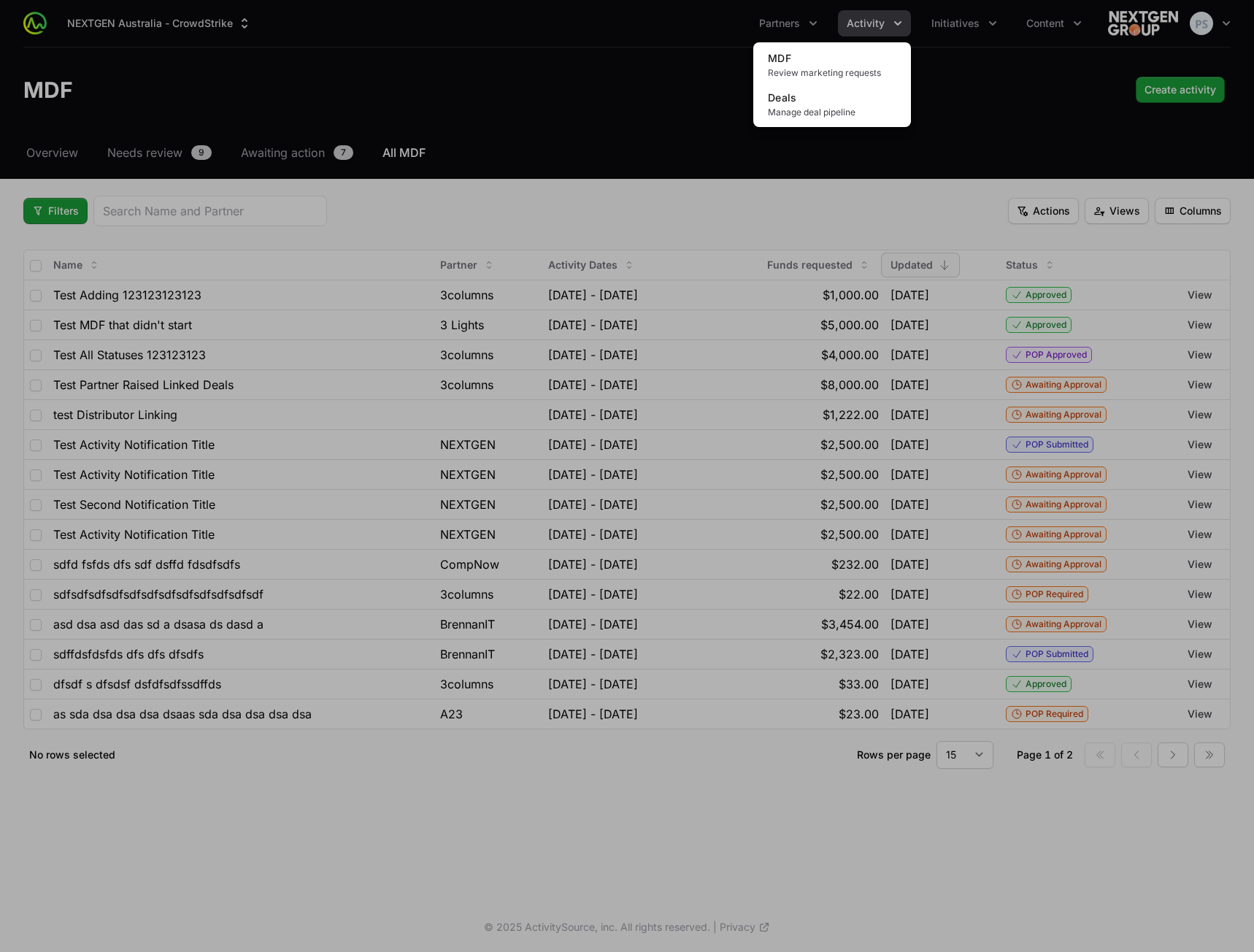
click at [468, 187] on div "Activity menu" at bounding box center [627, 476] width 1254 height 952
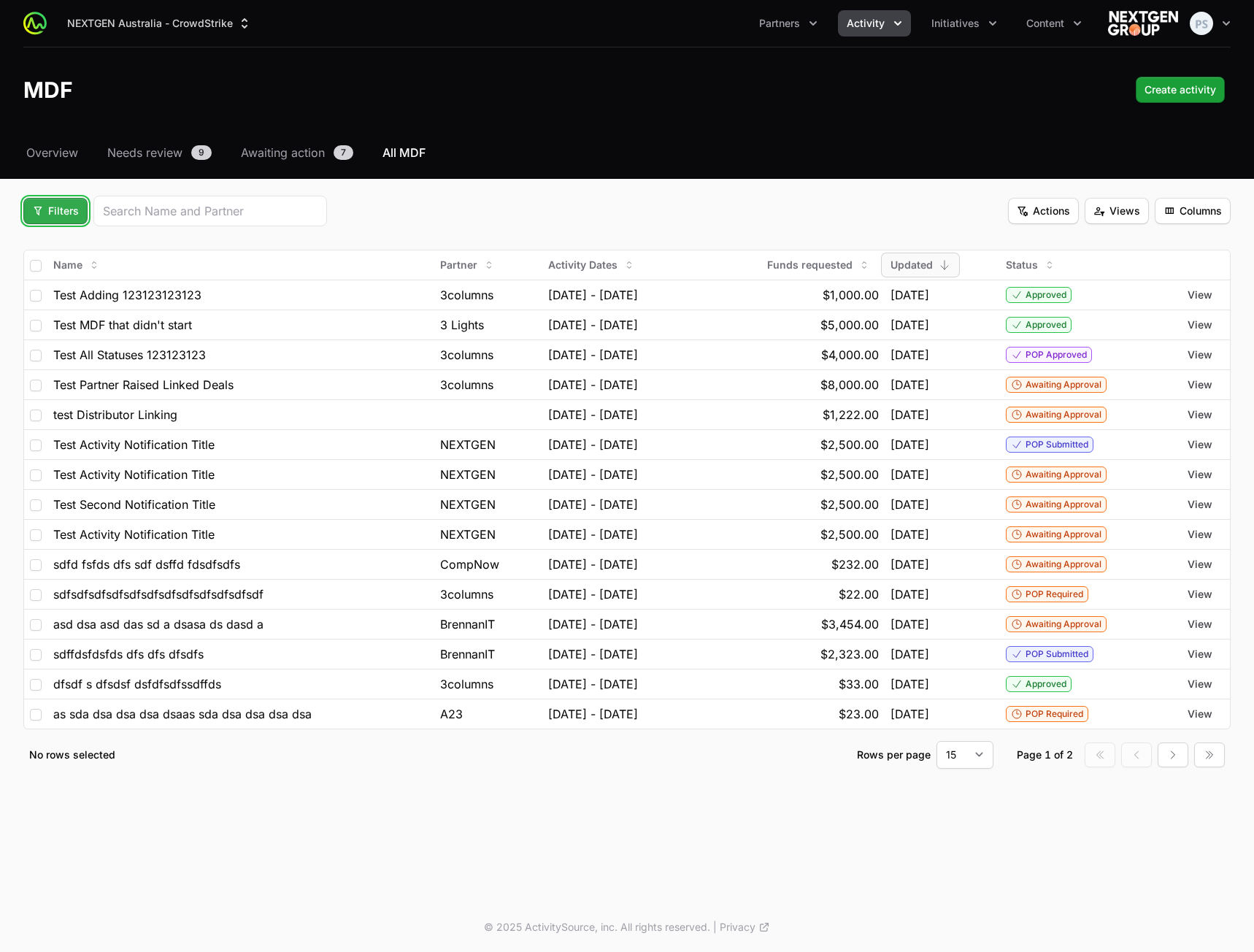
click at [67, 215] on span "Filters" at bounding box center [55, 211] width 46 height 18
click at [879, 23] on html "NEXTGEN Australia - CrowdStrike Partners Activity Initiatives Content Open user…" at bounding box center [627, 476] width 1254 height 952
click at [879, 23] on span "Activity" at bounding box center [865, 23] width 38 height 14
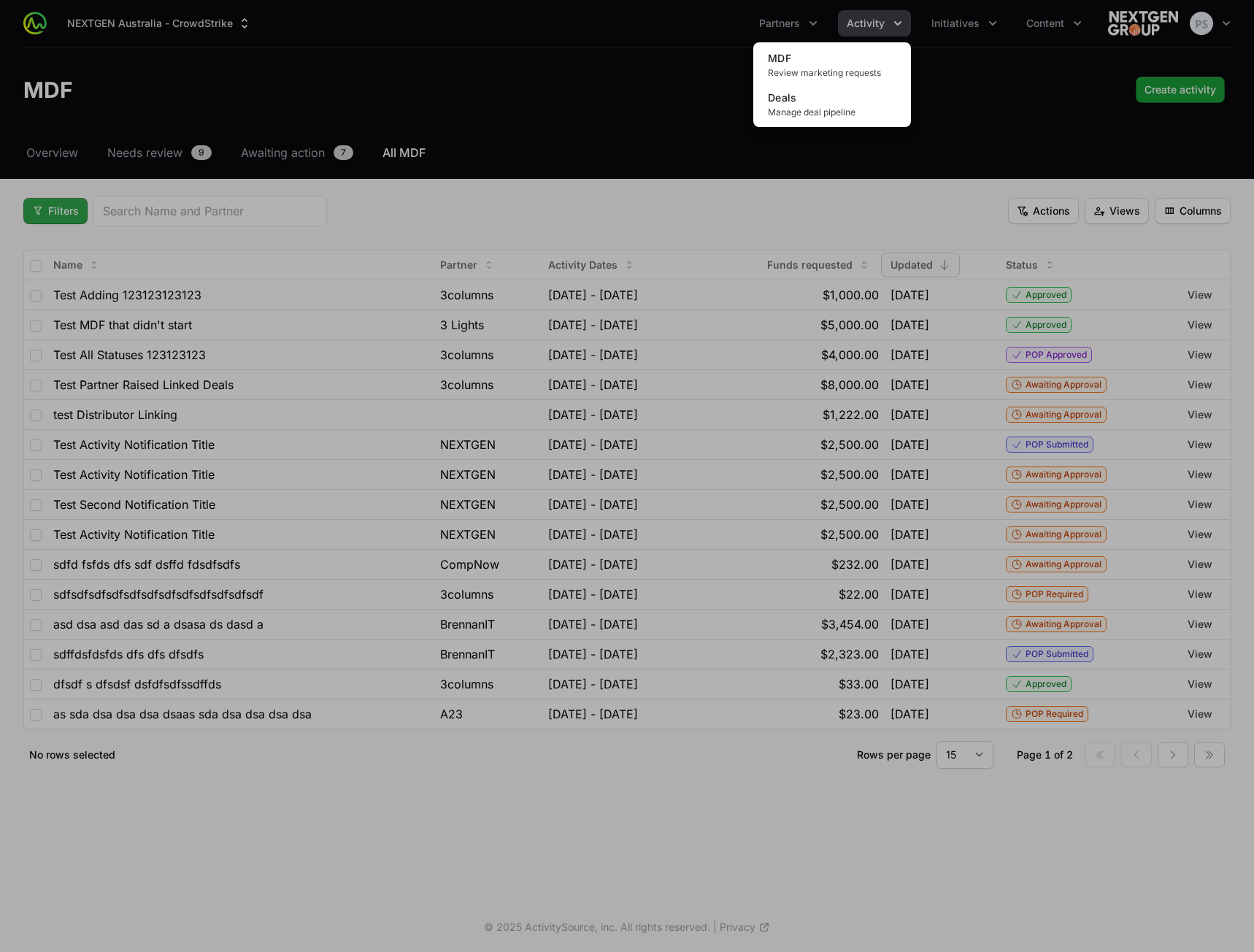
click at [30, 212] on div "Activity menu" at bounding box center [627, 476] width 1254 height 952
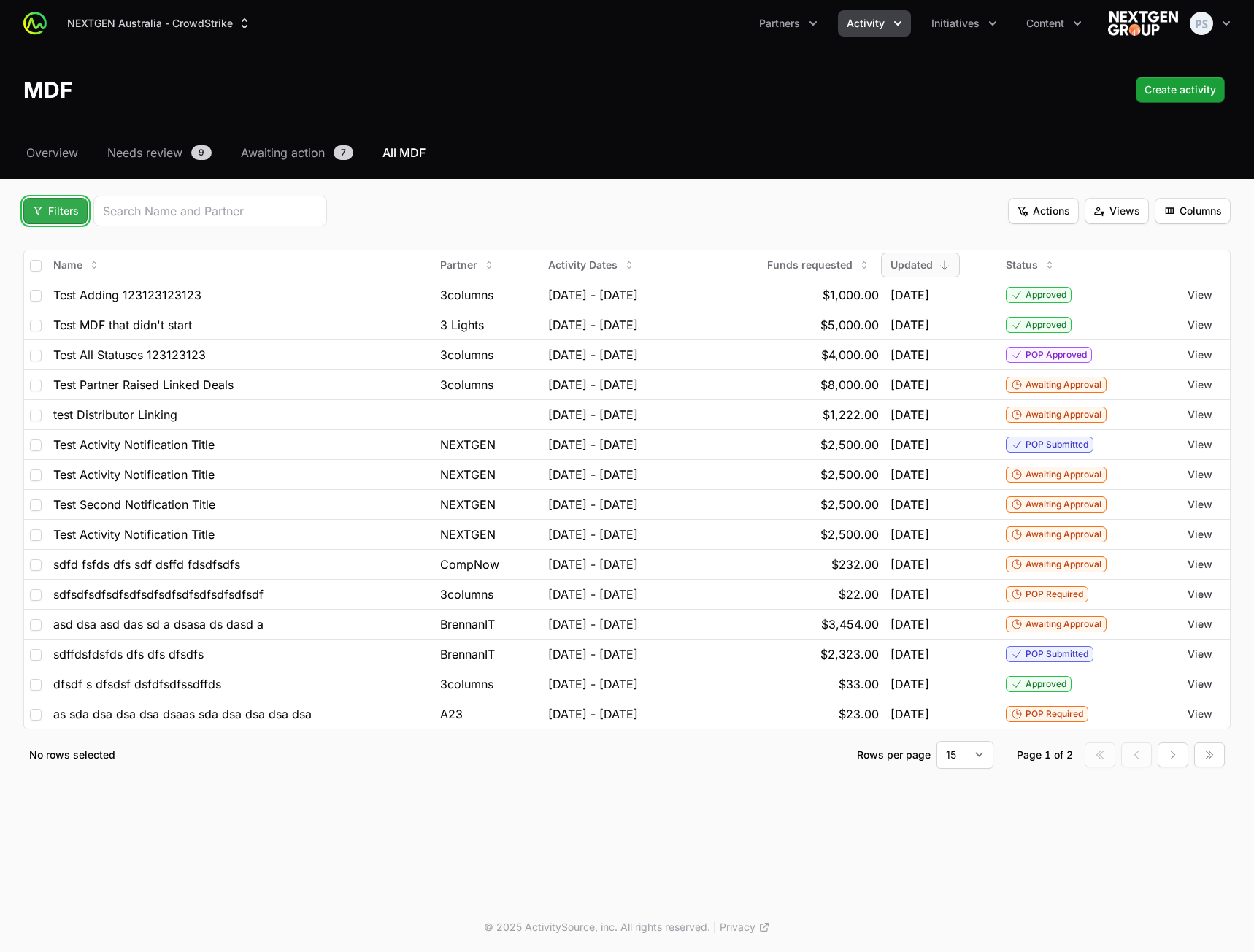
click at [31, 210] on button "Filters" at bounding box center [56, 211] width 64 height 26
click at [62, 247] on div "Activity Type" at bounding box center [80, 246] width 153 height 22
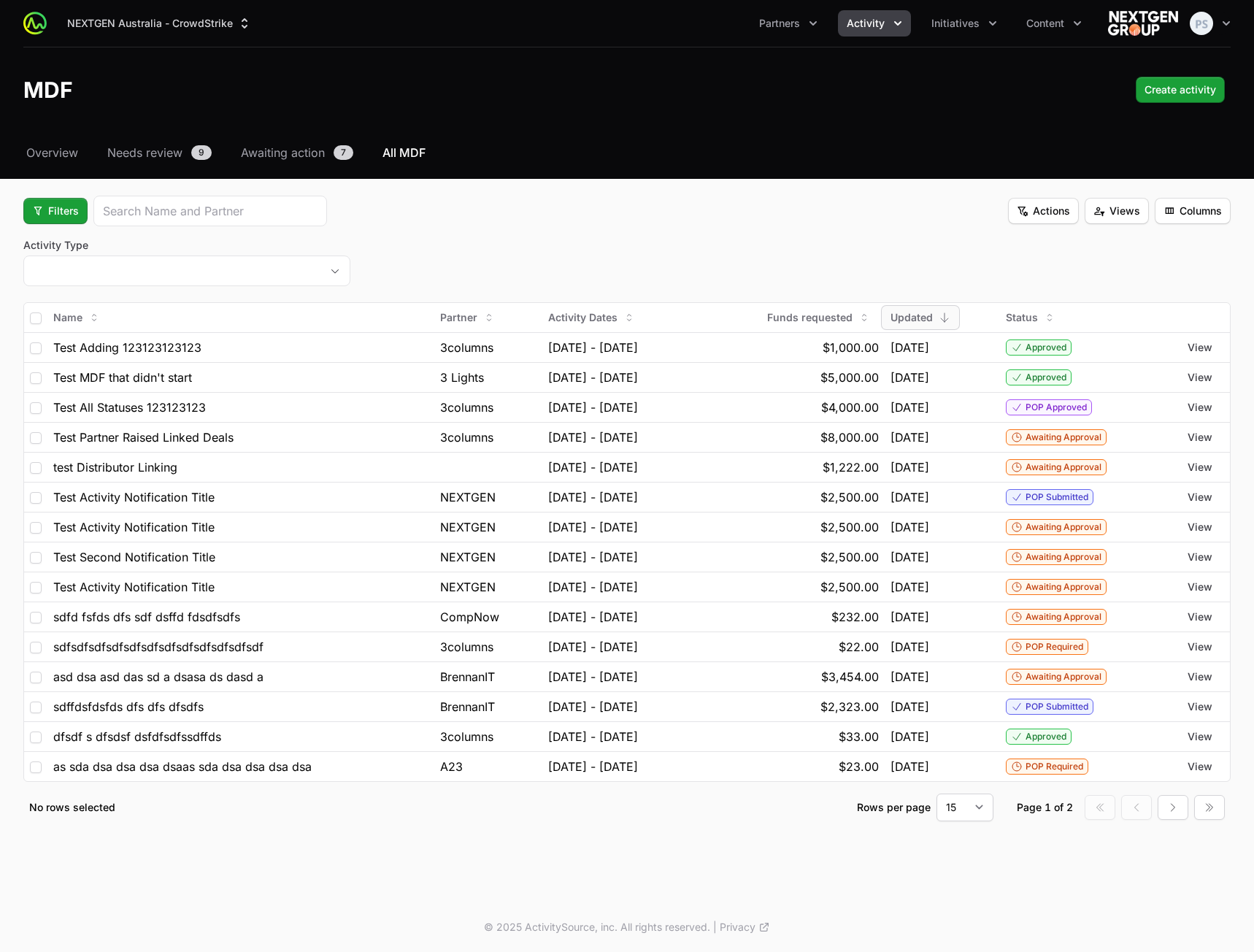
click at [534, 203] on div "Filters Actions Views Columns" at bounding box center [627, 211] width 1208 height 30
click at [57, 208] on span "Filters" at bounding box center [55, 211] width 46 height 18
click at [48, 263] on div "Budget Period" at bounding box center [80, 268] width 153 height 22
click at [43, 212] on span "Filters" at bounding box center [55, 211] width 46 height 18
drag, startPoint x: 51, startPoint y: 244, endPoint x: 71, endPoint y: 206, distance: 42.9
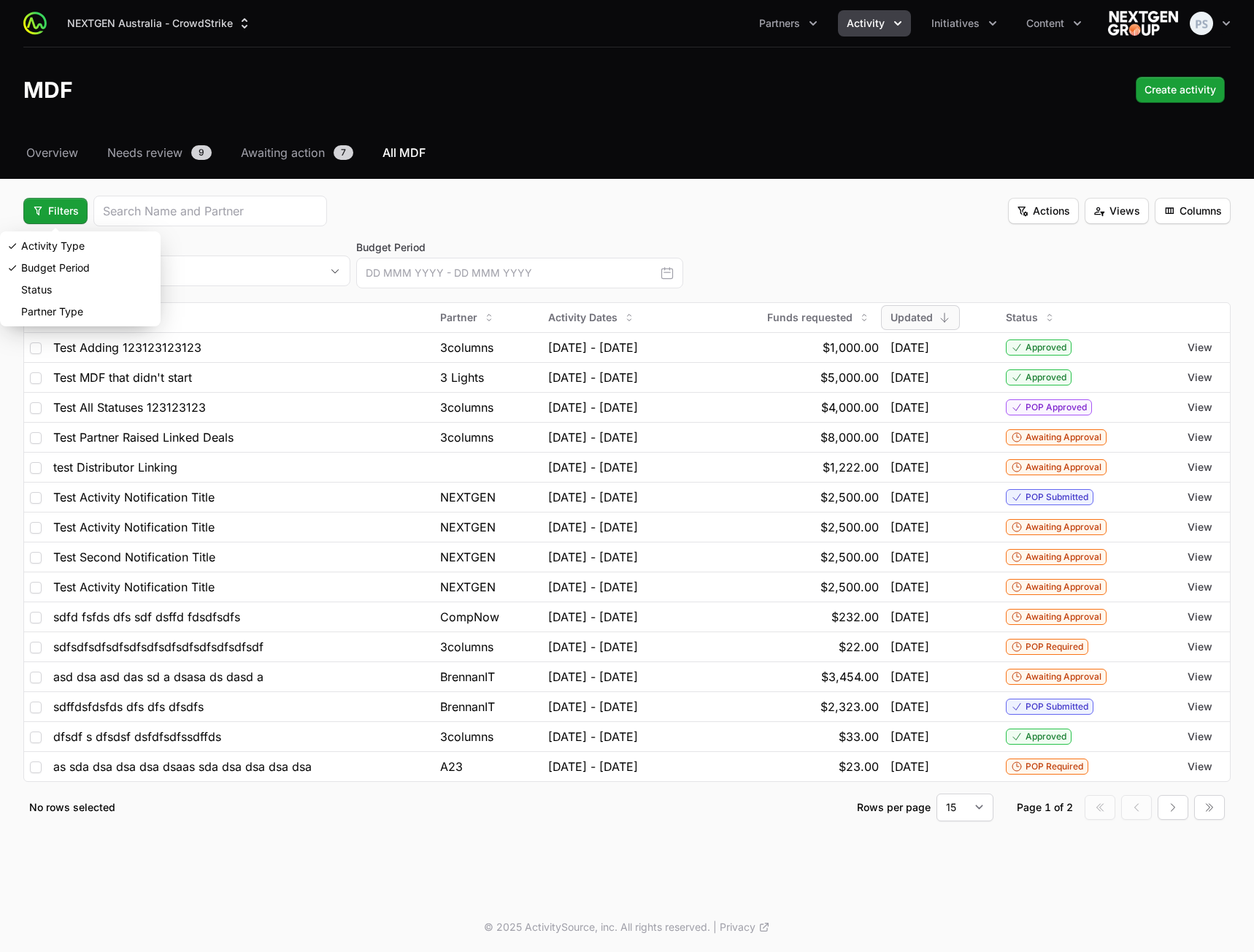
click at [71, 206] on html "NEXTGEN [GEOGRAPHIC_DATA] - CrowdStrike Partners Activity Initiatives Content O…" at bounding box center [627, 476] width 1254 height 952
click at [73, 187] on html "NEXTGEN [GEOGRAPHIC_DATA] - CrowdStrike Partners Activity Initiatives Content O…" at bounding box center [627, 476] width 1254 height 952
click at [72, 187] on div "Select a tab Overview Needs review Awaiting action All MDF Overview Needs revie…" at bounding box center [627, 500] width 1254 height 713
click at [62, 208] on span "Filters" at bounding box center [55, 211] width 46 height 18
click at [65, 188] on html "NEXTGEN [GEOGRAPHIC_DATA] - CrowdStrike Partners Activity Initiatives Content O…" at bounding box center [627, 476] width 1254 height 952
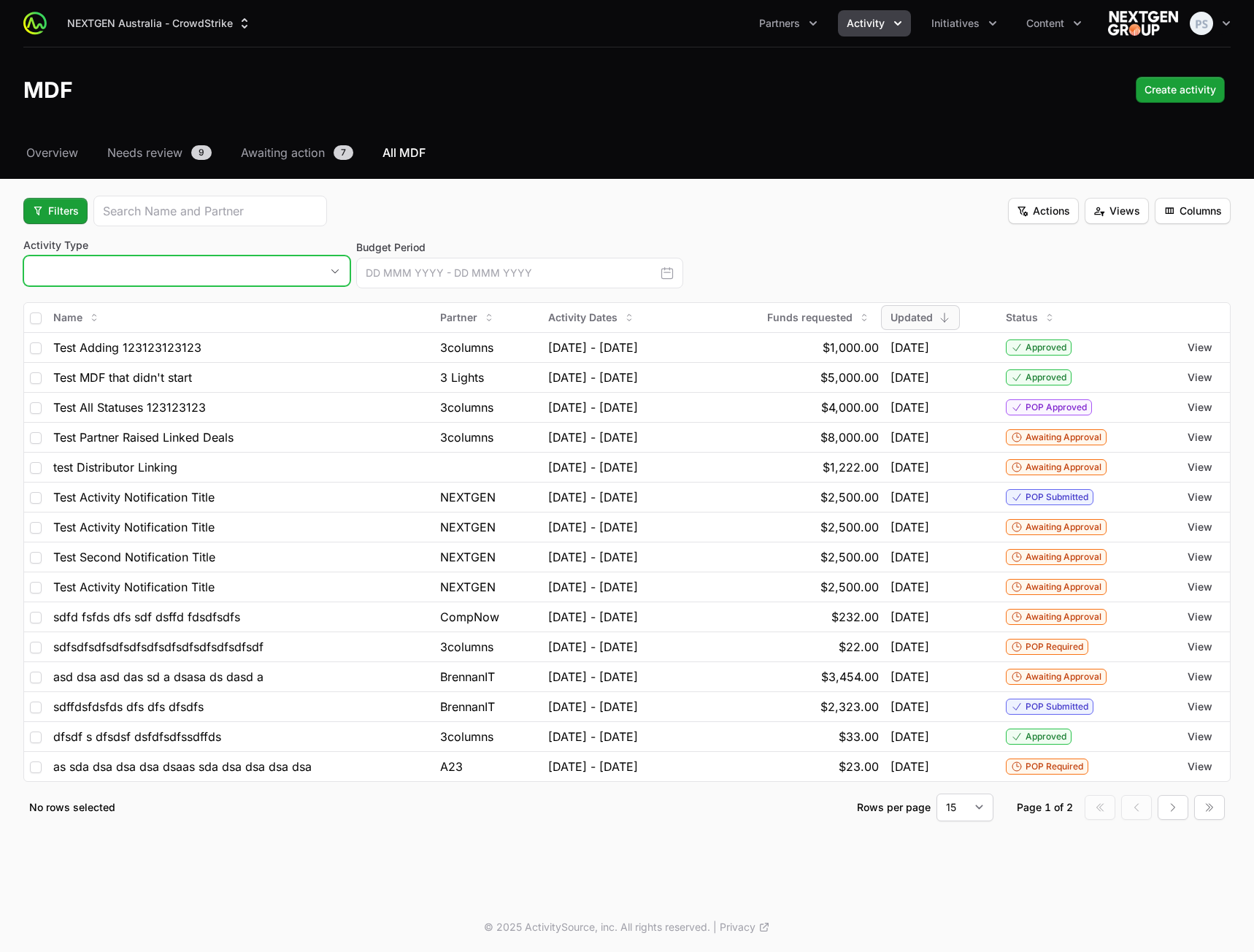
drag, startPoint x: 283, startPoint y: 276, endPoint x: 270, endPoint y: 282, distance: 14.3
click at [280, 279] on button "placeholder" at bounding box center [187, 271] width 326 height 30
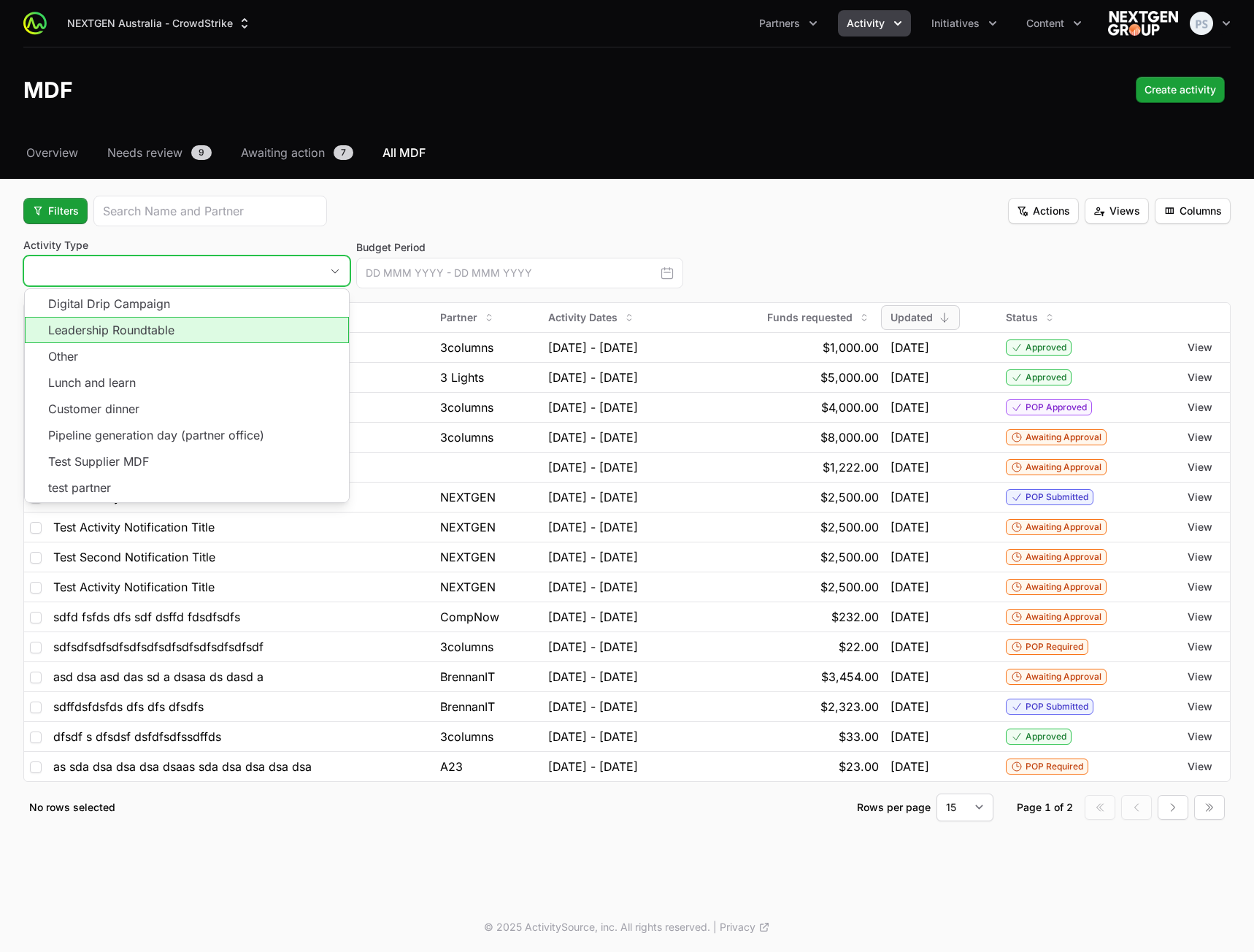
drag, startPoint x: 237, startPoint y: 333, endPoint x: 229, endPoint y: 342, distance: 12.0
click at [237, 335] on li "Leadership Roundtable" at bounding box center [186, 330] width 324 height 26
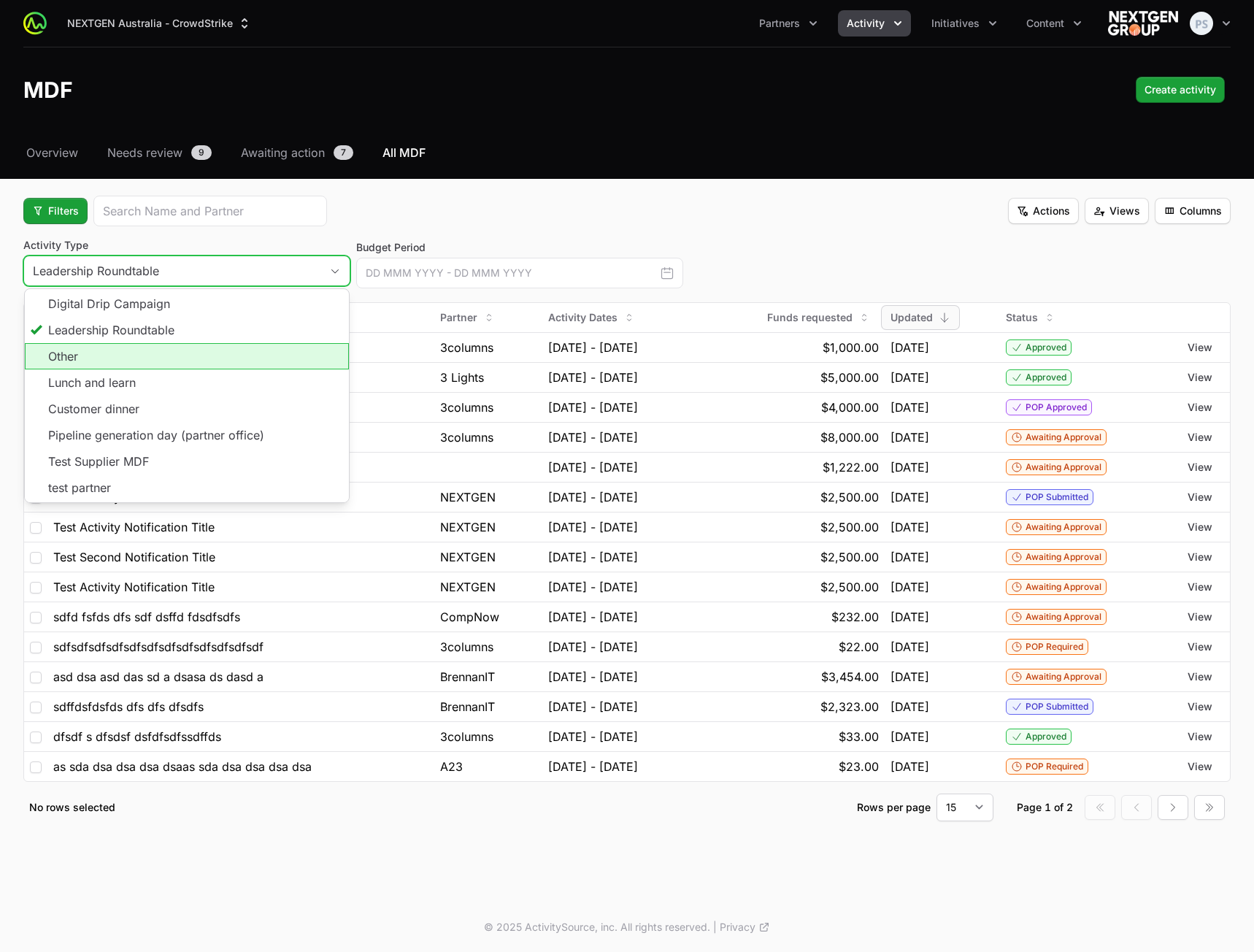
click at [218, 358] on li "Other" at bounding box center [186, 356] width 324 height 26
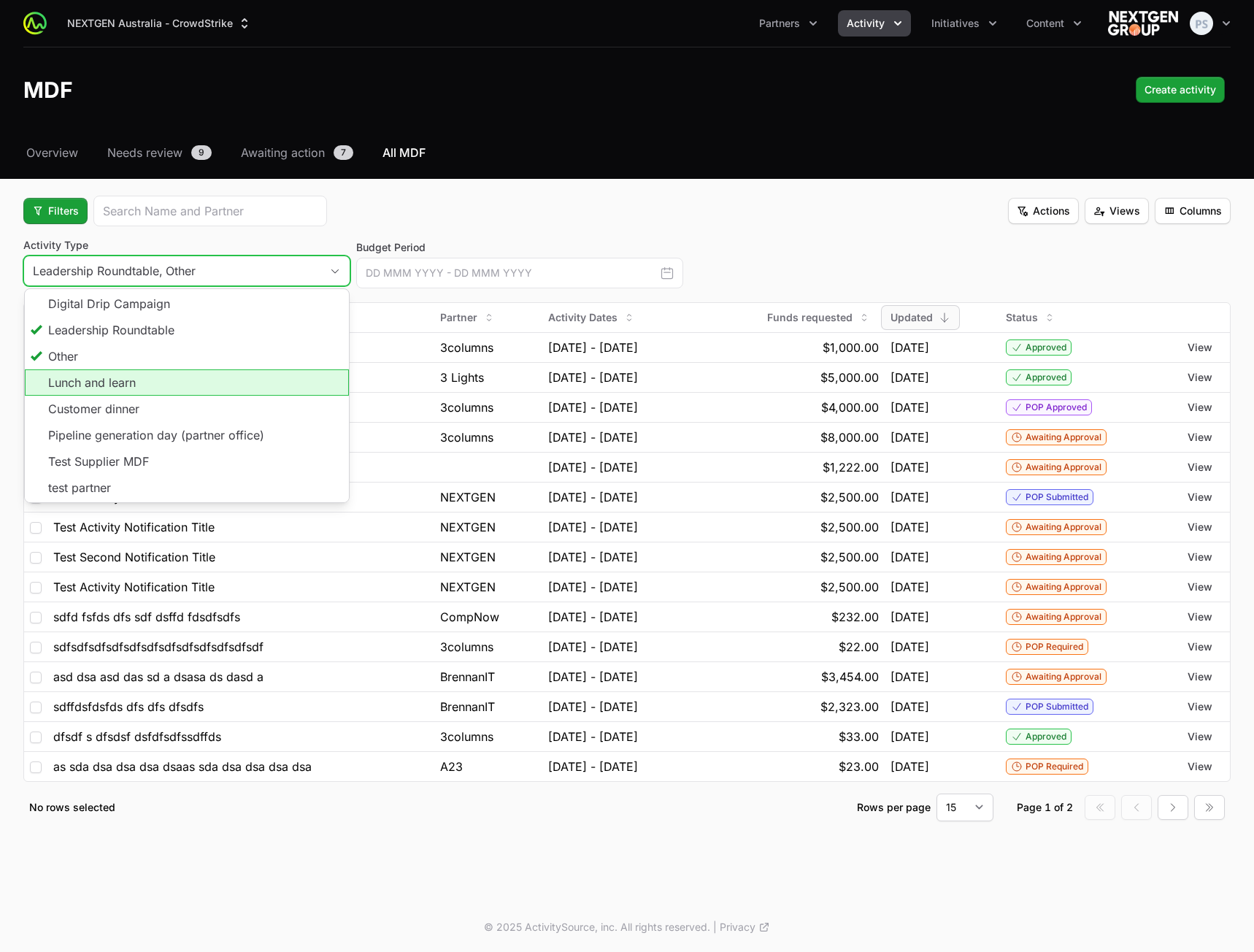
click at [215, 388] on li "Lunch and learn" at bounding box center [186, 382] width 324 height 26
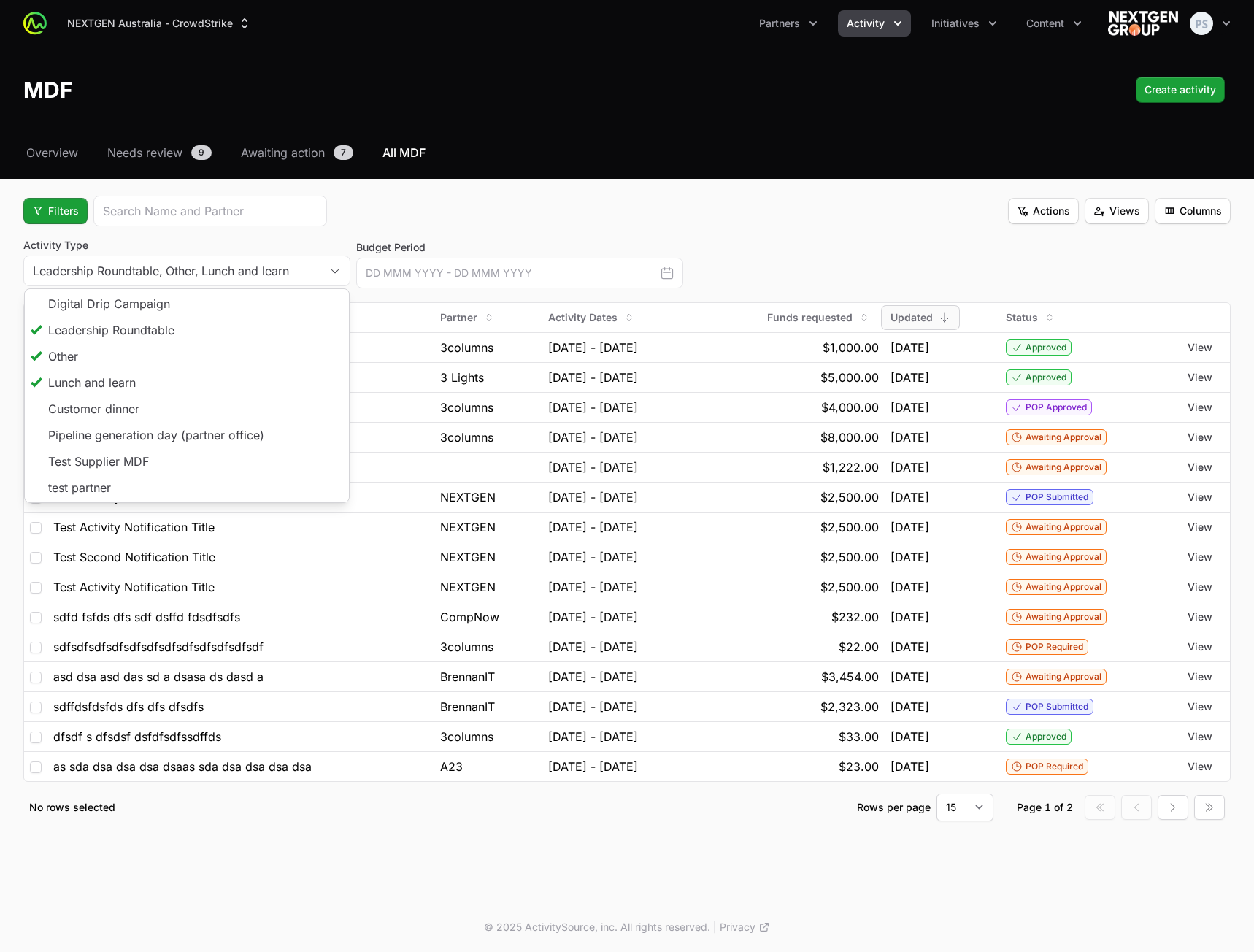
click at [546, 210] on div "Filters Actions Views Columns" at bounding box center [627, 211] width 1208 height 30
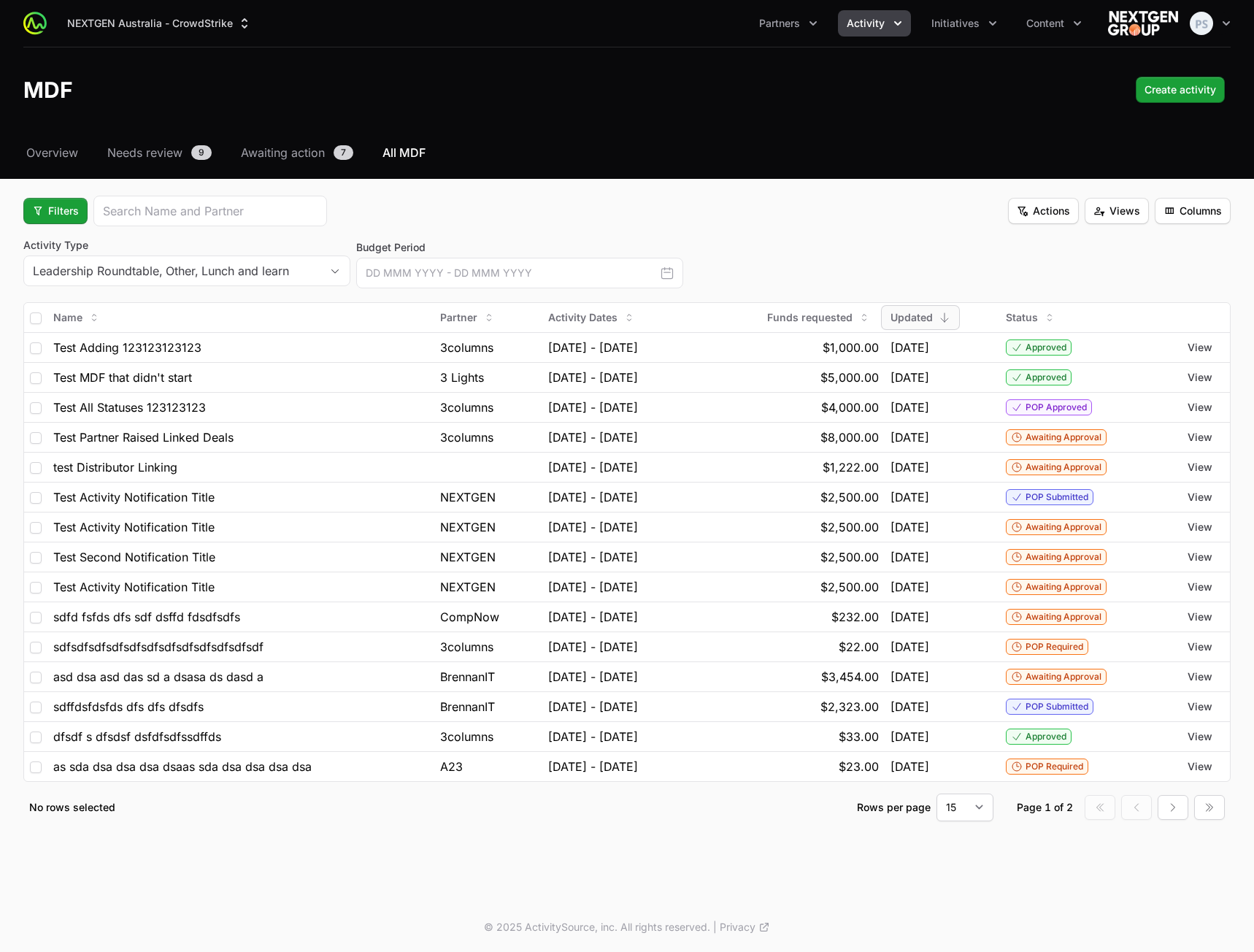
click at [665, 273] on icon "button" at bounding box center [666, 272] width 14 height 14
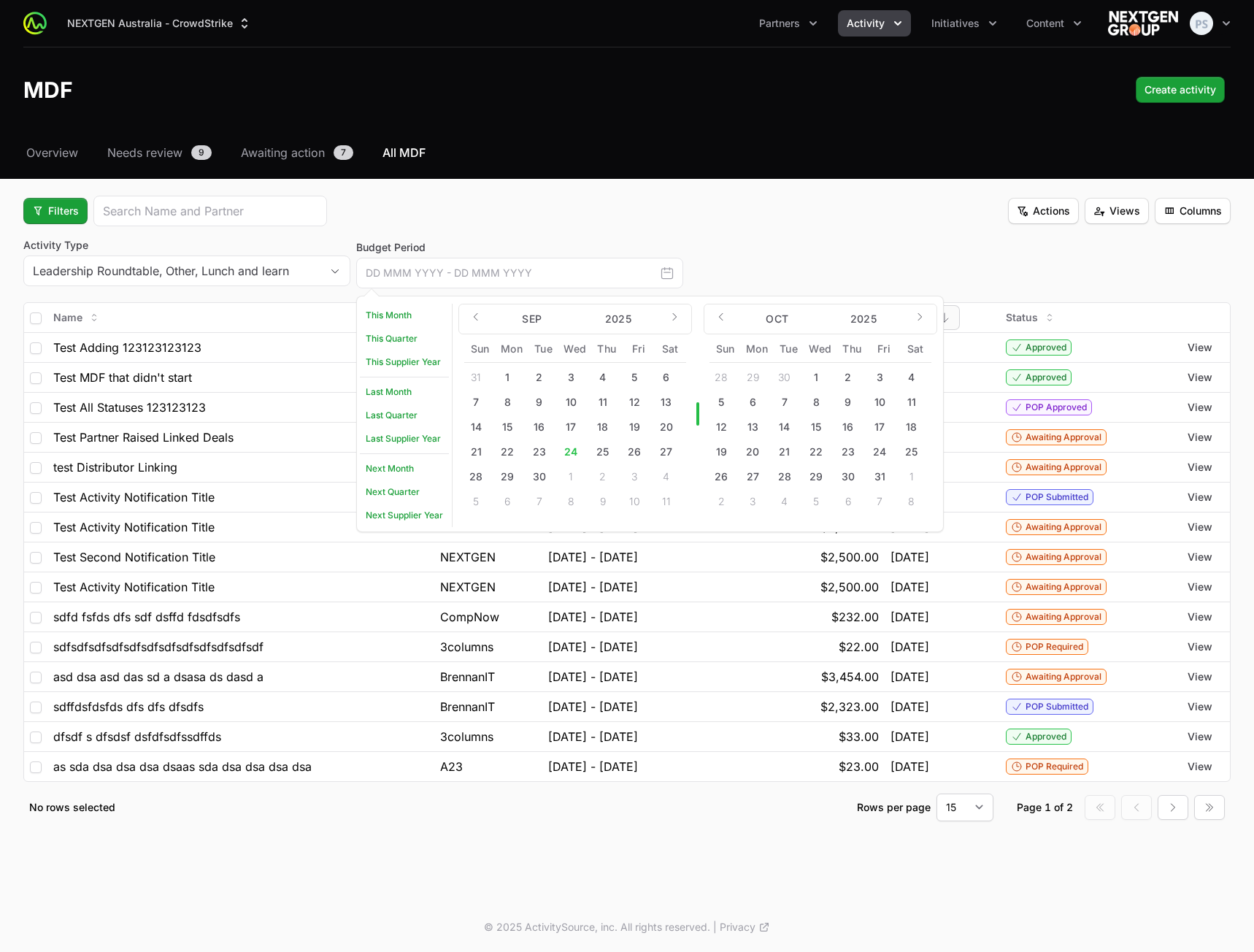
click at [797, 187] on div "Select a tab Overview Needs review Awaiting action All MDF Overview Needs revie…" at bounding box center [627, 500] width 1254 height 713
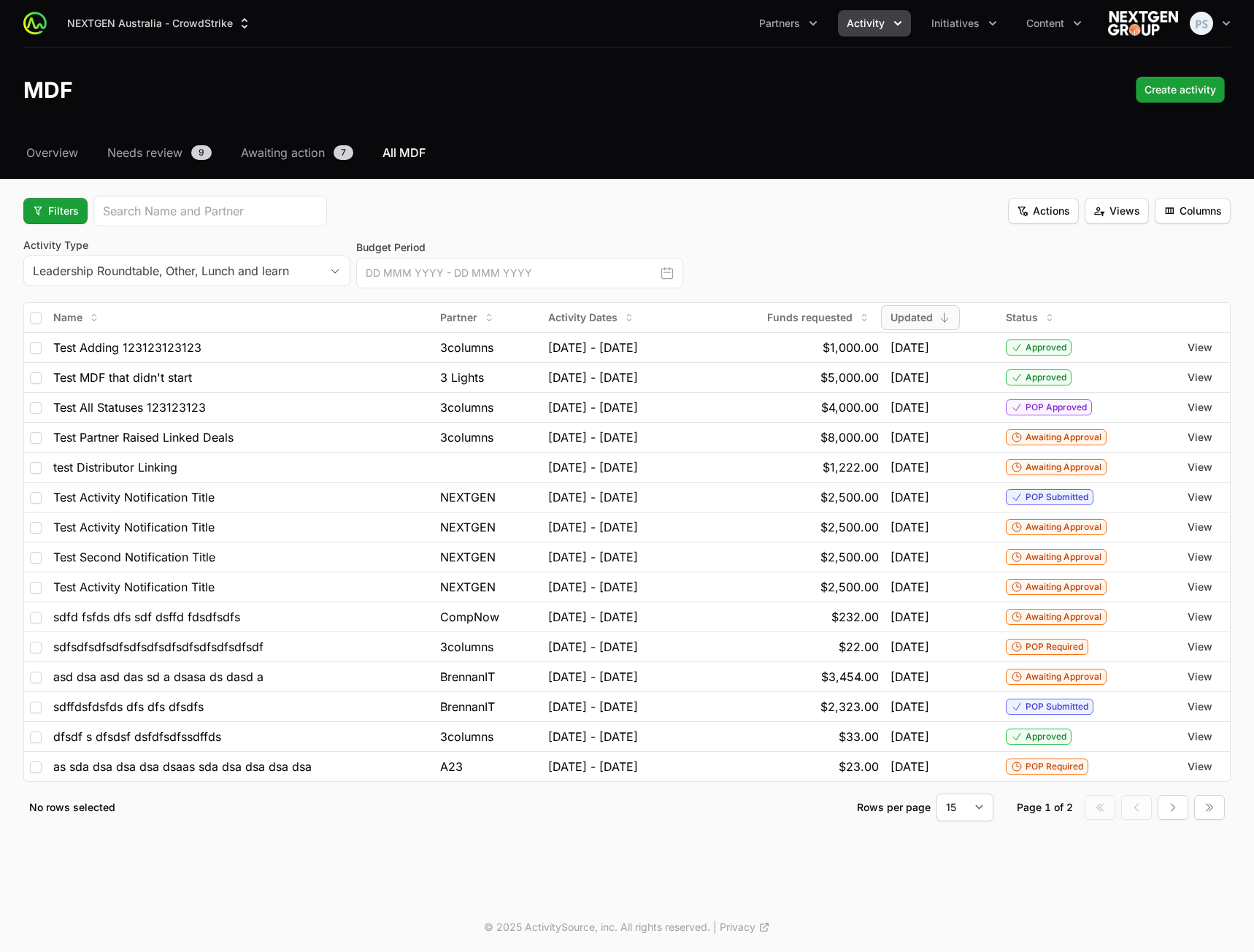
click at [767, 226] on fieldset "Filters Actions Views Columns Activity Type Leadership Roundtable, Other, Lunch…" at bounding box center [627, 508] width 1208 height 626
click at [630, 210] on div "Filters Actions Views Columns" at bounding box center [627, 211] width 1208 height 30
click at [1181, 216] on span "Columns" at bounding box center [1192, 211] width 58 height 18
click at [1144, 308] on div "Start Date" at bounding box center [1174, 312] width 153 height 22
drag, startPoint x: 1208, startPoint y: 199, endPoint x: 1202, endPoint y: 207, distance: 10.0
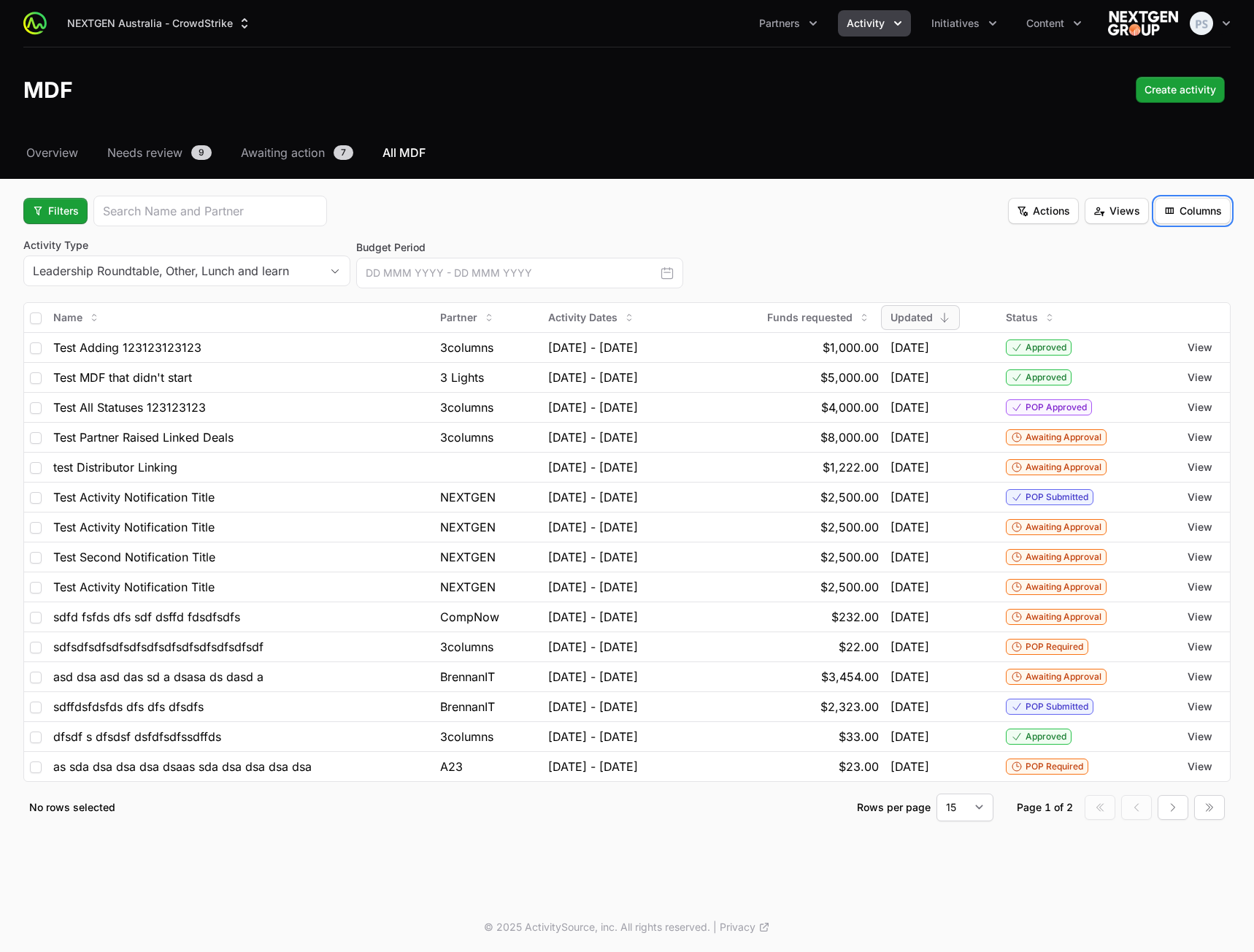
click at [1207, 201] on button "Columns" at bounding box center [1192, 211] width 76 height 26
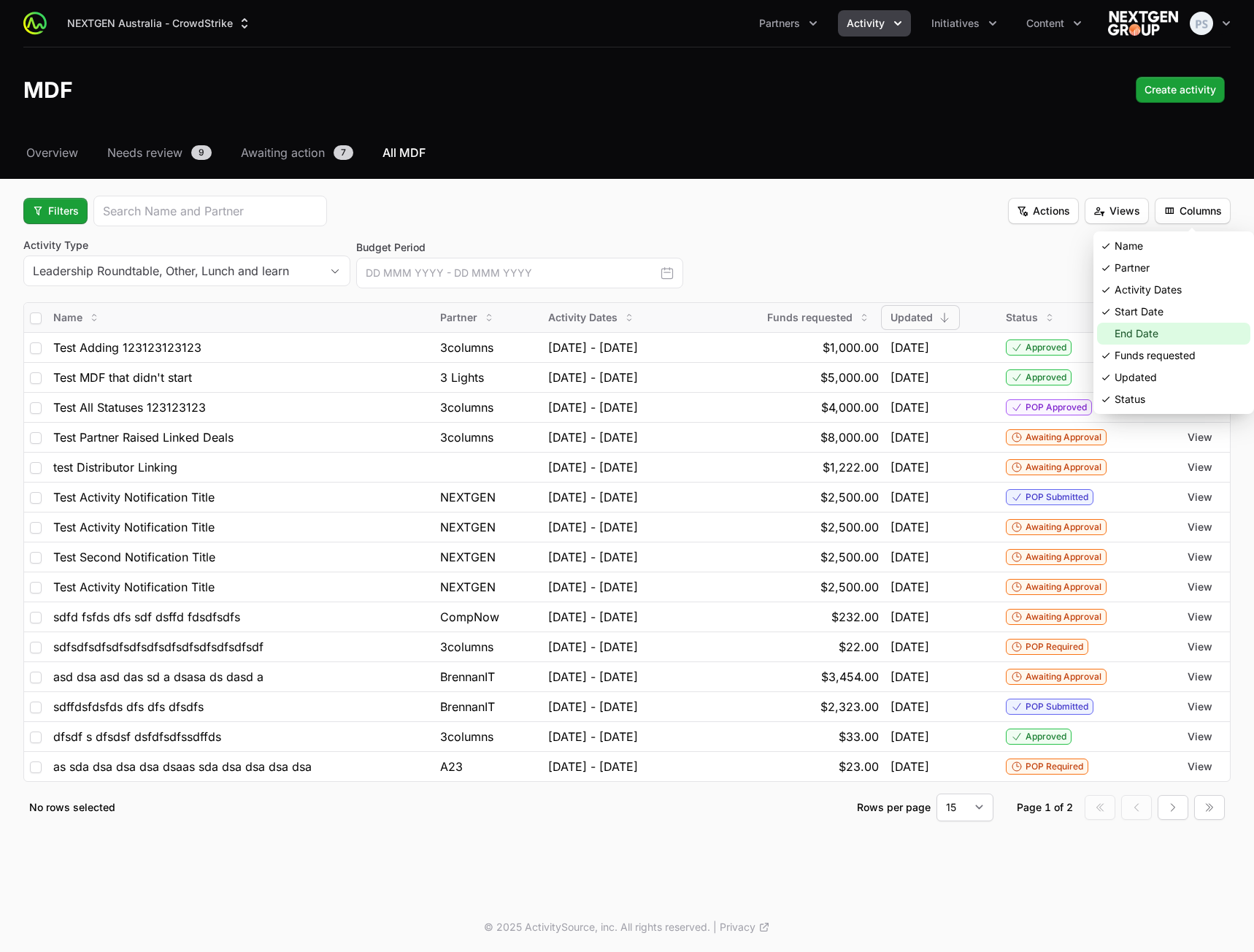
click at [1148, 331] on div "End Date" at bounding box center [1174, 334] width 153 height 22
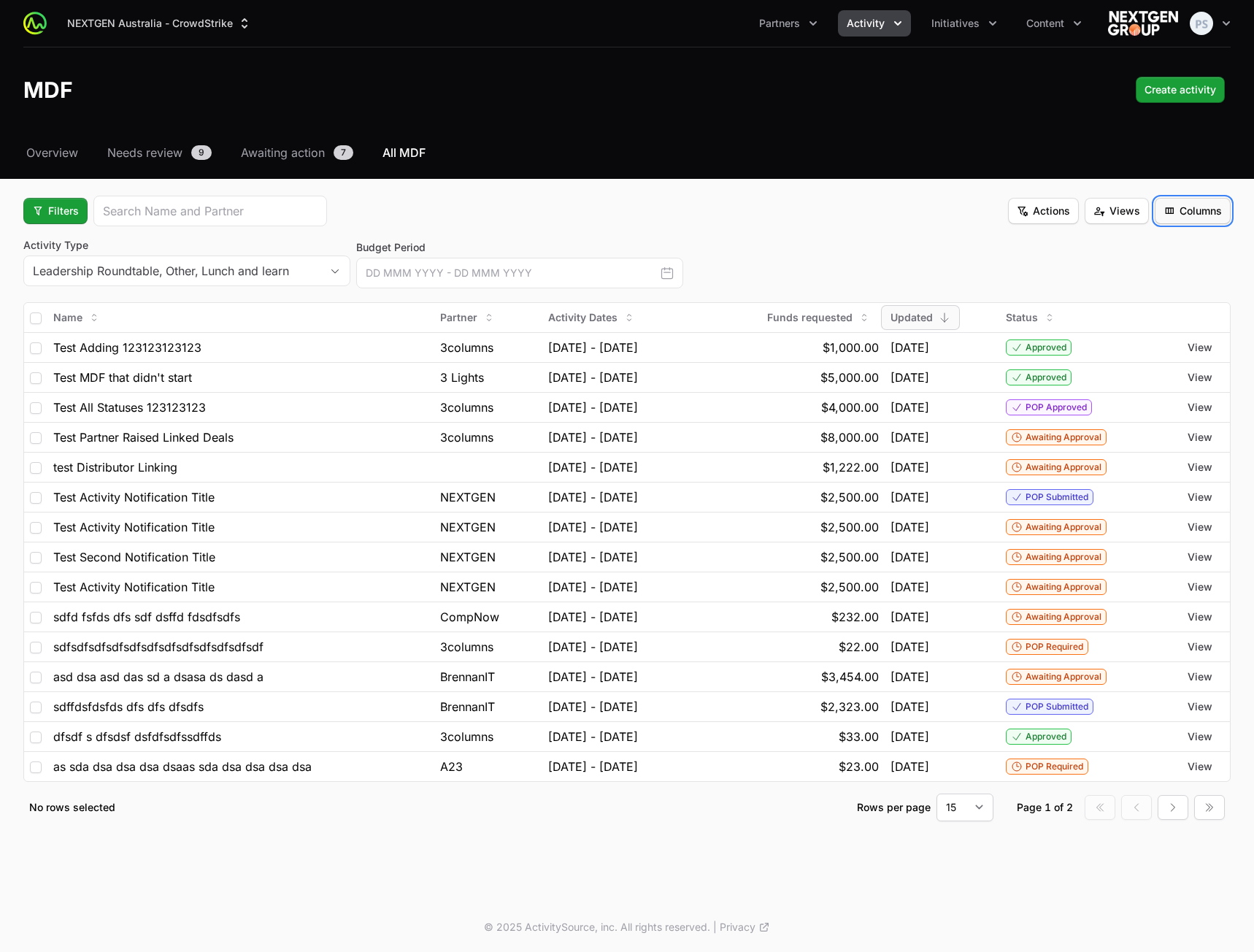
click at [1203, 212] on span "Columns" at bounding box center [1192, 211] width 58 height 18
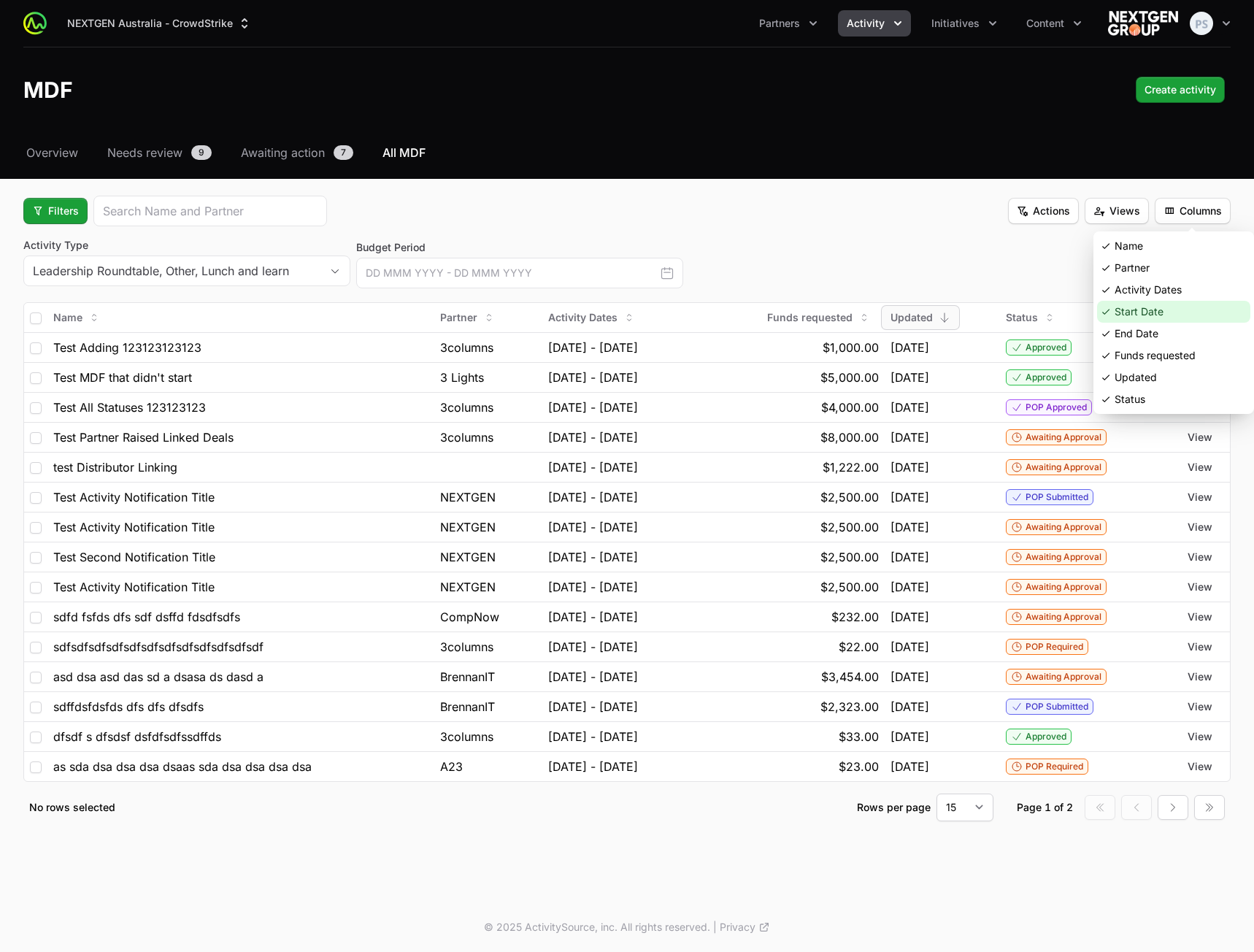
click at [1157, 319] on div "Start Date" at bounding box center [1174, 312] width 153 height 22
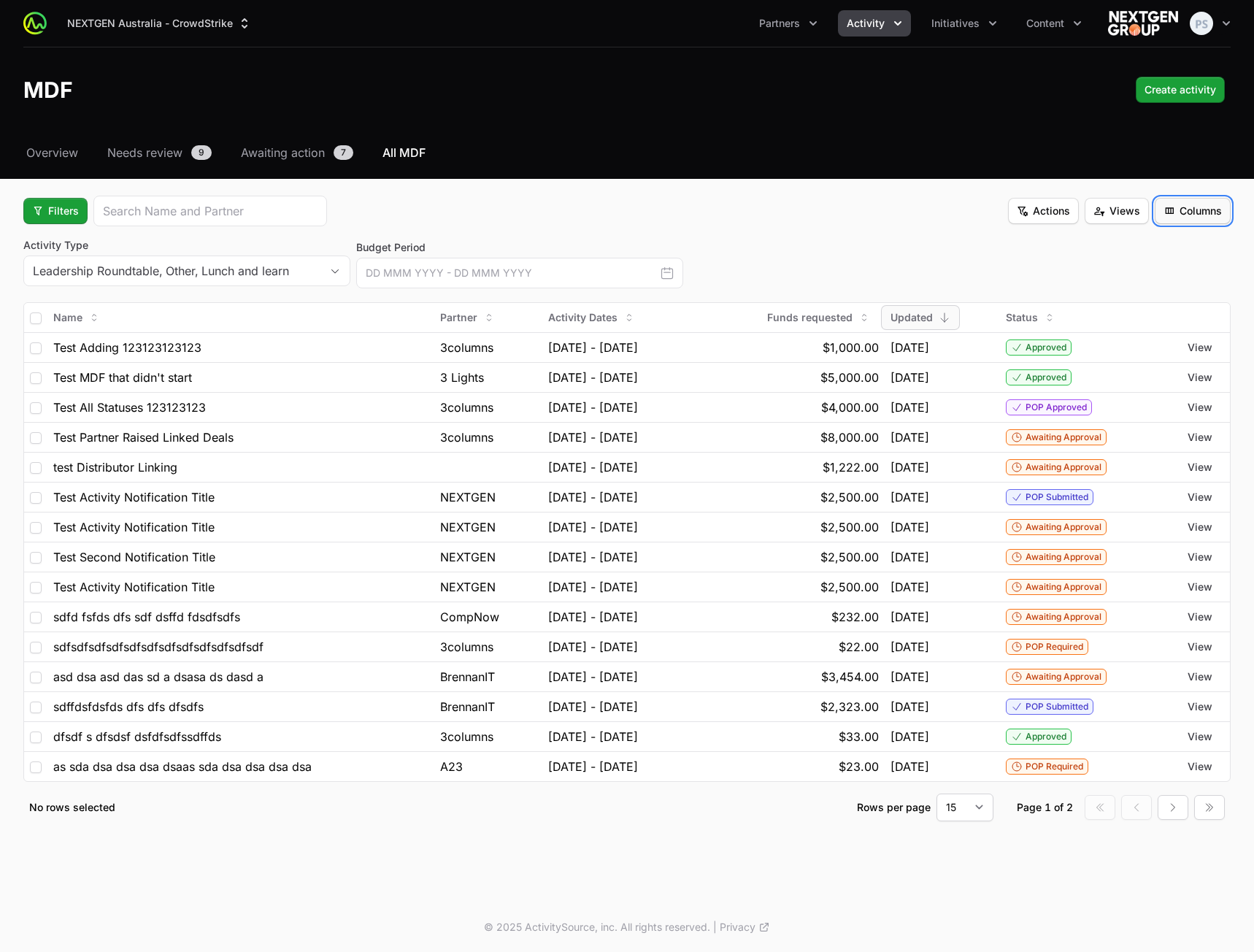
click at [1192, 216] on span "Columns" at bounding box center [1192, 211] width 58 height 18
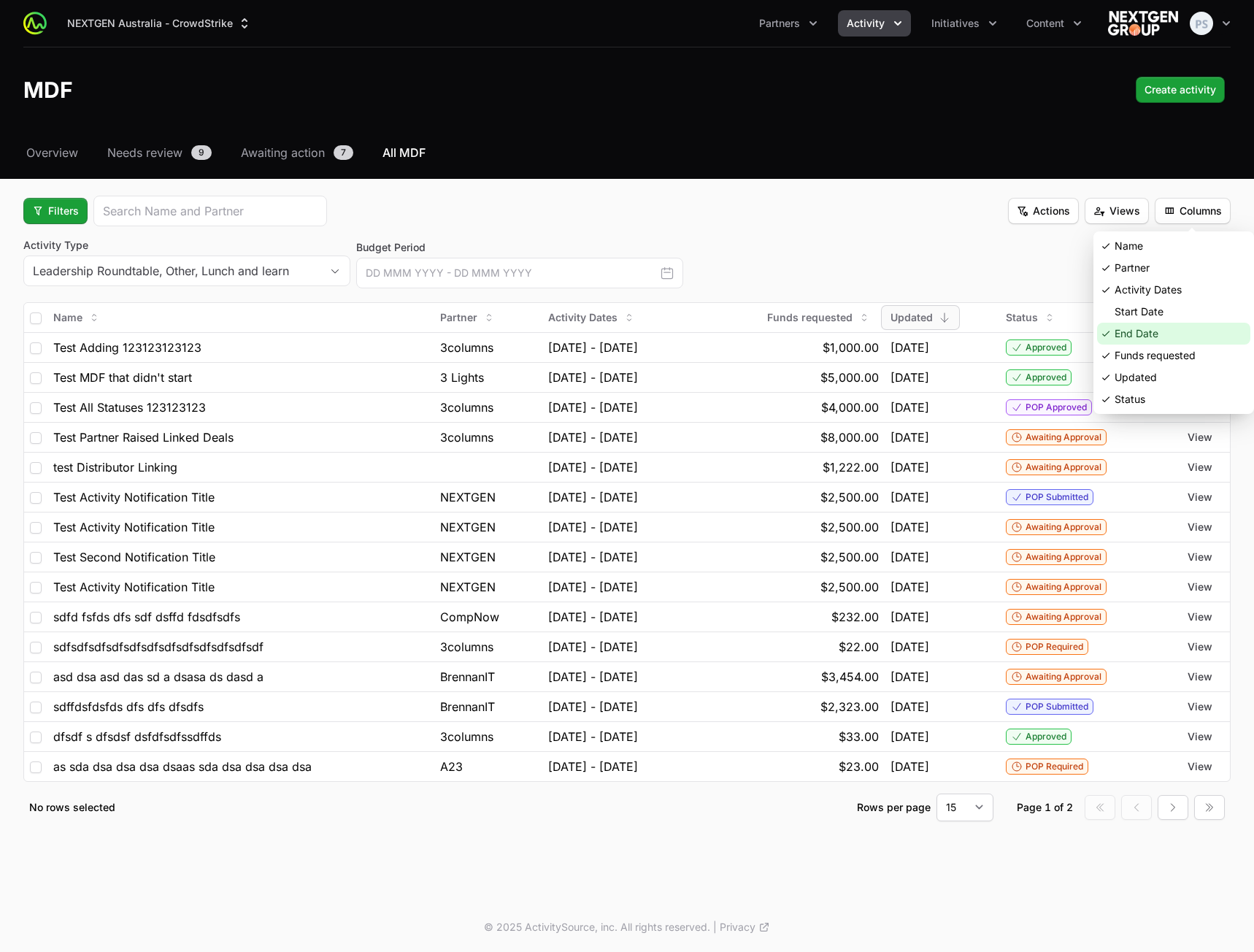
click at [1155, 327] on div "End Date" at bounding box center [1174, 334] width 153 height 22
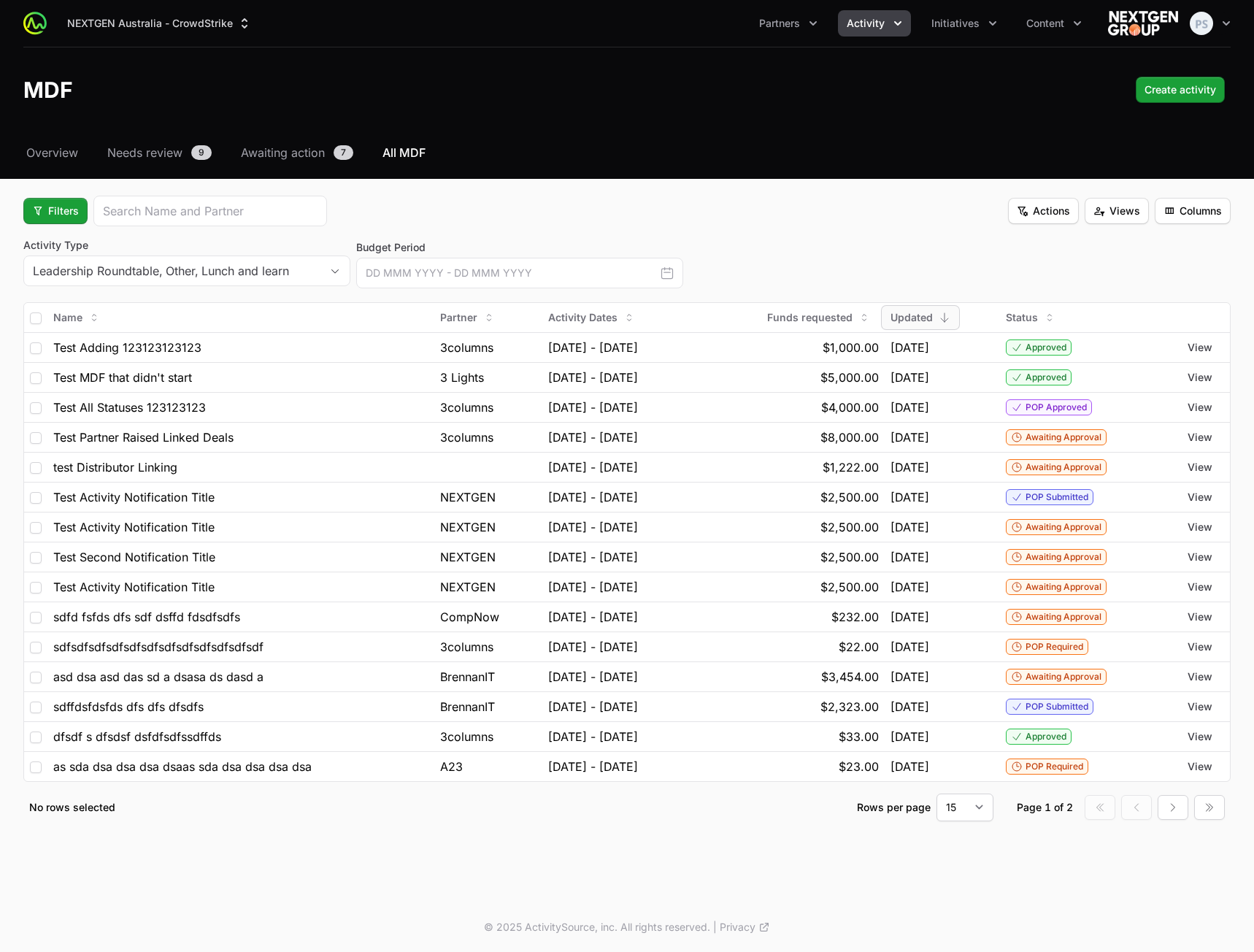
click at [848, 216] on div "Filters Actions Views Columns" at bounding box center [627, 211] width 1208 height 30
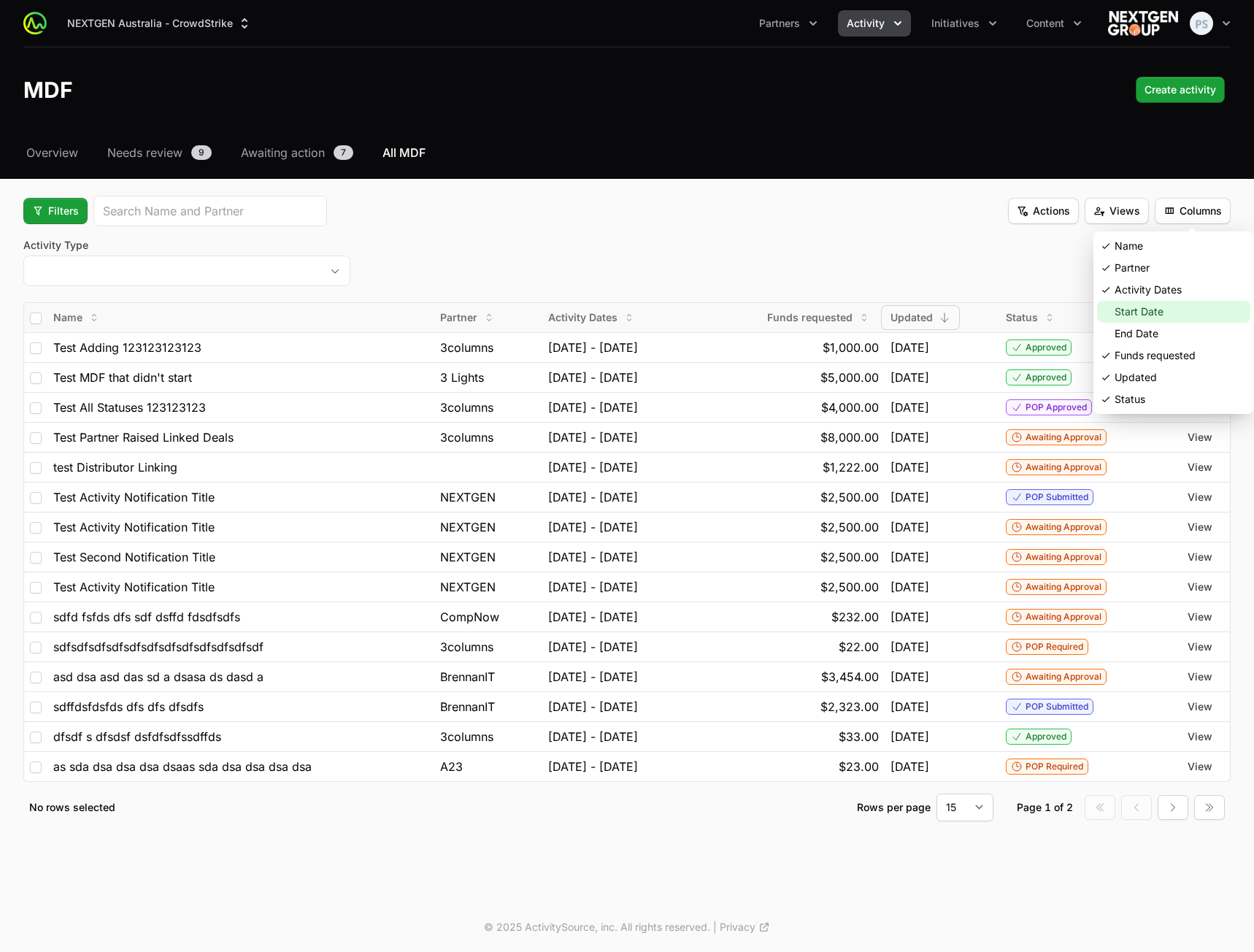
click at [1171, 309] on div "Start Date" at bounding box center [1174, 312] width 153 height 22
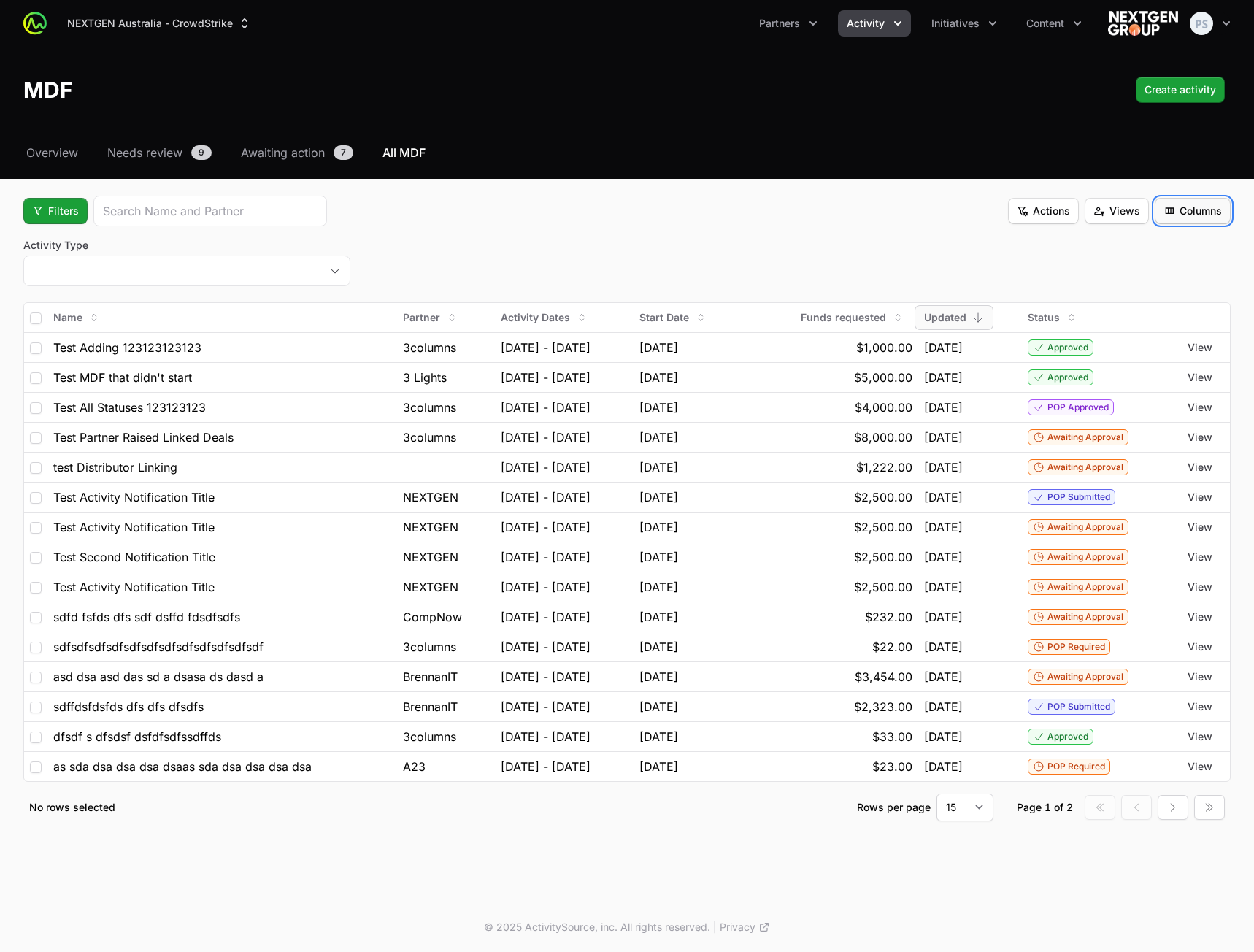
click at [1204, 207] on span "Columns" at bounding box center [1192, 211] width 58 height 18
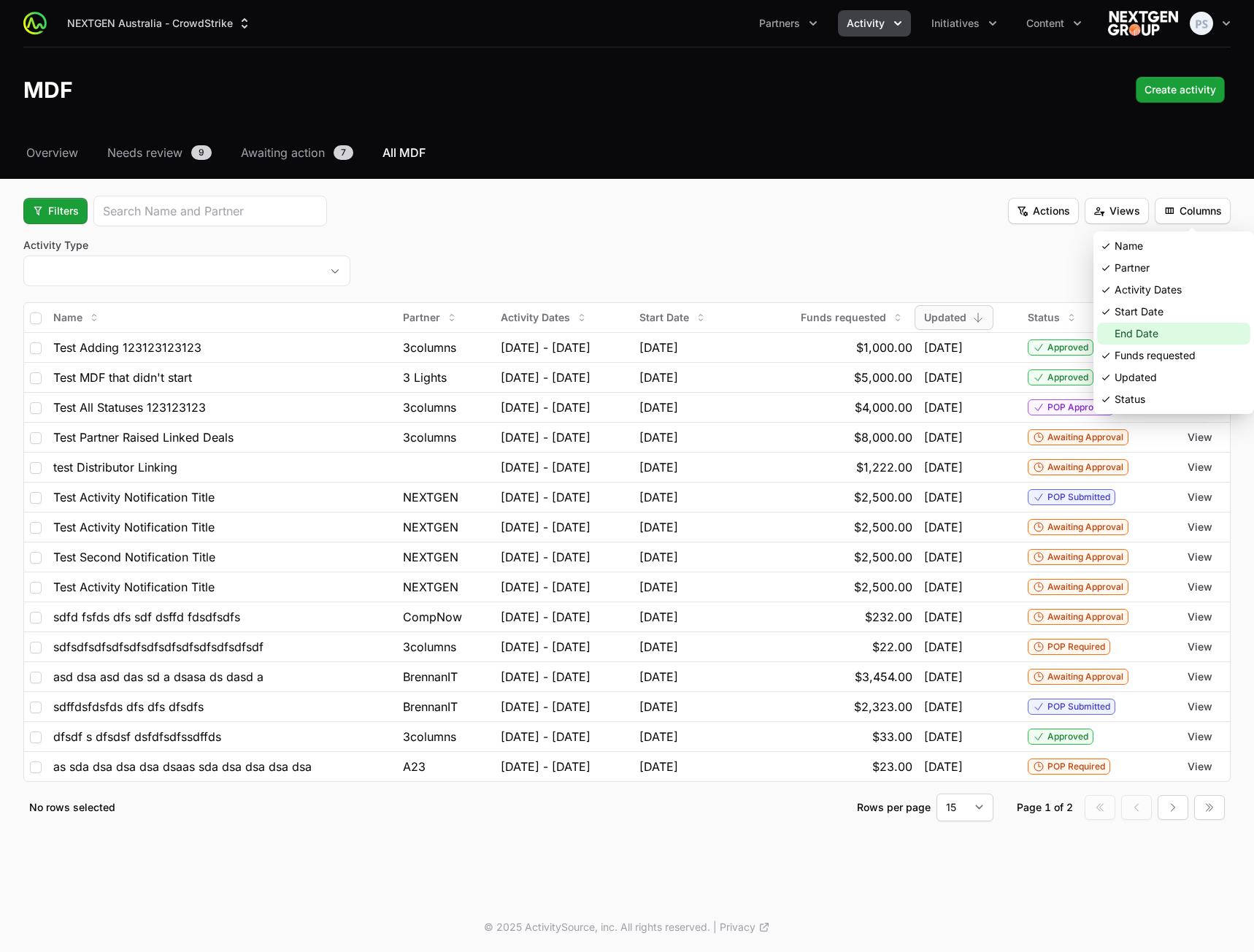
click at [1160, 327] on div "End Date" at bounding box center [1174, 334] width 153 height 22
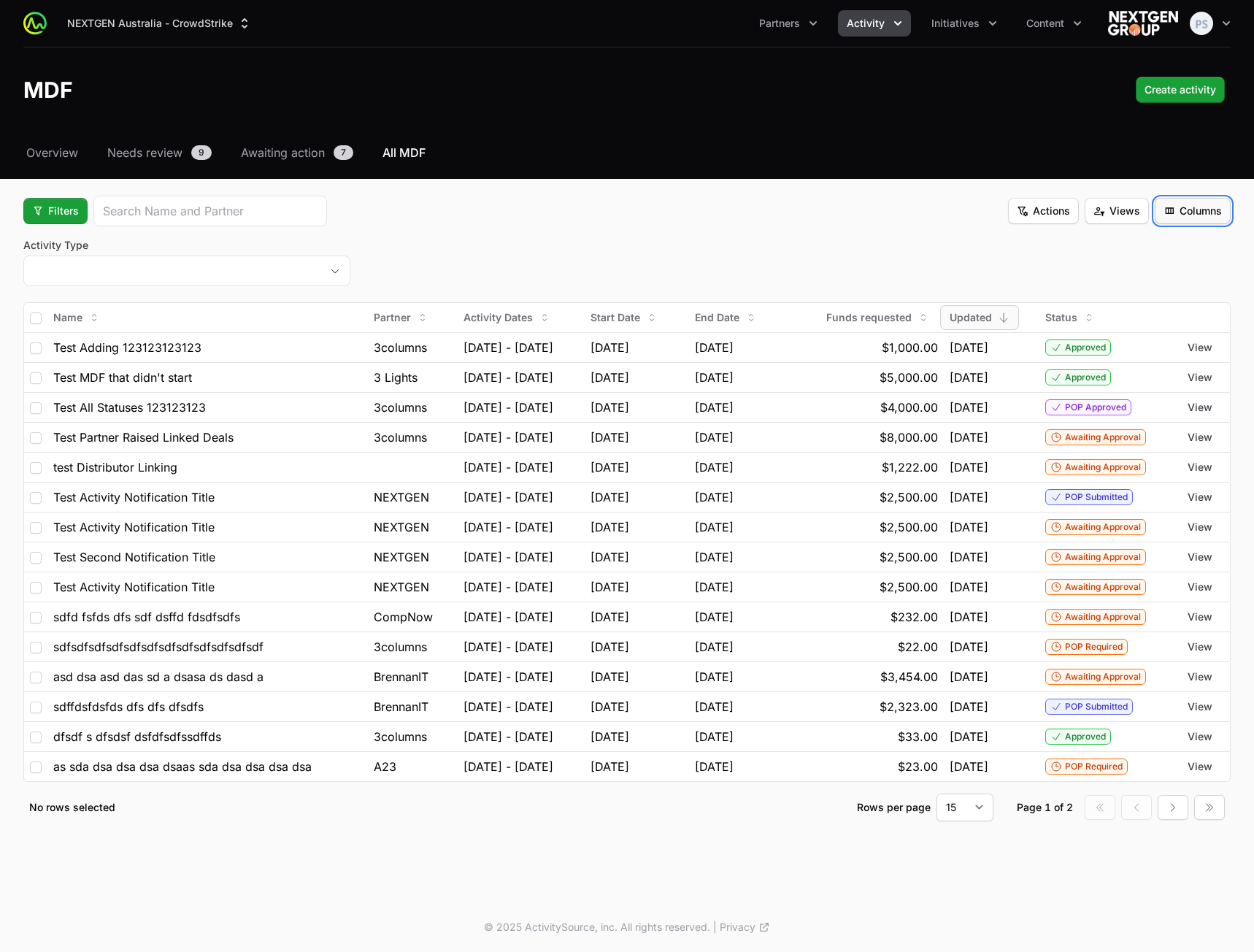
click at [1203, 206] on span "Columns" at bounding box center [1192, 211] width 58 height 18
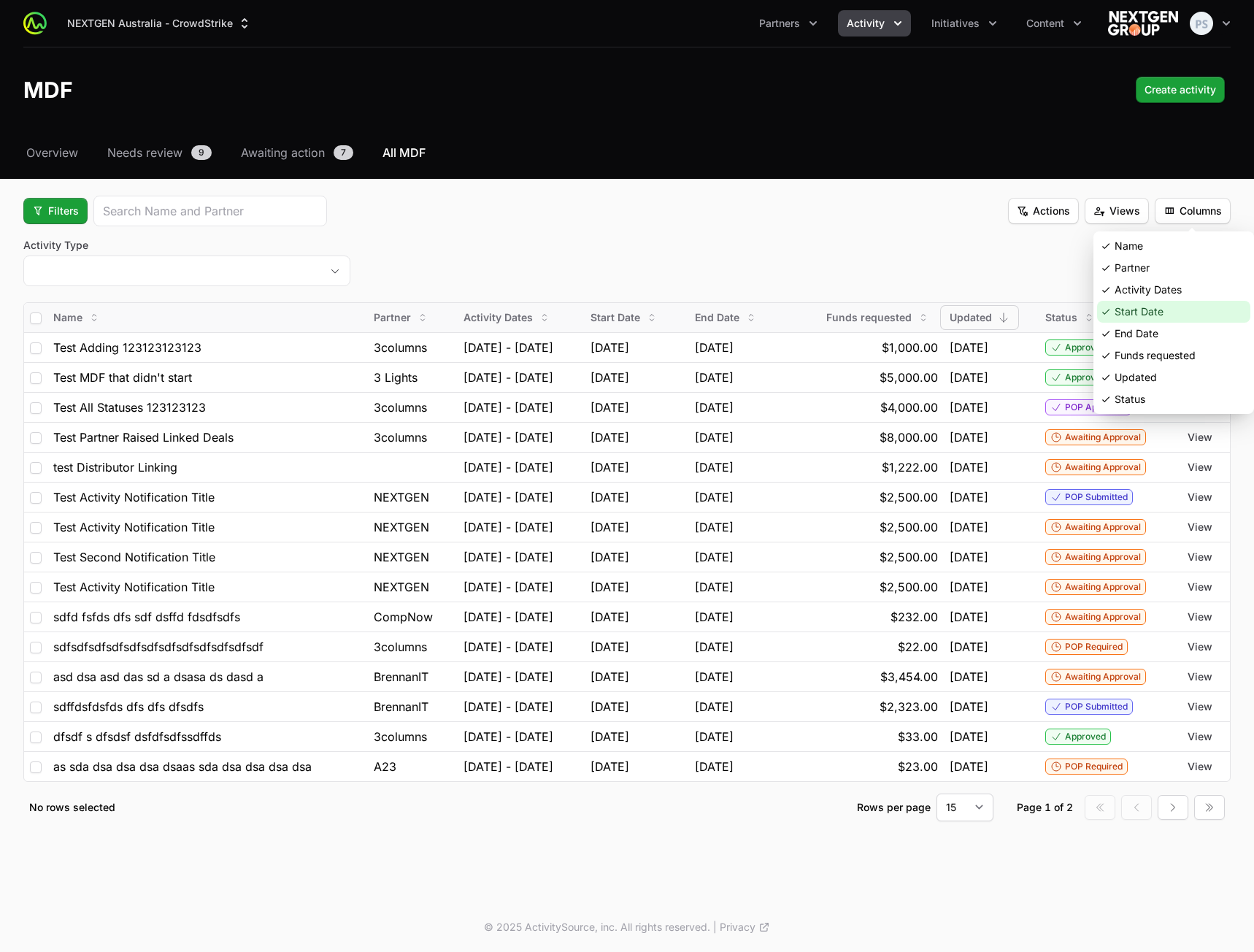
drag, startPoint x: 1165, startPoint y: 307, endPoint x: 1163, endPoint y: 317, distance: 10.2
click at [1165, 307] on div "Start Date" at bounding box center [1174, 312] width 153 height 22
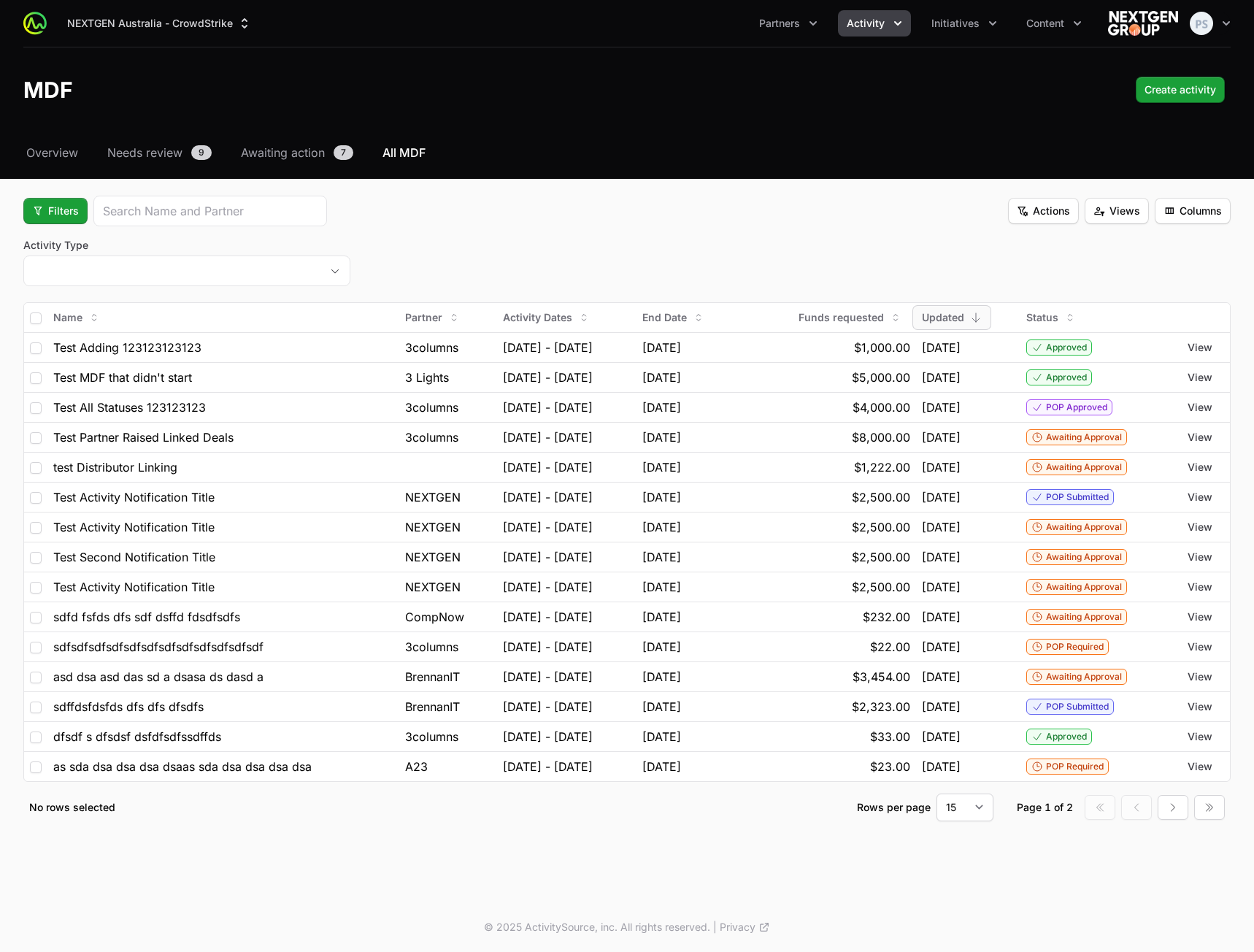
drag, startPoint x: 1193, startPoint y: 238, endPoint x: 1187, endPoint y: 250, distance: 13.4
click at [1193, 239] on div "Activity Type placeholder" at bounding box center [627, 264] width 1208 height 52
click at [1200, 203] on span "Columns" at bounding box center [1192, 211] width 58 height 18
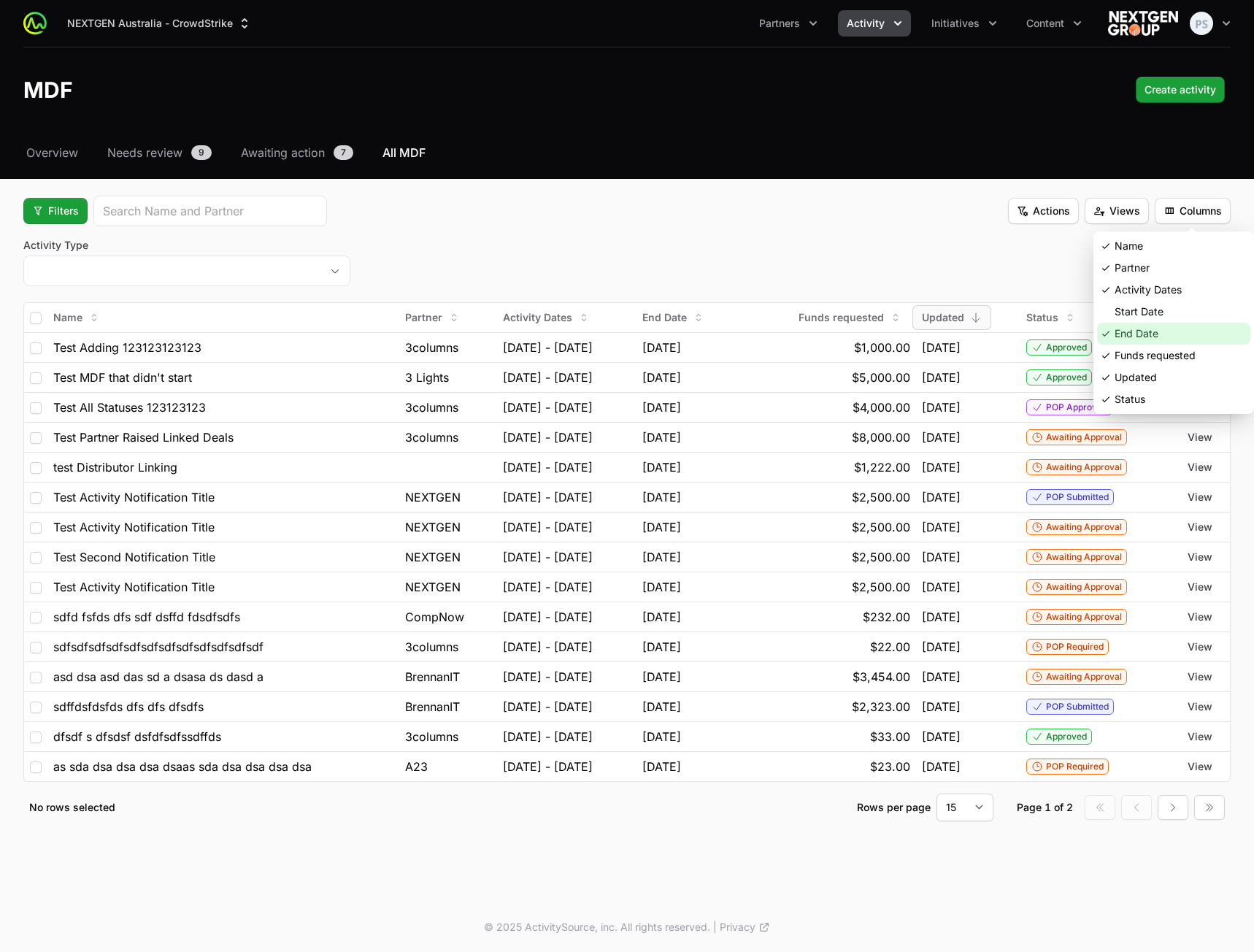
click at [1146, 331] on div "End Date" at bounding box center [1174, 334] width 153 height 22
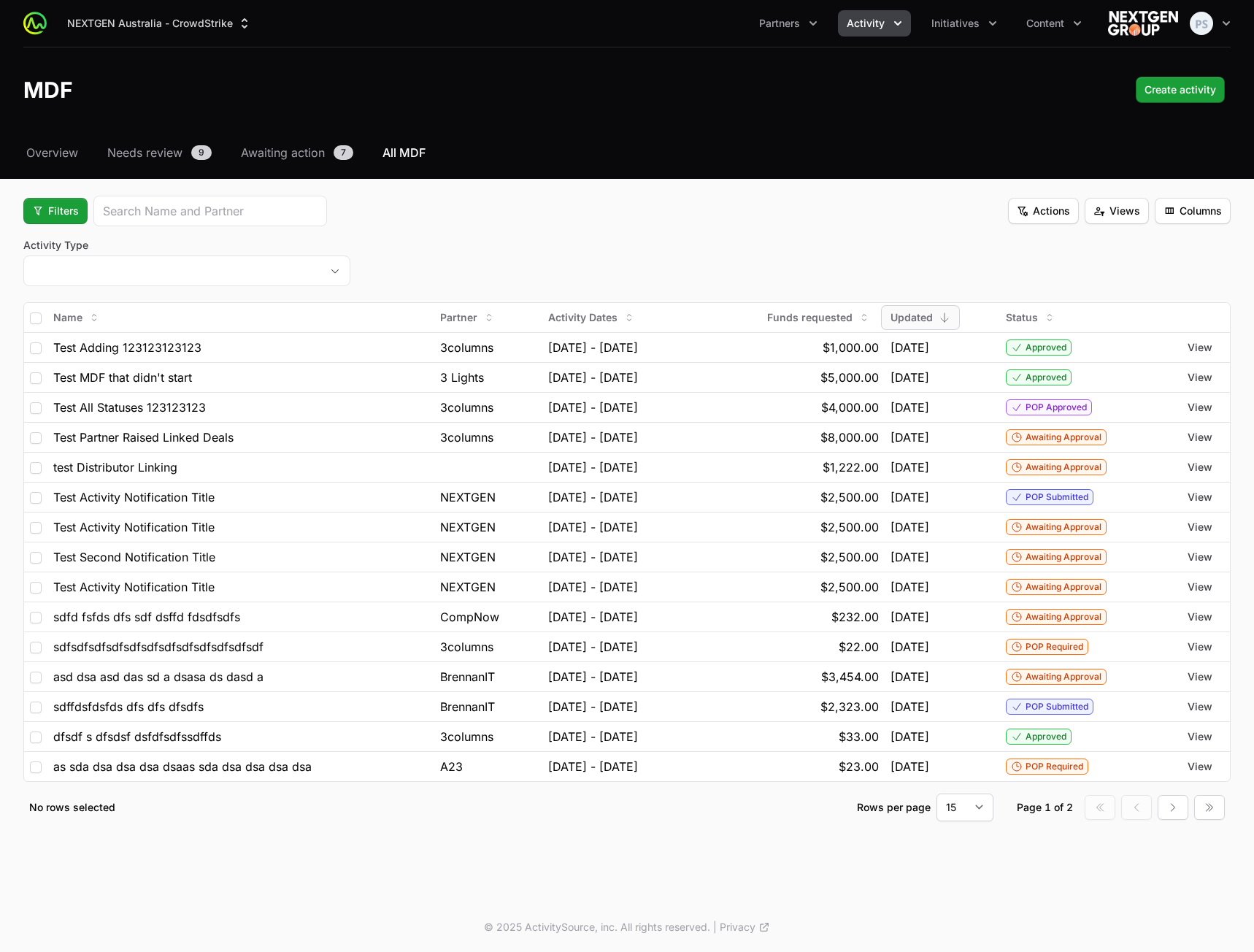
click at [612, 196] on div "Filters Actions Views Columns" at bounding box center [627, 211] width 1208 height 30
click at [236, 260] on button "placeholder" at bounding box center [187, 271] width 326 height 30
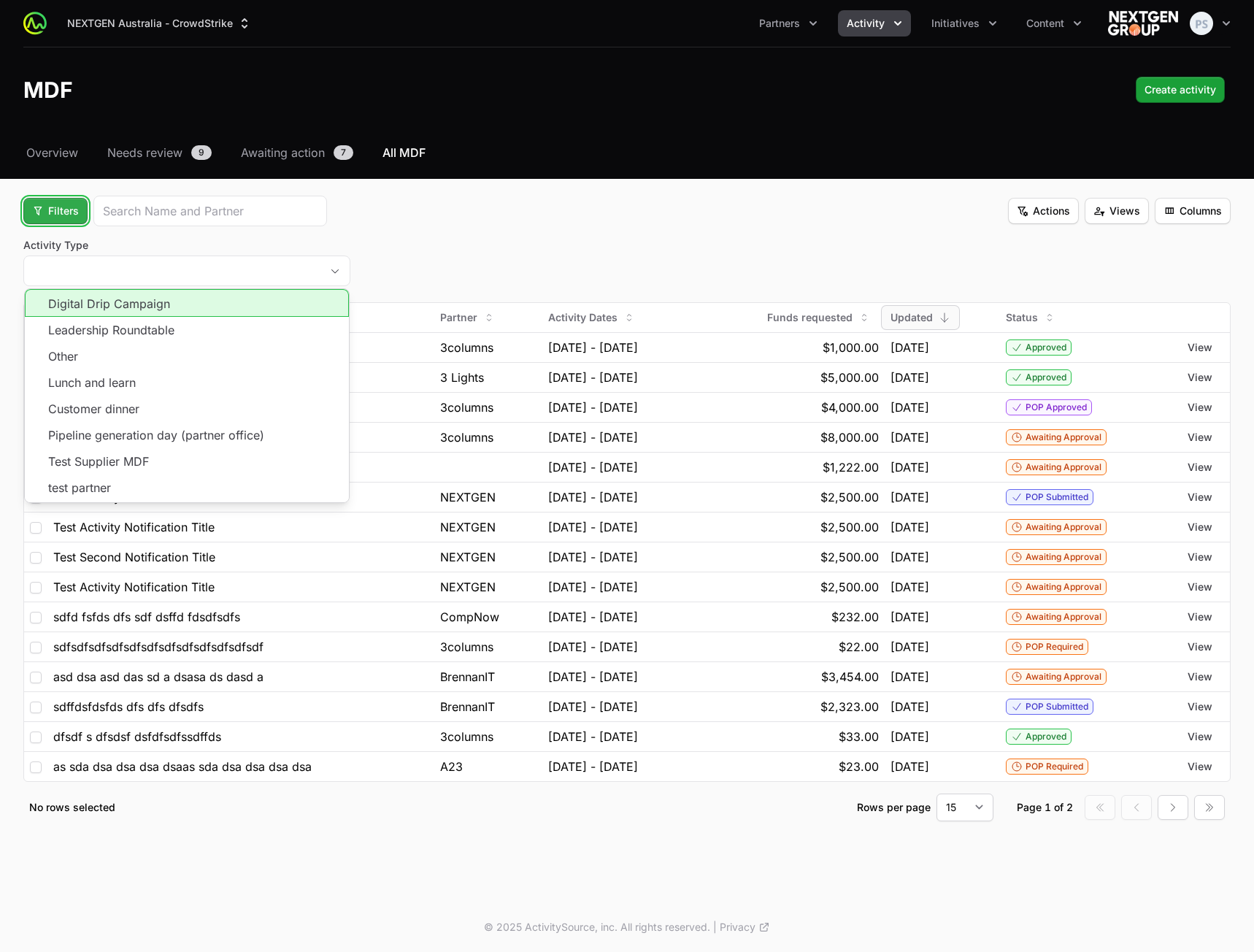
click at [35, 214] on span "Filters" at bounding box center [55, 211] width 46 height 18
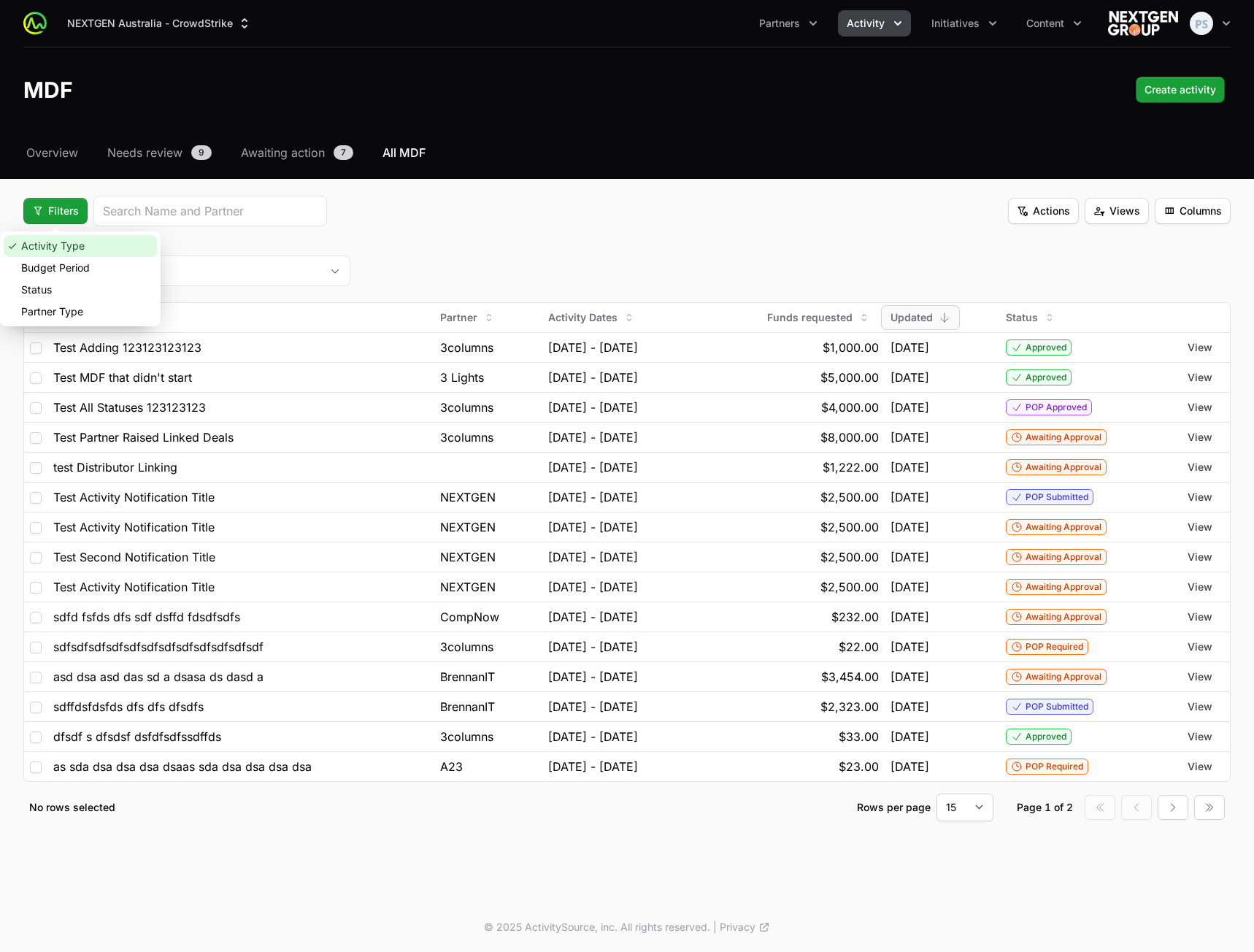
click at [71, 244] on div "Activity Type" at bounding box center [80, 246] width 153 height 22
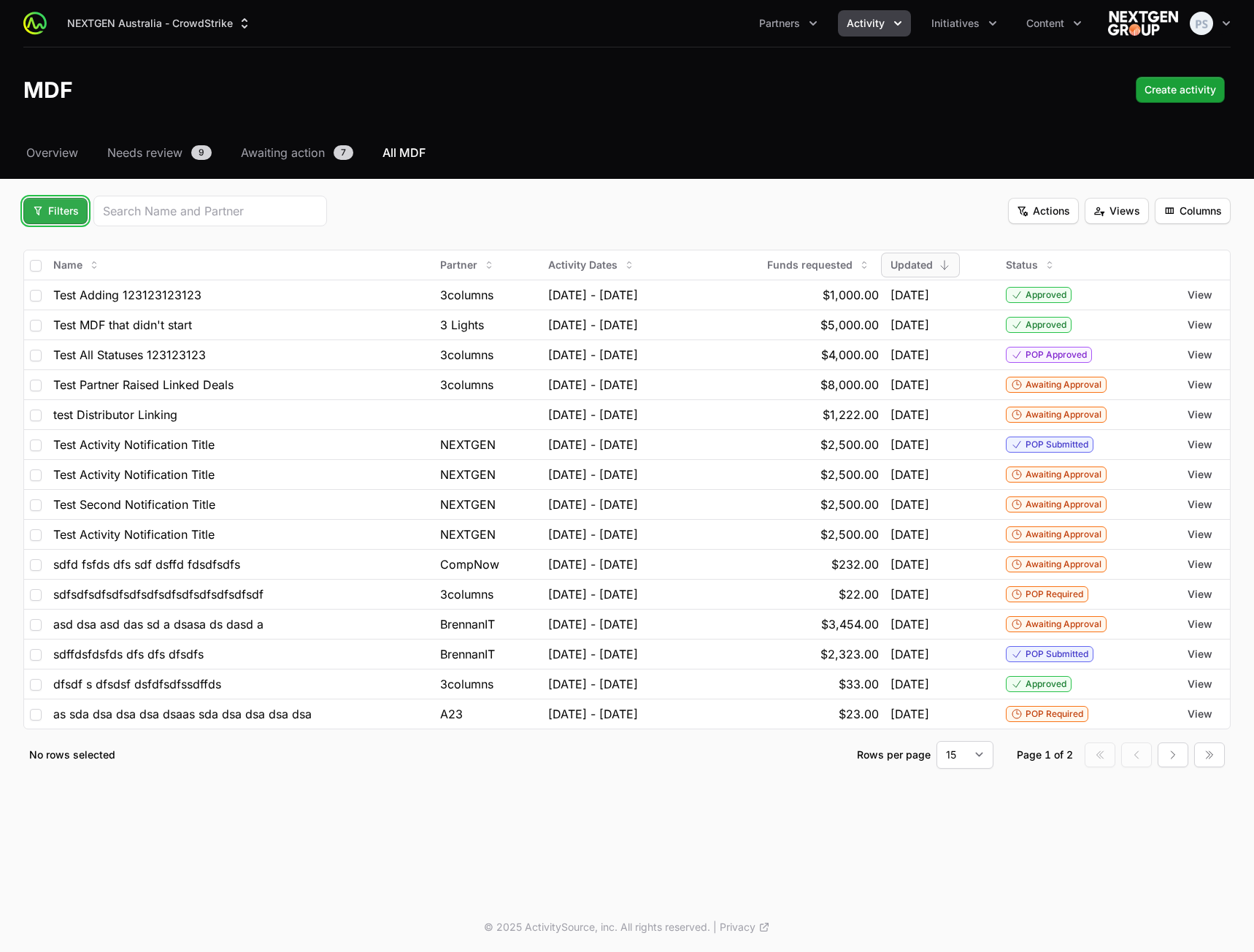
click at [42, 206] on span "Filters" at bounding box center [55, 211] width 46 height 18
click at [108, 285] on div "Status" at bounding box center [80, 290] width 153 height 22
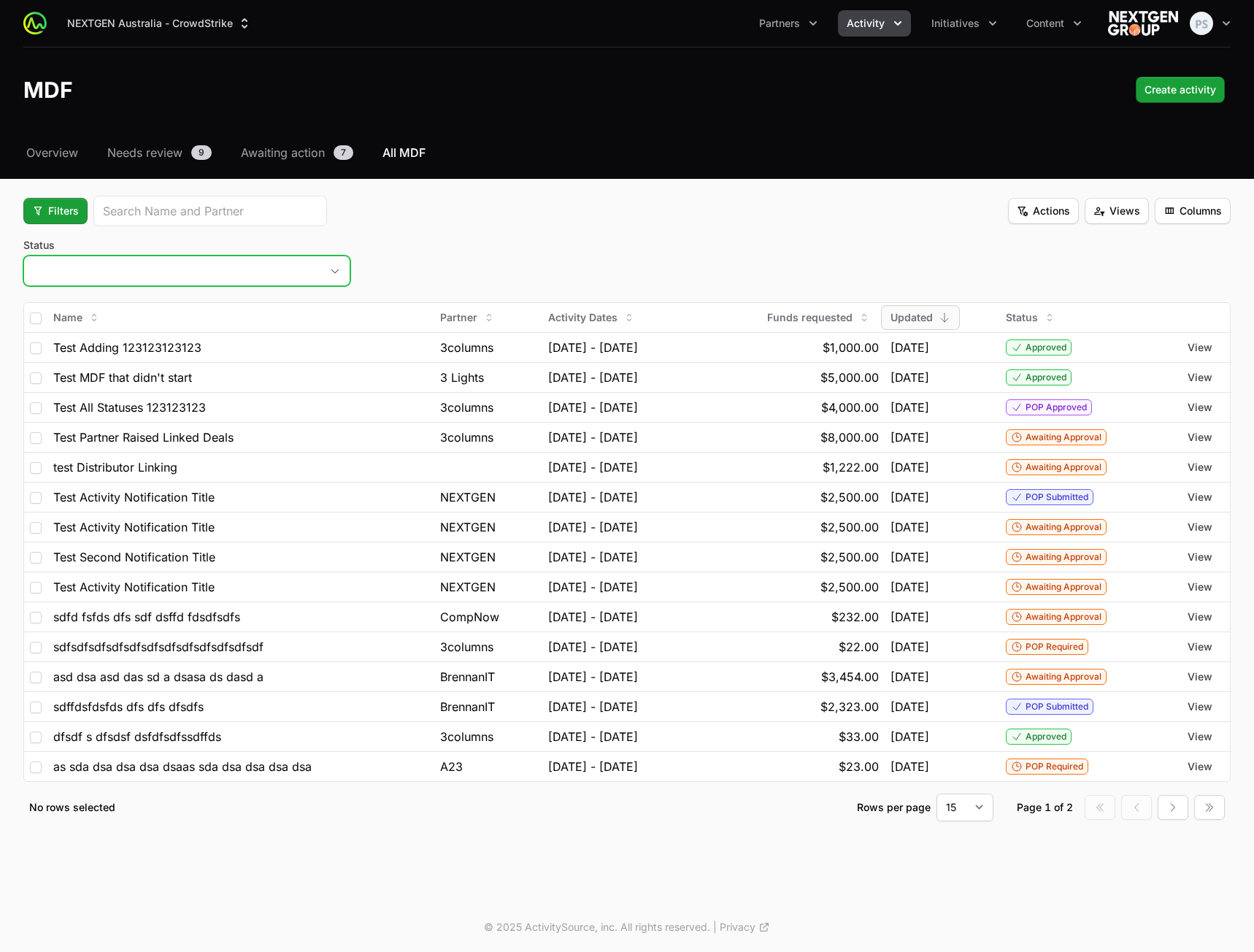
click at [288, 273] on button "placeholder" at bounding box center [187, 271] width 326 height 30
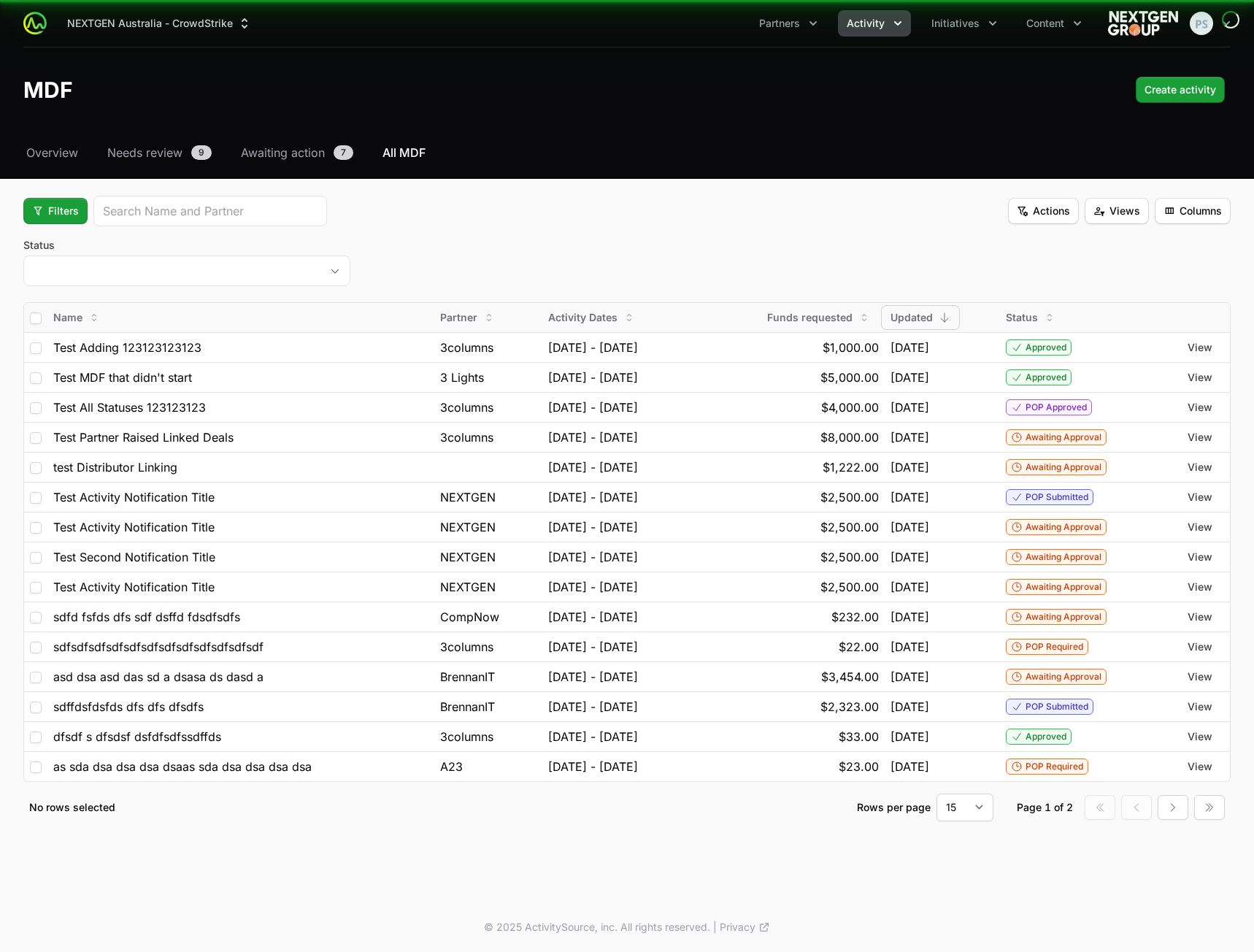
click at [261, 321] on div "Name" at bounding box center [240, 318] width 375 height 24
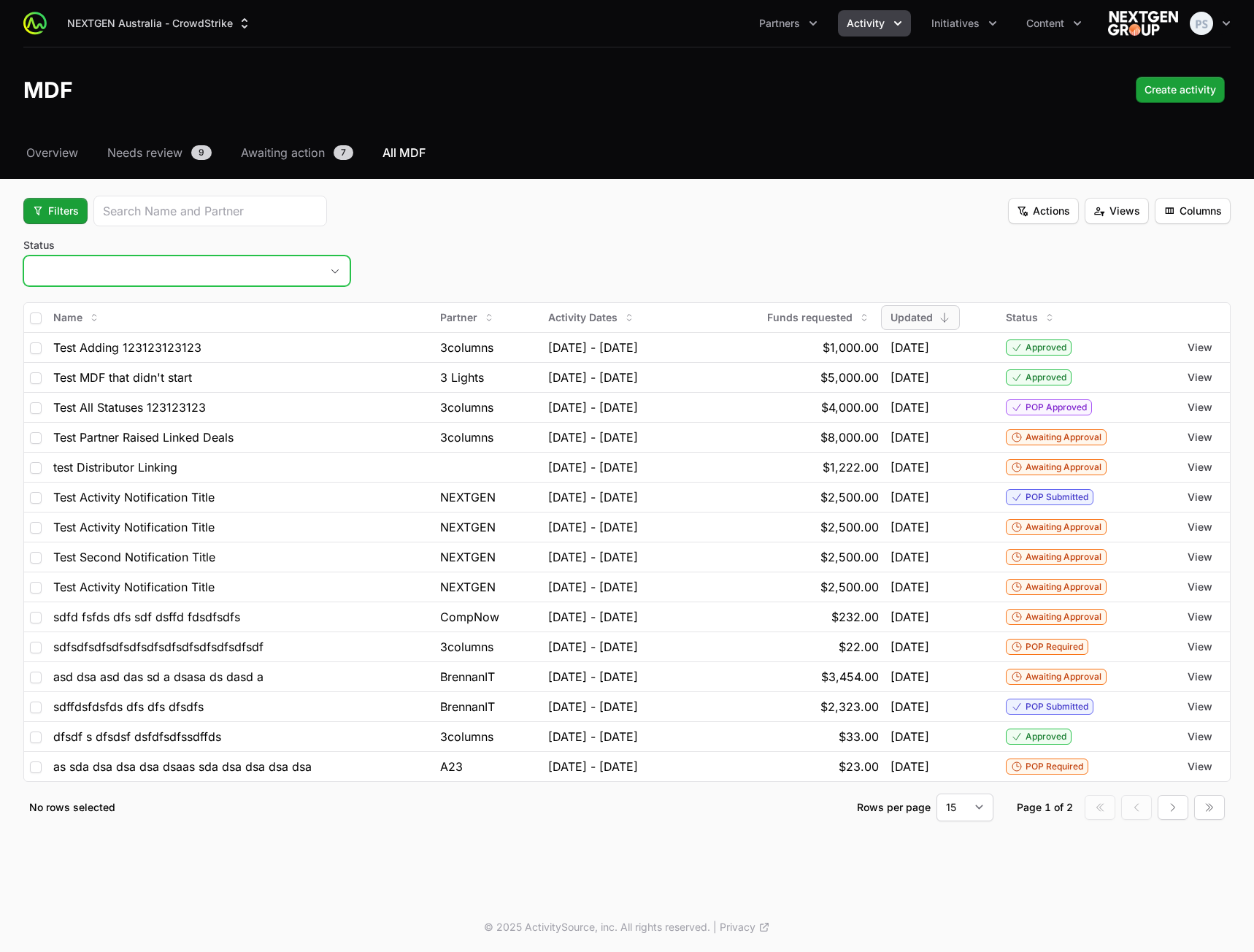
drag, startPoint x: 306, startPoint y: 268, endPoint x: 301, endPoint y: 278, distance: 11.2
click at [306, 270] on button "placeholder" at bounding box center [187, 271] width 326 height 30
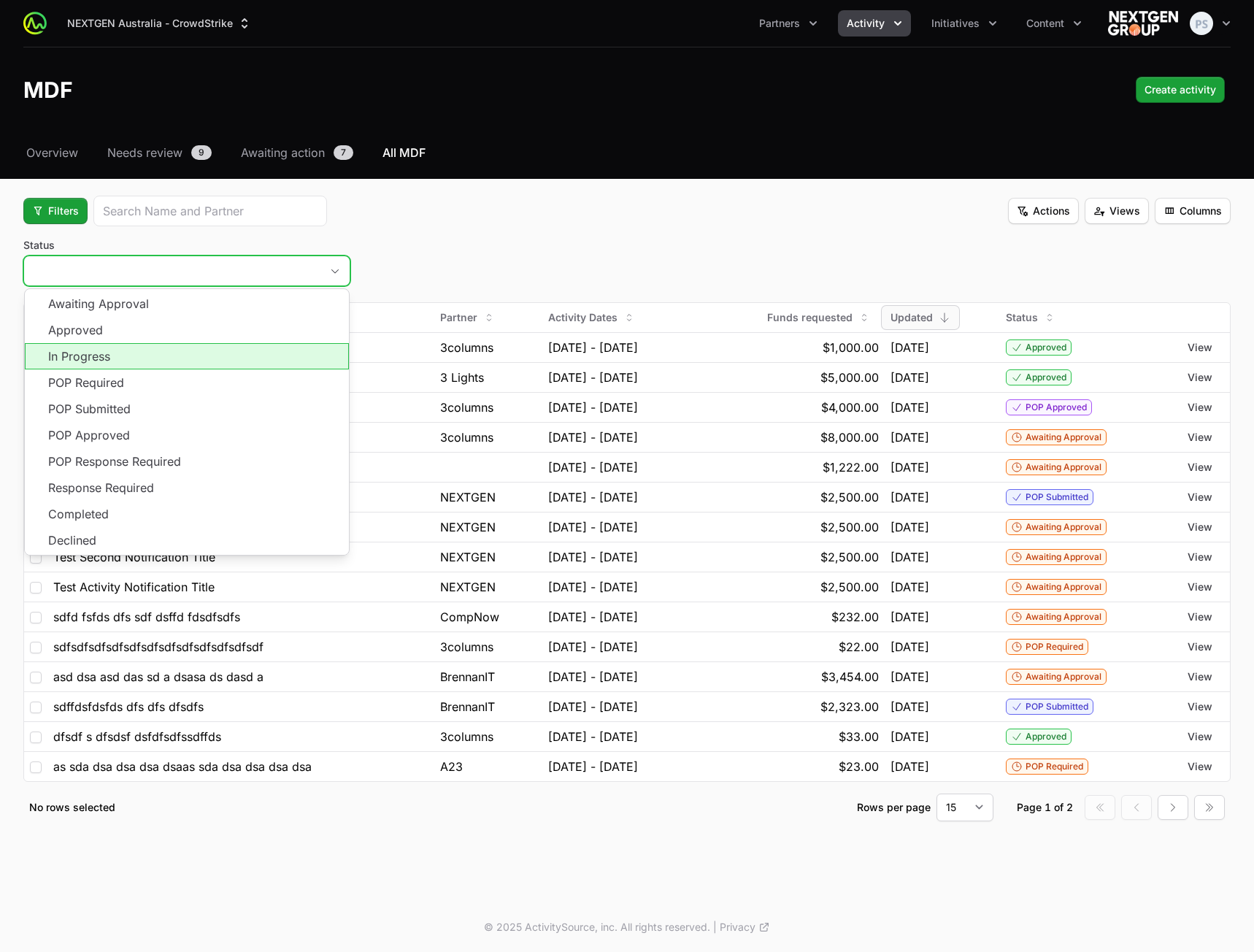
click at [253, 346] on li "In Progress" at bounding box center [186, 356] width 324 height 26
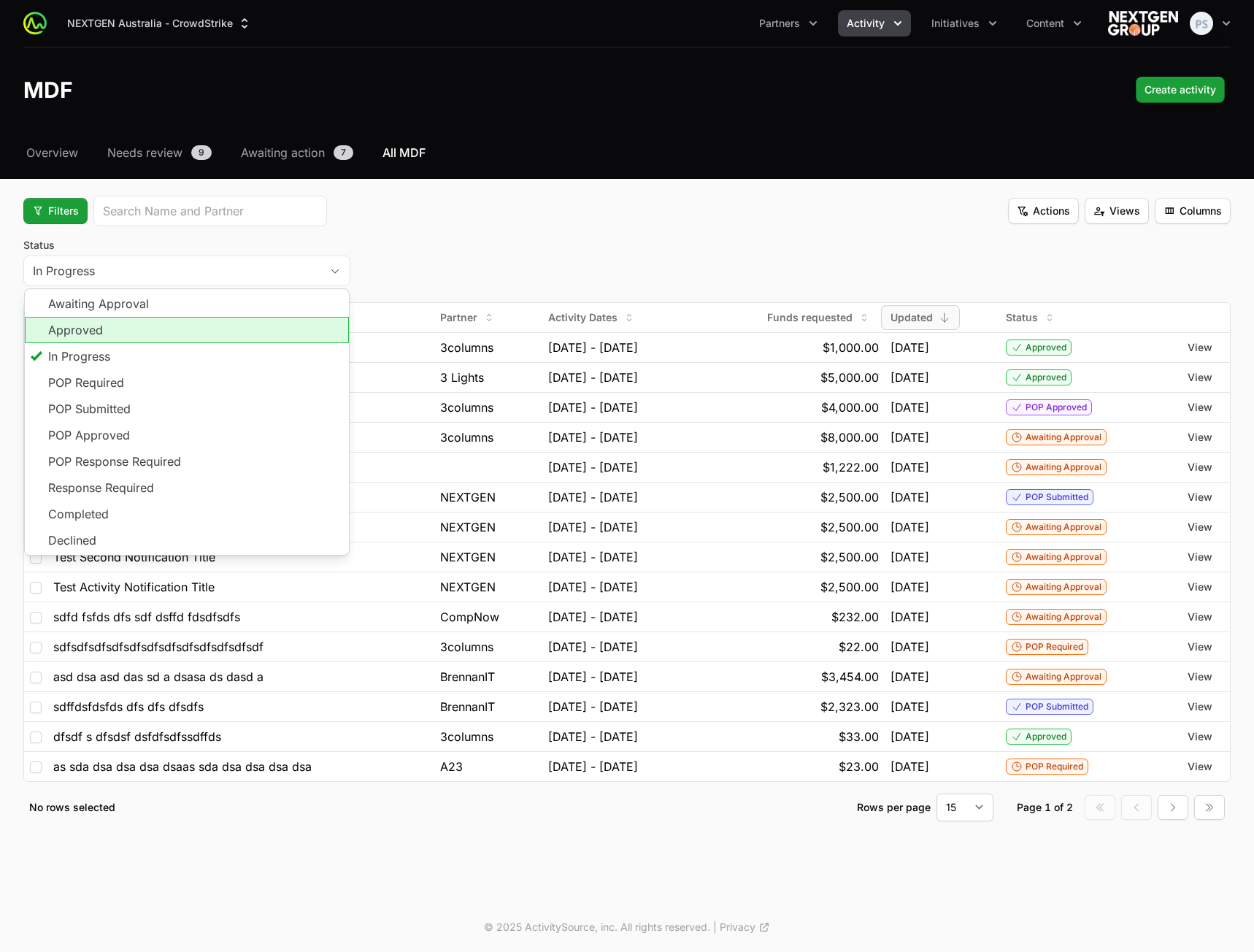
click at [632, 261] on div "Status In Progress Awaiting Approval Approved In Progress POP Required POP Subm…" at bounding box center [627, 264] width 1208 height 52
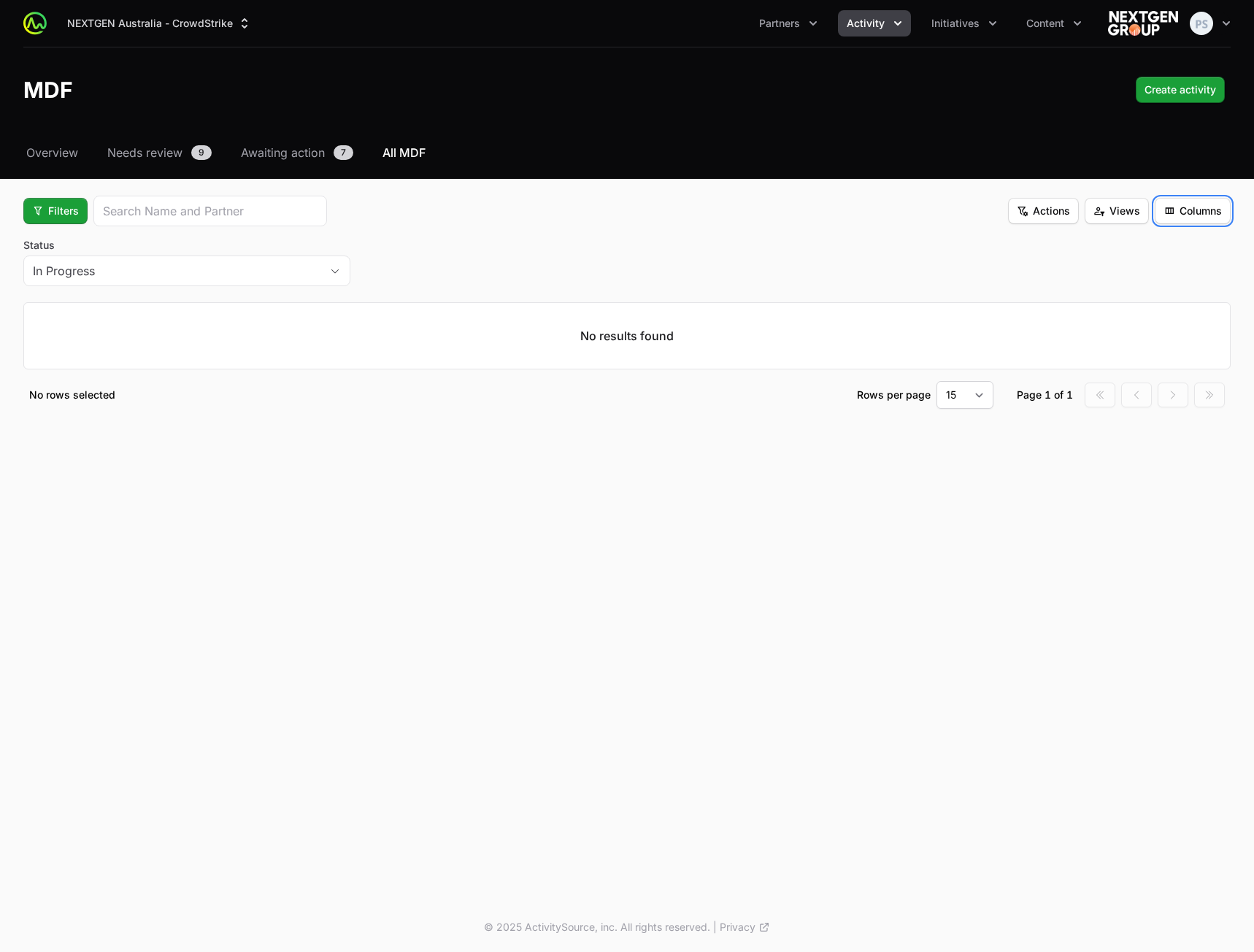
drag, startPoint x: 1197, startPoint y: 208, endPoint x: 1190, endPoint y: 223, distance: 16.6
click at [1197, 207] on span "Columns" at bounding box center [1192, 211] width 58 height 18
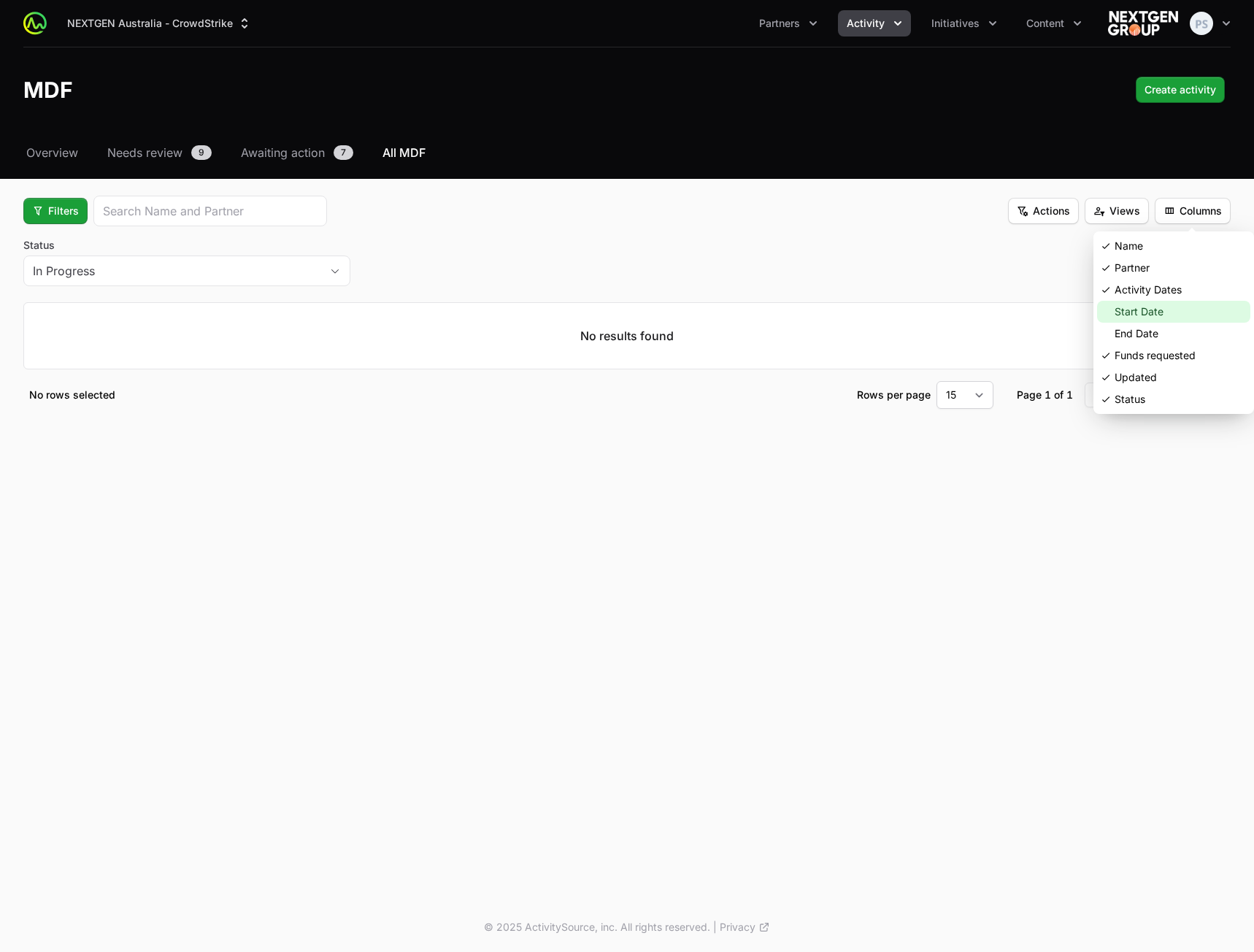
click at [1144, 309] on div "Start Date" at bounding box center [1174, 312] width 153 height 22
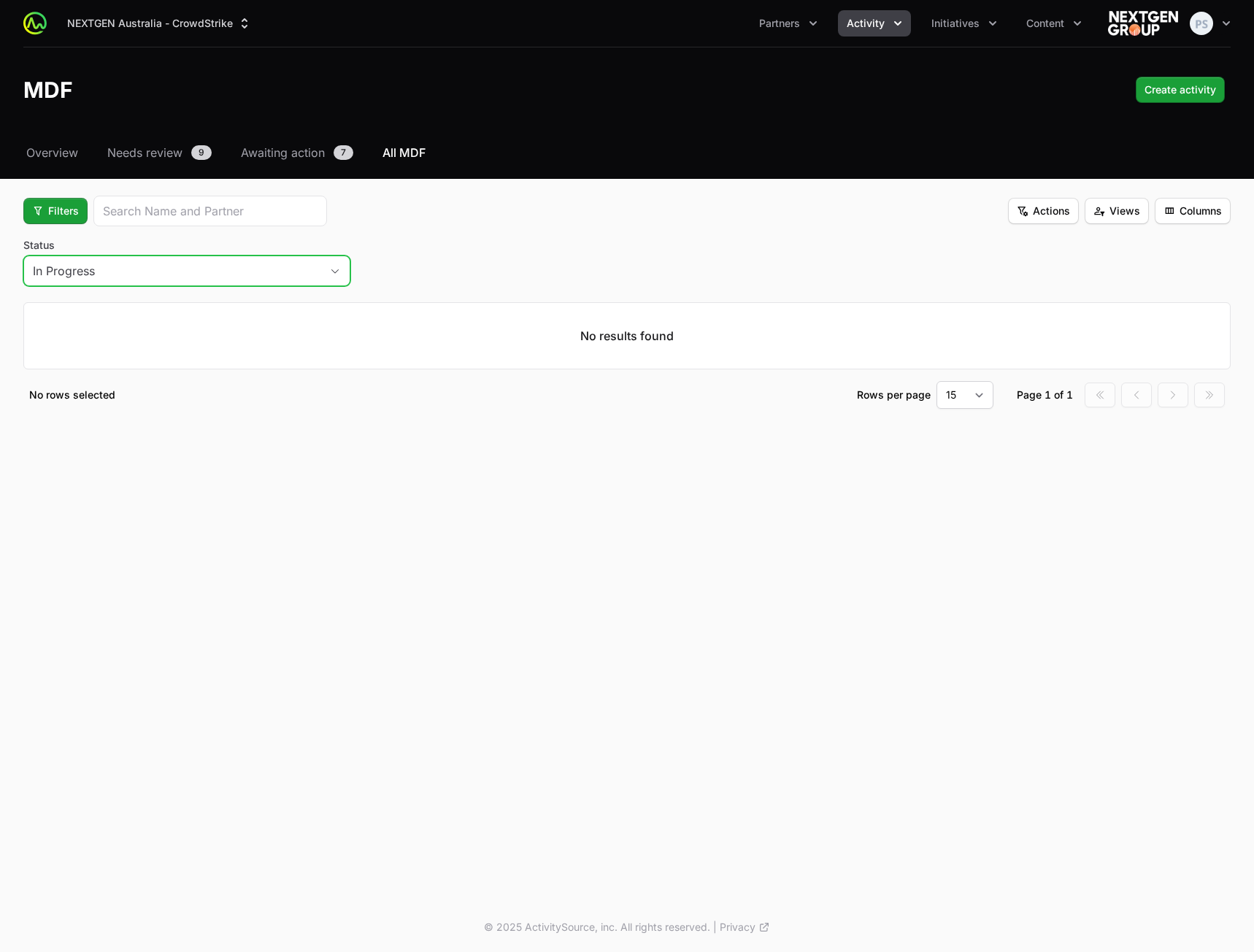
click at [229, 264] on div "In Progress" at bounding box center [167, 271] width 269 height 18
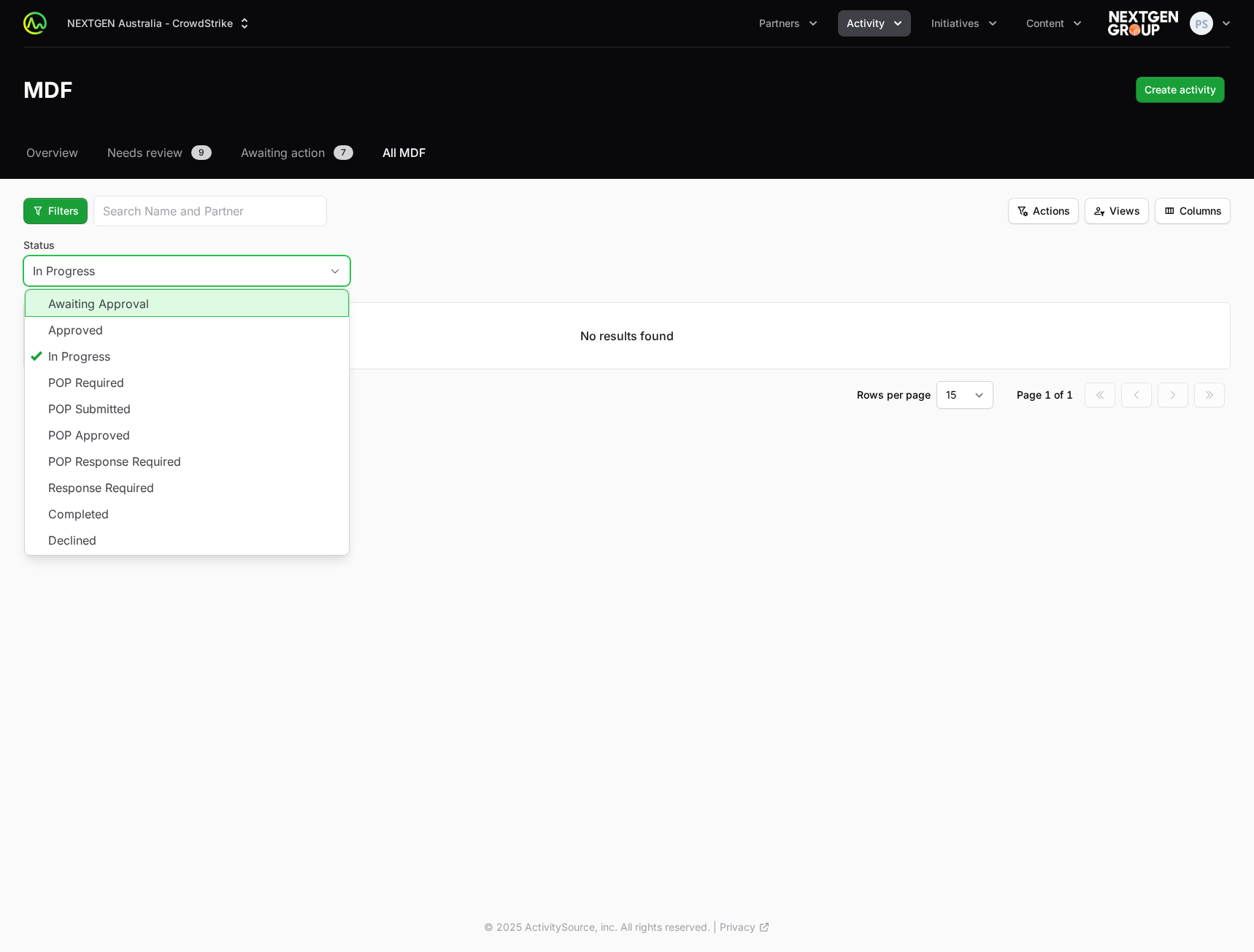
click at [181, 307] on li "Awaiting Approval" at bounding box center [186, 303] width 324 height 28
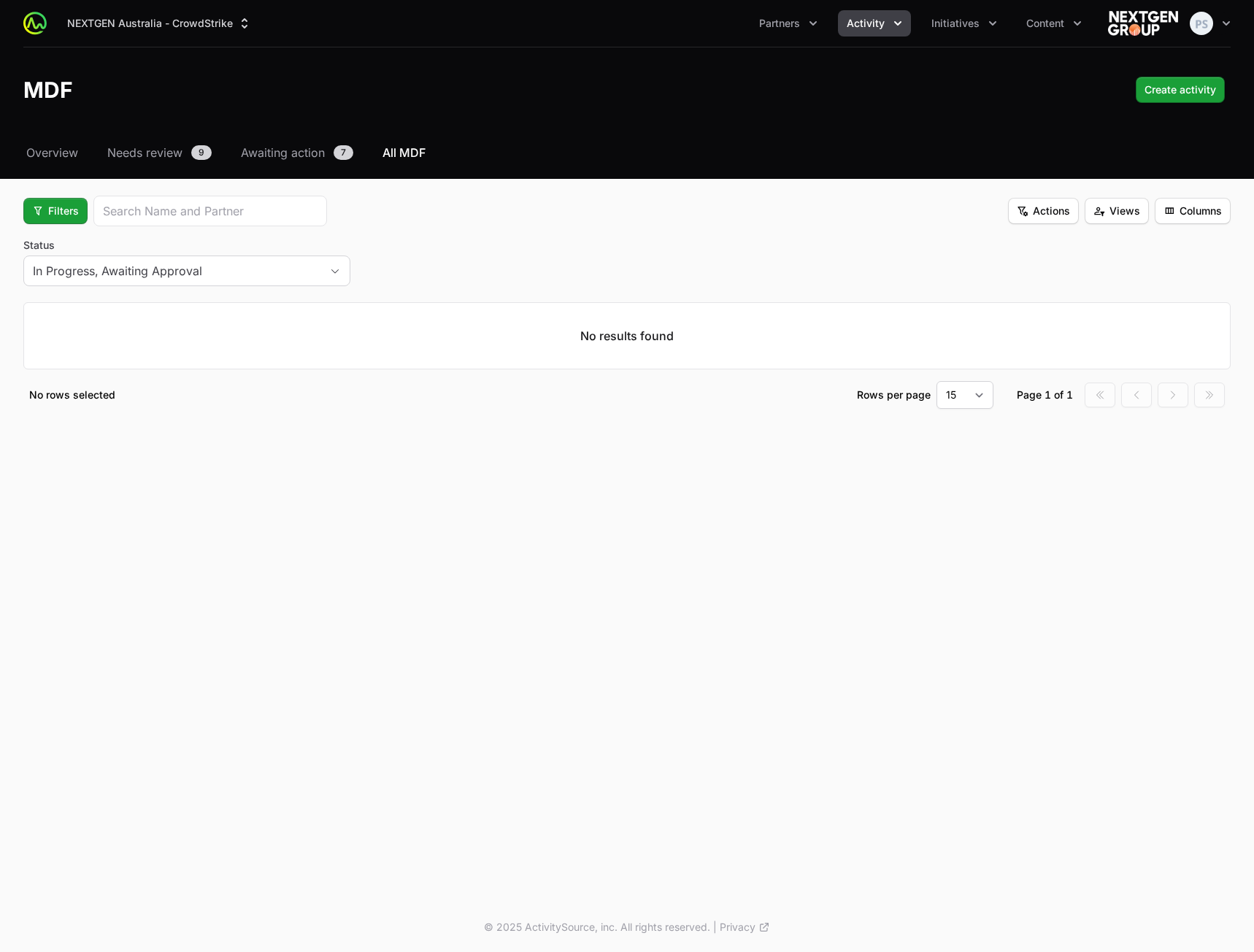
drag, startPoint x: 232, startPoint y: 250, endPoint x: 218, endPoint y: 262, distance: 18.4
click at [231, 251] on label "Status" at bounding box center [187, 245] width 327 height 14
click at [231, 256] on button "In Progress, Awaiting Approval" at bounding box center [187, 271] width 326 height 30
click at [215, 265] on div "In Progress, Awaiting Approval" at bounding box center [167, 271] width 269 height 18
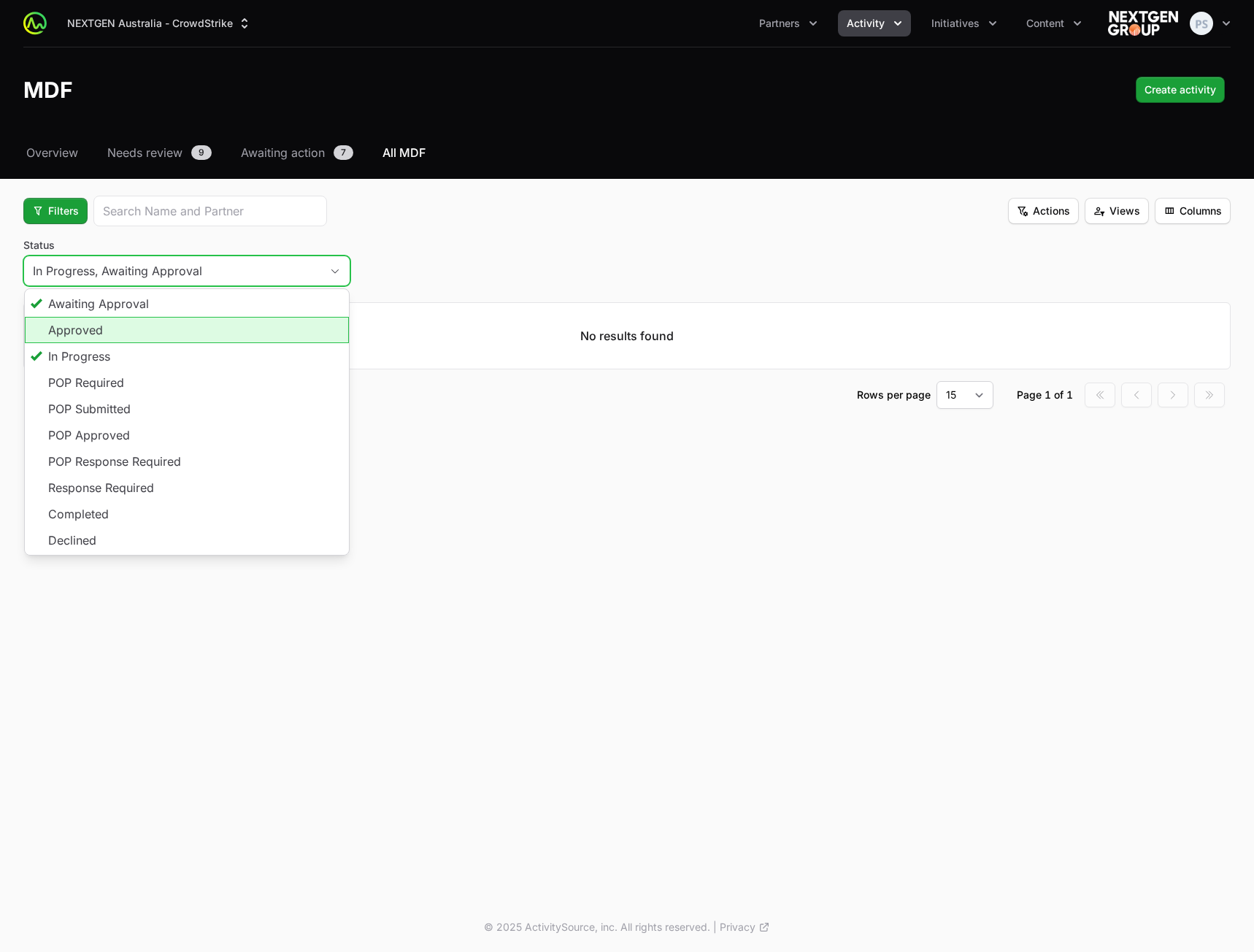
click at [179, 325] on li "Approved" at bounding box center [186, 330] width 324 height 26
click at [239, 271] on div "Approved" at bounding box center [236, 271] width 55 height 18
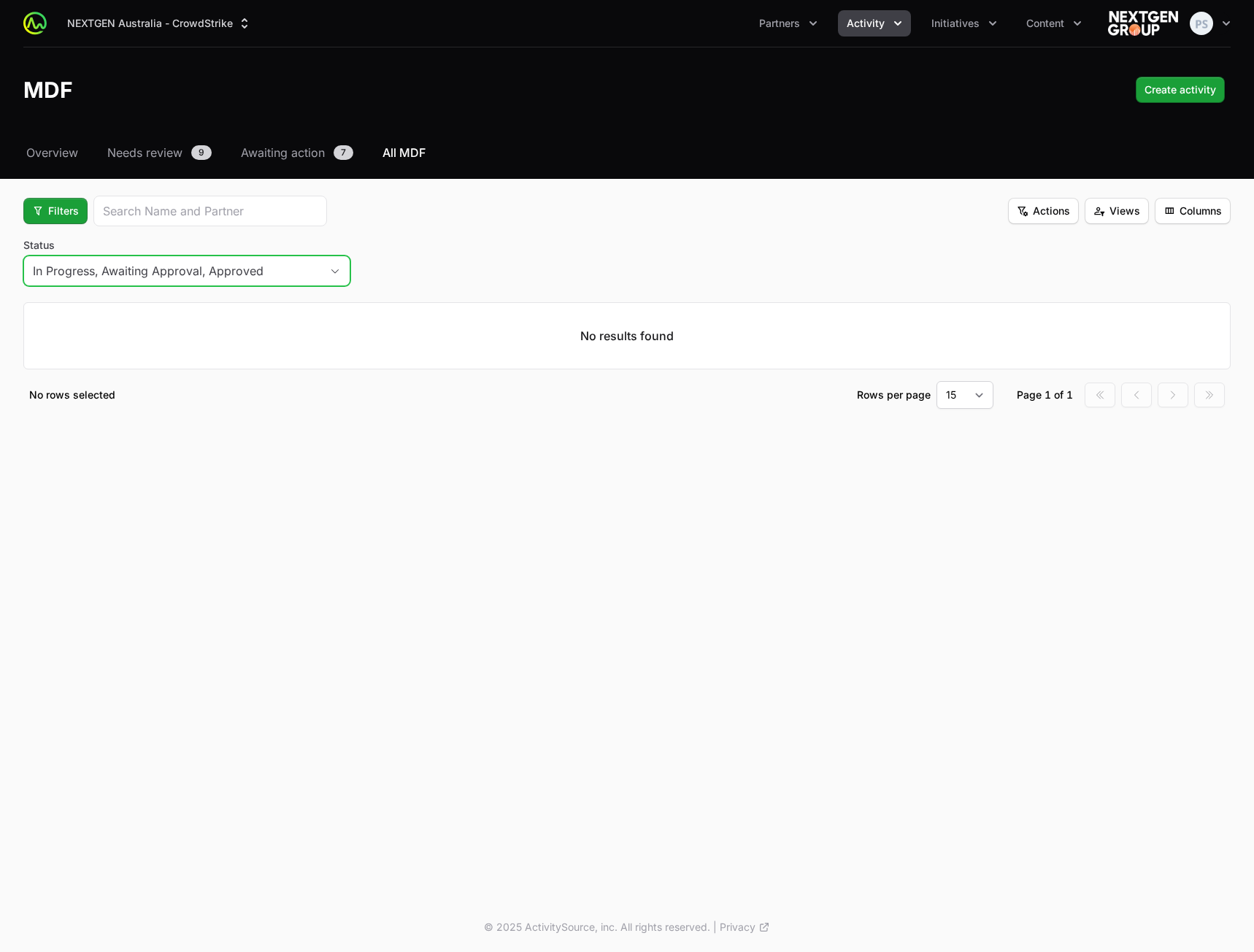
click at [309, 268] on button "In Progress, Awaiting Approval, Approved" at bounding box center [187, 271] width 326 height 30
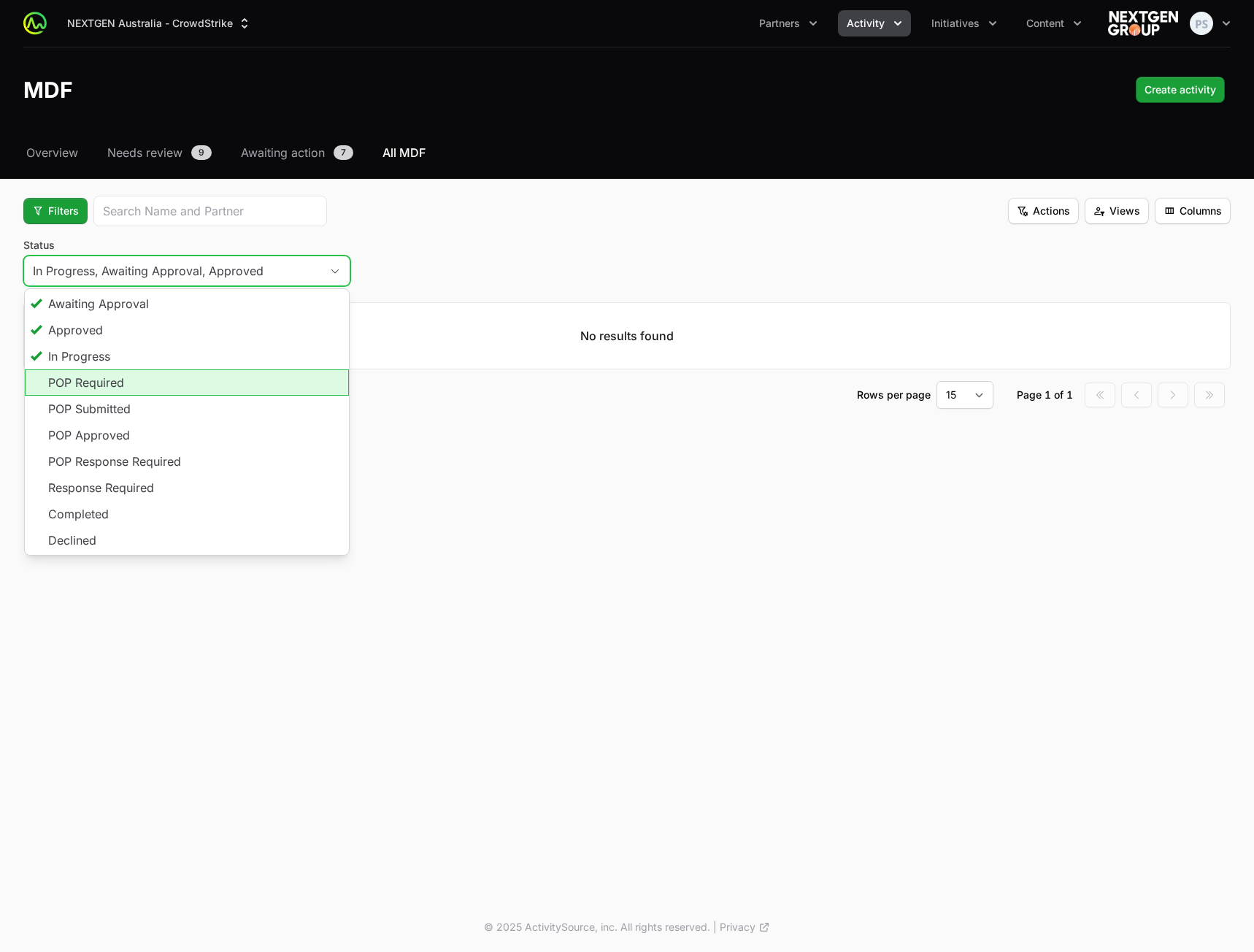
click at [201, 380] on li "POP Required" at bounding box center [186, 382] width 324 height 26
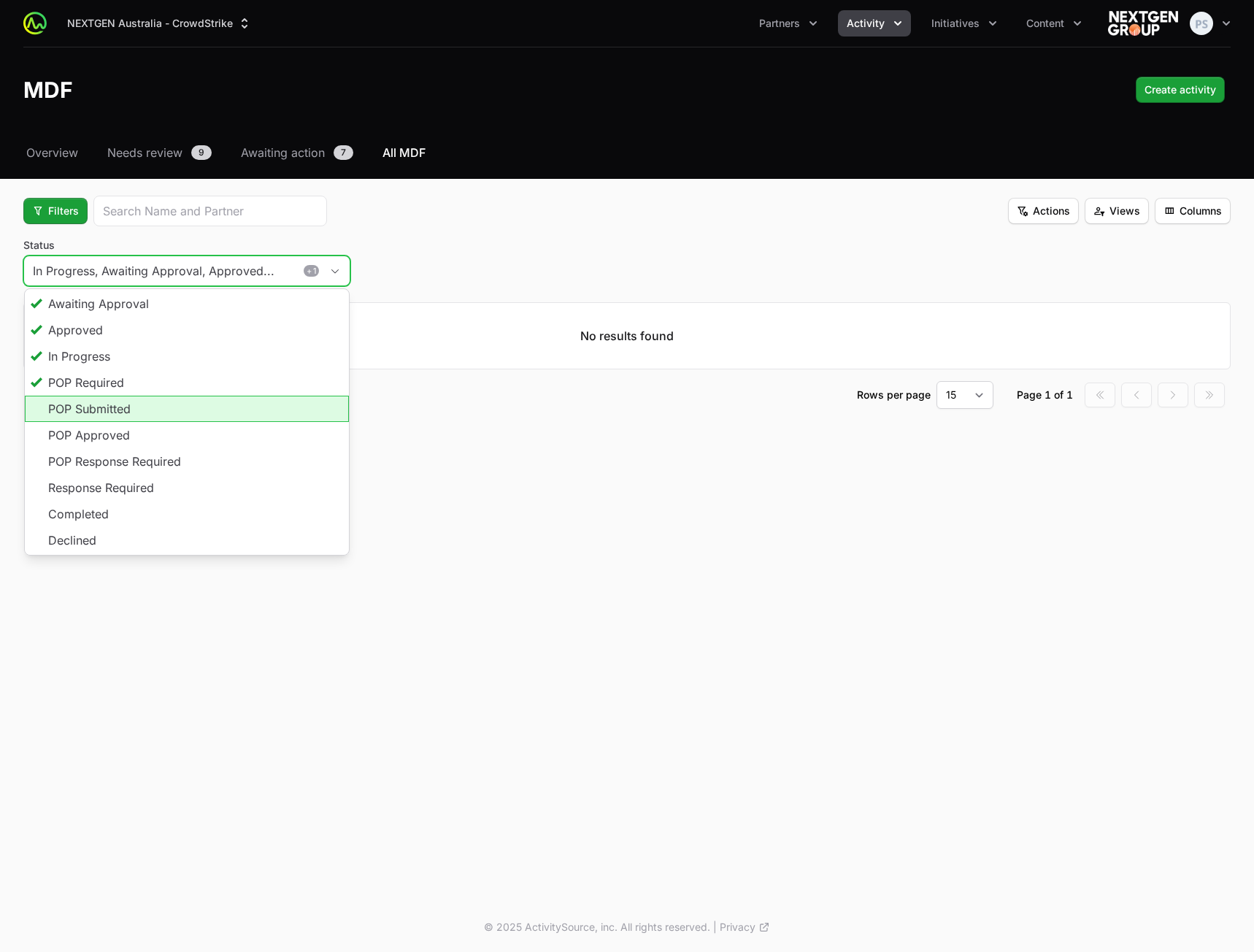
drag, startPoint x: 198, startPoint y: 397, endPoint x: 198, endPoint y: 410, distance: 13.0
click at [198, 398] on li "POP Submitted" at bounding box center [186, 408] width 324 height 26
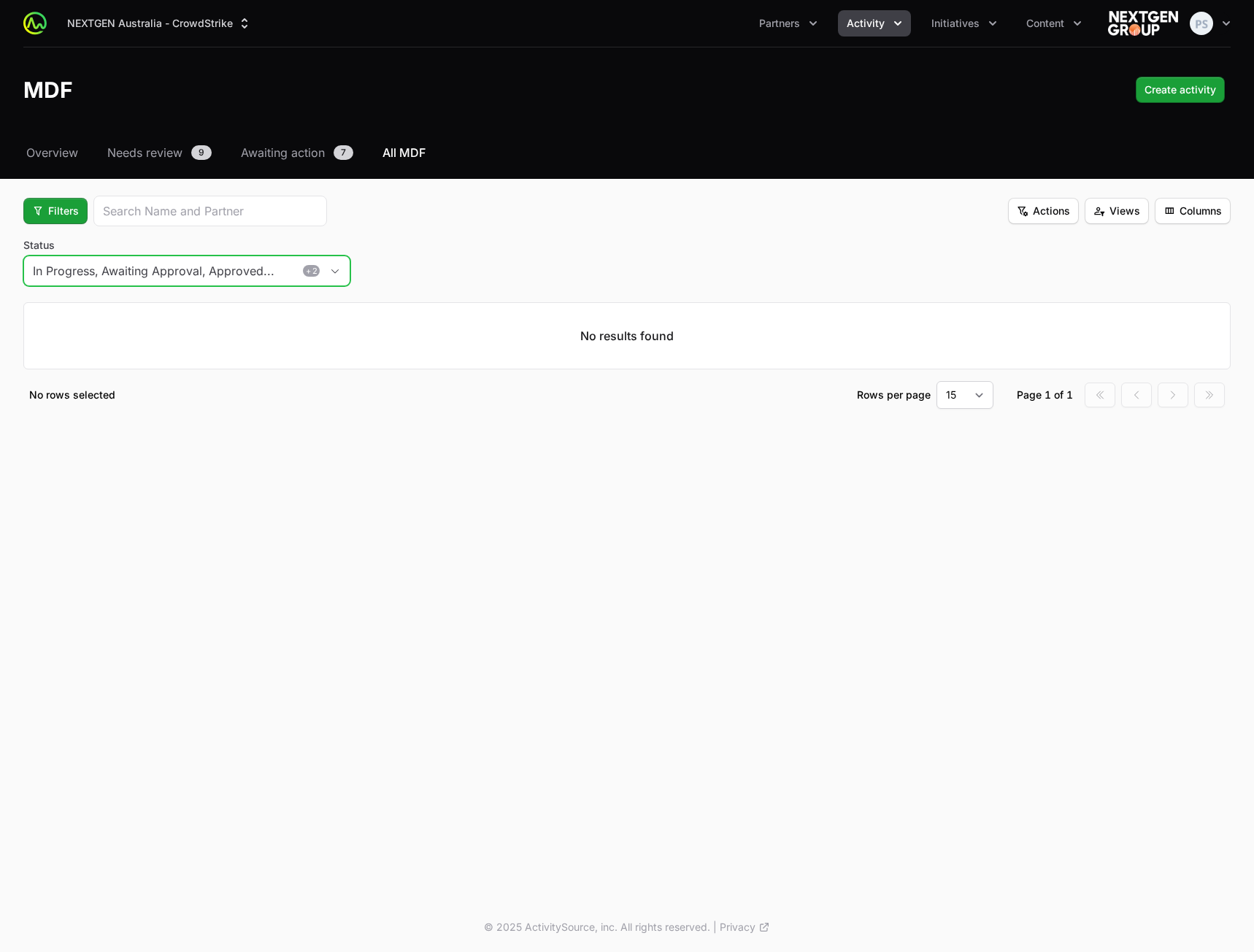
click at [333, 275] on button "In Progress, Awaiting Approval, Approved... POP Required POP Submitted + 2" at bounding box center [187, 271] width 326 height 30
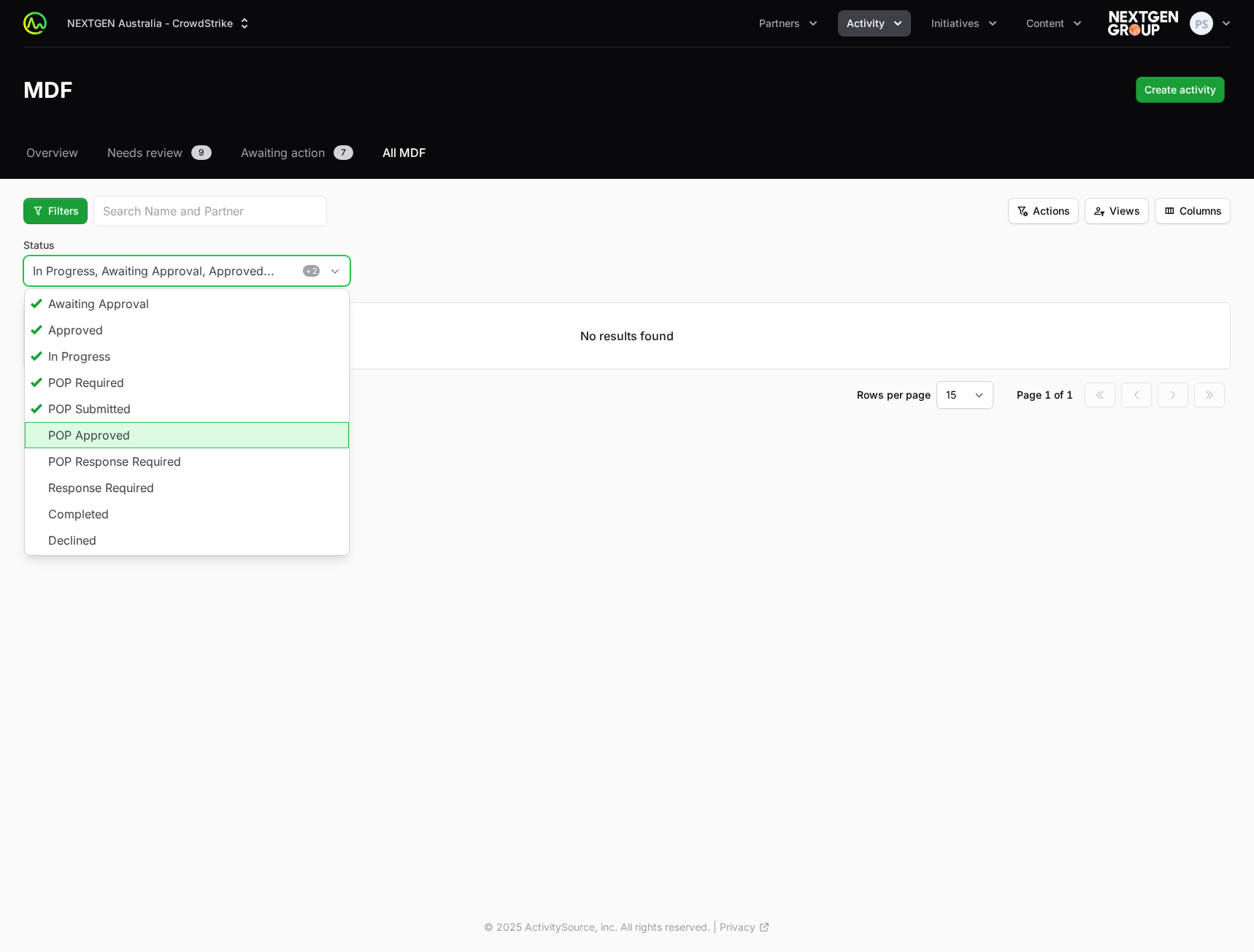
click at [165, 428] on li "POP Approved" at bounding box center [186, 434] width 324 height 26
click at [165, 460] on li "POP Response Required" at bounding box center [186, 460] width 324 height 26
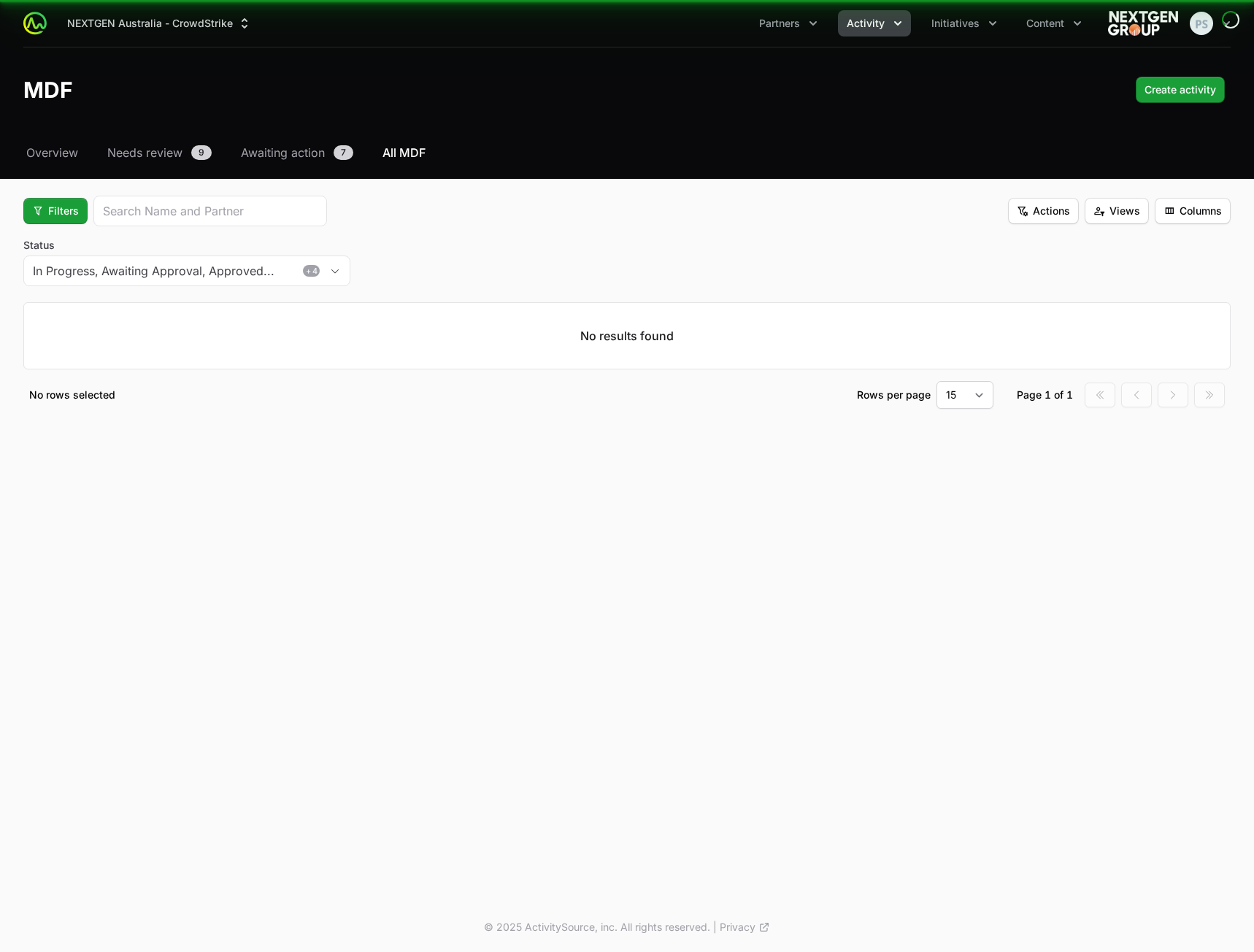
click at [535, 255] on div "Status In Progress, Awaiting Approval, Approved... POP Required POP Submitted, …" at bounding box center [627, 264] width 1208 height 52
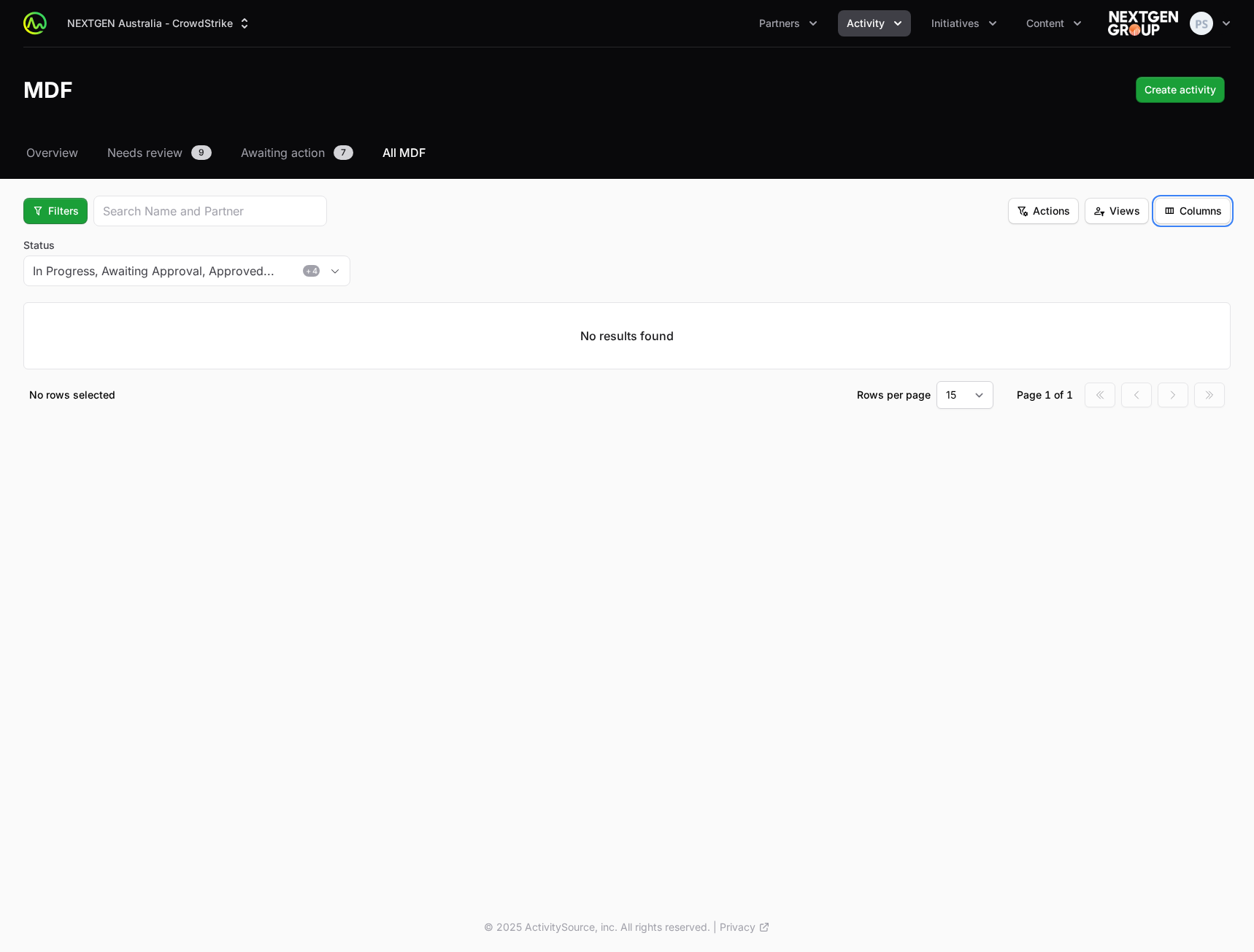
click at [1192, 218] on span "Columns" at bounding box center [1192, 211] width 58 height 18
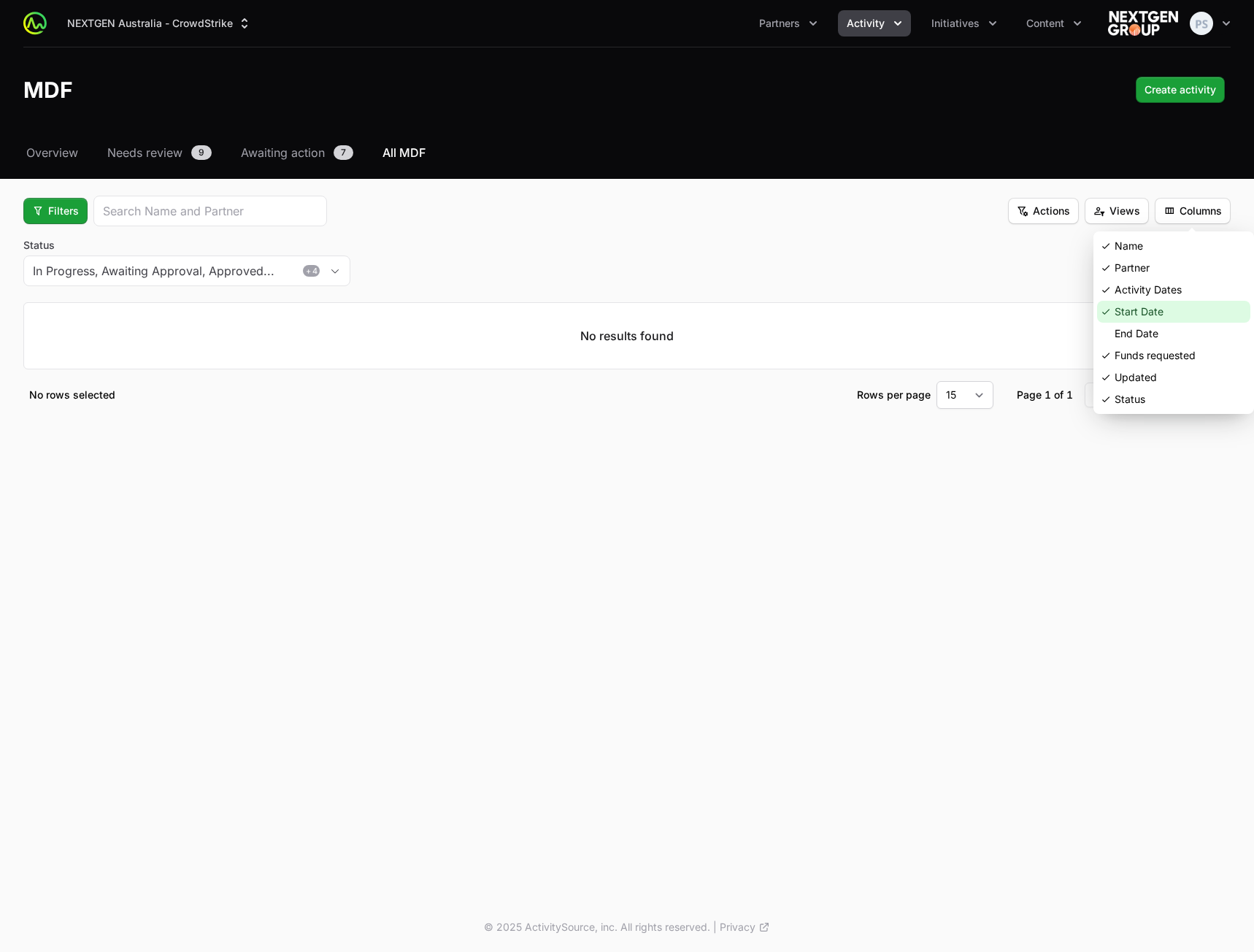
click at [1148, 311] on div "Start Date" at bounding box center [1174, 312] width 153 height 22
drag, startPoint x: 782, startPoint y: 229, endPoint x: 510, endPoint y: 255, distance: 273.2
click at [780, 229] on fieldset "Filters Actions Views Columns Status In Progress, Awaiting Approval, Approved..…" at bounding box center [627, 302] width 1208 height 213
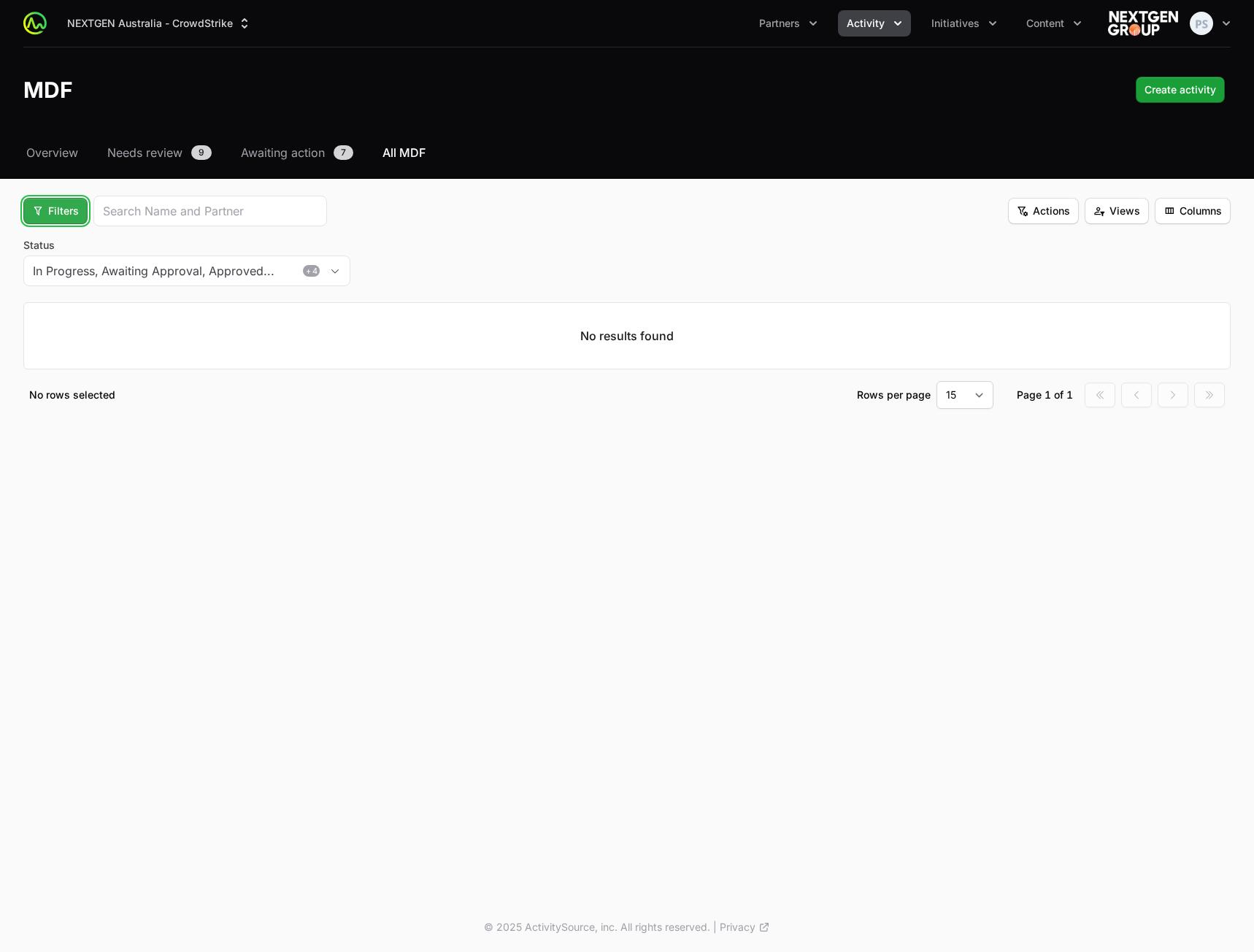
click at [62, 214] on span "Filters" at bounding box center [55, 211] width 46 height 18
click at [61, 288] on div "Status" at bounding box center [80, 290] width 153 height 22
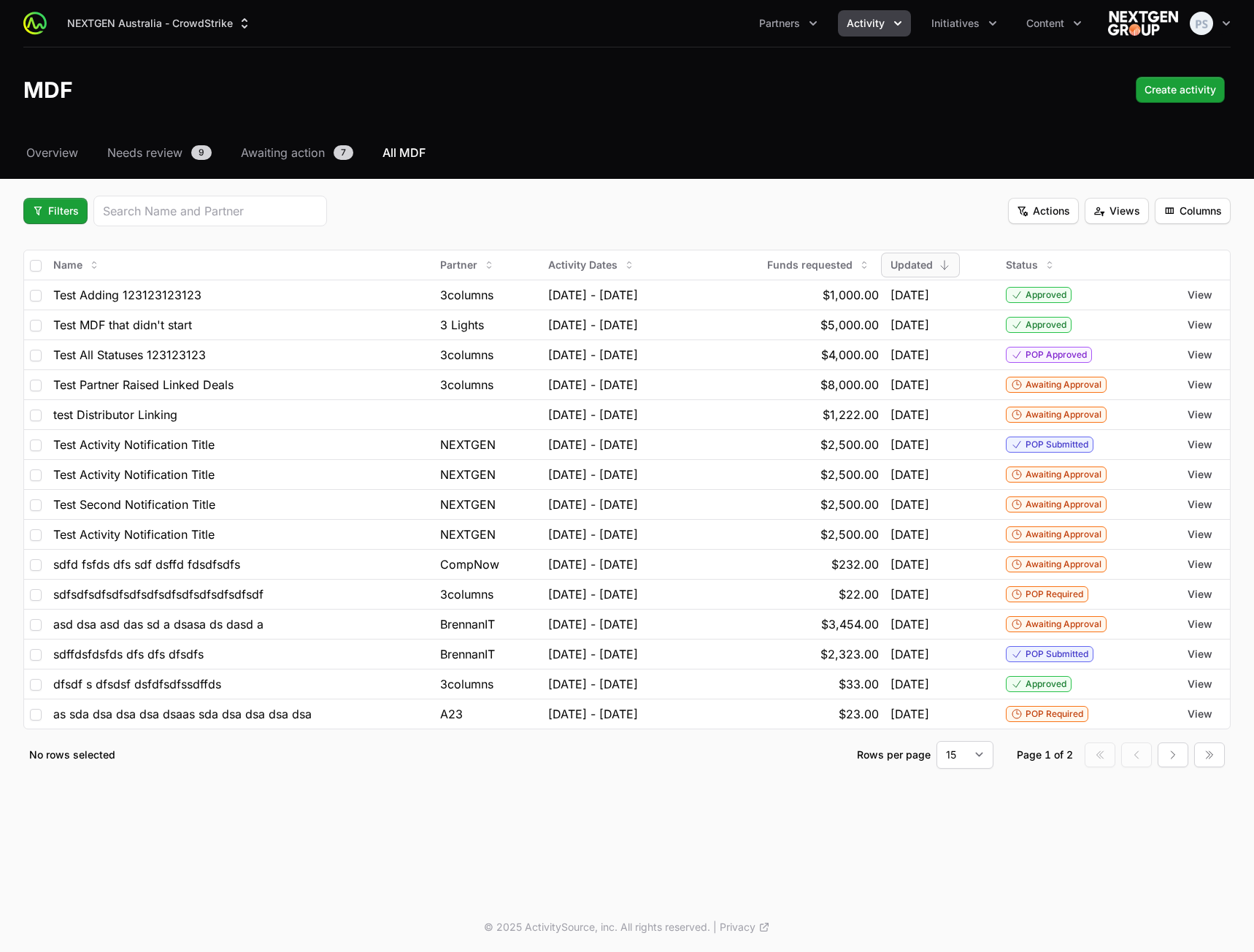
click at [476, 225] on div "Filters Actions Views Columns" at bounding box center [627, 211] width 1208 height 30
click at [63, 212] on span "Filters" at bounding box center [55, 211] width 46 height 18
click at [88, 290] on div "Status" at bounding box center [80, 290] width 153 height 22
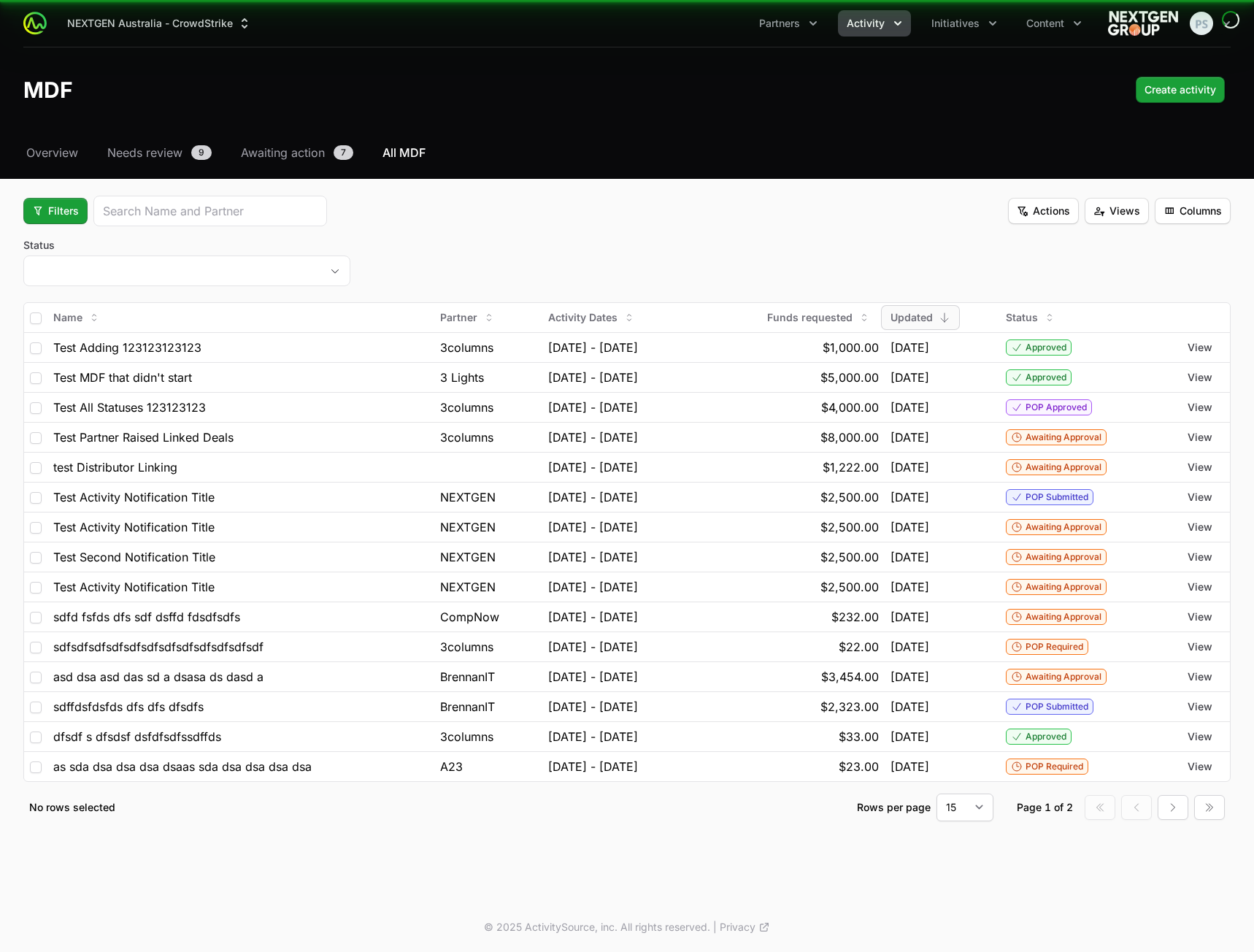
click at [269, 269] on button "placeholder" at bounding box center [187, 271] width 326 height 30
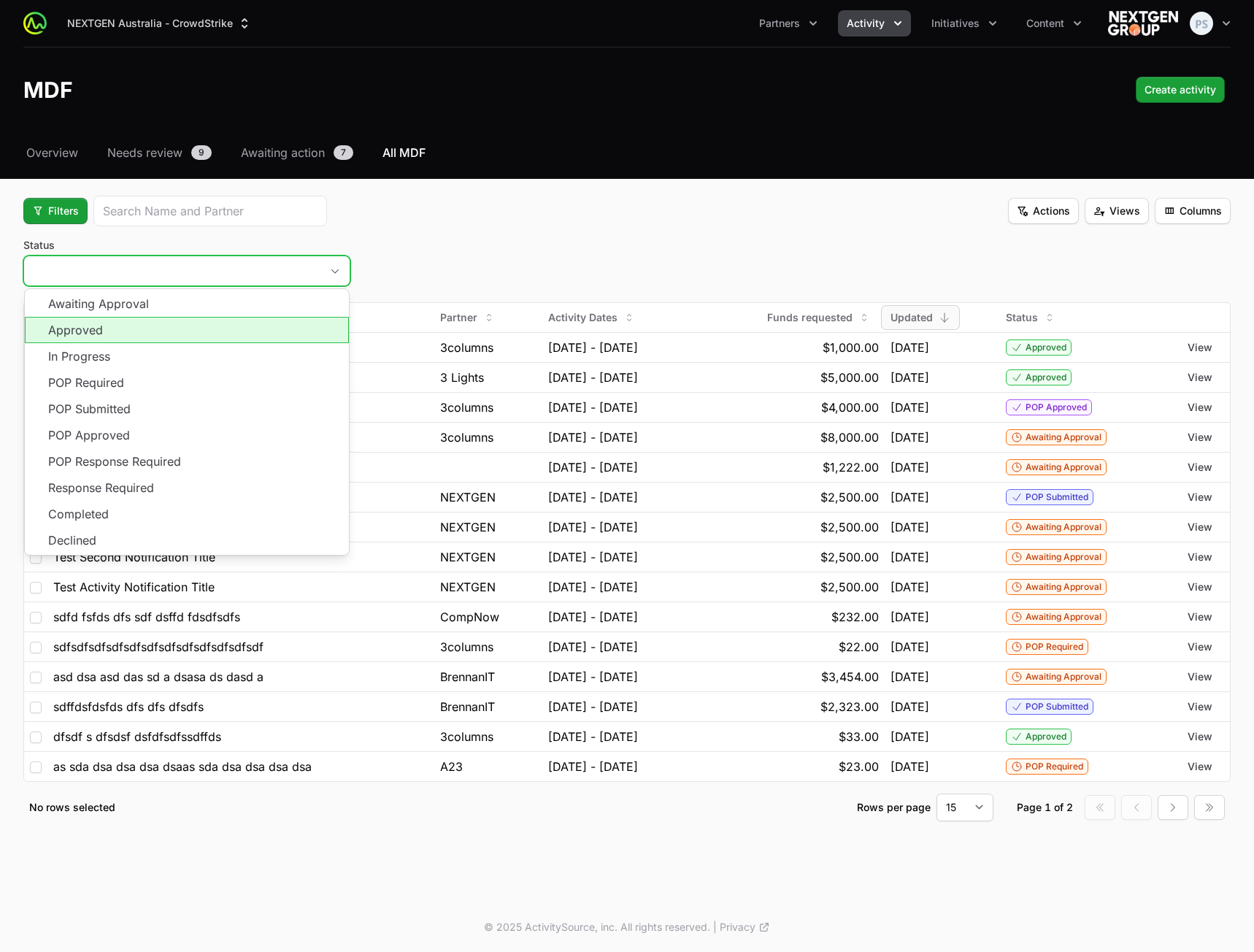
click at [191, 328] on li "Approved" at bounding box center [186, 330] width 324 height 26
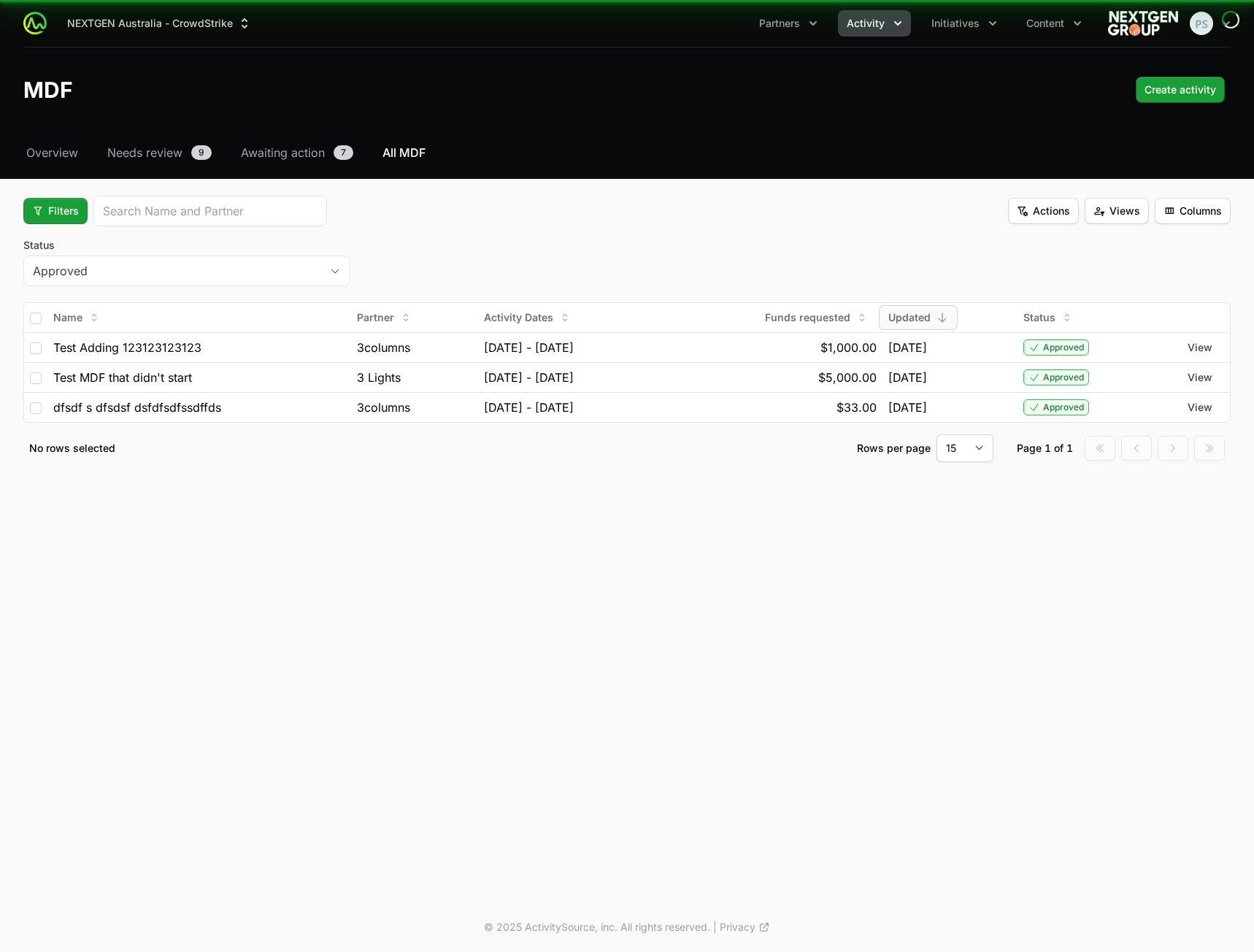
click at [475, 231] on fieldset "Filters Actions Views Columns Status Approved Name Partner Activity Dates Funds…" at bounding box center [627, 329] width 1208 height 266
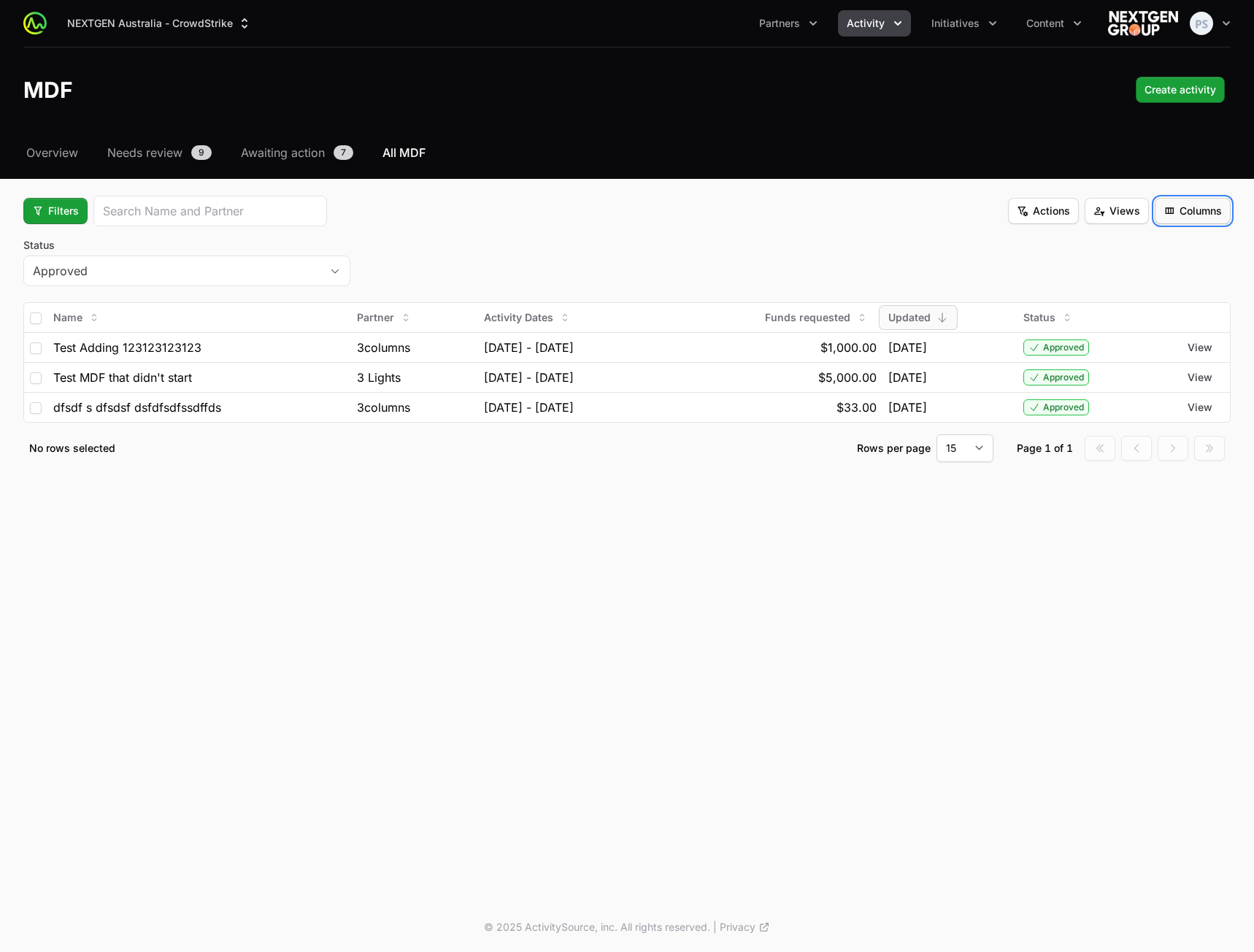
click at [1182, 204] on span "Columns" at bounding box center [1192, 211] width 58 height 18
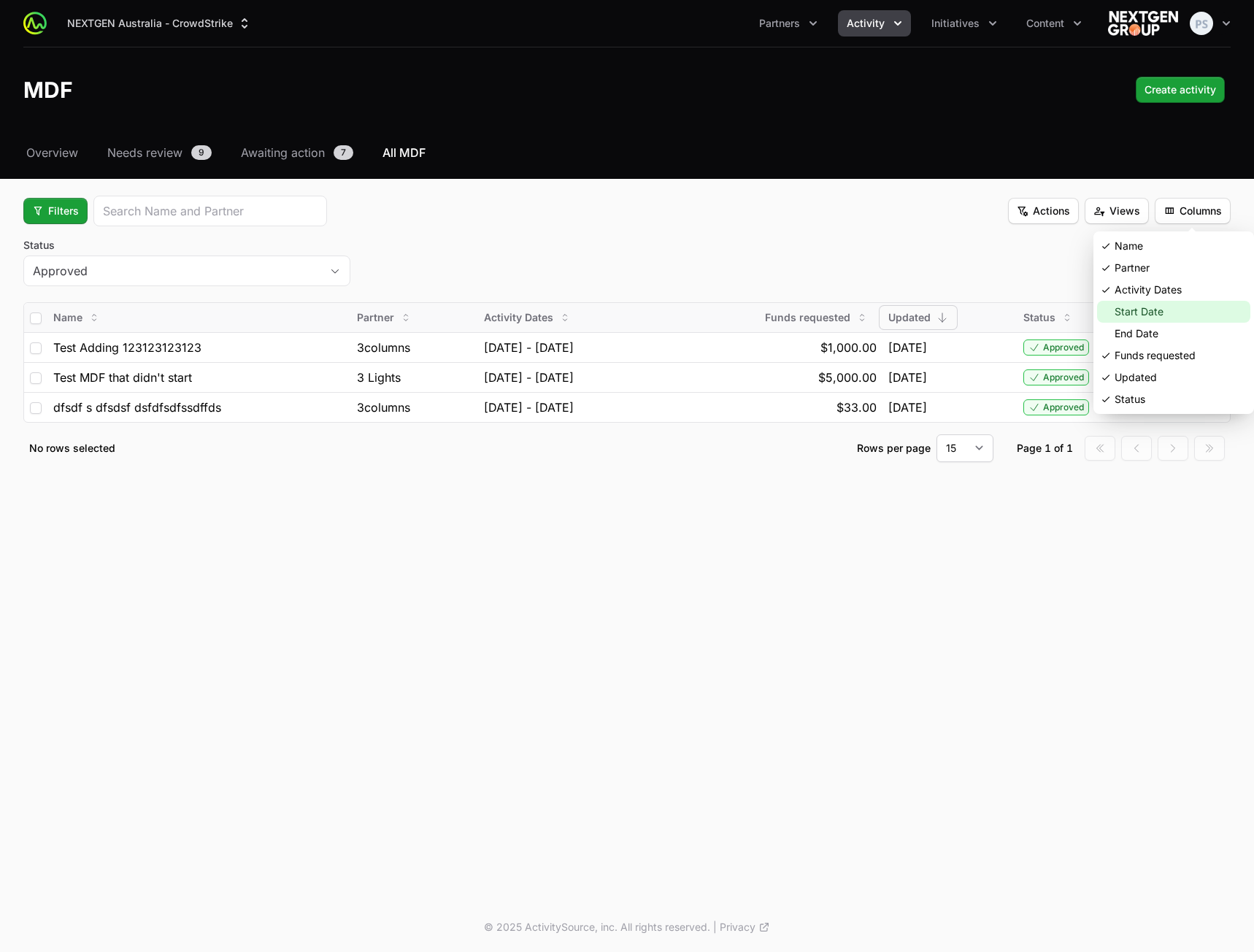
click at [1141, 309] on div "Start Date" at bounding box center [1174, 312] width 153 height 22
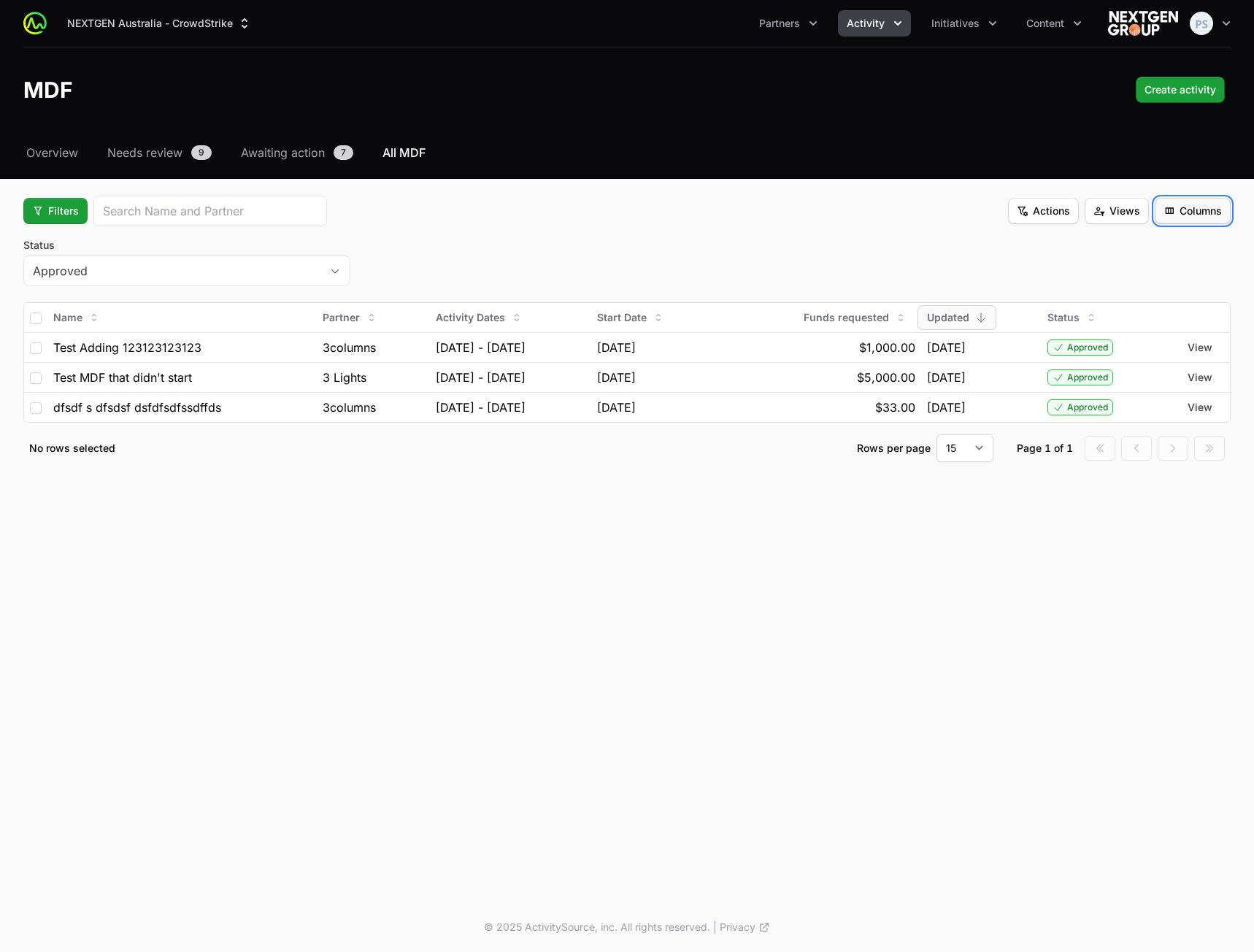
click at [1209, 211] on span "Columns" at bounding box center [1192, 211] width 58 height 18
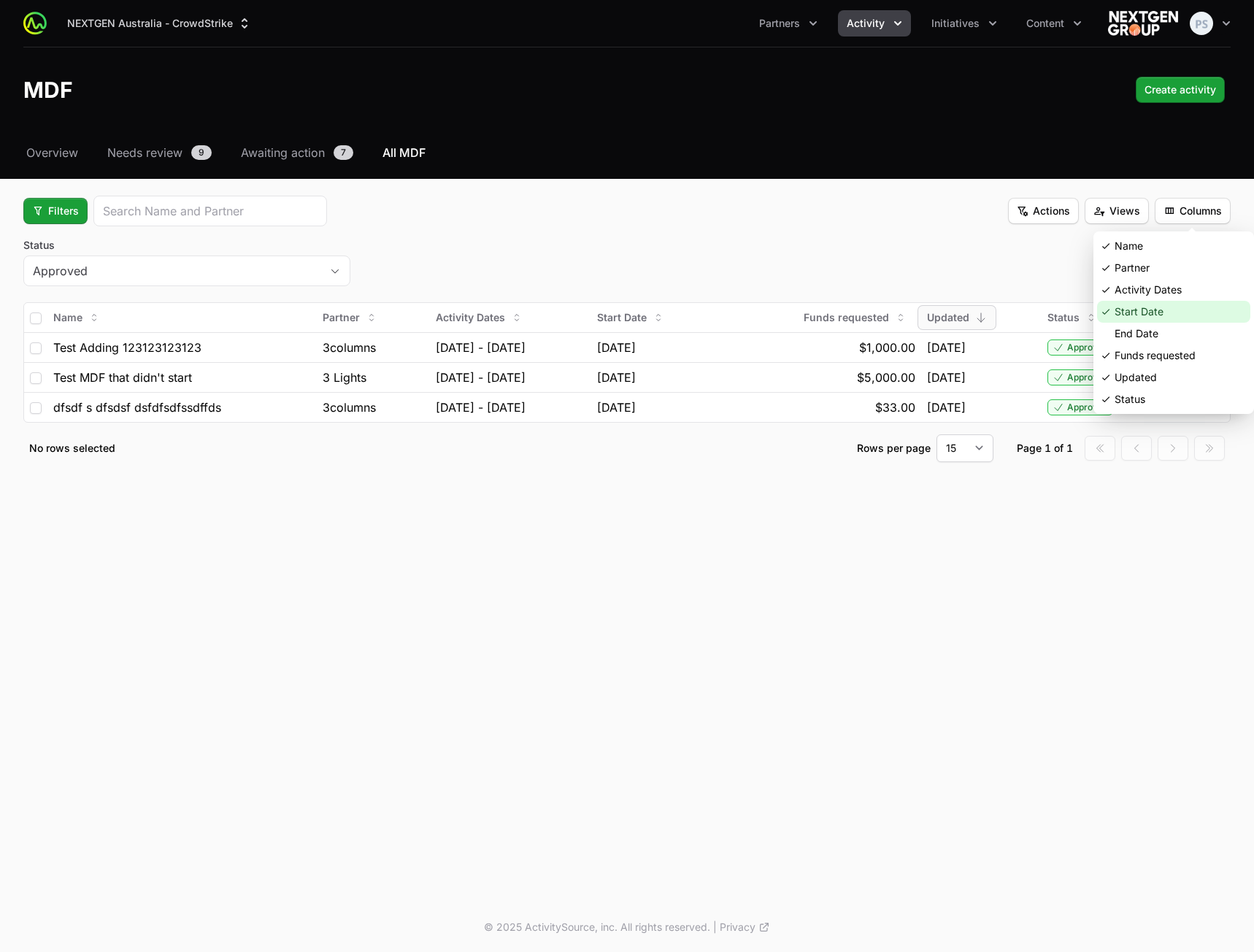
click at [1149, 309] on div "Start Date" at bounding box center [1174, 312] width 153 height 22
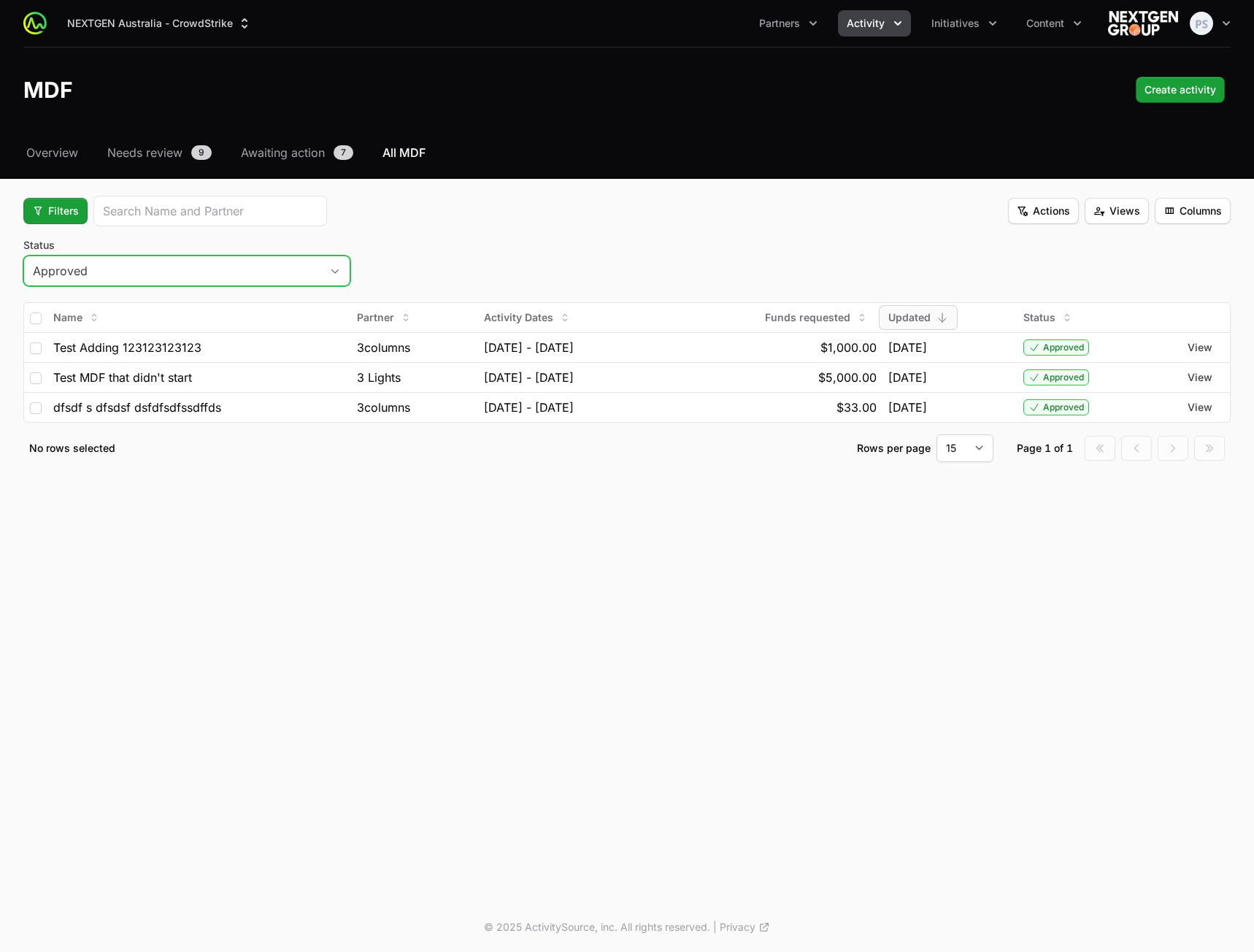
click at [156, 260] on button "Approved" at bounding box center [187, 271] width 326 height 30
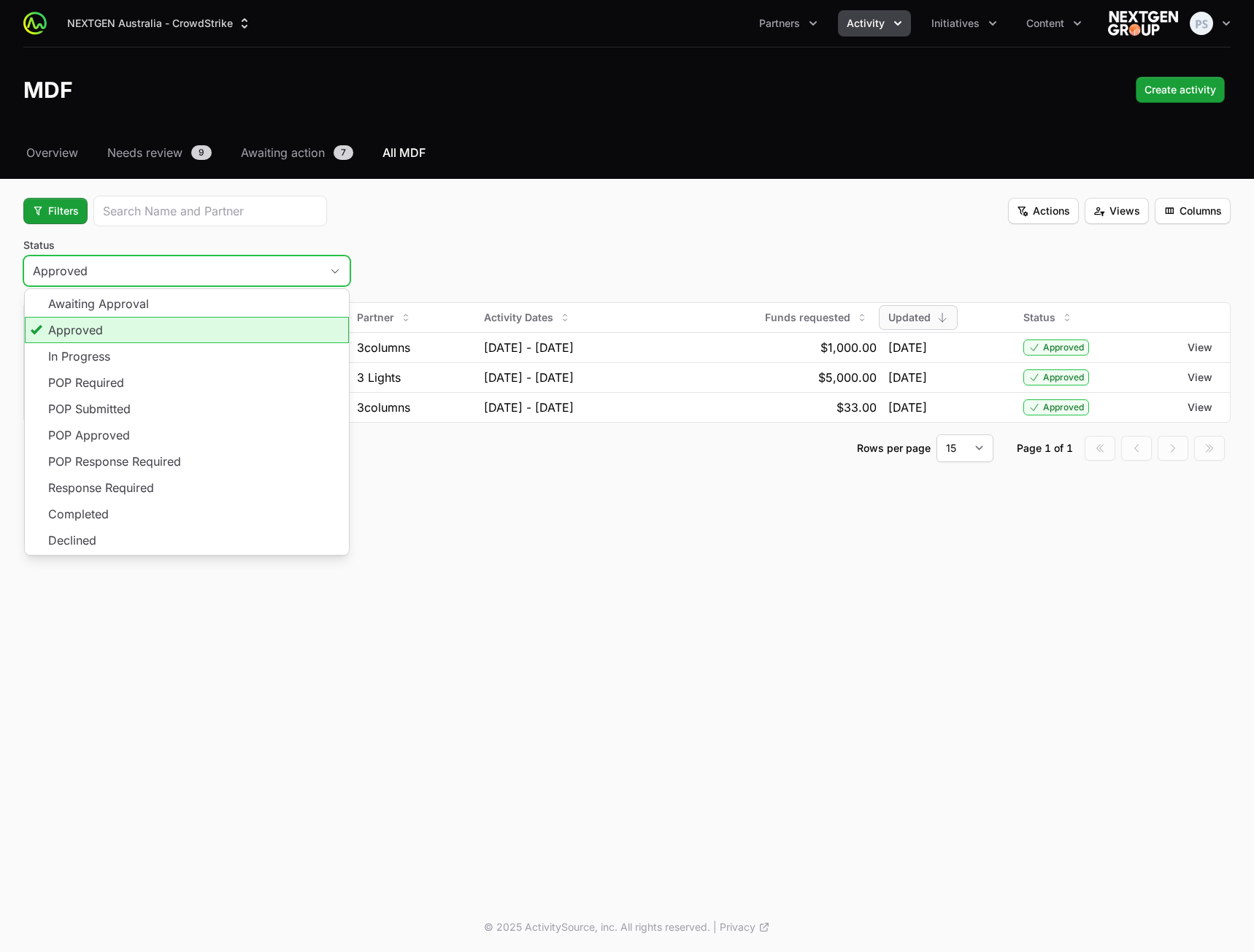
click at [96, 320] on li "Approved" at bounding box center [186, 330] width 324 height 26
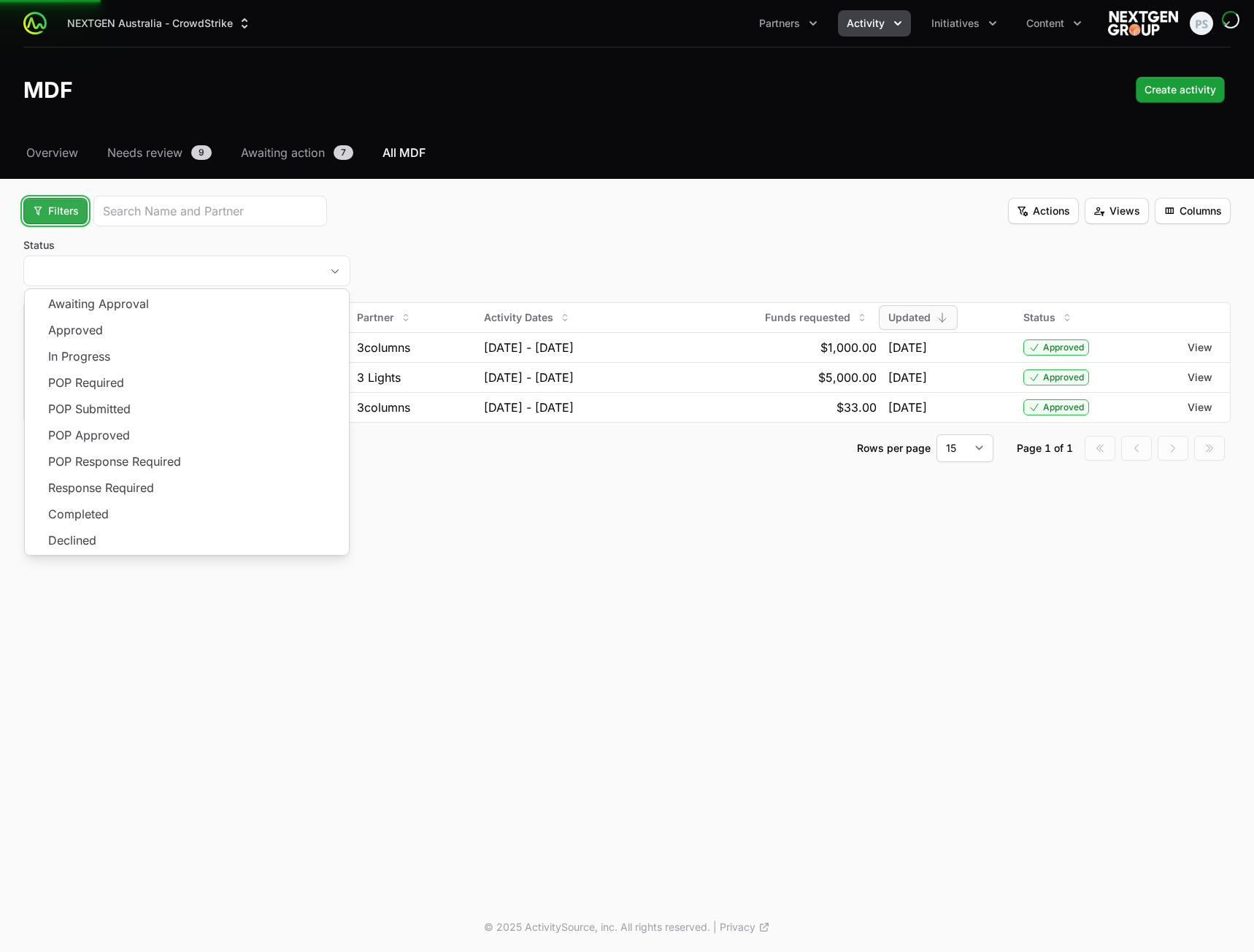
click at [57, 219] on span "Filters" at bounding box center [55, 211] width 46 height 18
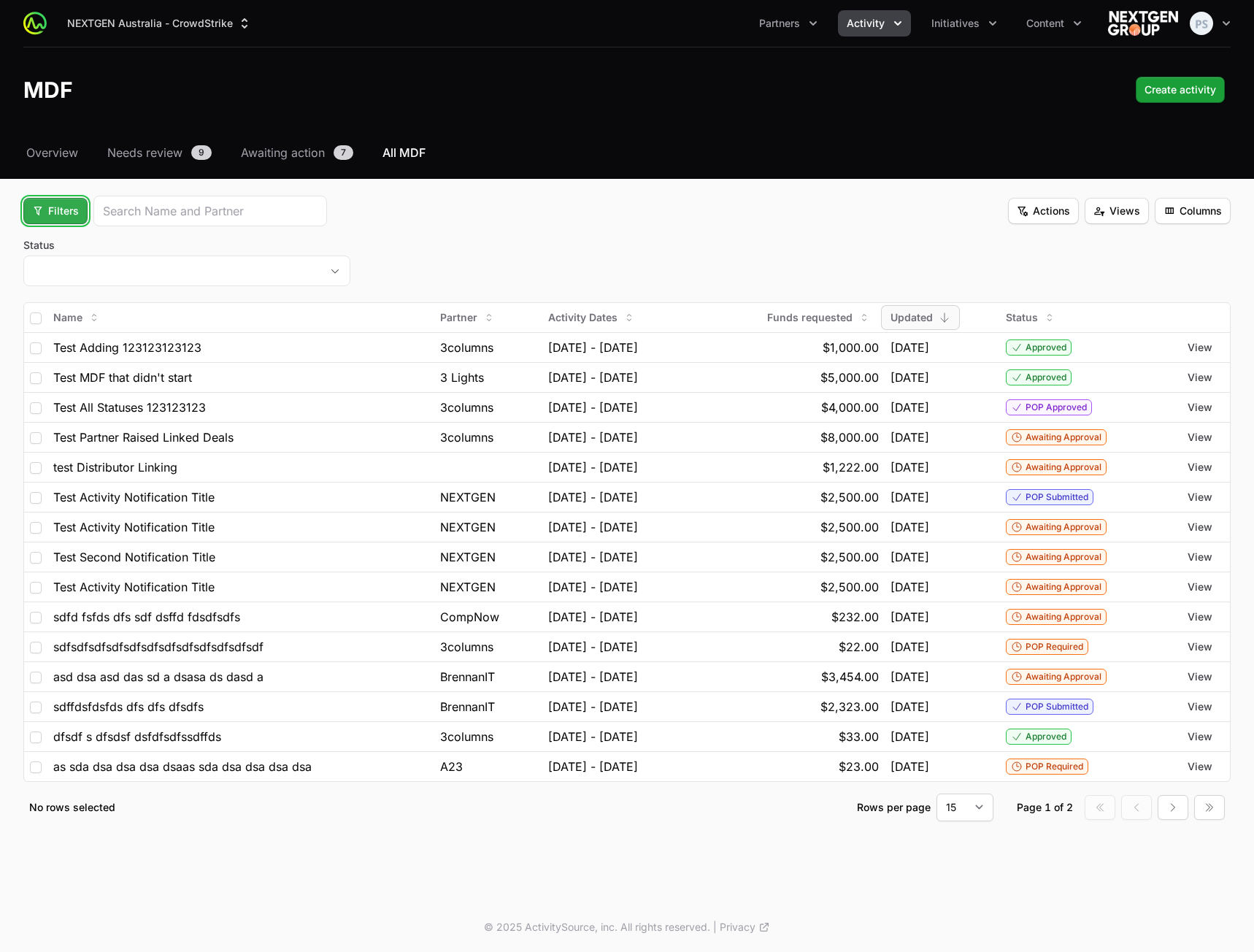
click at [58, 200] on button "Filters" at bounding box center [56, 211] width 64 height 26
drag, startPoint x: 69, startPoint y: 285, endPoint x: 176, endPoint y: 281, distance: 107.1
click at [69, 285] on div "Status" at bounding box center [80, 290] width 153 height 22
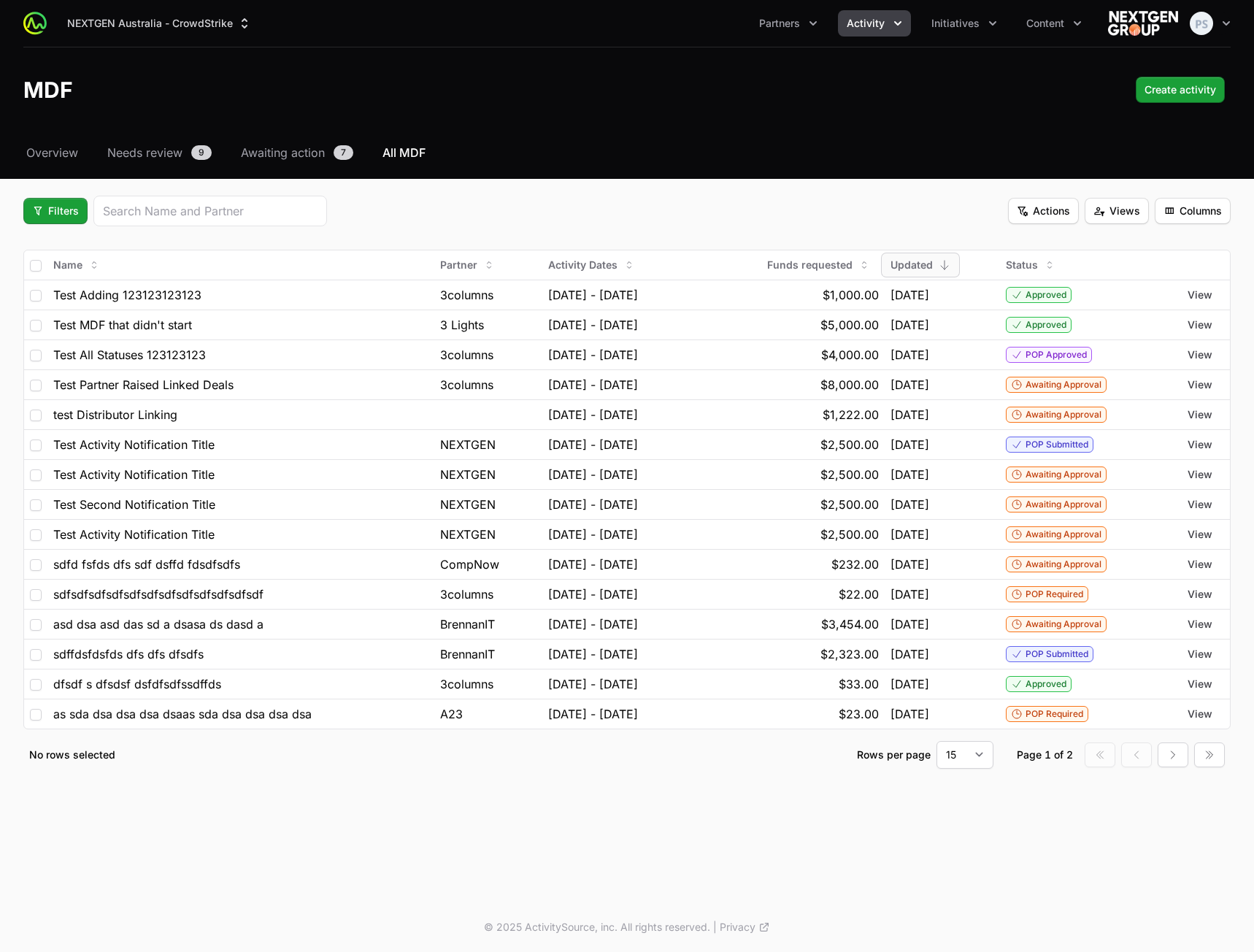
click at [576, 207] on div "Filters Actions Views Columns" at bounding box center [627, 211] width 1208 height 30
click at [520, 74] on header "MDF Create activity" at bounding box center [627, 89] width 1254 height 84
click at [531, 62] on header "MDF Create activity" at bounding box center [627, 89] width 1254 height 84
click at [46, 204] on span "Filters" at bounding box center [55, 211] width 46 height 18
click at [52, 241] on div "Activity Type" at bounding box center [80, 246] width 153 height 22
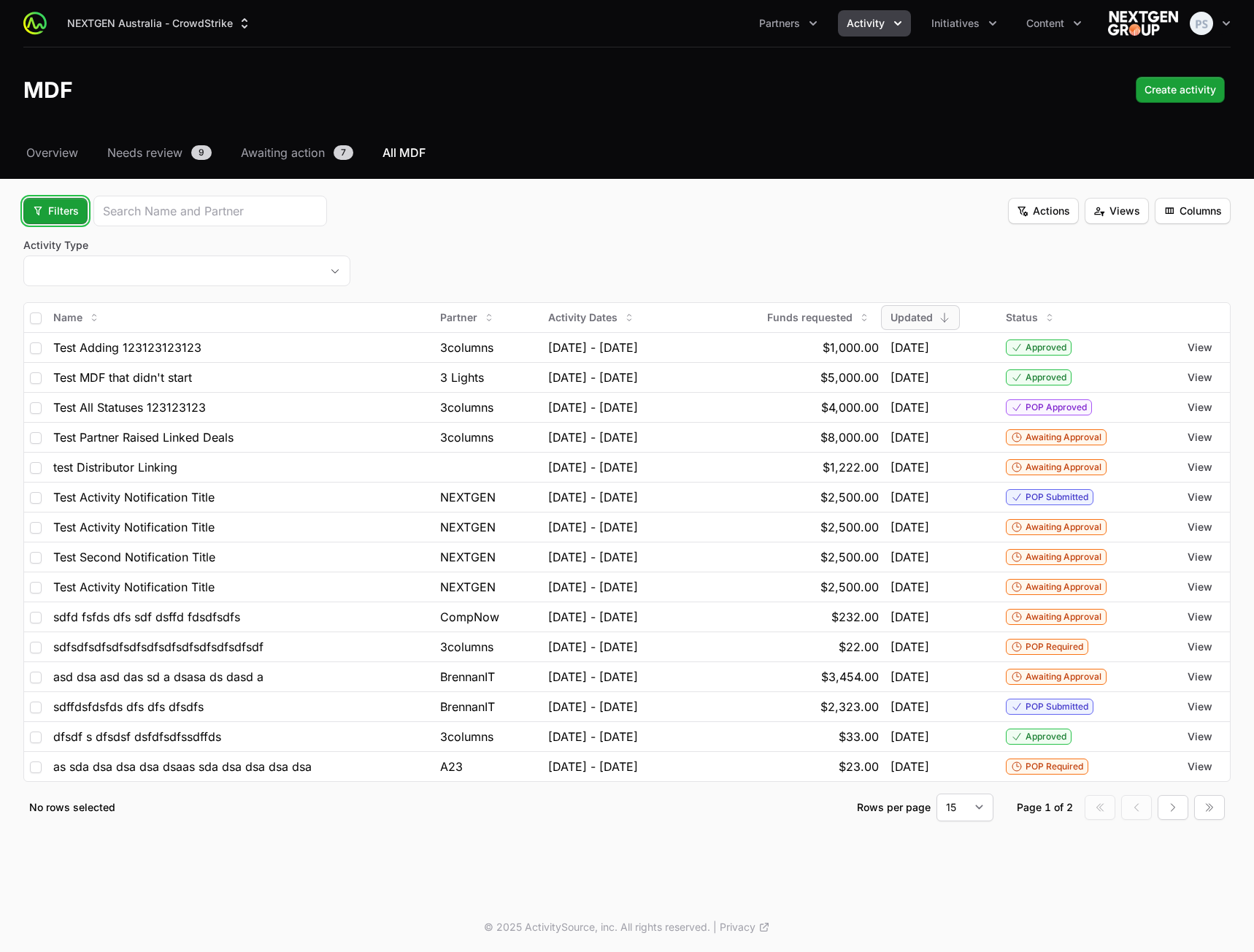
drag, startPoint x: 57, startPoint y: 212, endPoint x: 63, endPoint y: 225, distance: 14.3
click at [56, 214] on span "Filters" at bounding box center [55, 211] width 46 height 18
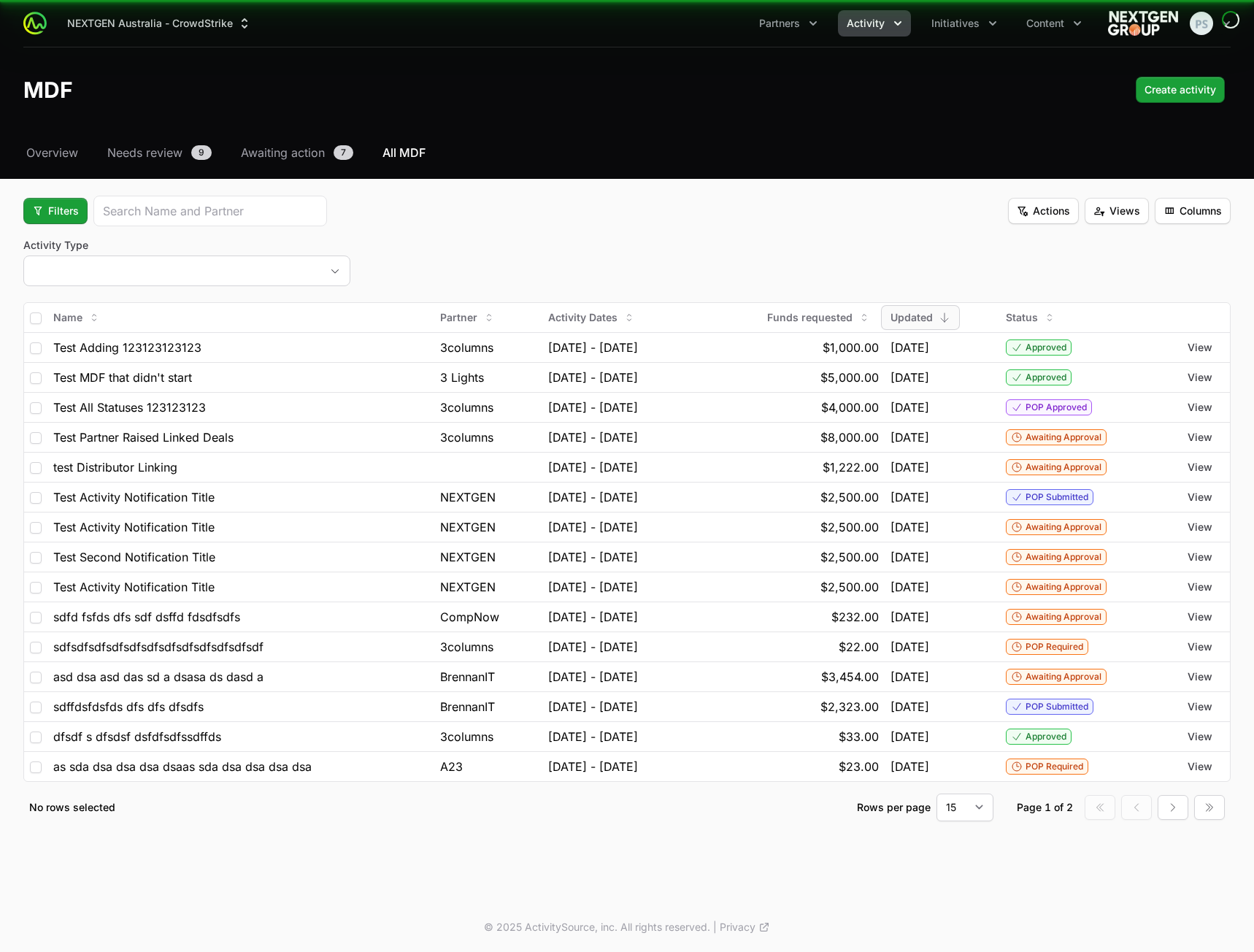
click at [67, 289] on div "Activity Type placeholder" at bounding box center [187, 264] width 327 height 52
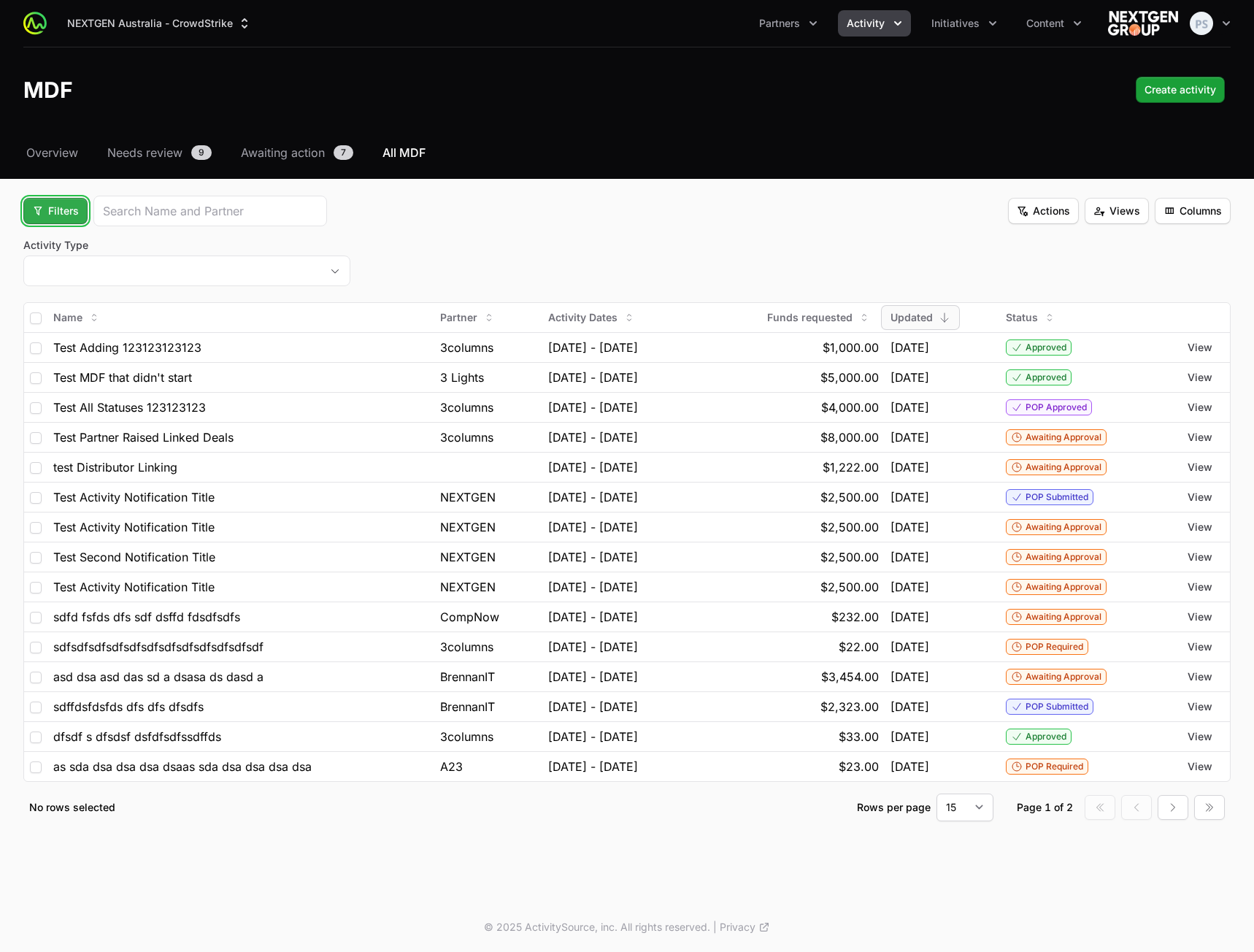
click at [57, 212] on span "Filters" at bounding box center [55, 211] width 46 height 18
drag, startPoint x: 67, startPoint y: 285, endPoint x: 68, endPoint y: 278, distance: 7.1
click at [67, 286] on div "Status" at bounding box center [80, 290] width 153 height 22
click at [57, 216] on span "Filters" at bounding box center [55, 211] width 46 height 18
click at [78, 269] on button "placeholder" at bounding box center [187, 271] width 326 height 30
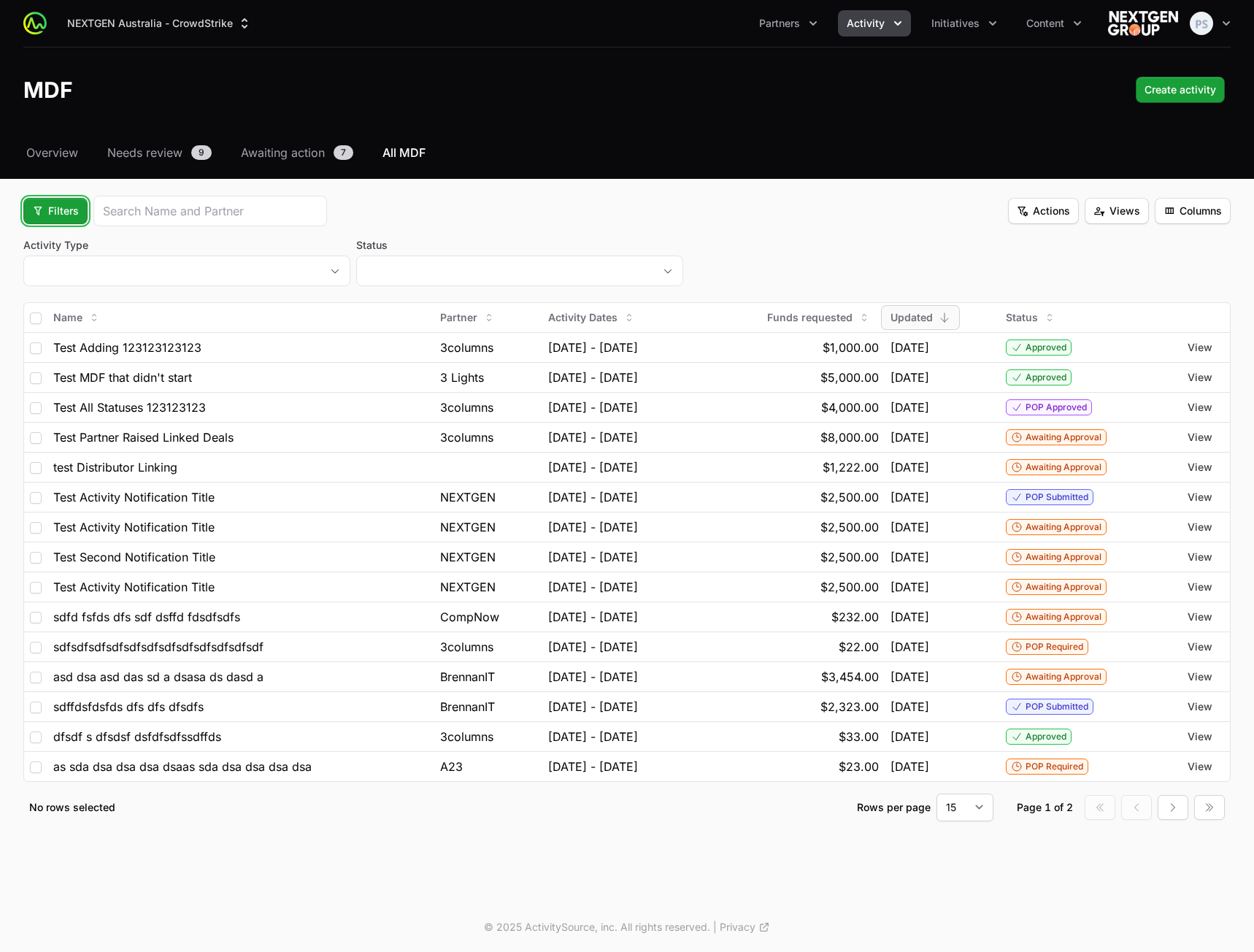
click at [61, 215] on span "Filters" at bounding box center [55, 211] width 46 height 18
click at [68, 266] on div "Budget Period" at bounding box center [80, 268] width 153 height 22
click at [60, 208] on span "Filters" at bounding box center [55, 211] width 46 height 18
click at [71, 313] on div "Partner Type" at bounding box center [80, 312] width 153 height 22
click at [489, 201] on div "Filters Actions Views Columns" at bounding box center [627, 211] width 1208 height 30
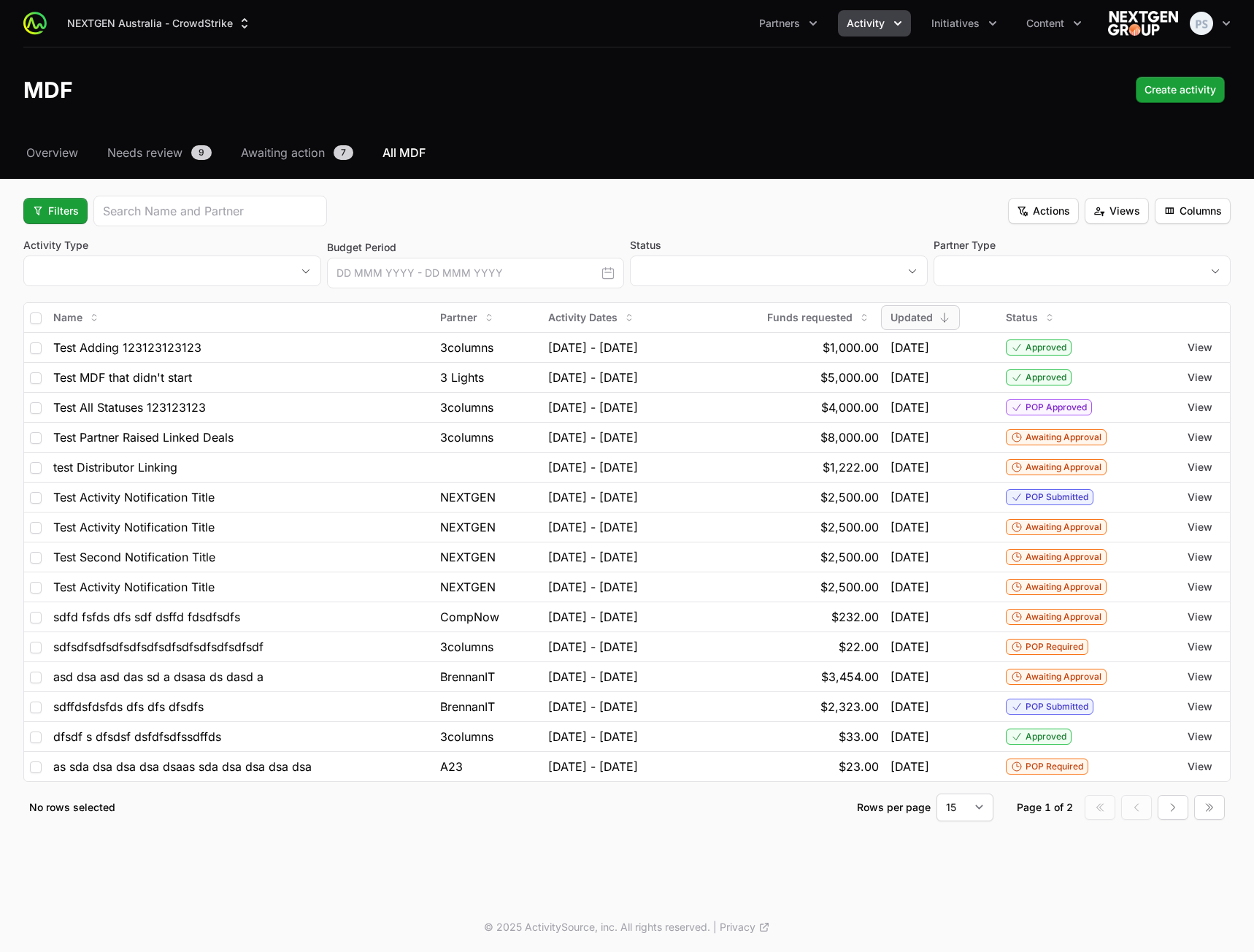
click at [698, 116] on header "MDF Create activity" at bounding box center [627, 89] width 1254 height 84
click at [720, 148] on nav "Overview Needs review 9 Awaiting action 7 All MDF" at bounding box center [627, 153] width 1208 height 18
click at [572, 191] on div "Select a tab Overview Needs review Awaiting action All MDF Overview Needs revie…" at bounding box center [627, 500] width 1254 height 713
click at [944, 33] on button "Initiatives" at bounding box center [964, 23] width 83 height 26
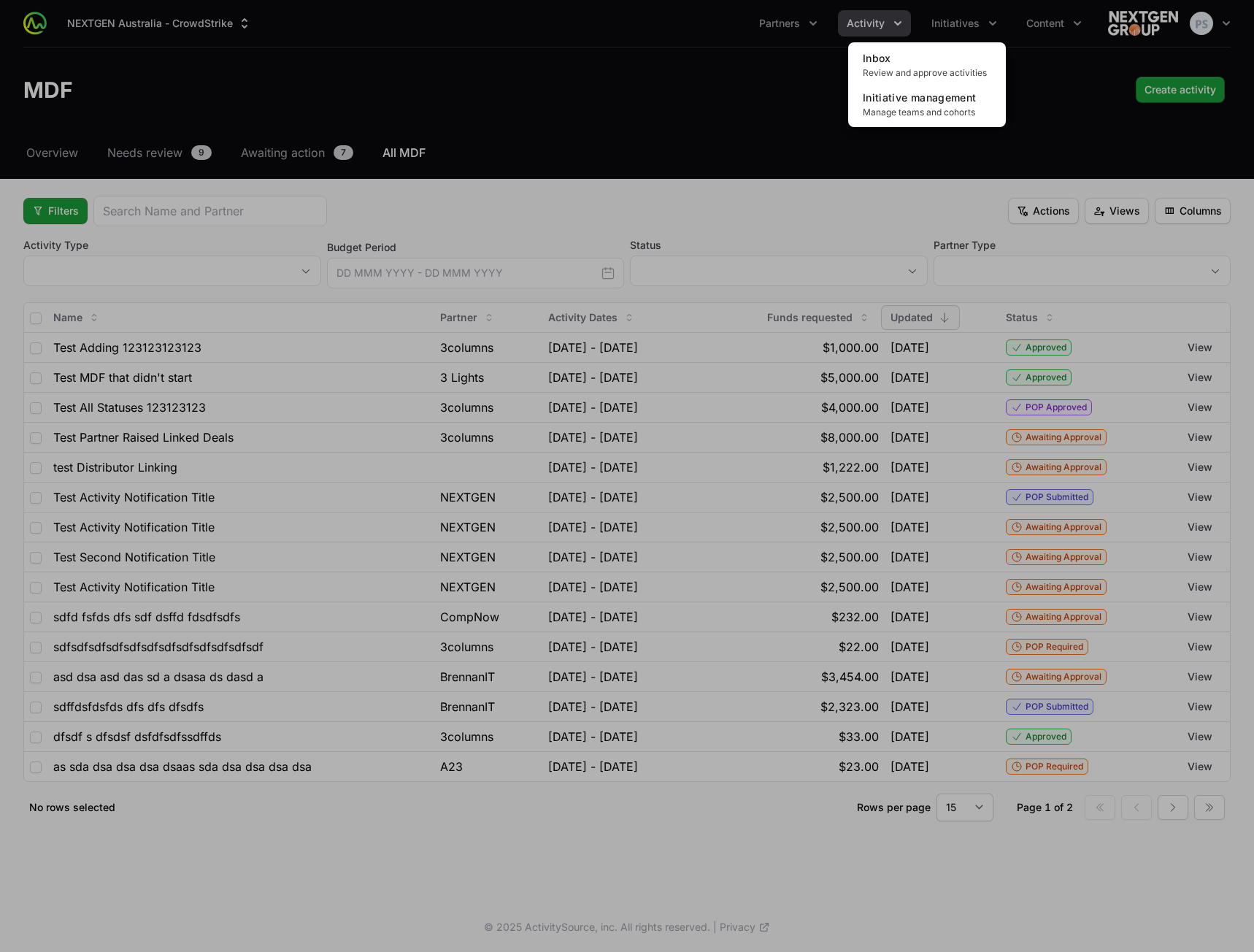
click at [884, 23] on div "Initiatives menu" at bounding box center [627, 476] width 1254 height 952
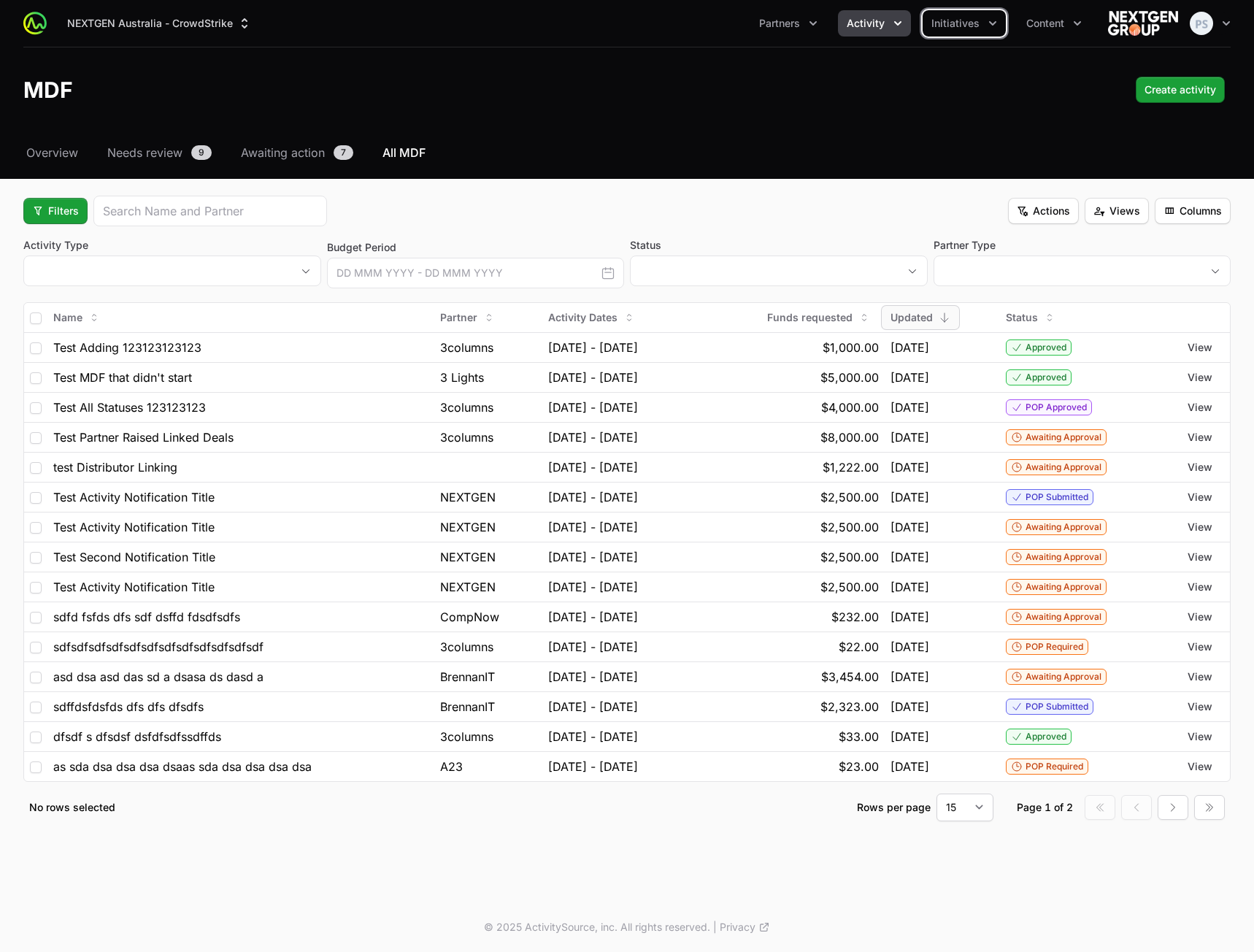
click at [885, 28] on span "Activity" at bounding box center [865, 23] width 38 height 14
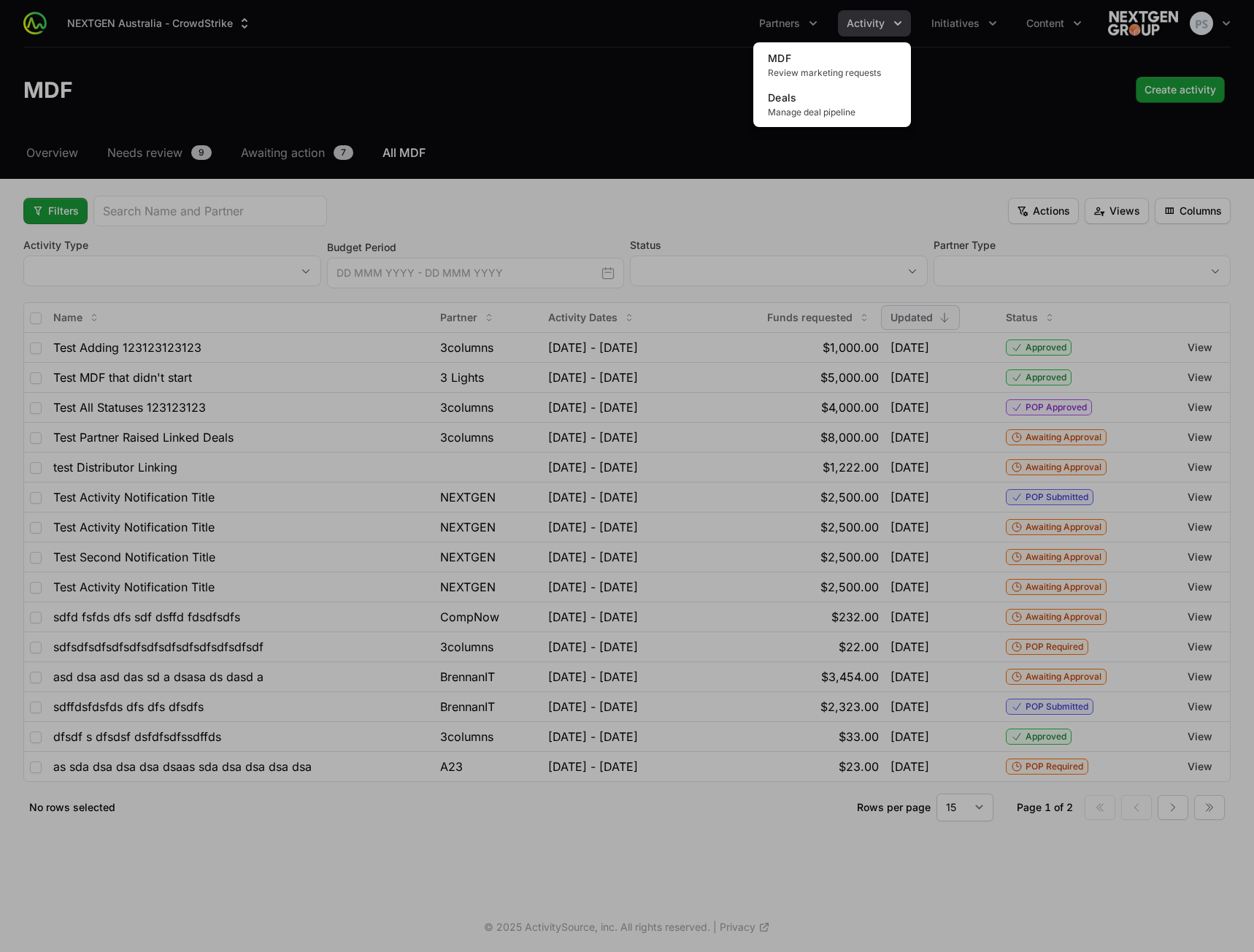
click at [583, 62] on div "Activity menu" at bounding box center [627, 476] width 1254 height 952
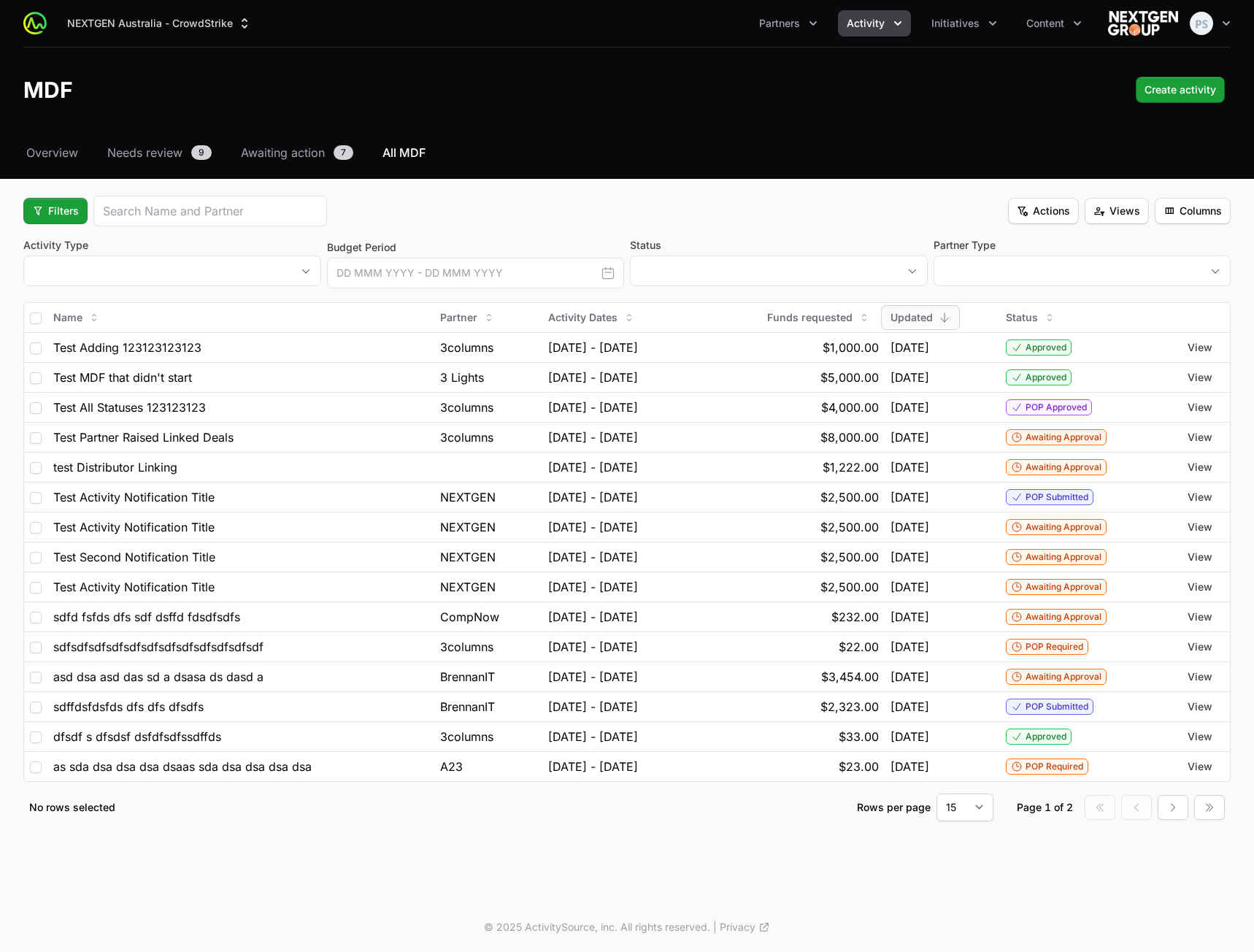
click at [568, 205] on div "Filters Actions Views Columns" at bounding box center [627, 211] width 1208 height 30
click at [546, 115] on header "MDF Create activity" at bounding box center [627, 89] width 1254 height 84
click at [562, 135] on div "NEXTGEN Australia - CrowdStrike Partners Activity Initiatives Content Open user…" at bounding box center [627, 89] width 1254 height 179
click at [849, 210] on div "Filters Actions Views Columns" at bounding box center [627, 211] width 1208 height 30
click at [67, 209] on span "Filters" at bounding box center [55, 211] width 46 height 18
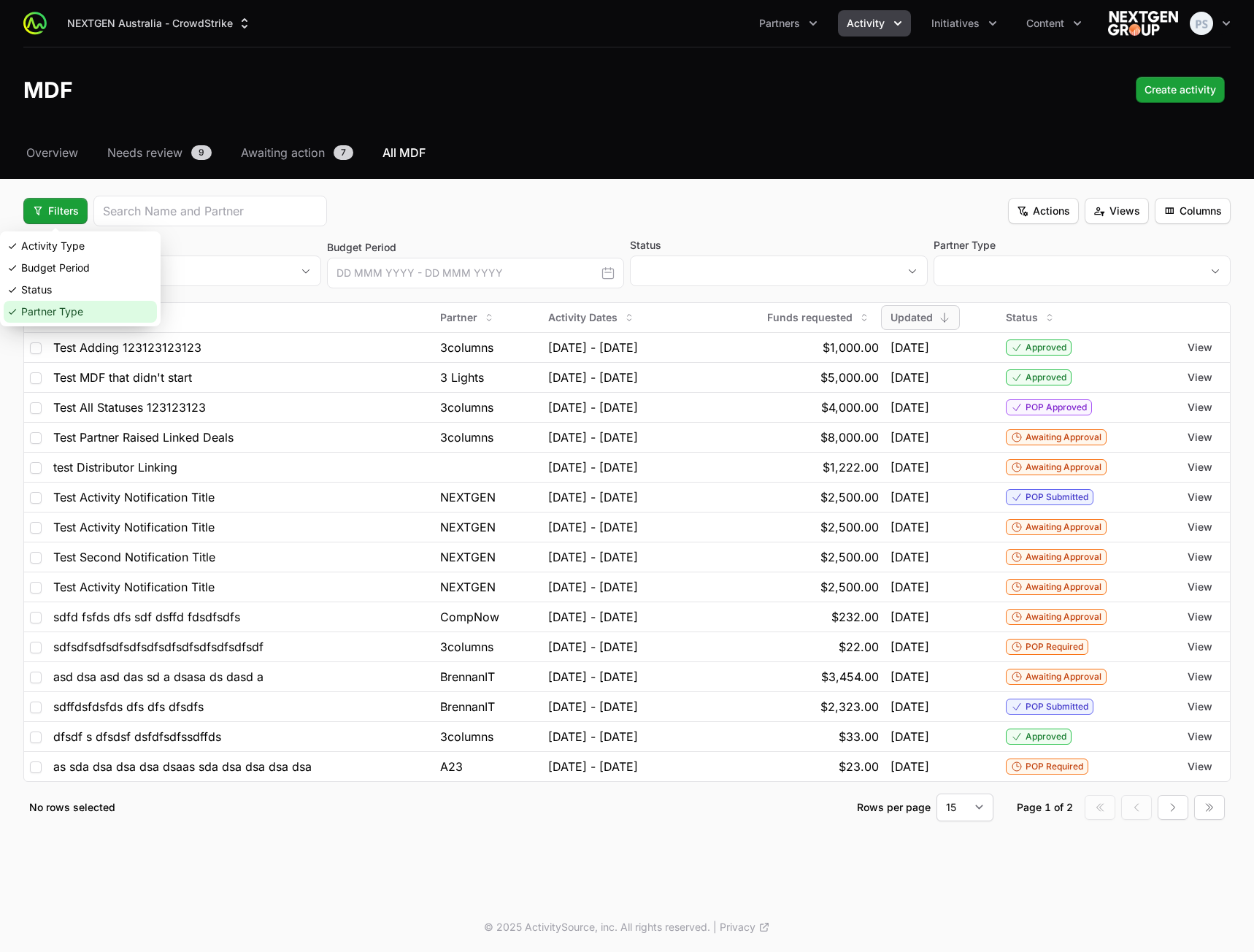
click at [62, 311] on div "Partner Type" at bounding box center [80, 312] width 153 height 22
click at [67, 286] on div "Activity Type placeholder" at bounding box center [187, 264] width 327 height 52
drag, startPoint x: 68, startPoint y: 217, endPoint x: 73, endPoint y: 231, distance: 14.9
click at [68, 220] on button "Filters" at bounding box center [56, 211] width 64 height 26
click at [78, 296] on div "Status" at bounding box center [80, 290] width 153 height 22
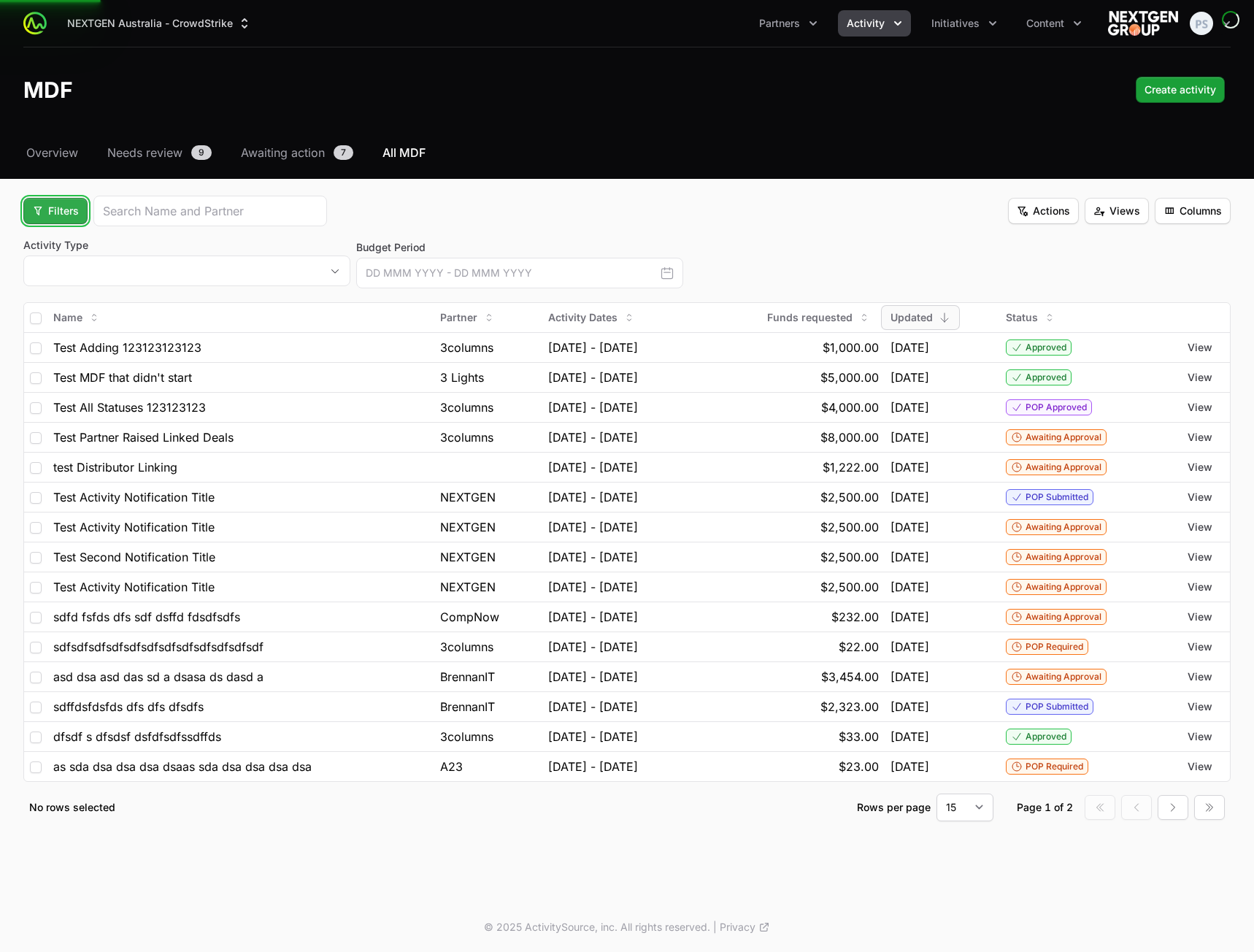
click at [60, 209] on span "Filters" at bounding box center [55, 211] width 46 height 18
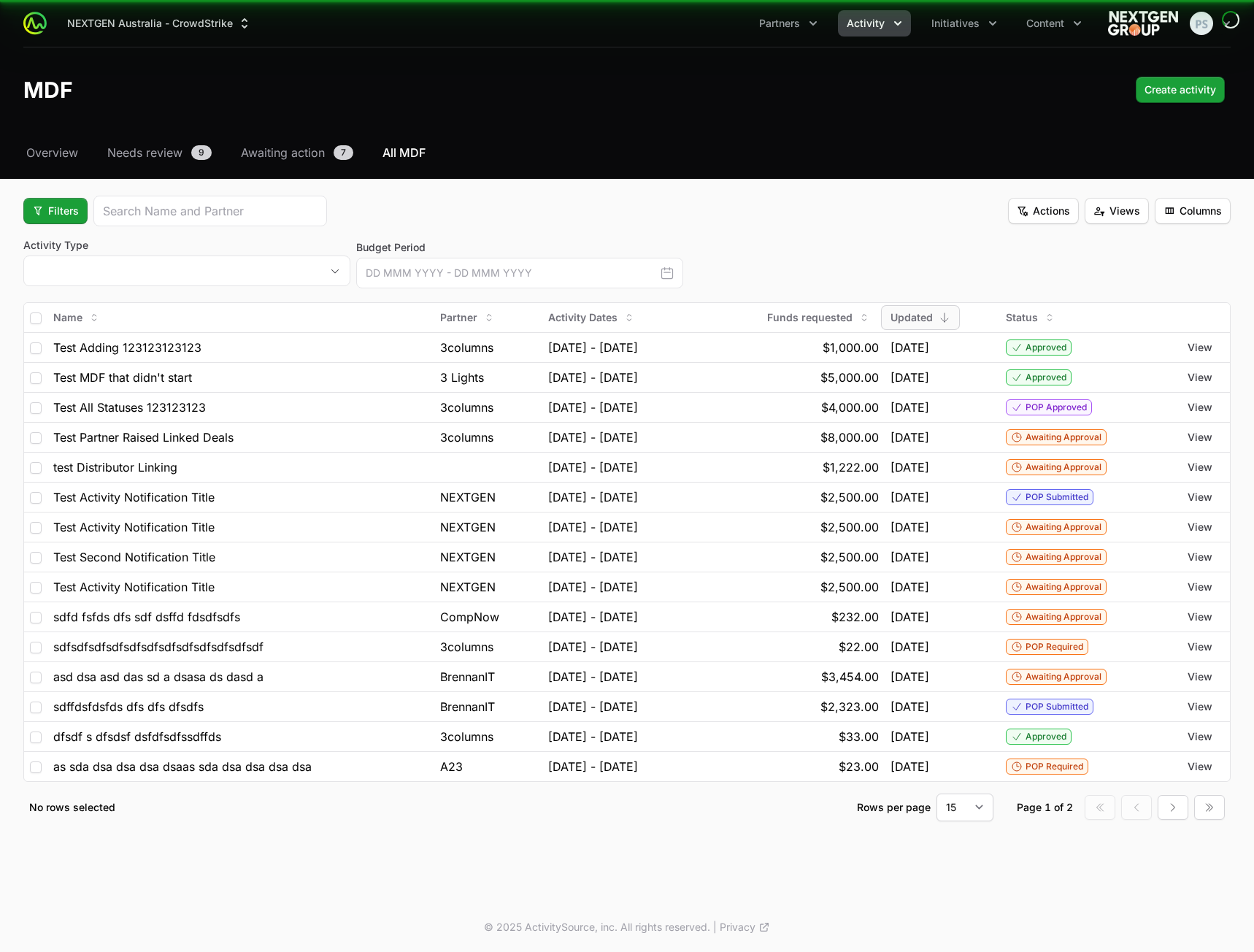
click at [68, 264] on button "placeholder" at bounding box center [187, 271] width 326 height 30
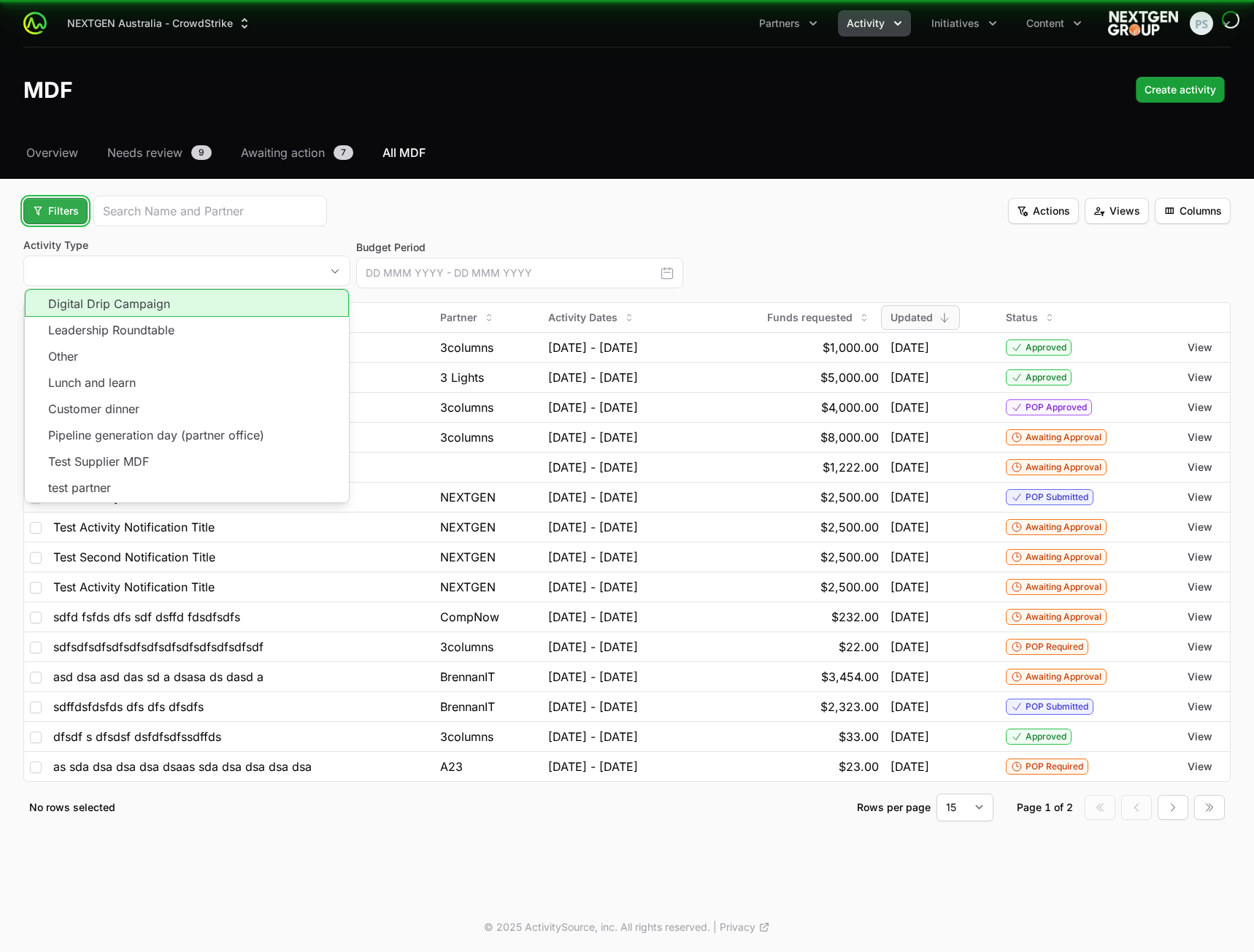
click at [65, 212] on span "Filters" at bounding box center [55, 211] width 46 height 18
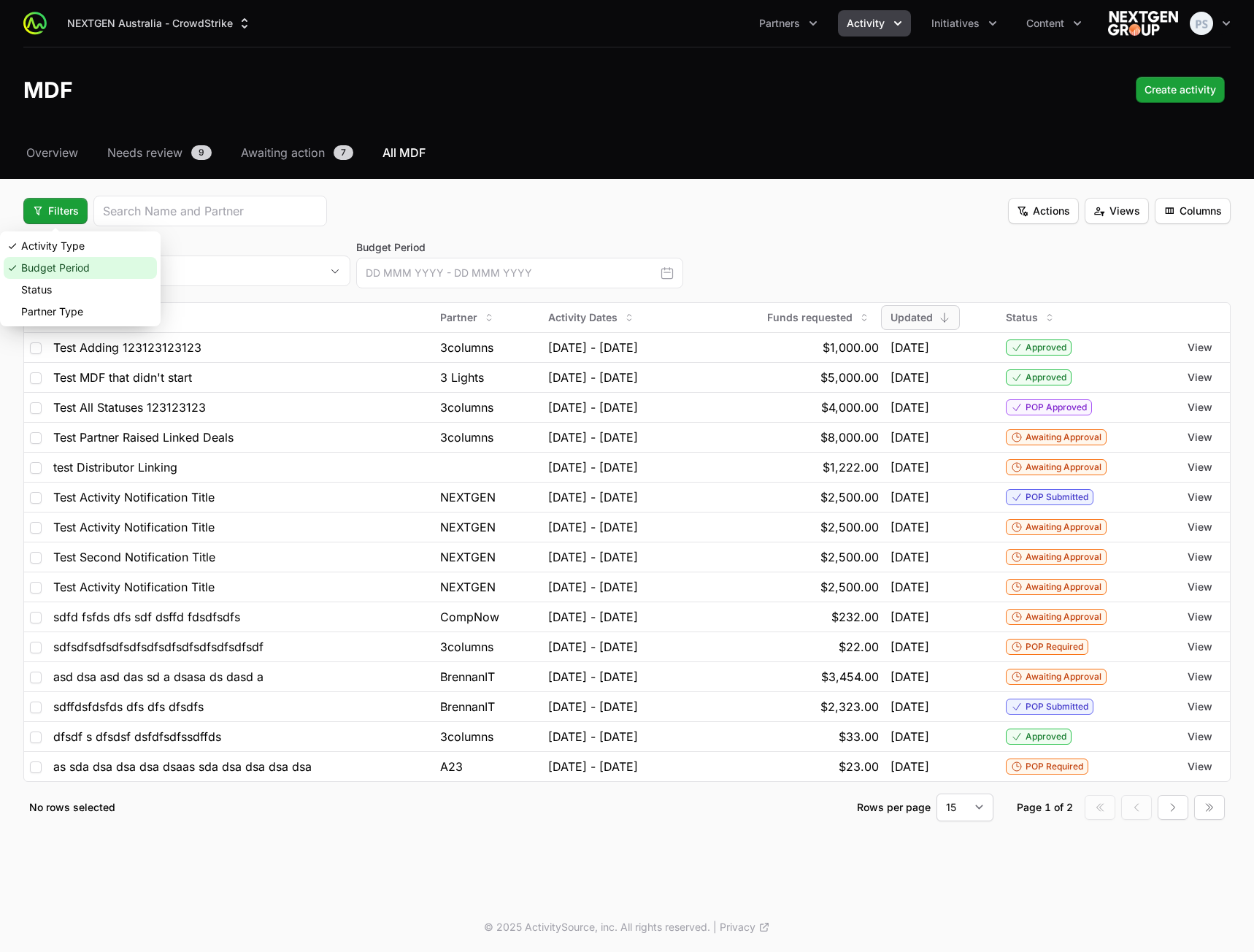
click at [77, 260] on div "Budget Period" at bounding box center [80, 268] width 153 height 22
click at [62, 218] on span "Filters" at bounding box center [55, 211] width 46 height 18
click at [78, 249] on div "Activity Type" at bounding box center [80, 246] width 153 height 22
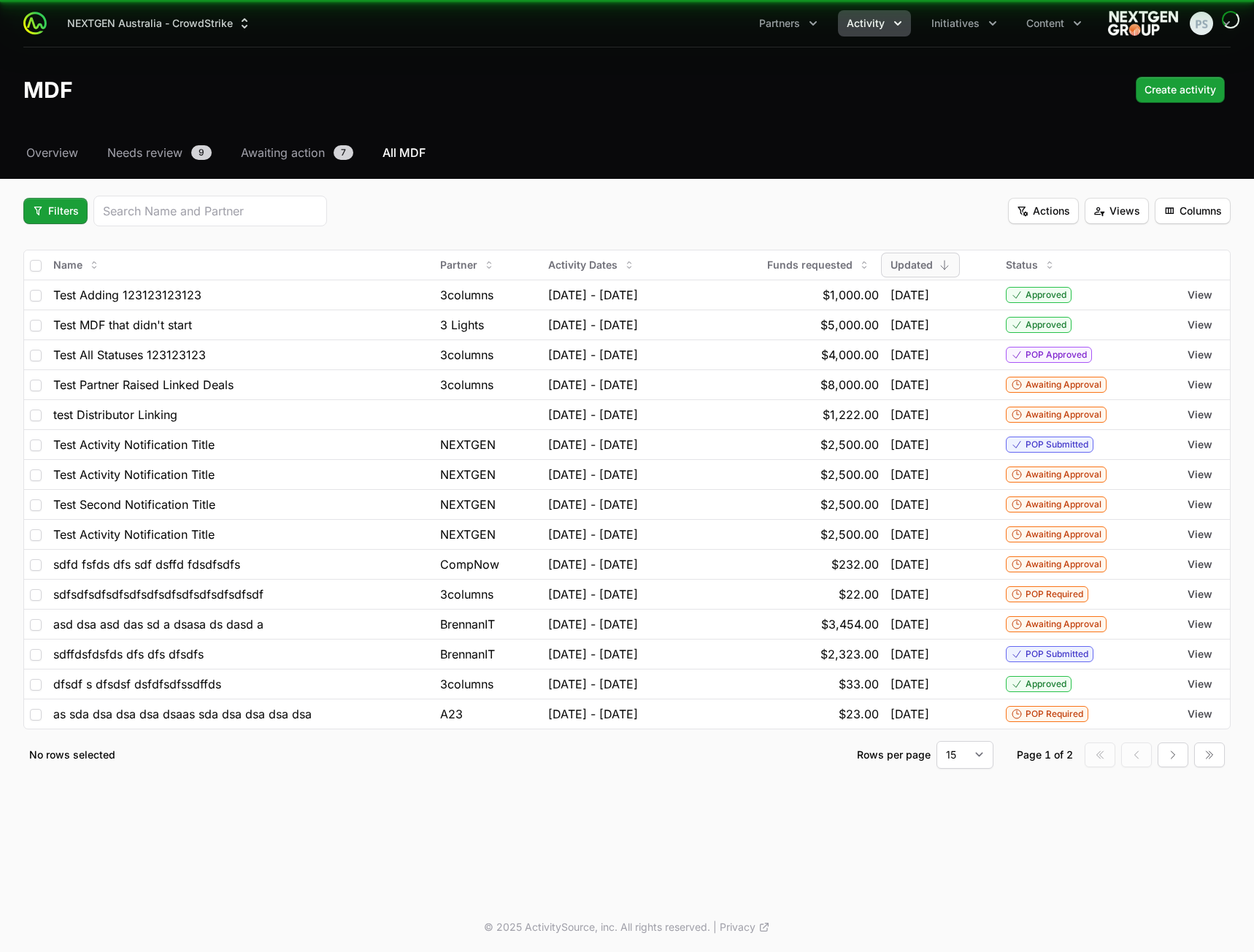
click at [630, 194] on div "Select a tab Overview Needs review Awaiting action All MDF Overview Needs revie…" at bounding box center [627, 474] width 1254 height 659
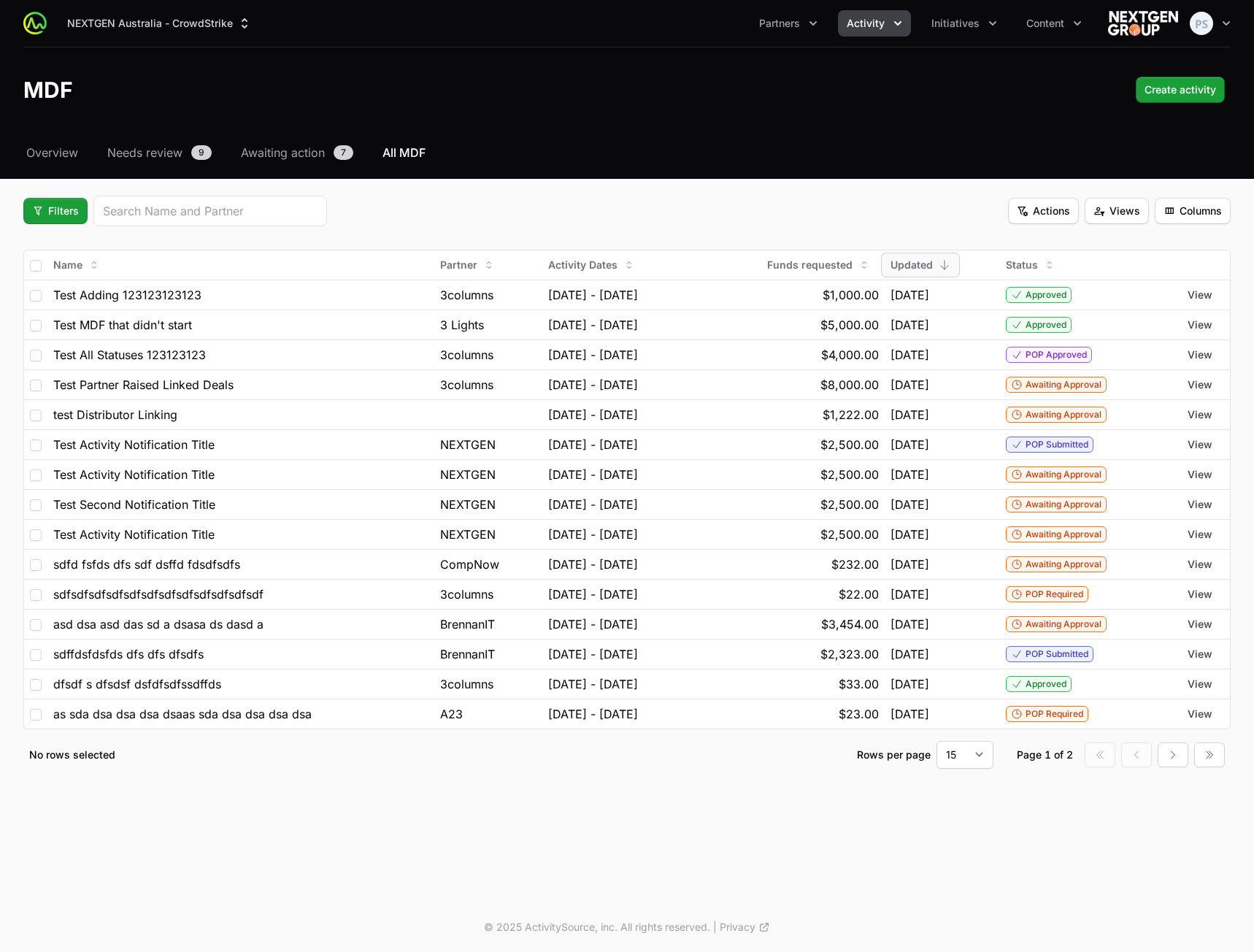
click at [698, 112] on header "MDF Create activity" at bounding box center [627, 89] width 1254 height 84
click at [1031, 207] on span "Actions" at bounding box center [1043, 211] width 53 height 18
click at [748, 129] on html "NEXTGEN Australia - CrowdStrike Partners Activity Initiatives Content Open user…" at bounding box center [627, 476] width 1254 height 952
click at [616, 73] on header "MDF Create activity" at bounding box center [627, 89] width 1254 height 84
click at [519, 159] on nav "Overview Needs review 9 Awaiting action 7 All MDF" at bounding box center [627, 153] width 1208 height 18
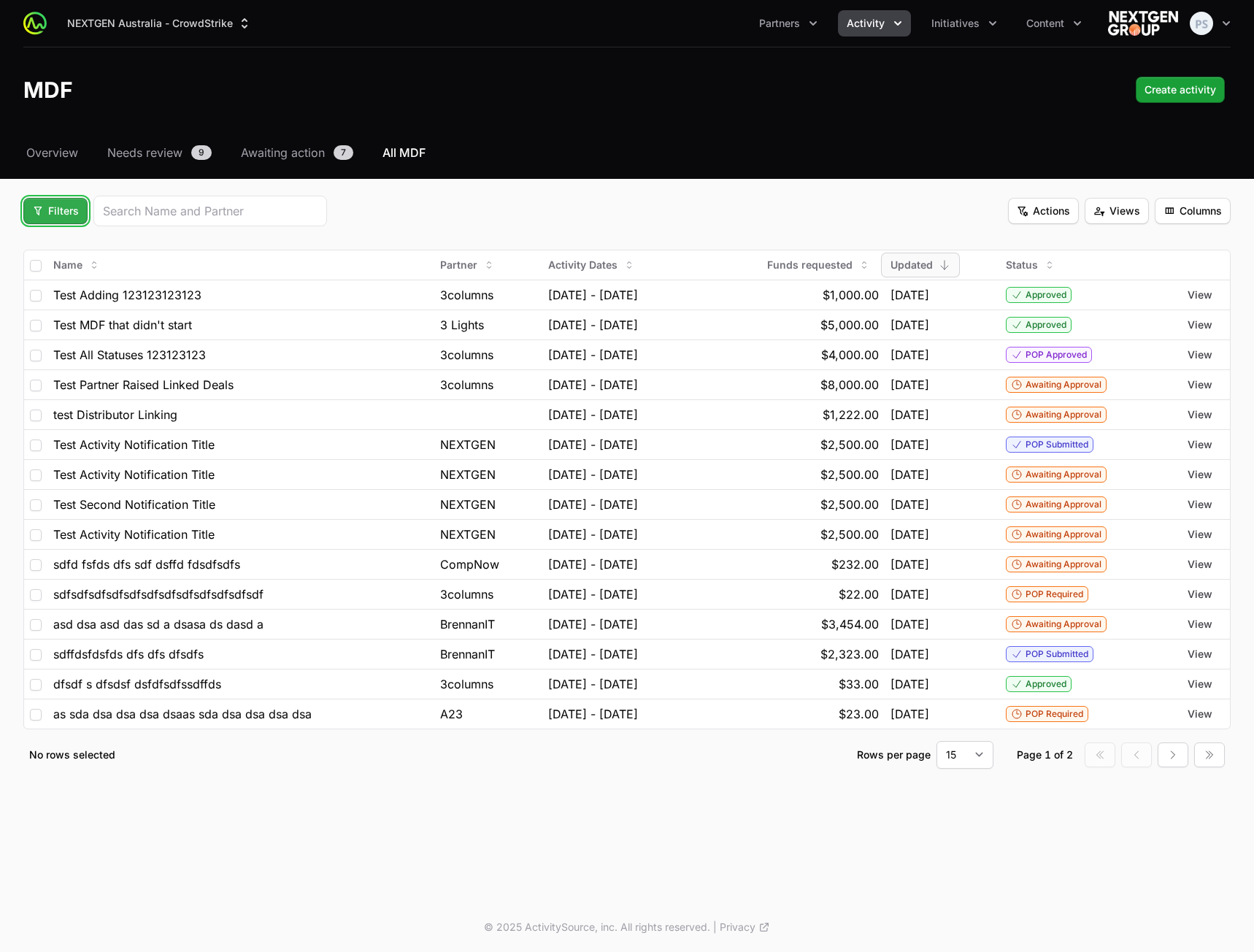
click at [33, 210] on span "Filters" at bounding box center [55, 211] width 46 height 18
click at [87, 269] on div "Budget Period" at bounding box center [80, 268] width 153 height 22
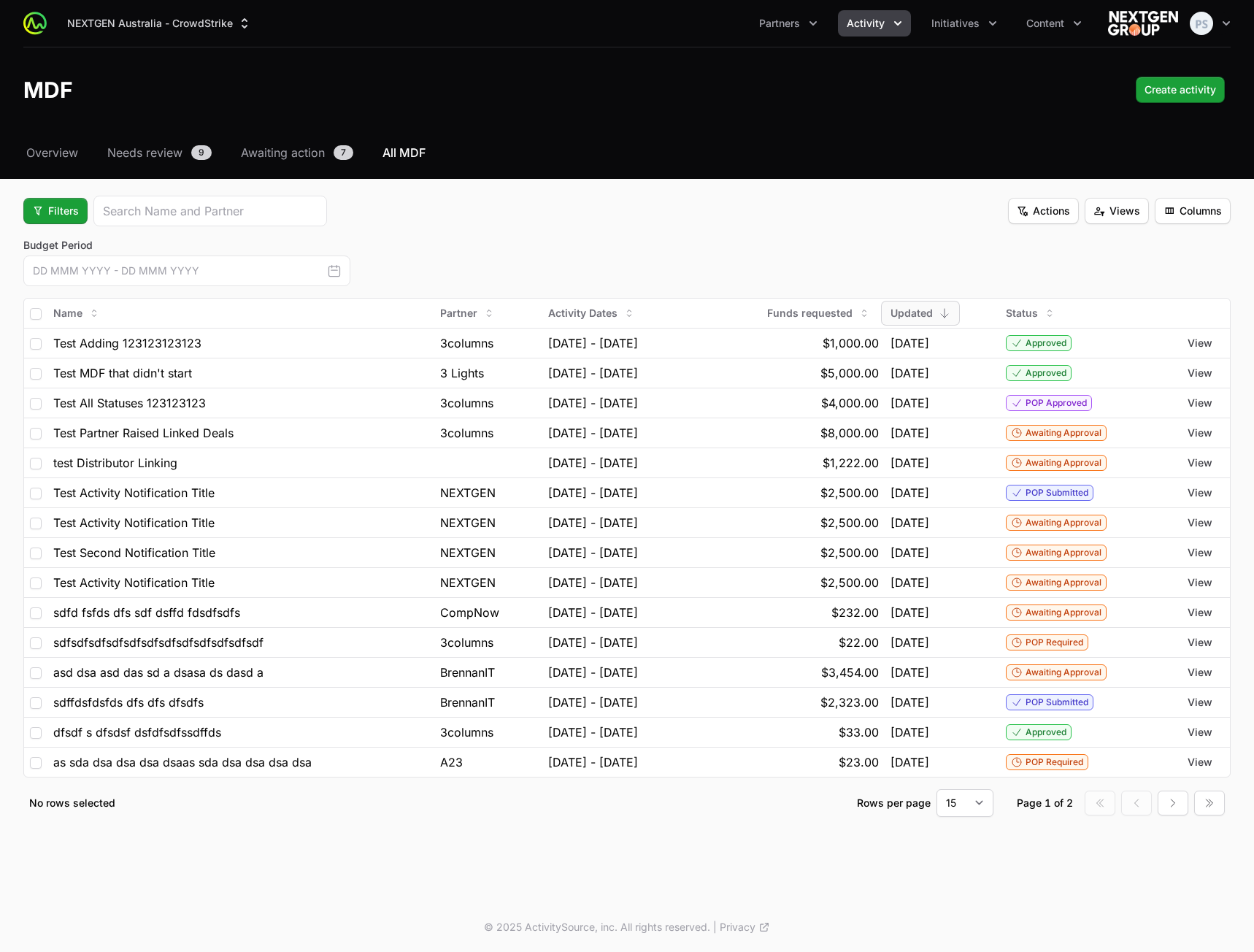
click at [336, 270] on icon "button" at bounding box center [334, 271] width 11 height 11
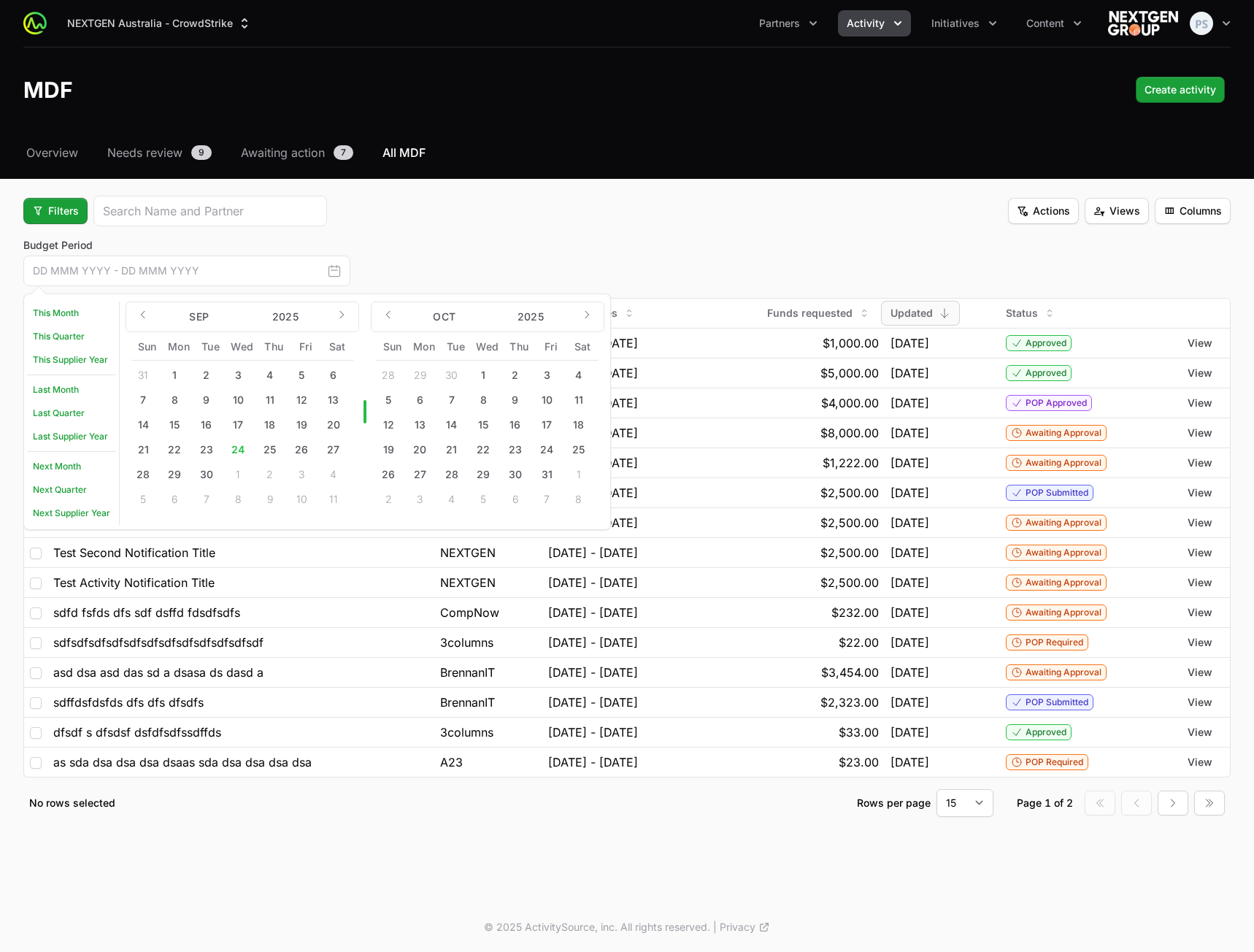
click at [628, 187] on div "Select a tab Overview Needs review Awaiting action All MDF Overview Needs revie…" at bounding box center [627, 498] width 1254 height 708
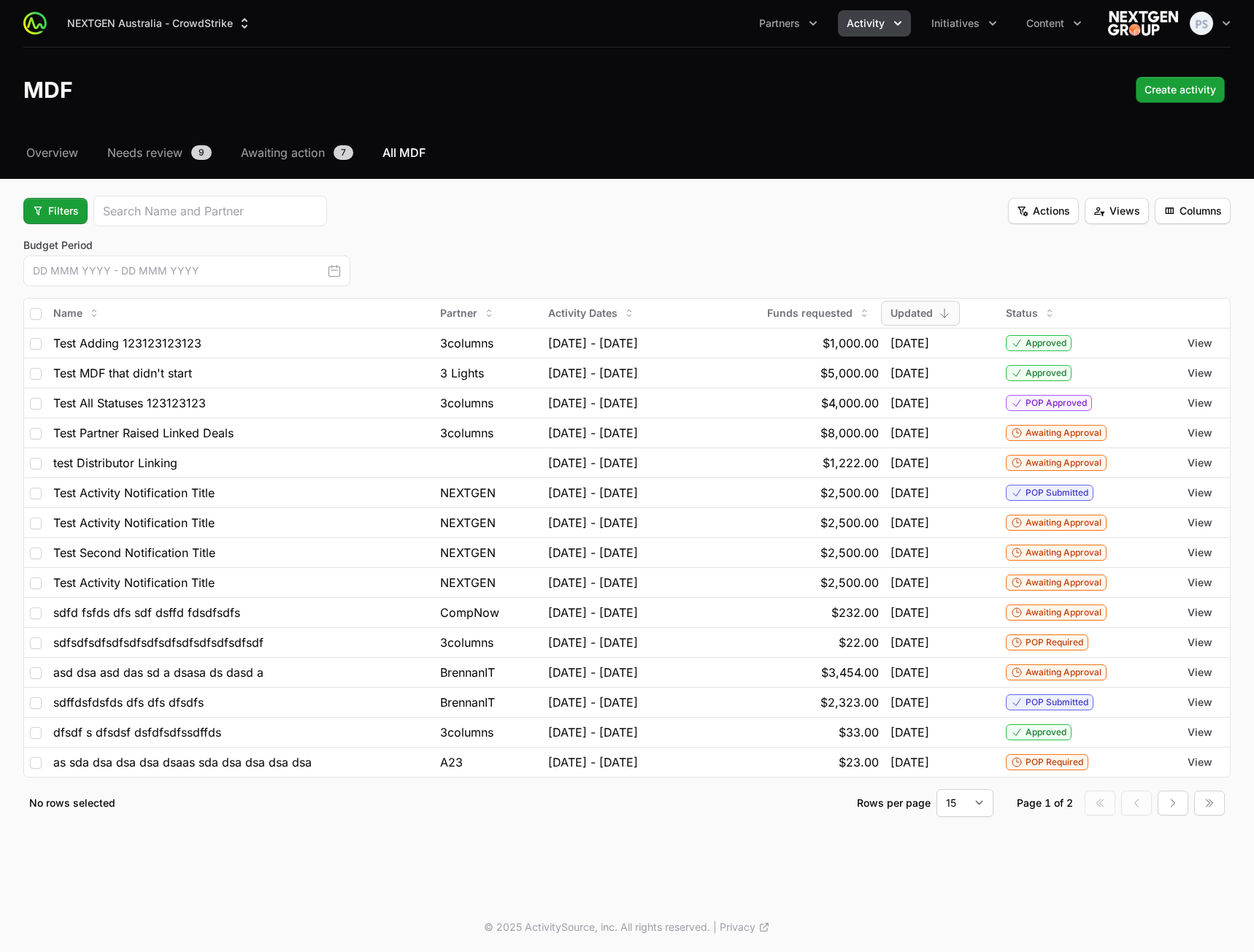
click at [697, 227] on fieldset "Filters Actions Views Columns Budget Period This Month This Quarter This Suppli…" at bounding box center [627, 506] width 1208 height 621
click at [240, 885] on div "NEXTGEN Australia - CrowdStrike Partners Activity Initiatives Content Open user…" at bounding box center [627, 451] width 1254 height 902
click at [681, 182] on div "Select a tab Overview Needs review Awaiting action All MDF Overview Needs revie…" at bounding box center [627, 498] width 1254 height 708
drag, startPoint x: 40, startPoint y: 210, endPoint x: 124, endPoint y: 230, distance: 86.3
click at [41, 210] on span "Filters" at bounding box center [55, 211] width 46 height 18
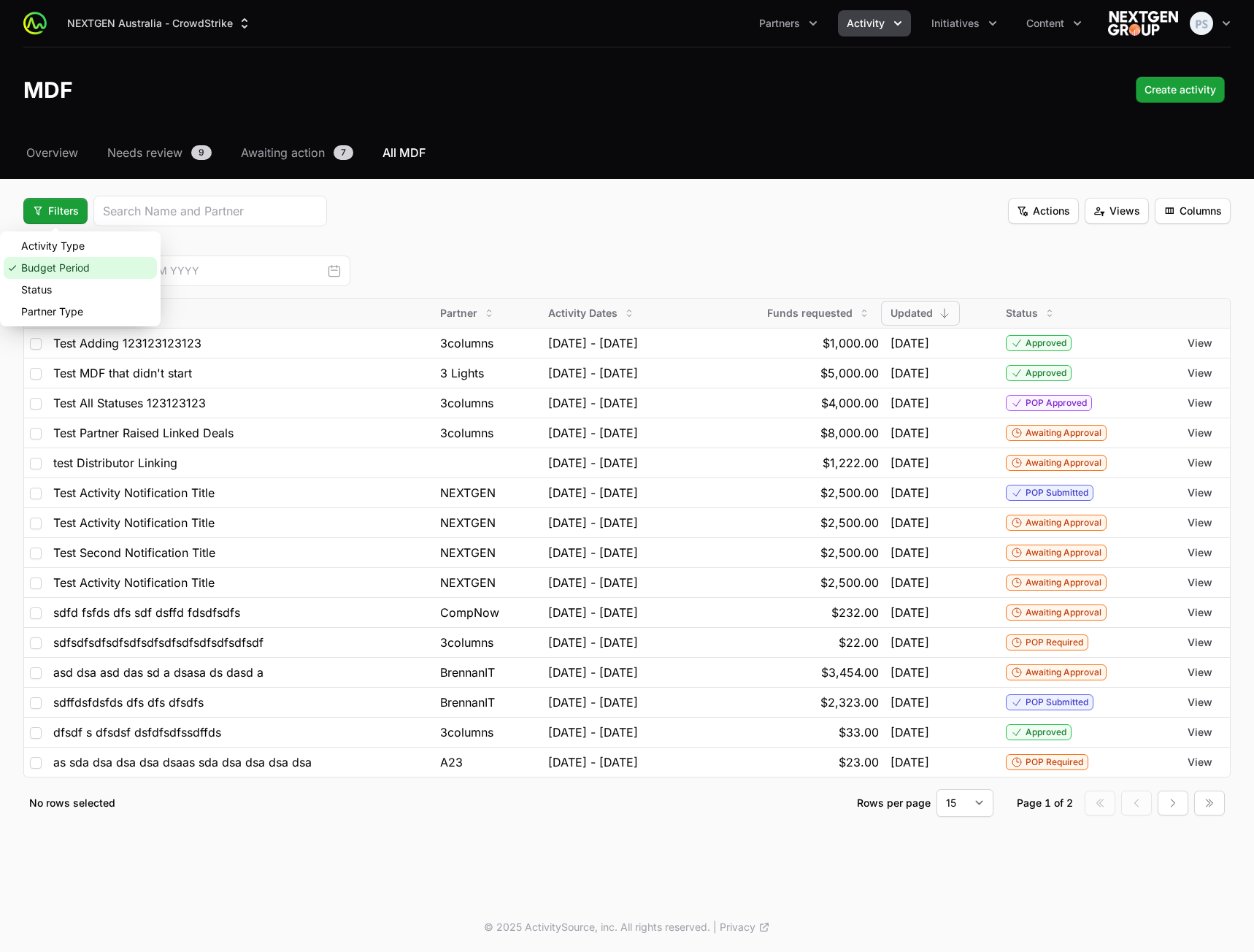
drag, startPoint x: 52, startPoint y: 267, endPoint x: 235, endPoint y: 251, distance: 183.7
click at [55, 267] on div "Budget Period" at bounding box center [80, 268] width 153 height 22
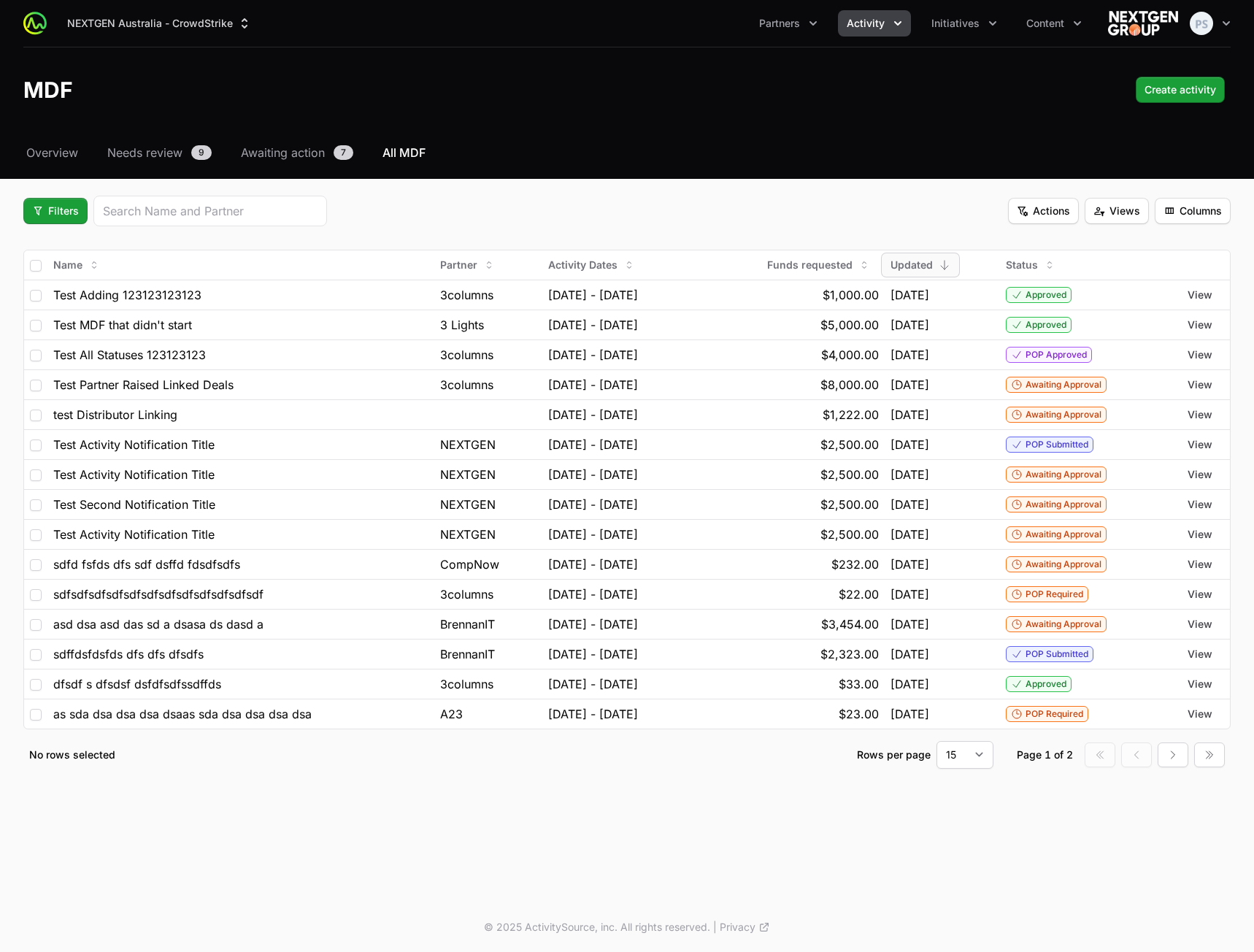
click at [643, 198] on div "Filters Actions Views Columns" at bounding box center [627, 211] width 1208 height 30
click at [649, 180] on div "Select a tab Overview Needs review Awaiting action All MDF Overview Needs revie…" at bounding box center [627, 474] width 1254 height 659
click at [566, 133] on div "NEXTGEN Australia - CrowdStrike Partners Activity Initiatives Content Open user…" at bounding box center [627, 89] width 1254 height 179
